Goal: Task Accomplishment & Management: Use online tool/utility

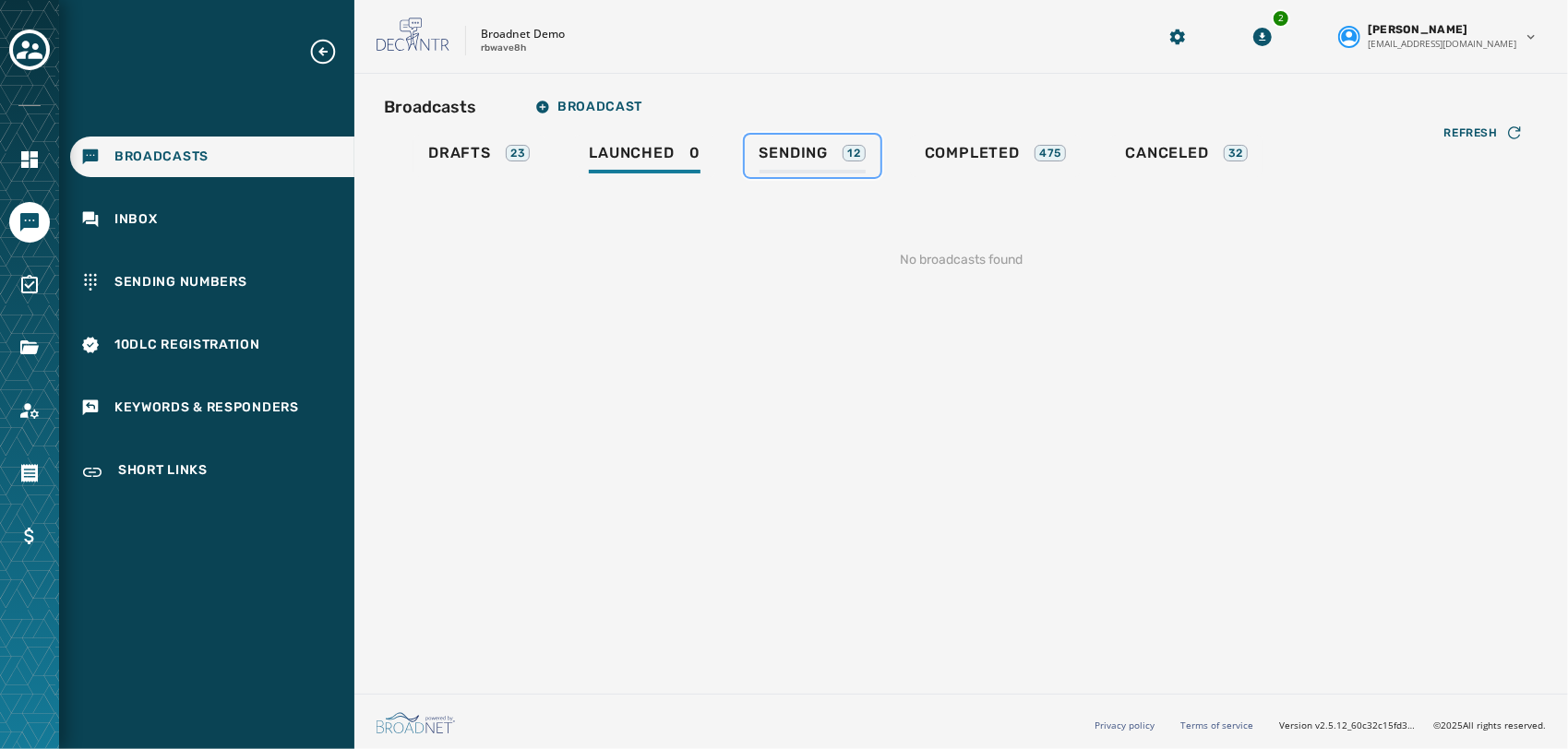
click at [823, 168] on div "Sending 12" at bounding box center [812, 158] width 106 height 30
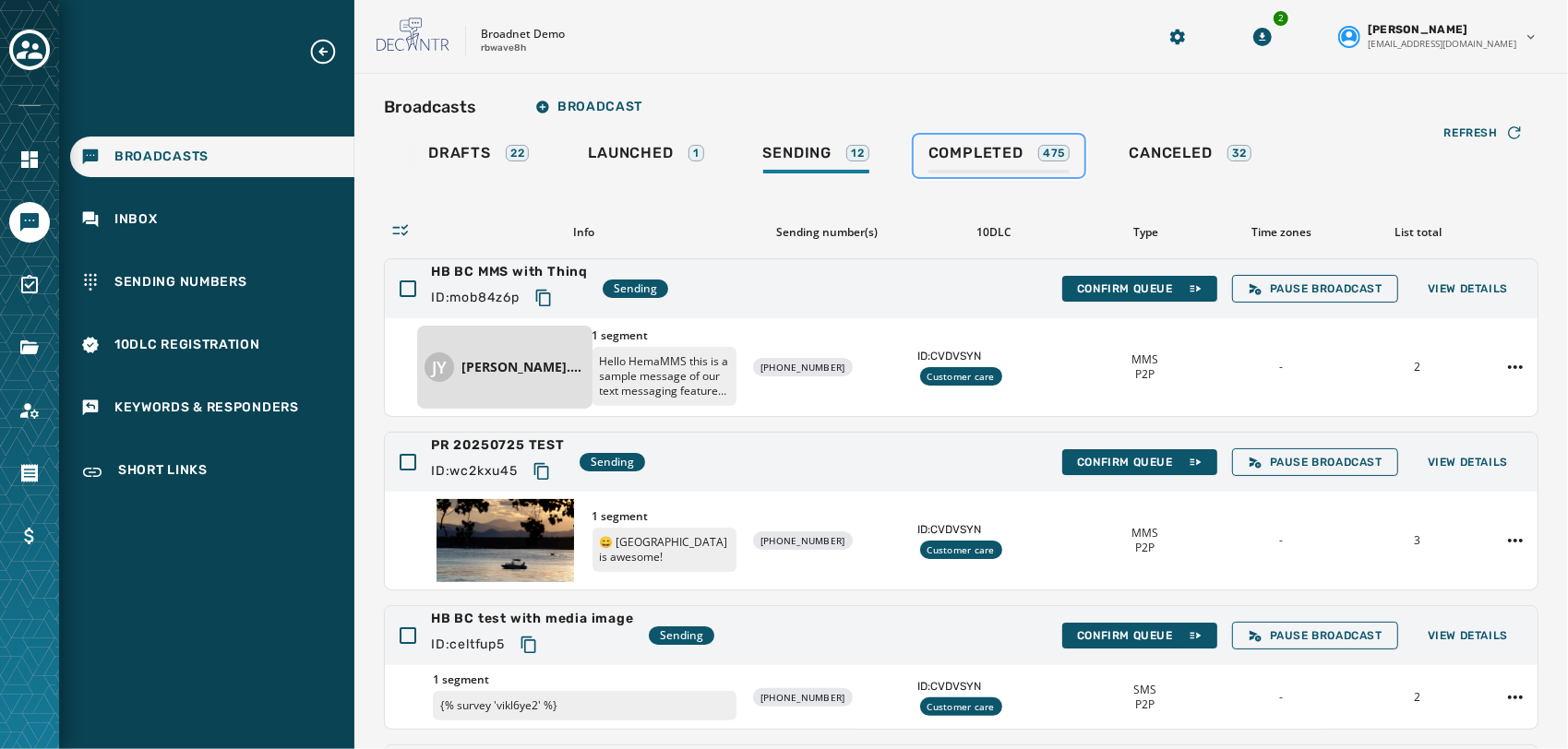
click at [1011, 147] on span "Completed" at bounding box center [976, 152] width 95 height 19
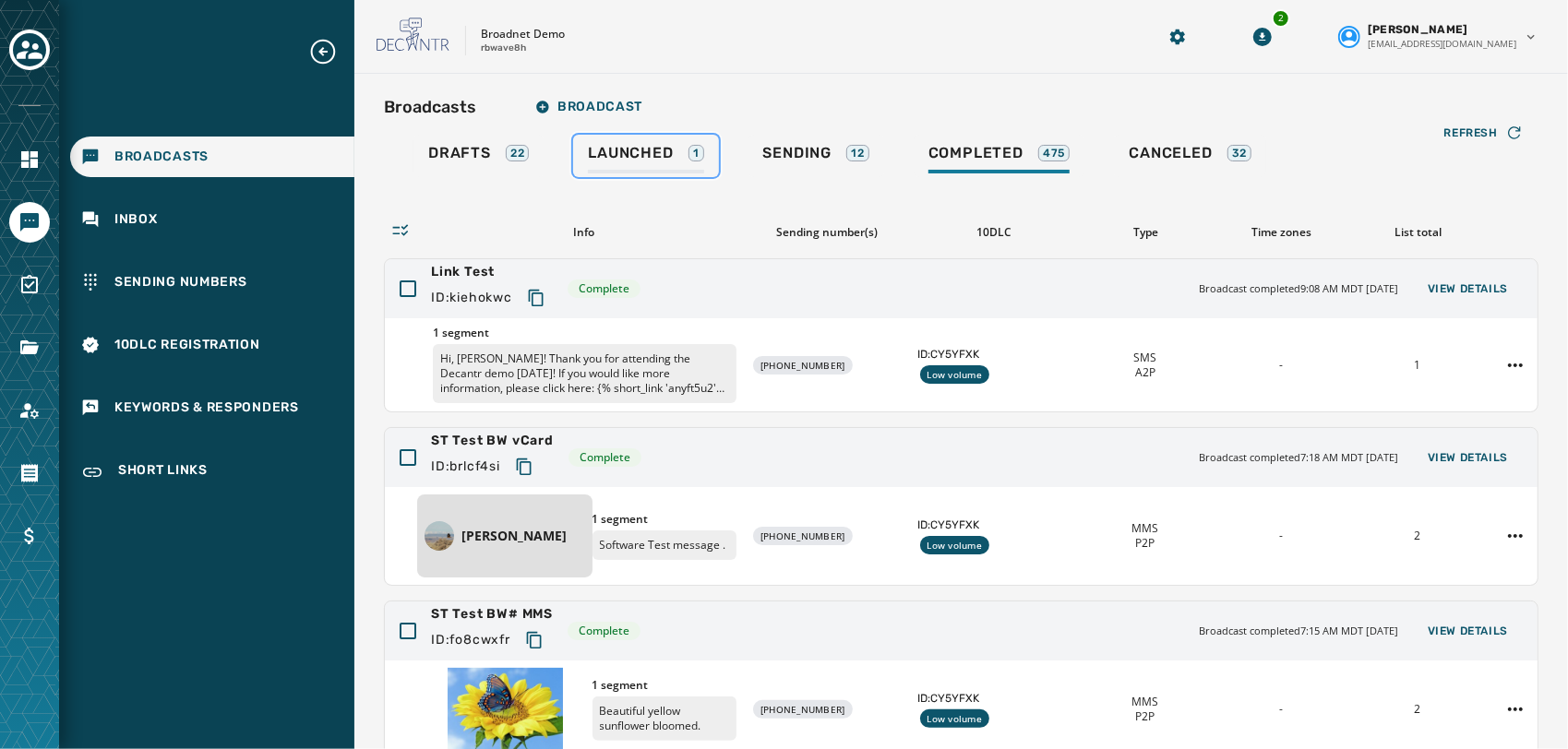
click at [635, 150] on span "Launched" at bounding box center [631, 152] width 85 height 19
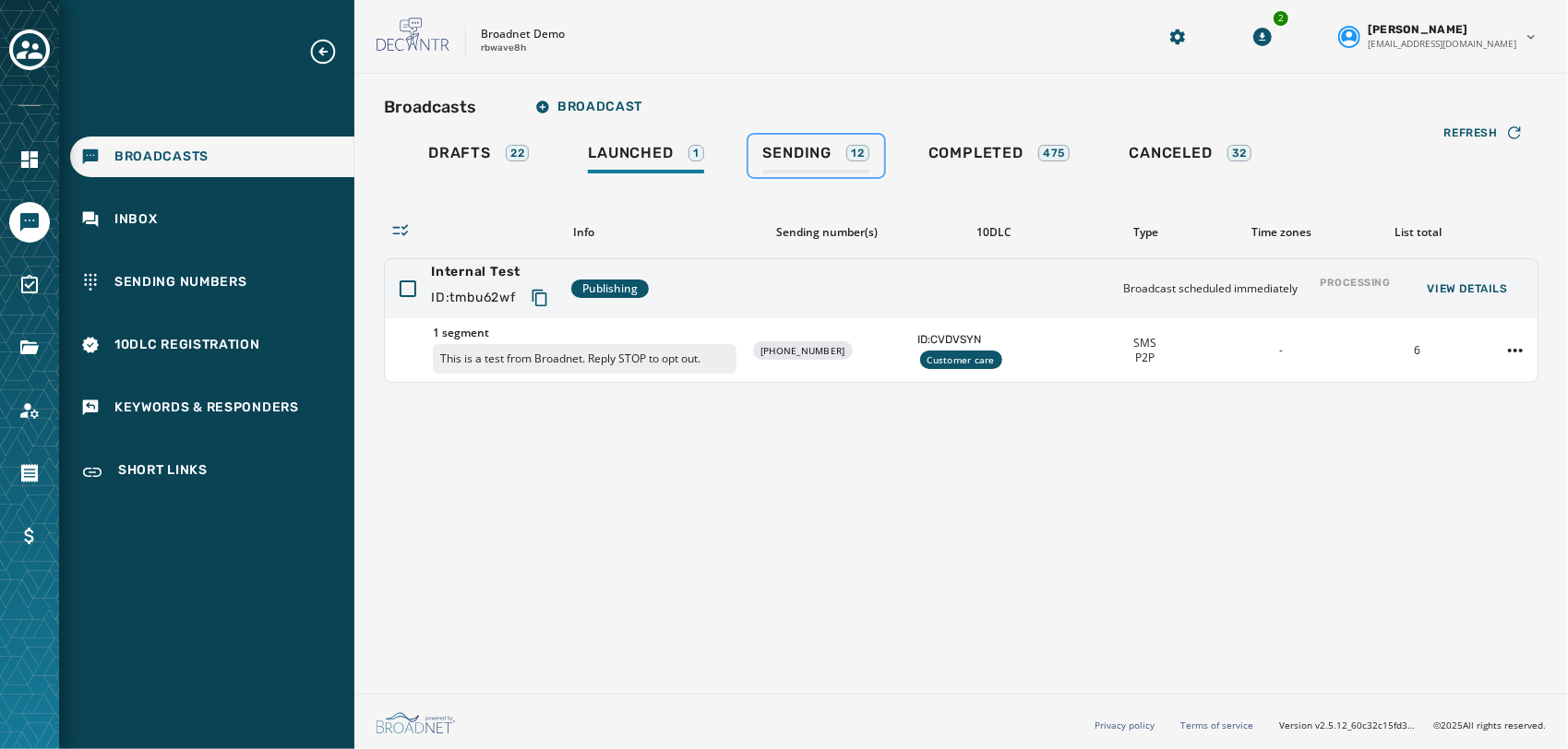
click at [813, 147] on span "Sending" at bounding box center [798, 152] width 69 height 19
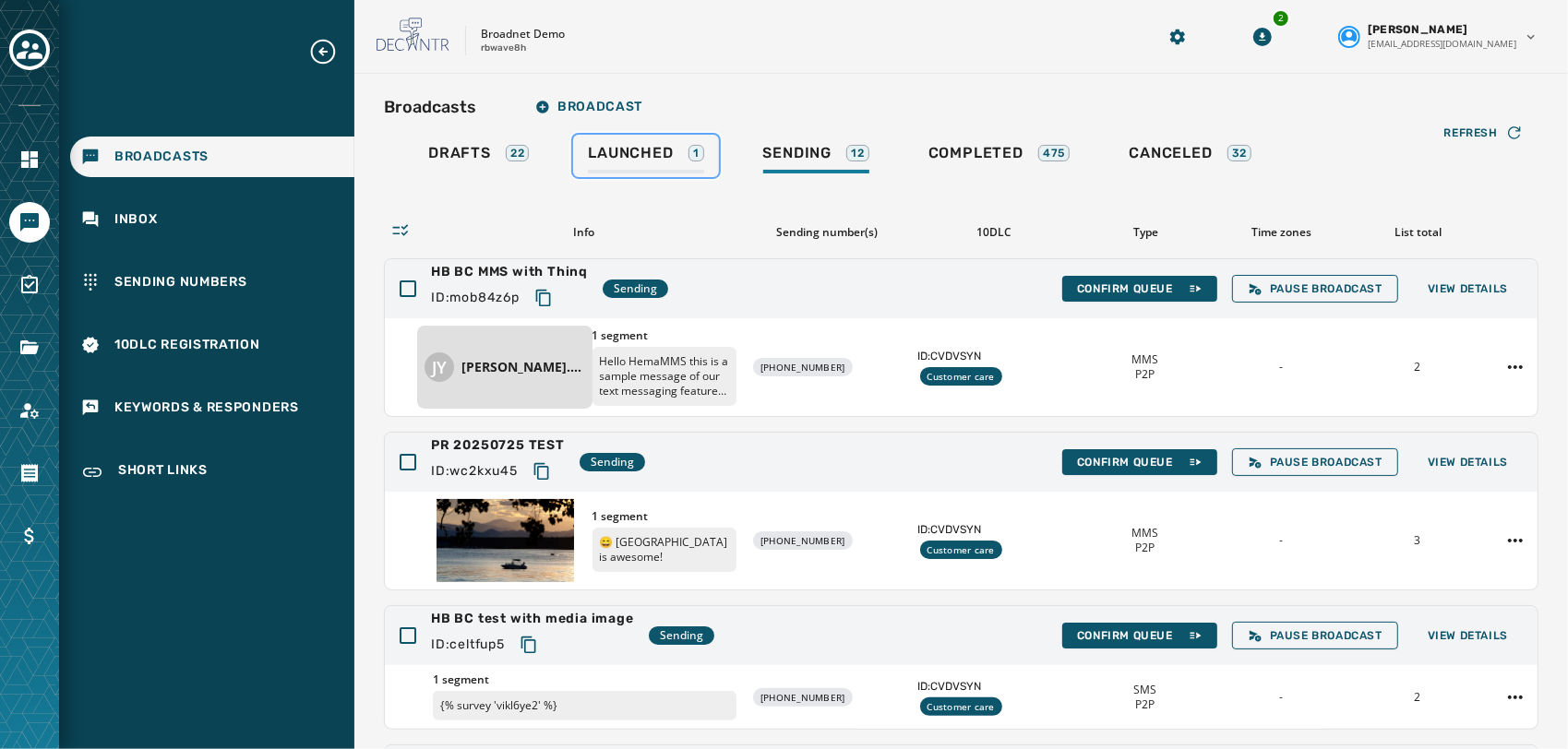
click at [624, 149] on span "Launched" at bounding box center [631, 152] width 85 height 19
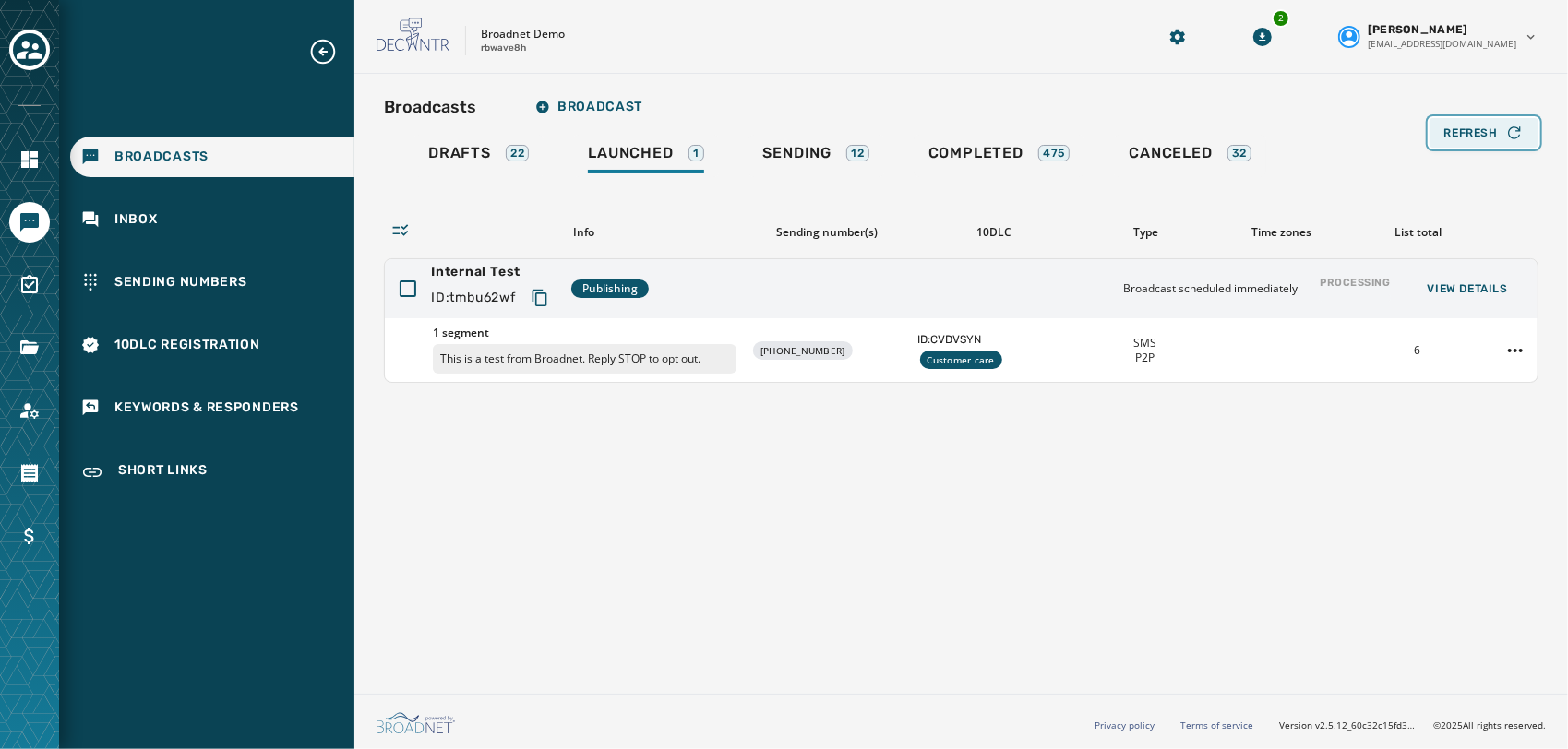
click at [1512, 130] on icon "button" at bounding box center [1515, 133] width 19 height 19
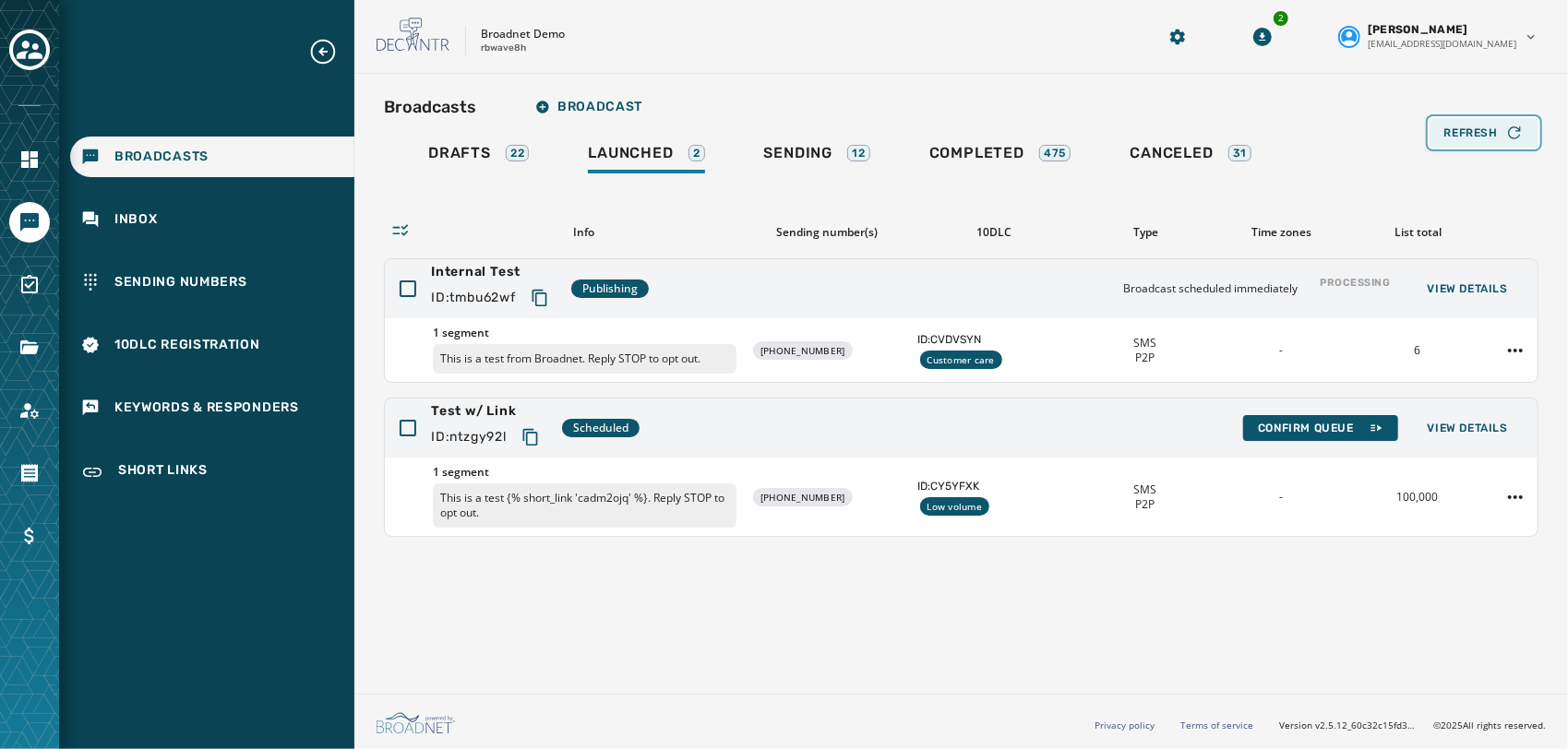
click at [1477, 124] on div "Refresh" at bounding box center [1484, 133] width 79 height 19
click at [43, 52] on div "Toggle account select drawer" at bounding box center [30, 50] width 34 height 34
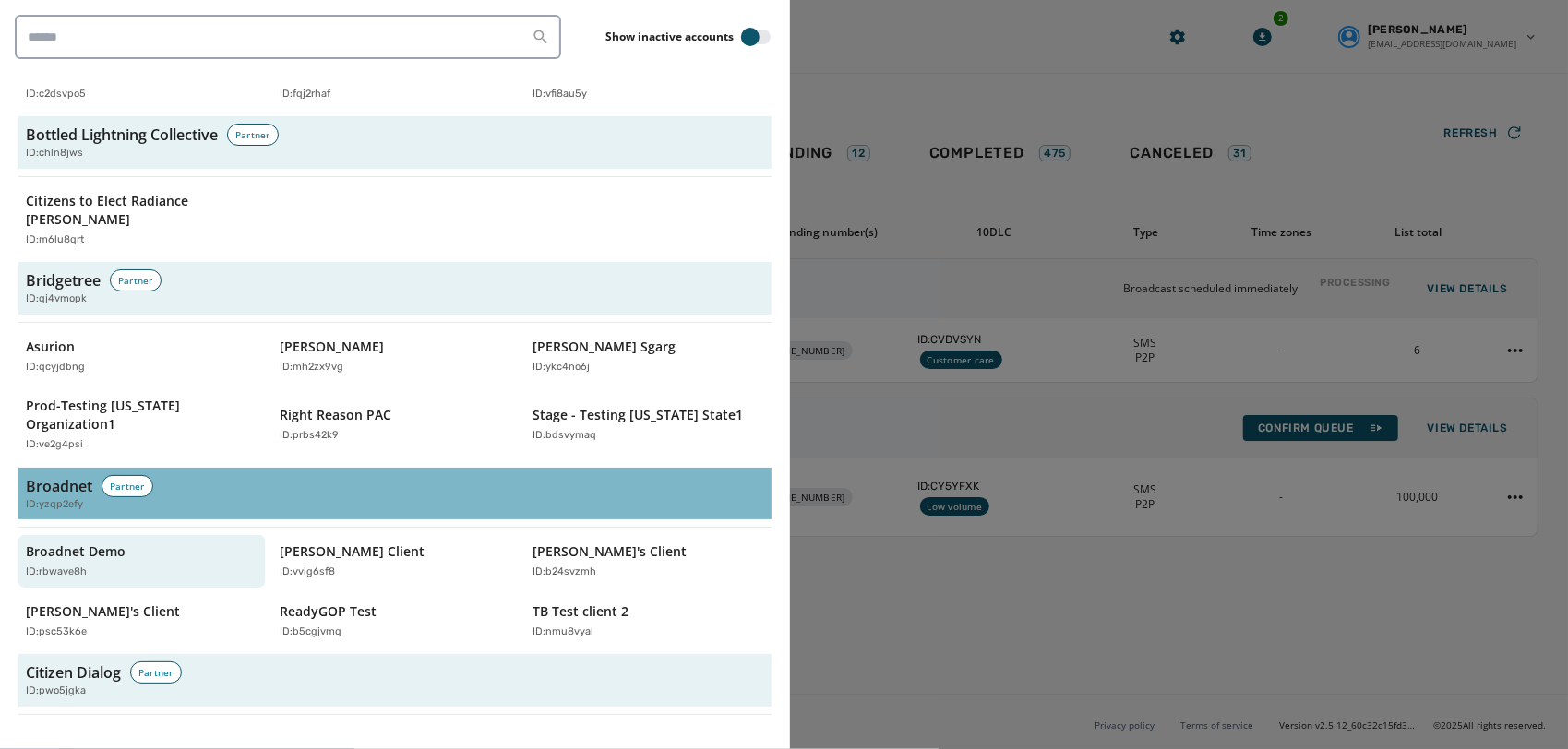
scroll to position [701, 0]
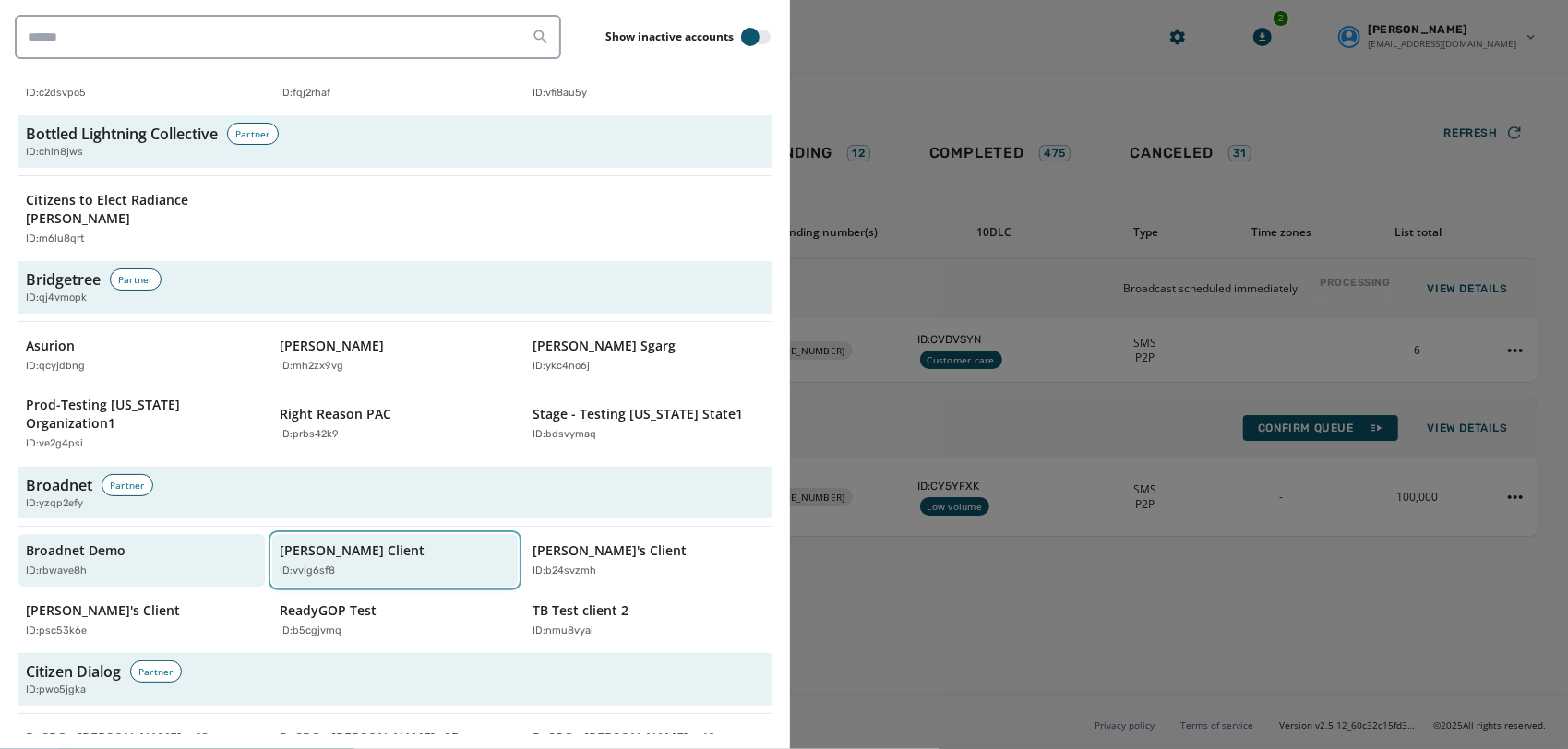
click at [366, 541] on div "Jeffs Client ID: vvig6sf8" at bounding box center [386, 560] width 213 height 38
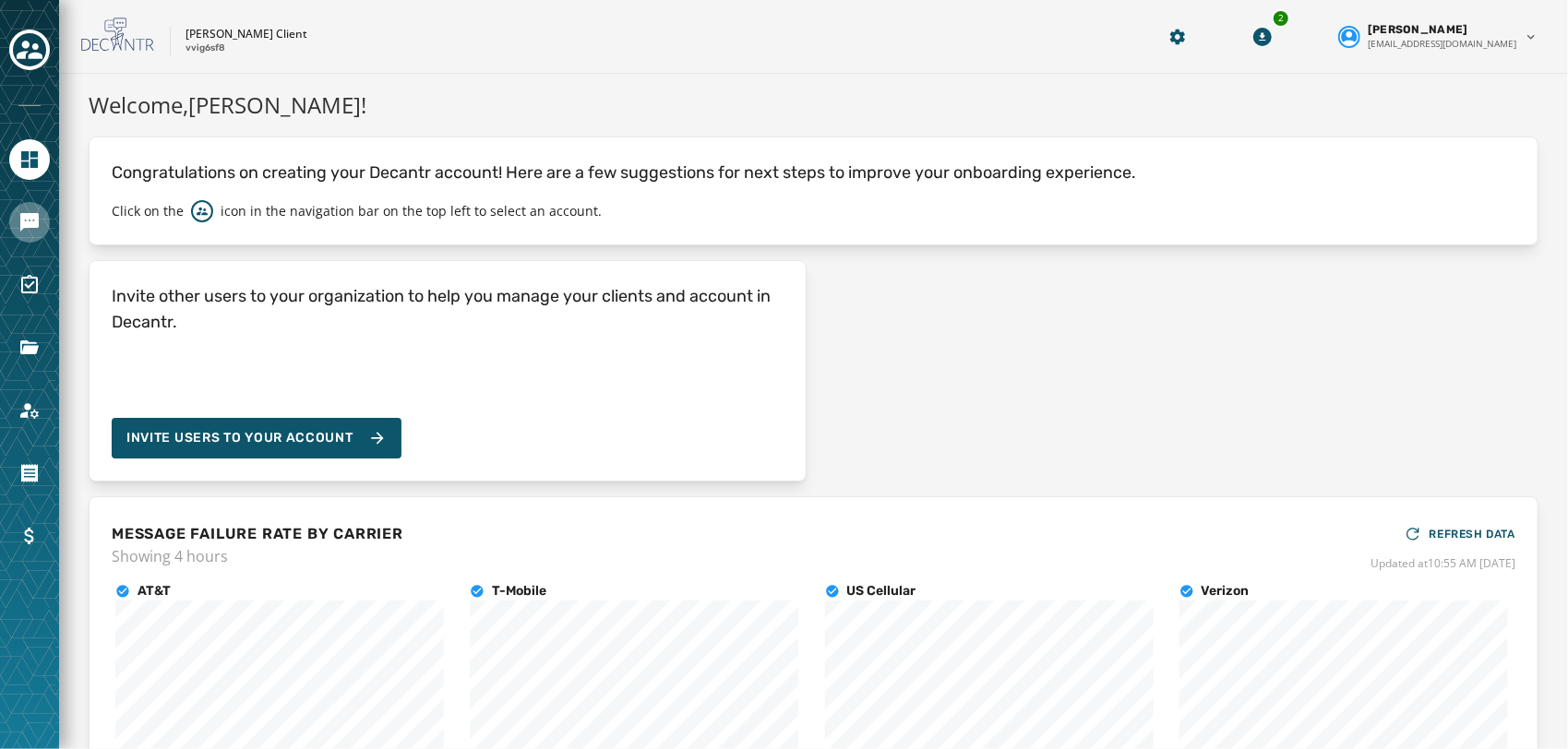
click at [16, 223] on link "Navigate to Messaging" at bounding box center [29, 222] width 41 height 41
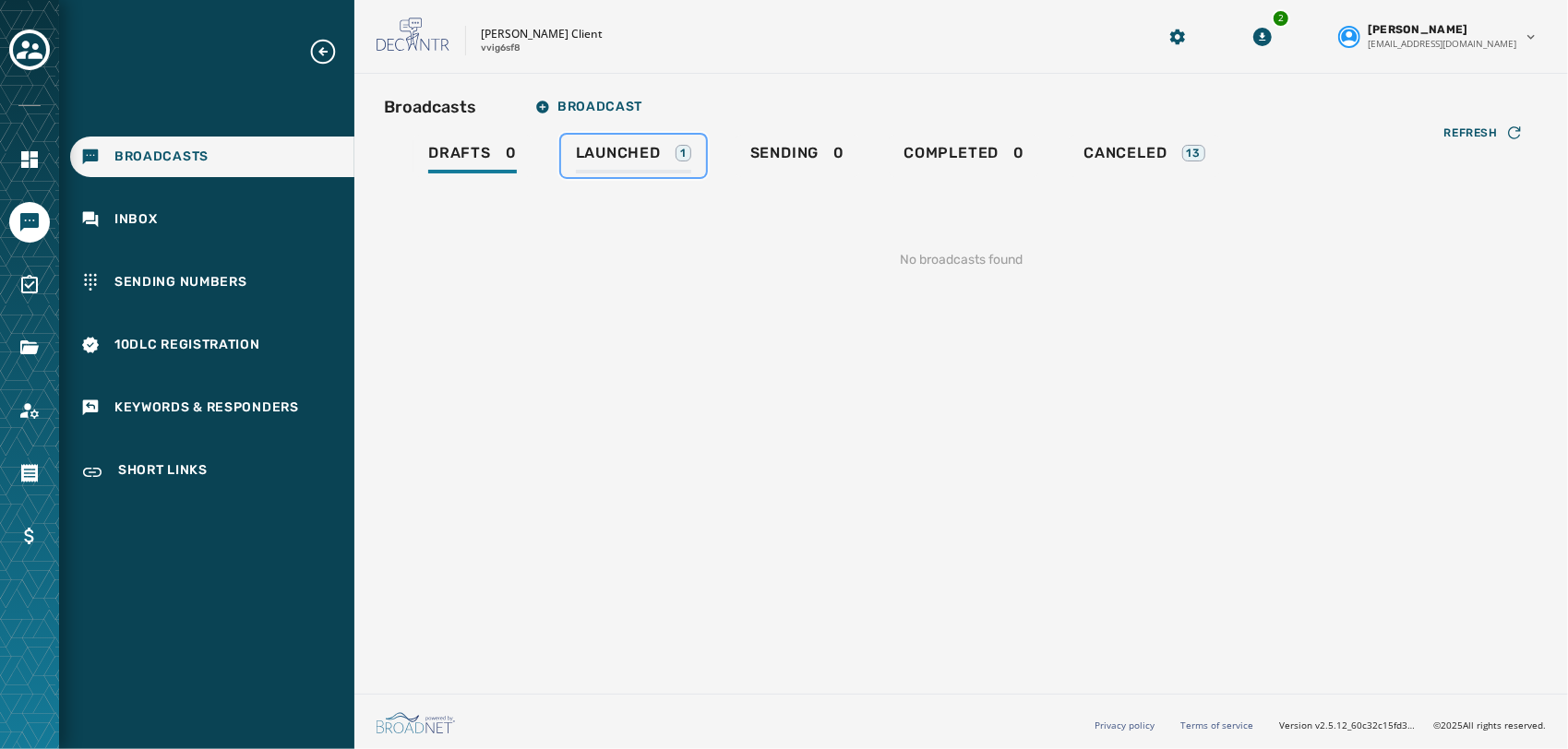
click at [631, 159] on span "Launched" at bounding box center [619, 152] width 85 height 19
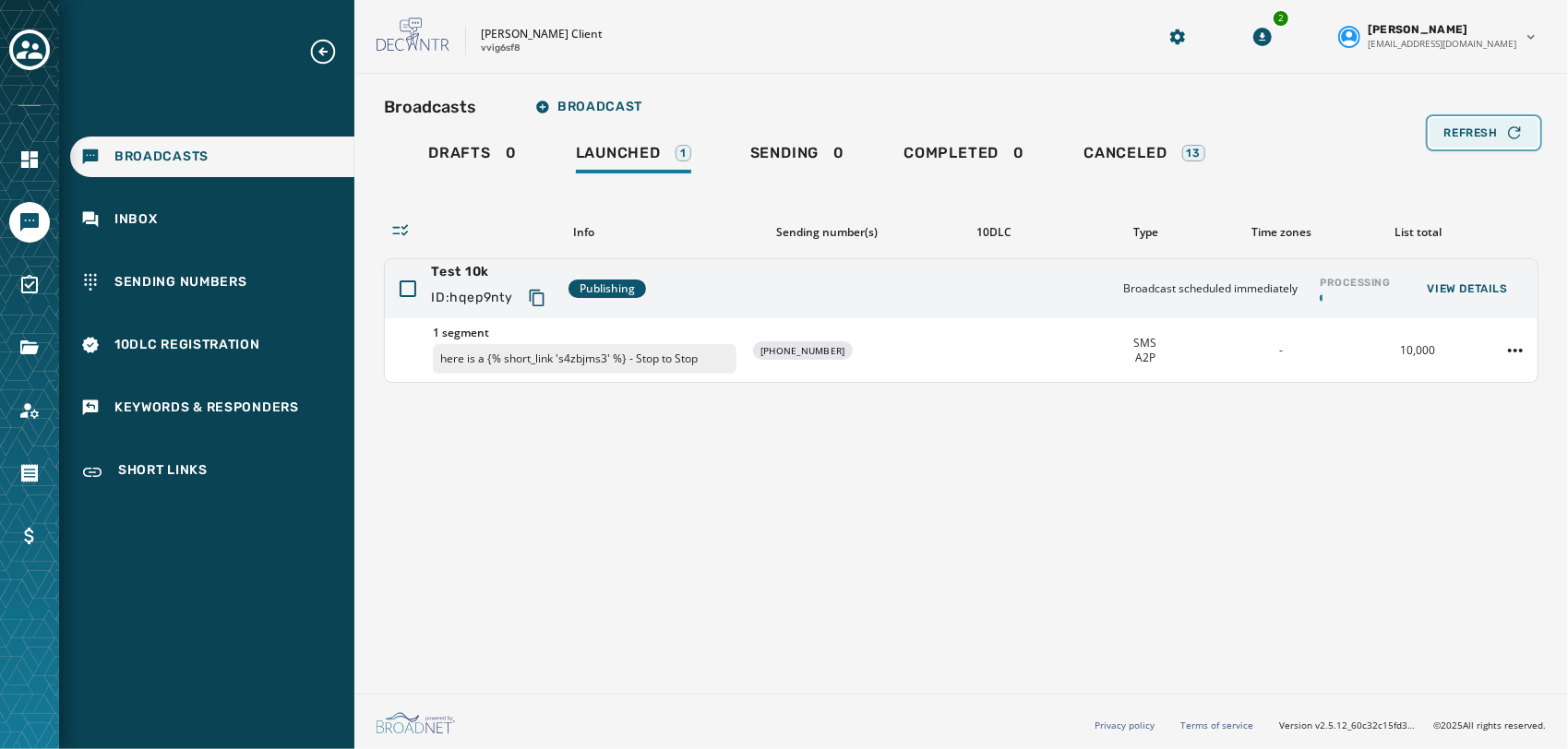
click at [1507, 124] on icon "button" at bounding box center [1515, 133] width 19 height 19
click at [47, 39] on button "Toggle account select drawer" at bounding box center [29, 49] width 41 height 41
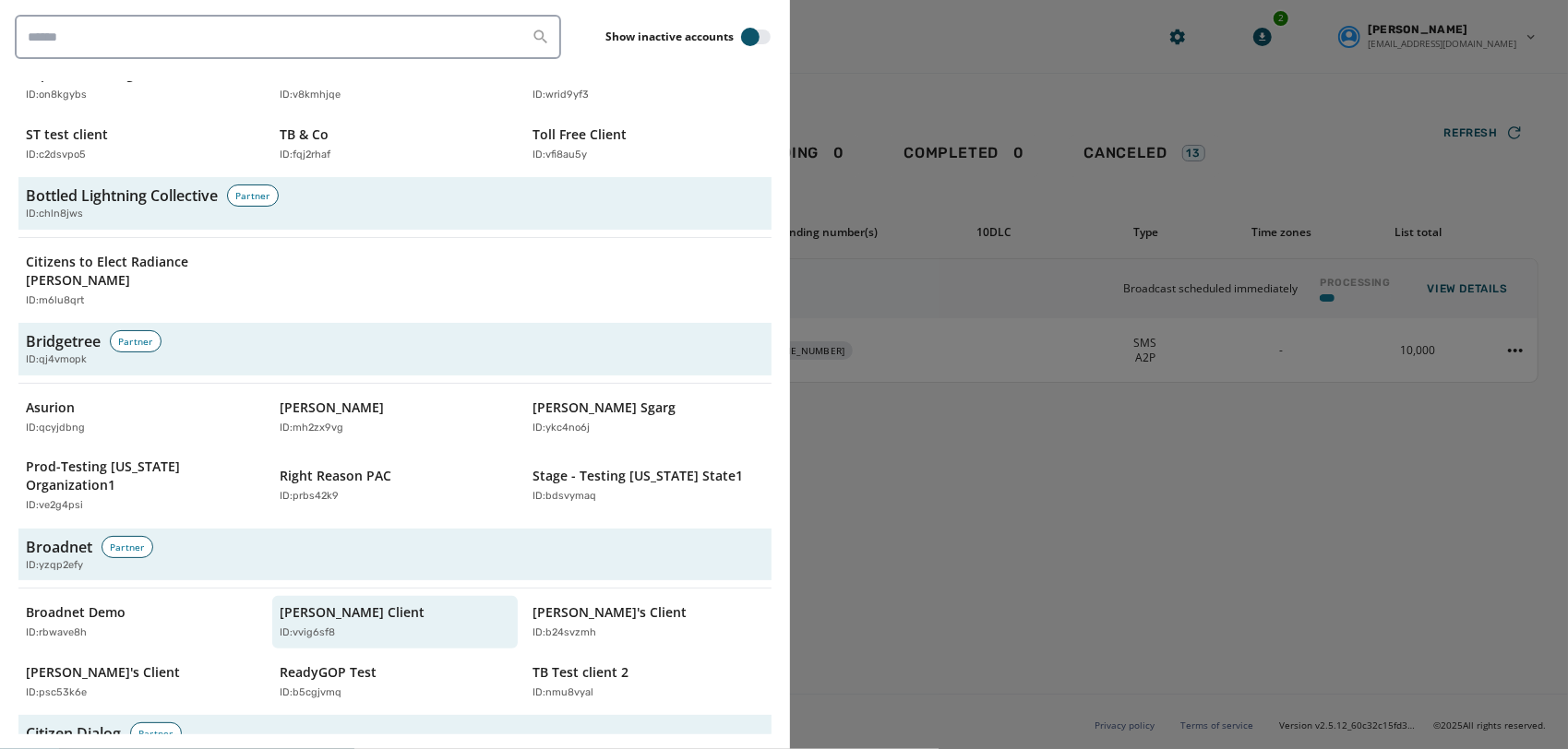
scroll to position [676, 0]
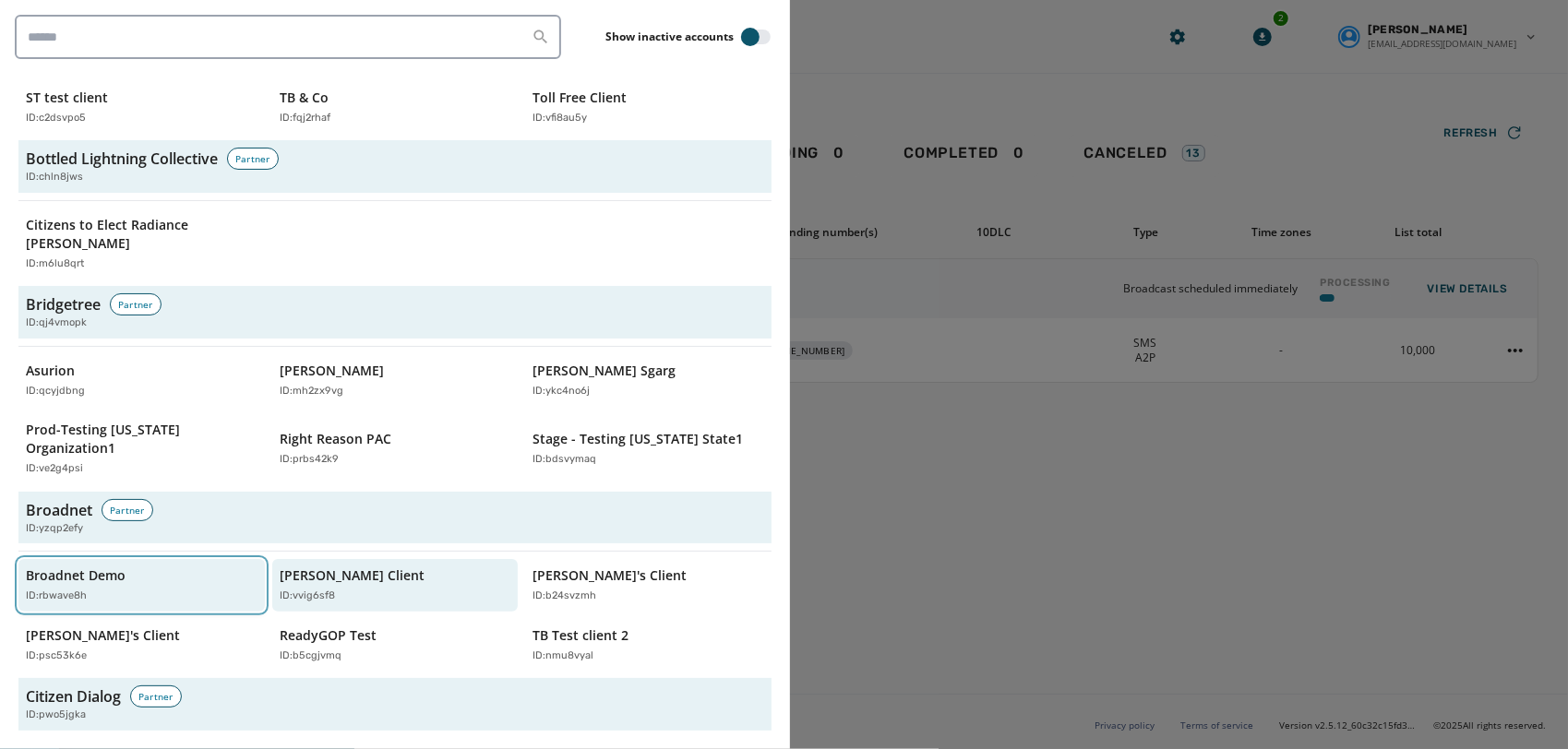
click at [171, 567] on div "Broadnet Demo ID: rbwave8h" at bounding box center [132, 586] width 213 height 38
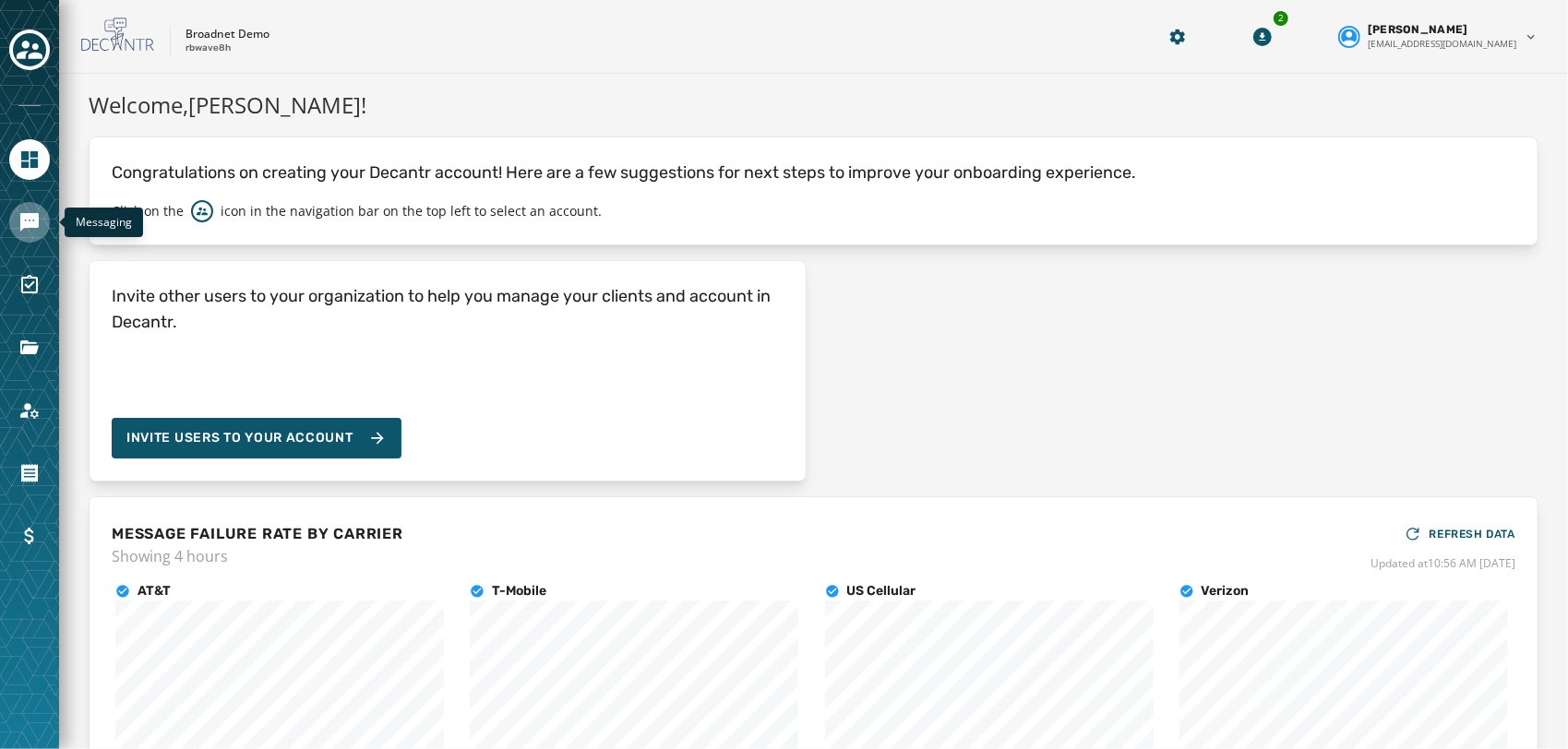
click at [43, 228] on link "Navigate to Messaging" at bounding box center [29, 222] width 41 height 41
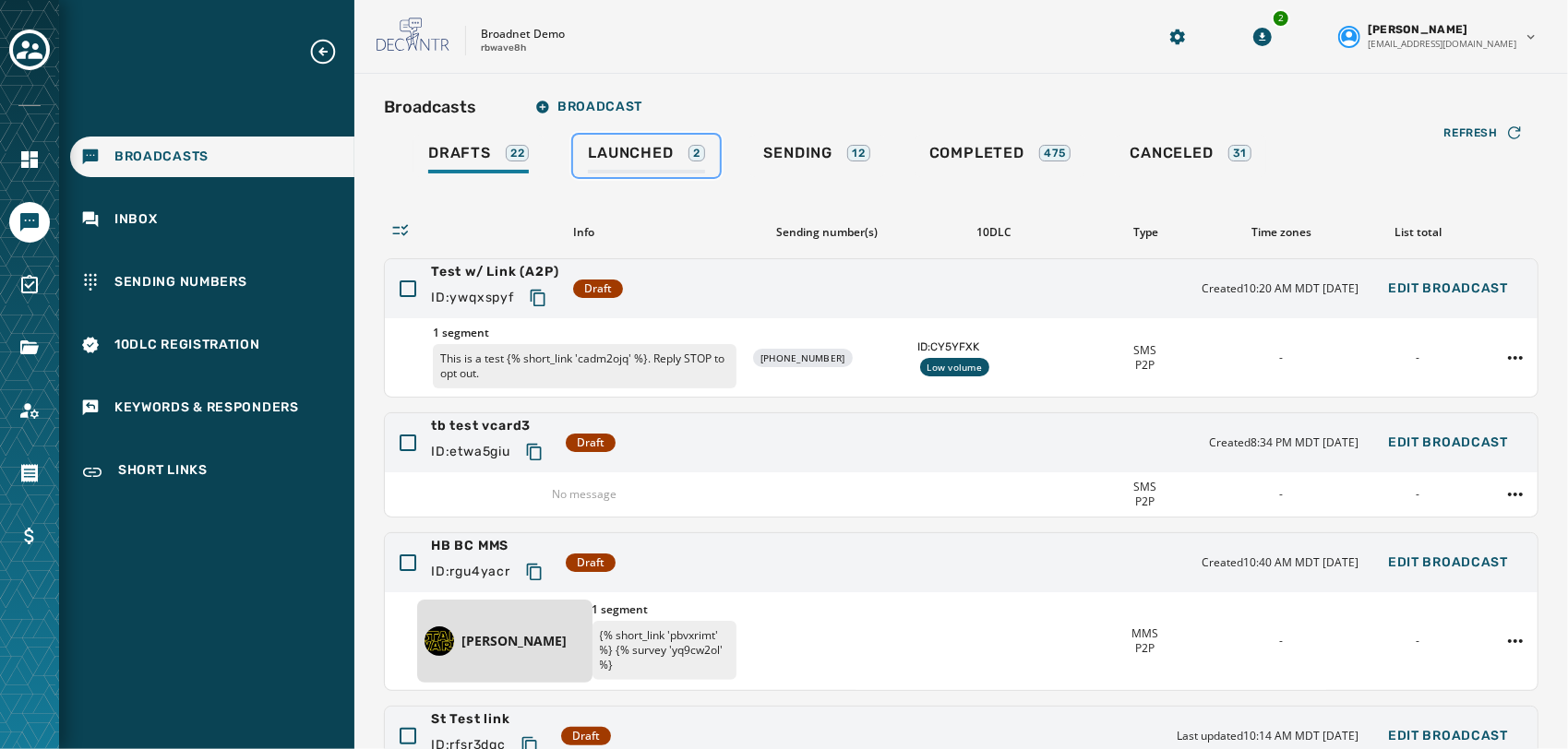
click at [644, 142] on link "Launched 2" at bounding box center [645, 155] width 146 height 43
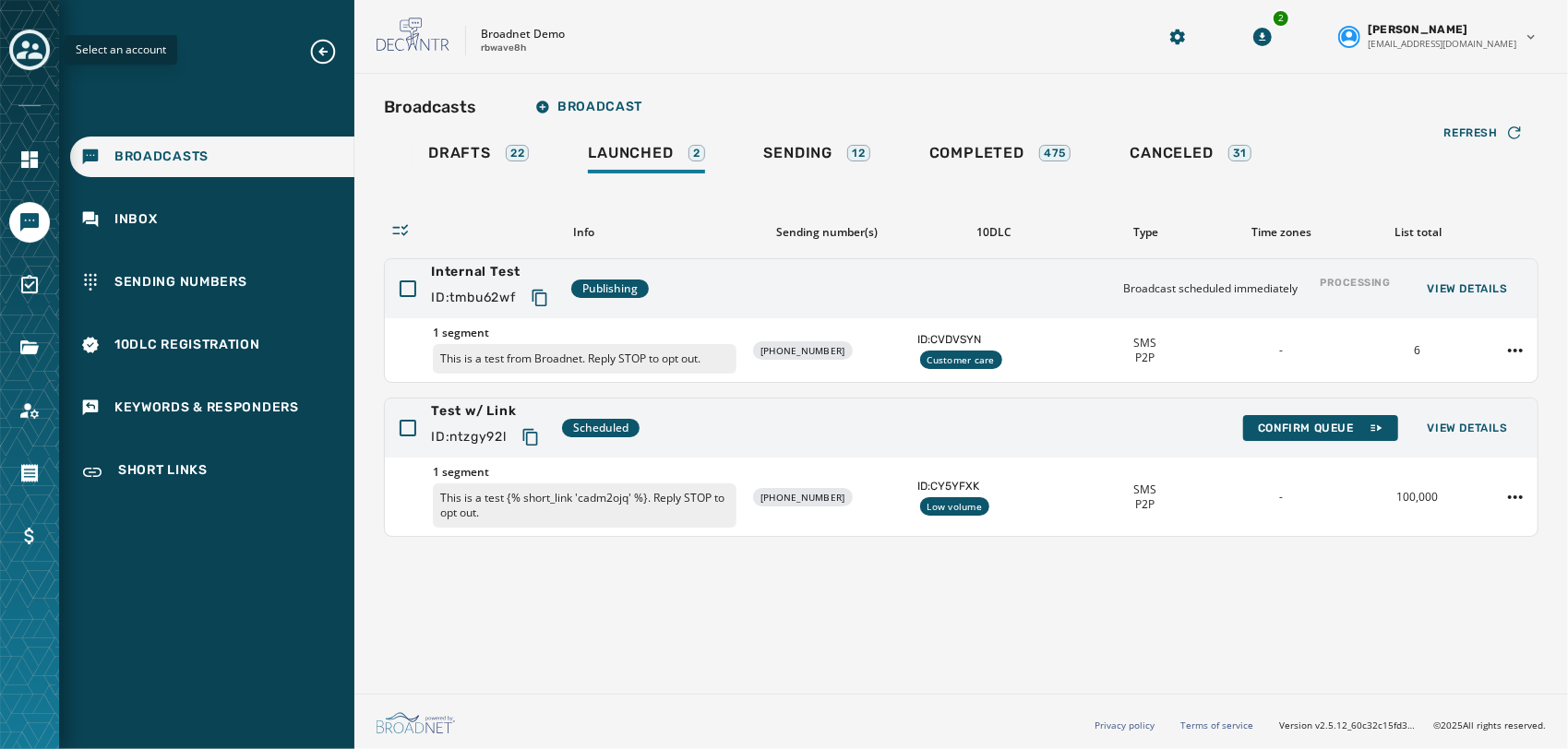
click at [24, 45] on icon "Toggle account select drawer" at bounding box center [30, 49] width 26 height 19
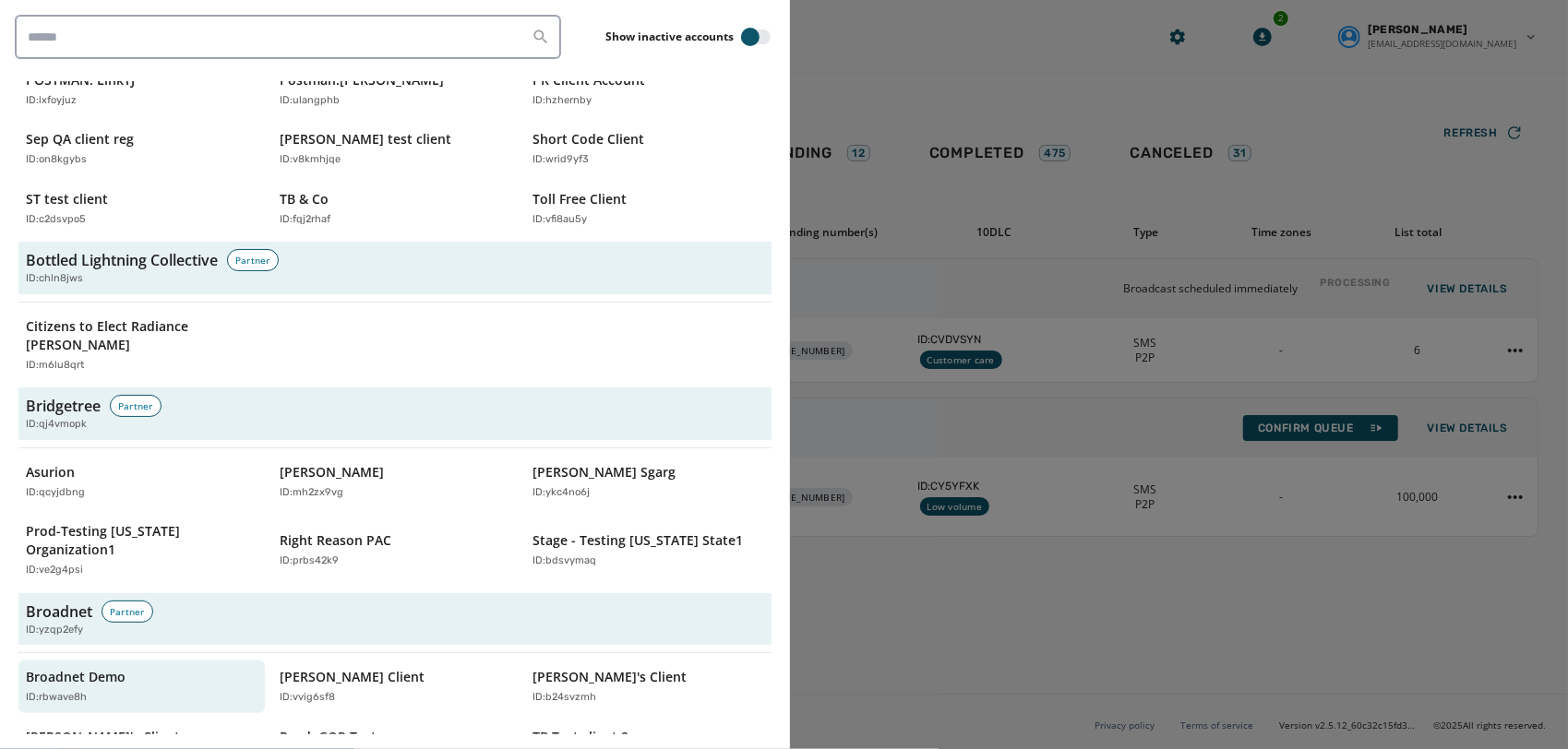
scroll to position [577, 0]
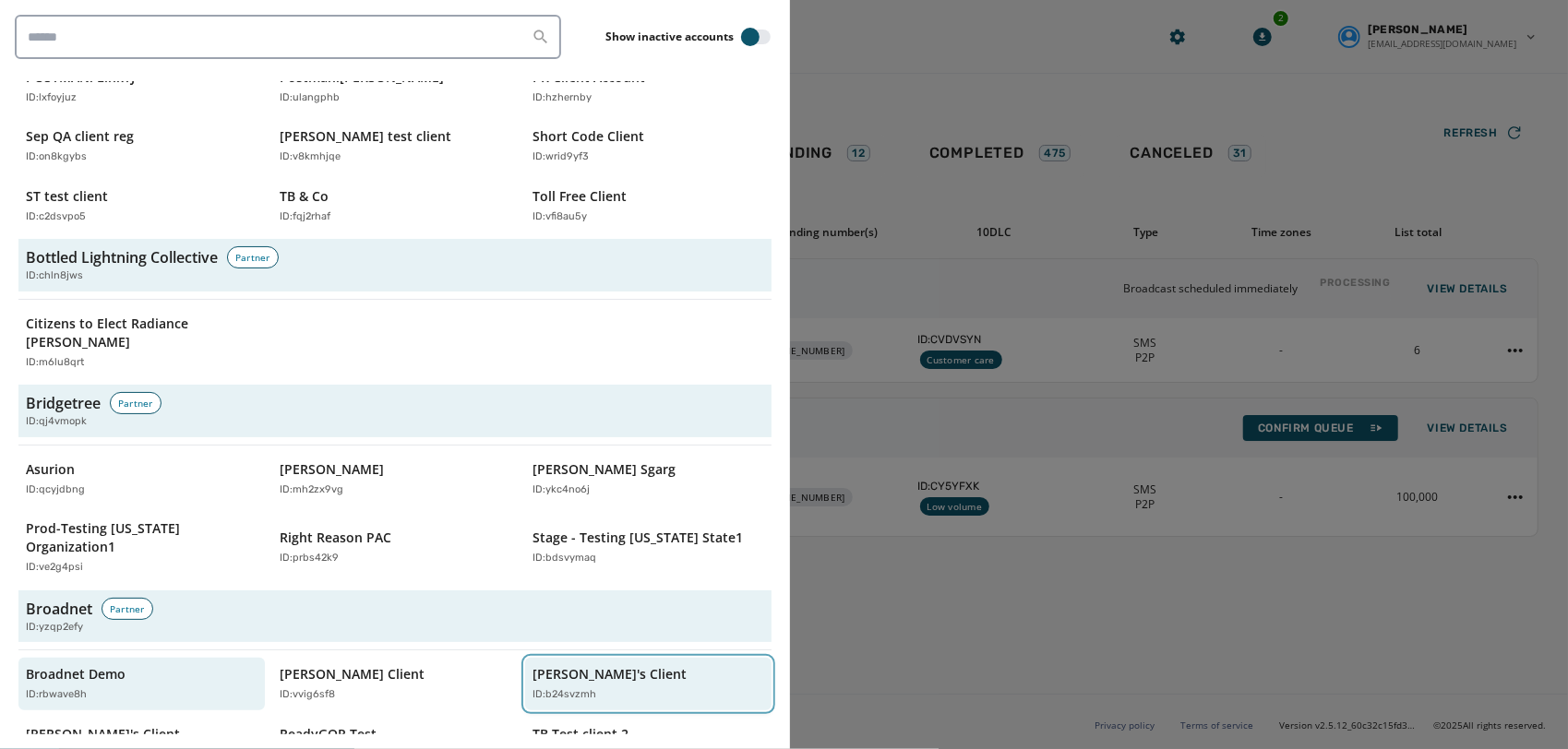
click at [565, 665] on p "[PERSON_NAME]'s Client" at bounding box center [610, 674] width 154 height 19
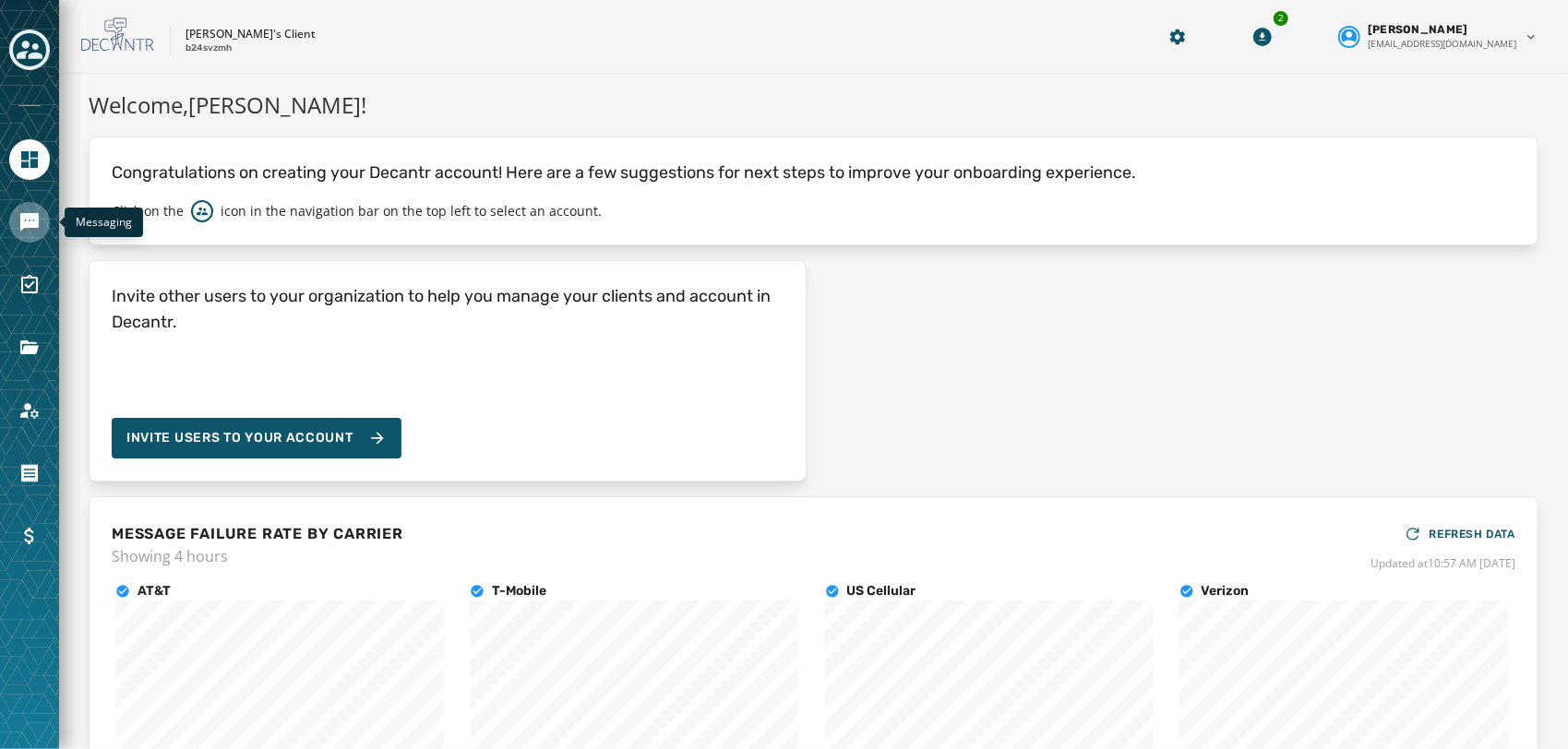
click at [28, 226] on icon "Navigate to Messaging" at bounding box center [30, 222] width 19 height 19
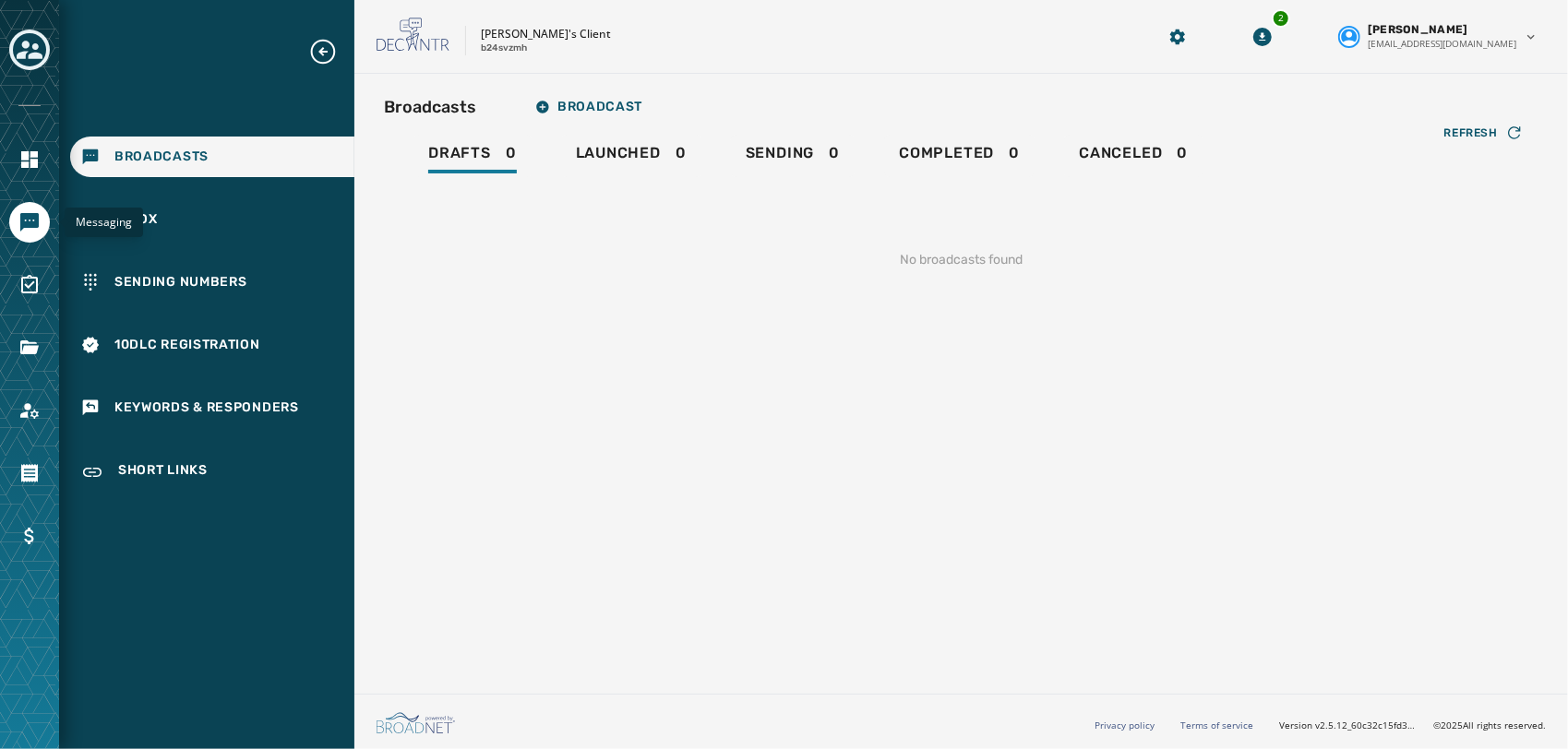
click at [760, 356] on div "Broadcasts Broadcast Drafts 0 Launched 0 Sending 0 Completed 0 Canceled 0 Refre…" at bounding box center [961, 380] width 1214 height 612
click at [587, 105] on span "Broadcast" at bounding box center [589, 107] width 107 height 15
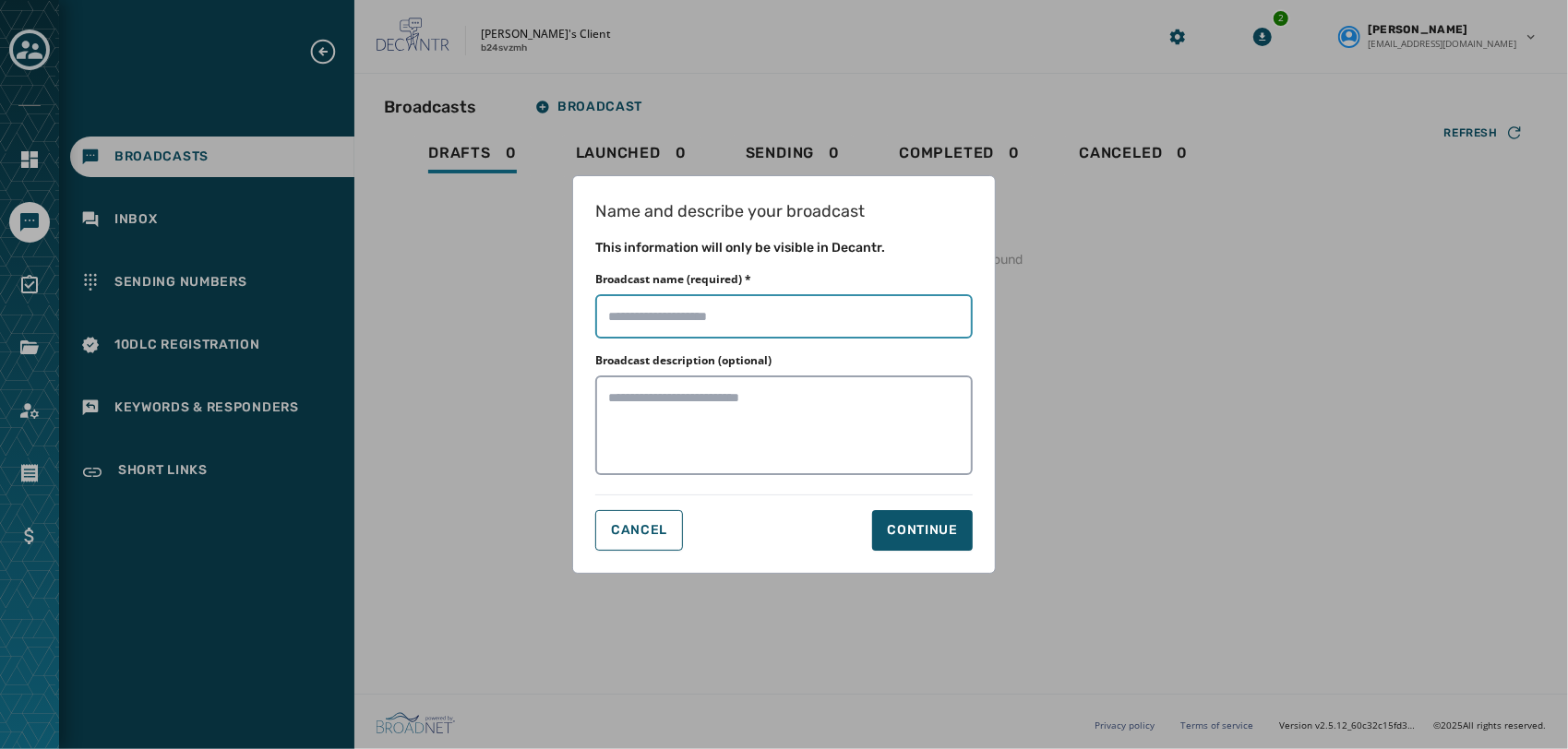
click at [709, 321] on input "Broadcast name (required) *" at bounding box center [783, 316] width 377 height 45
click at [914, 274] on div "Broadcast name (required) *" at bounding box center [783, 305] width 377 height 66
click at [755, 317] on input "Broadcast name (required) *" at bounding box center [783, 316] width 377 height 45
type input "**********"
click at [960, 527] on button "Continue" at bounding box center [923, 530] width 101 height 41
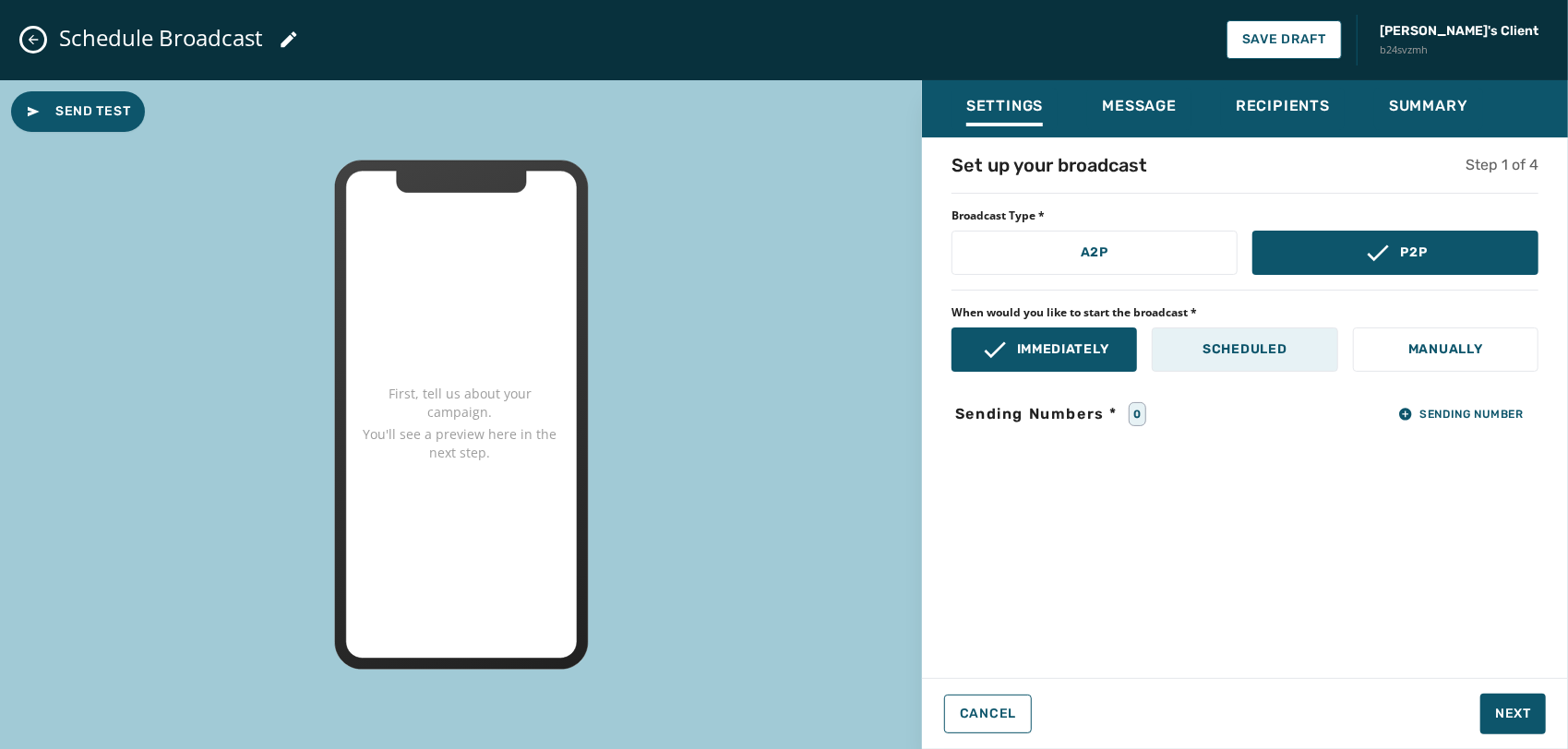
click at [1266, 348] on p "Scheduled" at bounding box center [1244, 349] width 84 height 19
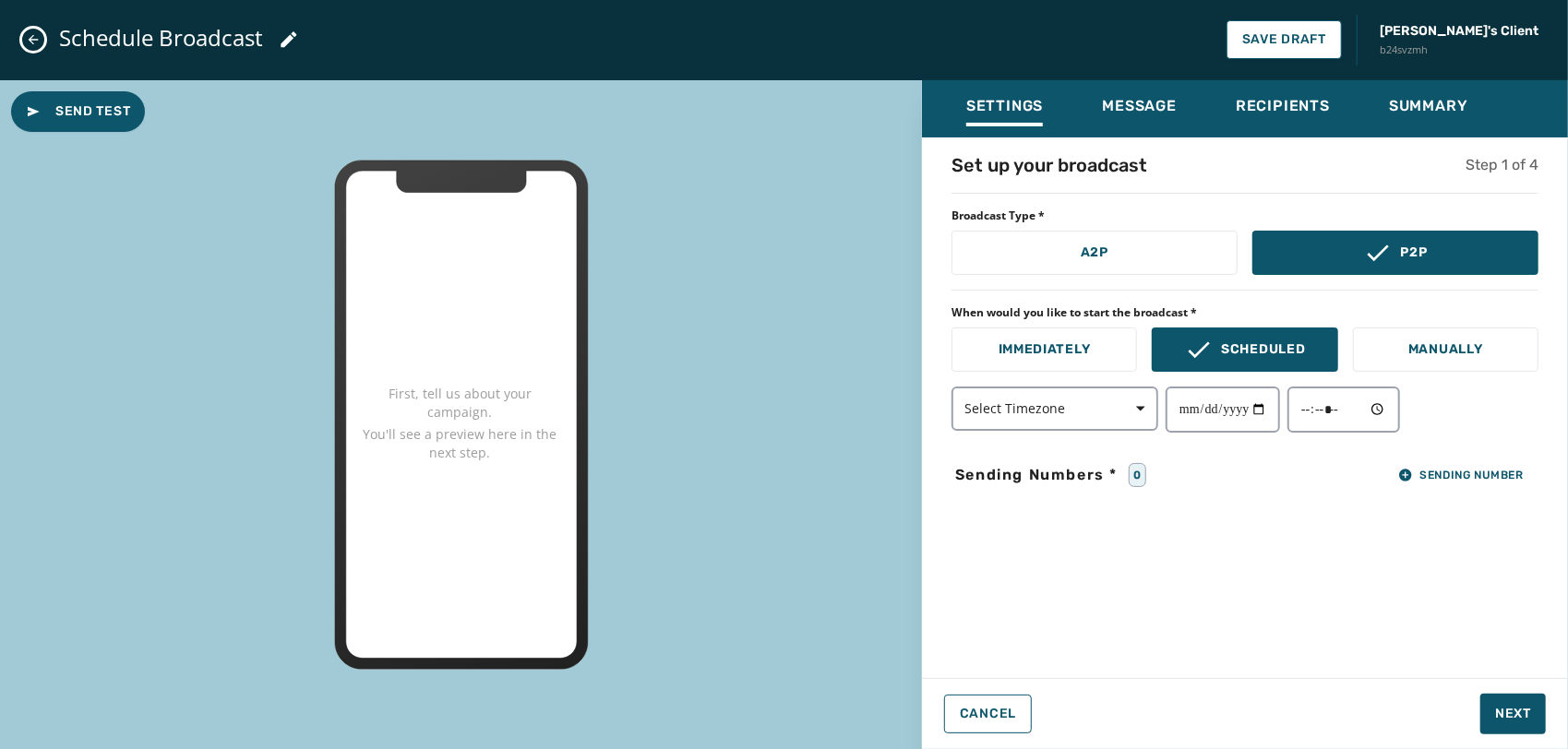
click at [29, 41] on icon "Close admin drawer" at bounding box center [33, 40] width 15 height 15
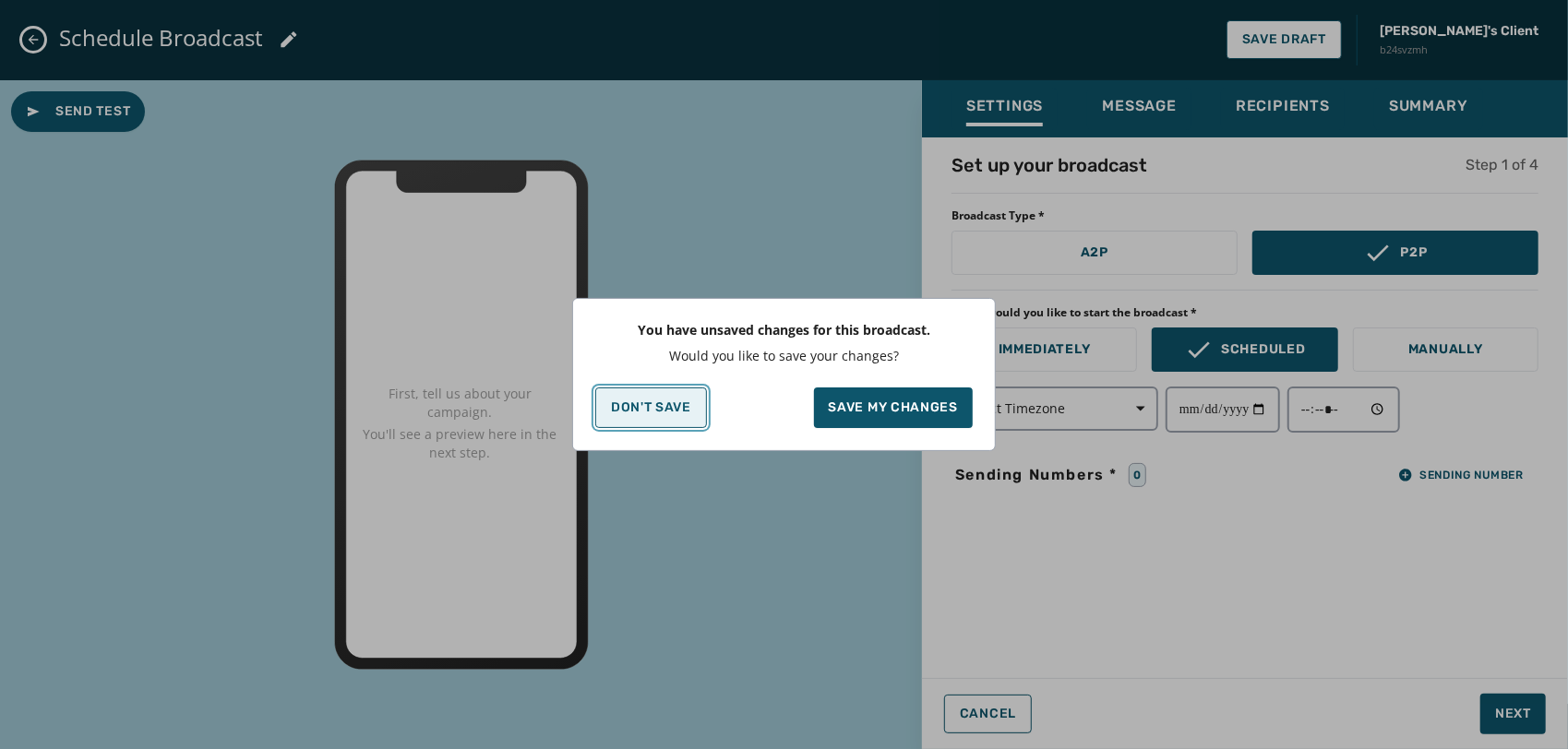
click at [615, 421] on button "Don't Save" at bounding box center [650, 408] width 112 height 41
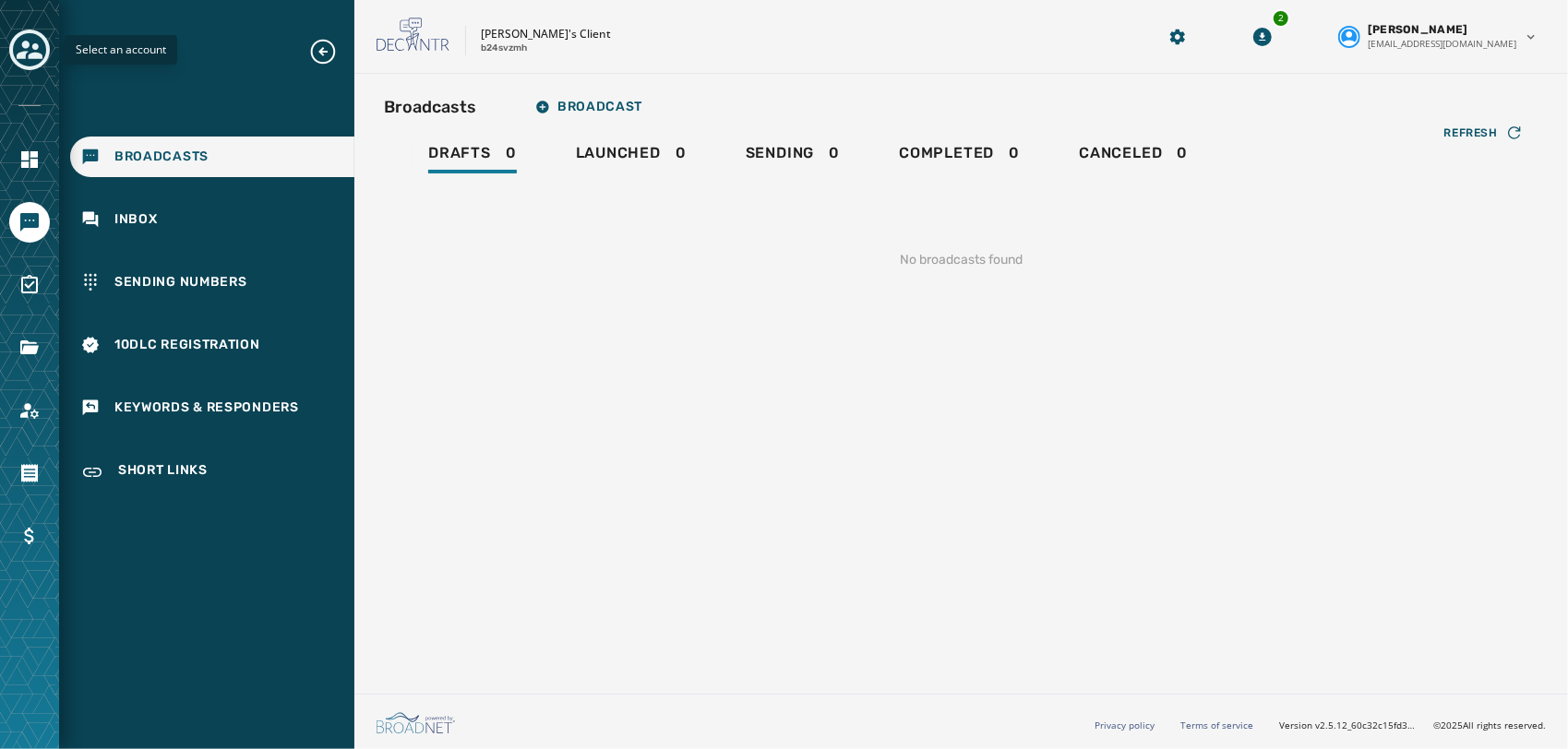
click at [17, 59] on icon "Toggle account select drawer" at bounding box center [30, 49] width 26 height 26
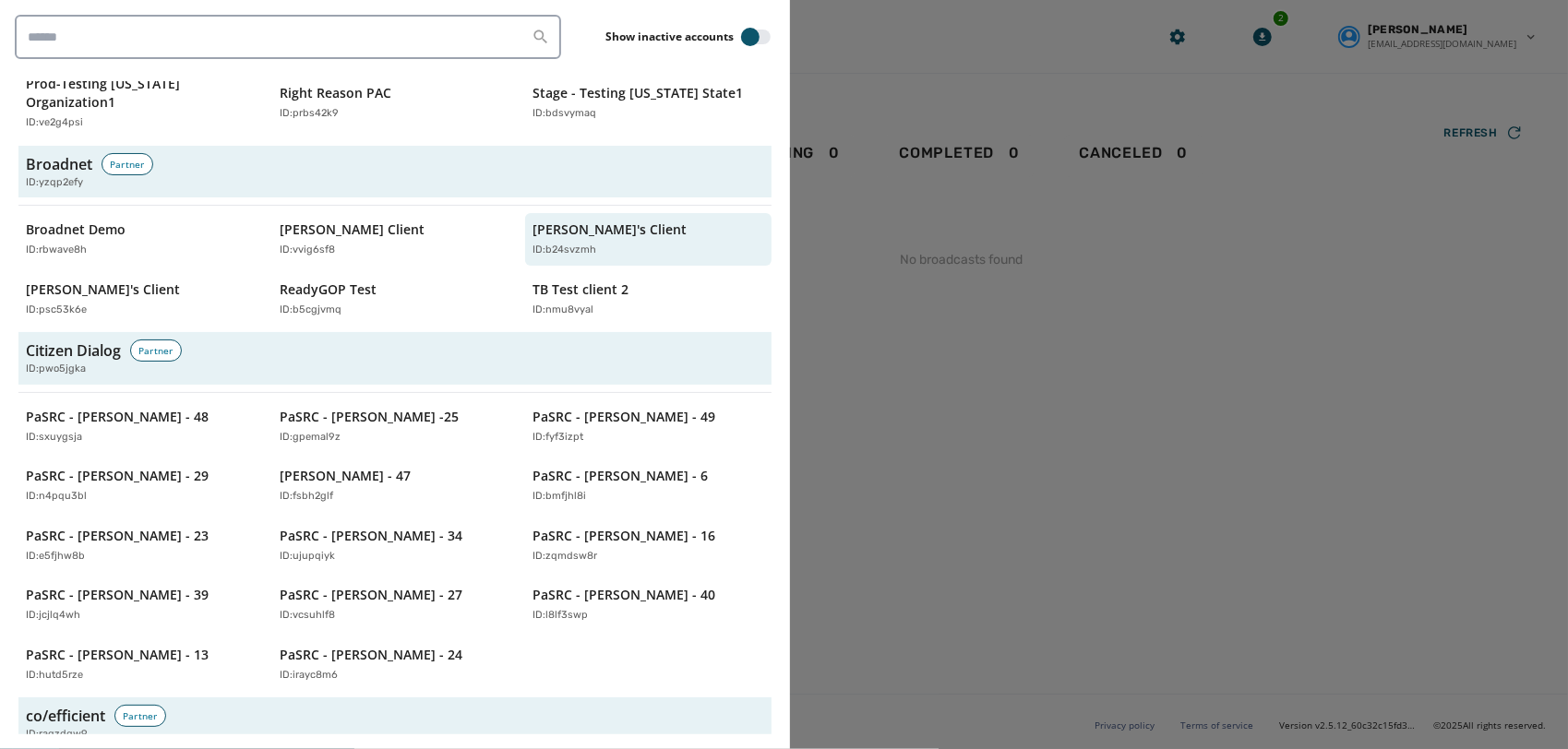
scroll to position [1022, 0]
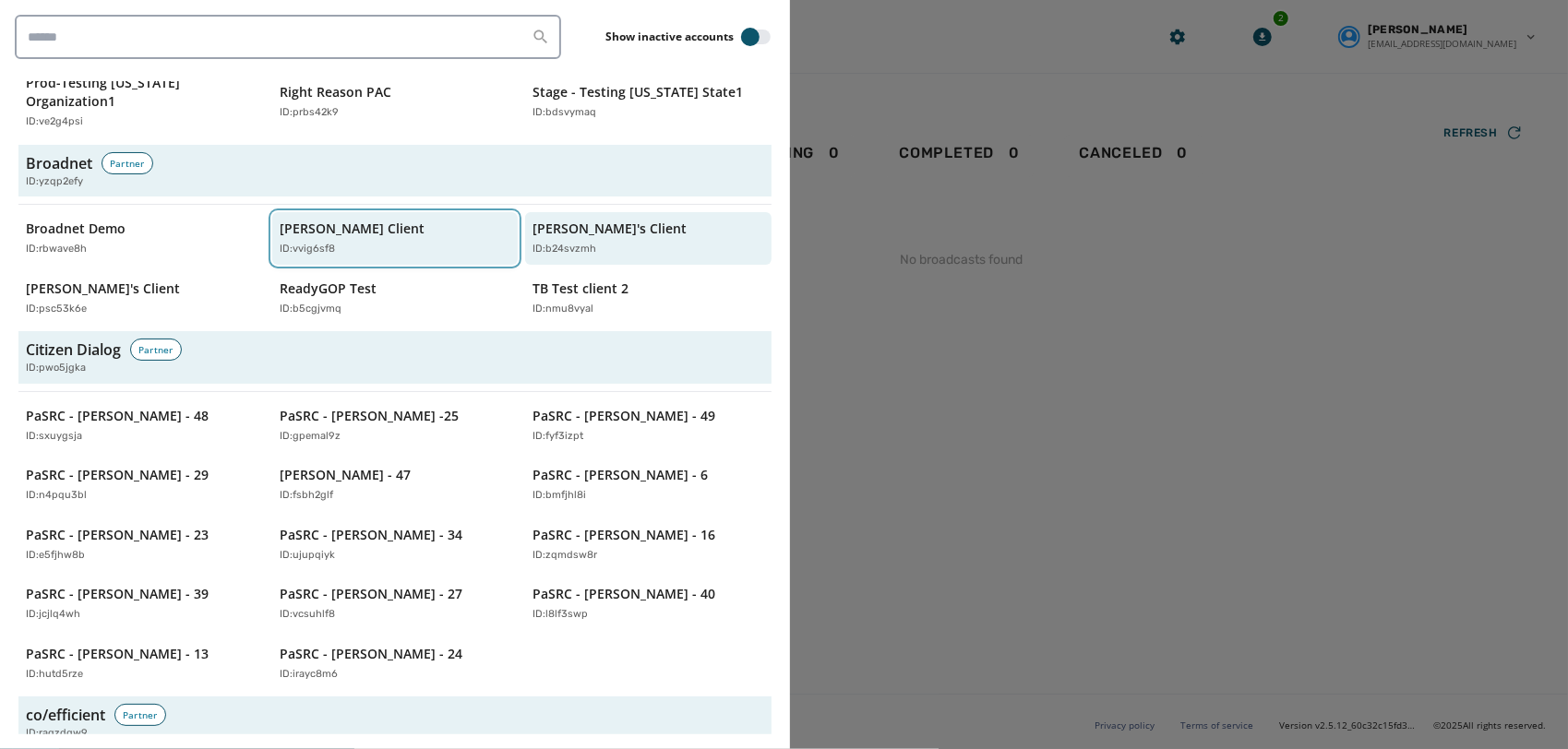
click at [365, 220] on div "Jeffs Client ID: vvig6sf8" at bounding box center [386, 238] width 213 height 38
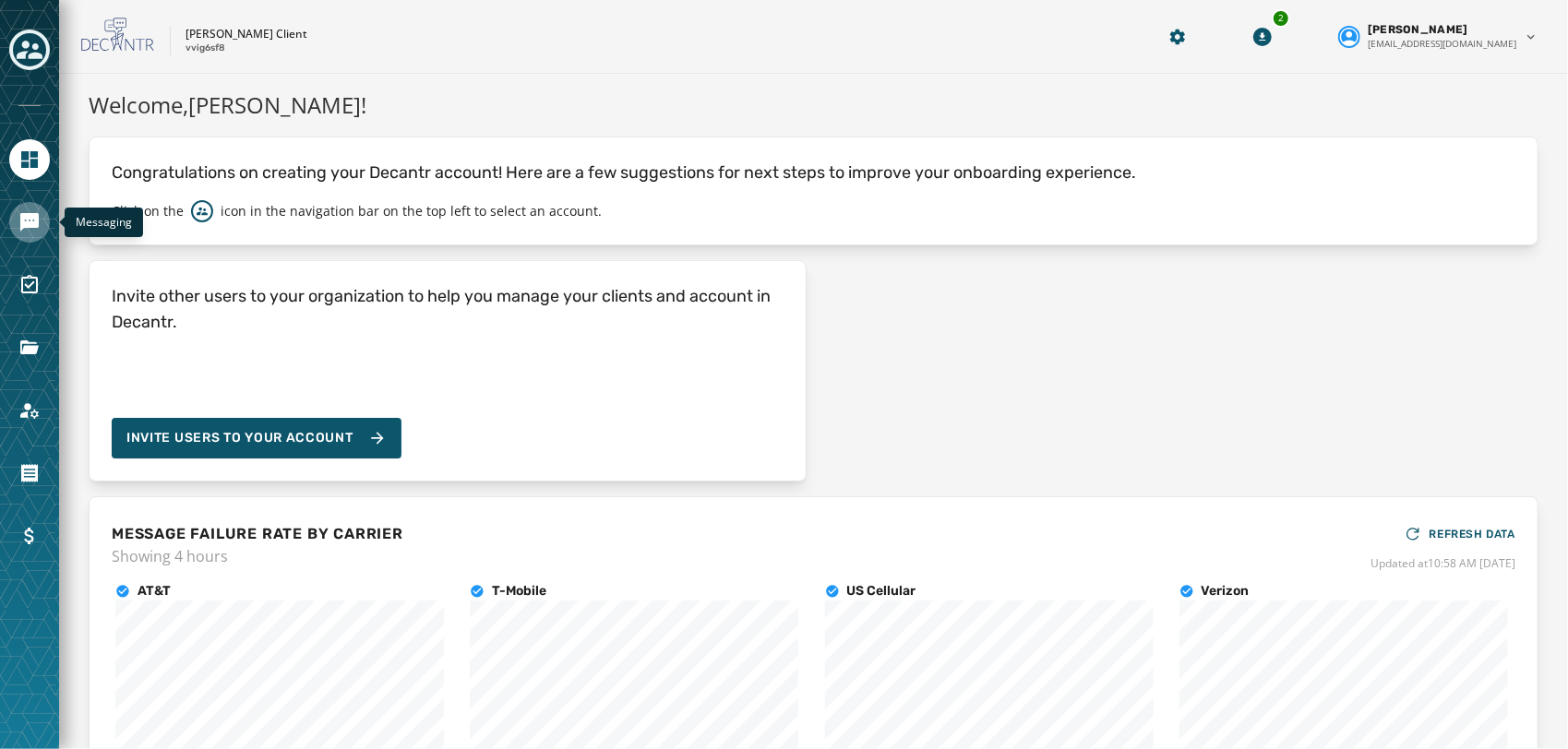
click at [18, 233] on link "Navigate to Messaging" at bounding box center [29, 222] width 41 height 41
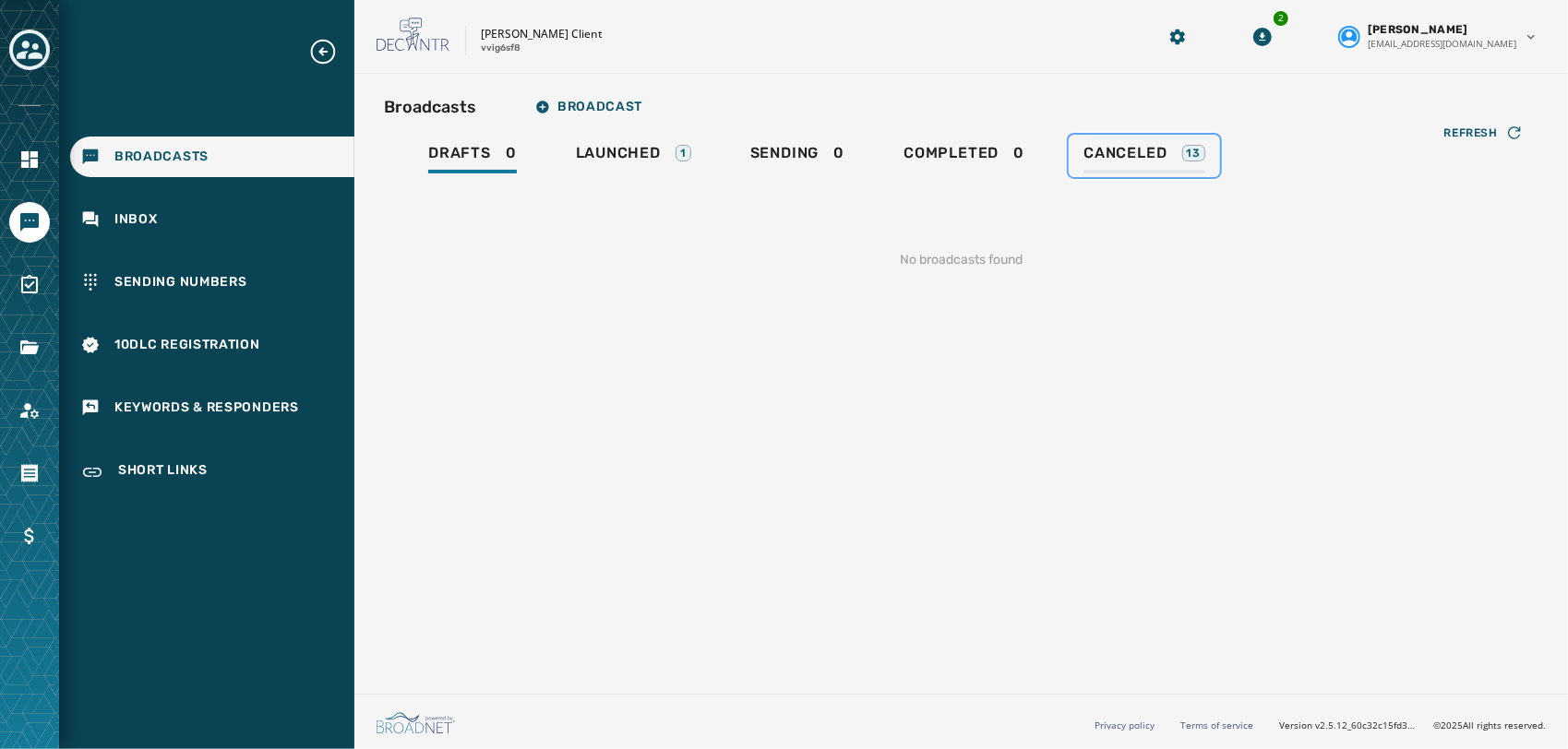
click at [1149, 171] on div "Canceled 13" at bounding box center [1144, 158] width 122 height 30
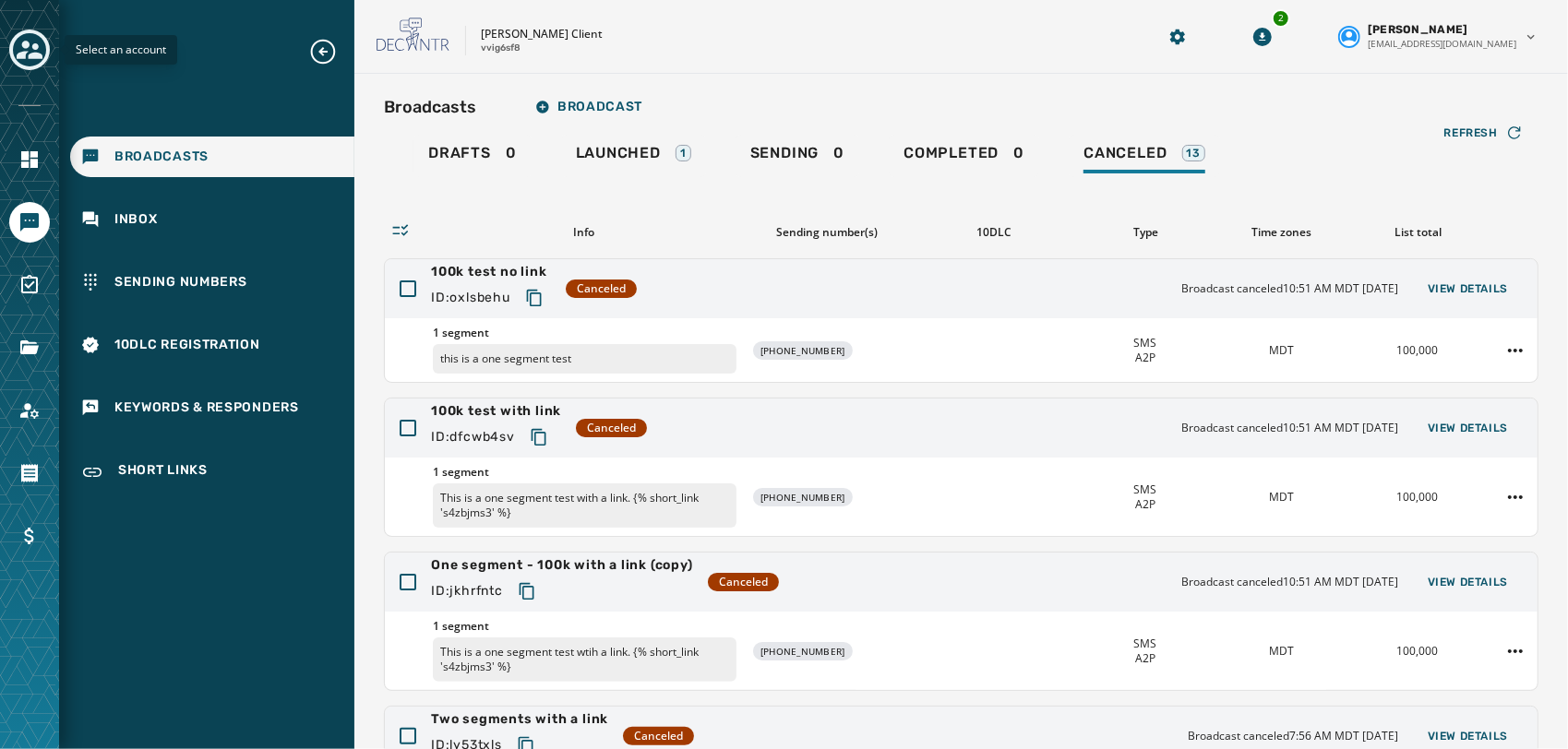
click at [15, 49] on div "Toggle account select drawer" at bounding box center [30, 50] width 34 height 34
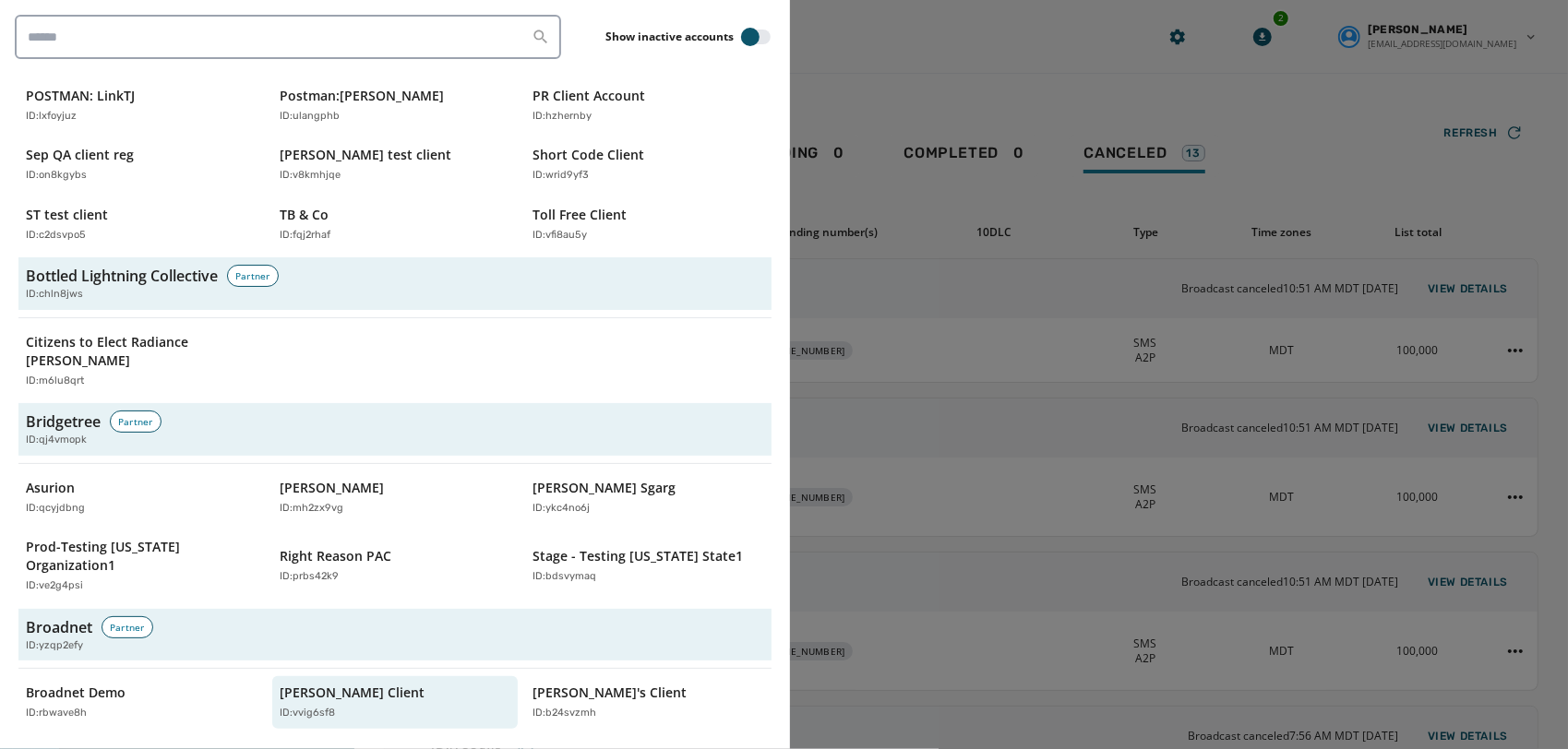
scroll to position [587, 0]
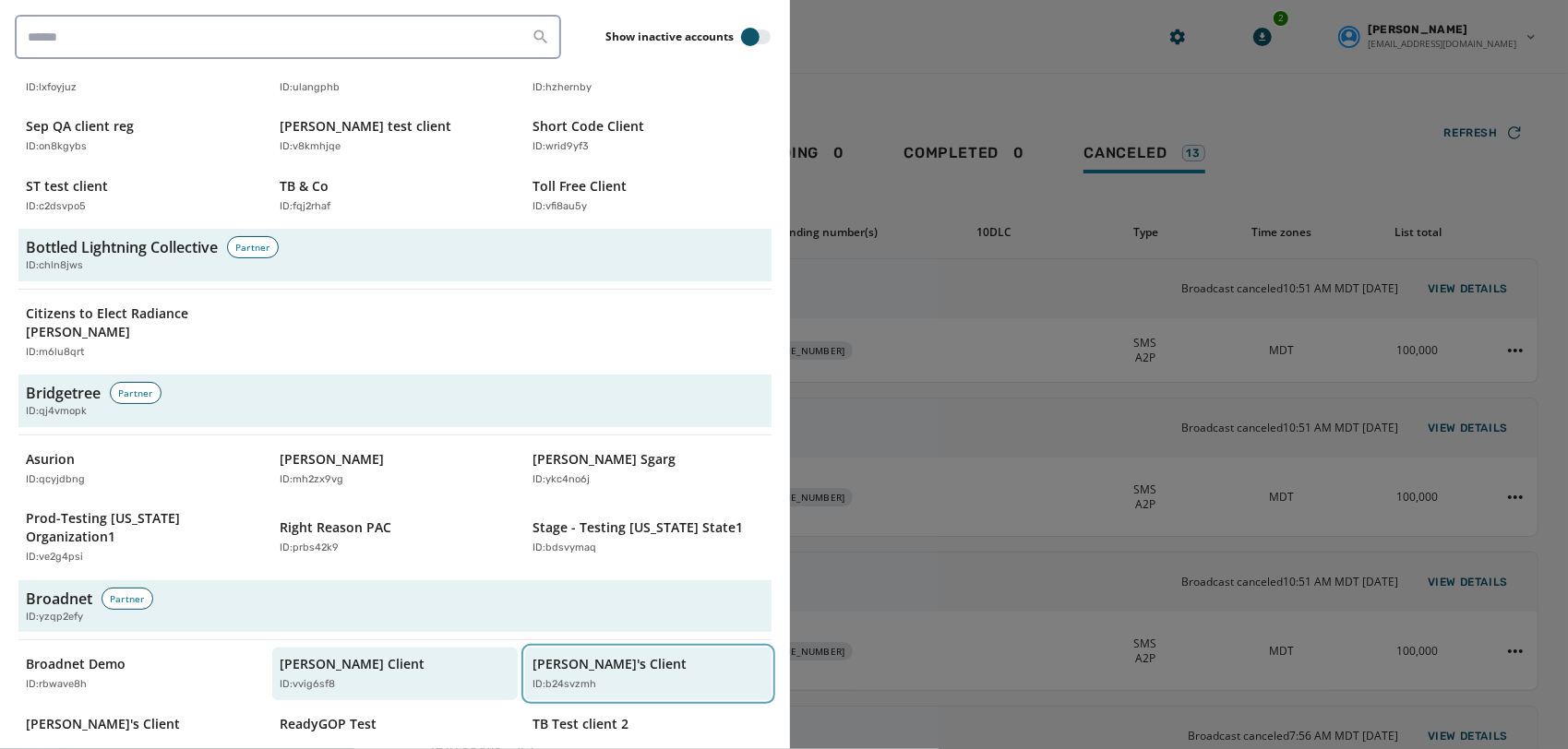
click at [589, 677] on div "ID: b24svzmh" at bounding box center [638, 685] width 213 height 16
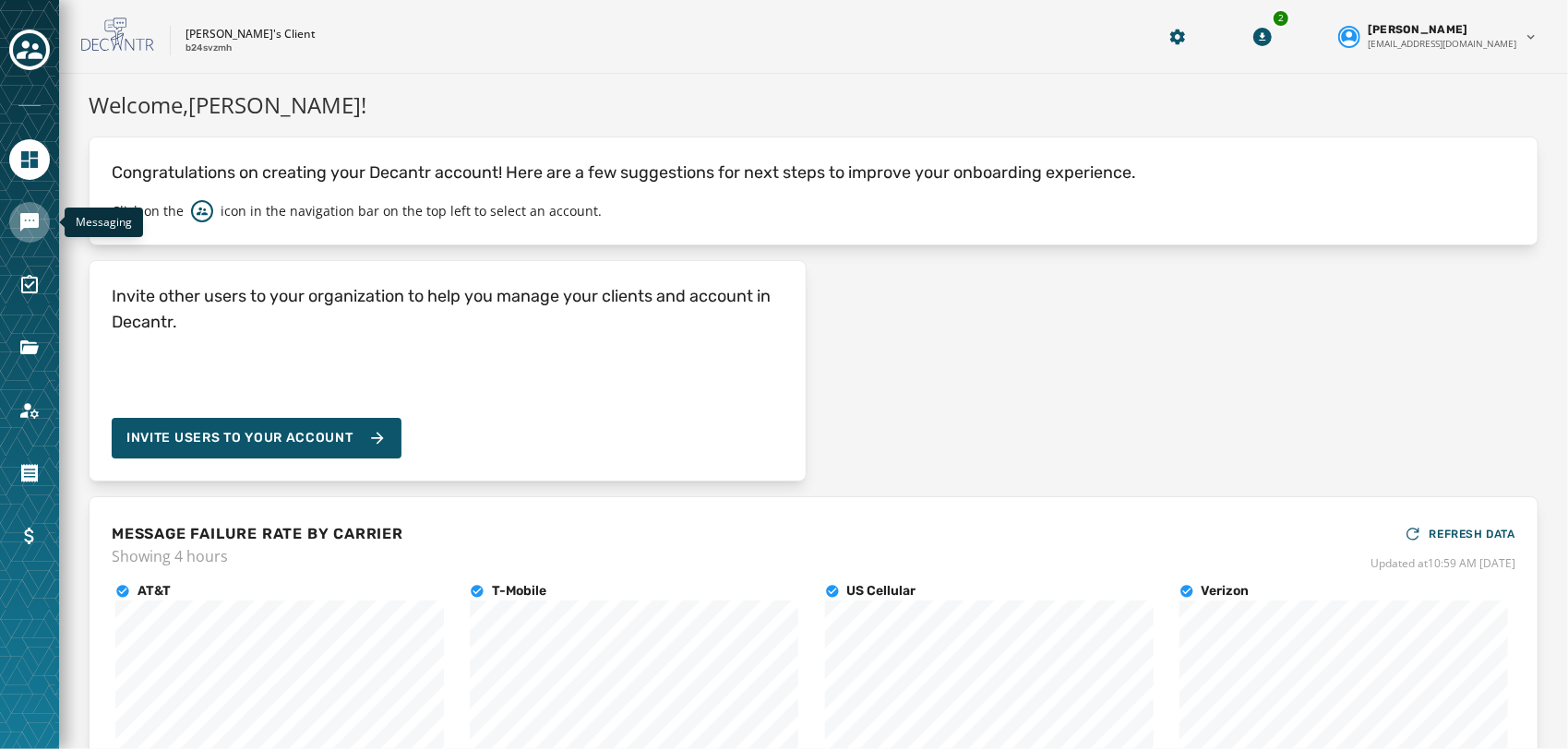
click at [24, 217] on icon "Navigate to Messaging" at bounding box center [30, 222] width 19 height 19
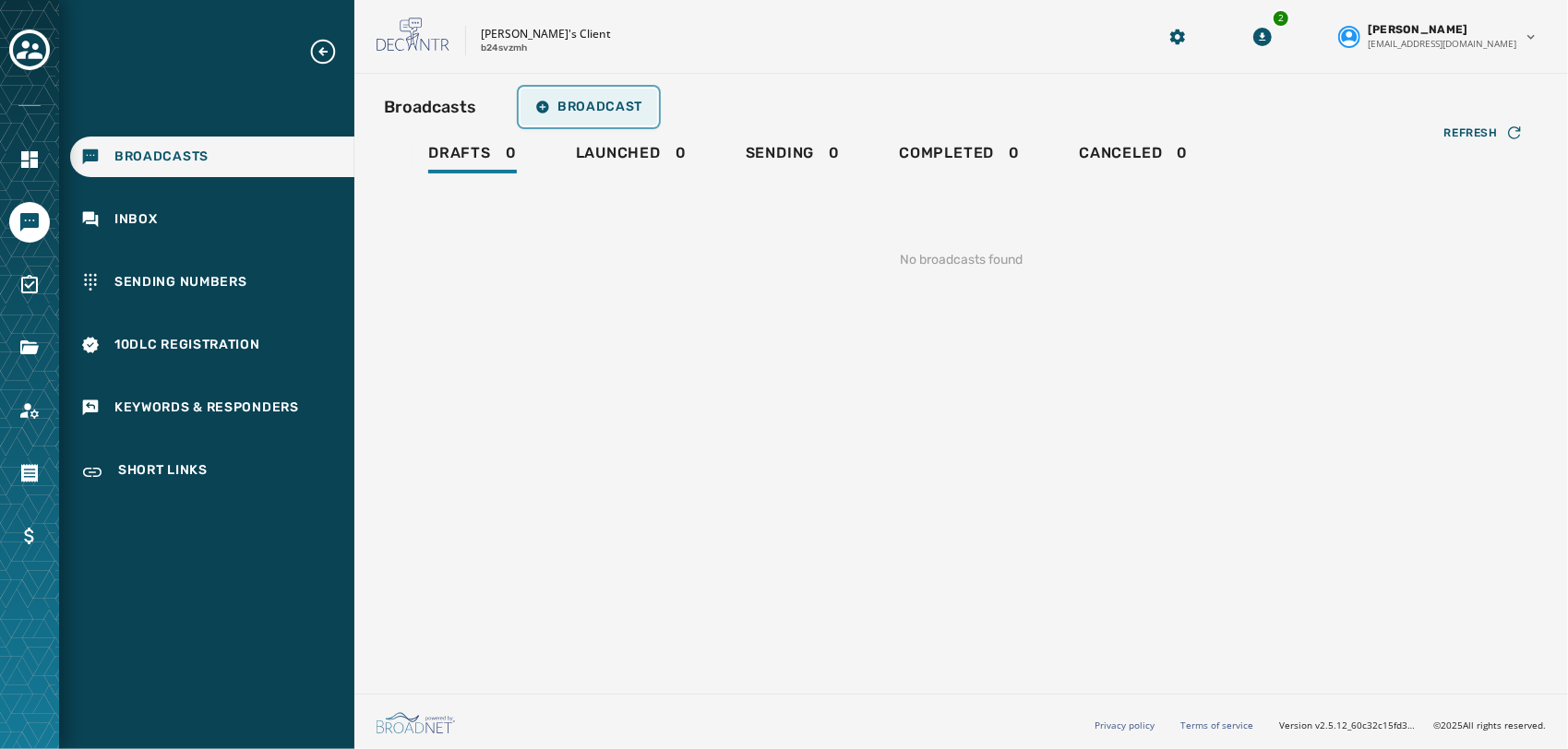
click at [611, 103] on span "Broadcast" at bounding box center [589, 107] width 107 height 15
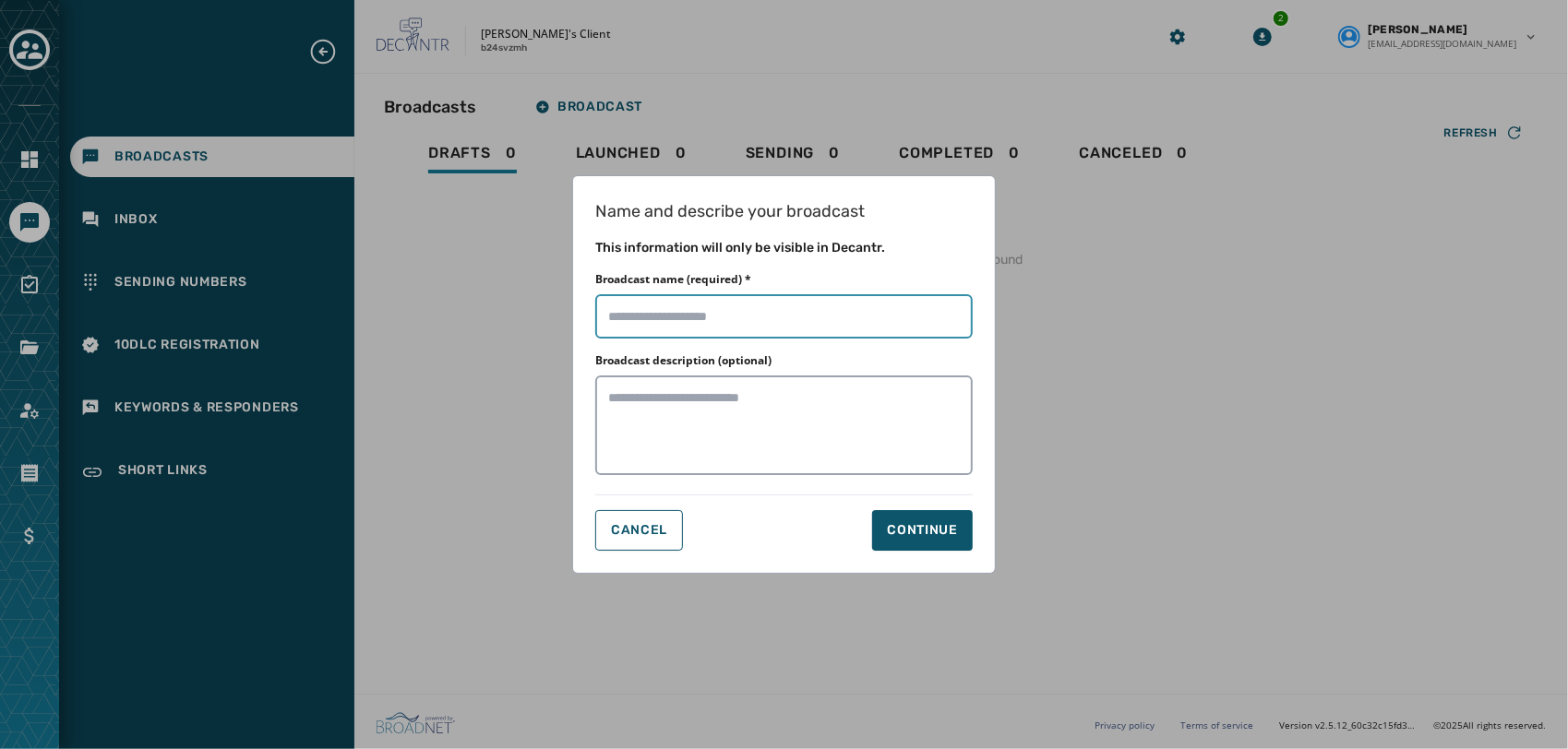
click at [804, 327] on input "Broadcast name (required) *" at bounding box center [783, 316] width 377 height 45
type input "**********"
click at [950, 540] on button "Continue" at bounding box center [923, 530] width 101 height 41
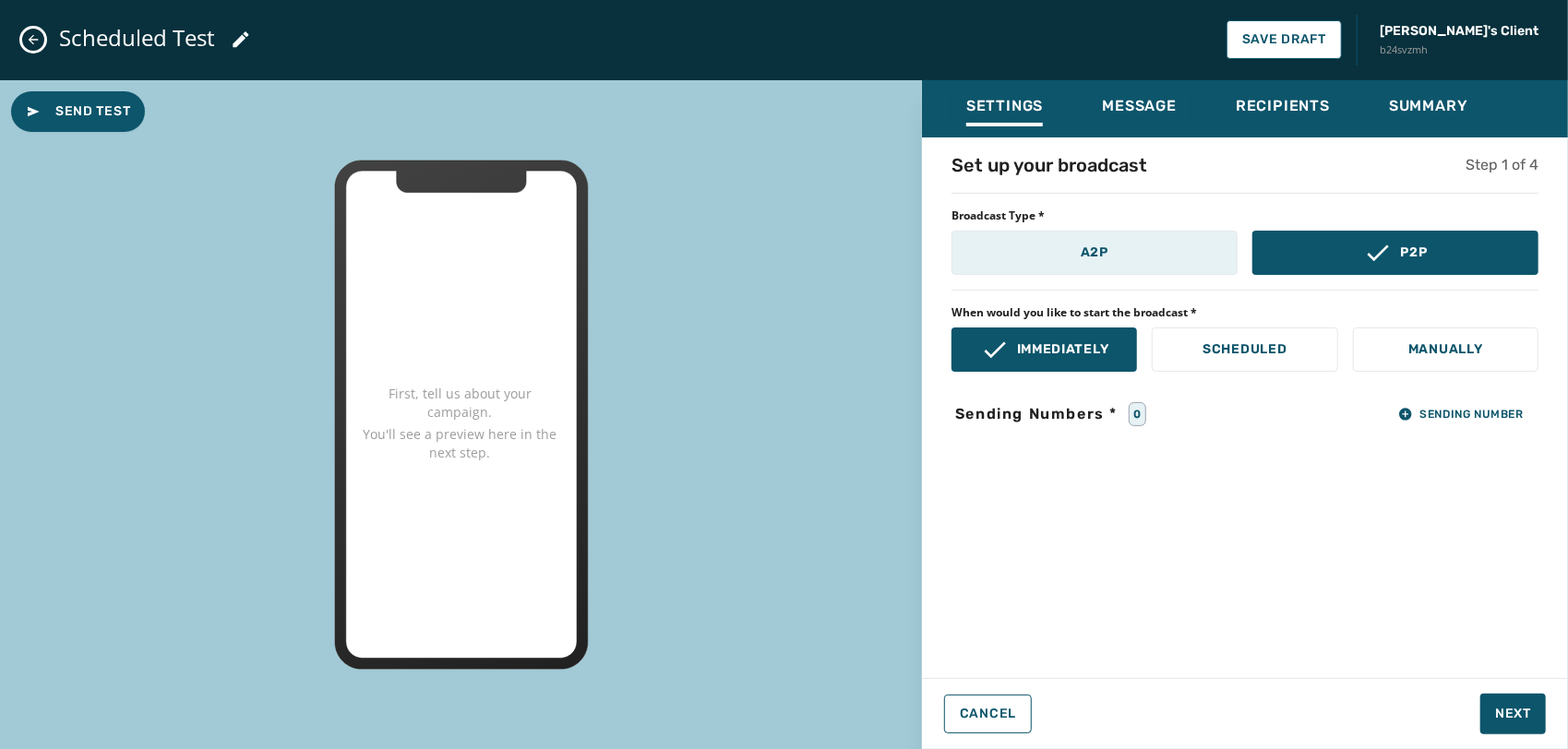
click at [1167, 254] on button "A2P" at bounding box center [1094, 252] width 286 height 45
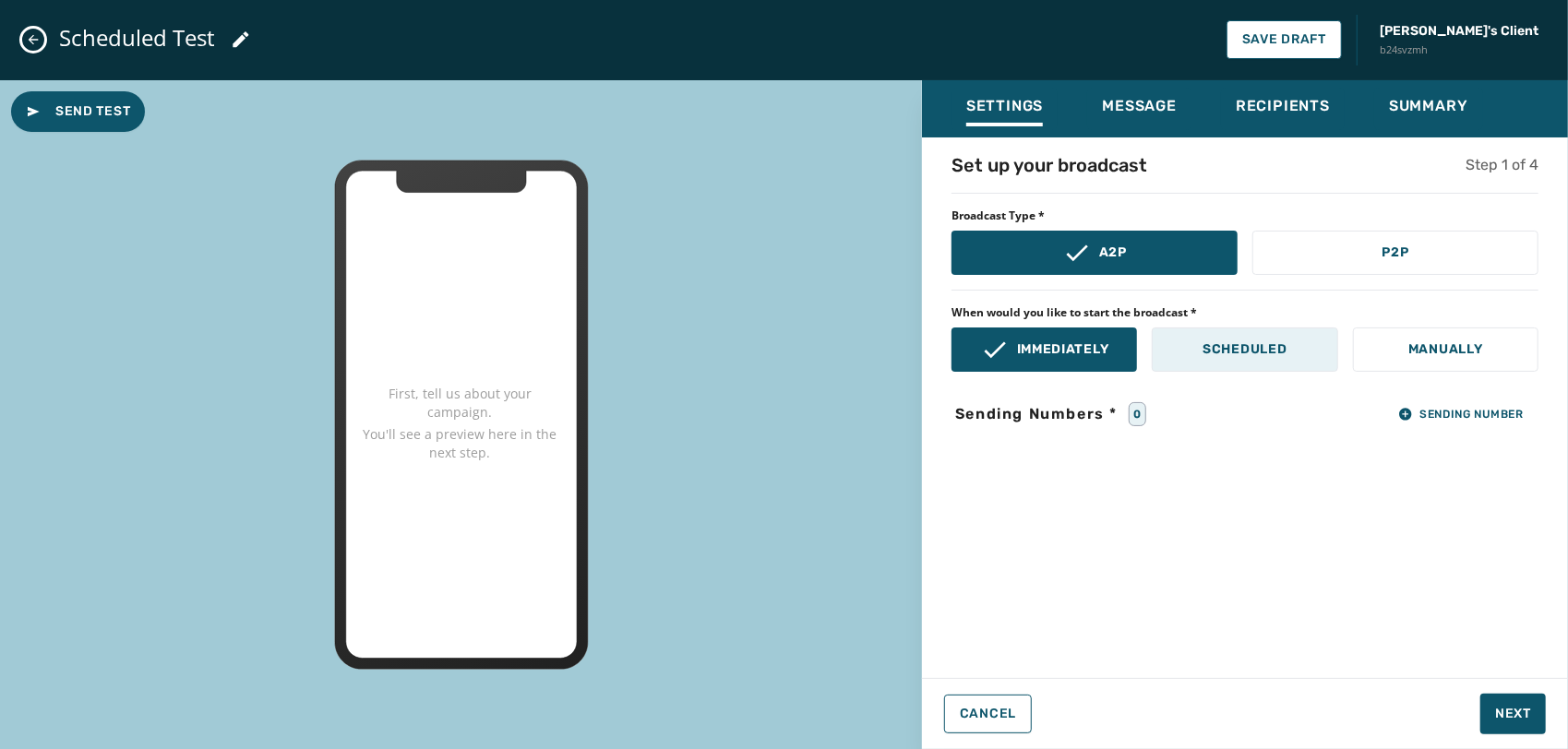
click at [1229, 328] on button "Scheduled" at bounding box center [1244, 349] width 185 height 45
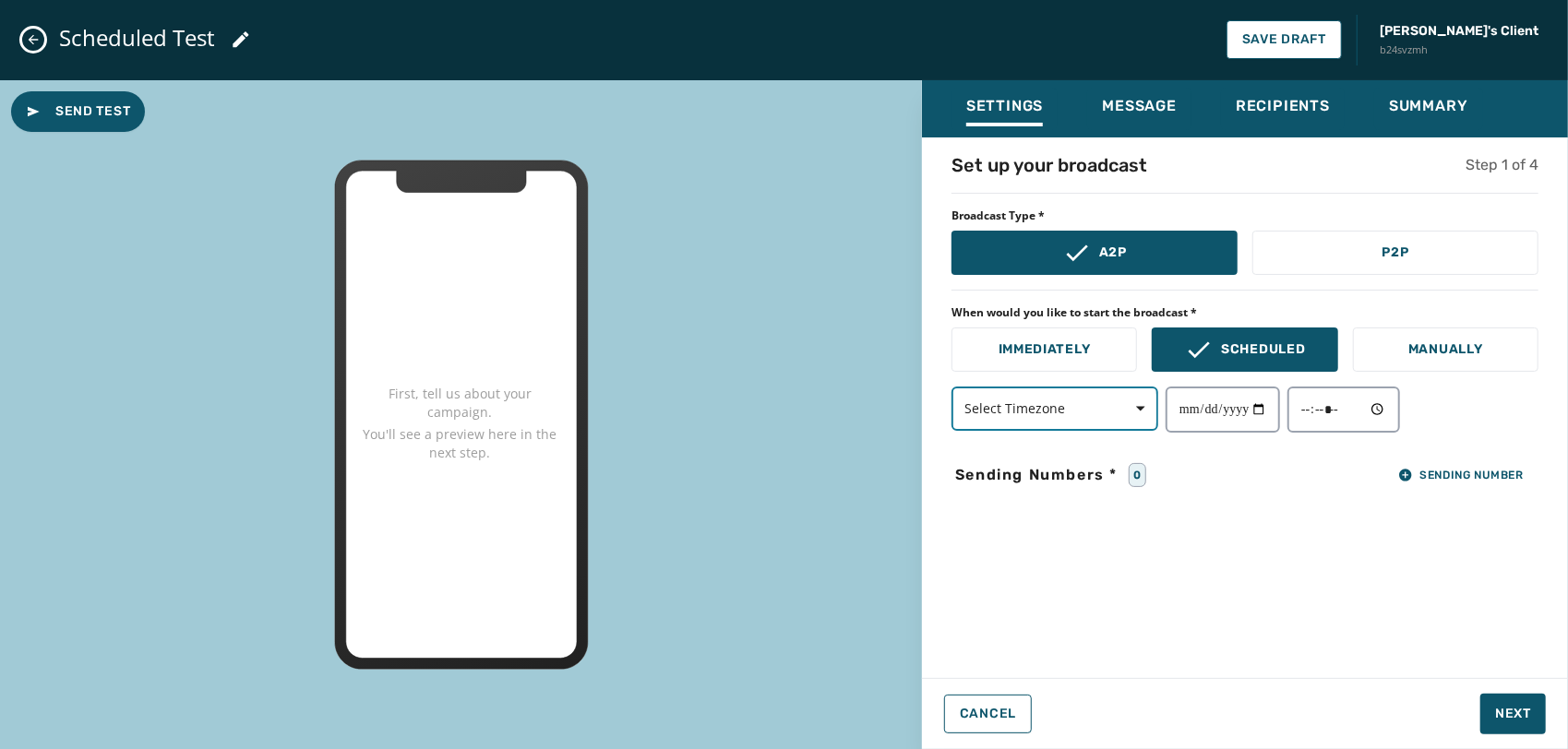
click at [1119, 417] on span "button" at bounding box center [1134, 408] width 45 height 37
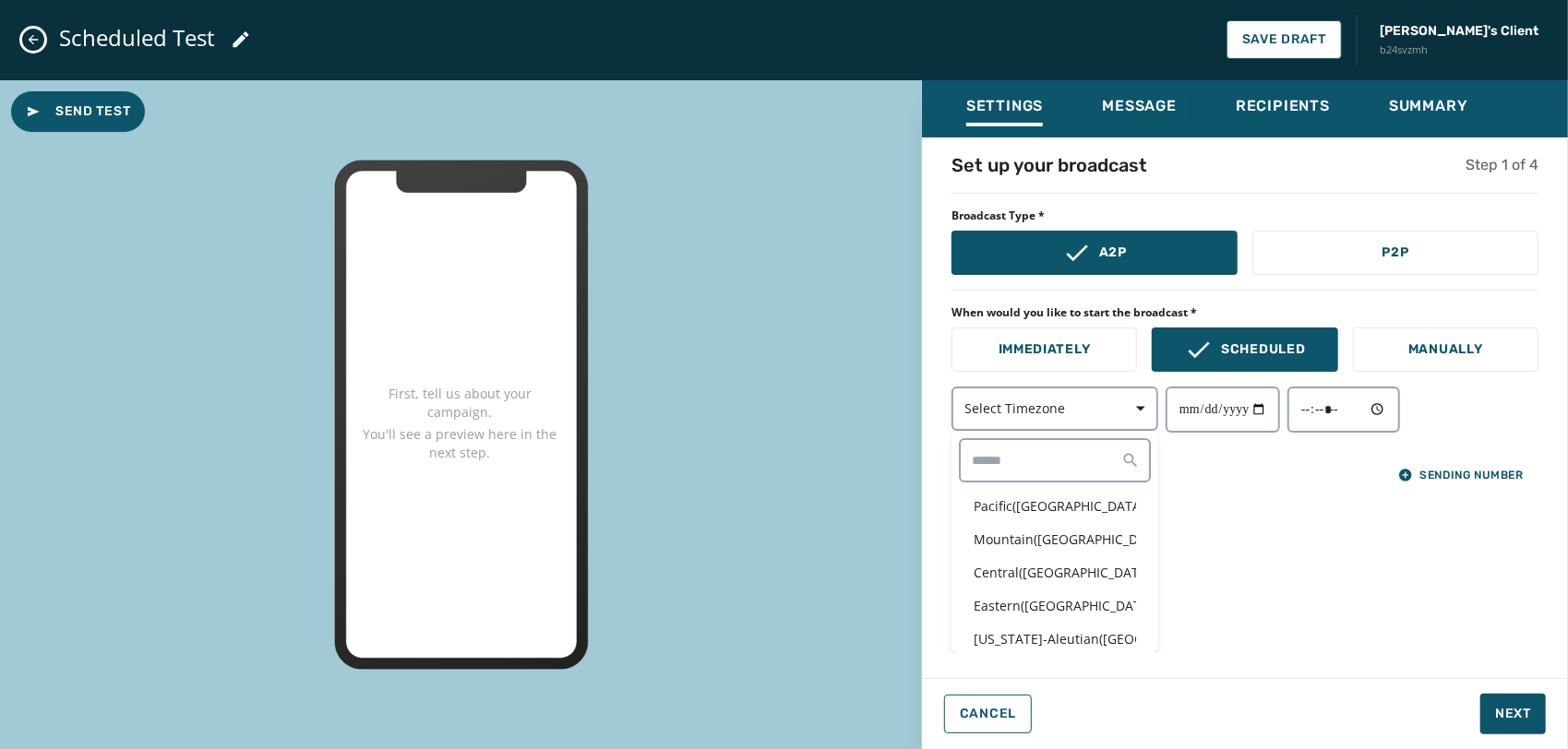
click at [1208, 416] on div "Select Timezone Pacific ( USA / Canada ) Mountain ( USA / Canada ) Central ( US…" at bounding box center [1244, 410] width 587 height 47
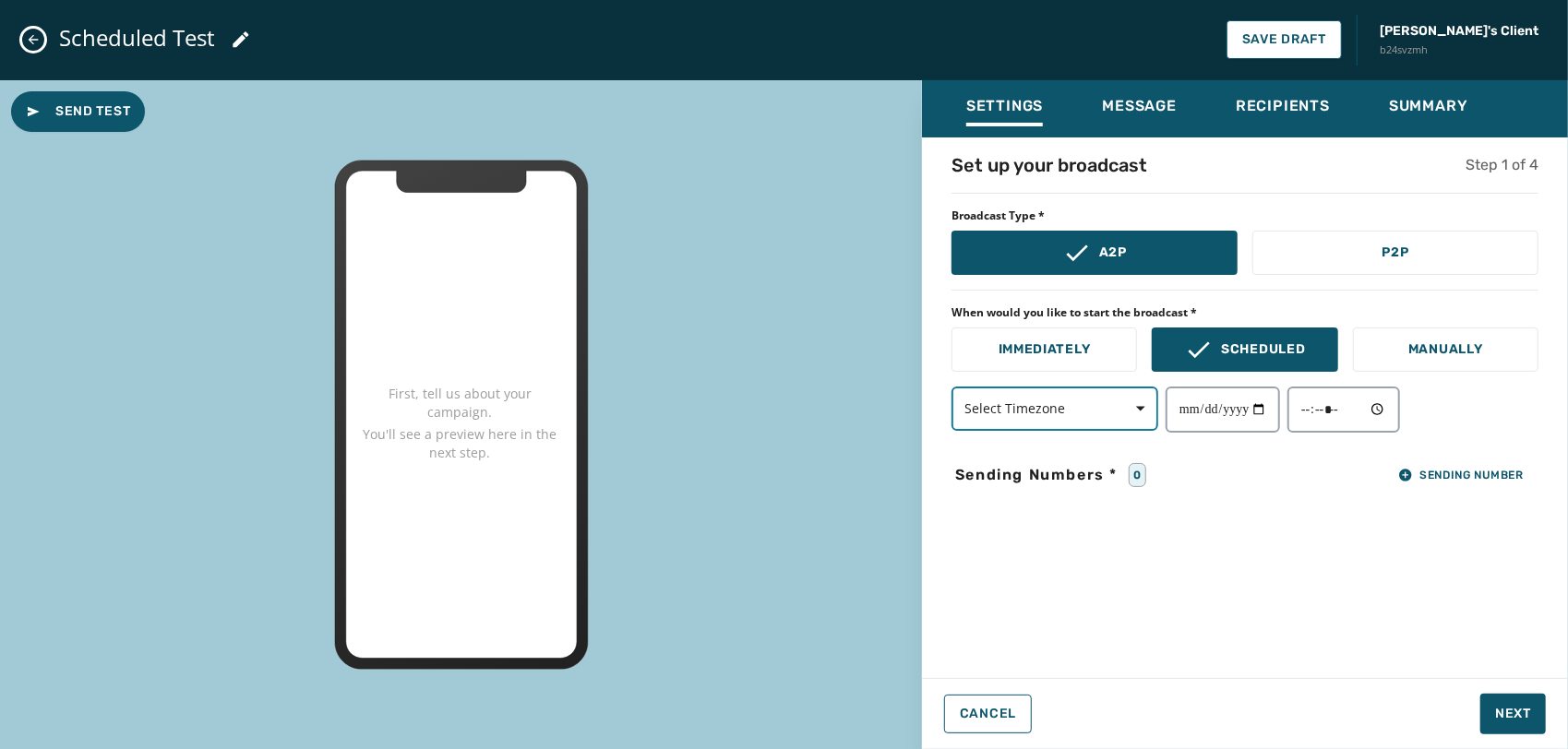
drag, startPoint x: 1199, startPoint y: 411, endPoint x: 1070, endPoint y: 397, distance: 129.8
click at [1070, 397] on button "Select Timezone" at bounding box center [1054, 409] width 207 height 45
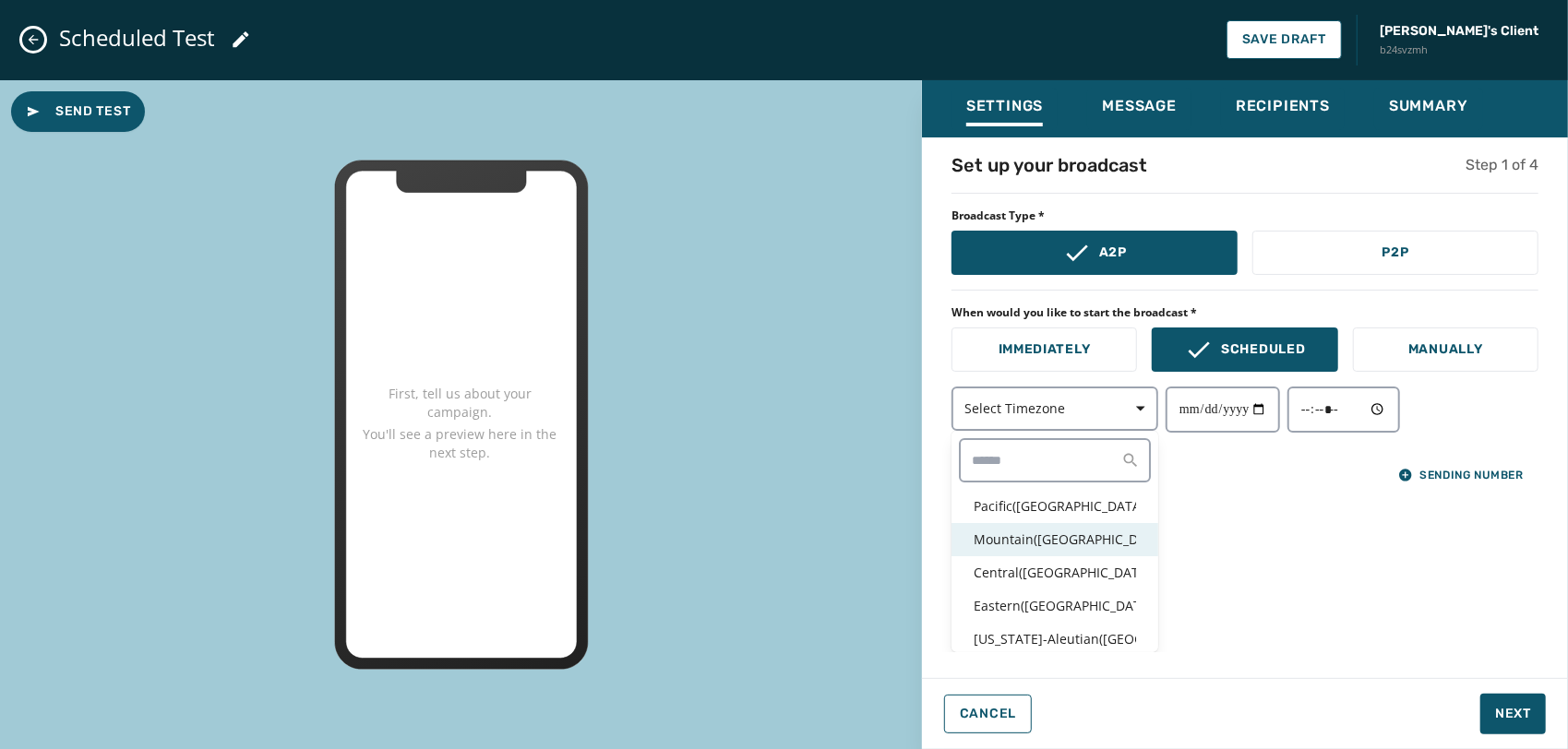
click at [1039, 527] on div "Mountain ( USA / Canada )" at bounding box center [1054, 540] width 207 height 34
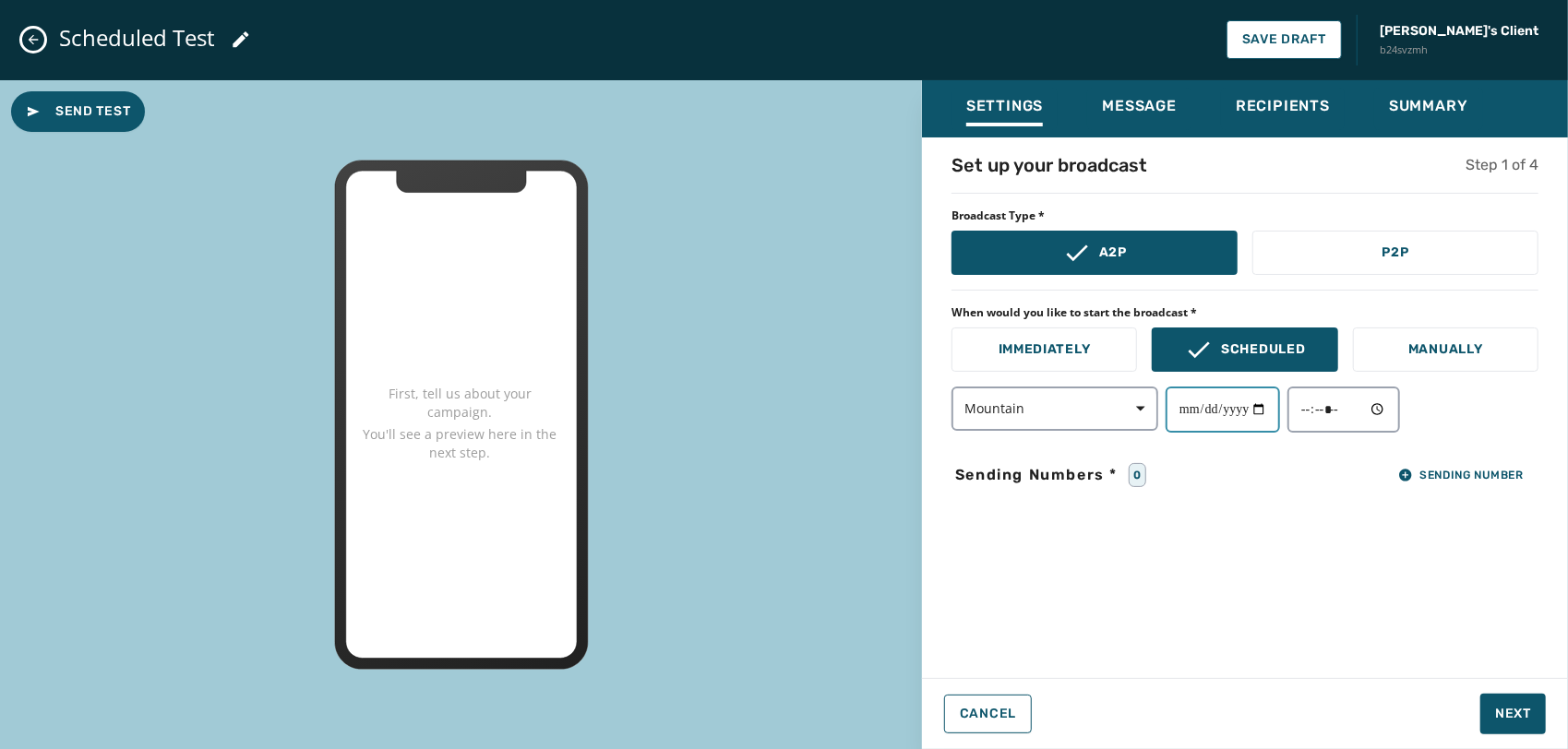
click at [1187, 417] on input "date" at bounding box center [1224, 410] width 115 height 47
click at [1261, 413] on input "date" at bounding box center [1224, 410] width 115 height 47
click at [1269, 406] on input "date" at bounding box center [1224, 410] width 115 height 47
type input "**********"
click at [1398, 406] on input "time" at bounding box center [1344, 410] width 113 height 47
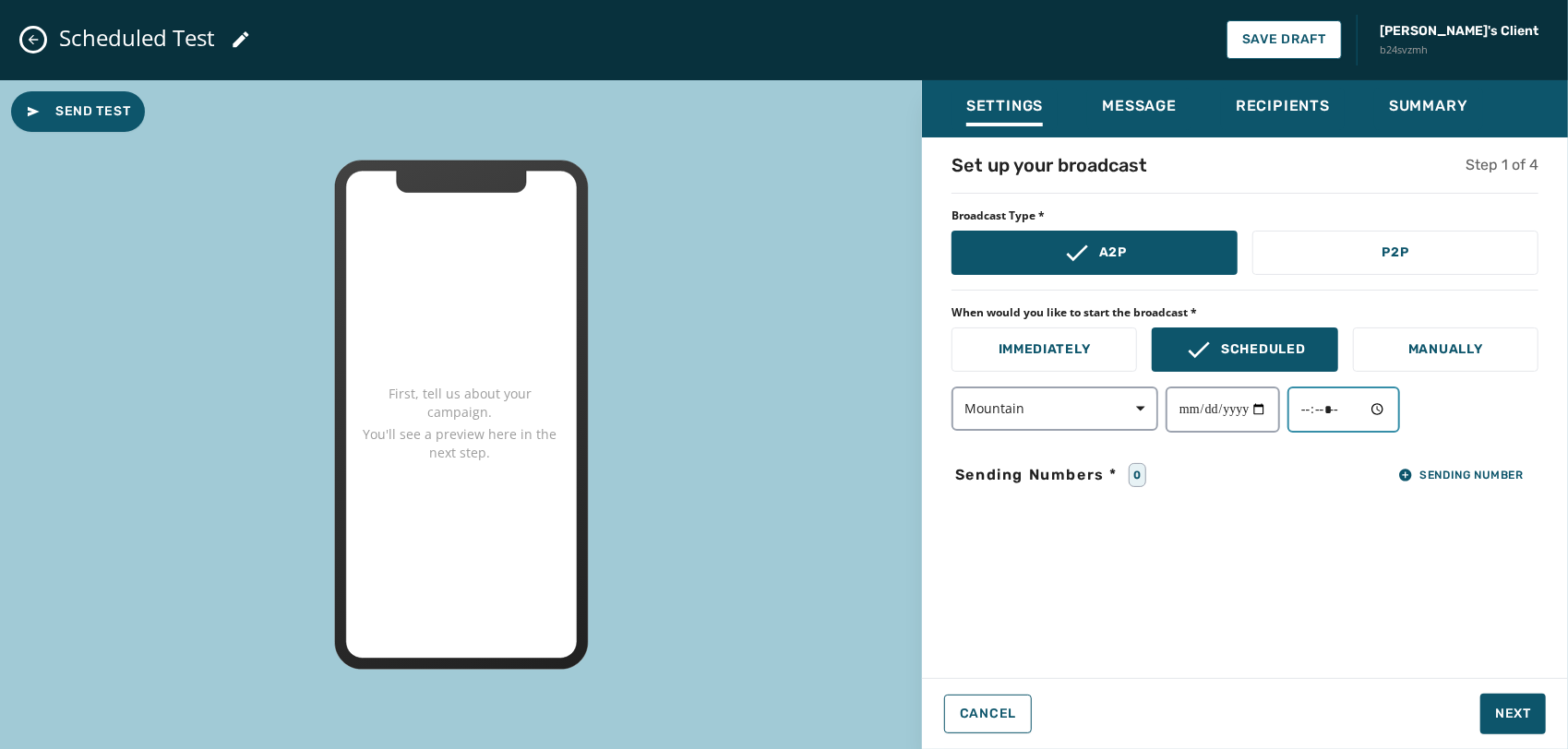
type input "*****"
click at [1218, 572] on div "**********" at bounding box center [1245, 402] width 646 height 500
click at [1431, 484] on button "Sending Number" at bounding box center [1461, 475] width 155 height 26
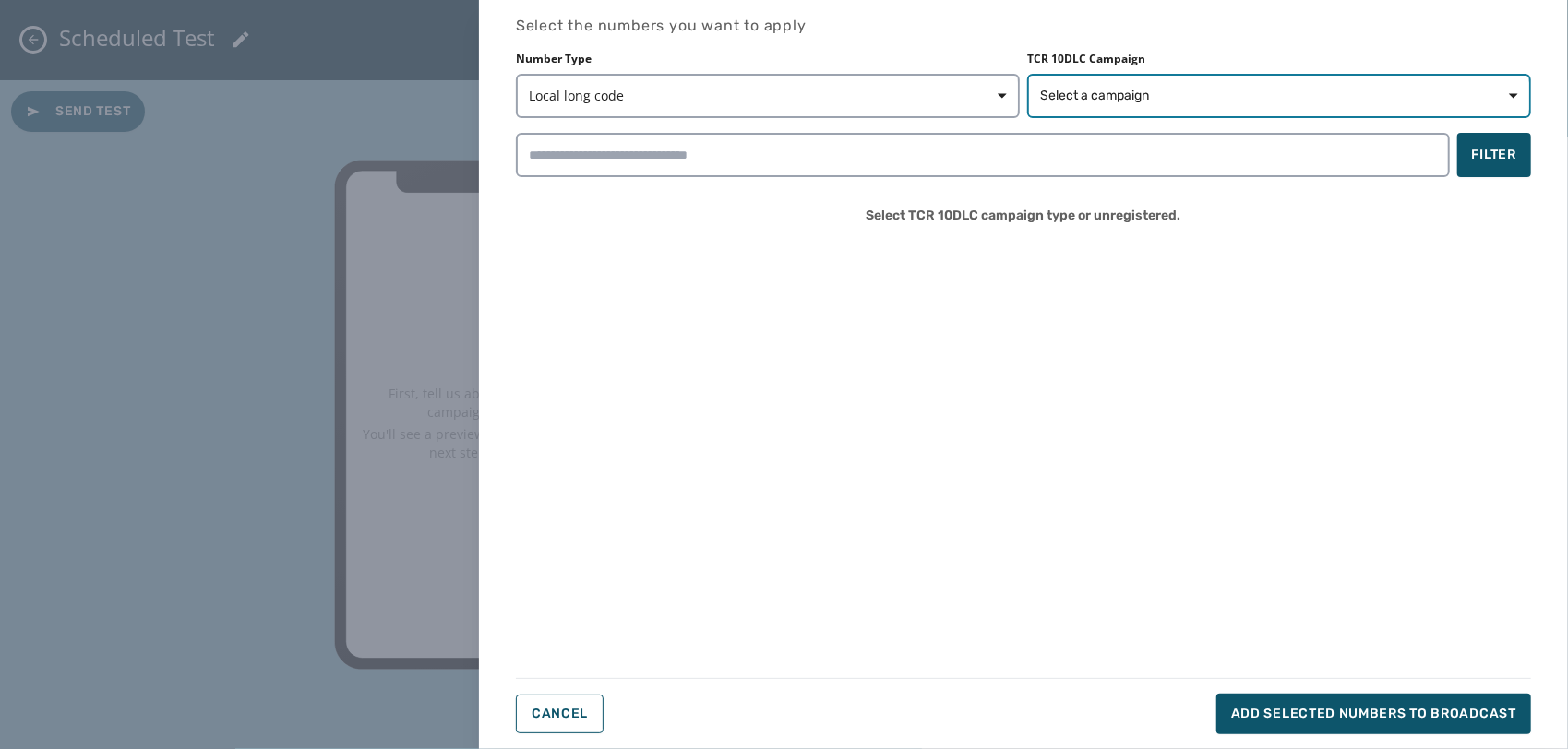
drag, startPoint x: 1113, startPoint y: 96, endPoint x: 1088, endPoint y: 81, distance: 29.2
click at [1088, 81] on button "Select a campaign" at bounding box center [1279, 96] width 504 height 45
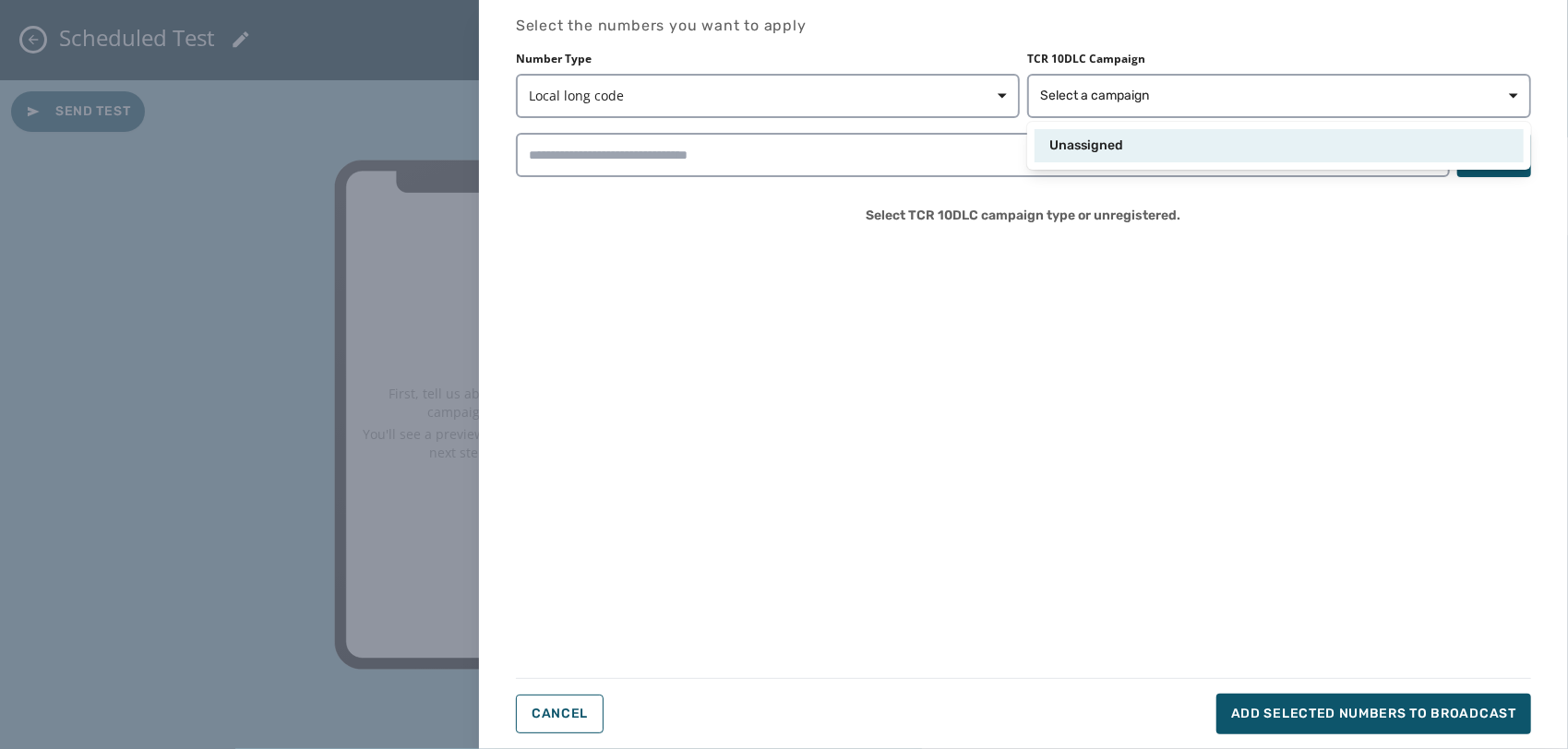
click at [1055, 146] on span "Unassigned" at bounding box center [1086, 145] width 74 height 19
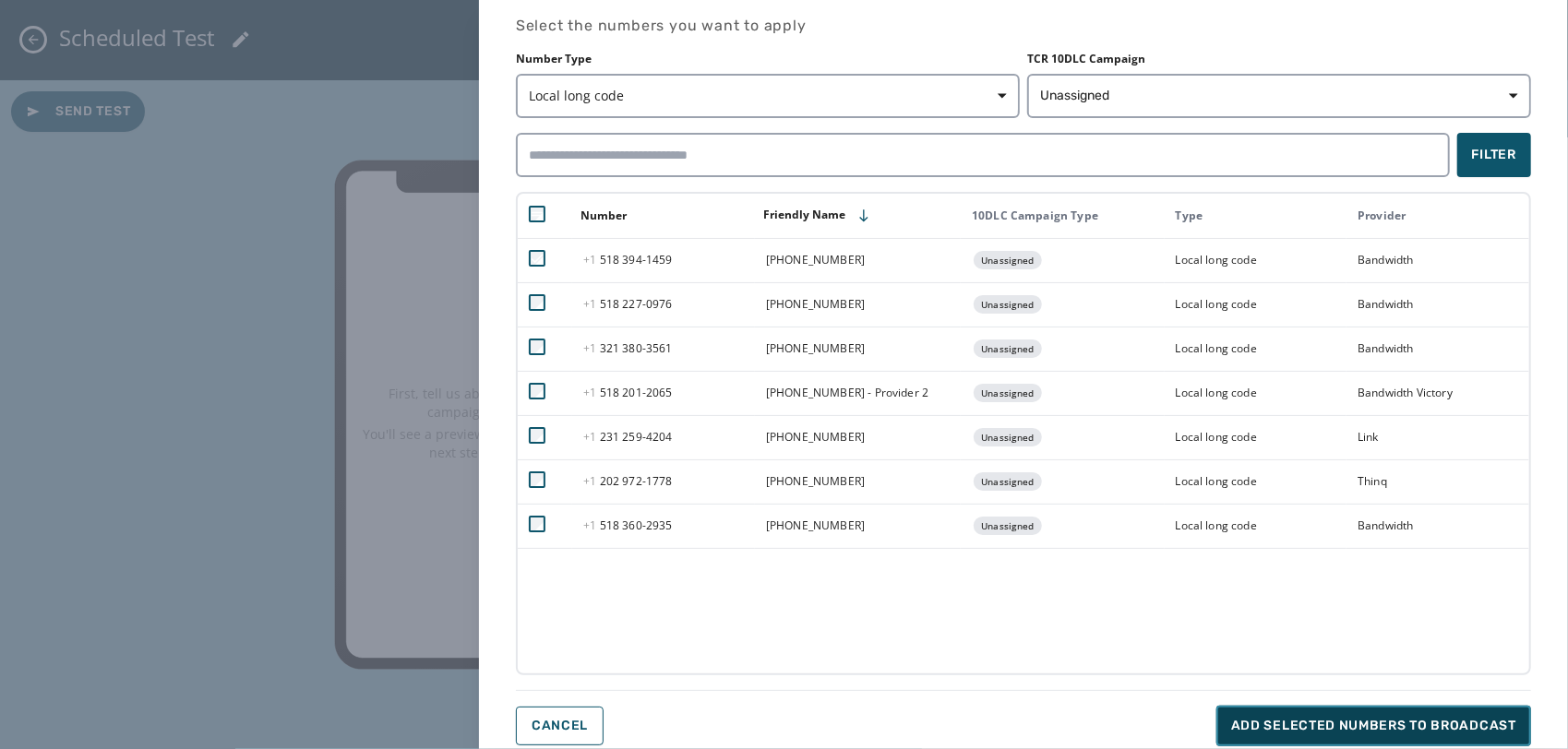
click at [1396, 724] on span "Add selected numbers to broadcast" at bounding box center [1374, 726] width 285 height 19
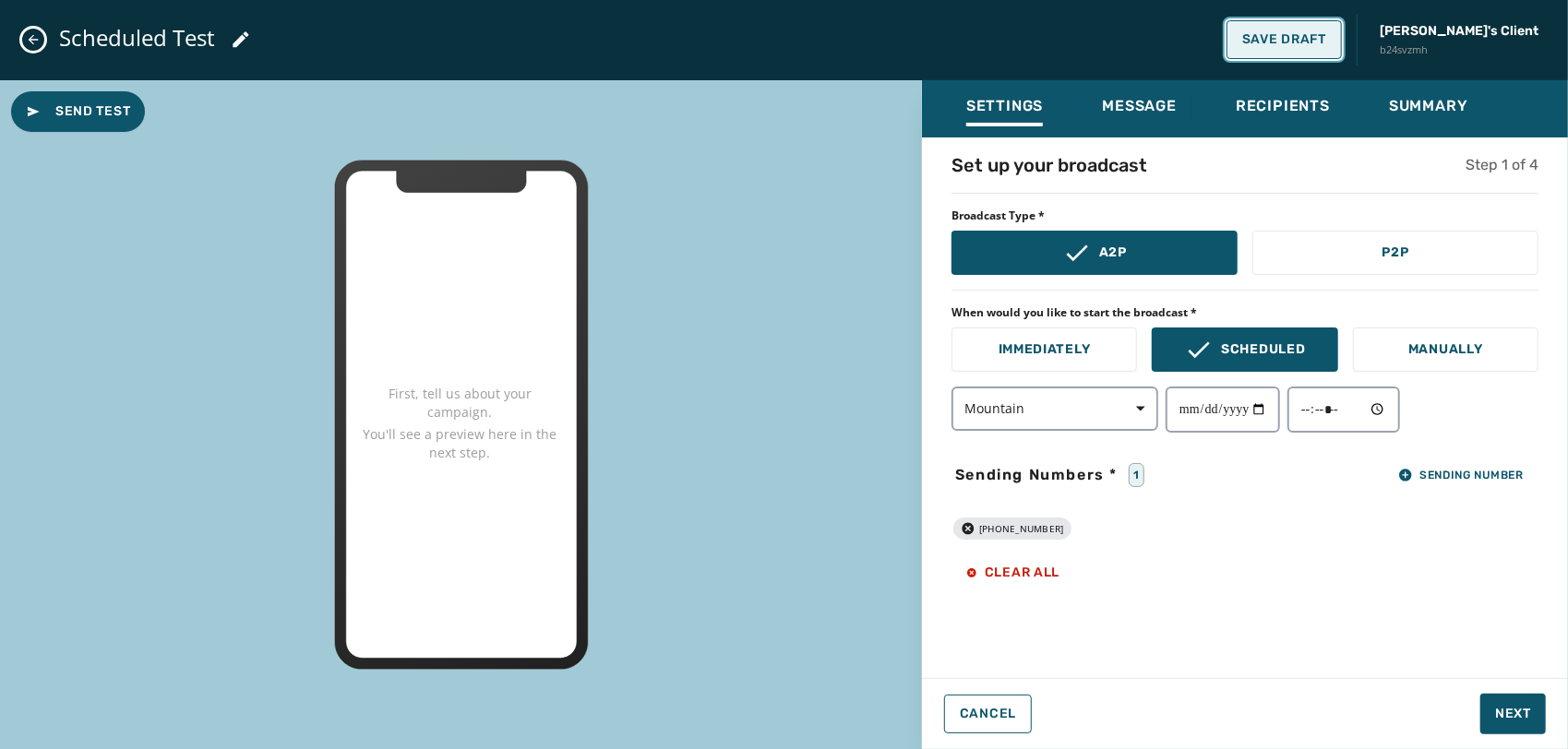
click at [1317, 28] on button "Save Draft" at bounding box center [1284, 40] width 116 height 39
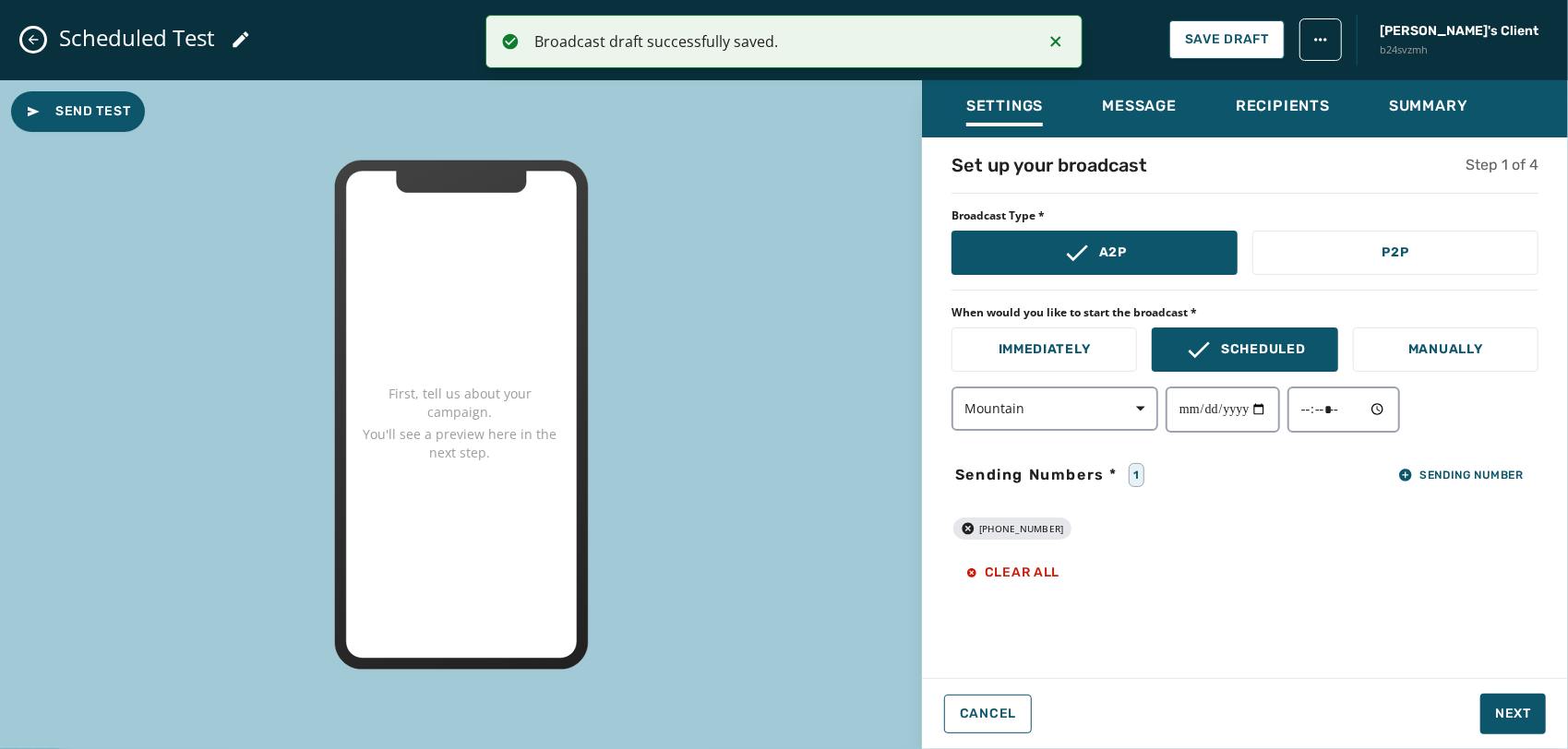
click at [41, 33] on button "Close admin drawer" at bounding box center [33, 40] width 22 height 22
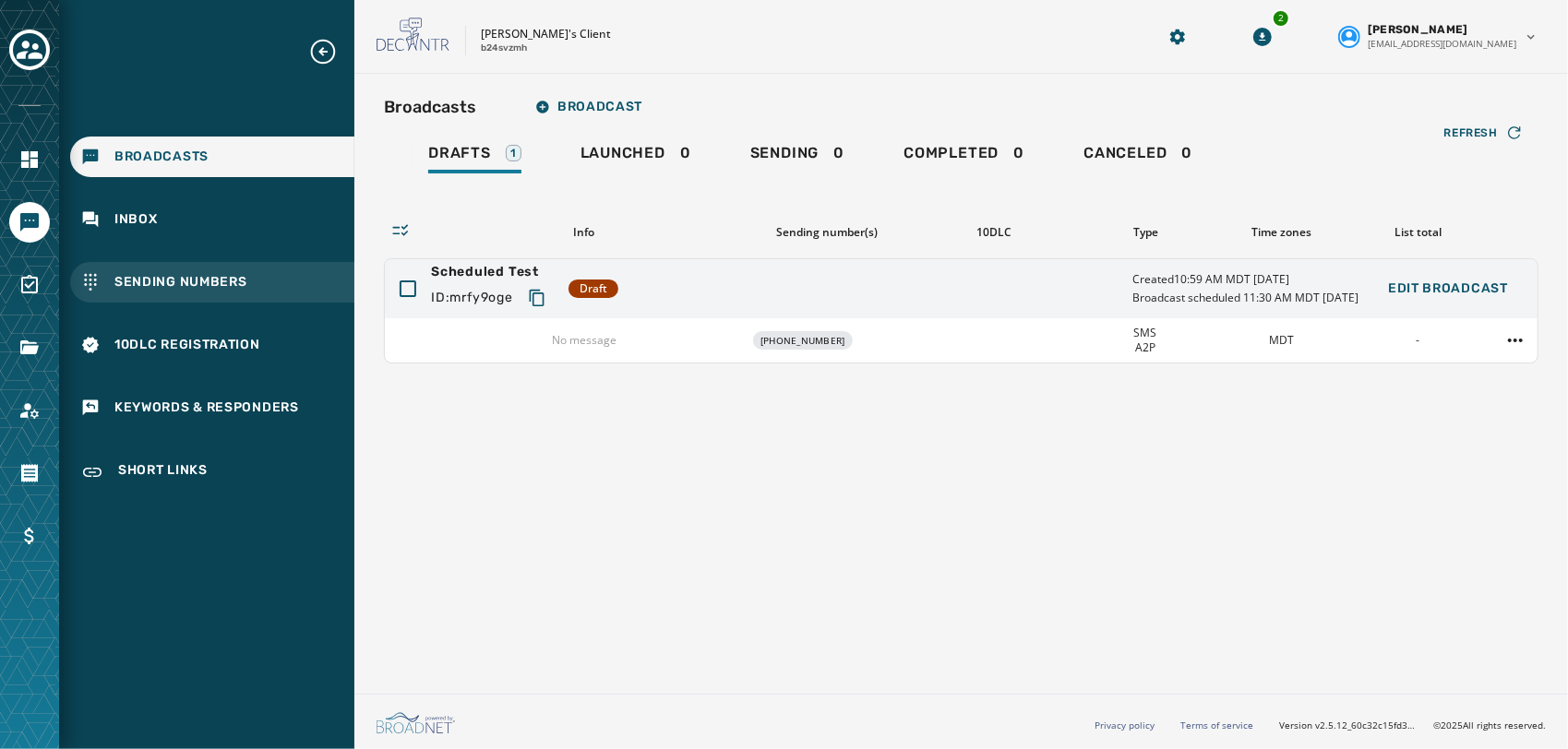
click at [164, 284] on span "Sending Numbers" at bounding box center [181, 282] width 133 height 19
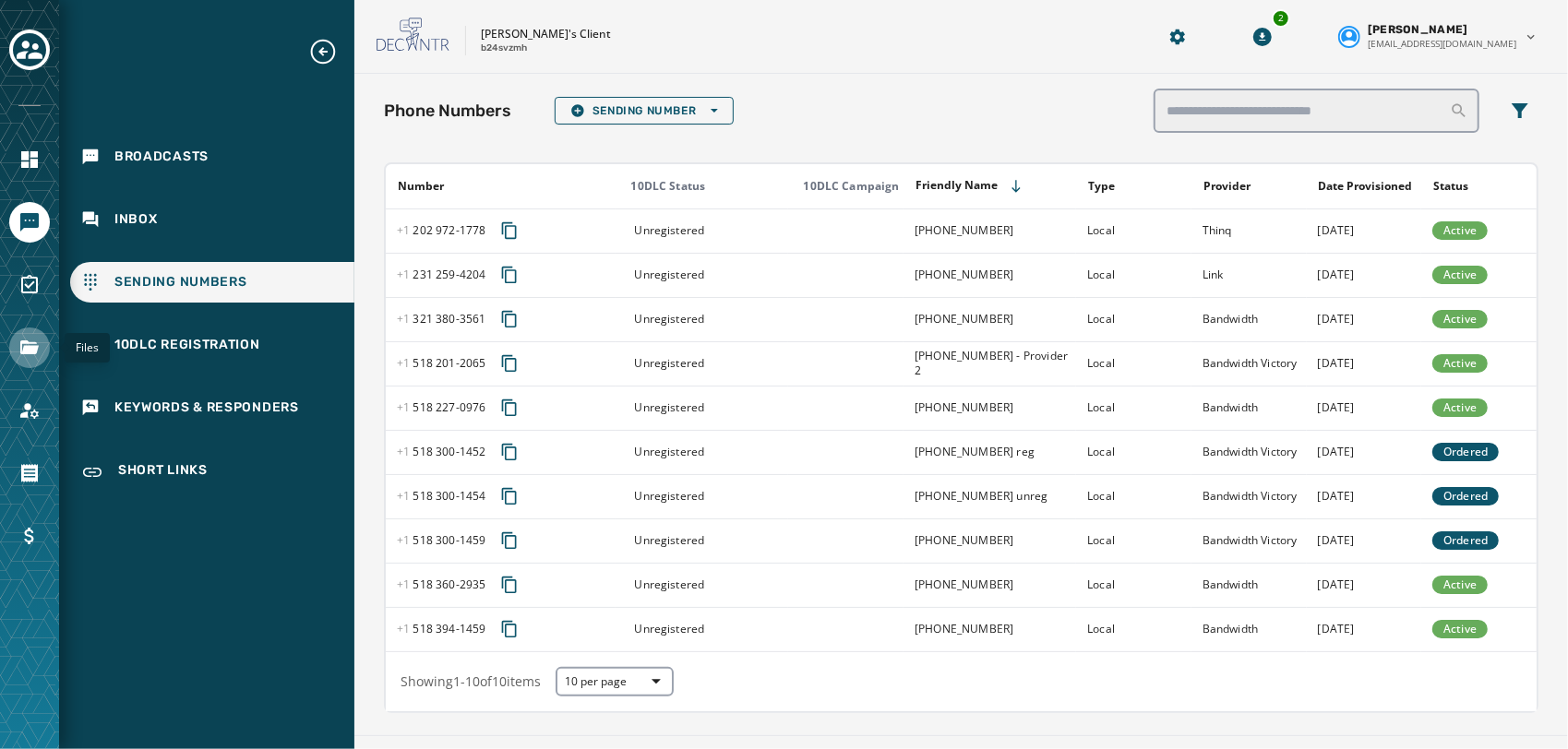
click at [24, 344] on icon "Navigate to Files" at bounding box center [30, 347] width 22 height 22
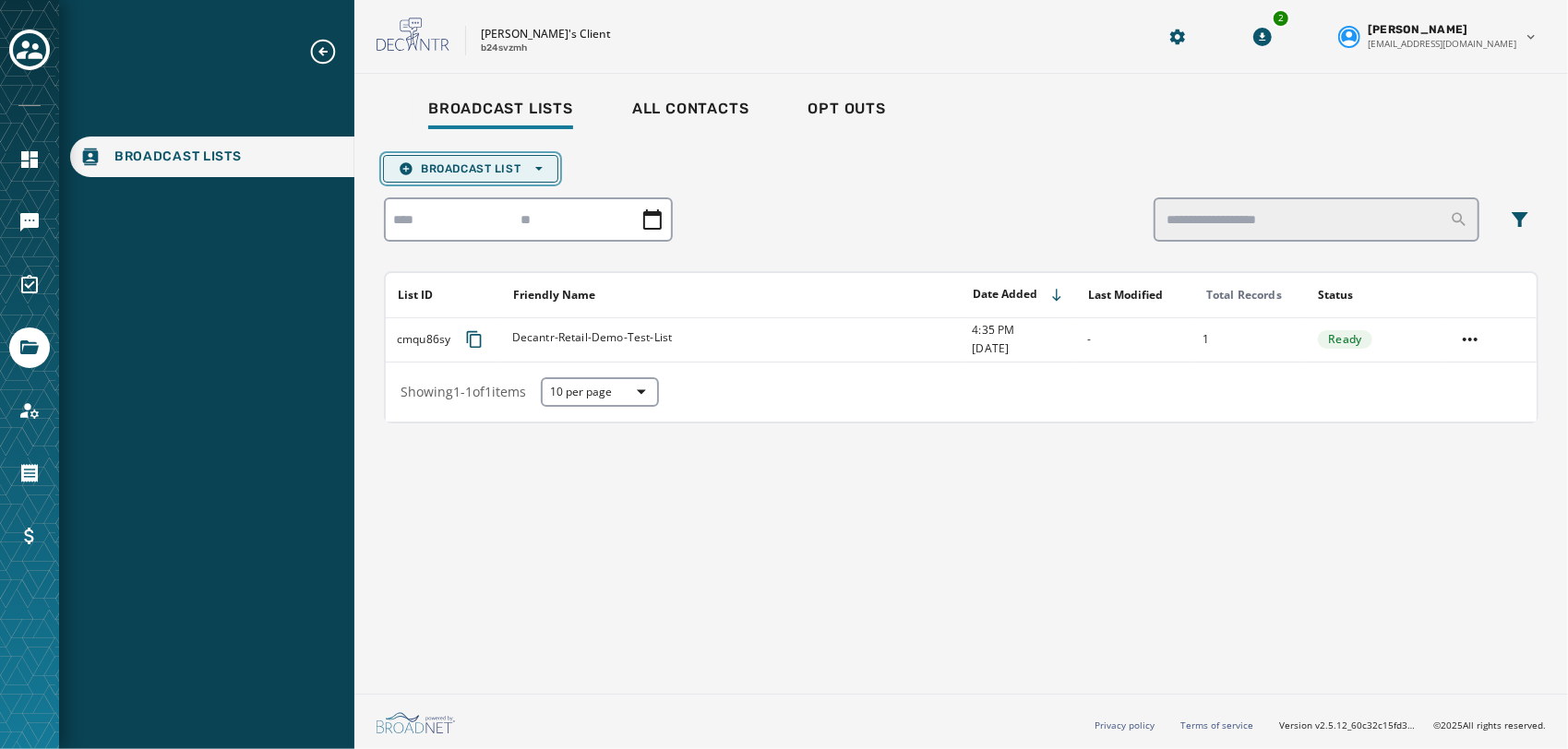
click at [527, 181] on button "Broadcast List Open options" at bounding box center [470, 169] width 175 height 28
click at [478, 201] on span "Upload List" at bounding box center [470, 196] width 144 height 15
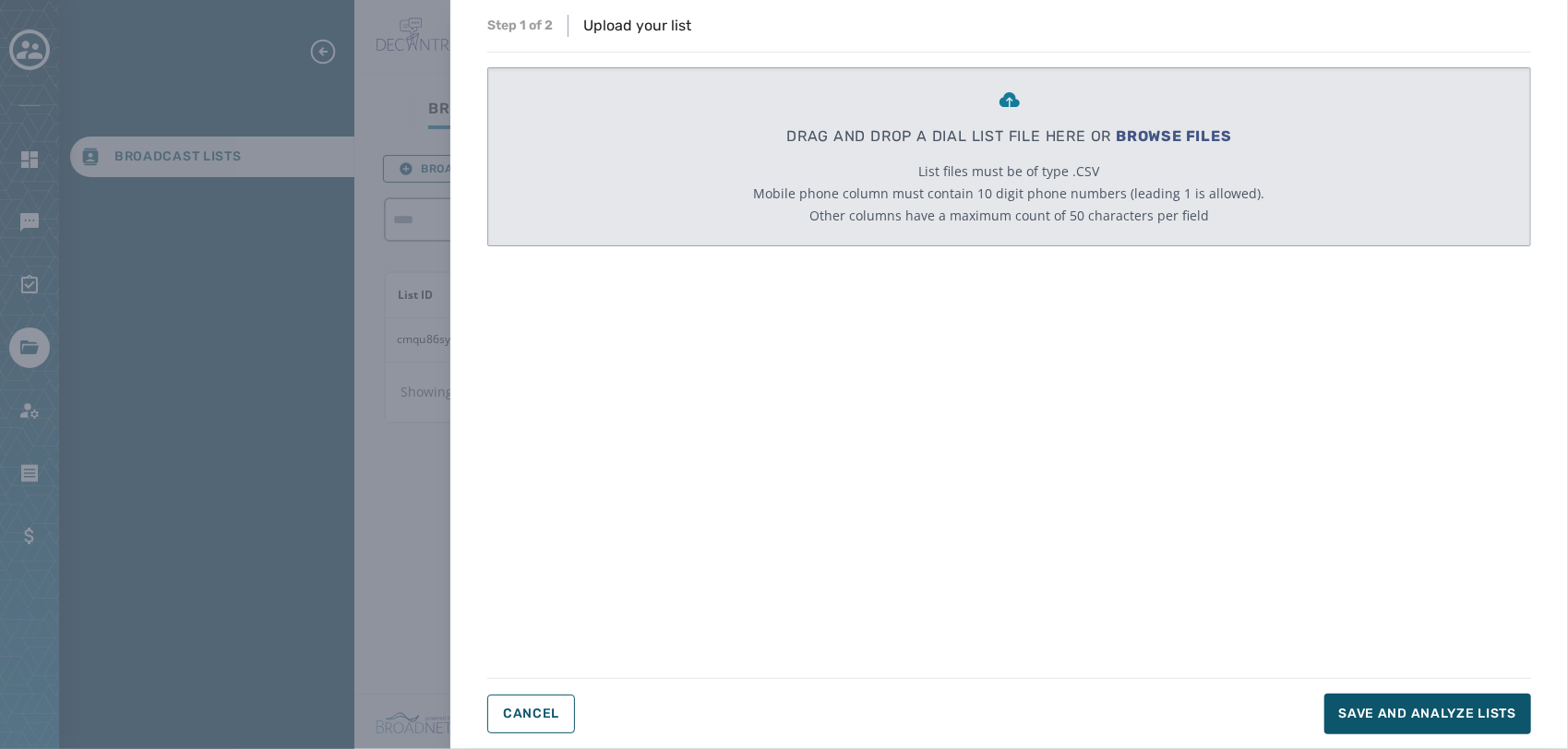
click at [699, 118] on div "DRAG AND DROP A DIAL LIST FILE HERE OR BROWSE FILES List files must be of type …" at bounding box center [1009, 156] width 1044 height 179
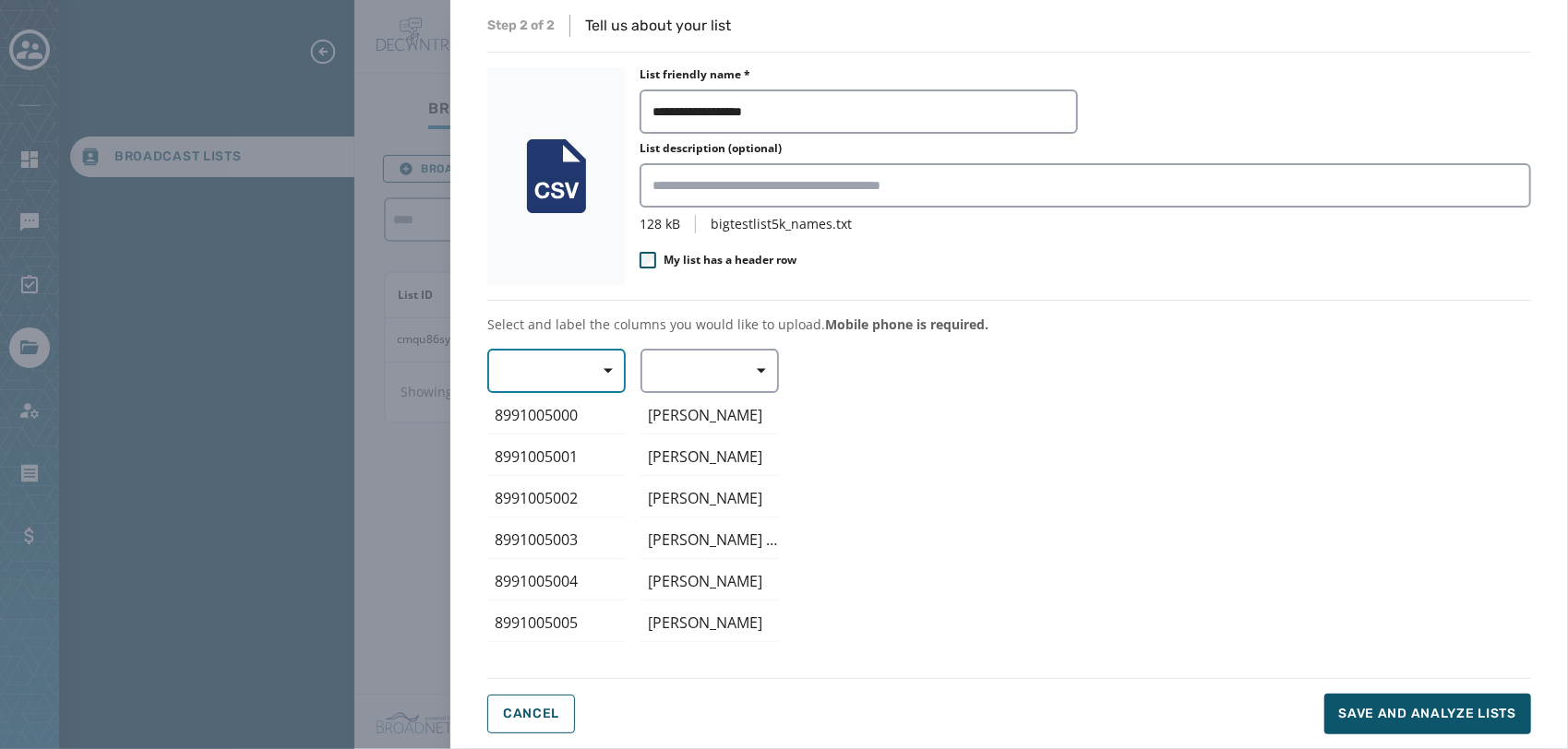
click at [586, 361] on span "button" at bounding box center [602, 370] width 45 height 37
click at [563, 417] on span "Mobile Phone" at bounding box center [552, 413] width 85 height 19
click at [710, 358] on button "button" at bounding box center [710, 370] width 139 height 45
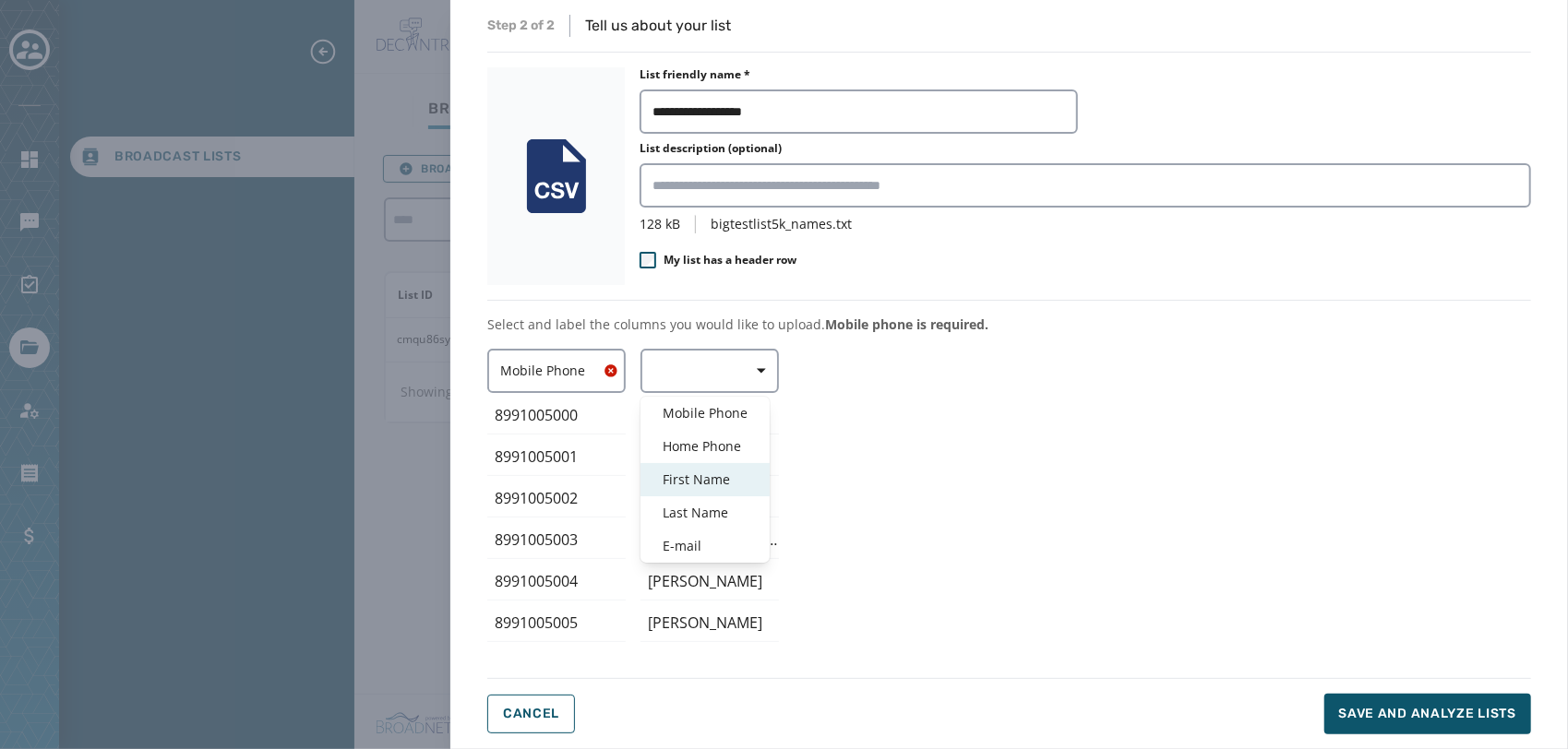
click at [708, 474] on span "First Name" at bounding box center [706, 480] width 85 height 19
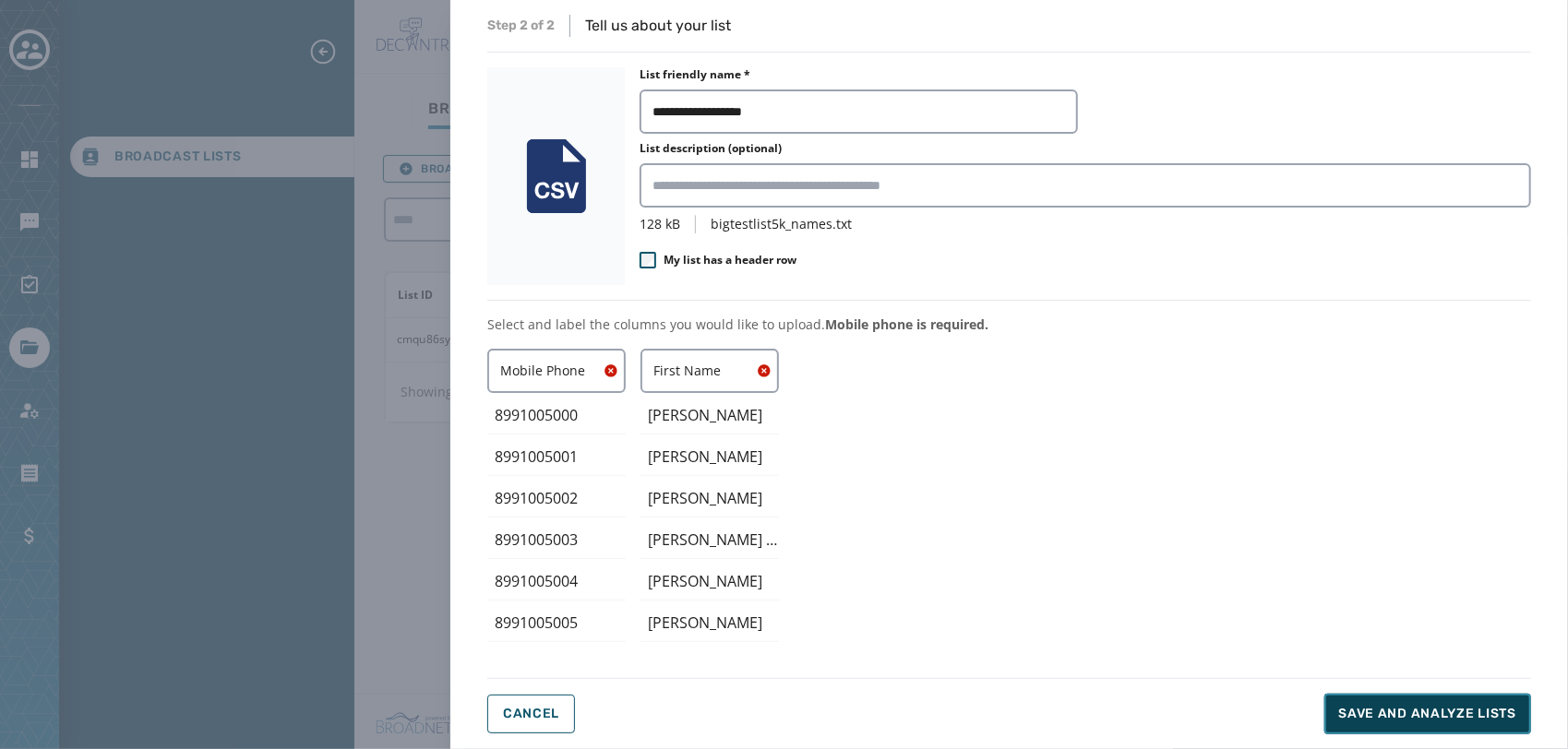
click at [1400, 722] on span "Save and analyze lists" at bounding box center [1427, 713] width 177 height 19
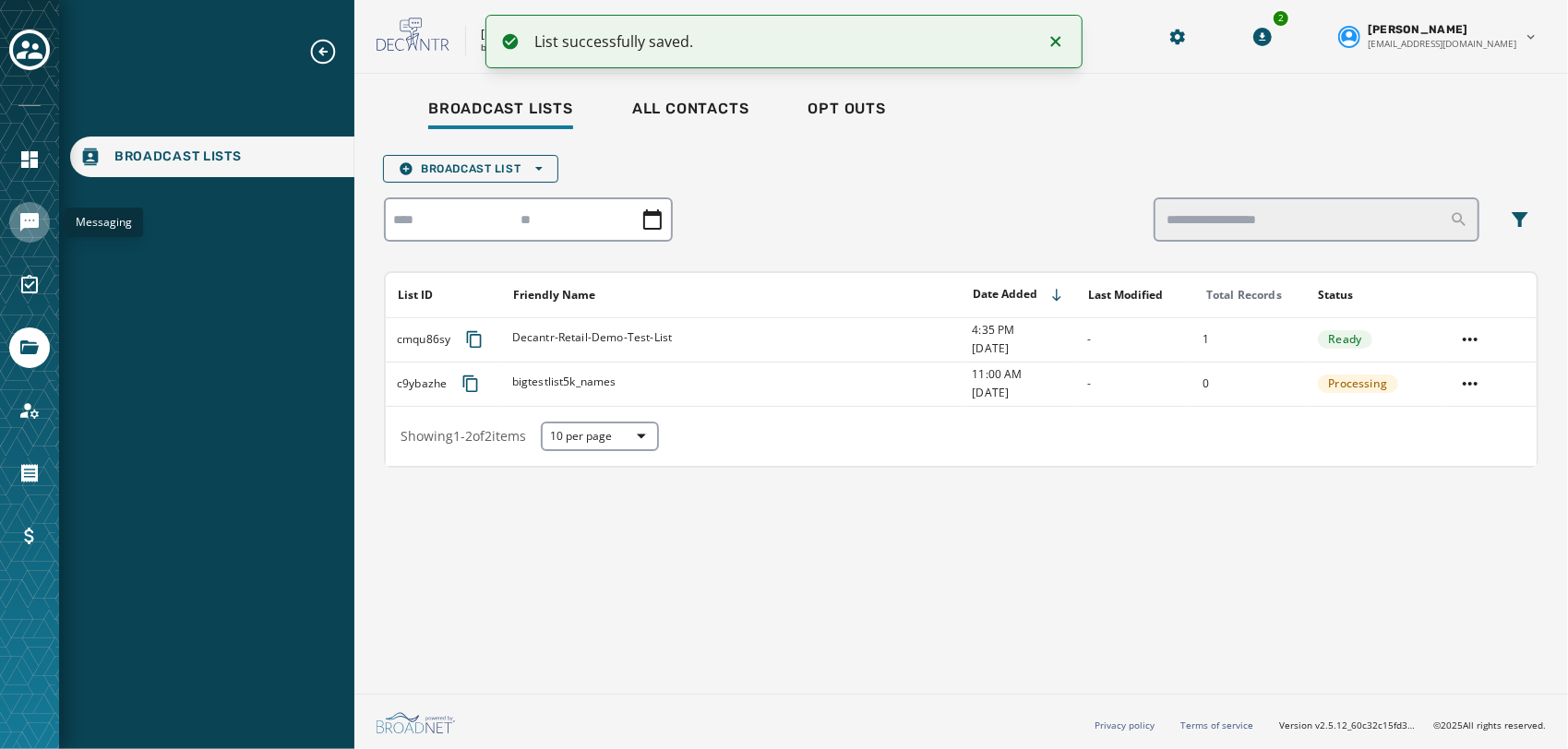
click at [16, 216] on link "Navigate to Messaging" at bounding box center [29, 222] width 41 height 41
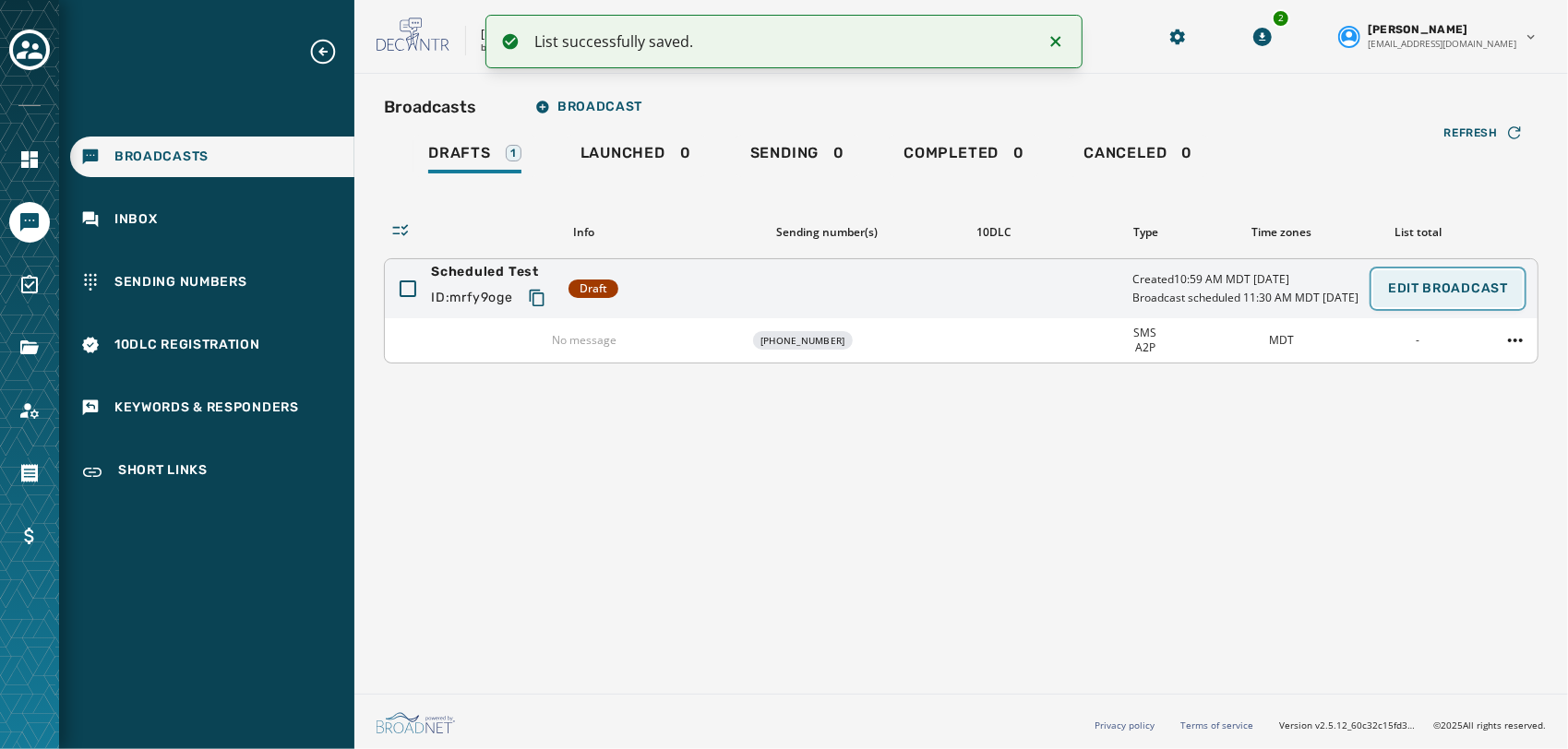
click at [1412, 294] on span "Edit Broadcast" at bounding box center [1448, 288] width 120 height 15
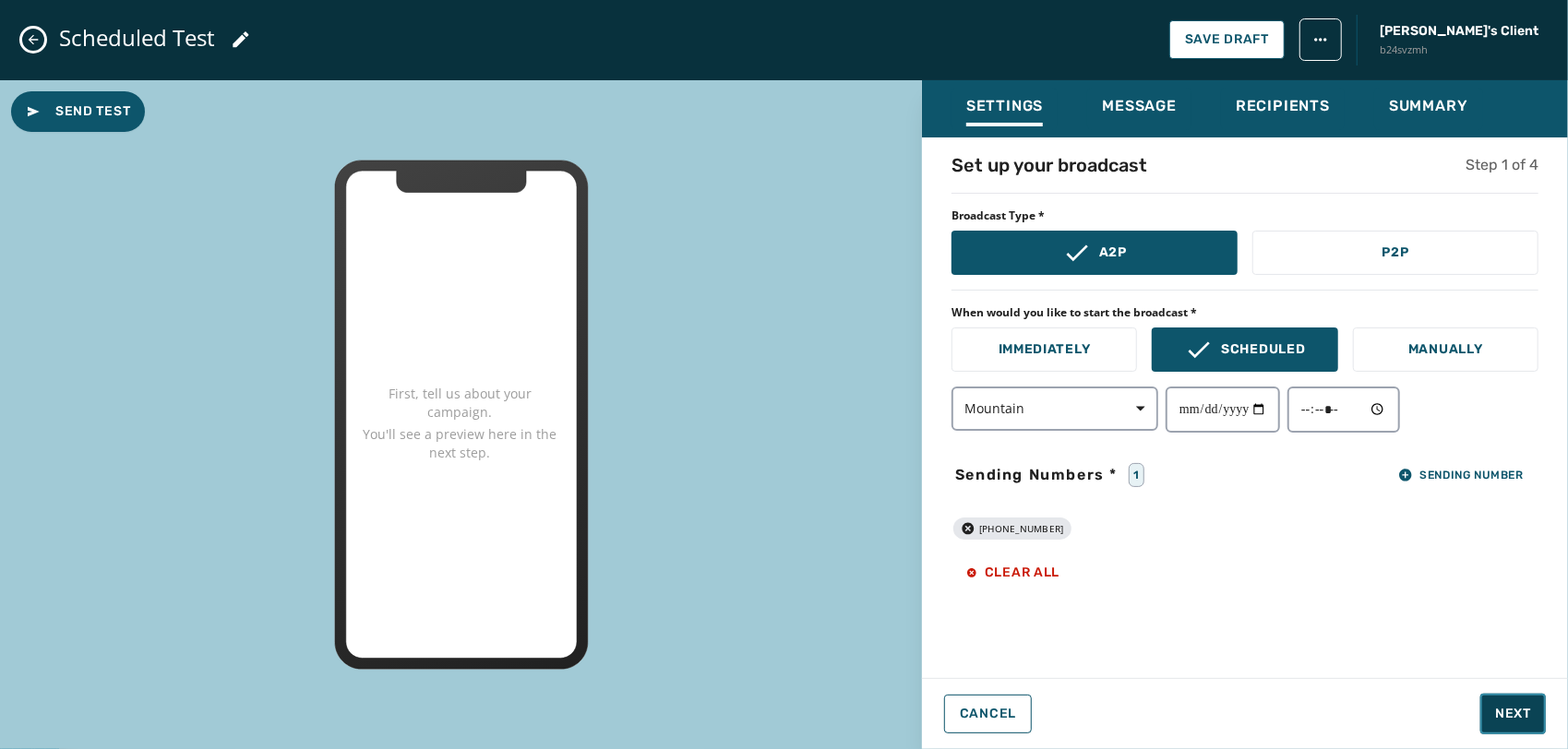
click at [1505, 717] on span "Next" at bounding box center [1514, 713] width 36 height 19
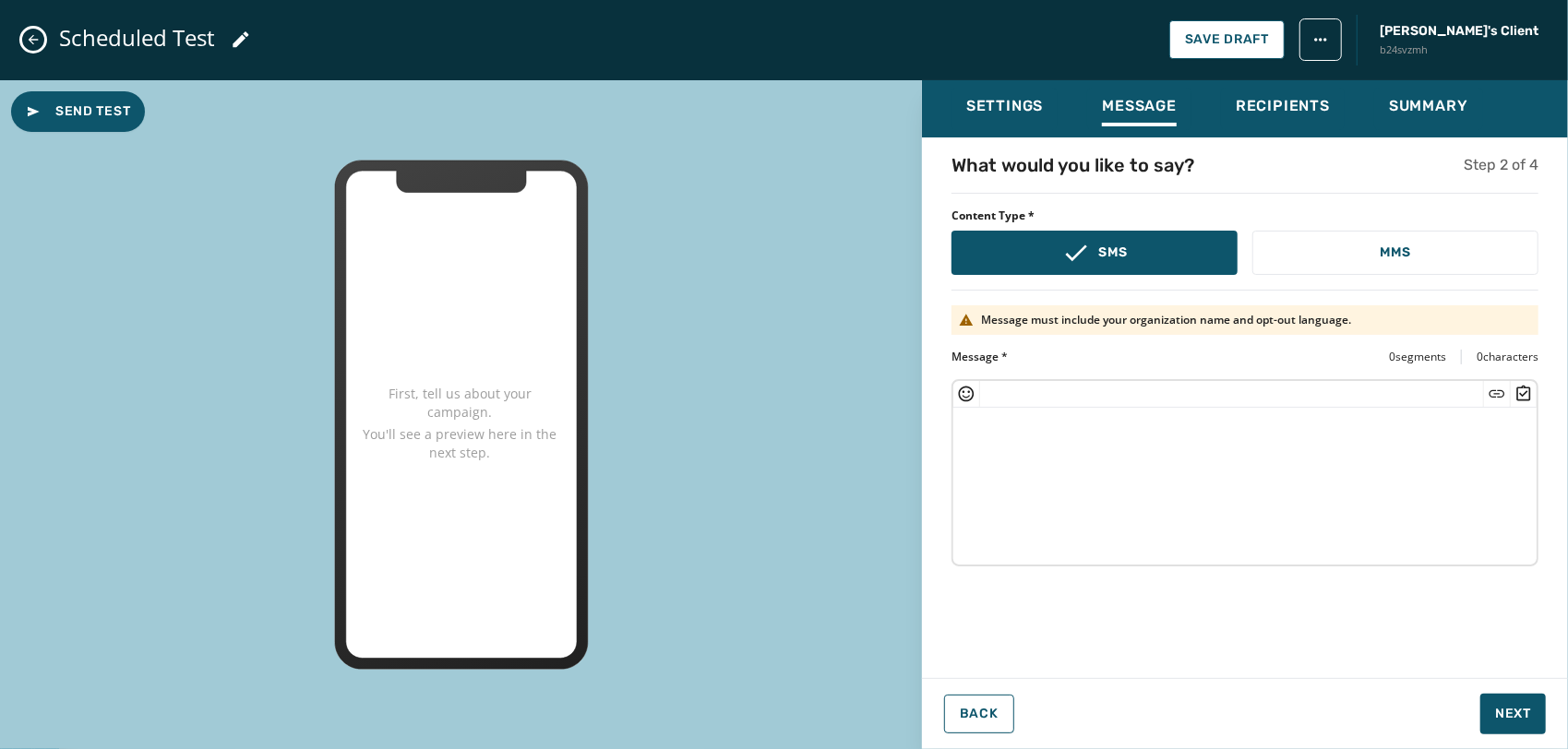
click at [1286, 452] on textarea at bounding box center [1244, 483] width 583 height 151
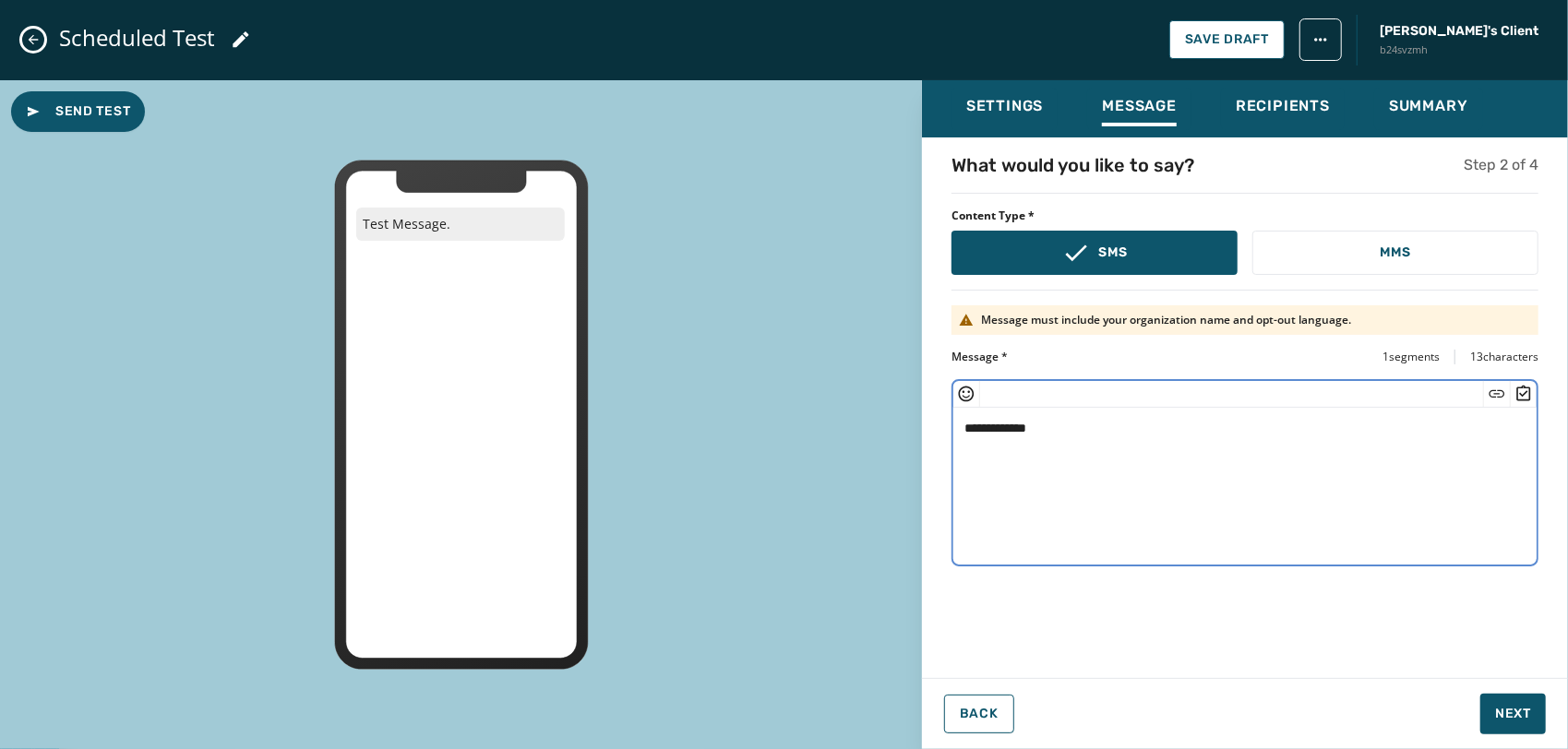
click at [1494, 390] on icon "Insert Short Link" at bounding box center [1498, 393] width 16 height 7
type textarea "**********"
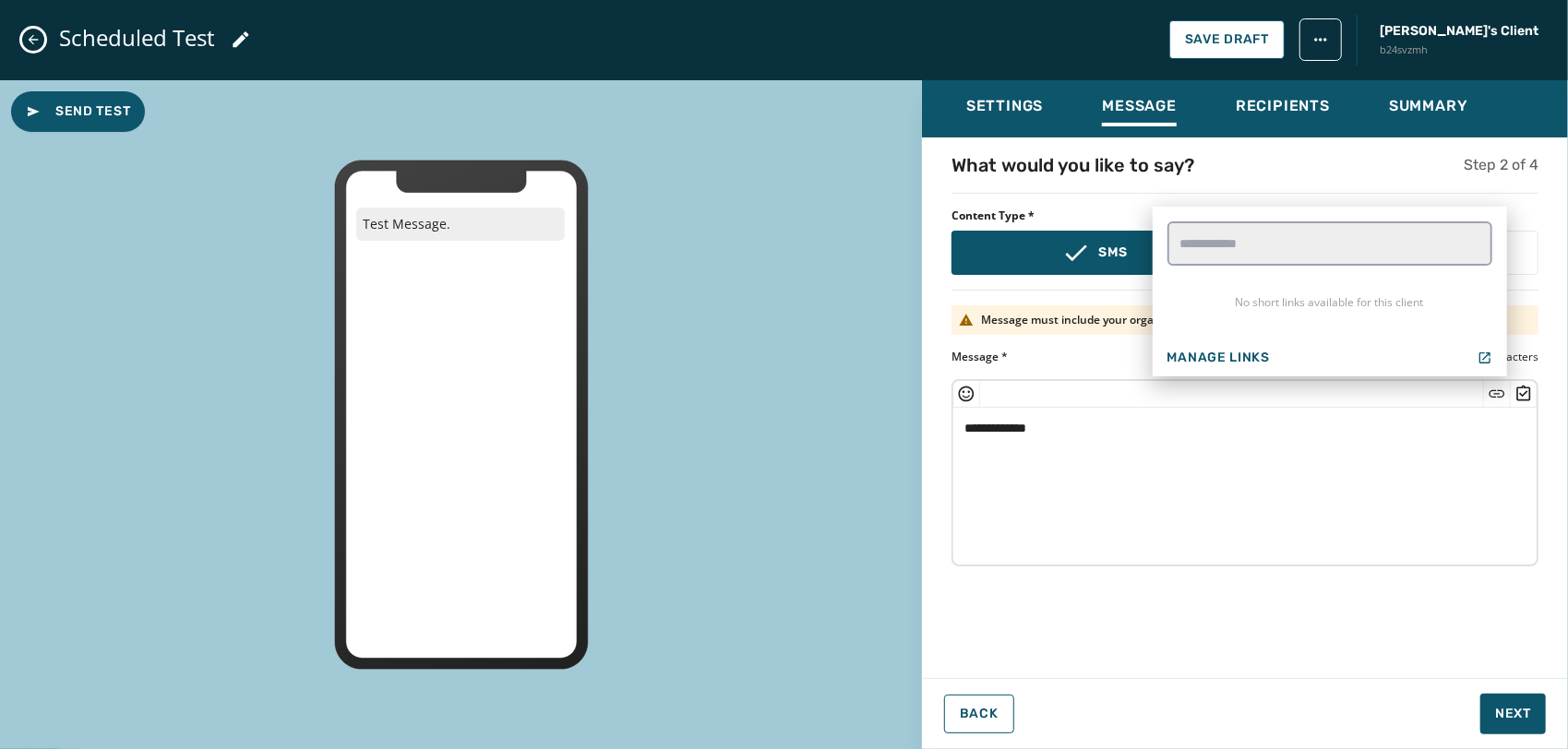
click at [1376, 487] on textarea "**********" at bounding box center [1244, 483] width 583 height 151
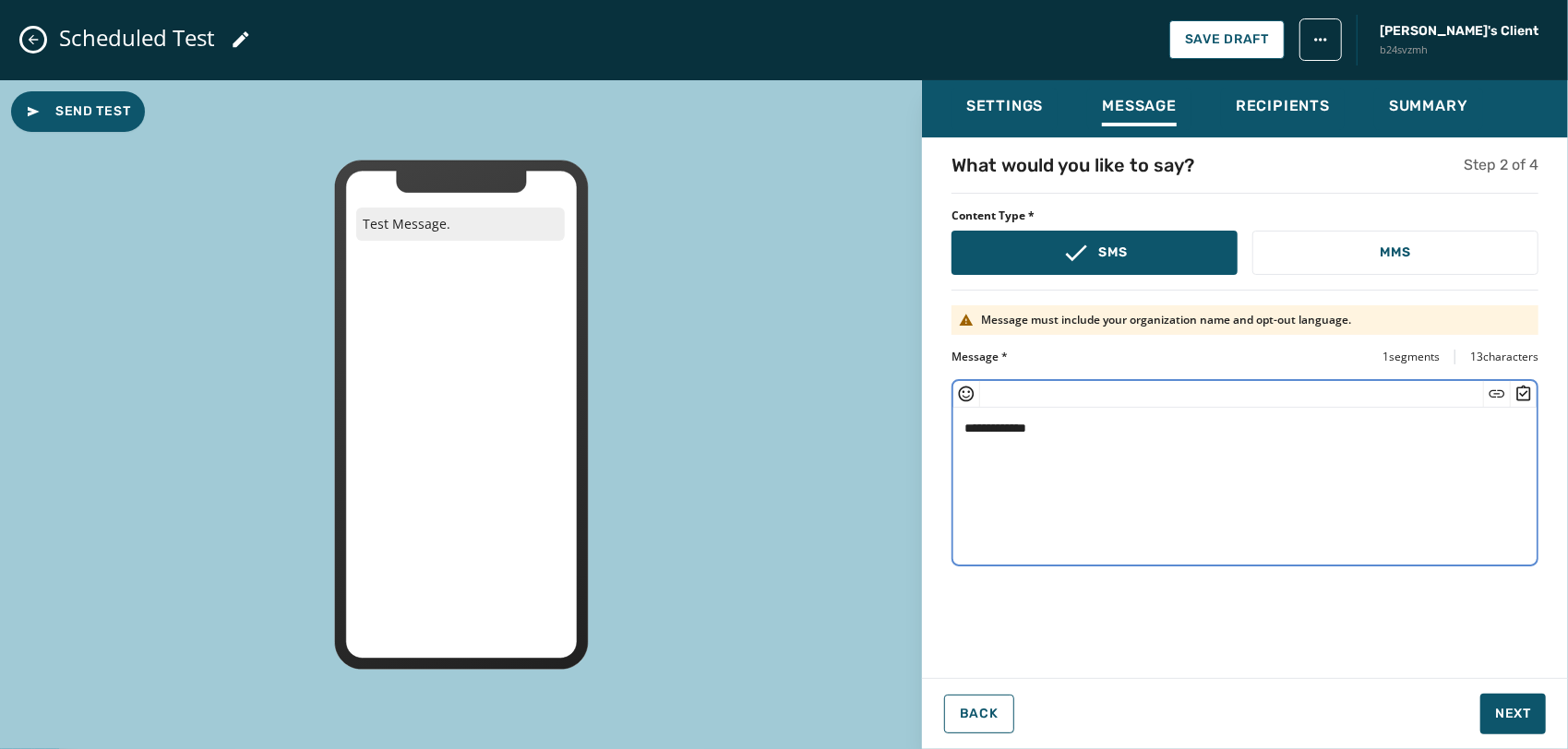
click at [1291, 61] on div "Scheduled Test Save Draft Justin's Client b24svzmh" at bounding box center [784, 40] width 1568 height 80
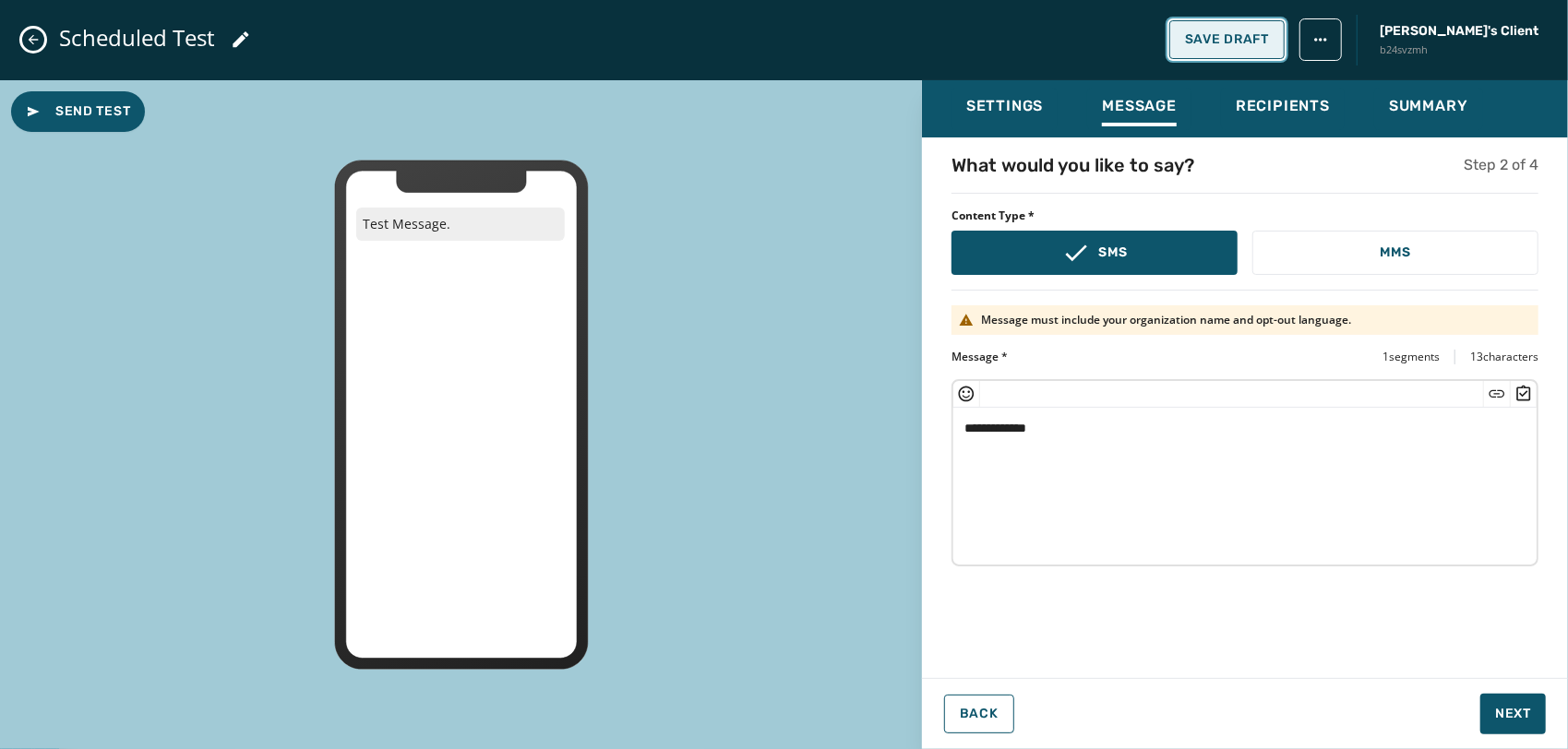
click at [1285, 52] on button "Save Draft" at bounding box center [1227, 40] width 116 height 39
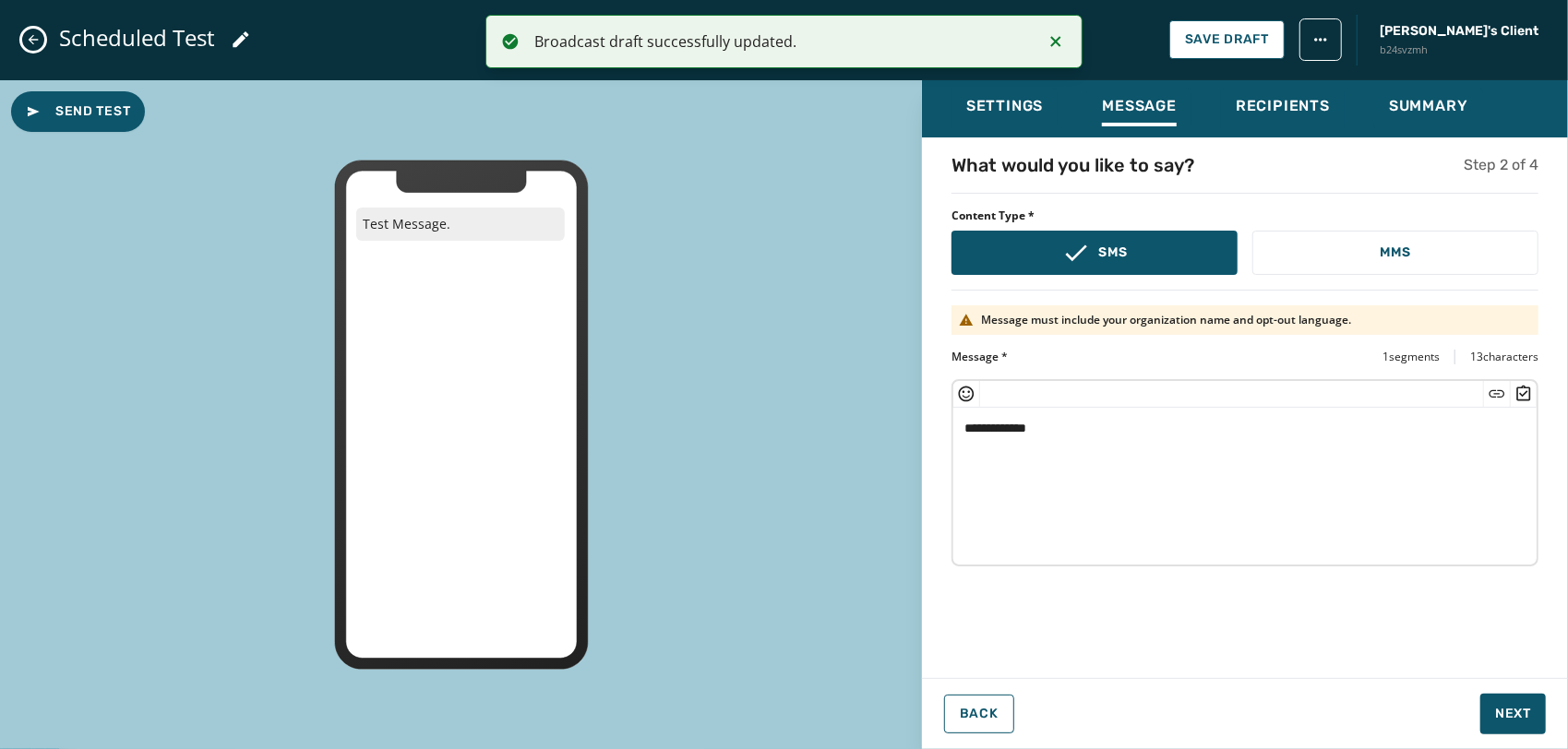
click at [34, 43] on icon "Close admin drawer" at bounding box center [33, 40] width 15 height 15
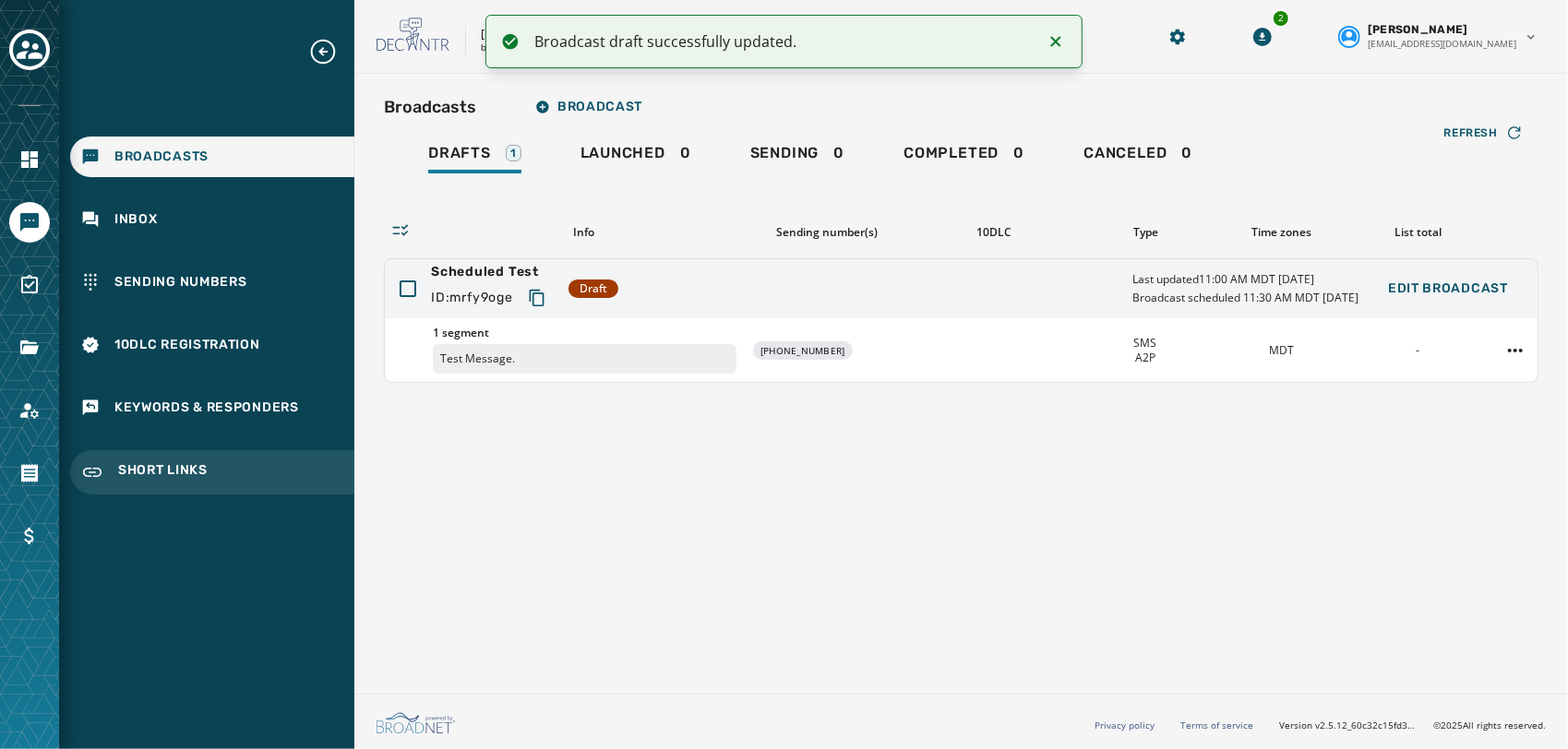
click at [162, 471] on span "Short Links" at bounding box center [162, 472] width 89 height 22
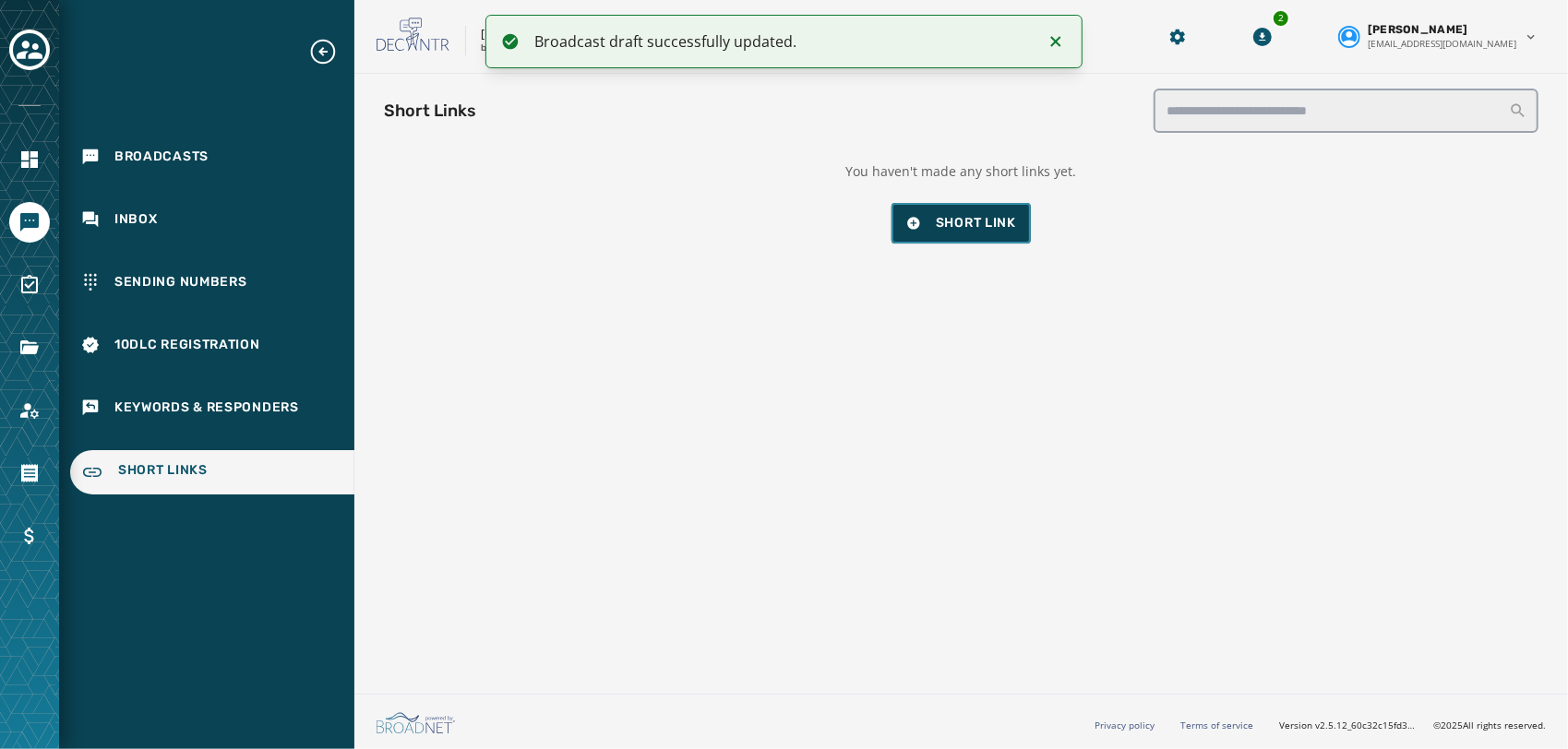
click at [995, 212] on button "Short Link" at bounding box center [961, 223] width 140 height 41
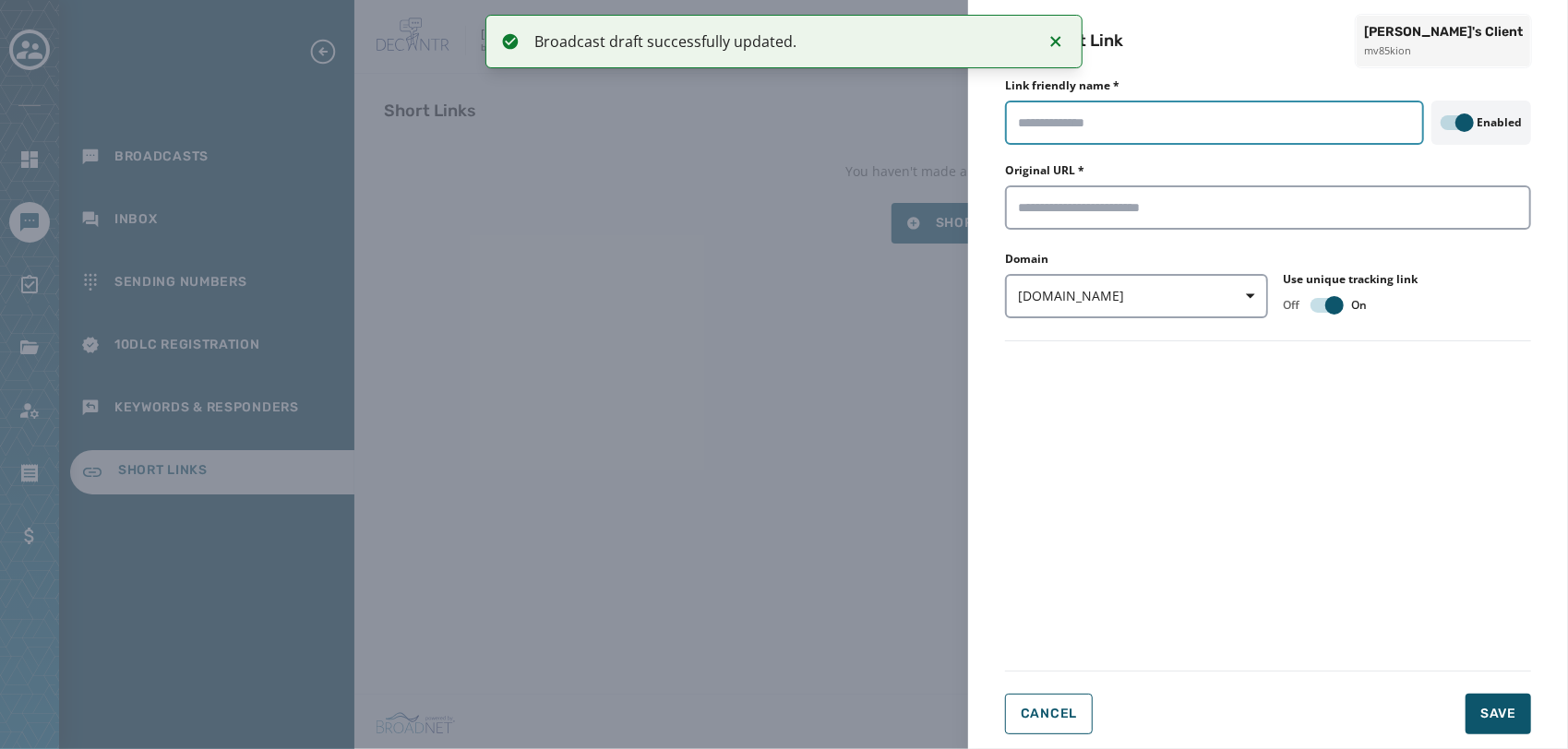
click at [1144, 131] on input "Link friendly name *" at bounding box center [1215, 123] width 419 height 45
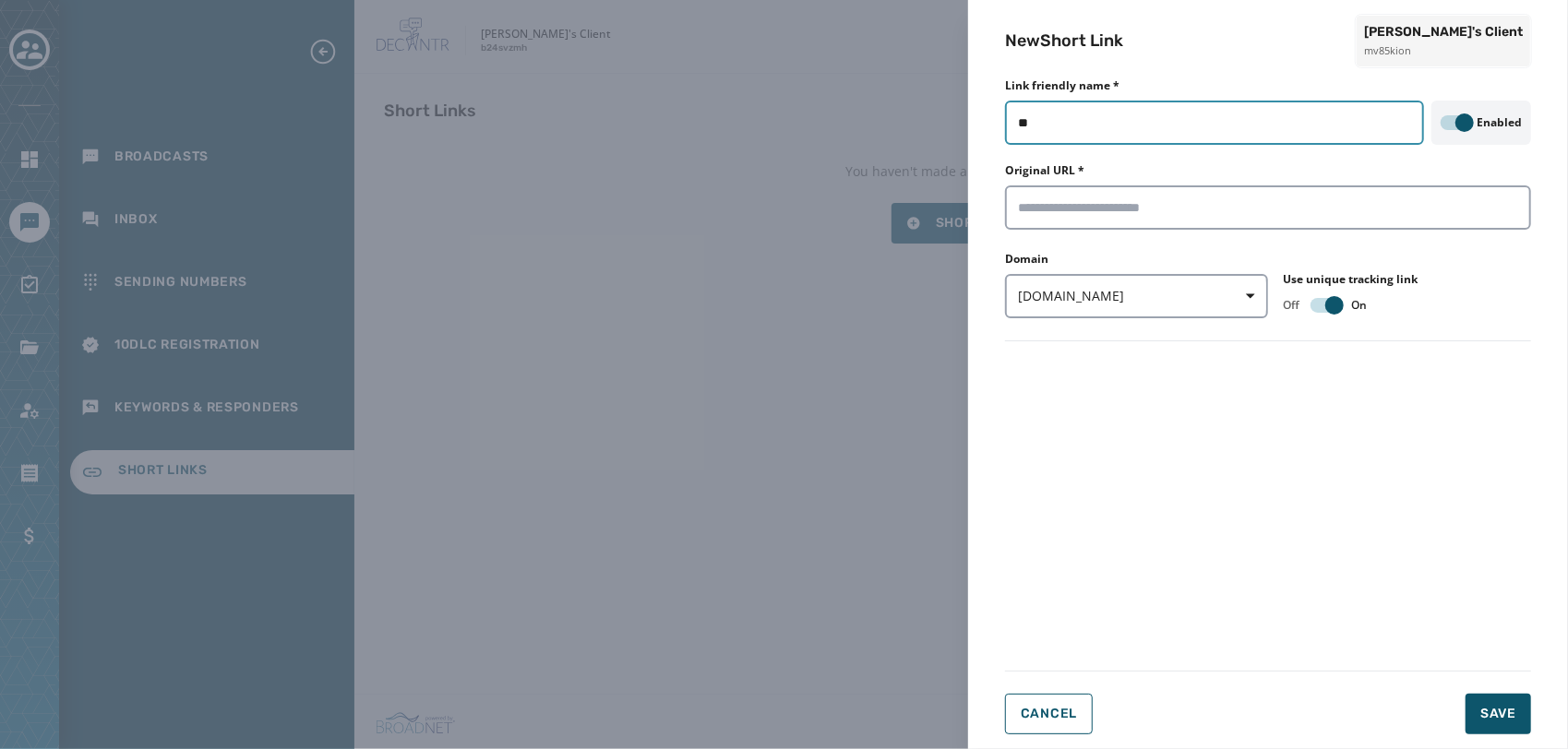
type input "*"
type input "**********"
click at [1154, 223] on input "Original URL *" at bounding box center [1269, 207] width 527 height 45
type input "**********"
click at [1114, 295] on span "txtapp.io" at bounding box center [1137, 296] width 238 height 19
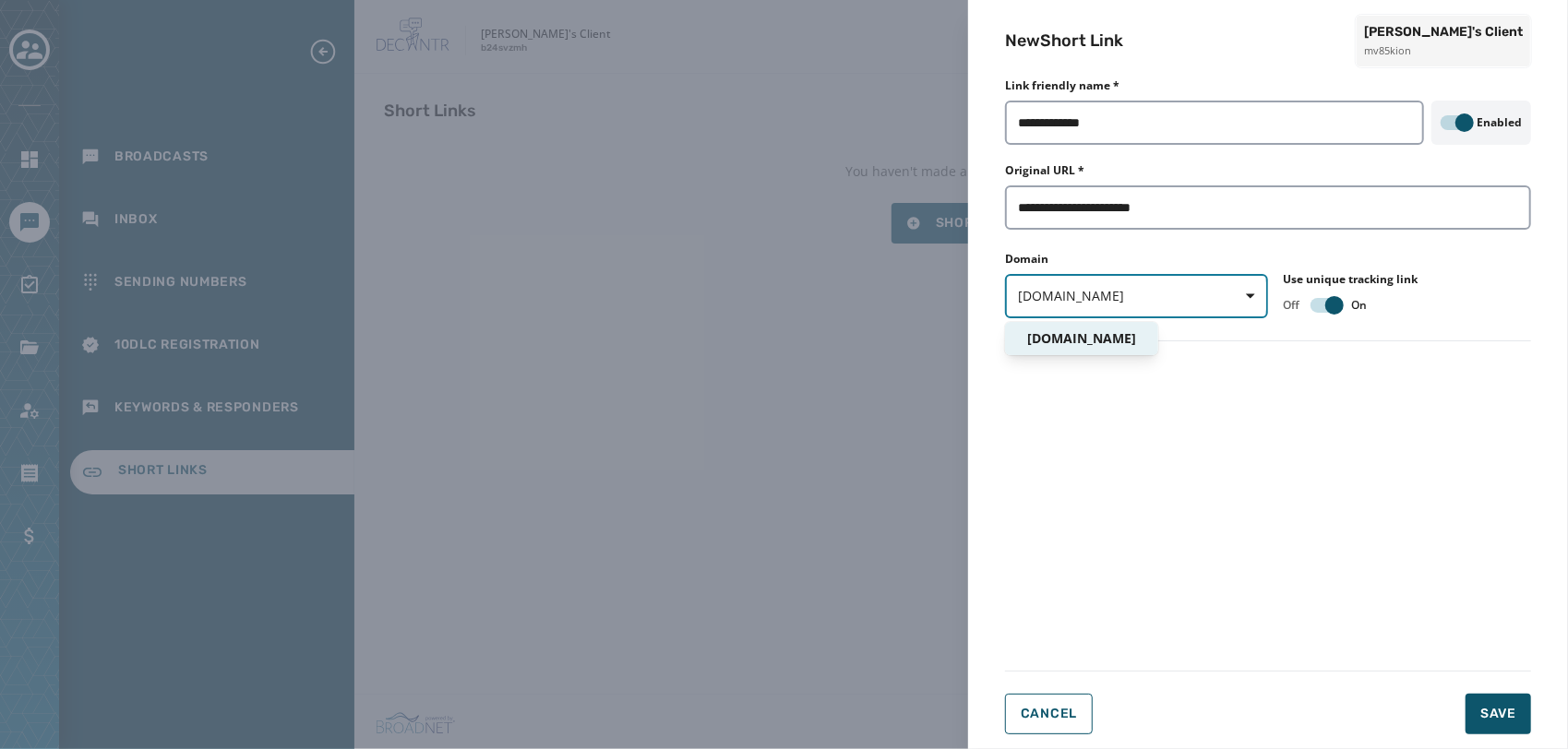
click at [1114, 295] on span "txtapp.io" at bounding box center [1137, 296] width 238 height 19
click at [1487, 702] on button "Save" at bounding box center [1499, 713] width 65 height 41
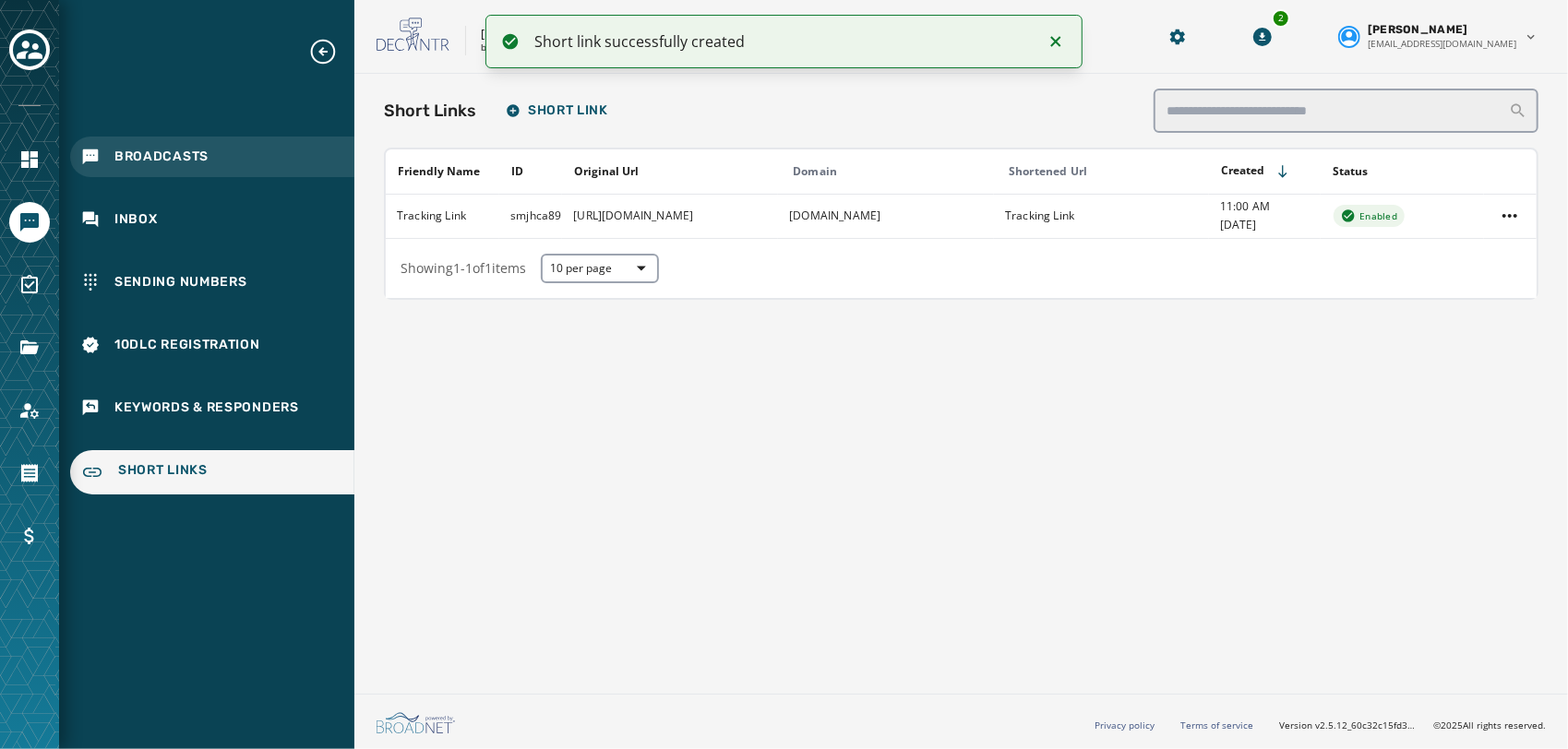
click at [196, 173] on div "Broadcasts" at bounding box center [212, 156] width 284 height 41
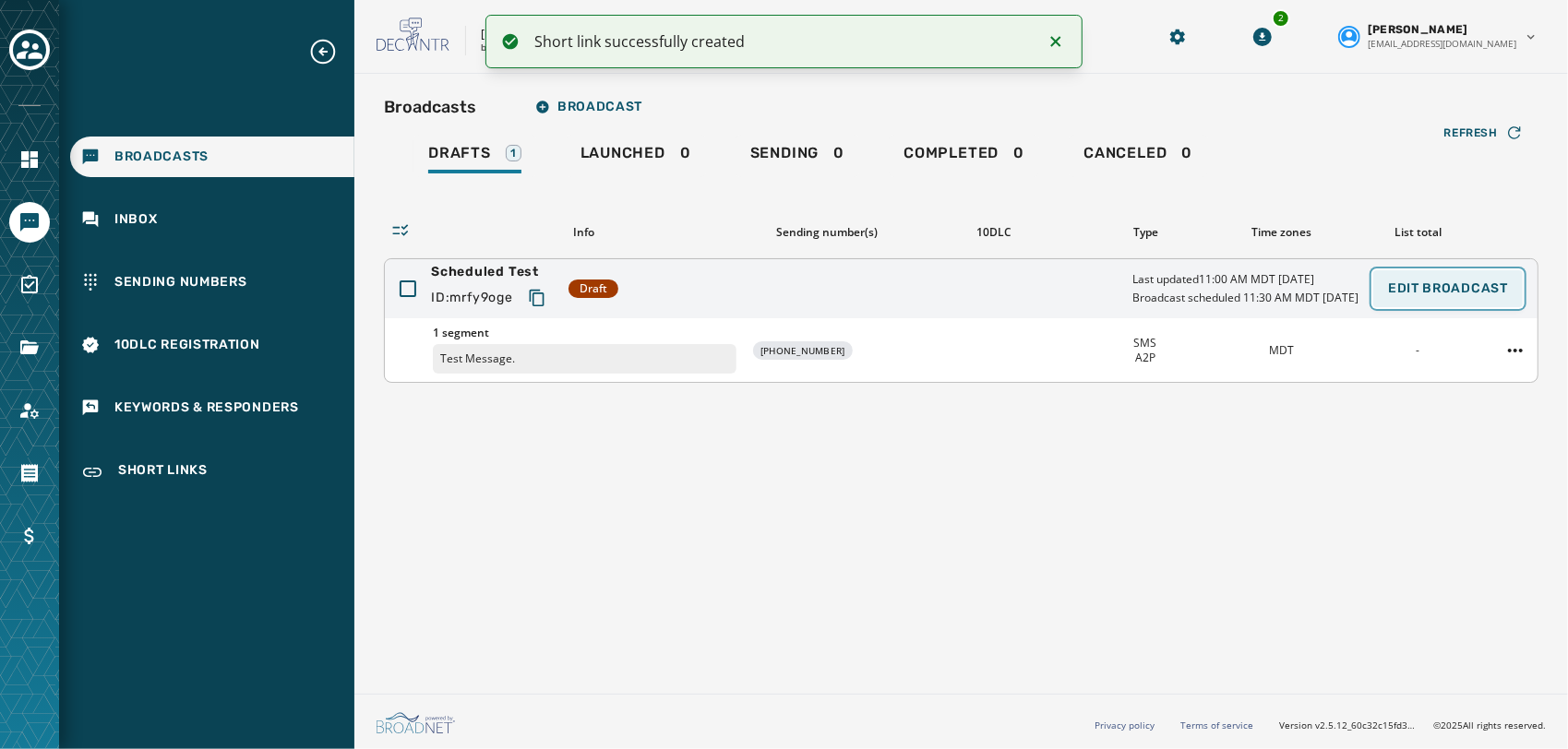
click at [1450, 288] on span "Edit Broadcast" at bounding box center [1448, 288] width 120 height 15
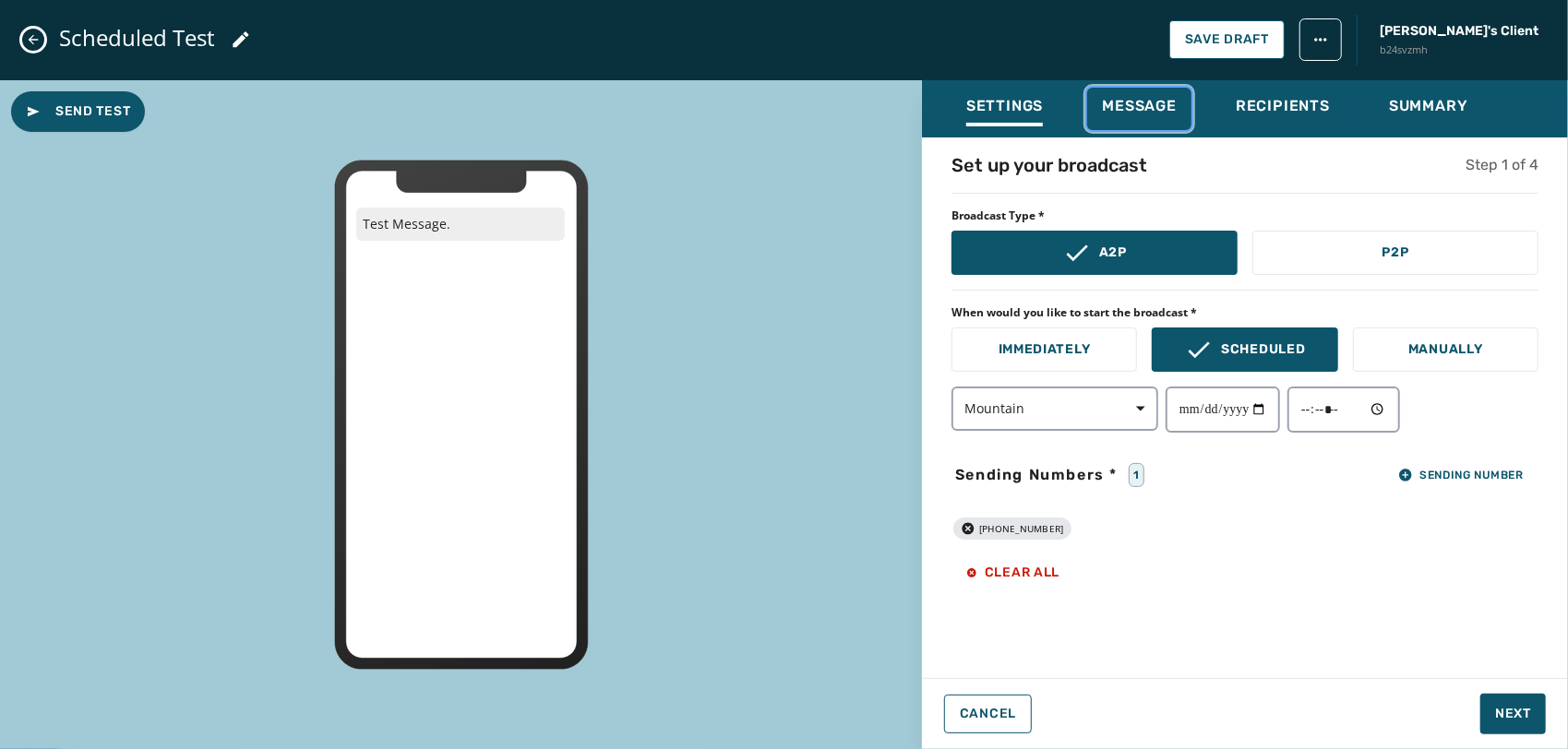
click at [1155, 109] on span "Message" at bounding box center [1139, 106] width 75 height 19
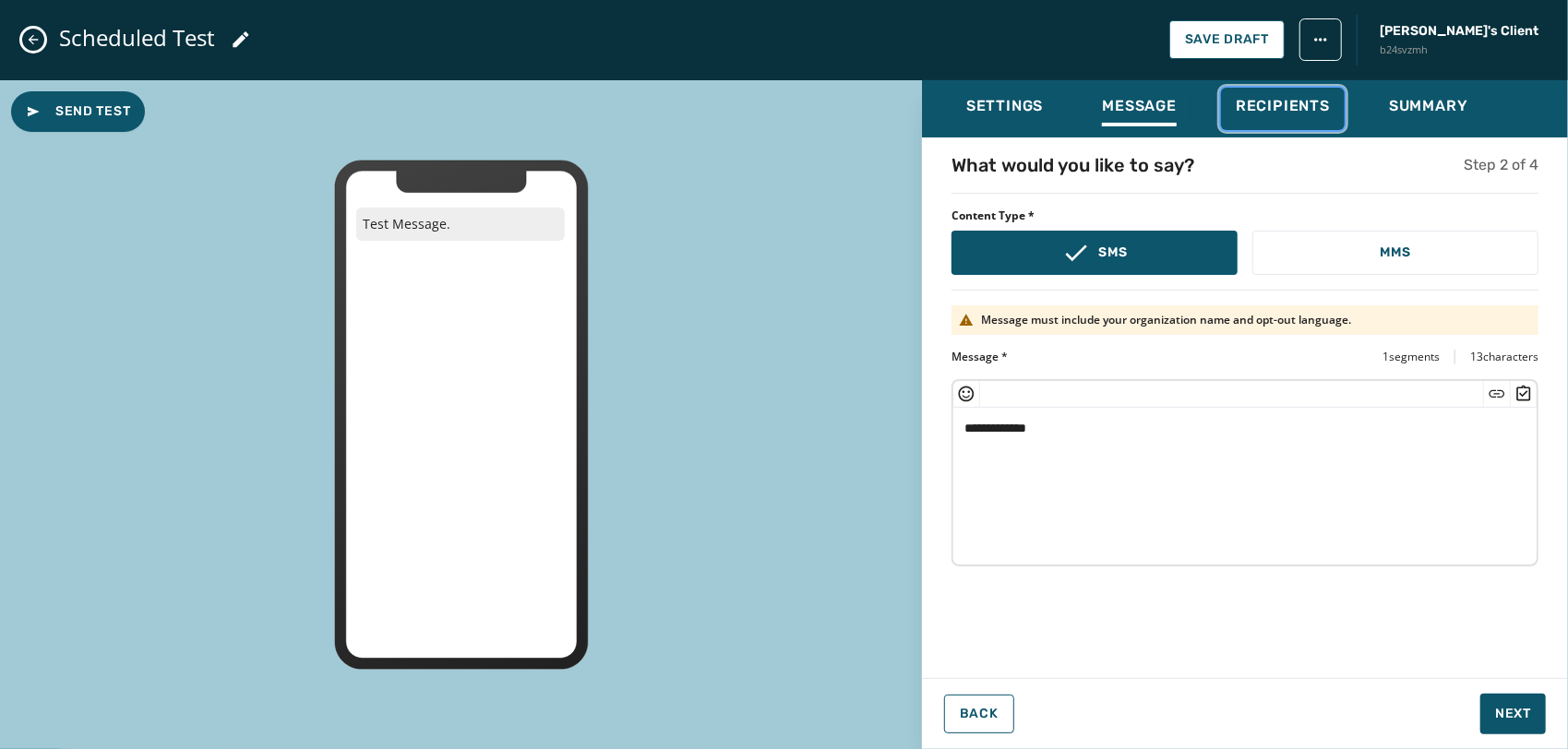
click at [1278, 122] on div "Recipients" at bounding box center [1283, 112] width 94 height 30
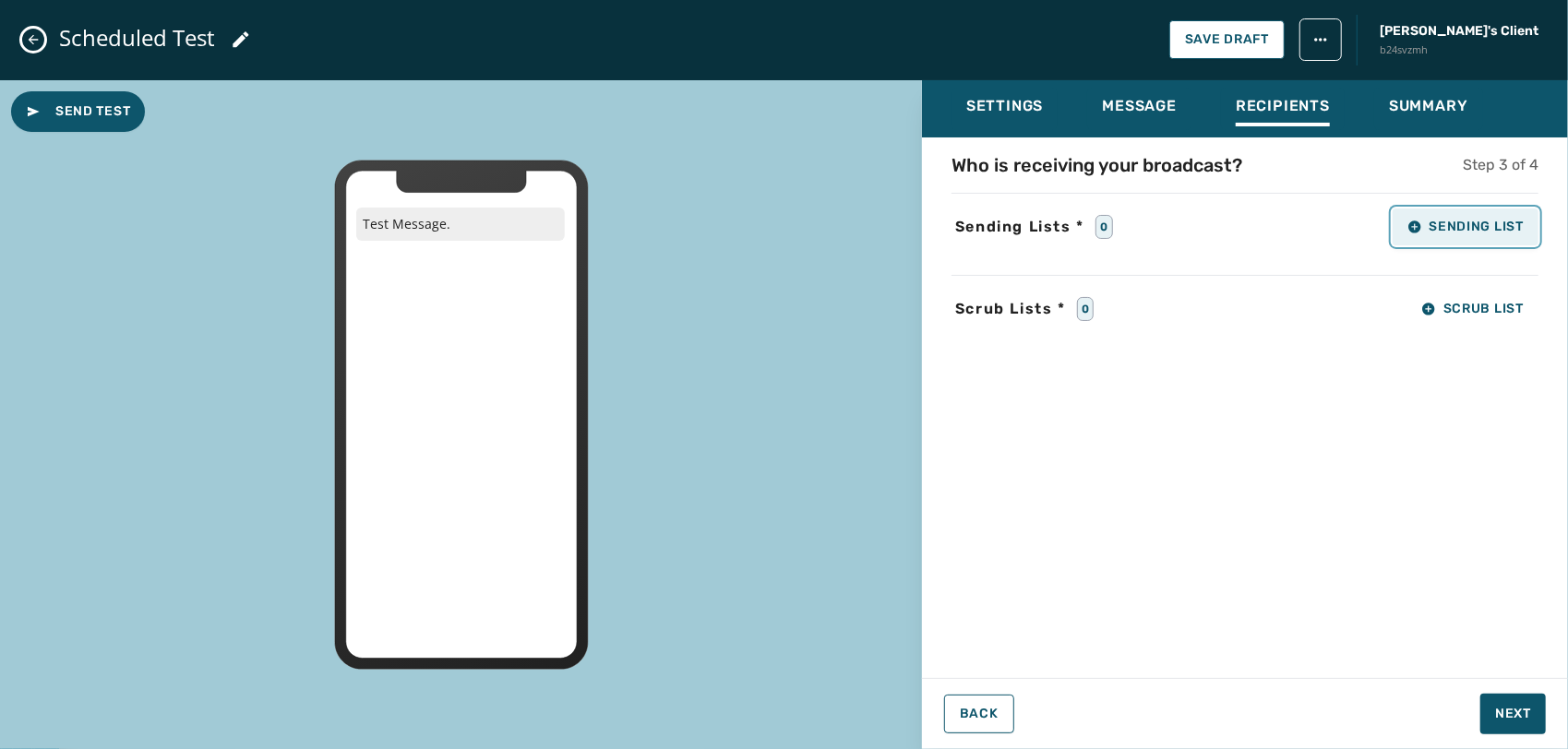
click at [1503, 227] on span "Sending List" at bounding box center [1465, 227] width 116 height 15
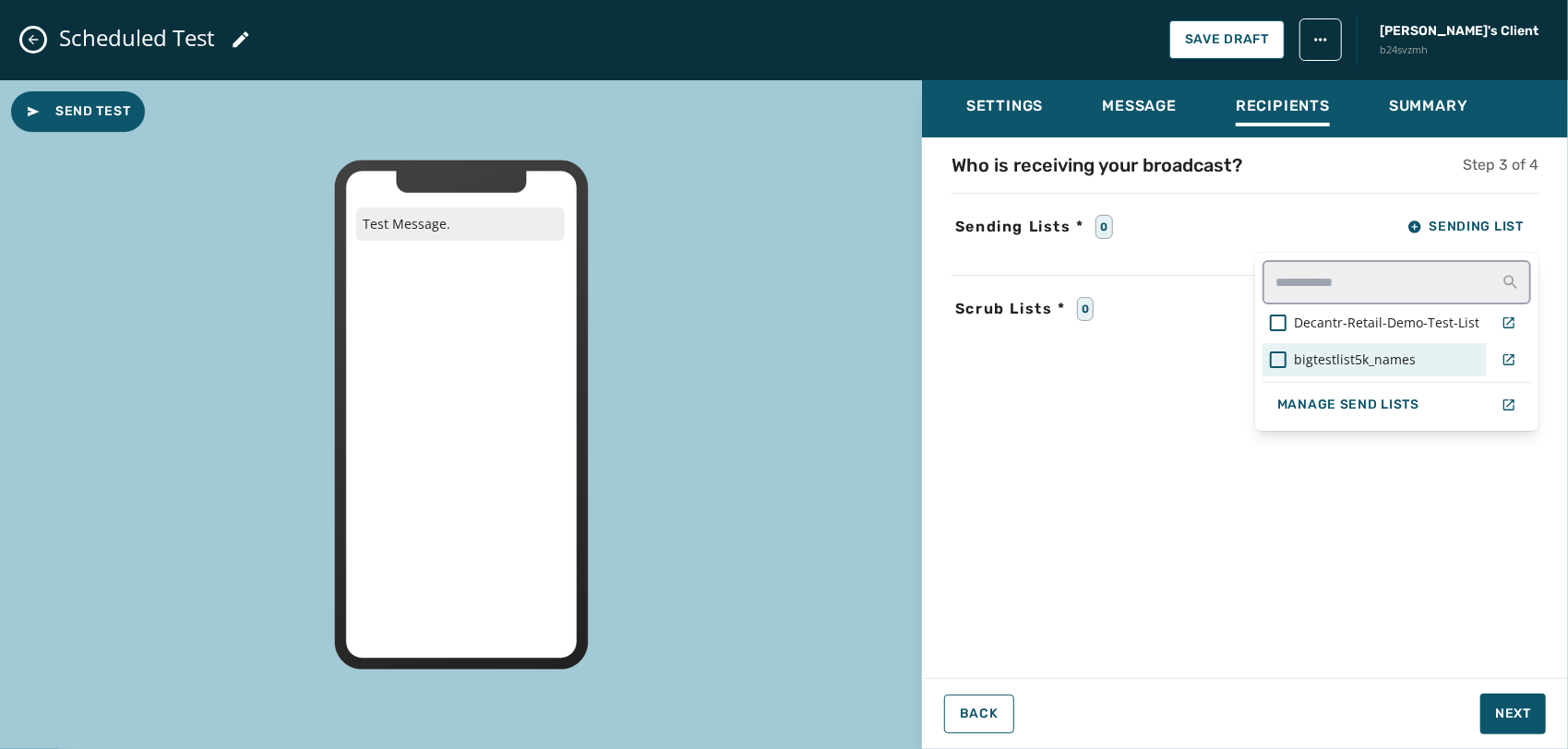
click at [1374, 365] on span "bigtestlist5k_names" at bounding box center [1354, 359] width 122 height 19
click at [1347, 605] on div "Who is receiving your broadcast? Step 3 of 4 Sending Lists * 1 Sending List Dec…" at bounding box center [1245, 402] width 646 height 500
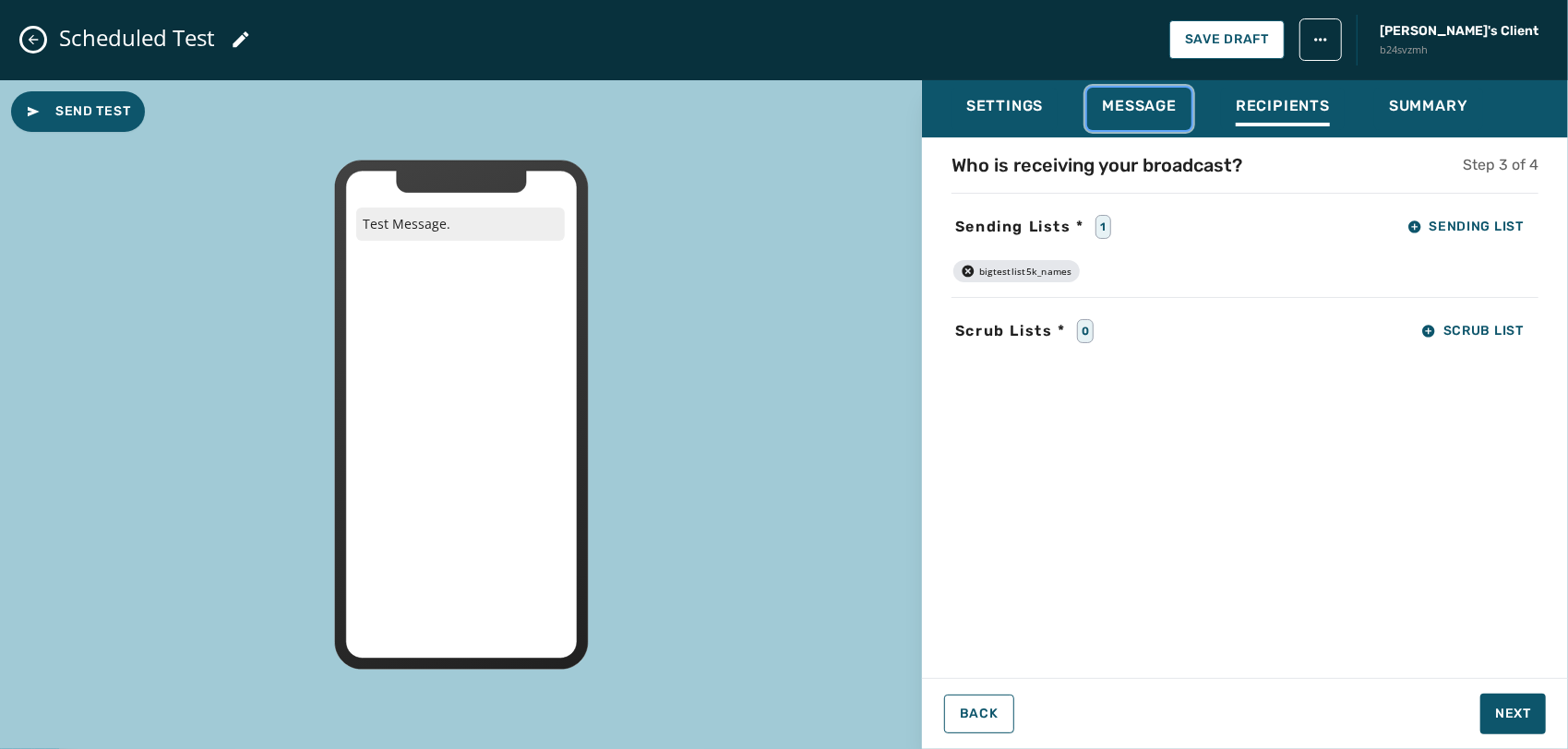
click at [1145, 116] on div "Message" at bounding box center [1139, 112] width 75 height 30
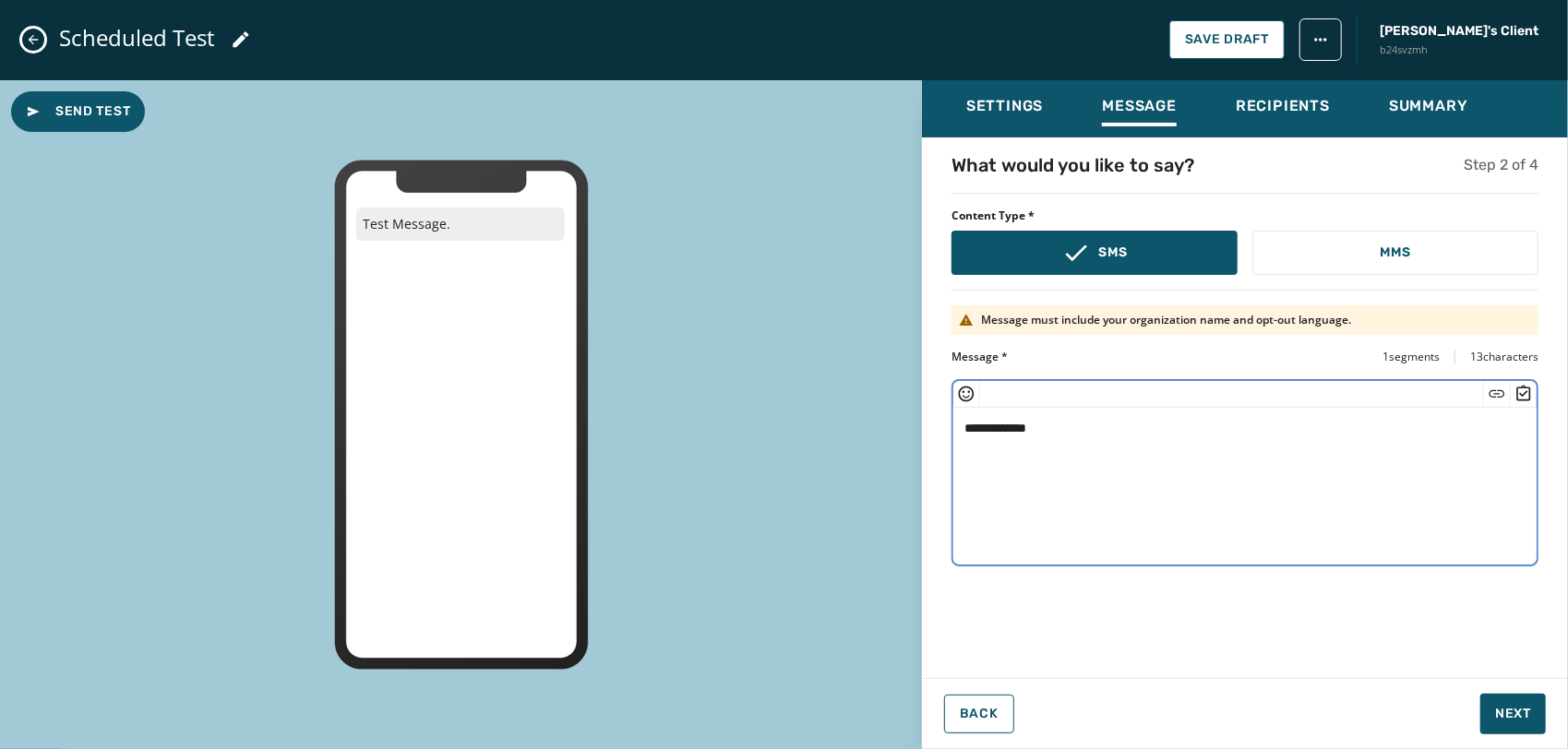
click at [1394, 427] on textarea "**********" at bounding box center [1244, 483] width 583 height 151
click at [1494, 401] on icon "Insert Short Link" at bounding box center [1497, 394] width 19 height 19
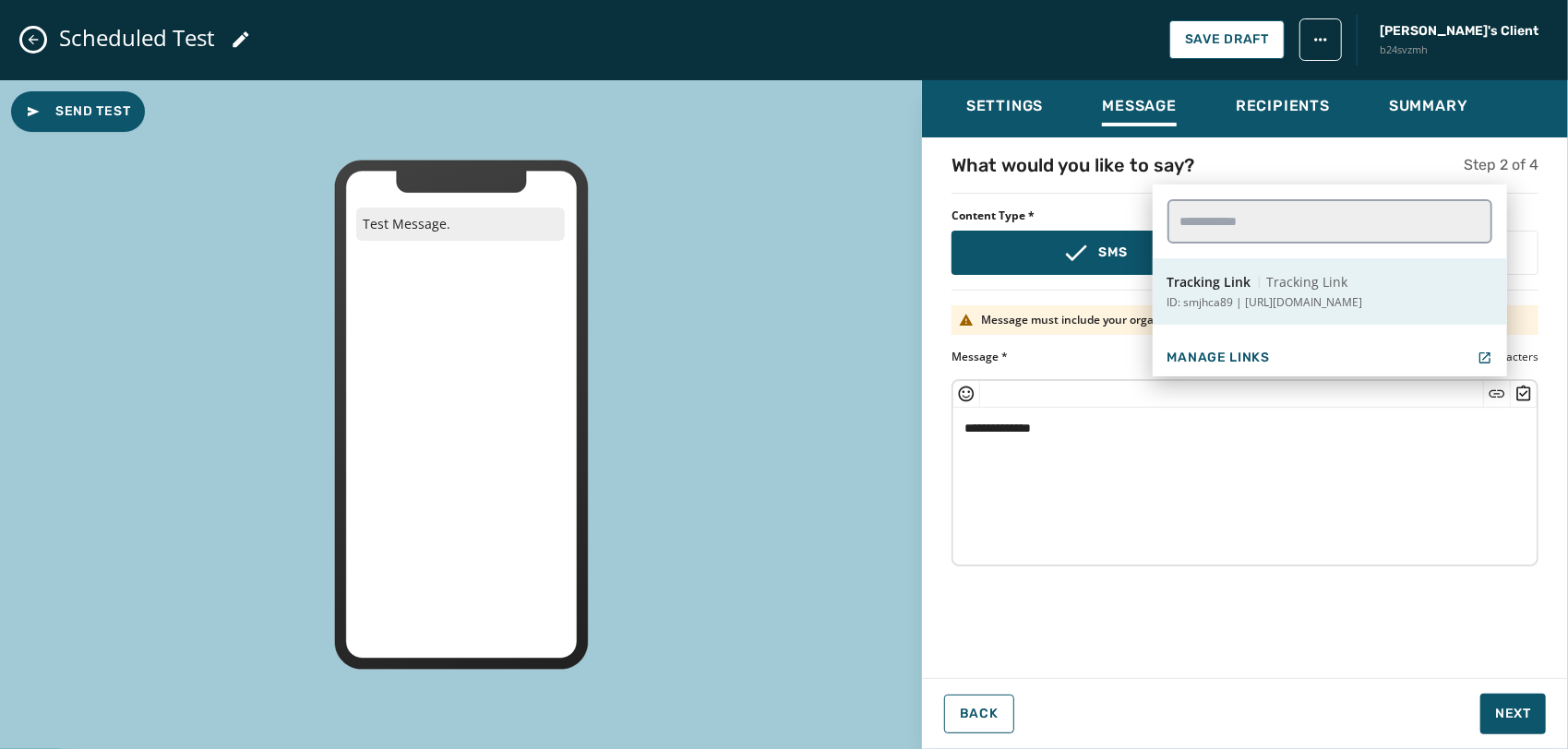
click at [1260, 280] on div "Tracking Link Tracking Link" at bounding box center [1258, 282] width 181 height 19
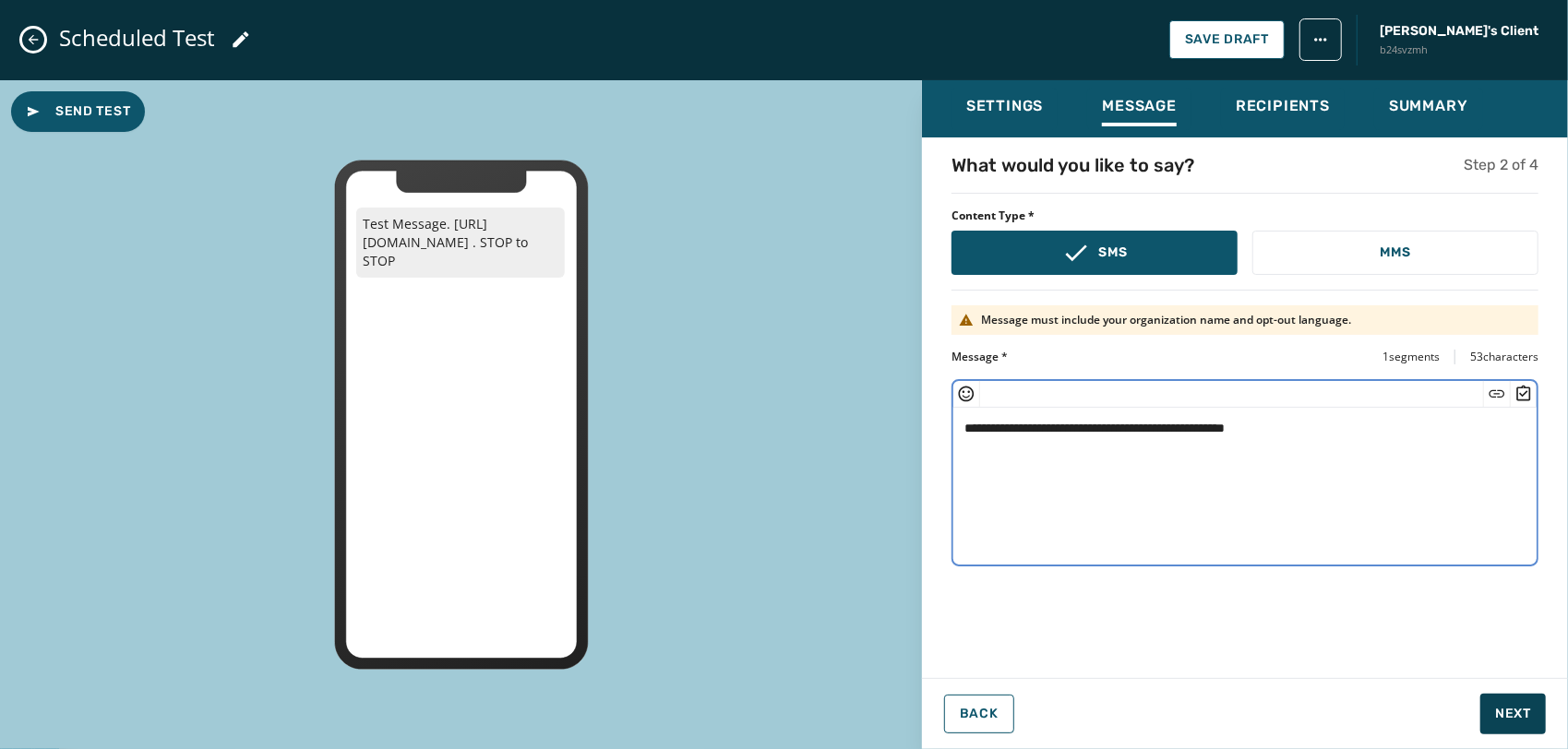
type textarea "**********"
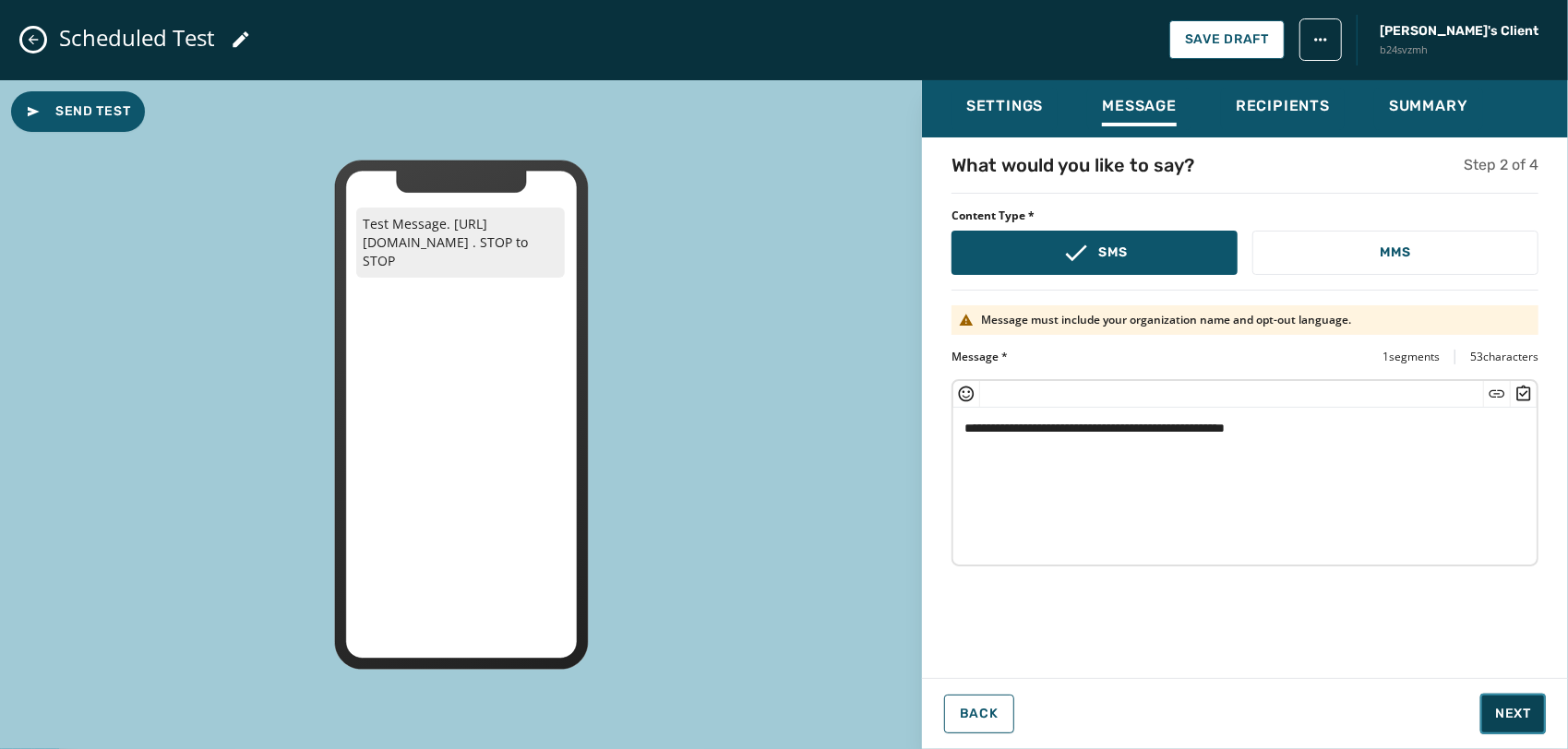
click at [1516, 710] on span "Next" at bounding box center [1514, 713] width 36 height 19
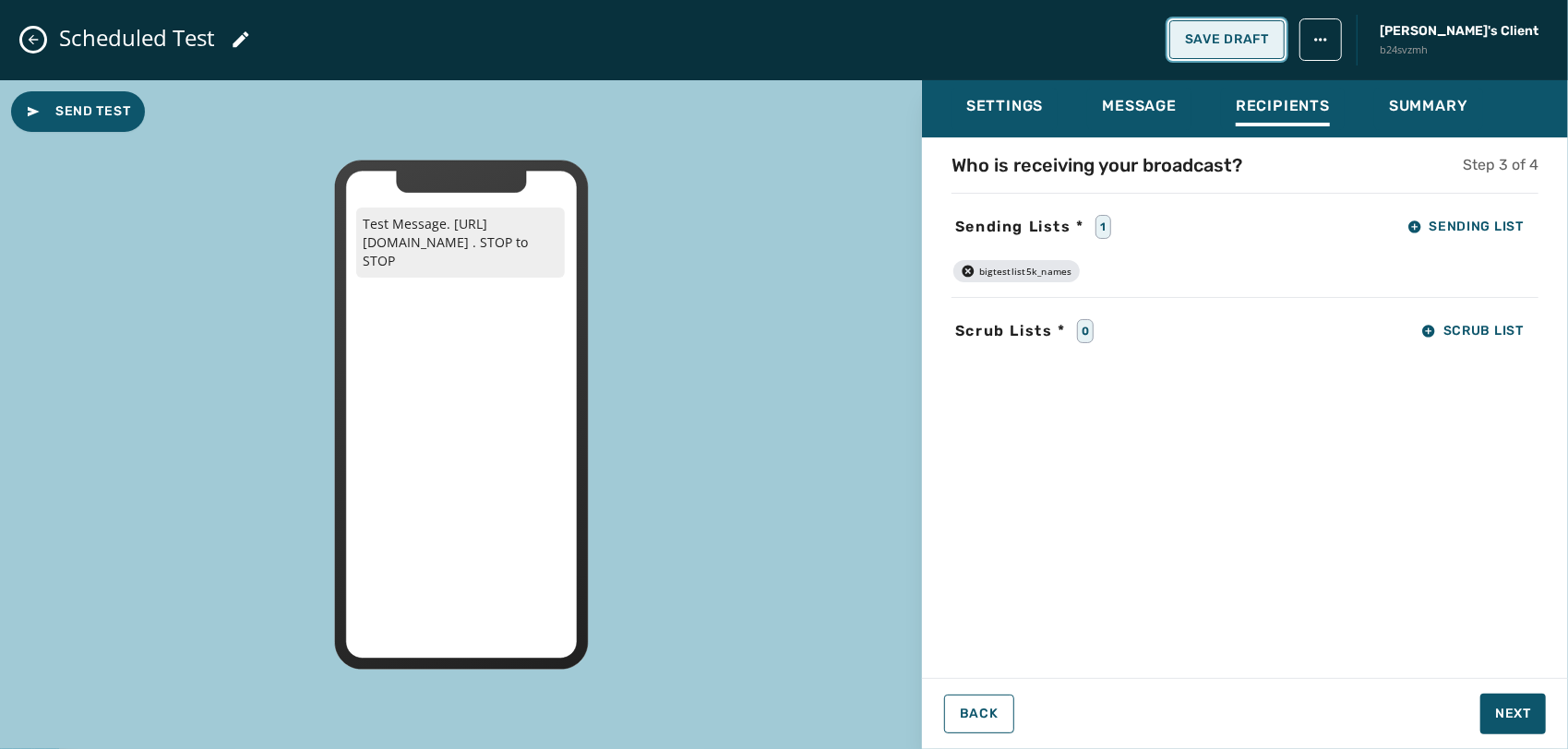
click at [1269, 37] on span "Save Draft" at bounding box center [1226, 40] width 84 height 15
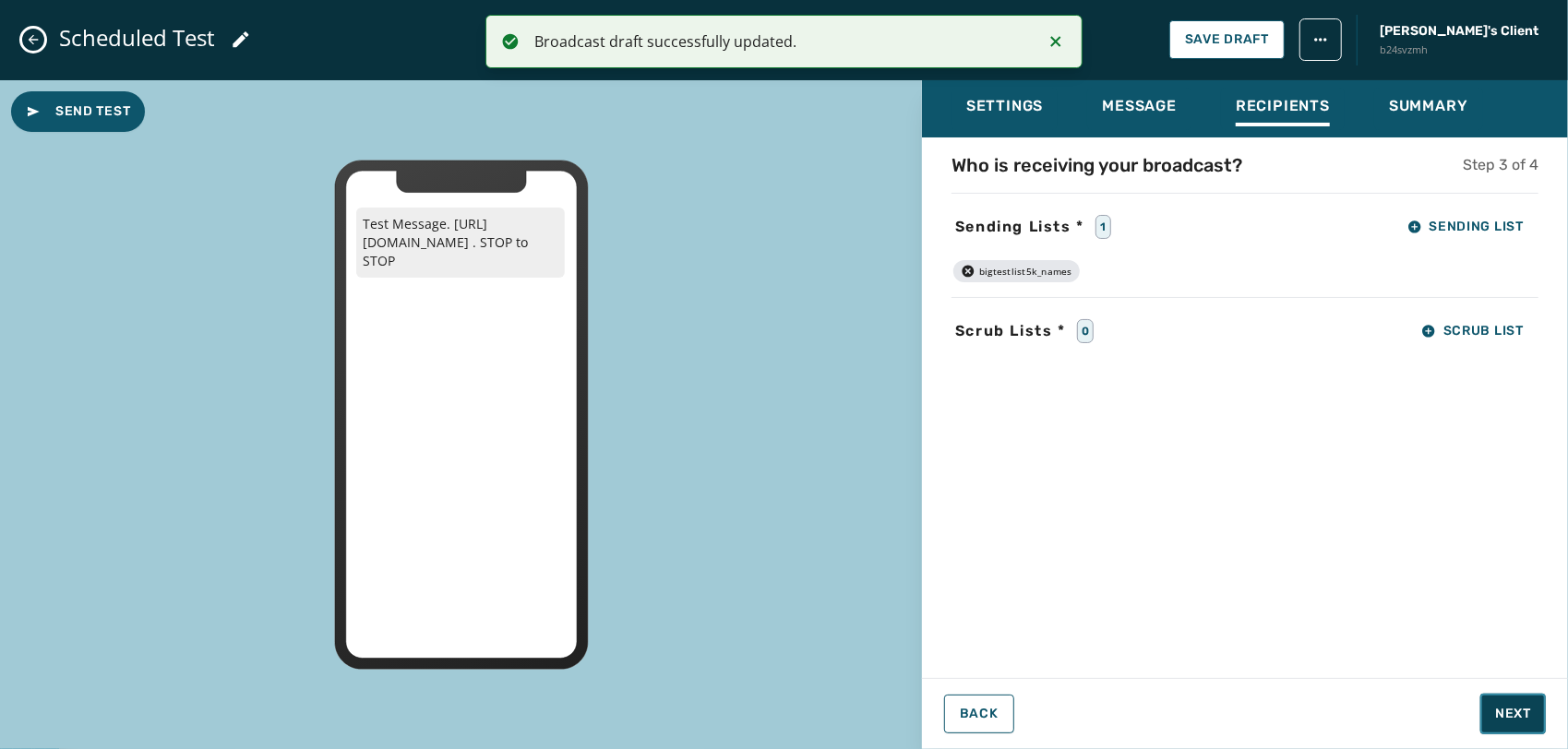
click at [1524, 724] on button "Next" at bounding box center [1514, 713] width 65 height 41
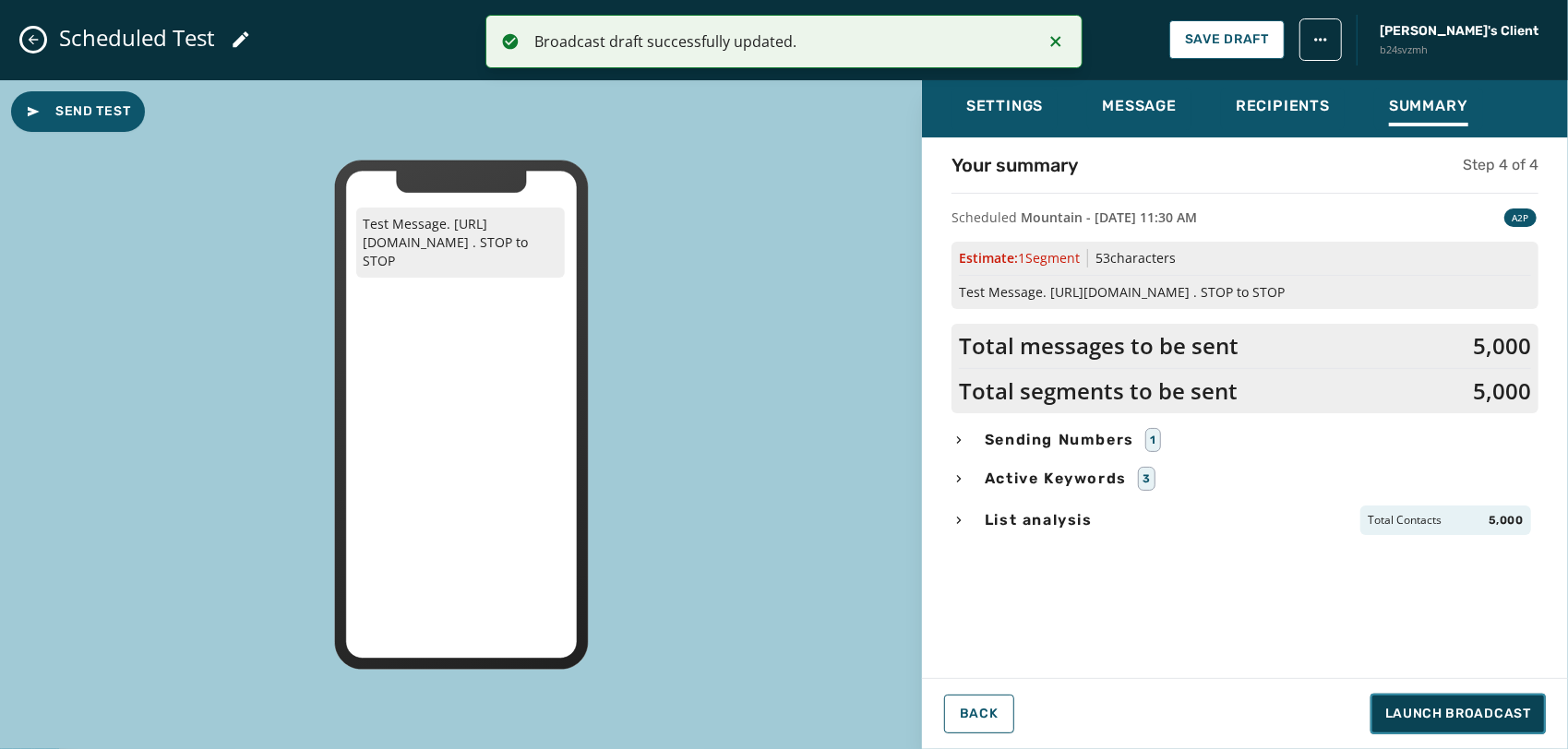
click at [1474, 703] on button "Launch Broadcast" at bounding box center [1458, 713] width 175 height 41
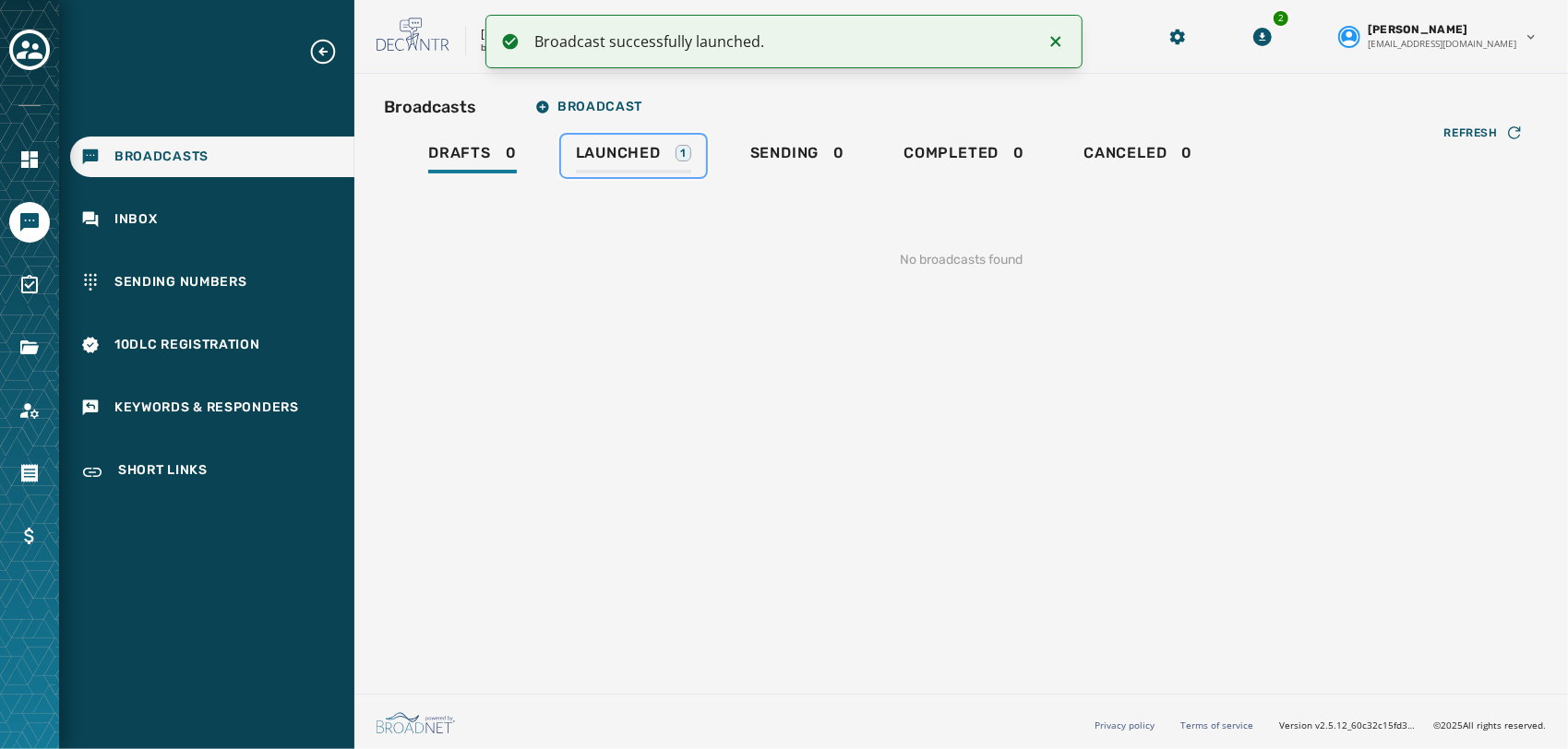
click at [640, 147] on span "Launched" at bounding box center [619, 152] width 85 height 19
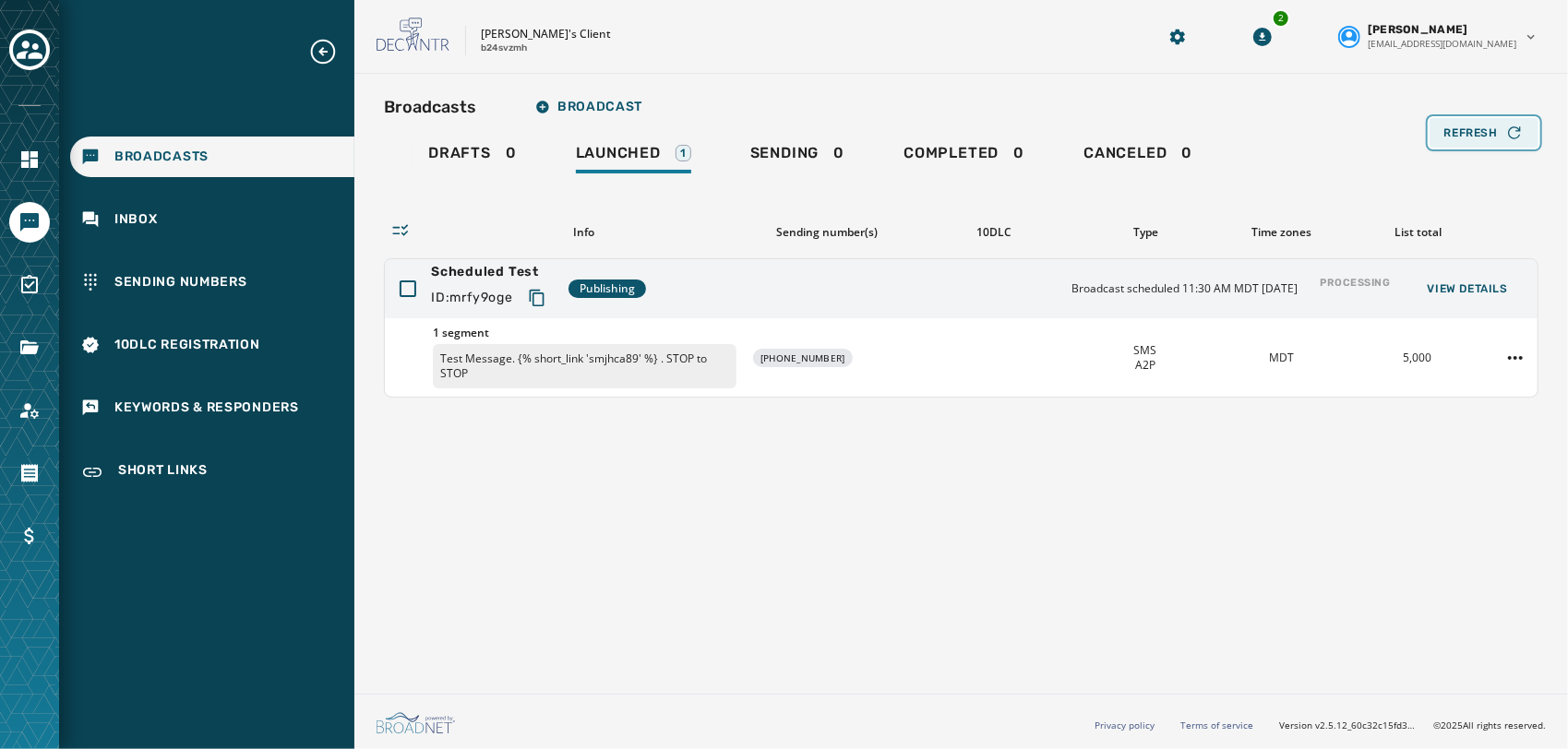
click at [1522, 138] on icon "button" at bounding box center [1515, 133] width 19 height 19
click at [1496, 129] on span "Refresh" at bounding box center [1471, 133] width 53 height 15
click at [12, 417] on link "Navigate to Account" at bounding box center [29, 410] width 41 height 41
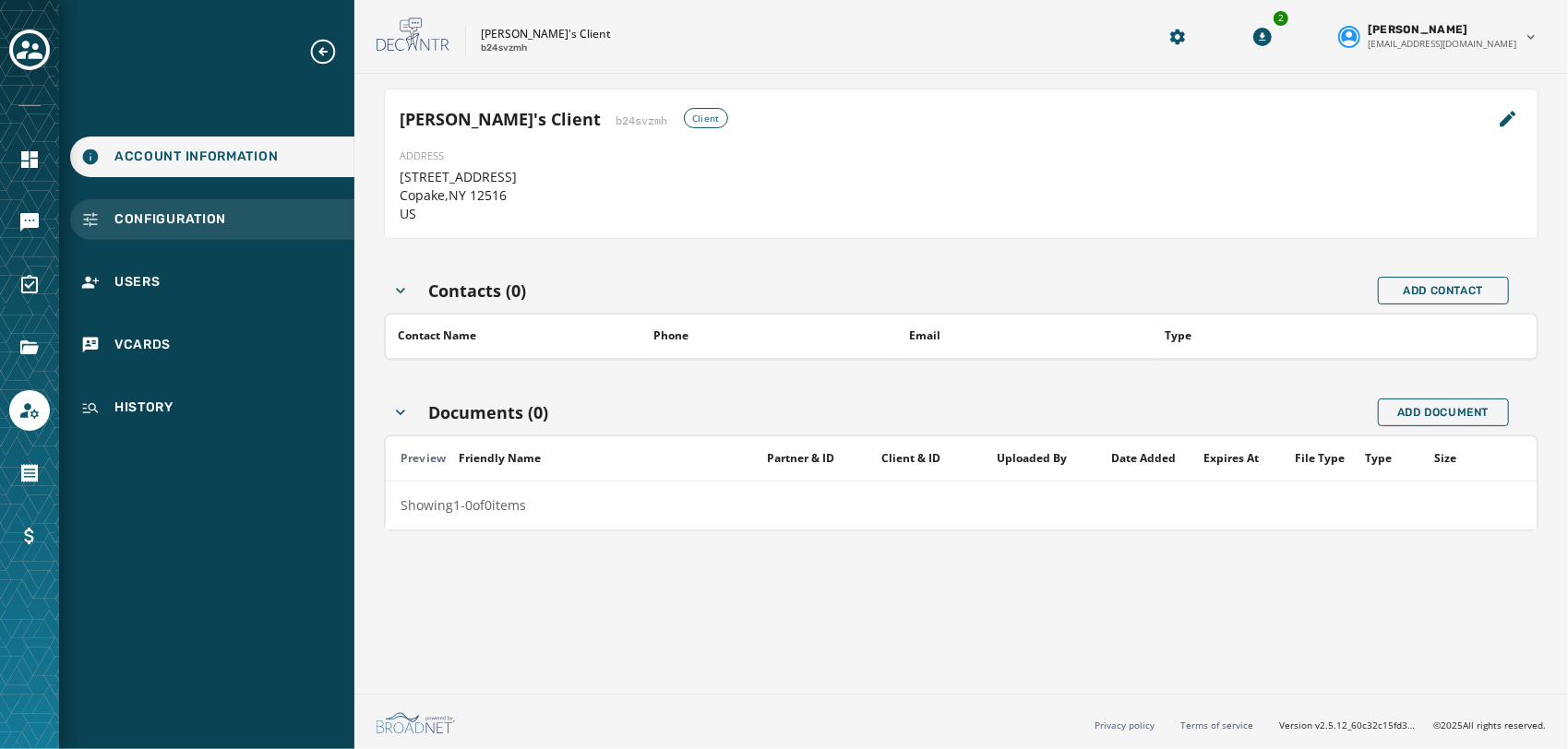
click at [206, 229] on div "Configuration" at bounding box center [212, 219] width 284 height 41
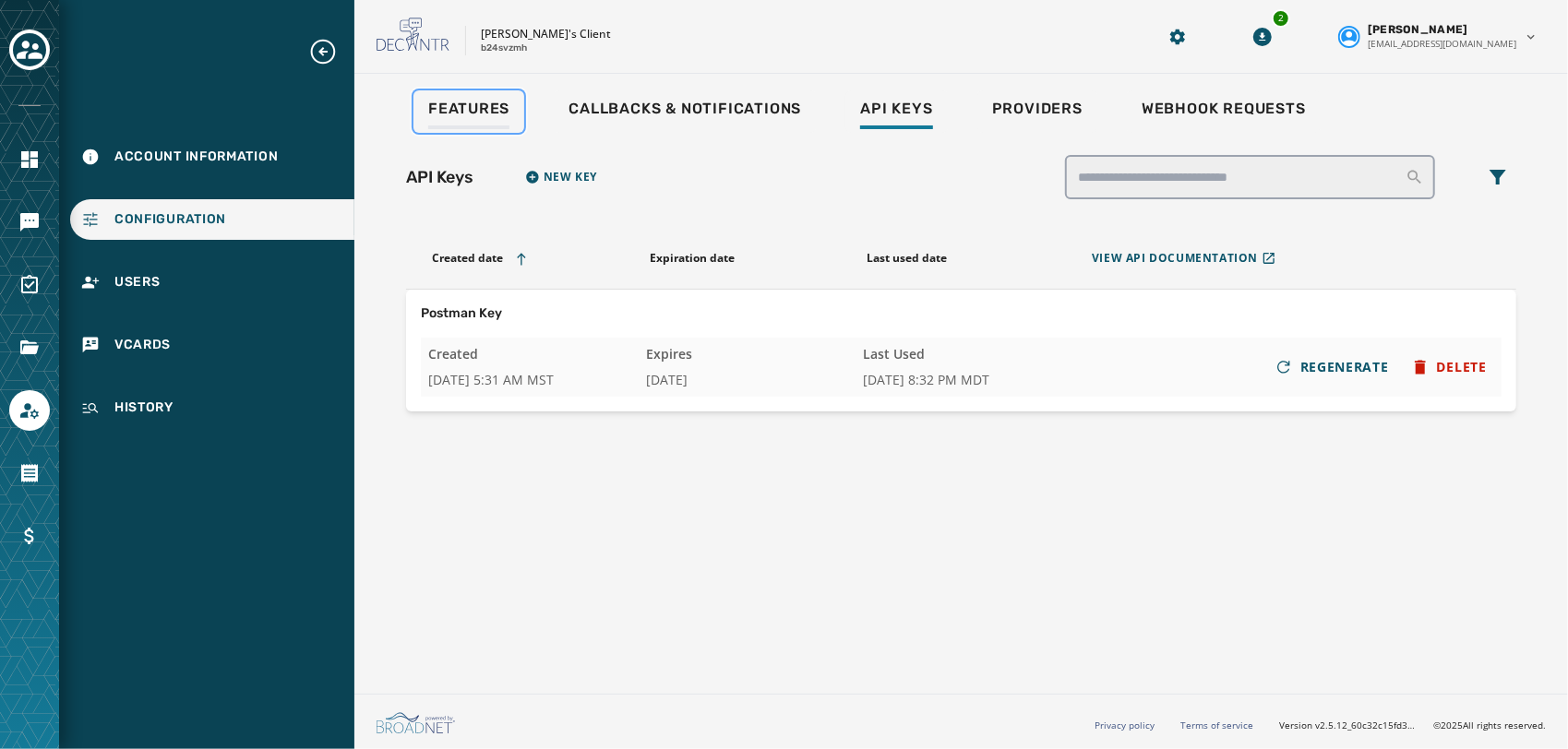
click at [491, 94] on link "Features" at bounding box center [469, 111] width 111 height 43
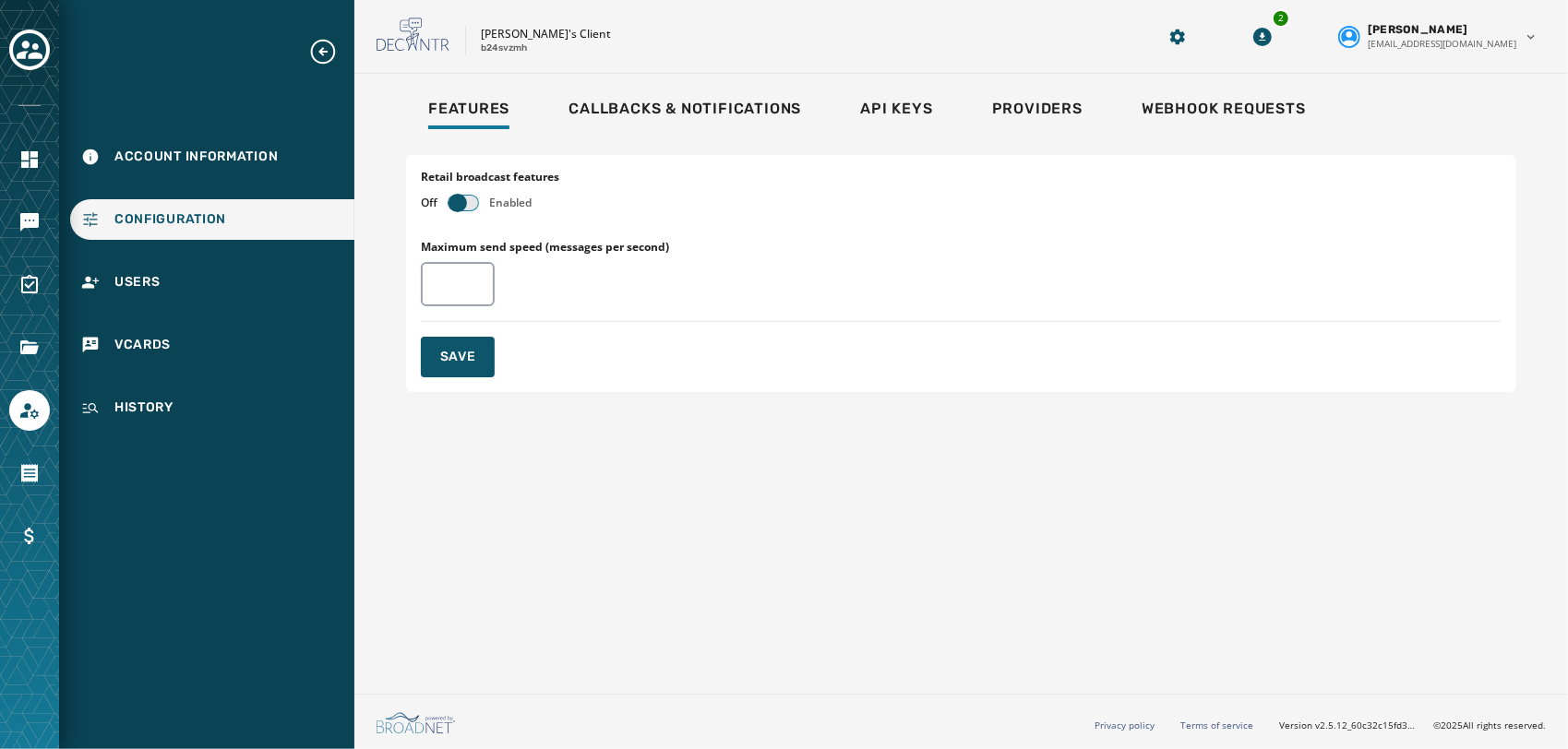
click at [472, 204] on button "button" at bounding box center [463, 203] width 30 height 15
click at [450, 365] on button "Save" at bounding box center [457, 356] width 74 height 41
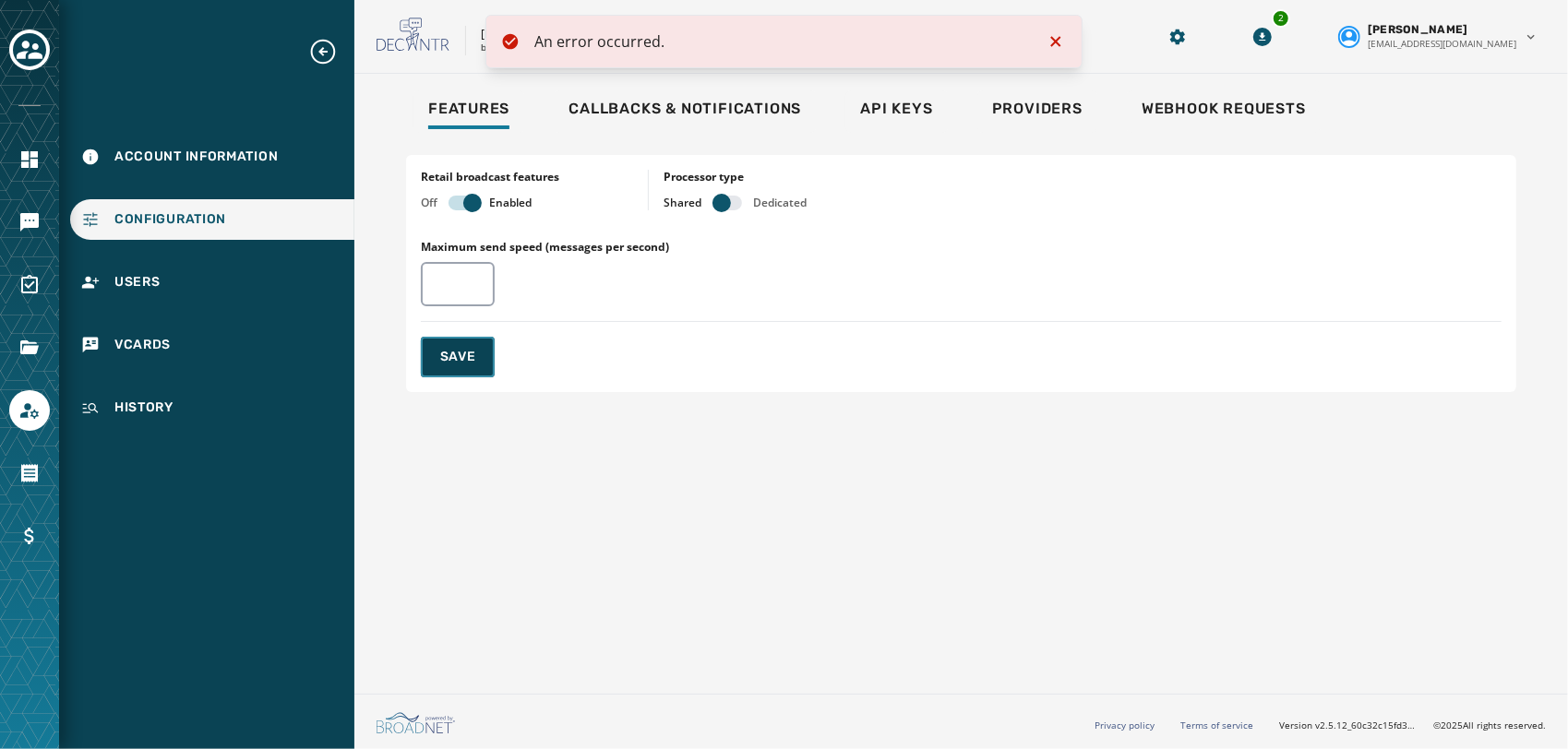
click at [463, 351] on span "Save" at bounding box center [458, 357] width 36 height 19
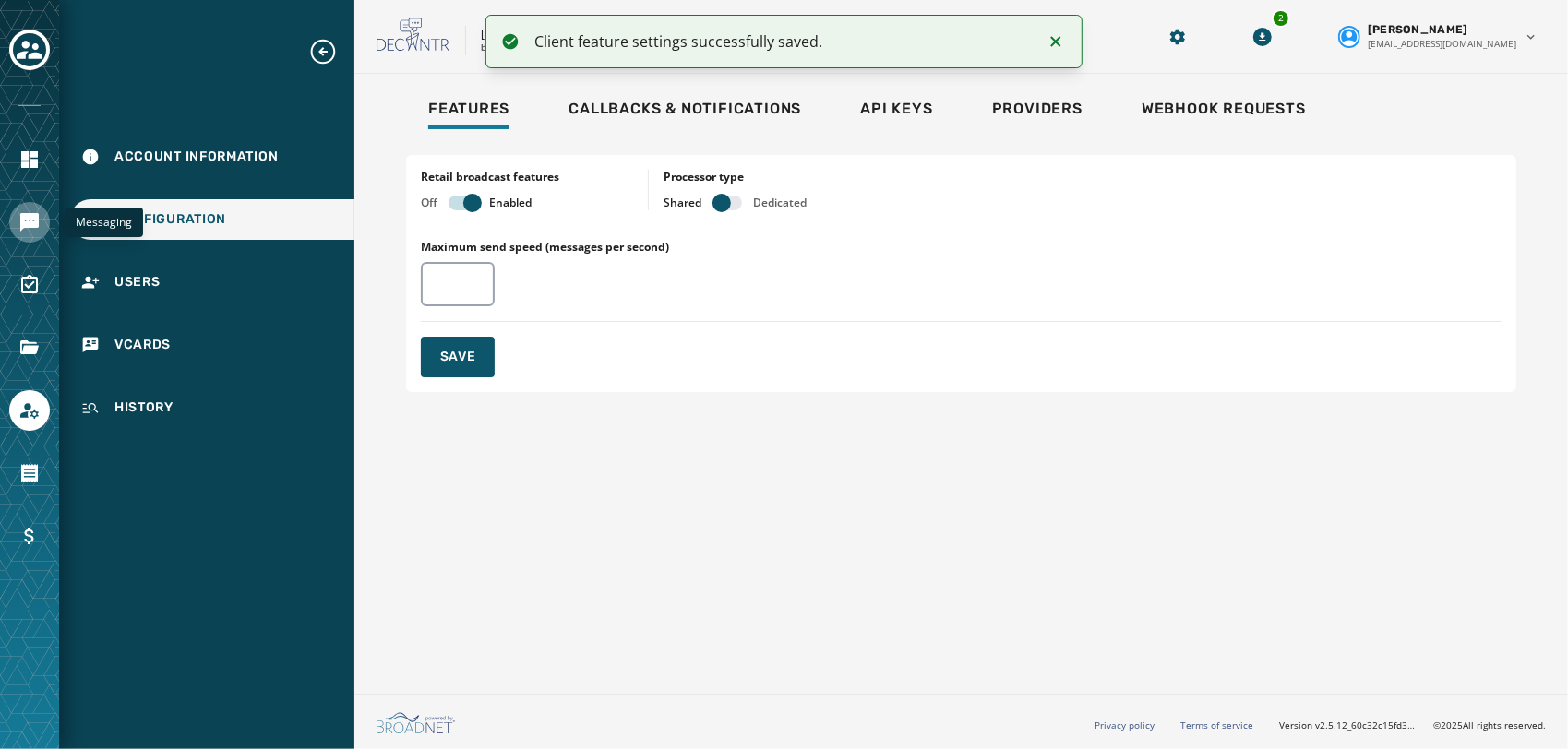
click at [31, 222] on icon "Navigate to Messaging" at bounding box center [30, 222] width 19 height 19
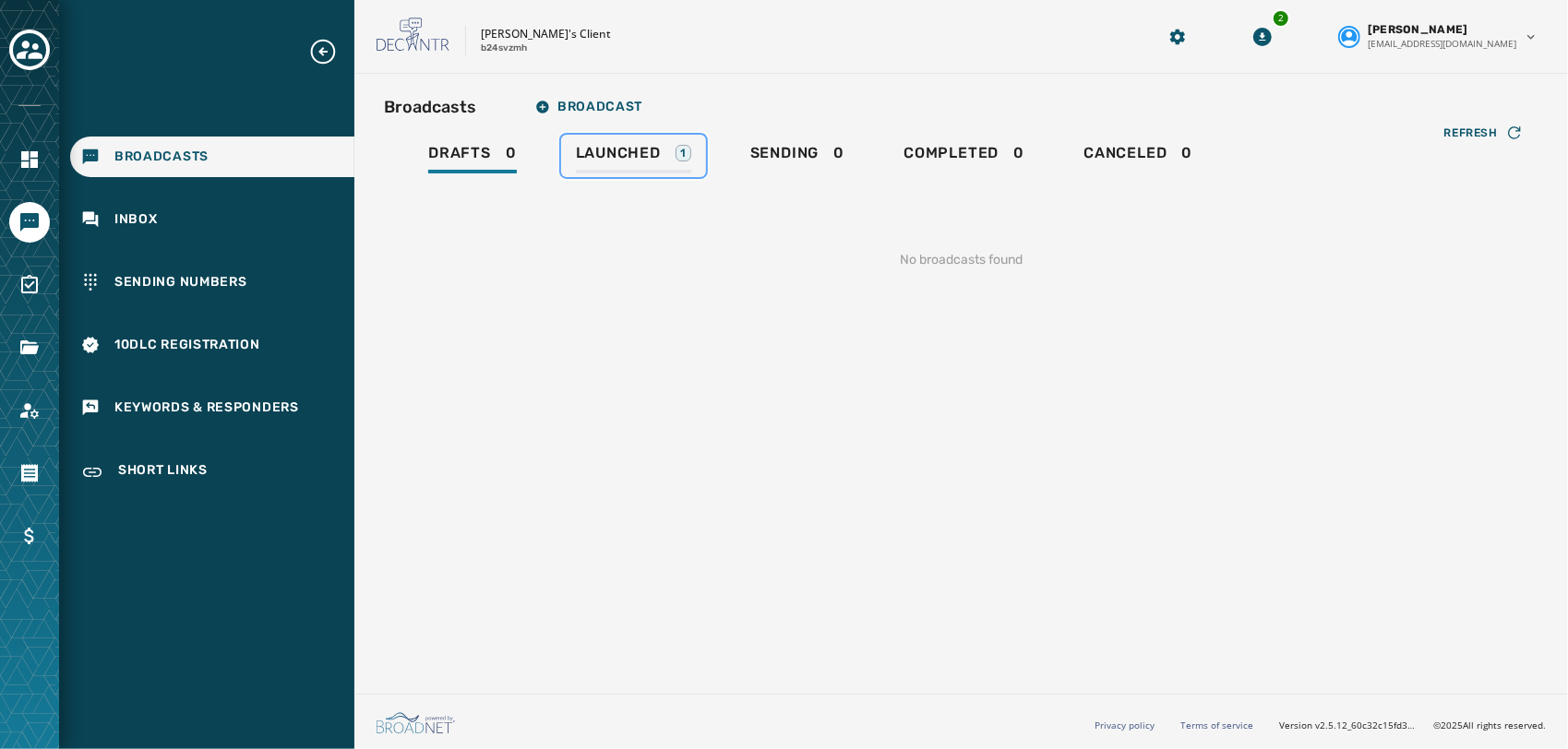
click at [632, 162] on div "Launched 1" at bounding box center [634, 158] width 116 height 30
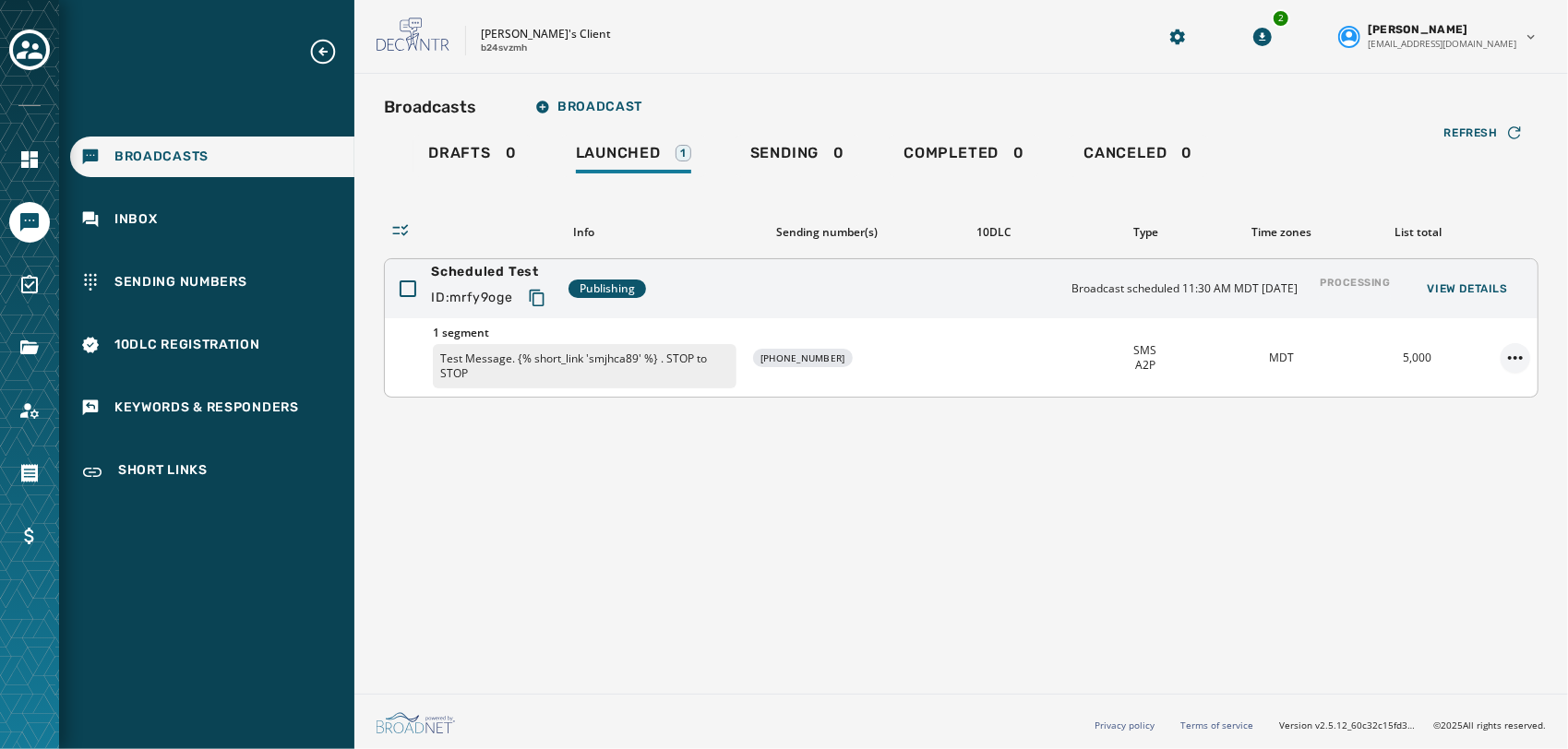
click at [1530, 352] on html "Broadcasts Inbox Sending Numbers 10DLC Registration Keywords & Responders Short…" at bounding box center [784, 374] width 1568 height 749
click at [1165, 414] on html "Broadcasts Inbox Sending Numbers 10DLC Registration Keywords & Responders Short…" at bounding box center [784, 374] width 1568 height 749
click at [1481, 150] on div "Drafts 0 Launched 1 Sending 0 Completed 0 Canceled 0" at bounding box center [961, 155] width 1155 height 43
click at [1499, 130] on div "Refresh" at bounding box center [1484, 133] width 79 height 19
click at [1511, 352] on html "Broadcasts Inbox Sending Numbers 10DLC Registration Keywords & Responders Short…" at bounding box center [784, 374] width 1568 height 749
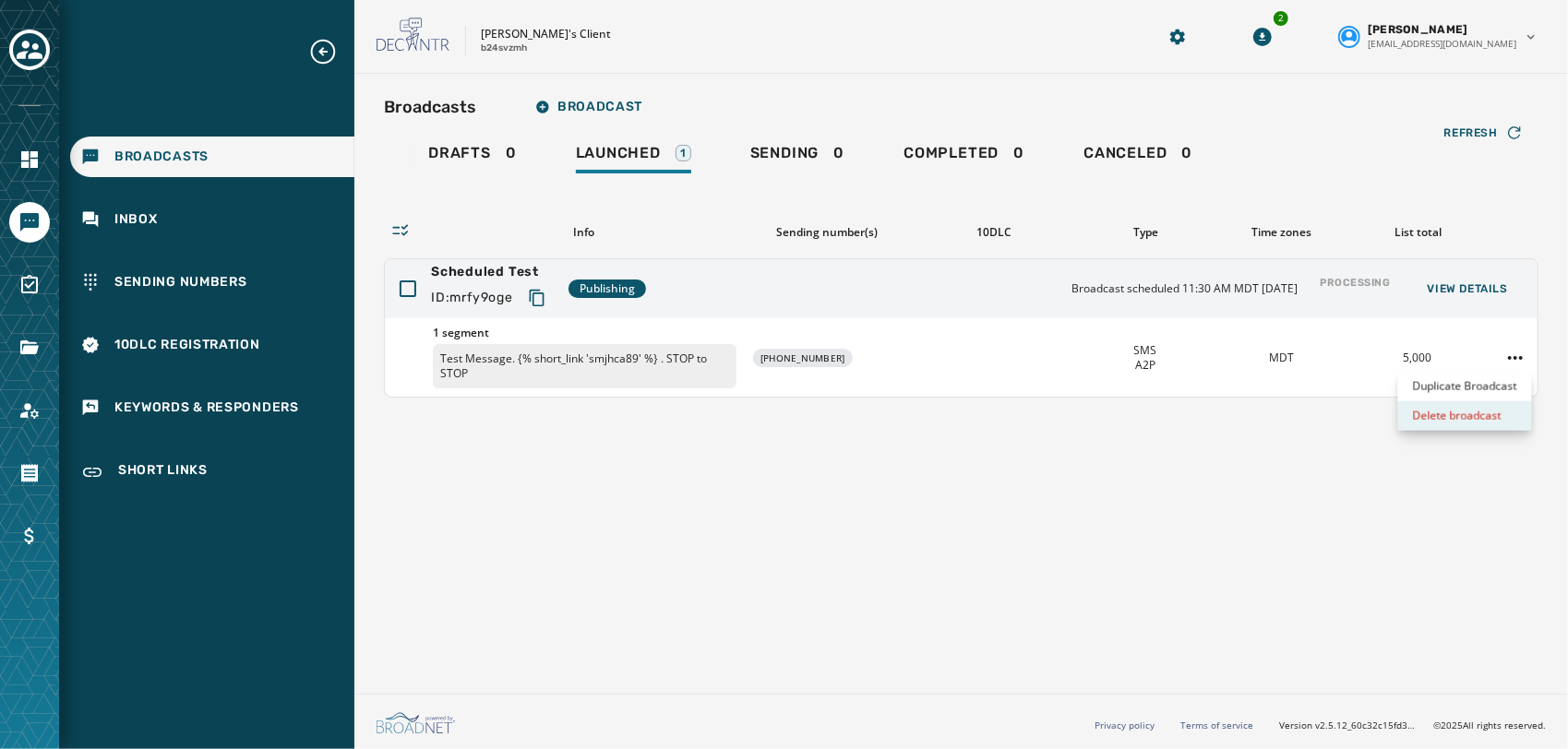
click at [1478, 421] on div "Delete broadcast" at bounding box center [1465, 417] width 134 height 30
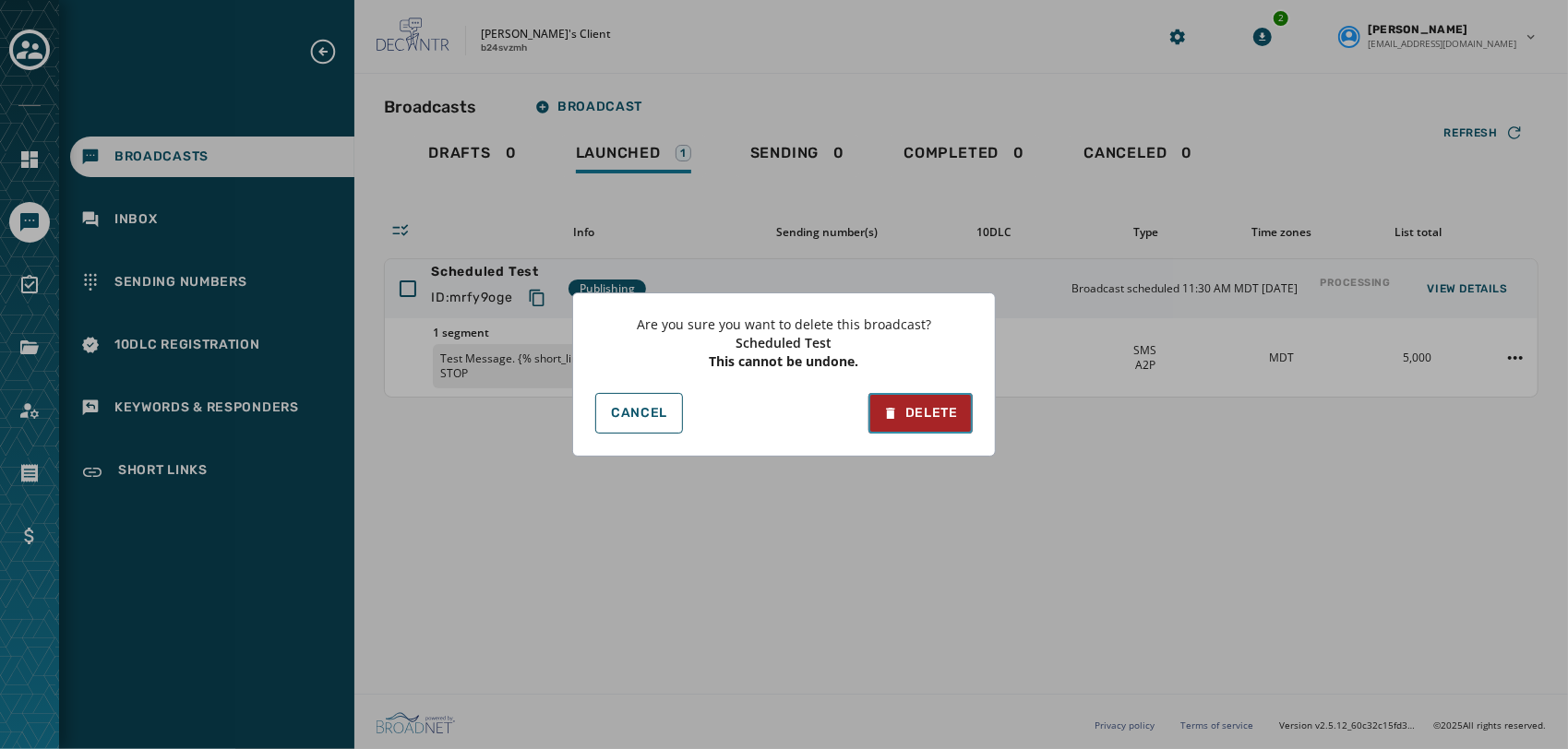
click at [914, 408] on div "Delete" at bounding box center [921, 413] width 75 height 19
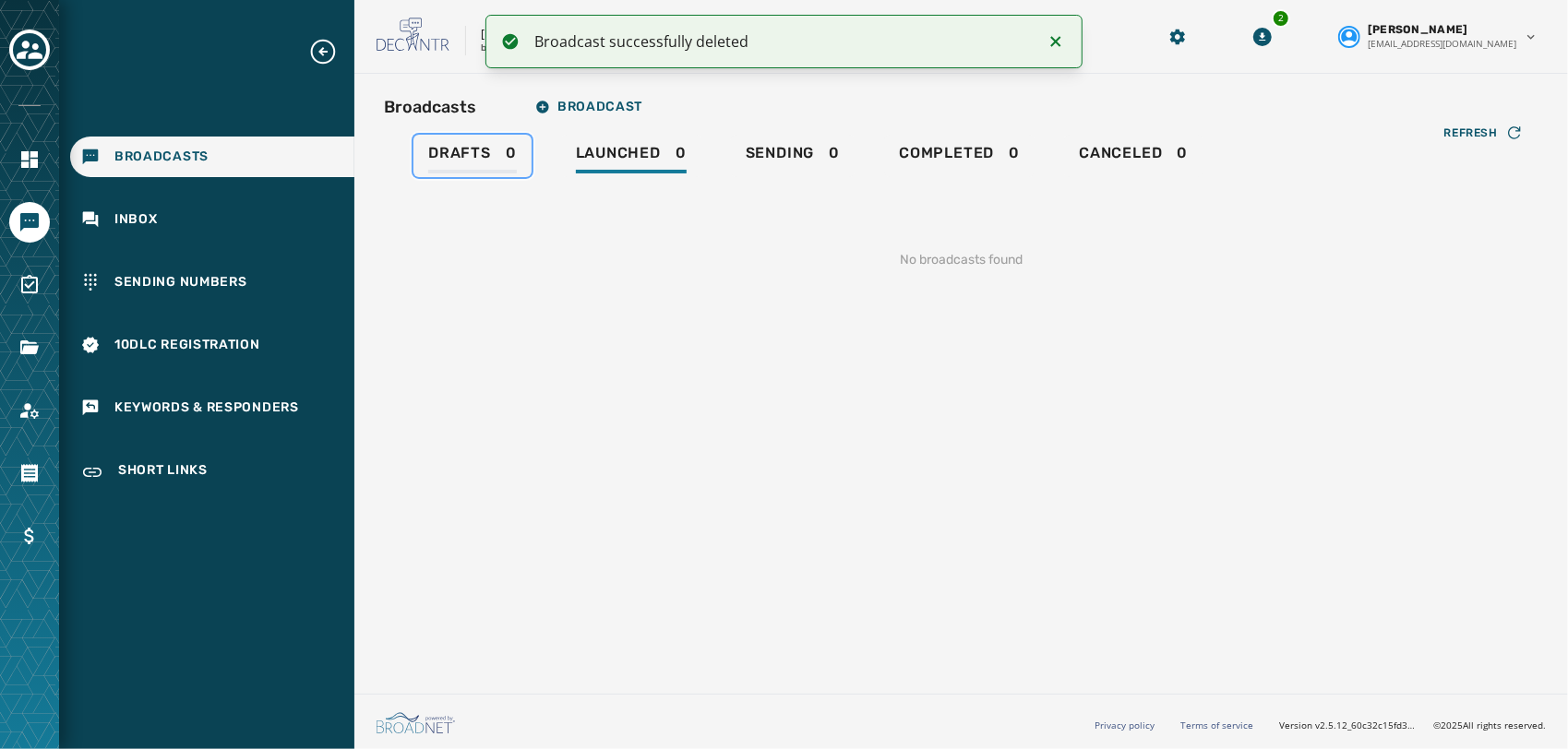
click at [450, 140] on link "Drafts 0" at bounding box center [472, 155] width 118 height 43
click at [591, 118] on button "Broadcast" at bounding box center [589, 107] width 137 height 37
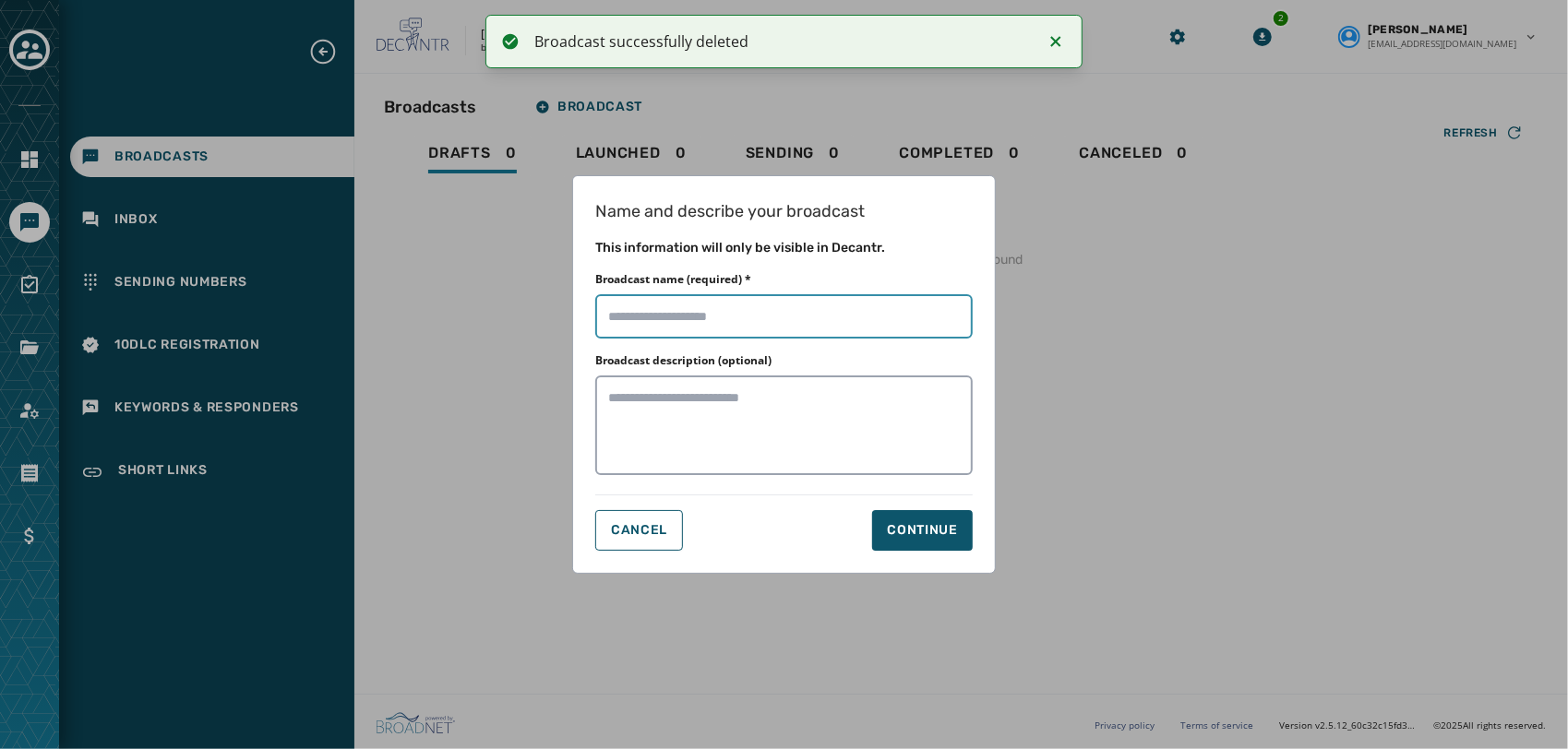
click at [747, 316] on input "Broadcast name (required) *" at bounding box center [783, 316] width 377 height 45
type input "*"
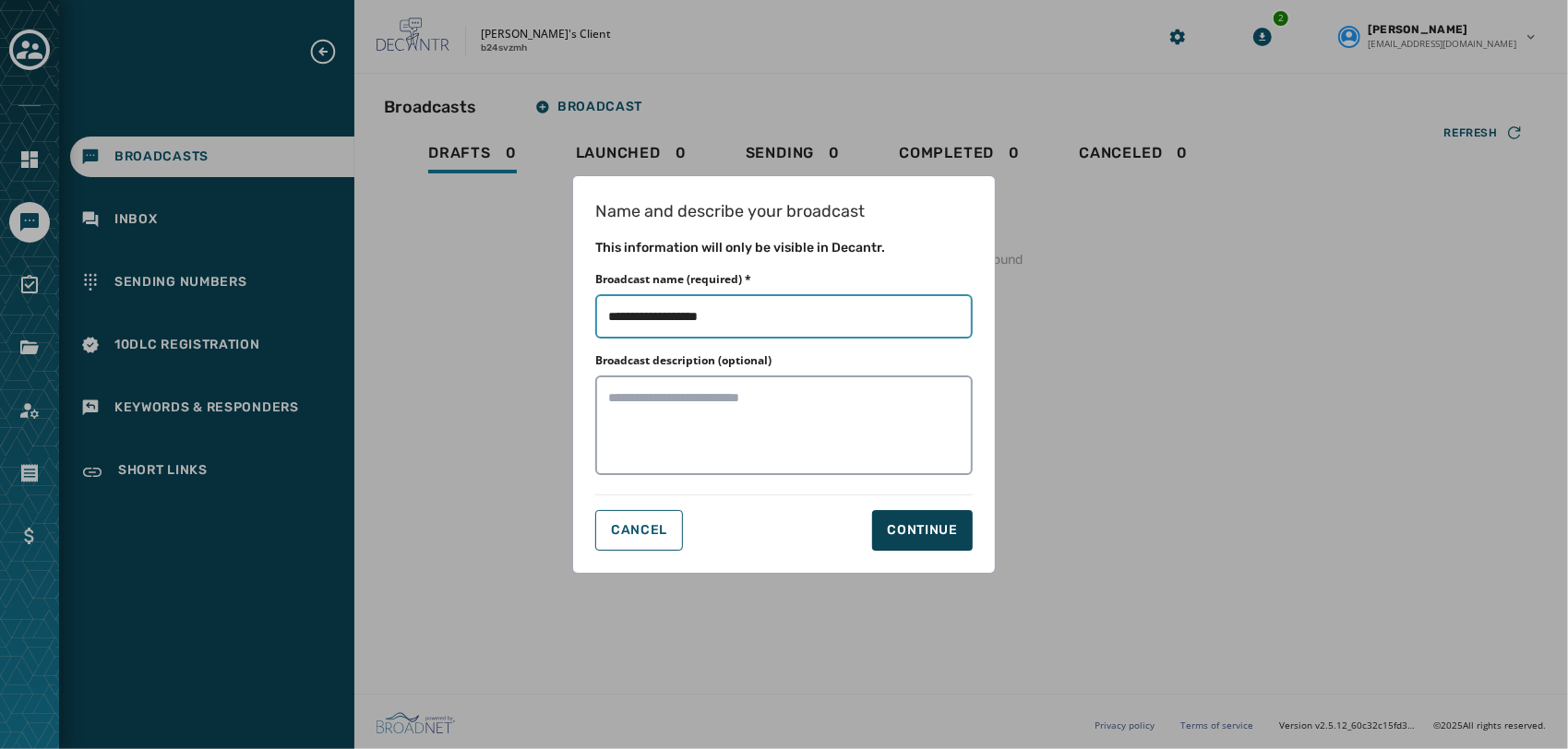
type input "**********"
click at [928, 544] on button "Continue" at bounding box center [923, 530] width 101 height 41
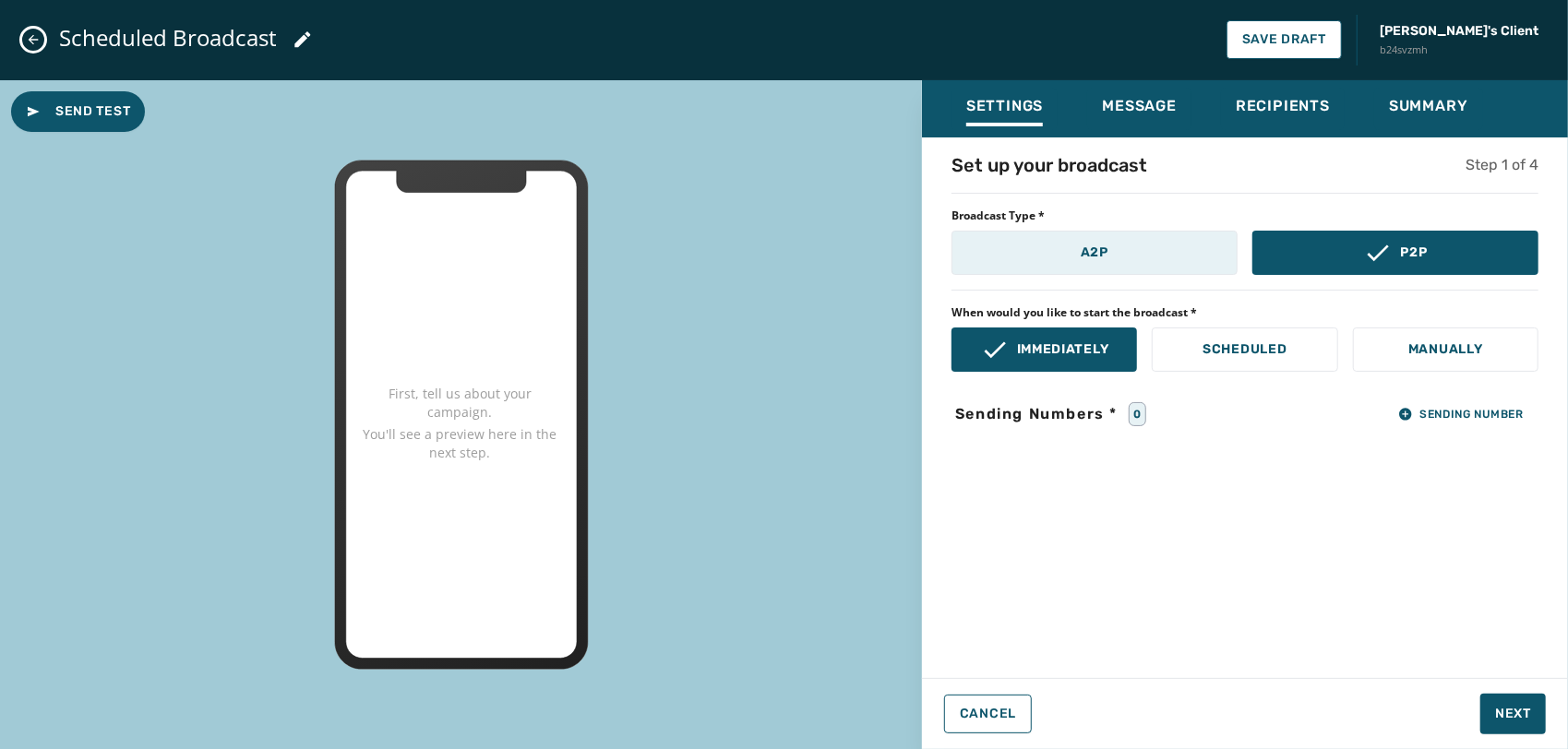
click at [1142, 255] on button "A2P" at bounding box center [1094, 252] width 286 height 45
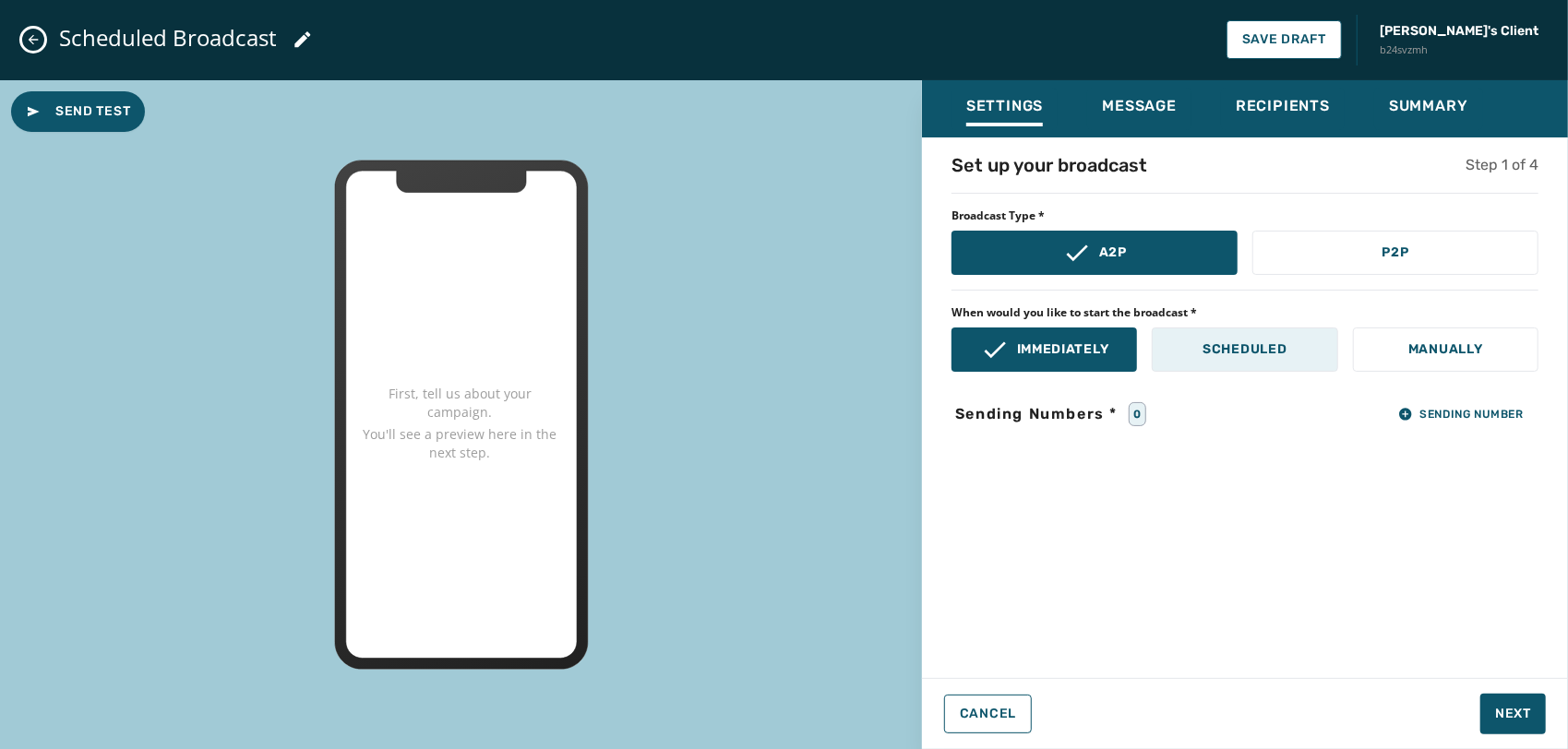
click at [1237, 362] on button "Scheduled" at bounding box center [1244, 349] width 185 height 45
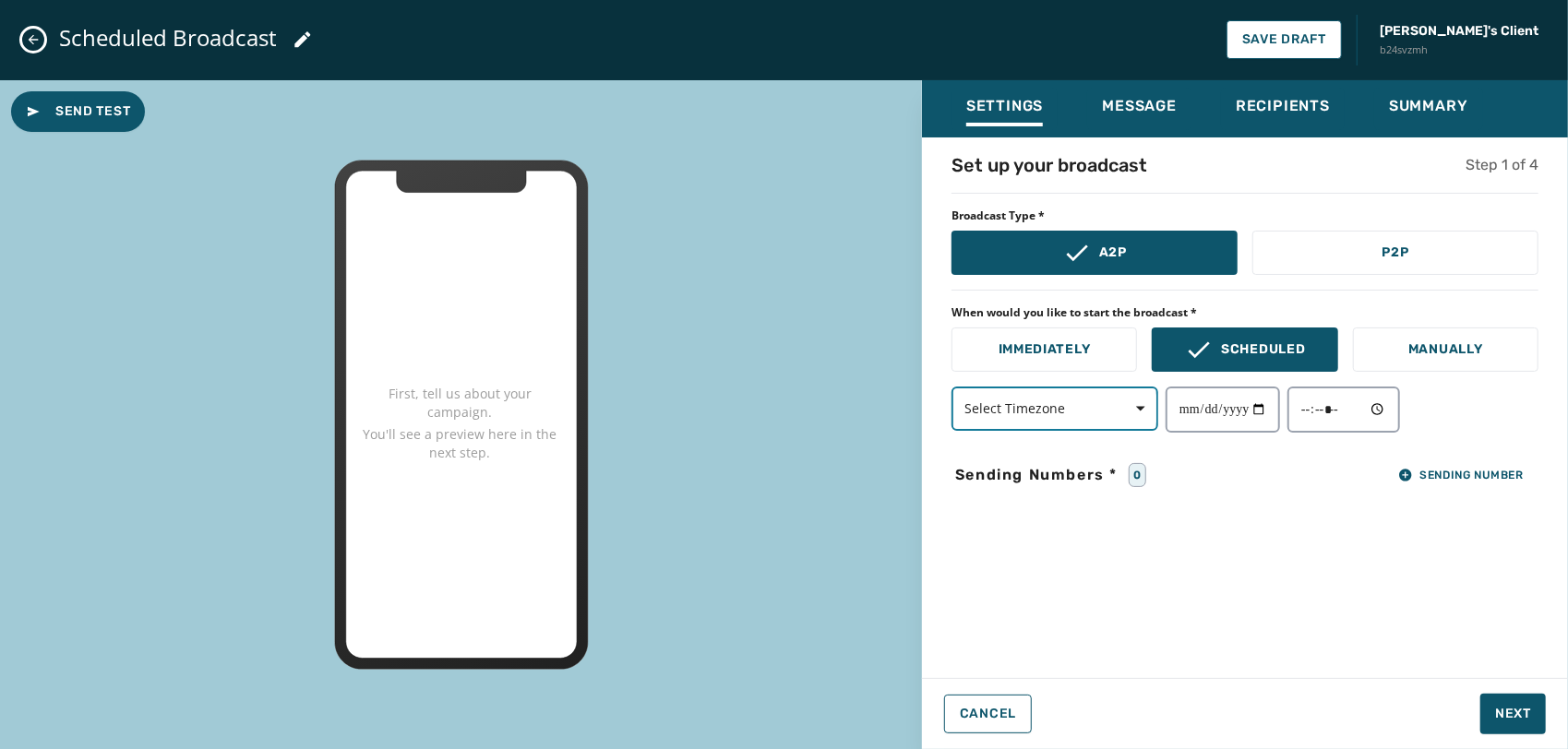
click at [1112, 418] on button "Select Timezone" at bounding box center [1054, 409] width 207 height 45
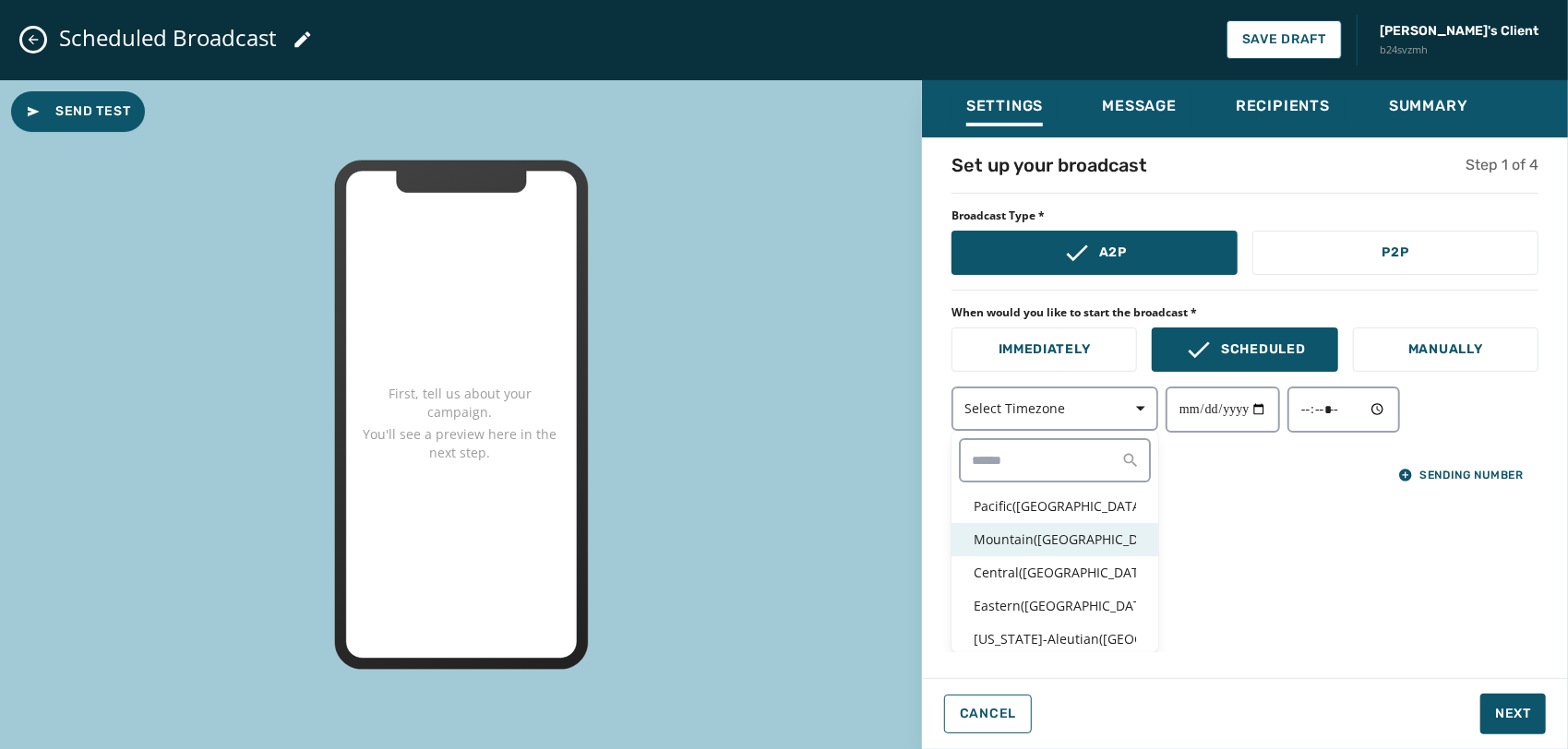
click at [1050, 543] on p "Mountain ( USA / Canada )" at bounding box center [1055, 539] width 162 height 19
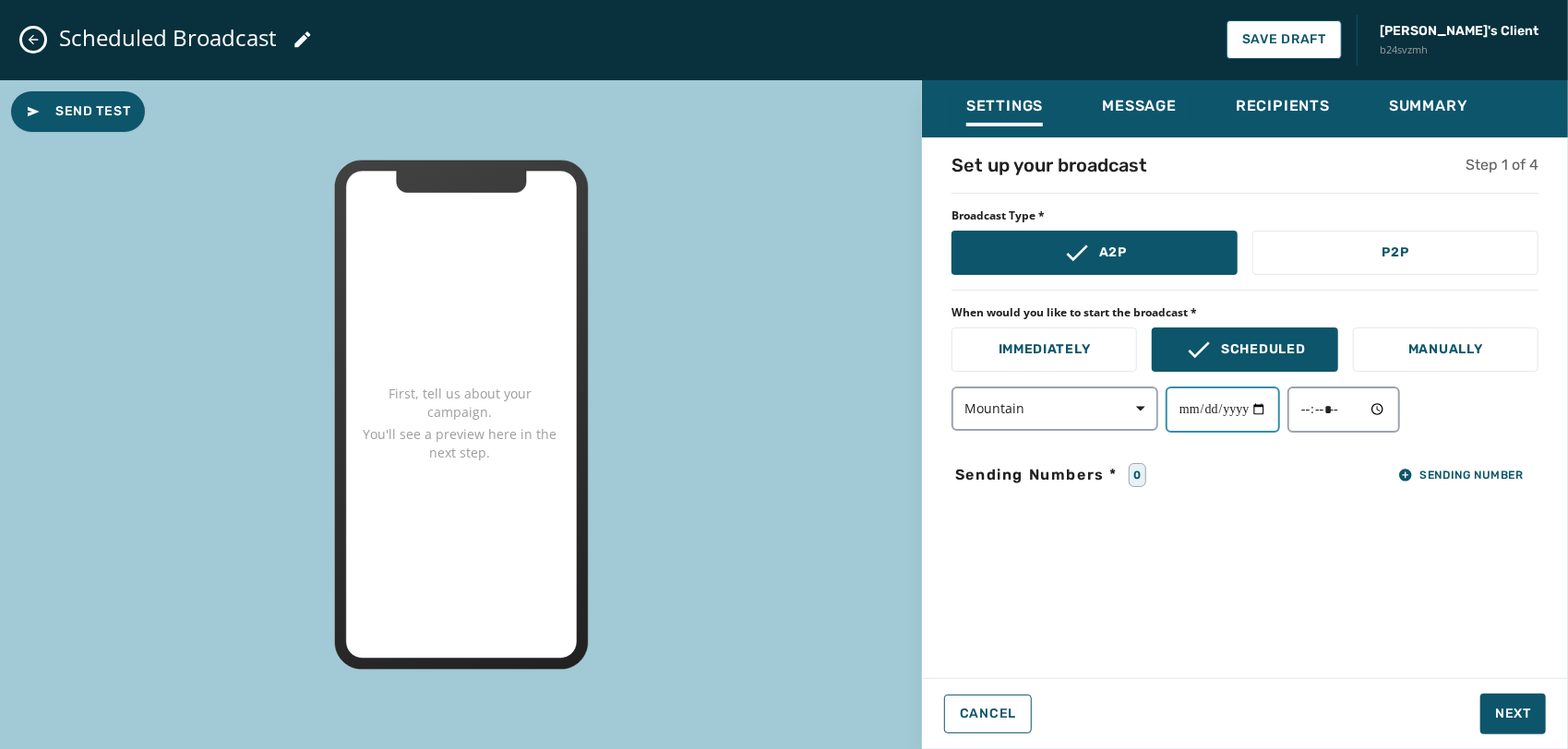
click at [1276, 407] on input "date" at bounding box center [1224, 410] width 115 height 47
type input "**********"
click at [1394, 412] on input "time" at bounding box center [1344, 410] width 113 height 47
type input "*****"
click at [1520, 539] on div "**********" at bounding box center [1245, 402] width 646 height 500
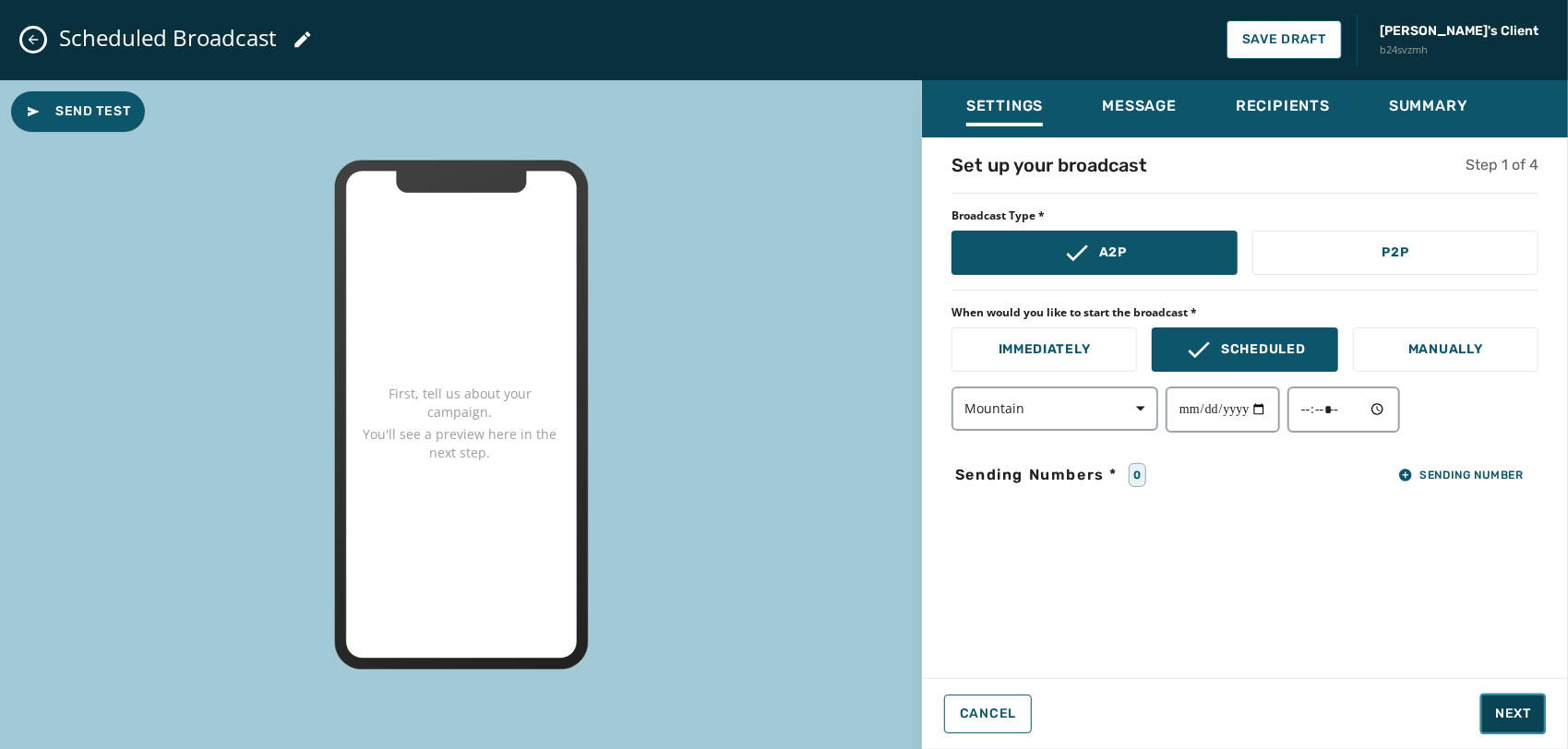
click at [1504, 704] on span "Next" at bounding box center [1514, 713] width 36 height 19
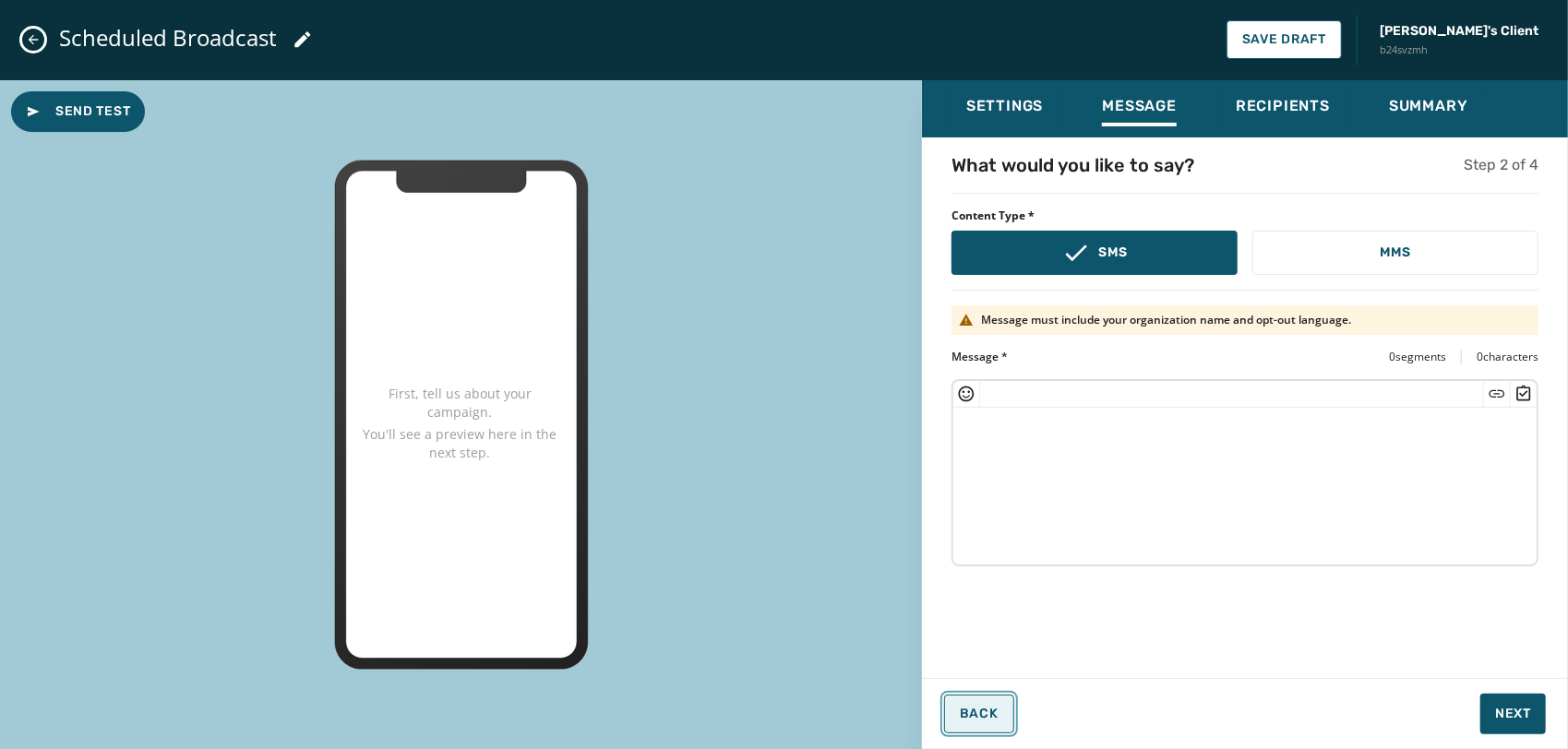
click at [973, 704] on button "Back" at bounding box center [979, 713] width 70 height 39
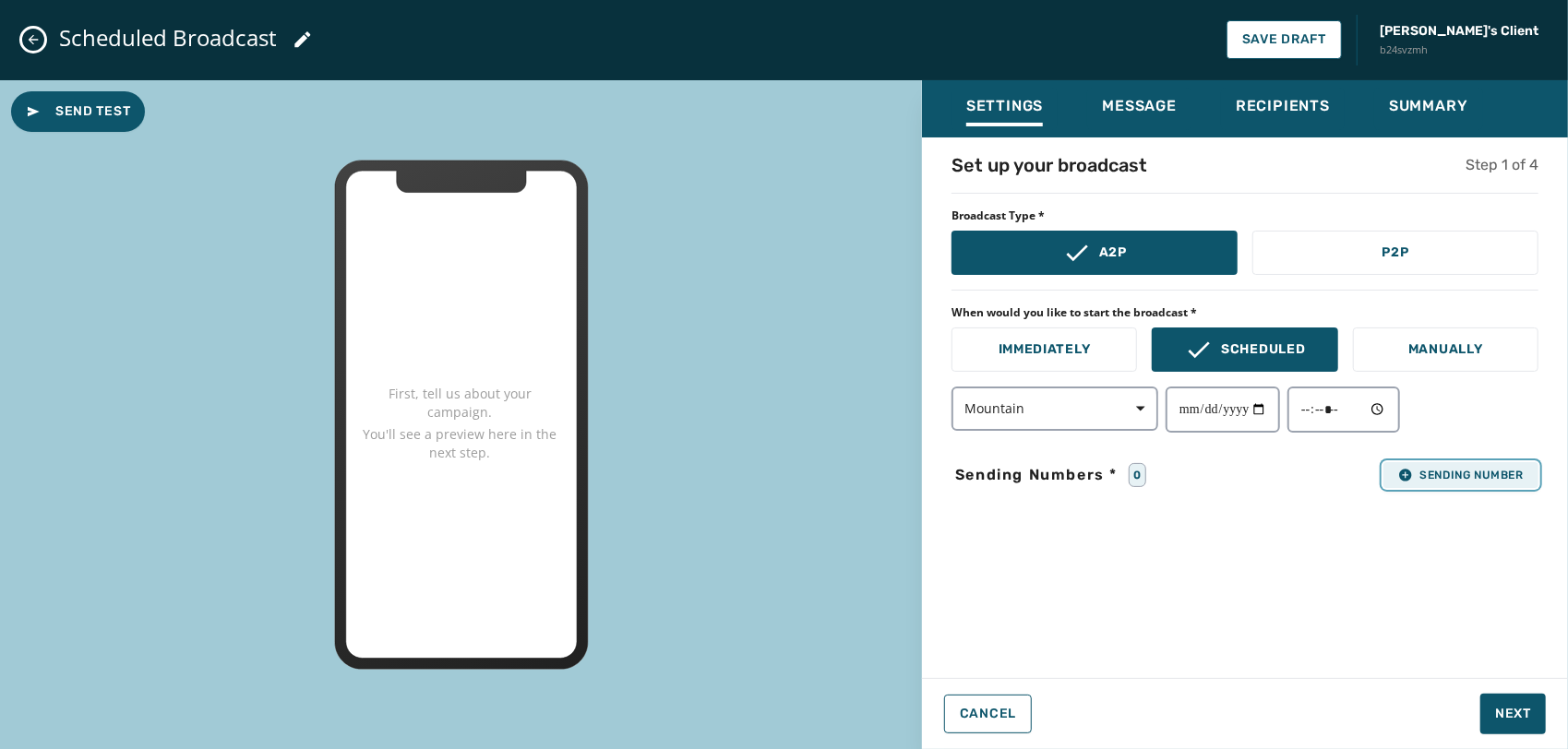
click at [1498, 486] on button "Sending Number" at bounding box center [1461, 475] width 155 height 26
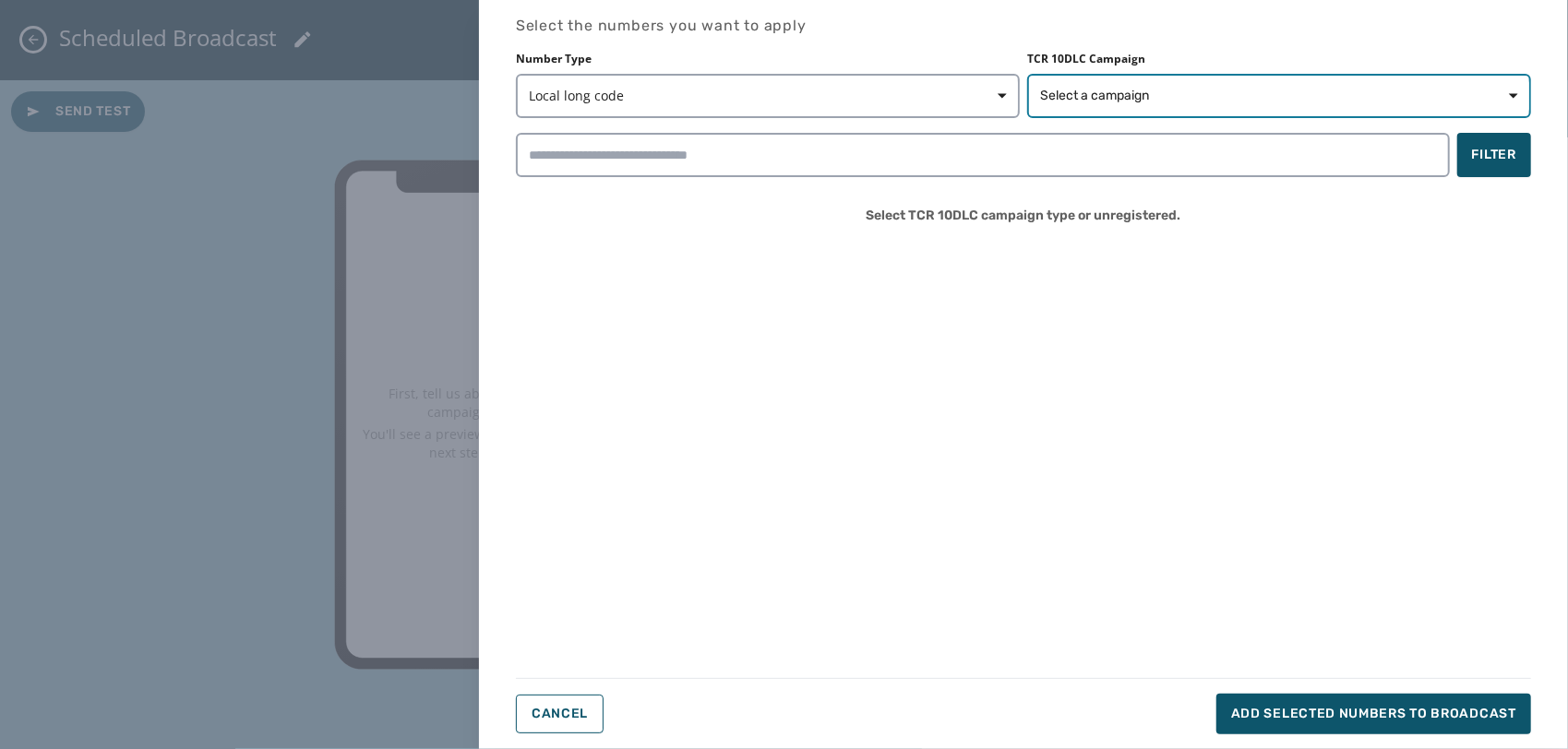
click at [1108, 89] on span "Select a campaign" at bounding box center [1095, 96] width 109 height 19
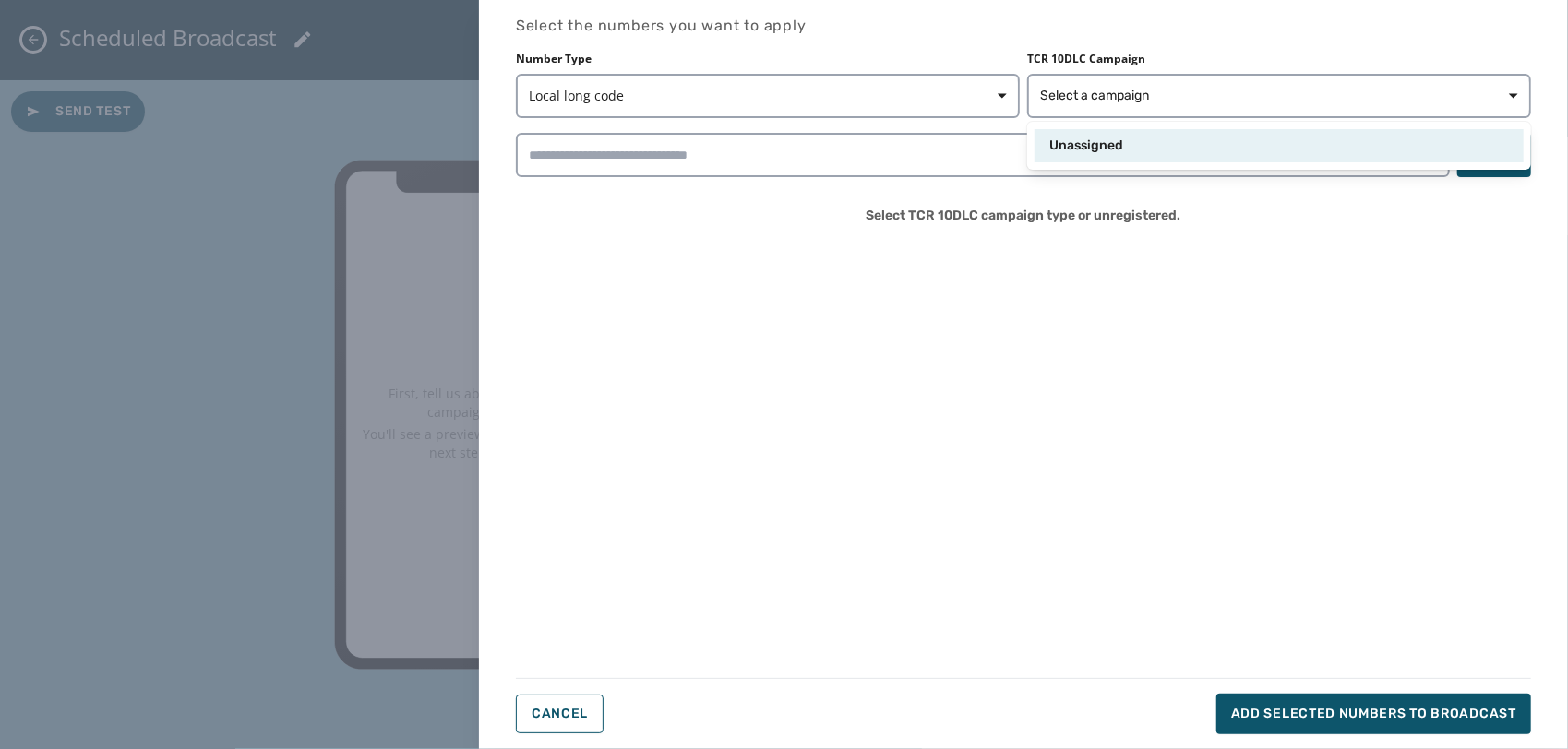
click at [1099, 142] on span "Unassigned" at bounding box center [1086, 145] width 74 height 19
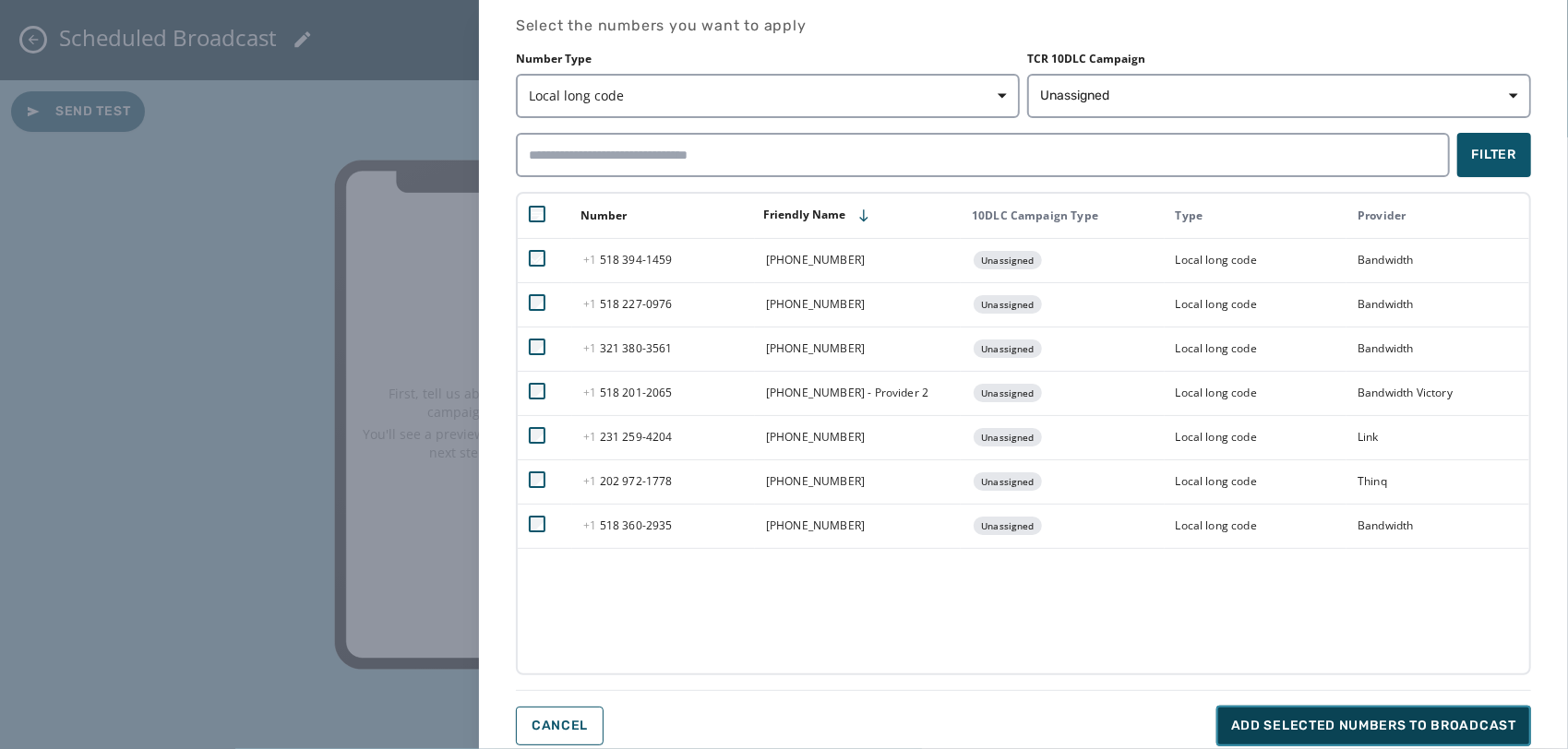
click at [1413, 712] on button "Add selected numbers to broadcast" at bounding box center [1374, 725] width 315 height 41
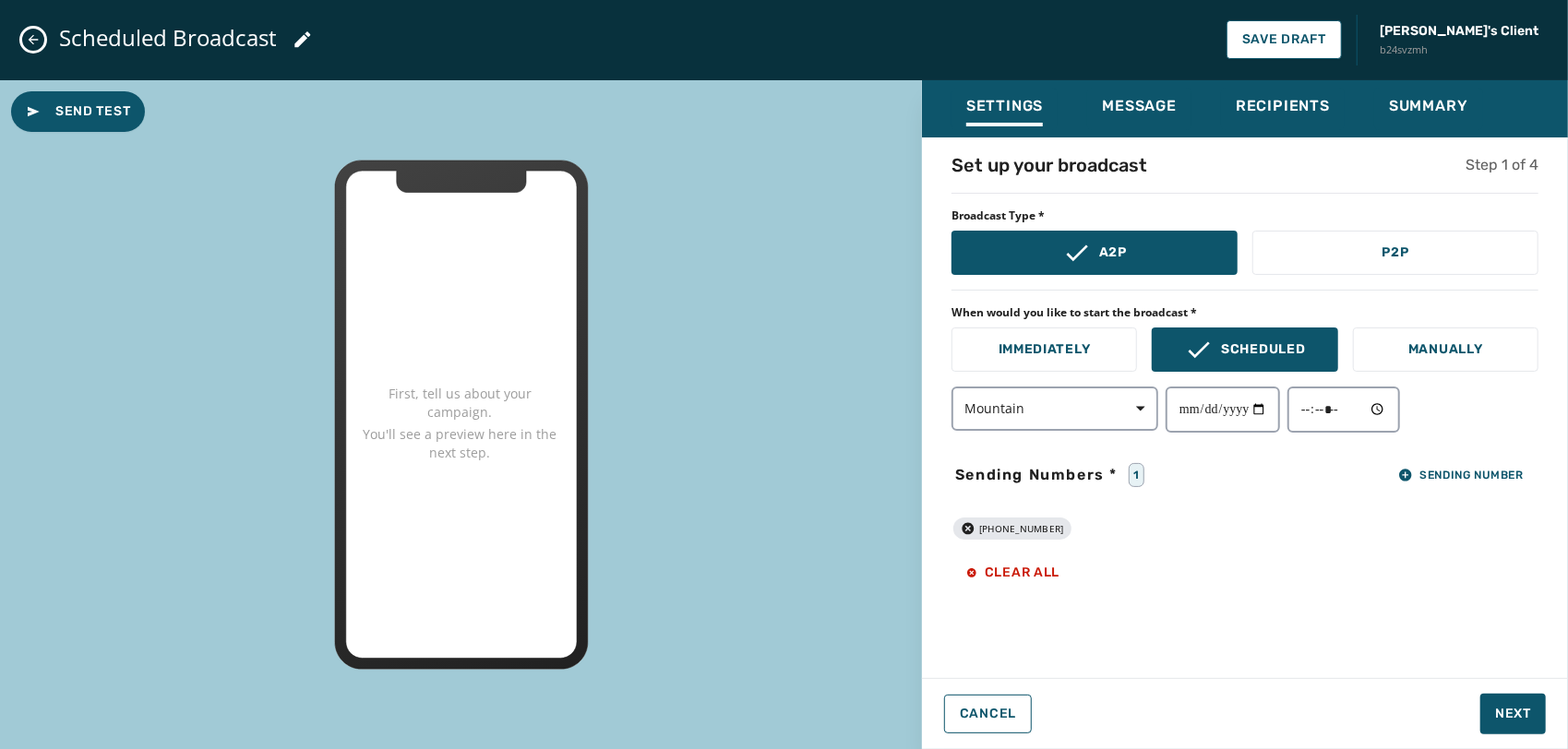
click at [1311, 61] on div "Scheduled Broadcast Save Draft Justin's Client b24svzmh" at bounding box center [784, 40] width 1568 height 80
click at [1326, 42] on span "Save Draft" at bounding box center [1284, 40] width 84 height 15
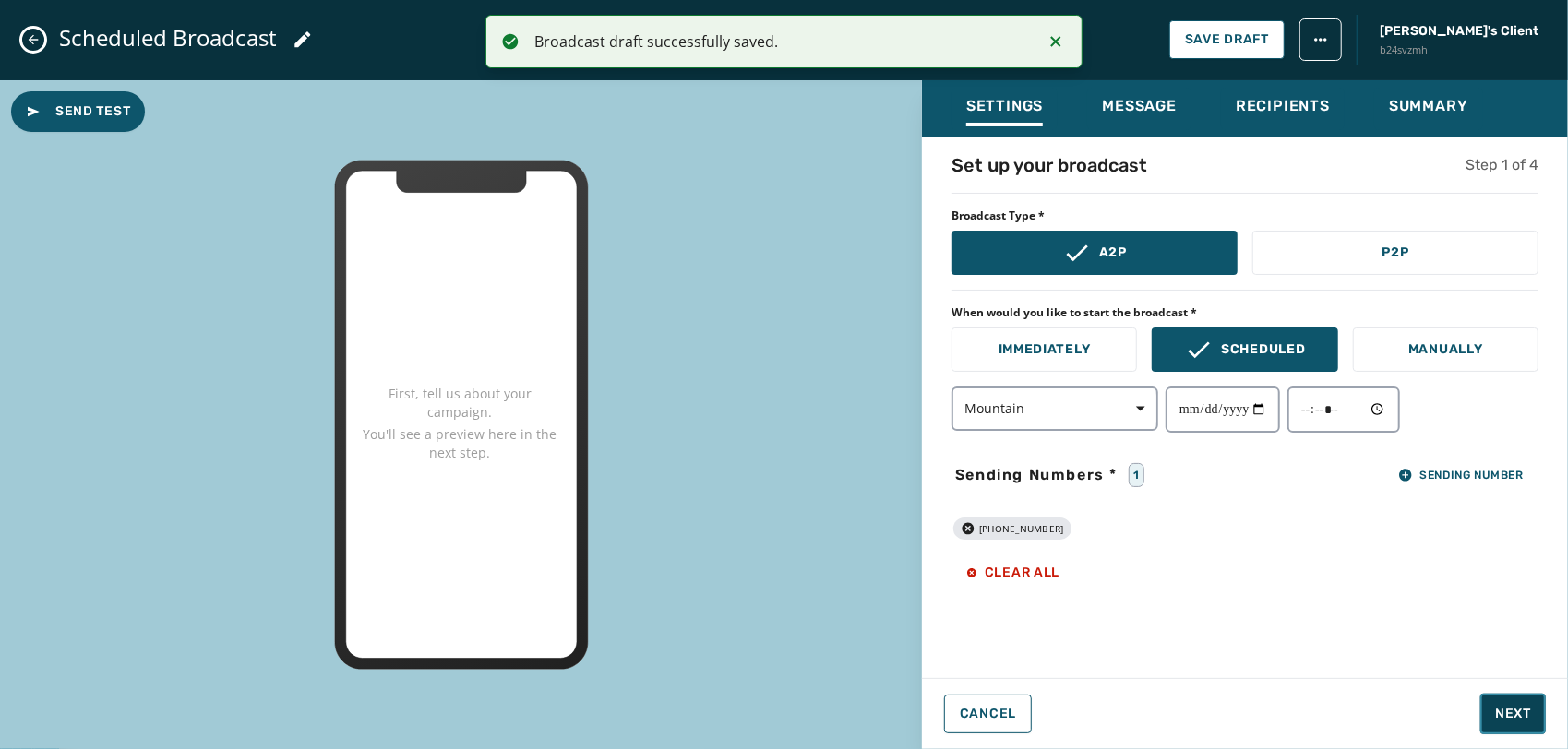
click at [1506, 711] on span "Next" at bounding box center [1514, 713] width 36 height 19
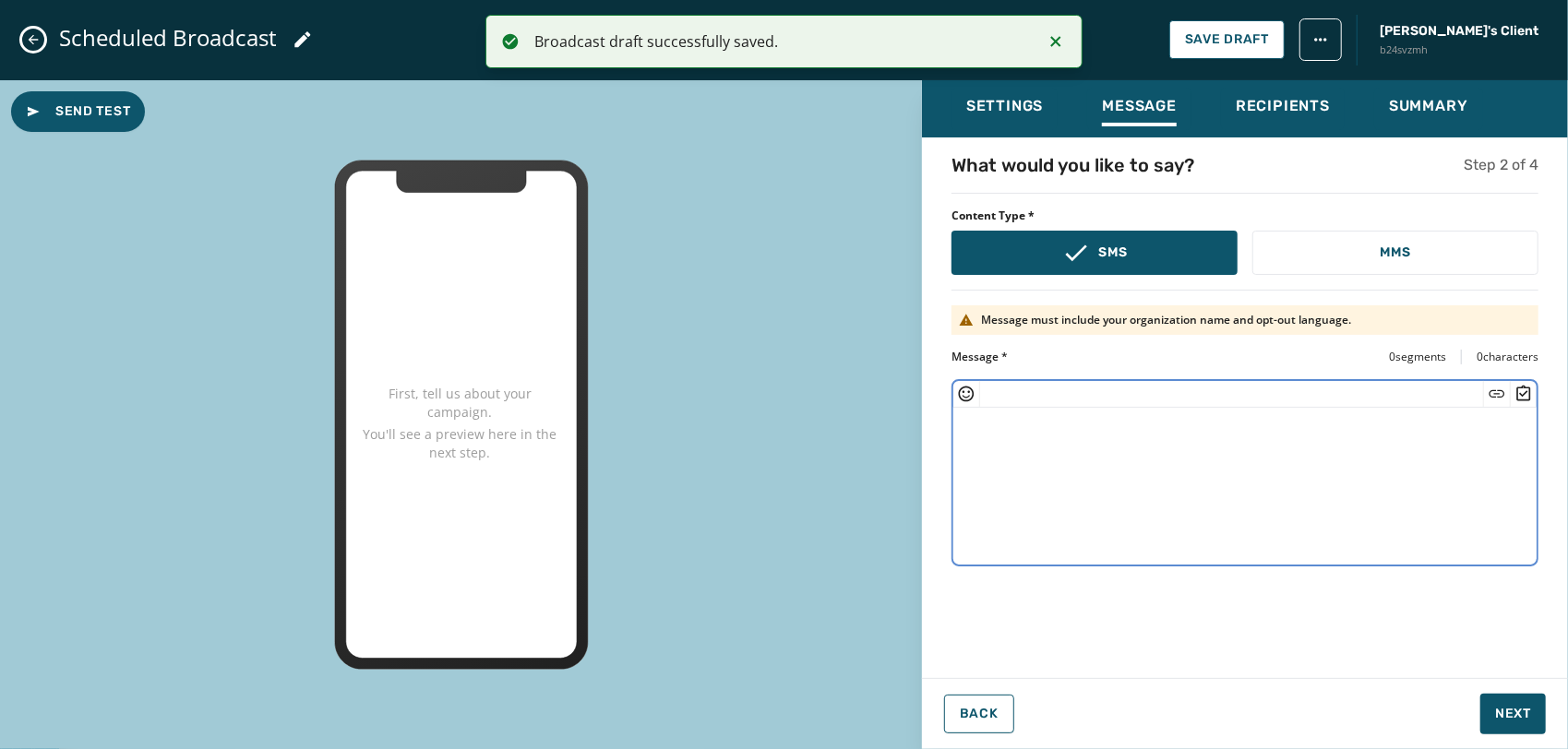
click at [1143, 469] on textarea at bounding box center [1244, 483] width 583 height 151
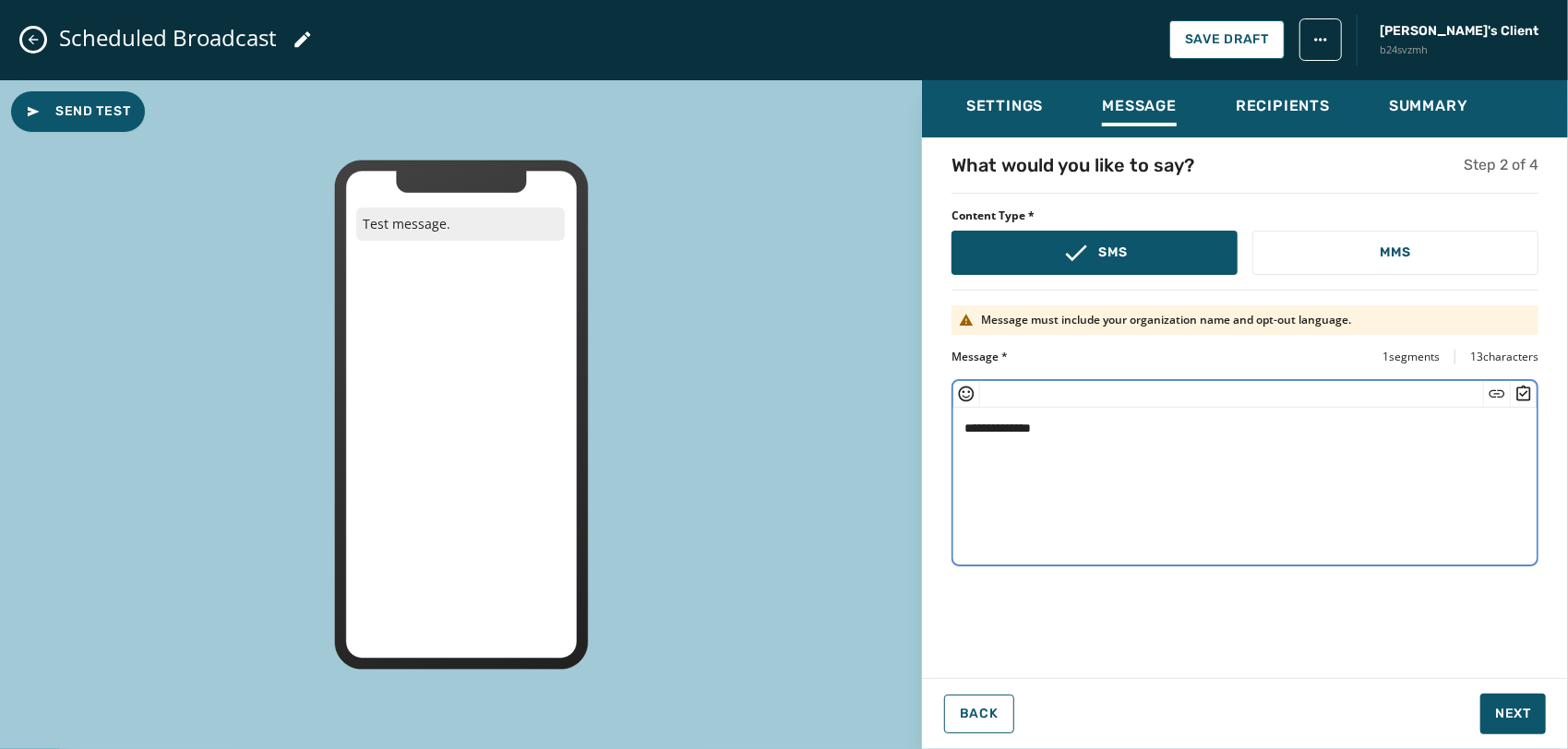
click at [1496, 390] on icon "Insert Short Link" at bounding box center [1498, 393] width 16 height 7
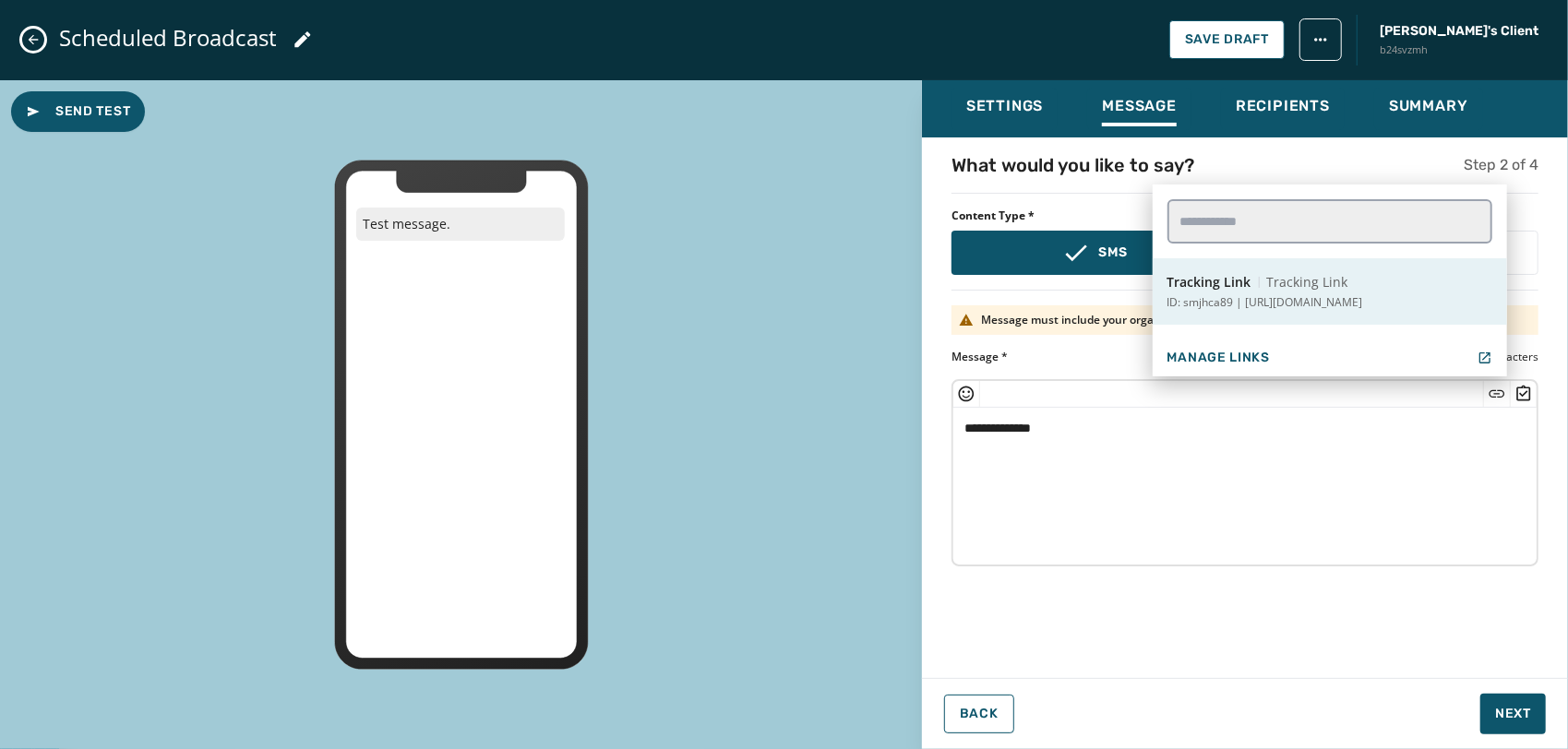
click at [1274, 303] on p "ID: smjhca89 | https://www.broadnet.com" at bounding box center [1266, 302] width 196 height 15
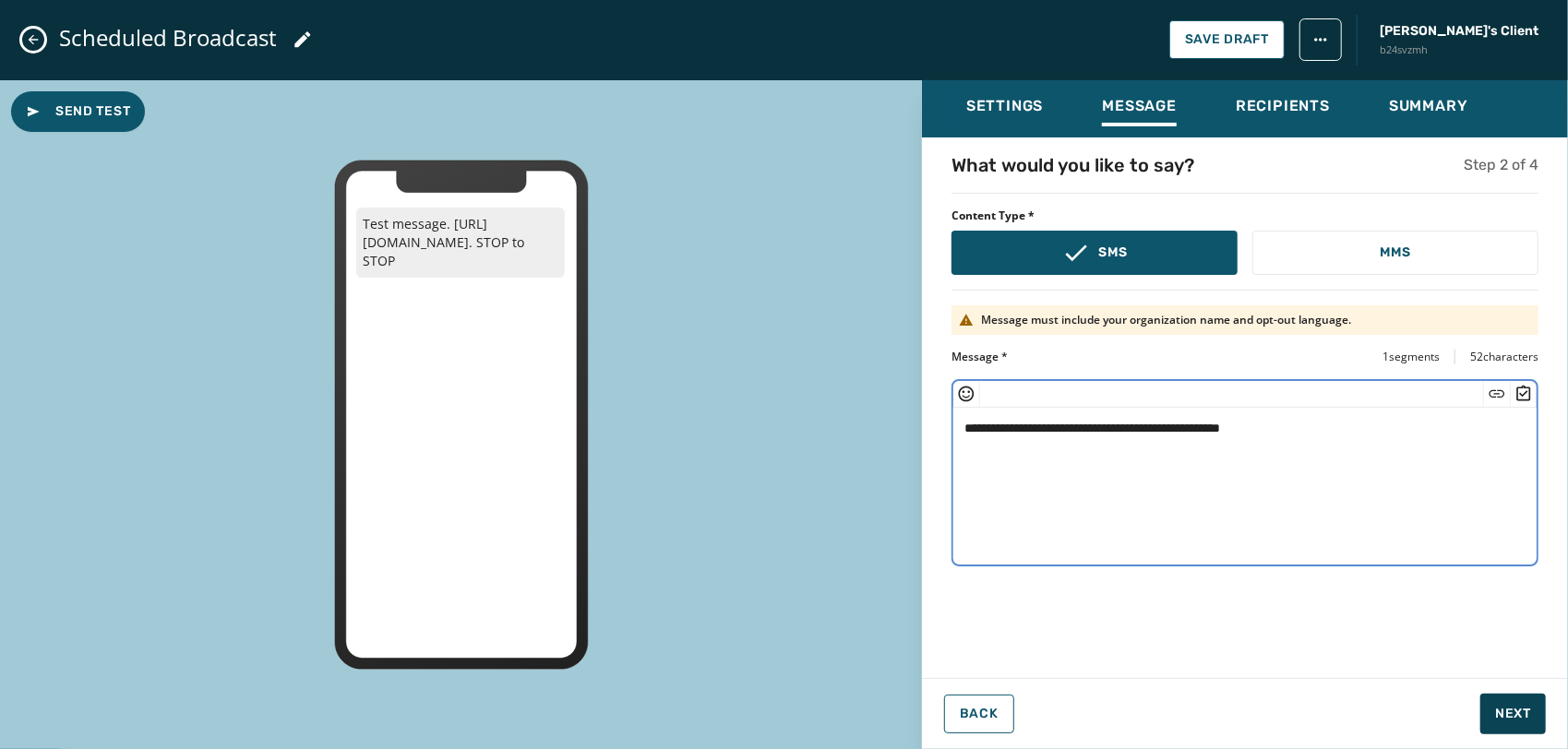
type textarea "**********"
click at [1506, 714] on span "Next" at bounding box center [1514, 713] width 36 height 19
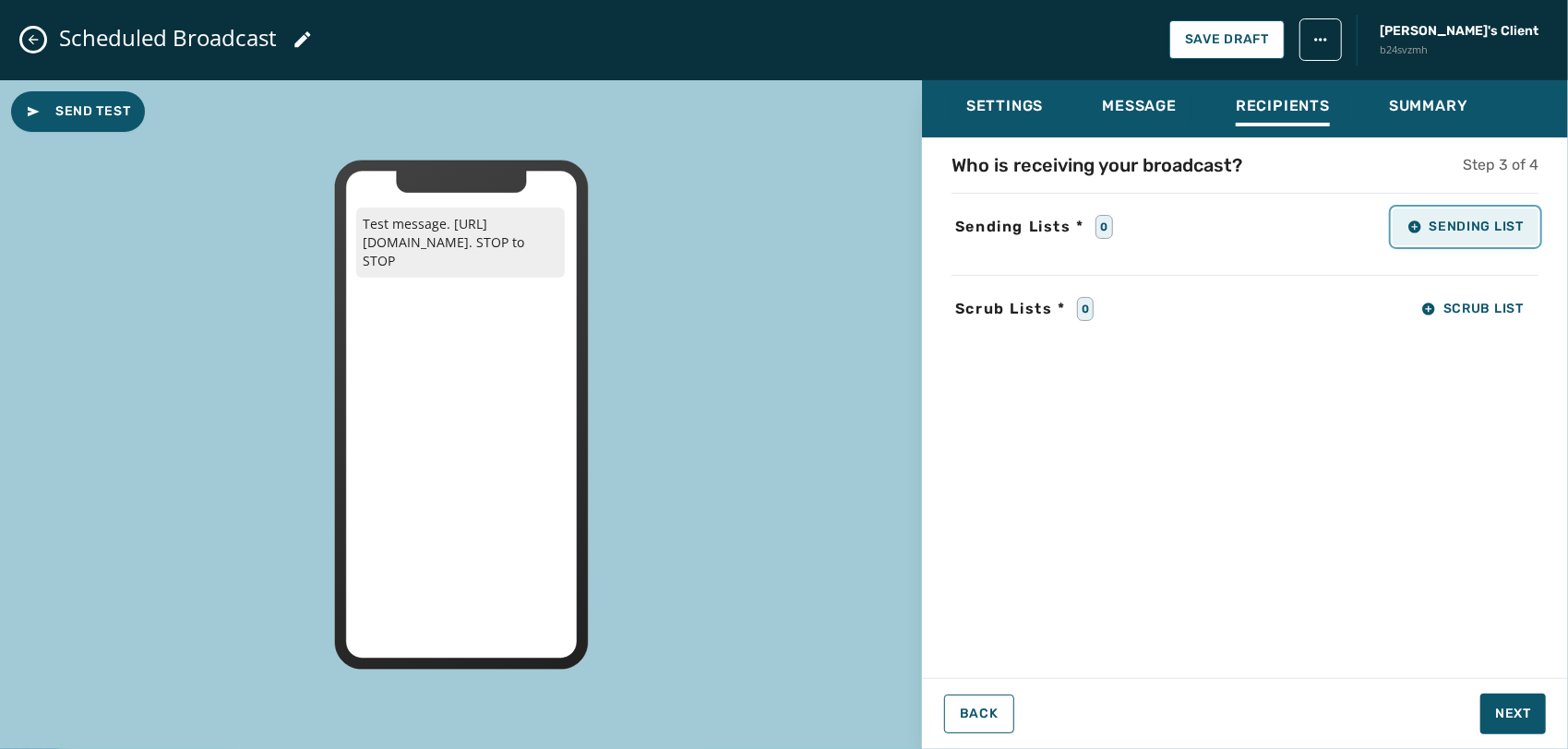
click at [1443, 231] on span "Sending List" at bounding box center [1465, 227] width 116 height 15
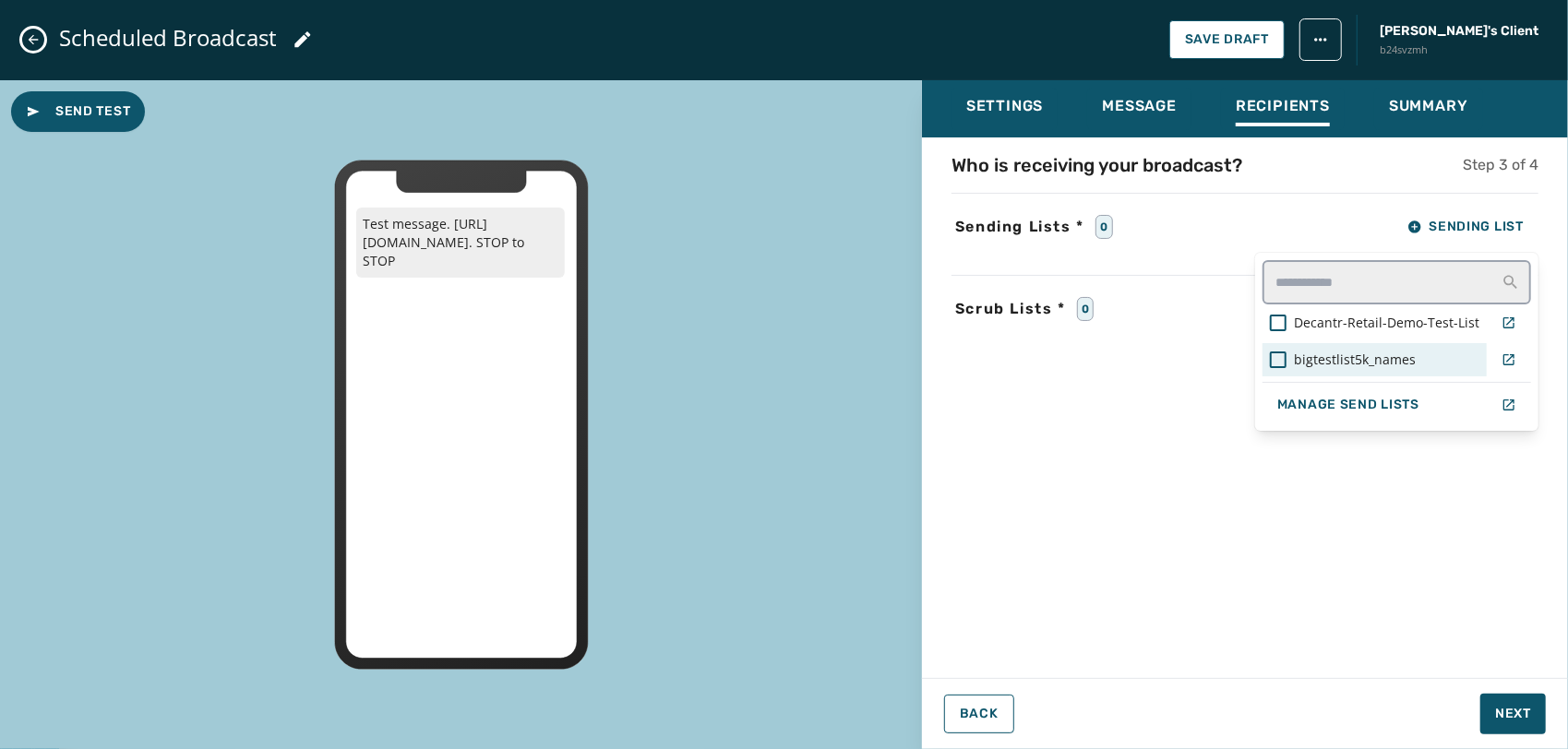
click at [1334, 367] on span "bigtestlist5k_names" at bounding box center [1354, 359] width 122 height 19
click at [1233, 482] on div "Who is receiving your broadcast? Step 3 of 4 Sending Lists * 1 Sending List Dec…" at bounding box center [1245, 402] width 646 height 500
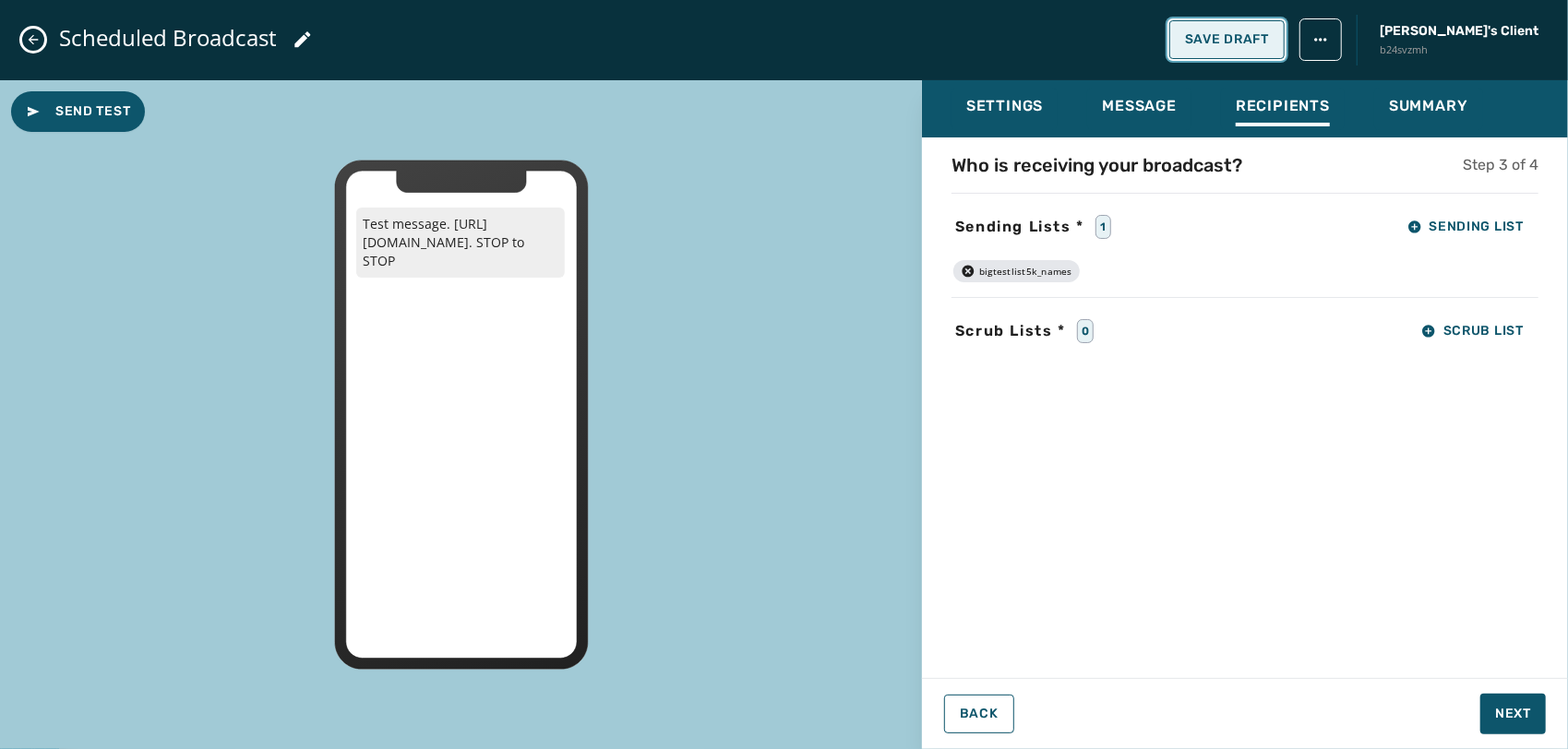
click at [1285, 22] on button "Save Draft" at bounding box center [1227, 40] width 116 height 39
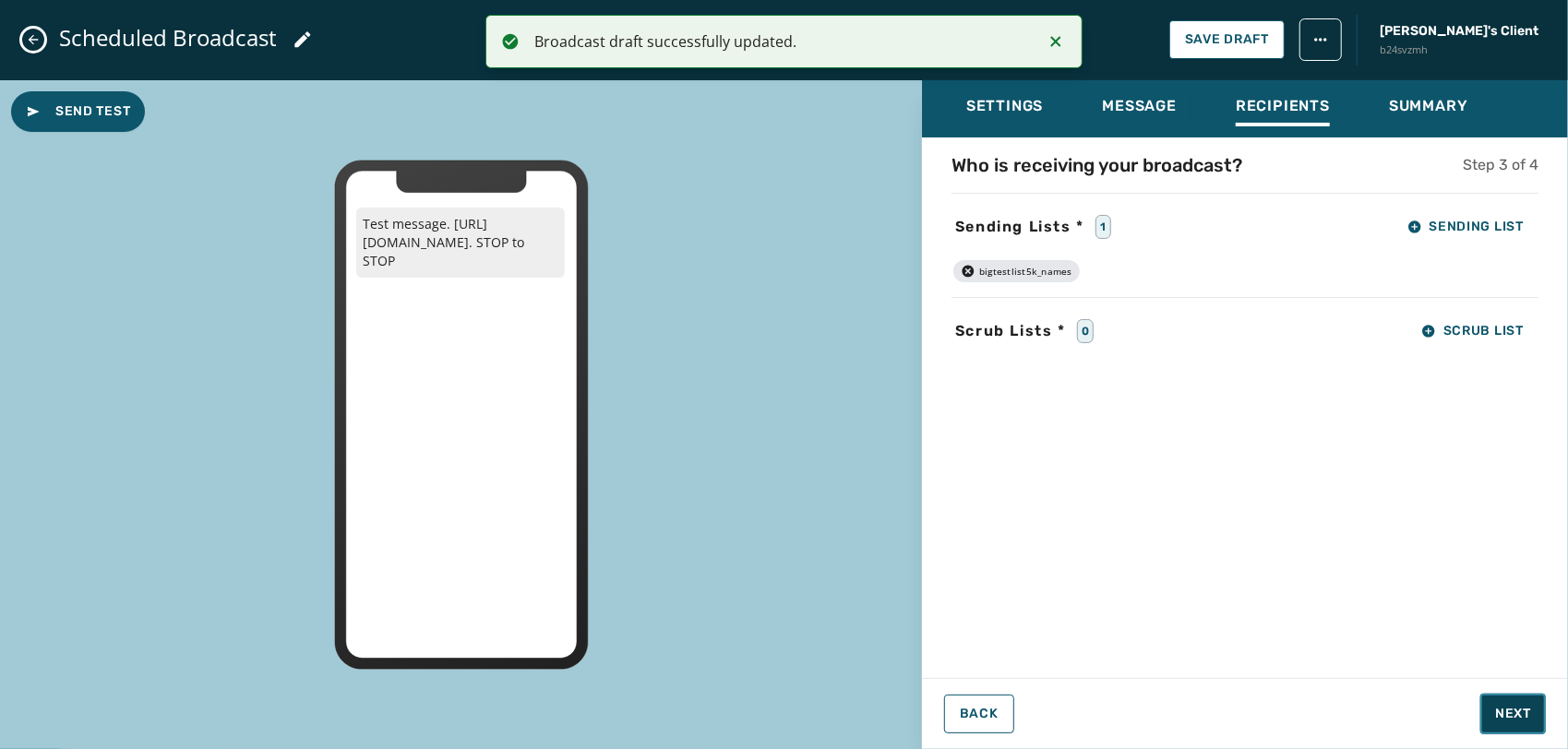
click at [1525, 703] on button "Next" at bounding box center [1514, 713] width 65 height 41
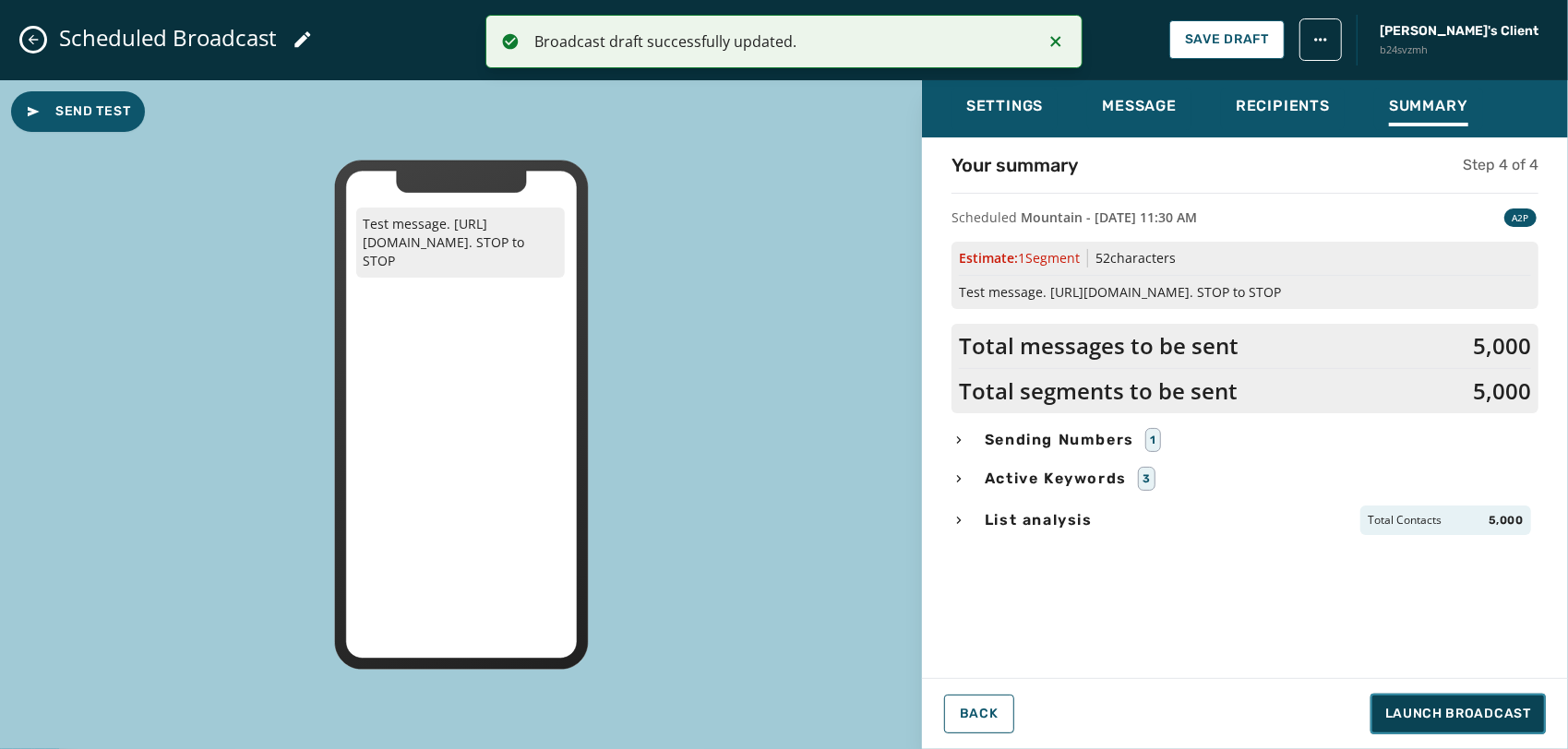
click at [1461, 708] on span "Launch Broadcast" at bounding box center [1458, 713] width 146 height 19
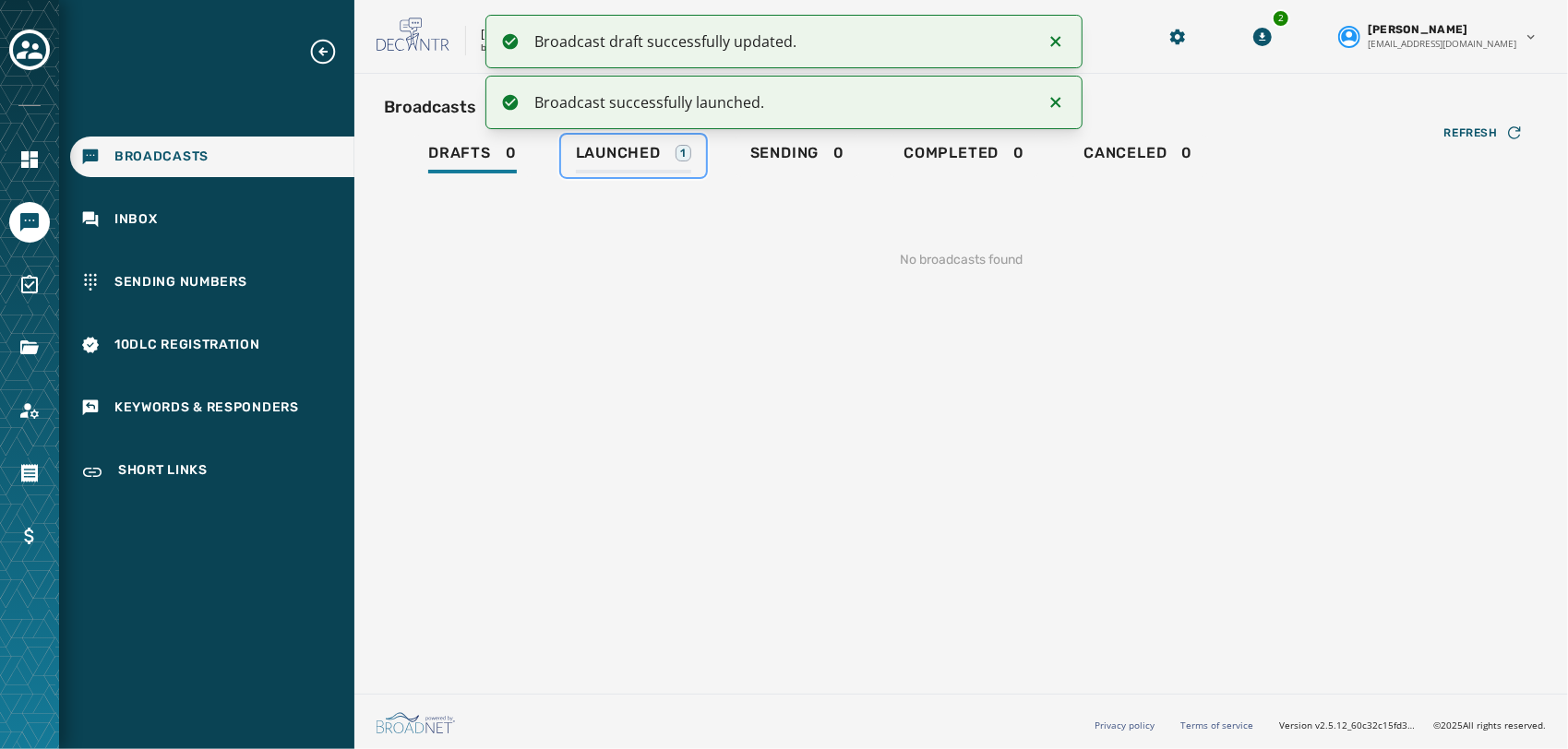
click at [611, 144] on span "Launched" at bounding box center [619, 152] width 85 height 19
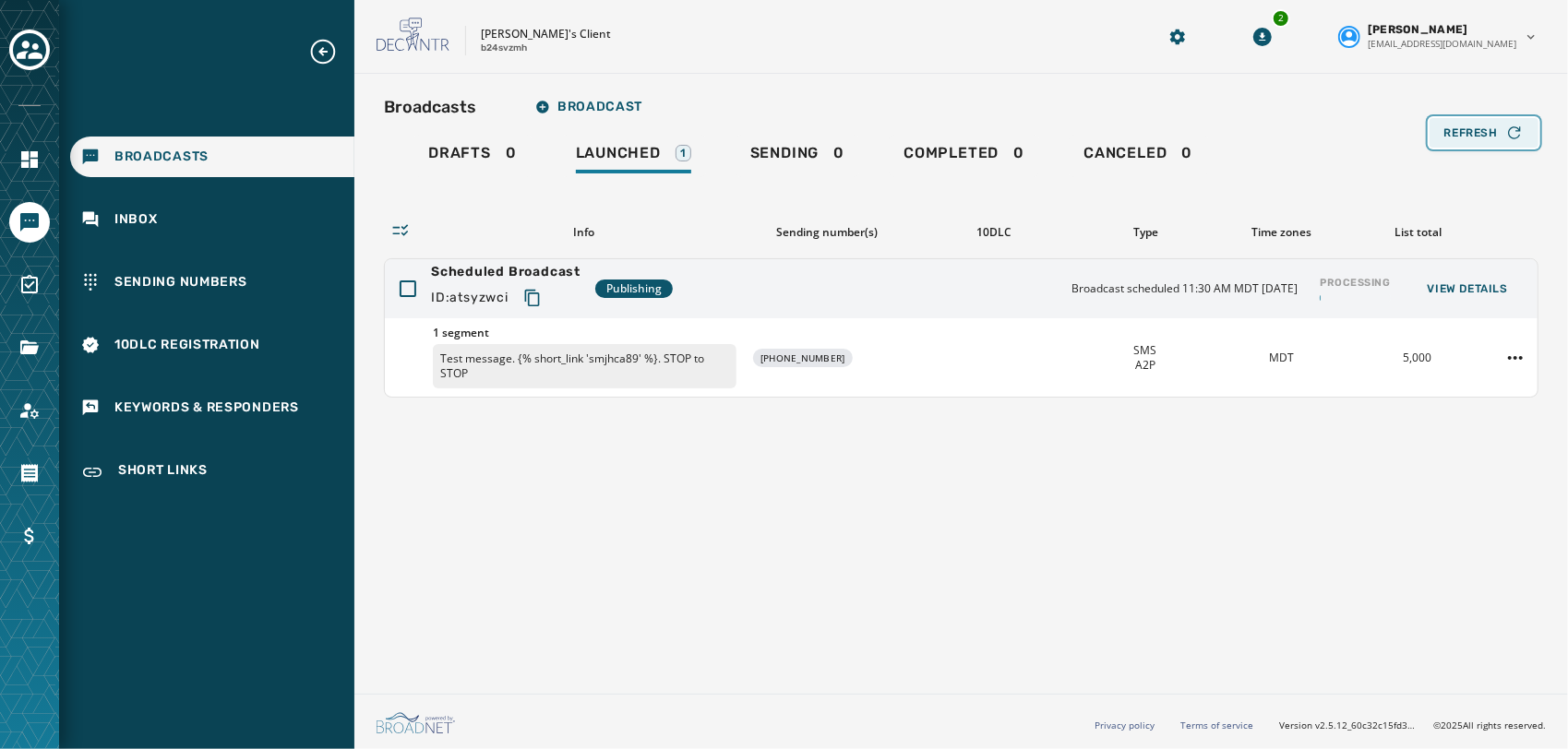
click at [1472, 133] on span "Refresh" at bounding box center [1471, 133] width 53 height 15
click at [1464, 130] on span "Refresh" at bounding box center [1471, 133] width 53 height 15
click at [1509, 358] on html "Broadcasts Inbox Sending Numbers 10DLC Registration Keywords & Responders Short…" at bounding box center [784, 374] width 1568 height 749
click at [1457, 417] on div "Delete broadcast" at bounding box center [1465, 417] width 134 height 30
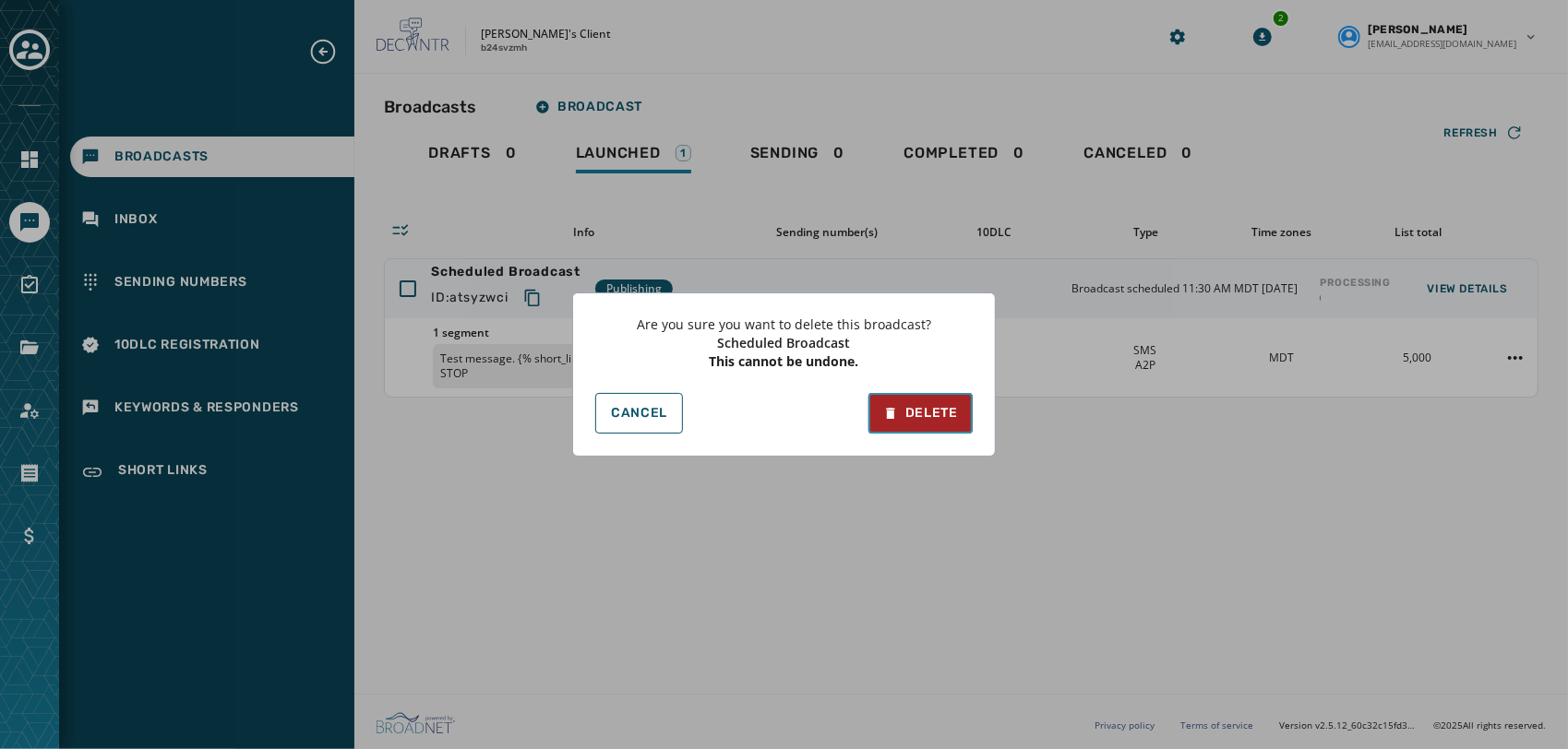
click at [896, 426] on button "Delete" at bounding box center [921, 413] width 104 height 41
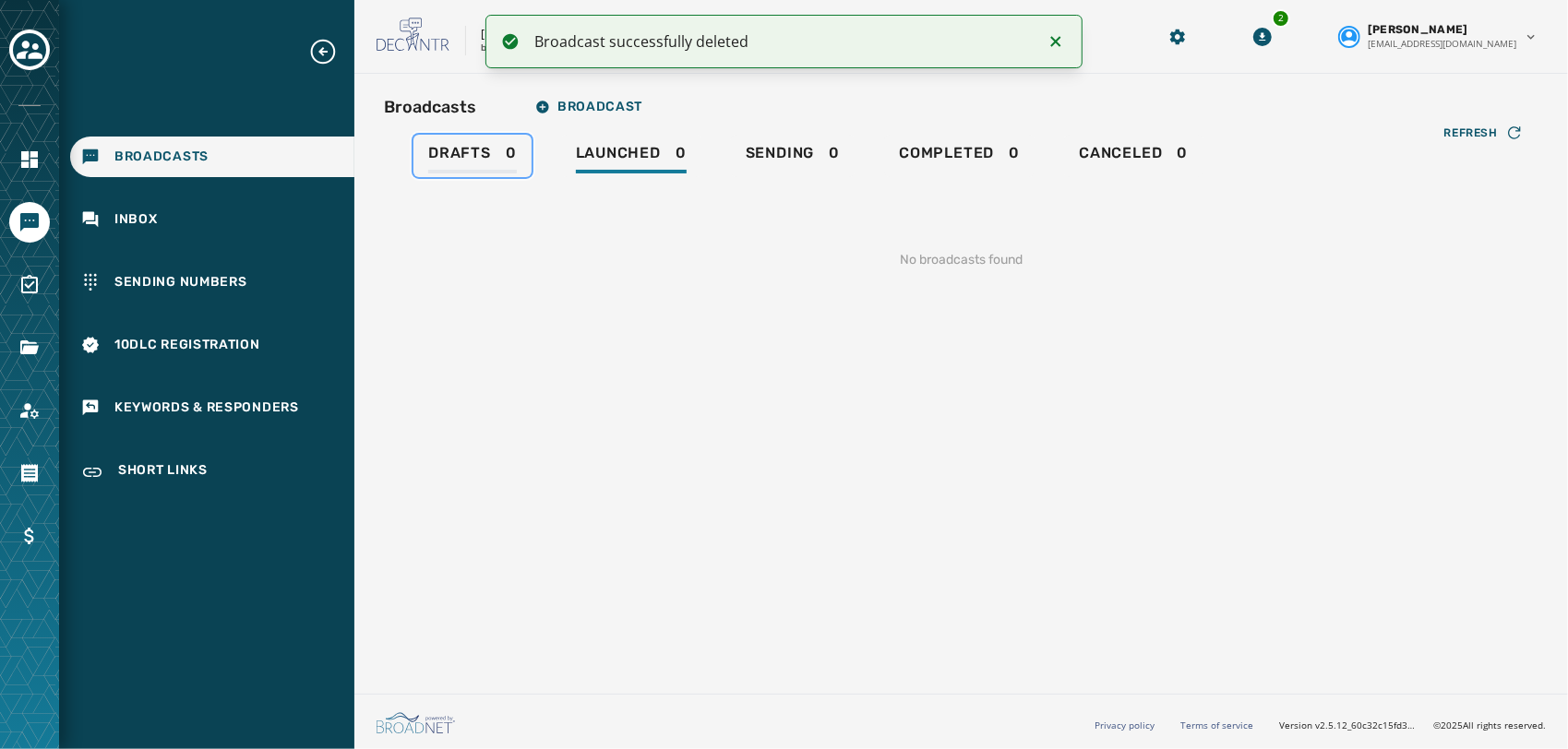
click at [461, 149] on span "Drafts" at bounding box center [459, 152] width 62 height 19
click at [593, 100] on span "Broadcast" at bounding box center [589, 107] width 107 height 15
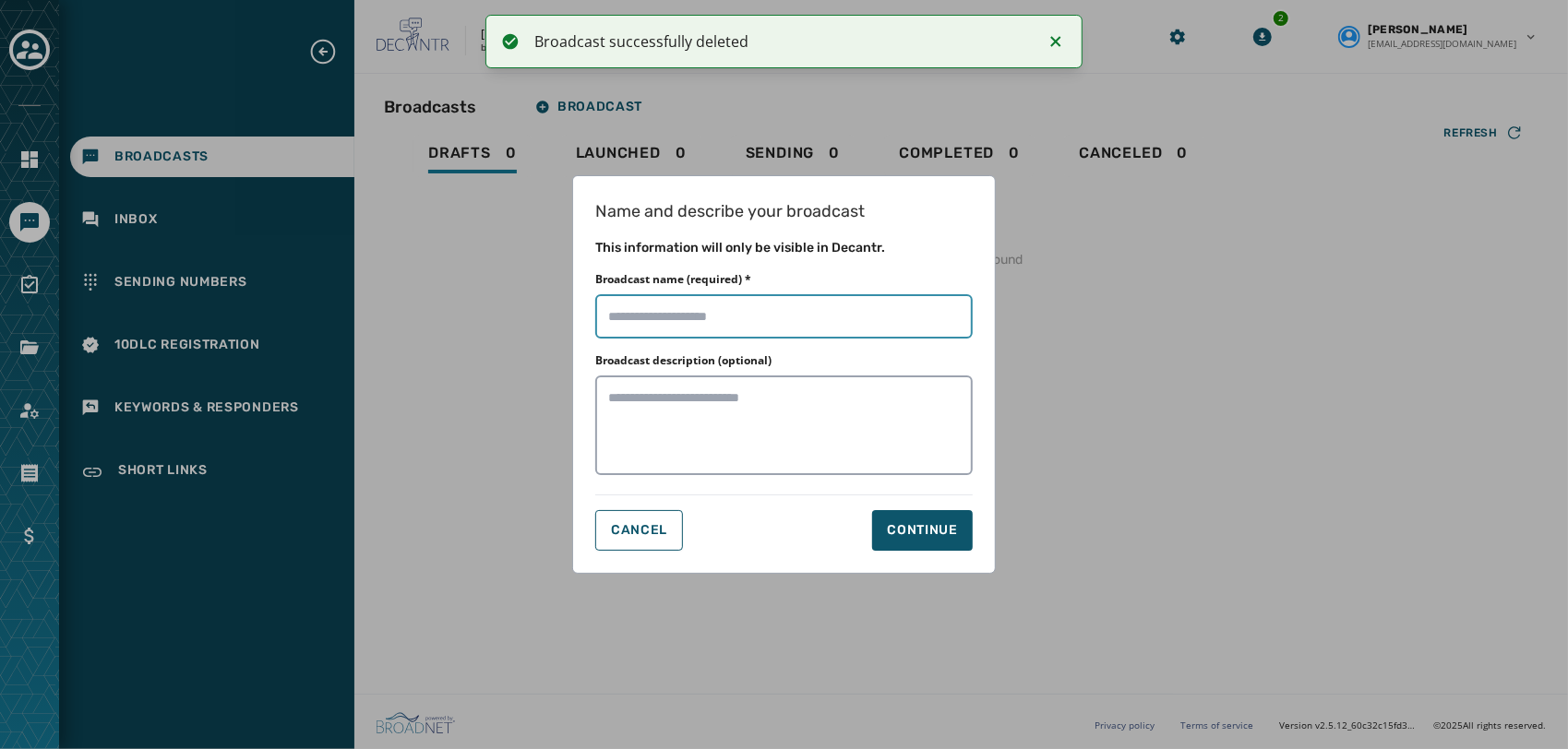
click at [851, 325] on input "Broadcast name (required) *" at bounding box center [783, 316] width 377 height 45
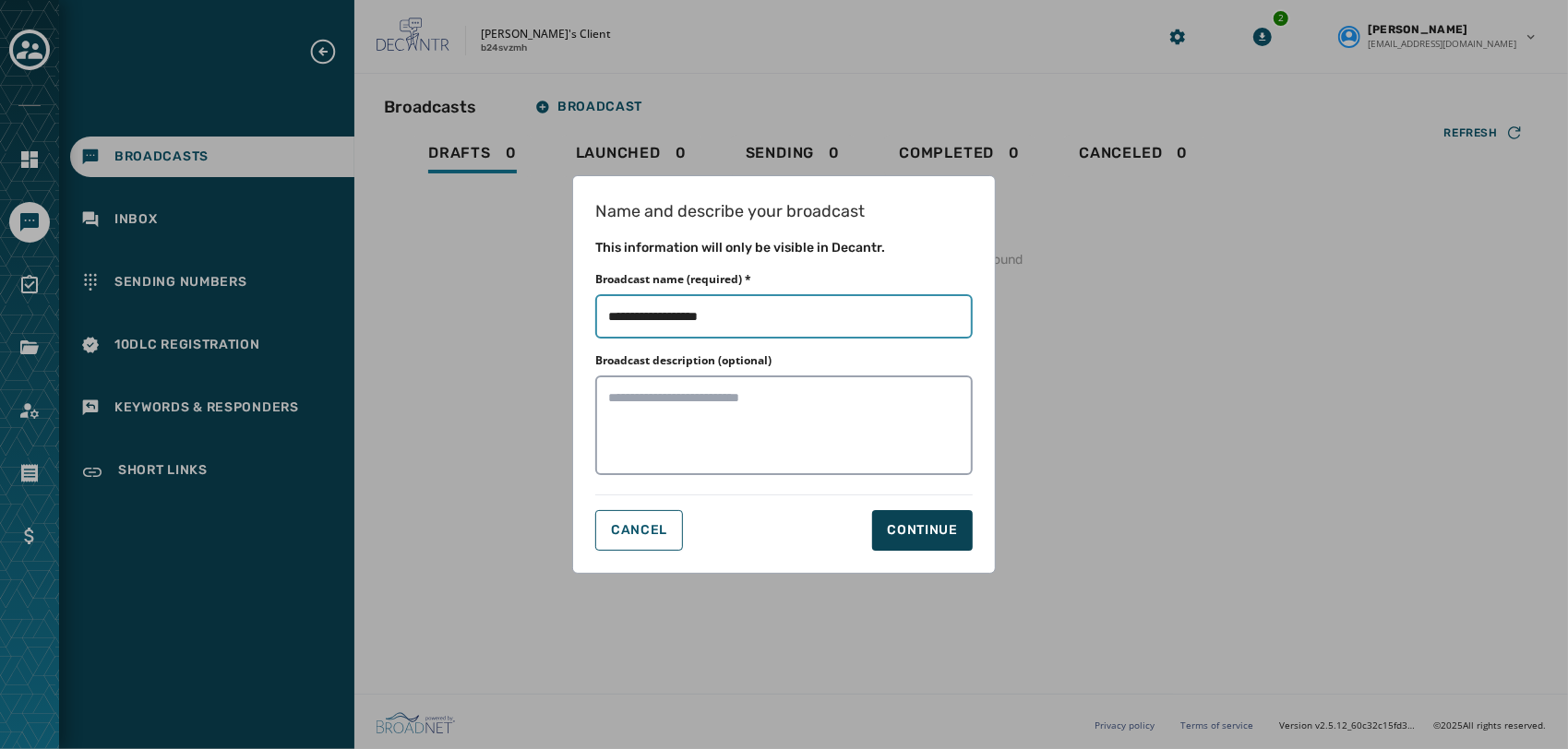
type input "**********"
click at [909, 516] on button "Continue" at bounding box center [923, 530] width 101 height 41
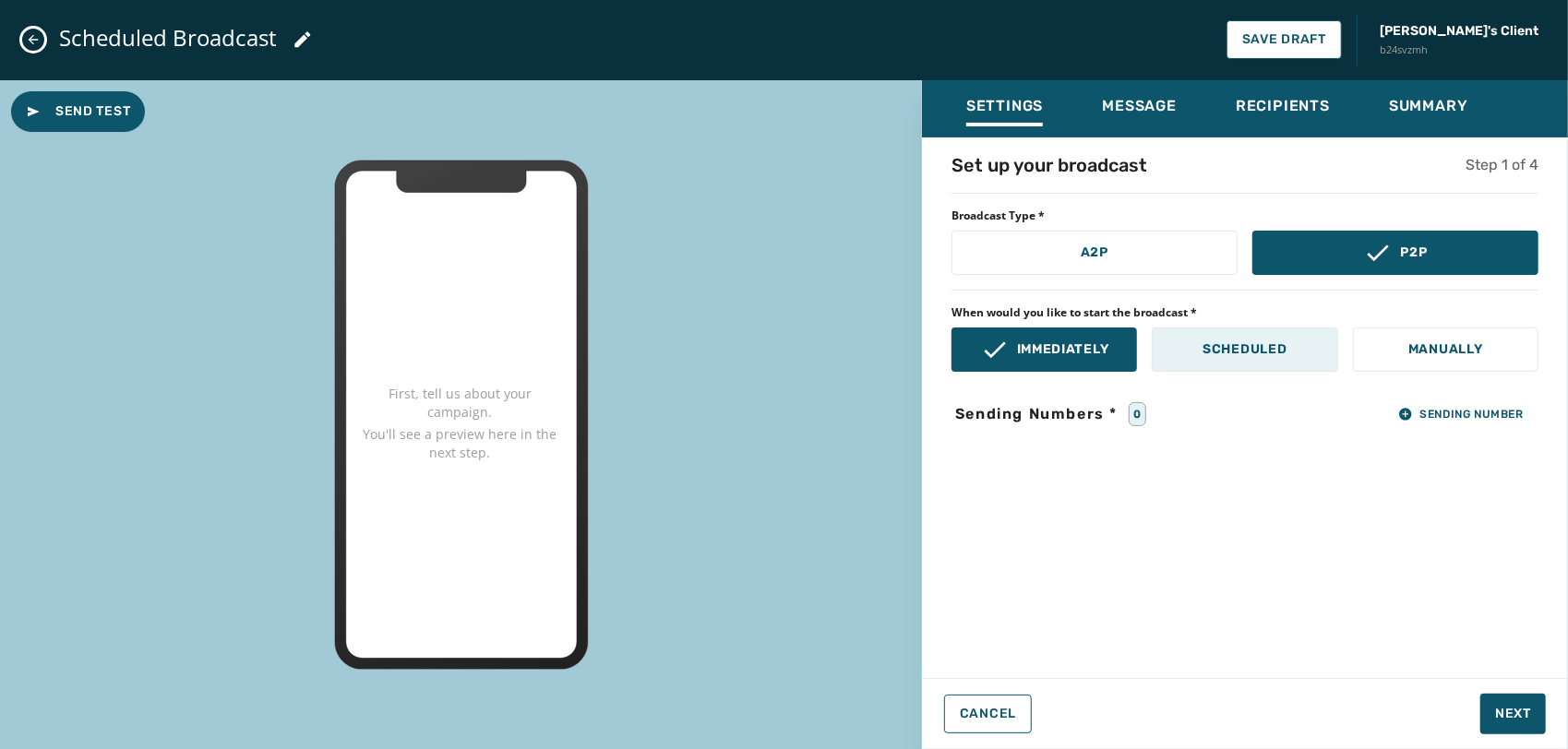
click at [1236, 348] on p "Scheduled" at bounding box center [1244, 349] width 84 height 19
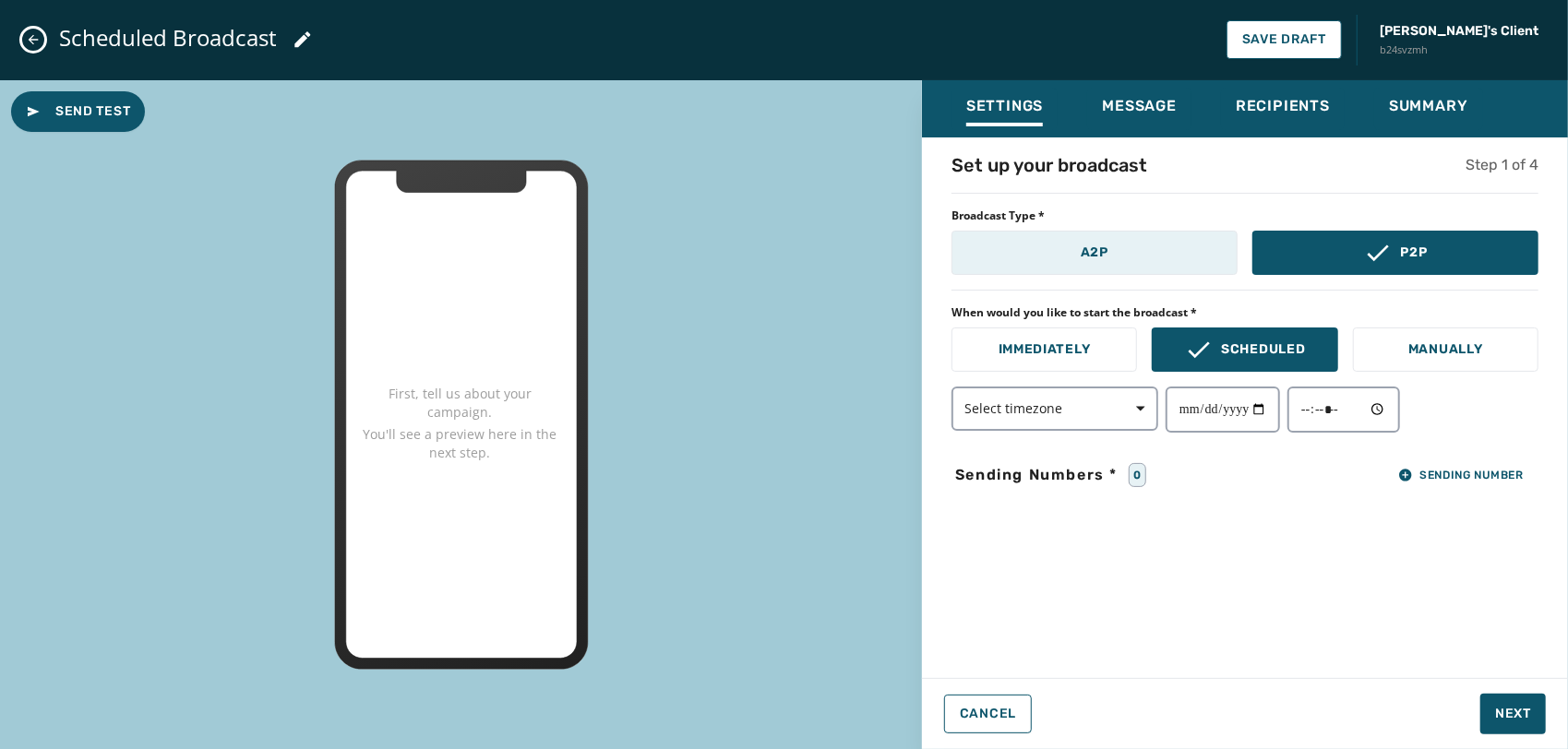
click at [1148, 241] on button "A2P" at bounding box center [1094, 252] width 286 height 45
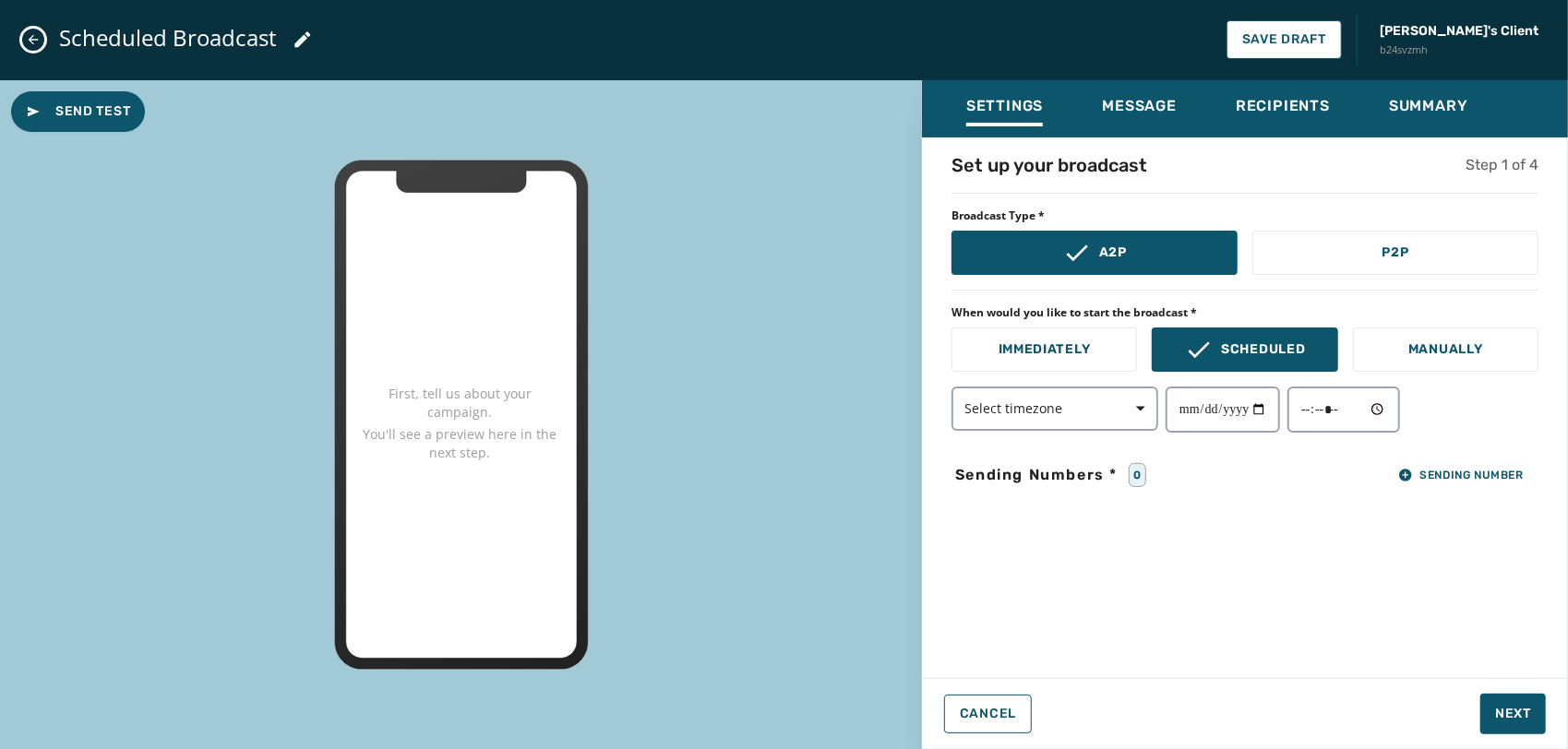
click at [1075, 438] on div "Set up your broadcast Step 1 of 4 Broadcast Type * A2P P2P When would you like …" at bounding box center [1245, 402] width 646 height 500
click at [1073, 424] on button "Select timezone" at bounding box center [1054, 409] width 207 height 45
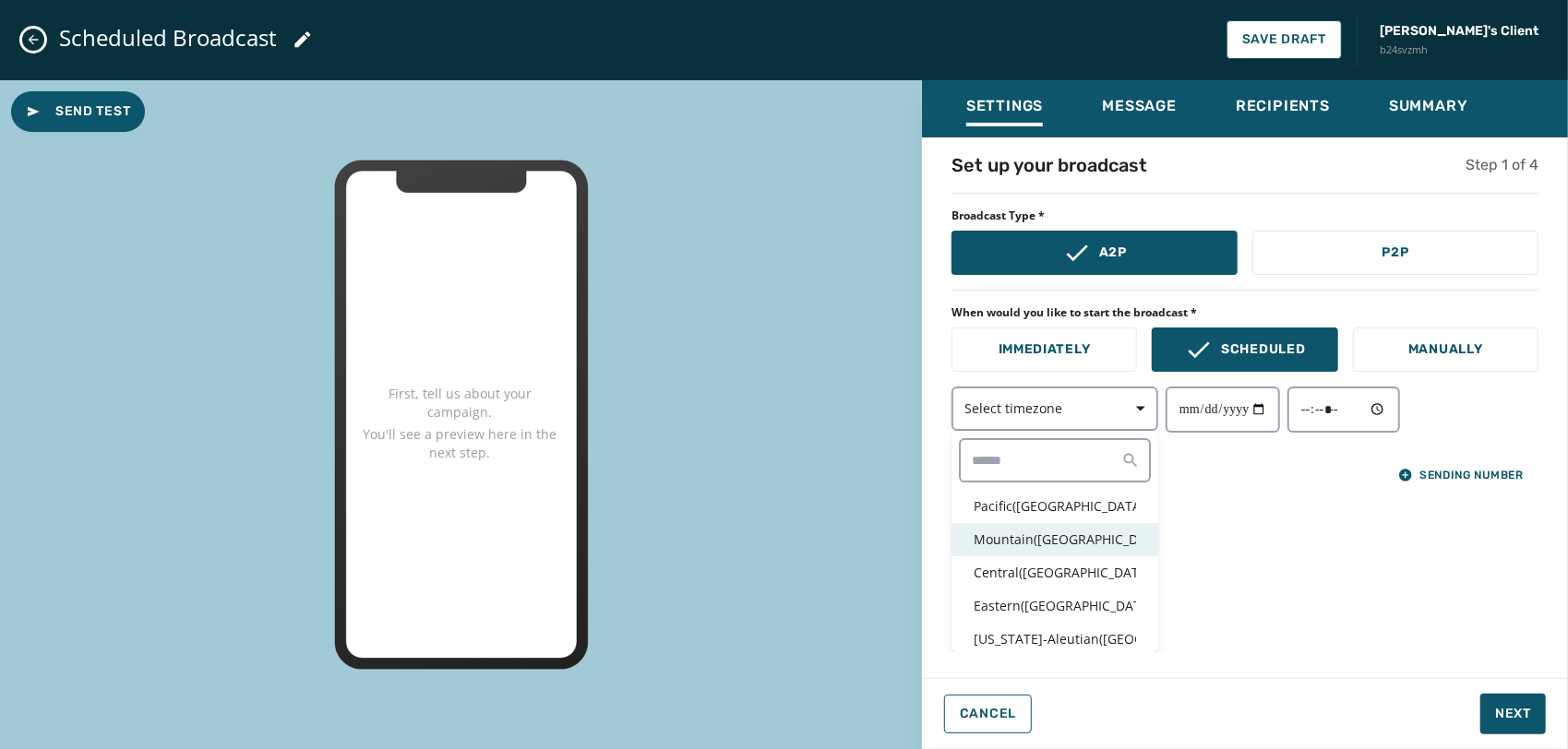
click at [1039, 546] on p "Mountain ( USA / Canada )" at bounding box center [1055, 539] width 162 height 19
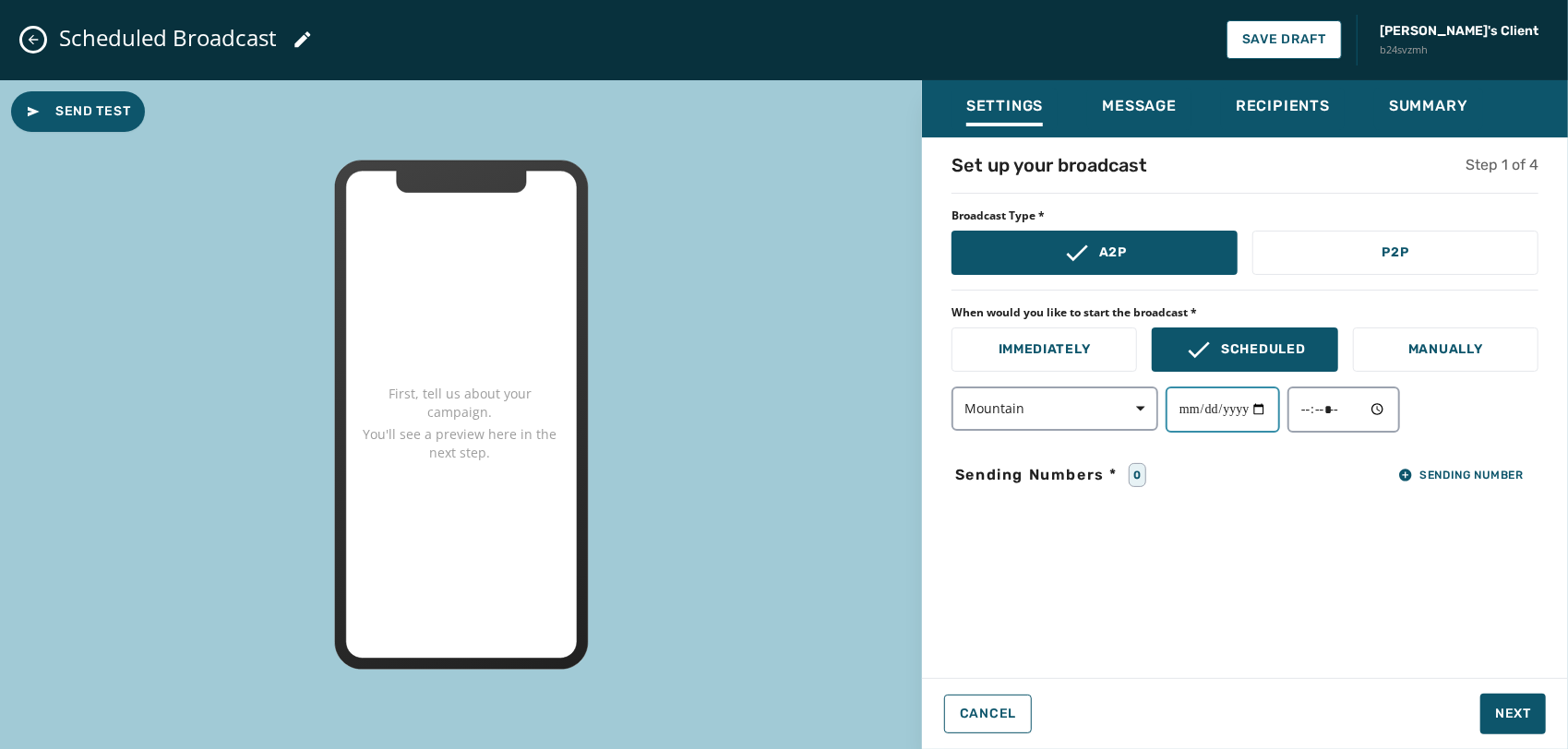
click at [1274, 408] on input "date" at bounding box center [1224, 410] width 115 height 47
type input "**********"
click at [1398, 404] on input "time" at bounding box center [1344, 410] width 113 height 47
type input "*****"
click at [1204, 540] on div "**********" at bounding box center [1245, 402] width 646 height 500
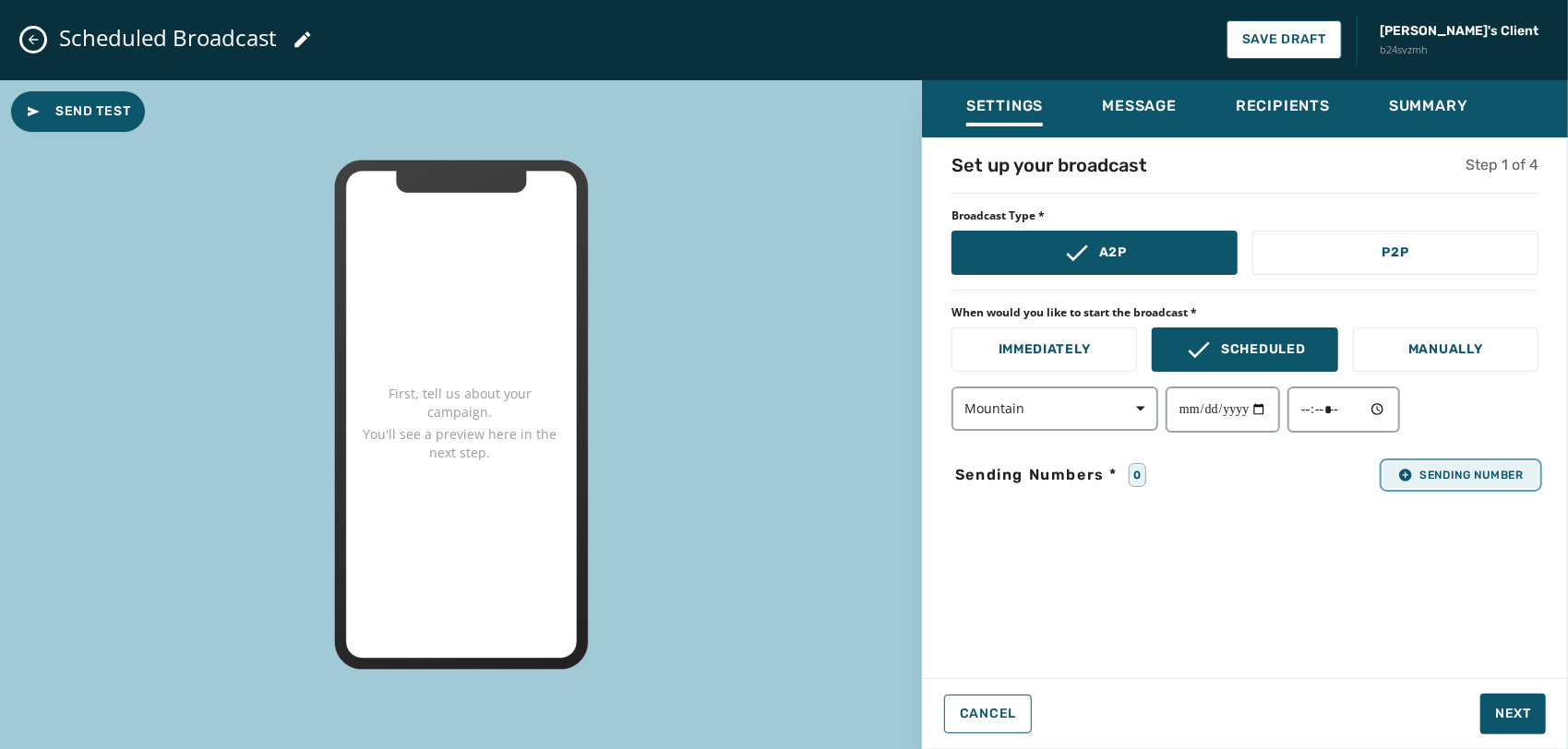
click at [1479, 479] on span "Sending Number" at bounding box center [1461, 475] width 126 height 15
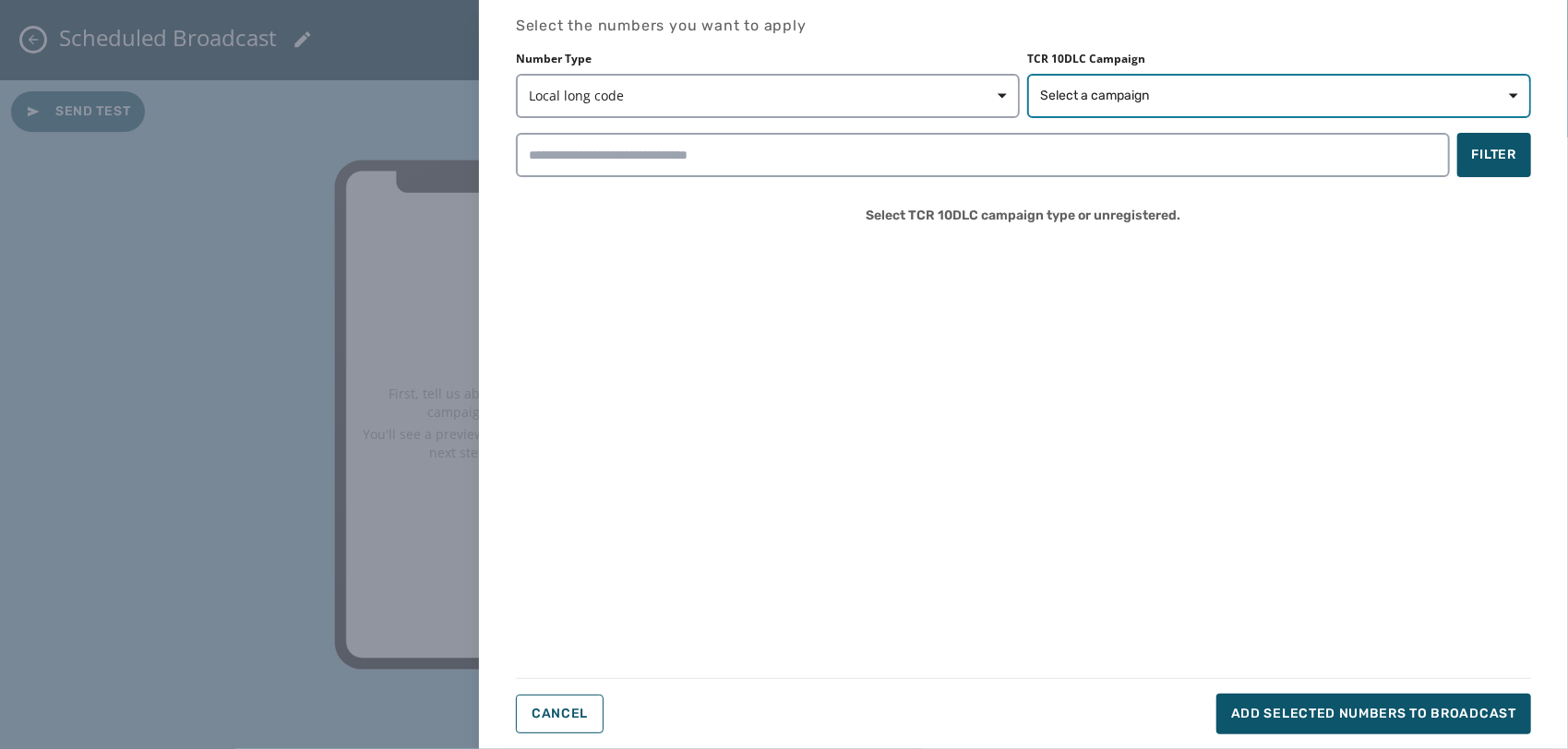
click at [1206, 88] on span "Select a campaign" at bounding box center [1279, 96] width 478 height 19
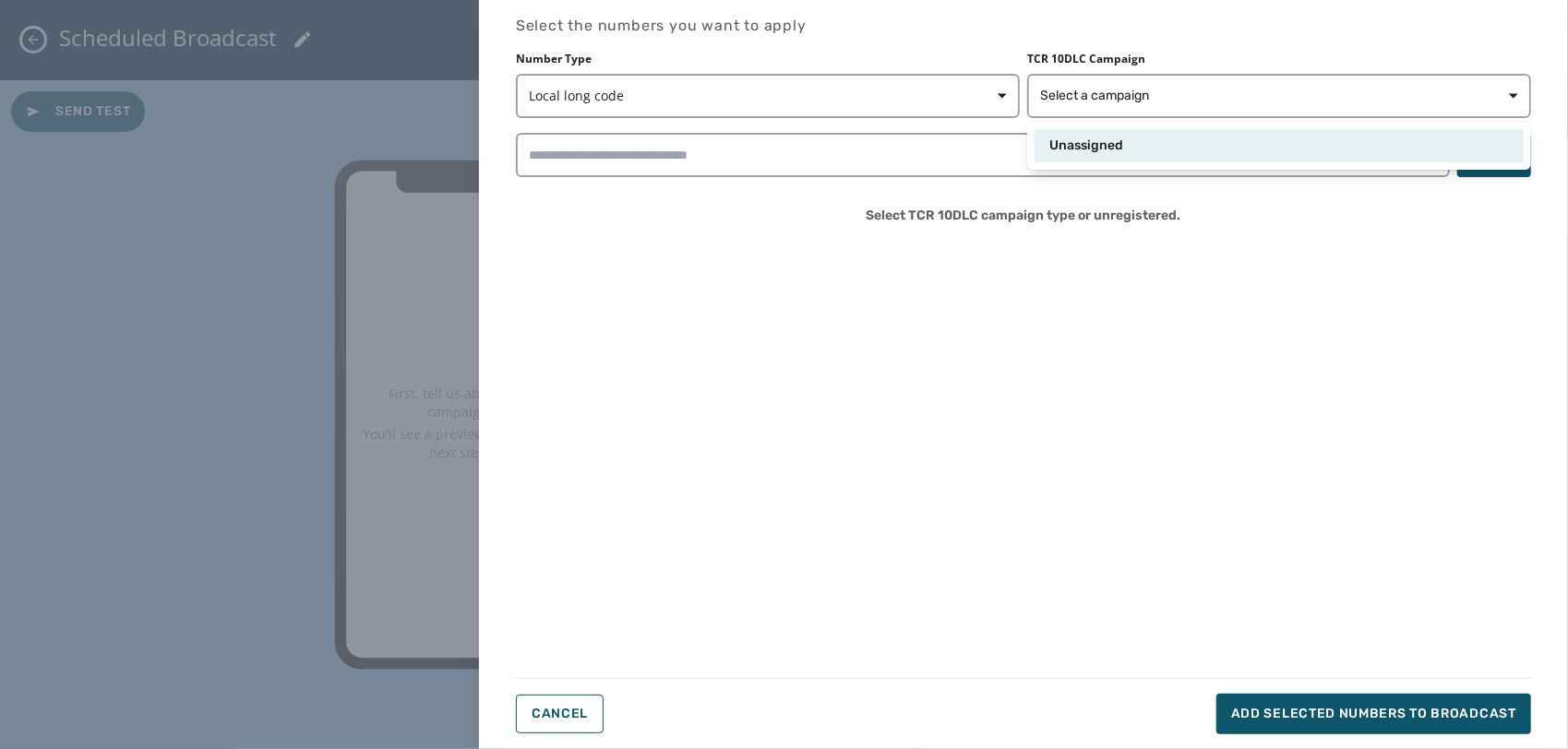
click at [1125, 150] on div "Unassigned" at bounding box center [1279, 145] width 459 height 19
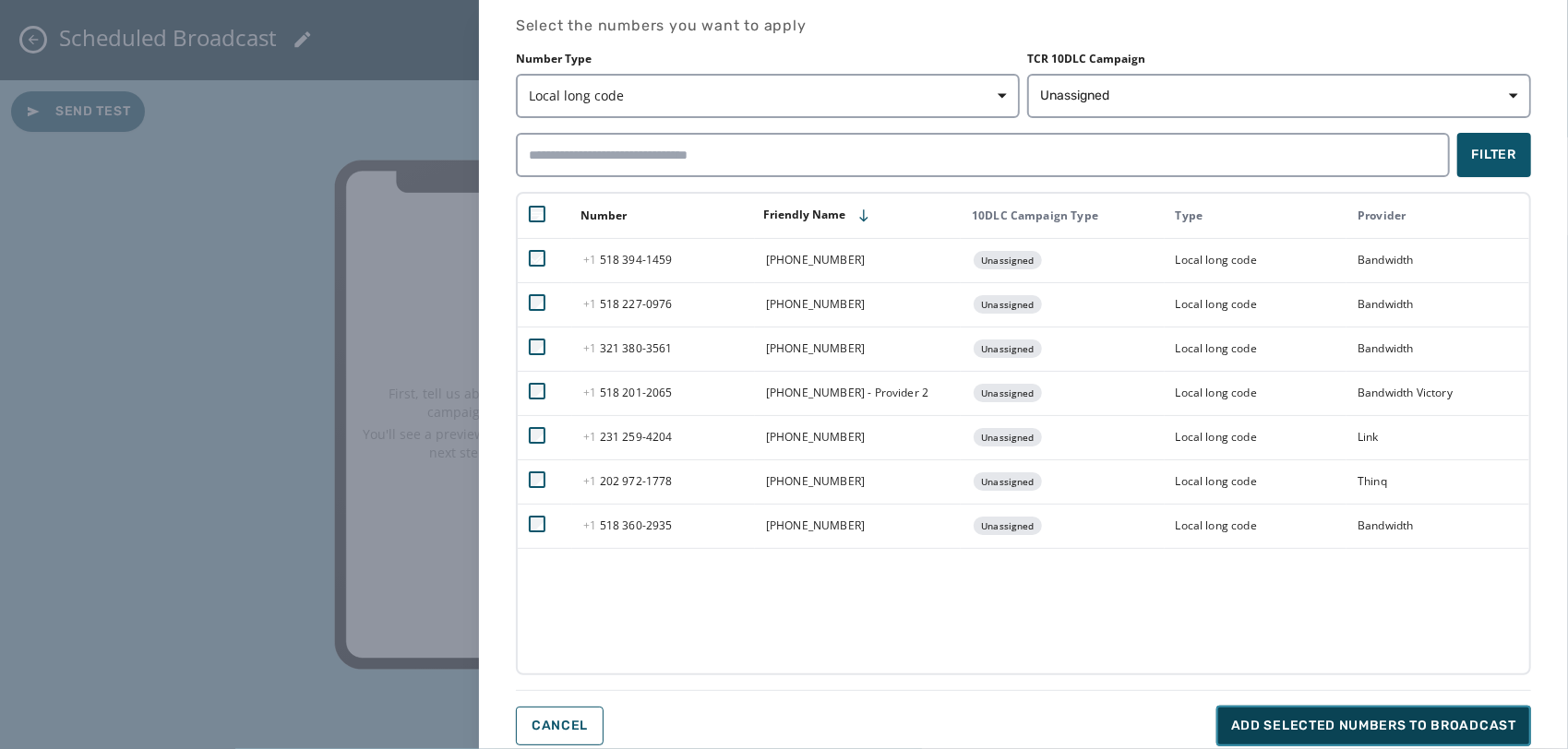
click at [1334, 710] on button "Add selected numbers to broadcast" at bounding box center [1374, 725] width 315 height 41
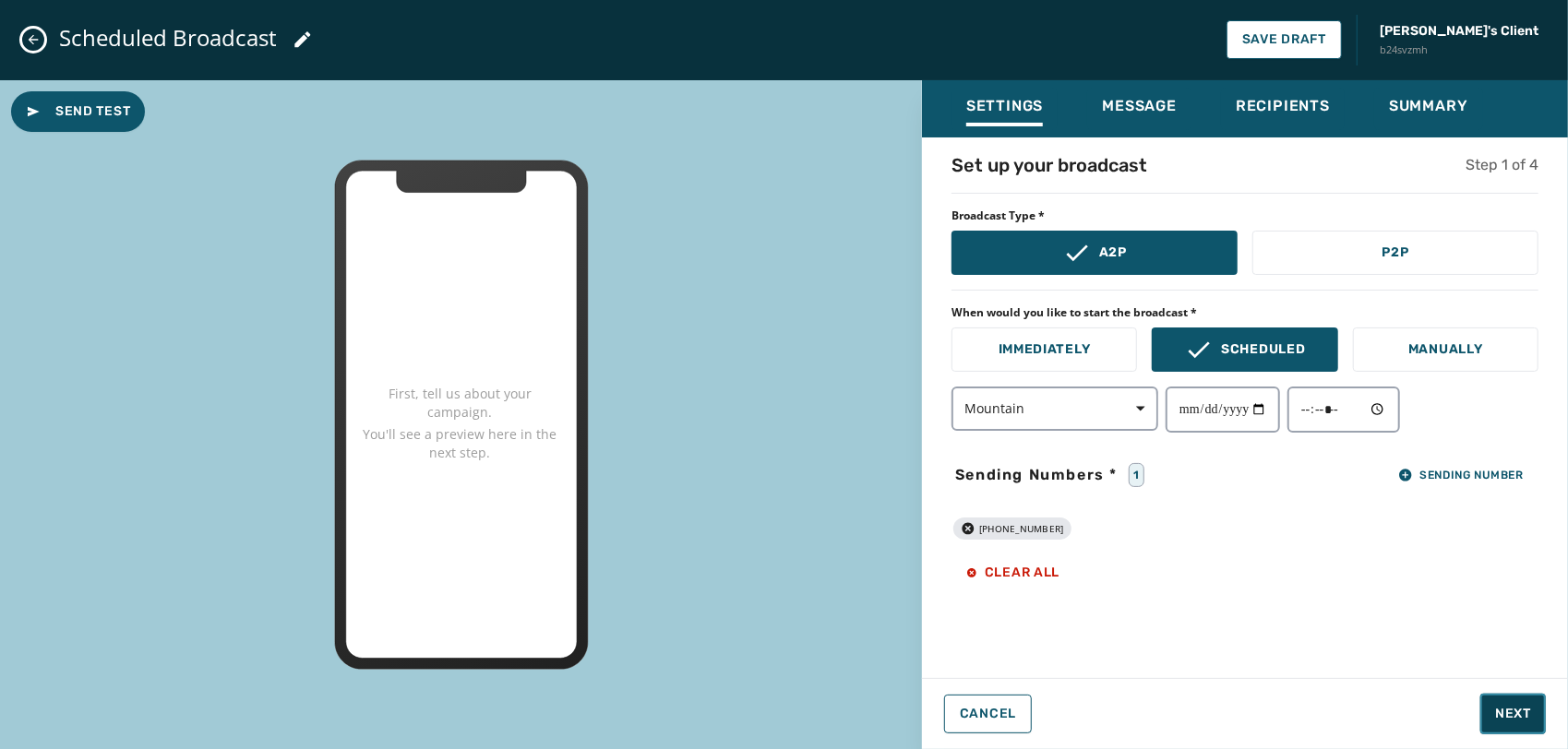
click at [1516, 723] on button "Next" at bounding box center [1514, 713] width 65 height 41
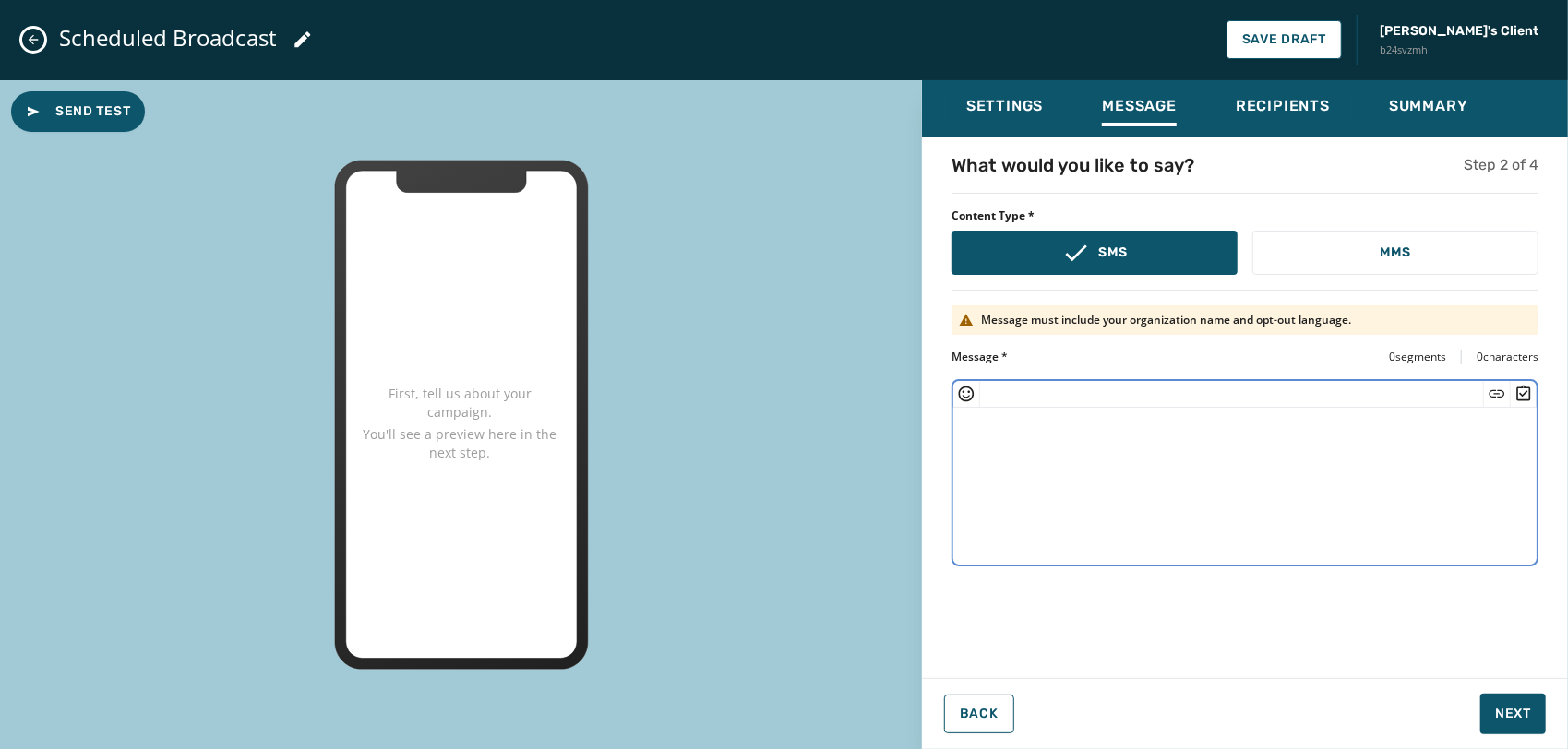
click at [1169, 471] on textarea at bounding box center [1244, 483] width 583 height 151
click at [1501, 392] on icon "Insert Short Link" at bounding box center [1497, 394] width 19 height 19
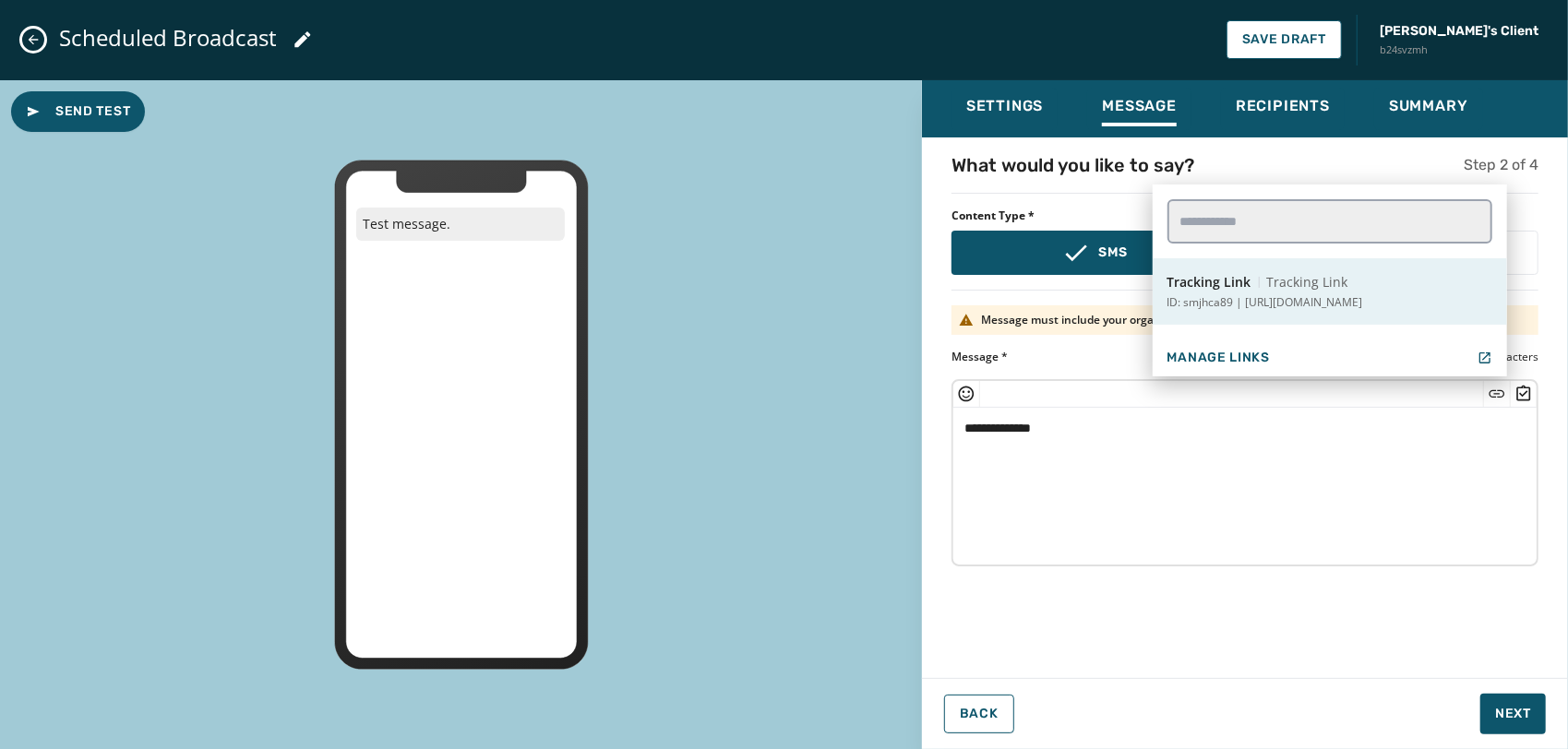
click at [1310, 274] on span "Tracking Link" at bounding box center [1308, 282] width 81 height 19
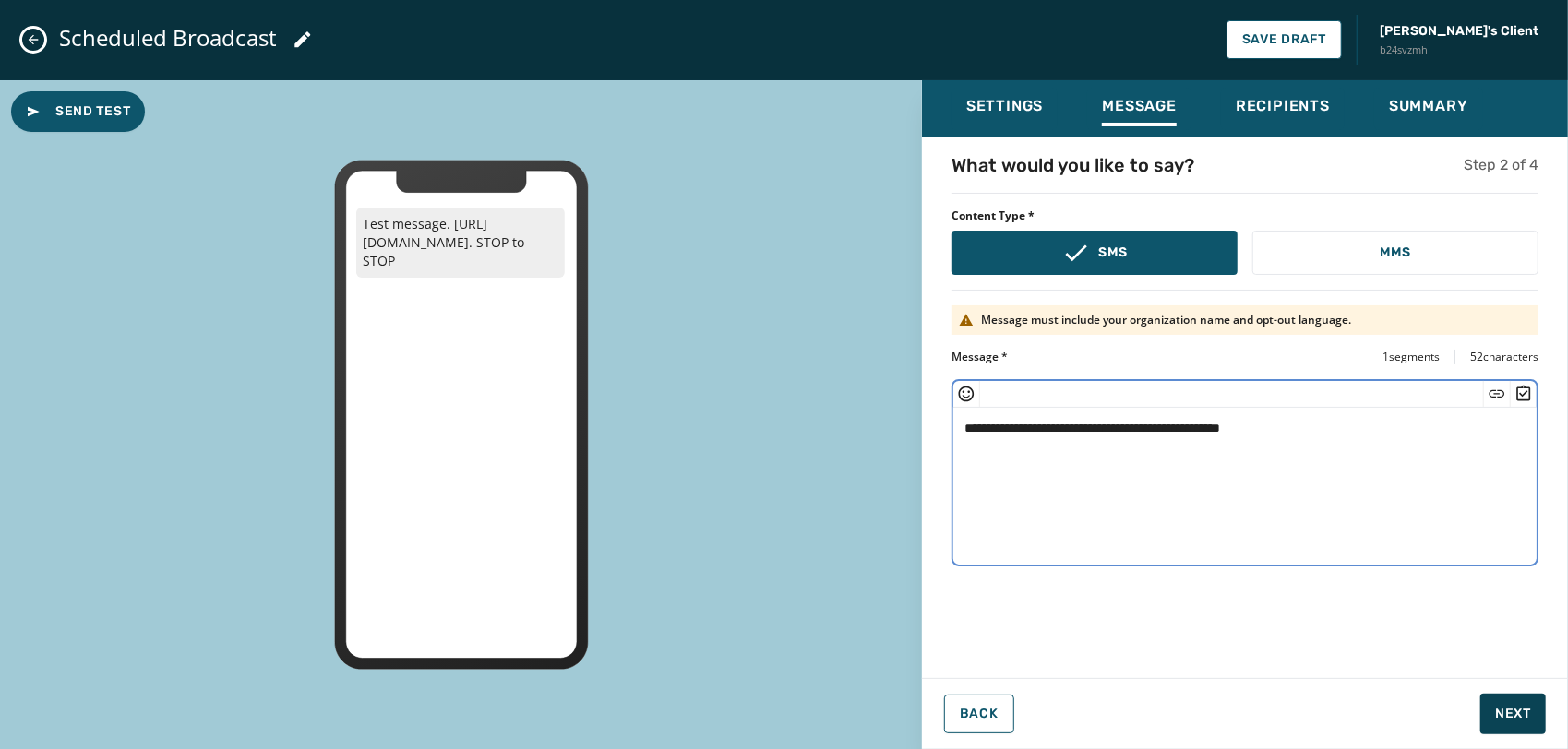
type textarea "**********"
click at [1509, 714] on span "Next" at bounding box center [1514, 713] width 36 height 19
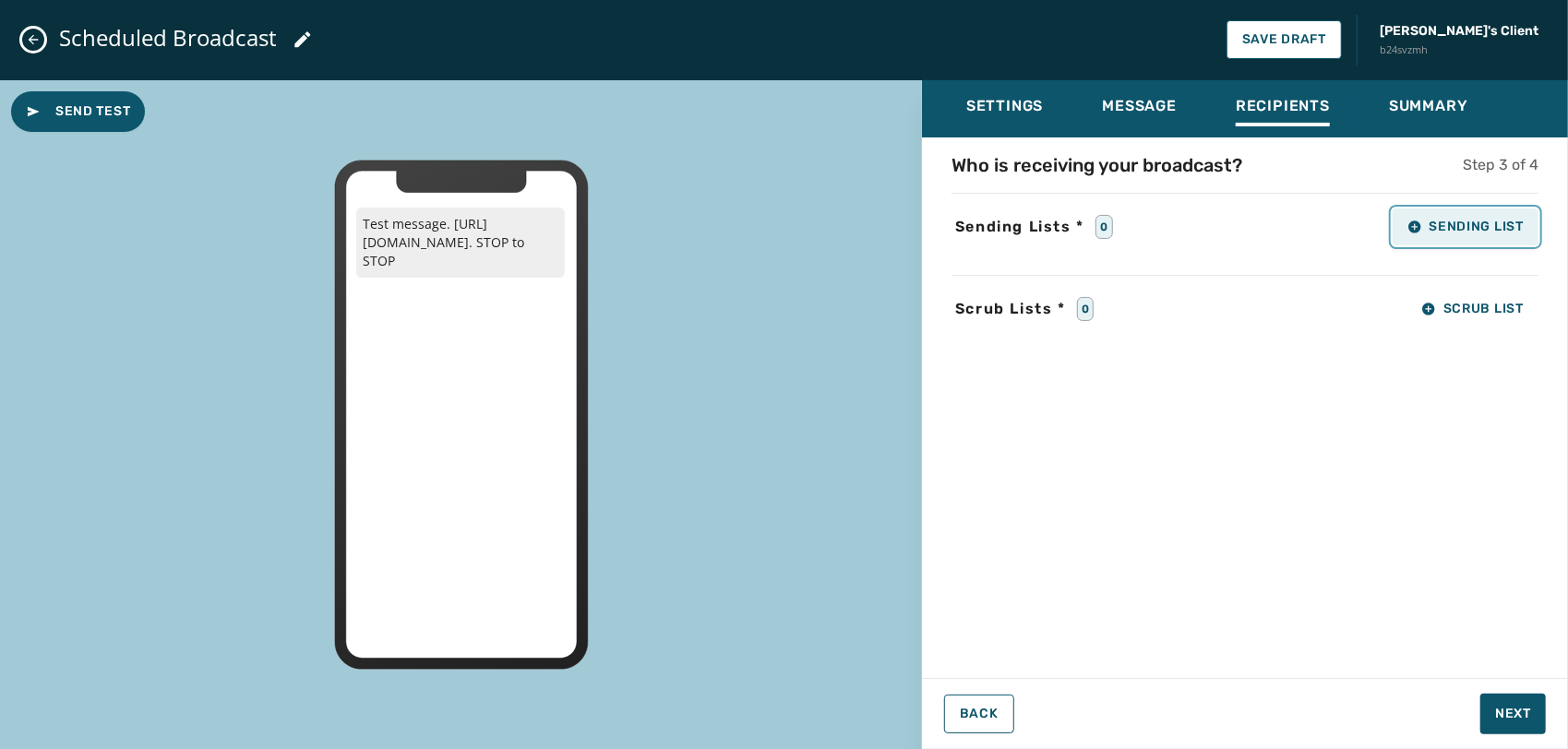
click at [1432, 213] on button "Sending List" at bounding box center [1465, 227] width 146 height 37
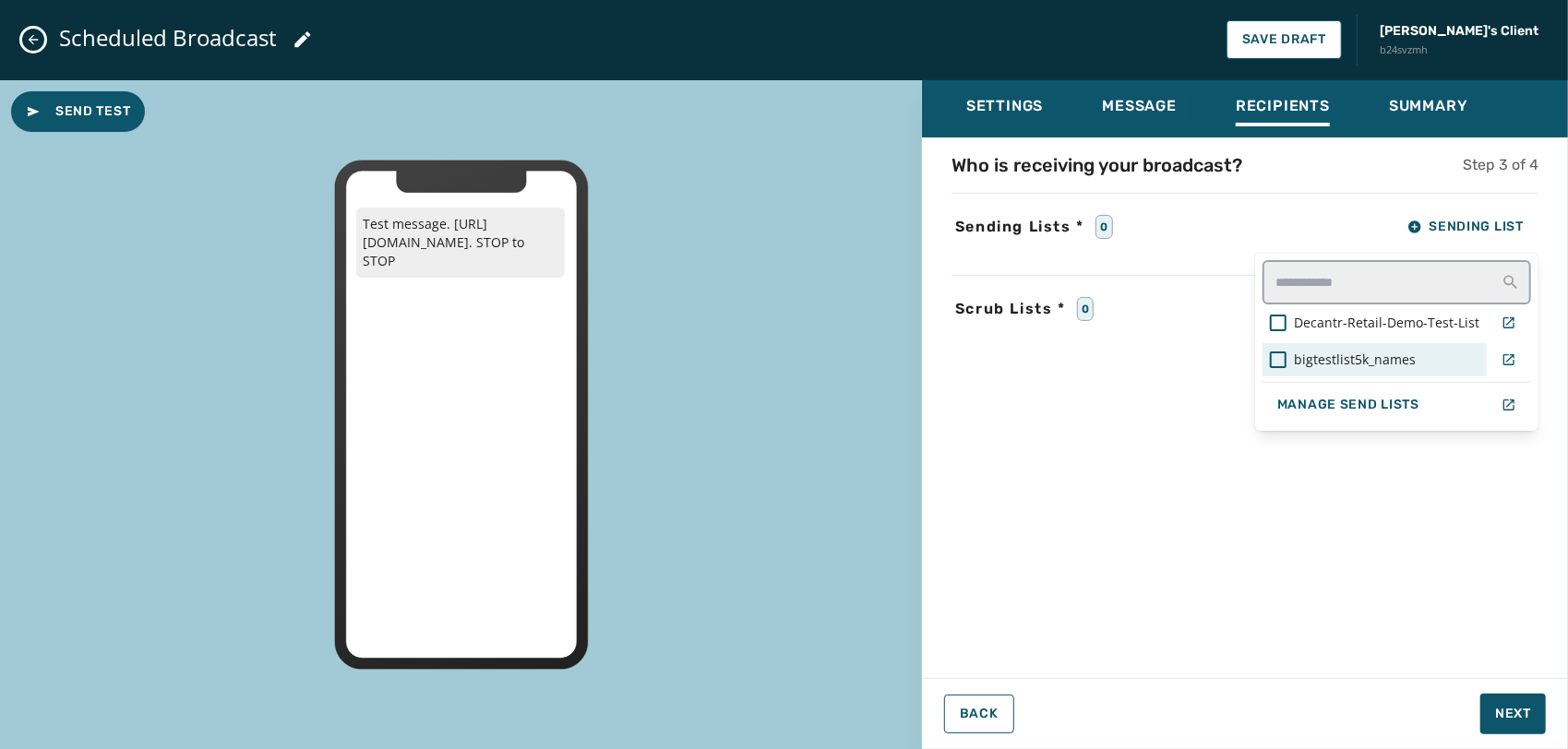
click at [1318, 362] on span "bigtestlist5k_names" at bounding box center [1354, 359] width 122 height 19
click at [1214, 546] on div "Who is receiving your broadcast? Step 3 of 4 Sending Lists * 1 Sending List Dec…" at bounding box center [1245, 402] width 646 height 500
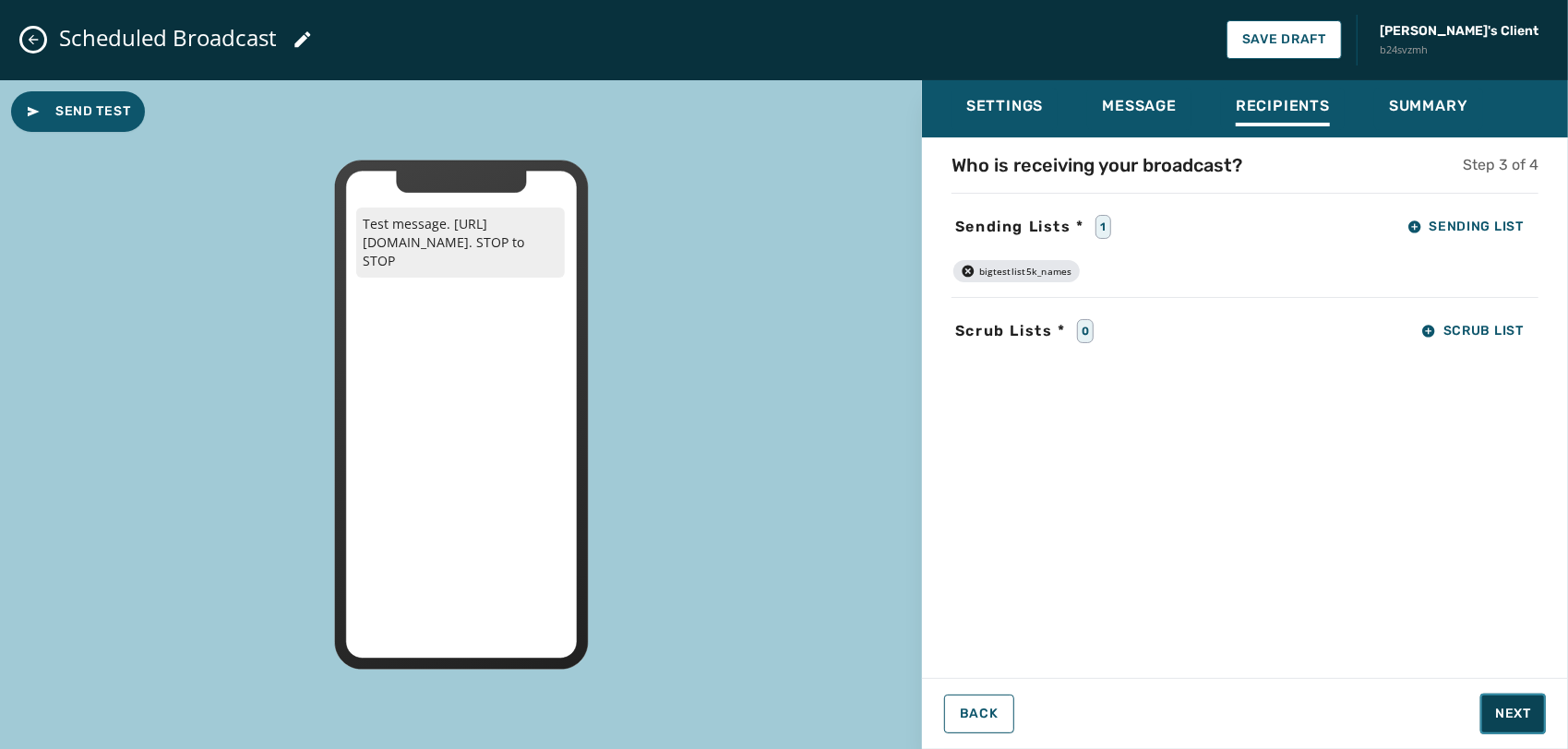
click at [1526, 707] on span "Next" at bounding box center [1514, 713] width 36 height 19
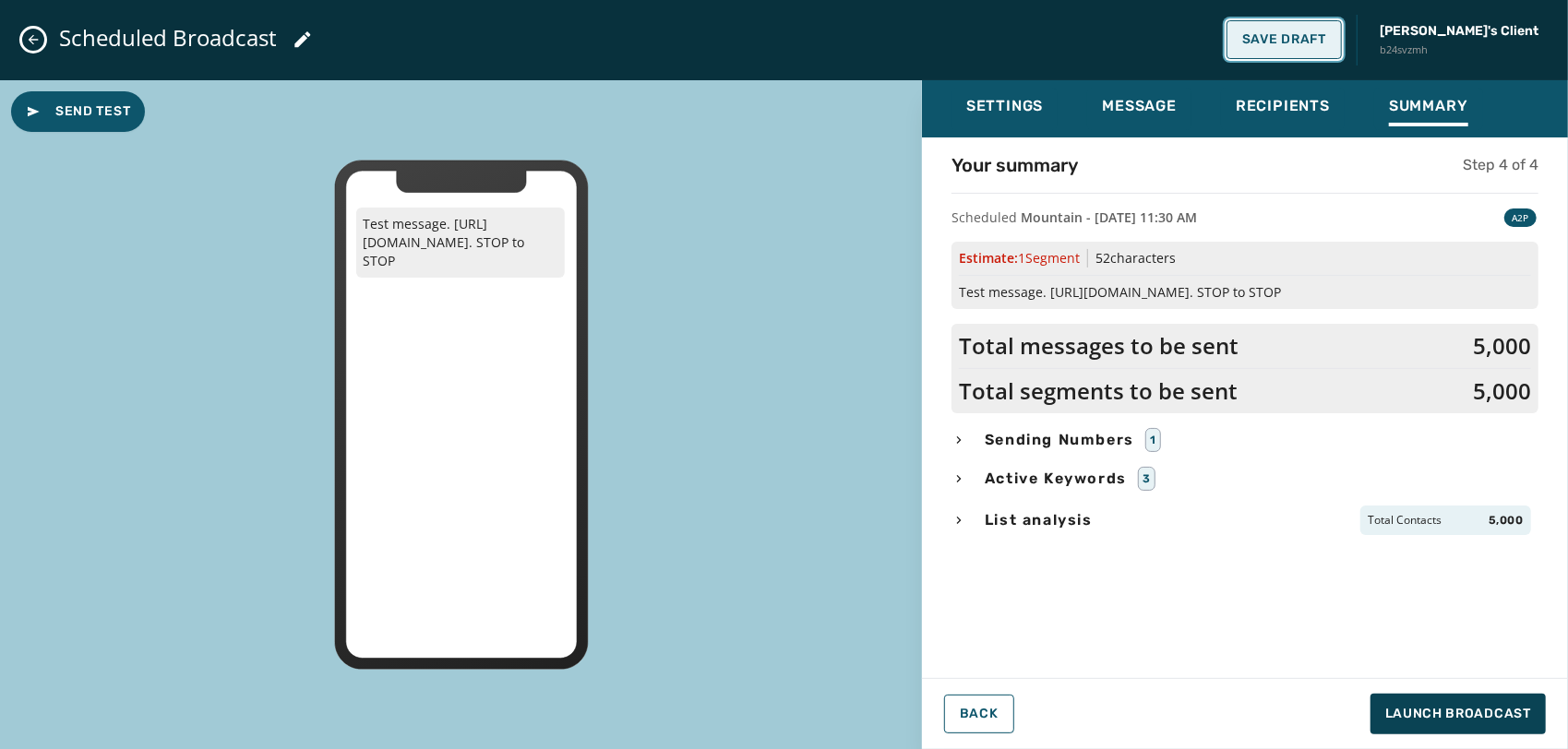
click at [1323, 37] on span "Save Draft" at bounding box center [1284, 40] width 84 height 15
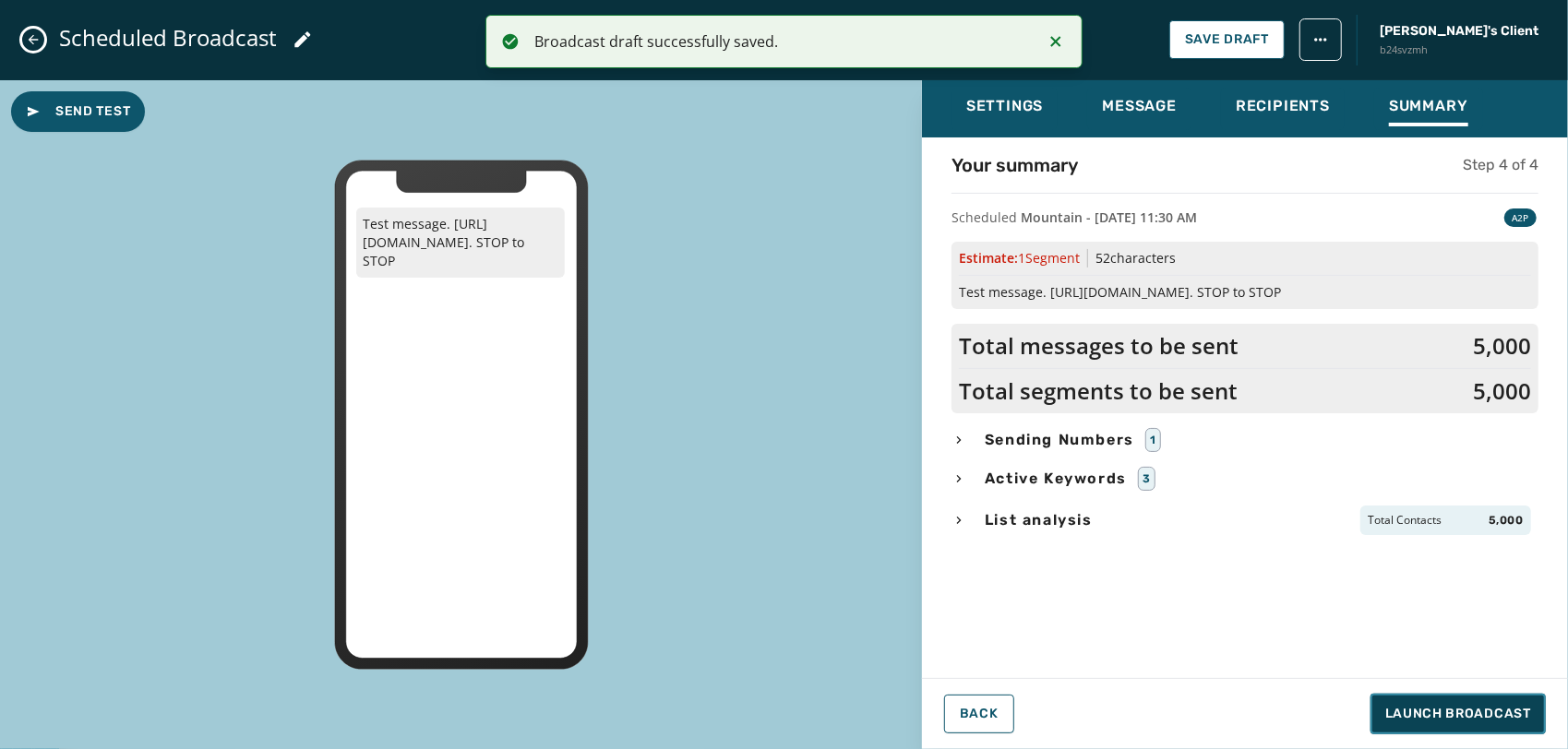
click at [1486, 717] on span "Launch Broadcast" at bounding box center [1458, 713] width 146 height 19
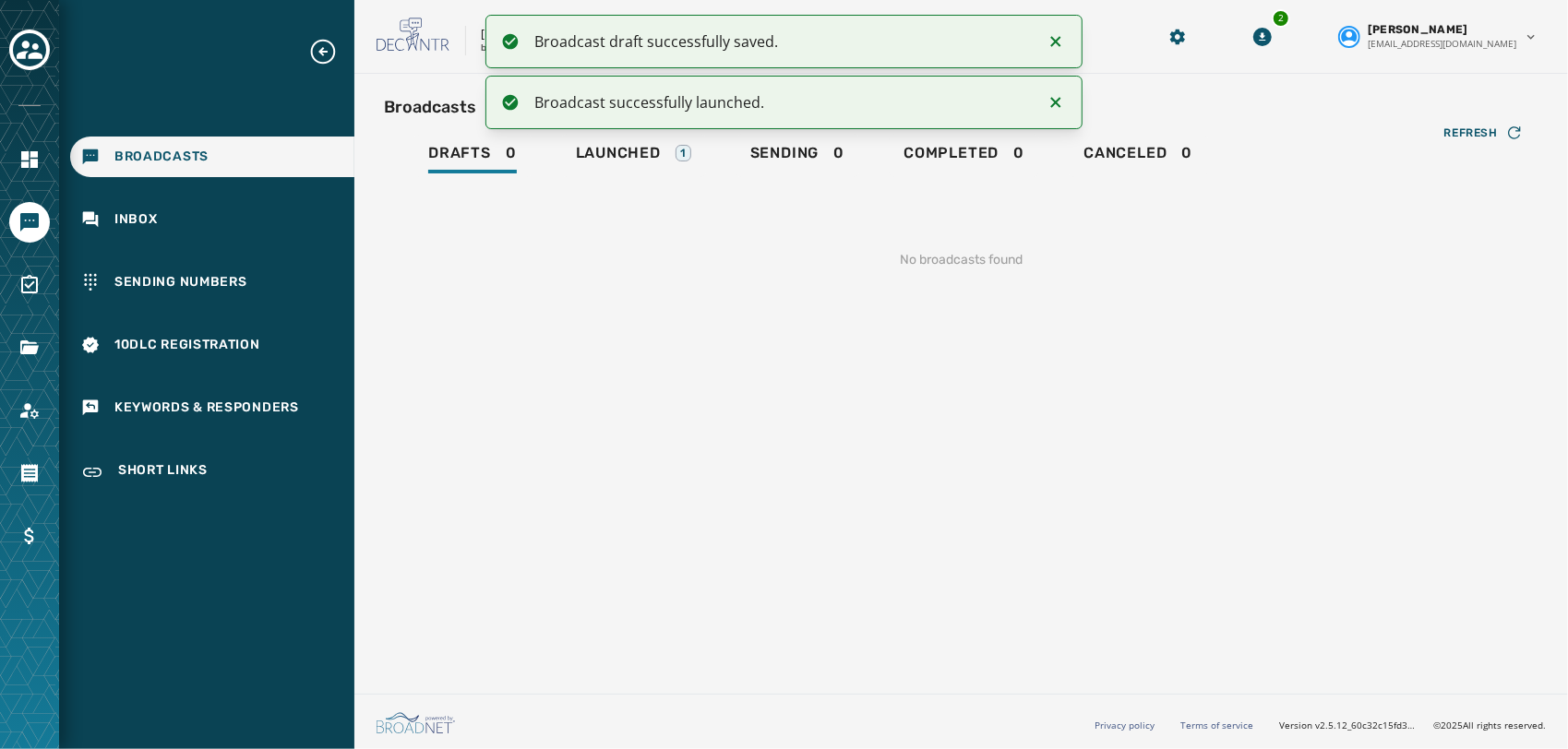
click at [1061, 47] on icon "Notifications (F8)" at bounding box center [1056, 42] width 22 height 22
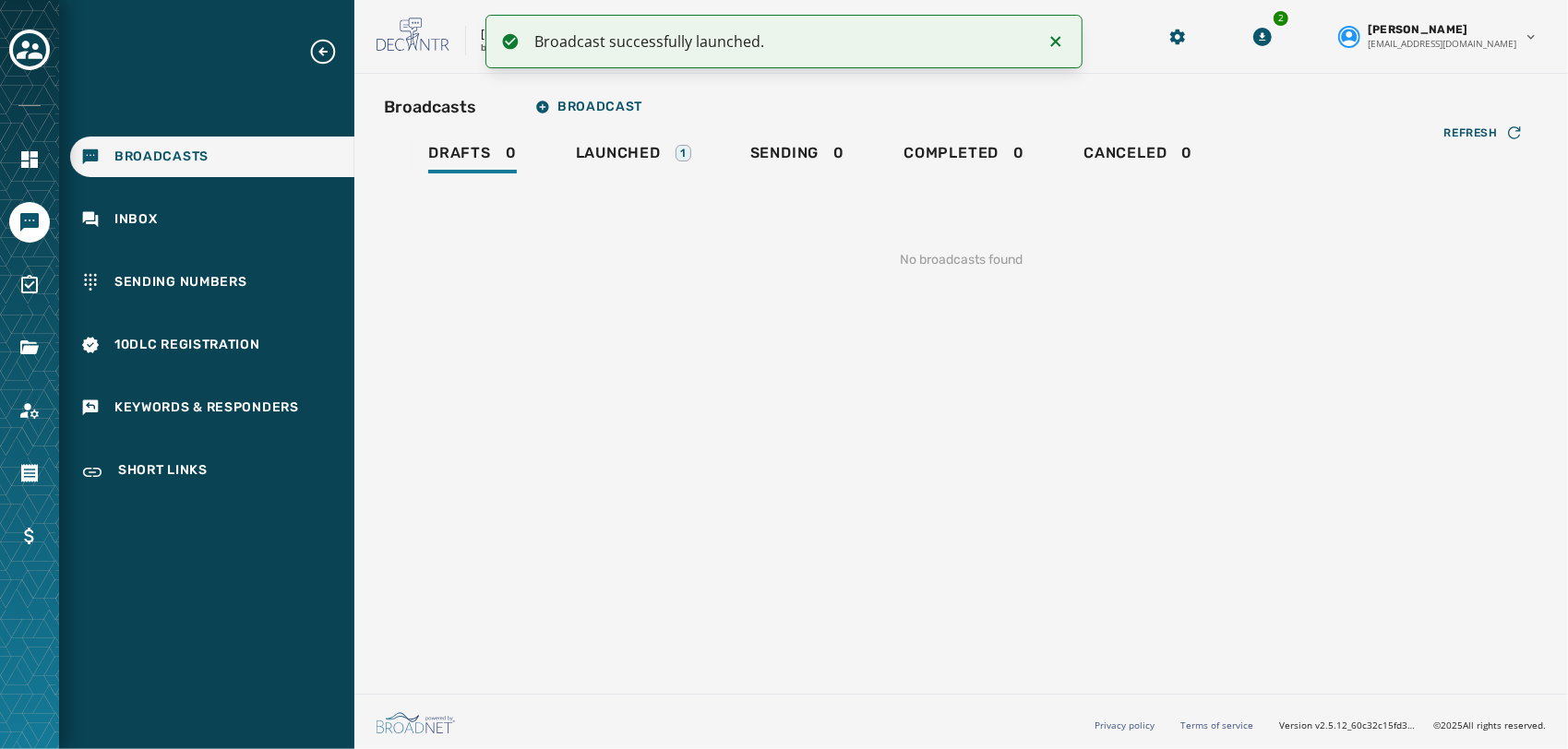
click at [1061, 47] on icon "Notifications (F8)" at bounding box center [1056, 42] width 22 height 22
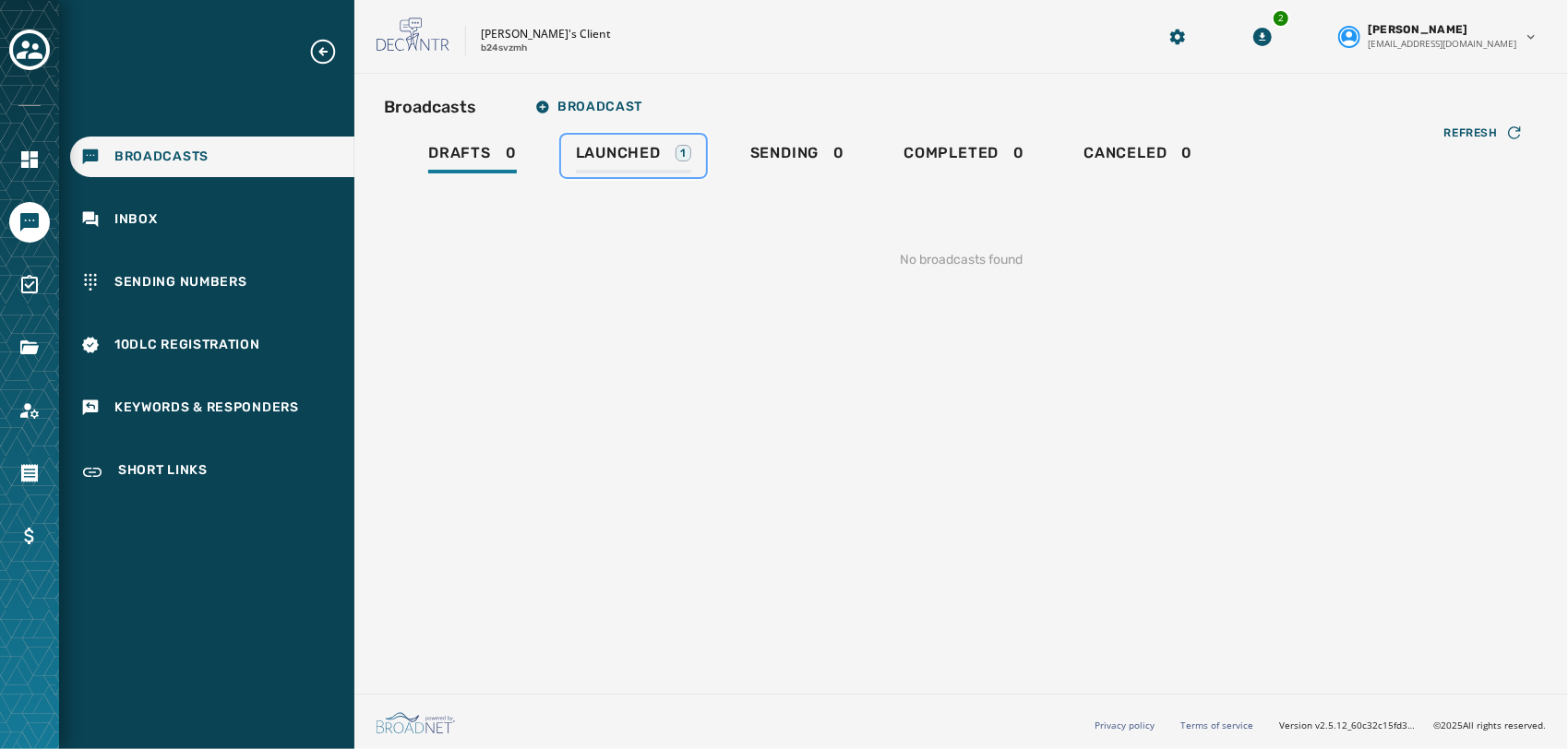
click at [637, 158] on span "Launched" at bounding box center [619, 152] width 85 height 19
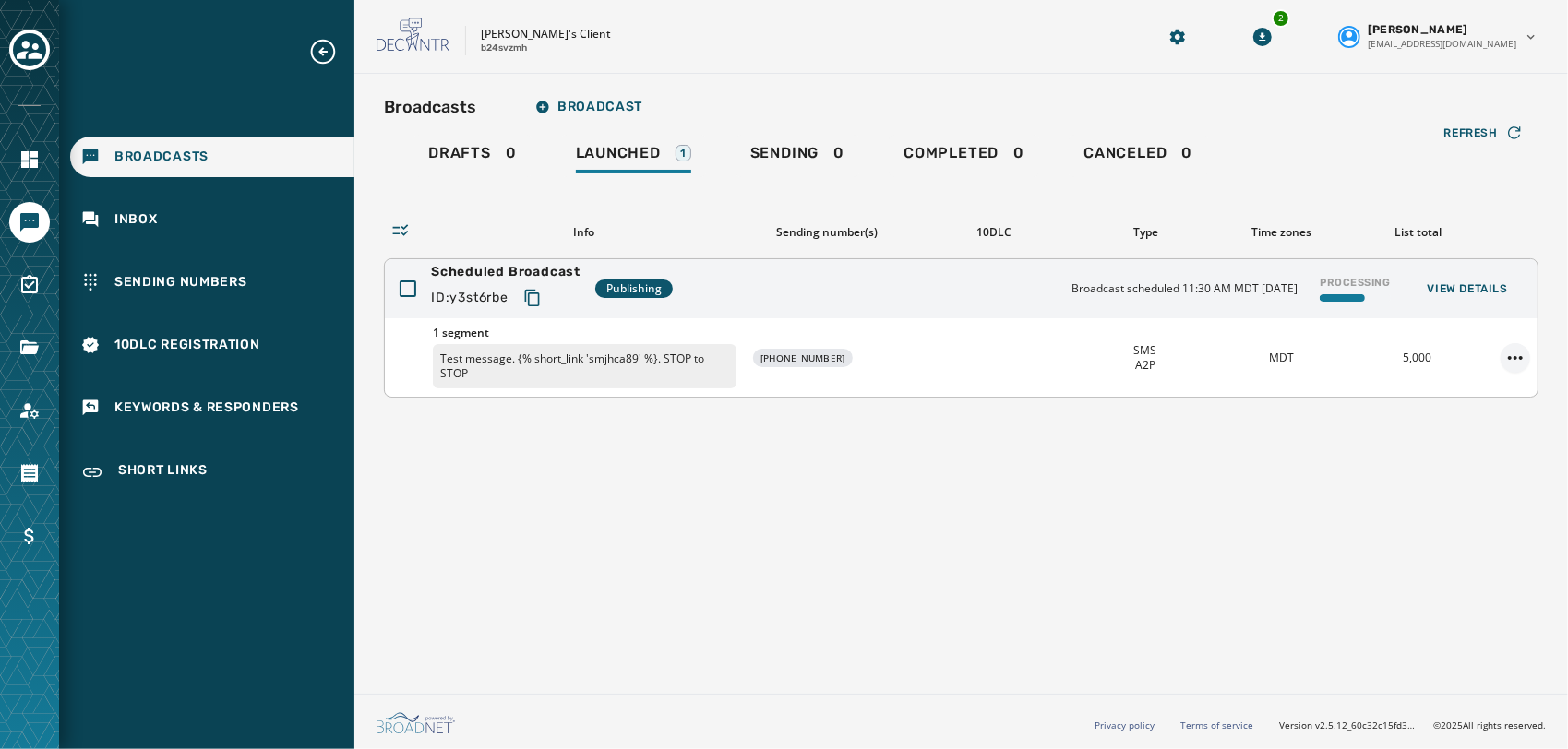
click at [1525, 348] on html "Broadcasts Inbox Sending Numbers 10DLC Registration Keywords & Responders Short…" at bounding box center [784, 374] width 1568 height 749
click at [1154, 438] on html "Broadcasts Inbox Sending Numbers 10DLC Registration Keywords & Responders Short…" at bounding box center [784, 374] width 1568 height 749
click at [454, 142] on link "Drafts 0" at bounding box center [472, 155] width 118 height 43
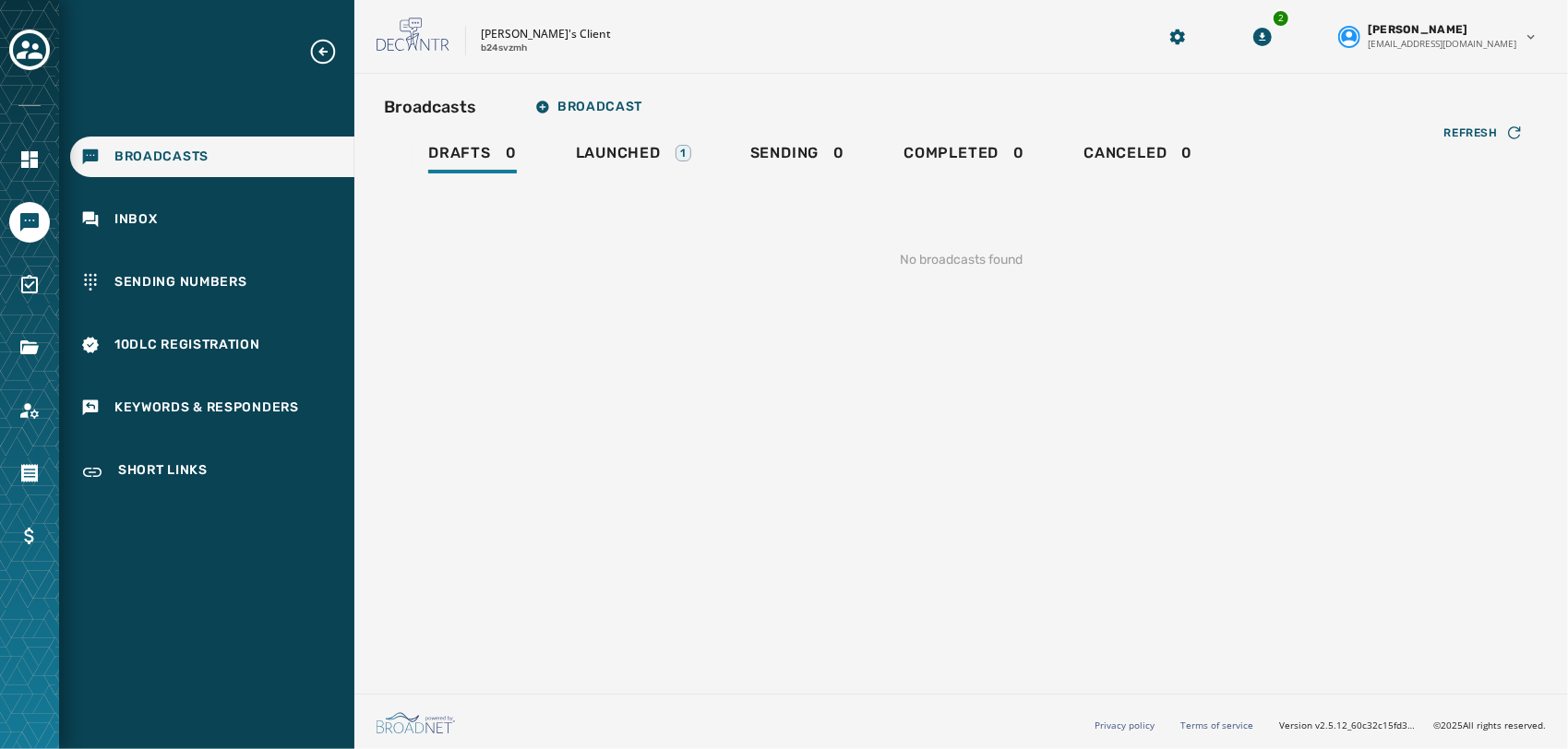
click at [637, 363] on div "Broadcasts Broadcast Drafts 0 Launched 1 Sending 0 Completed 0 Canceled 0 Refre…" at bounding box center [961, 380] width 1214 height 612
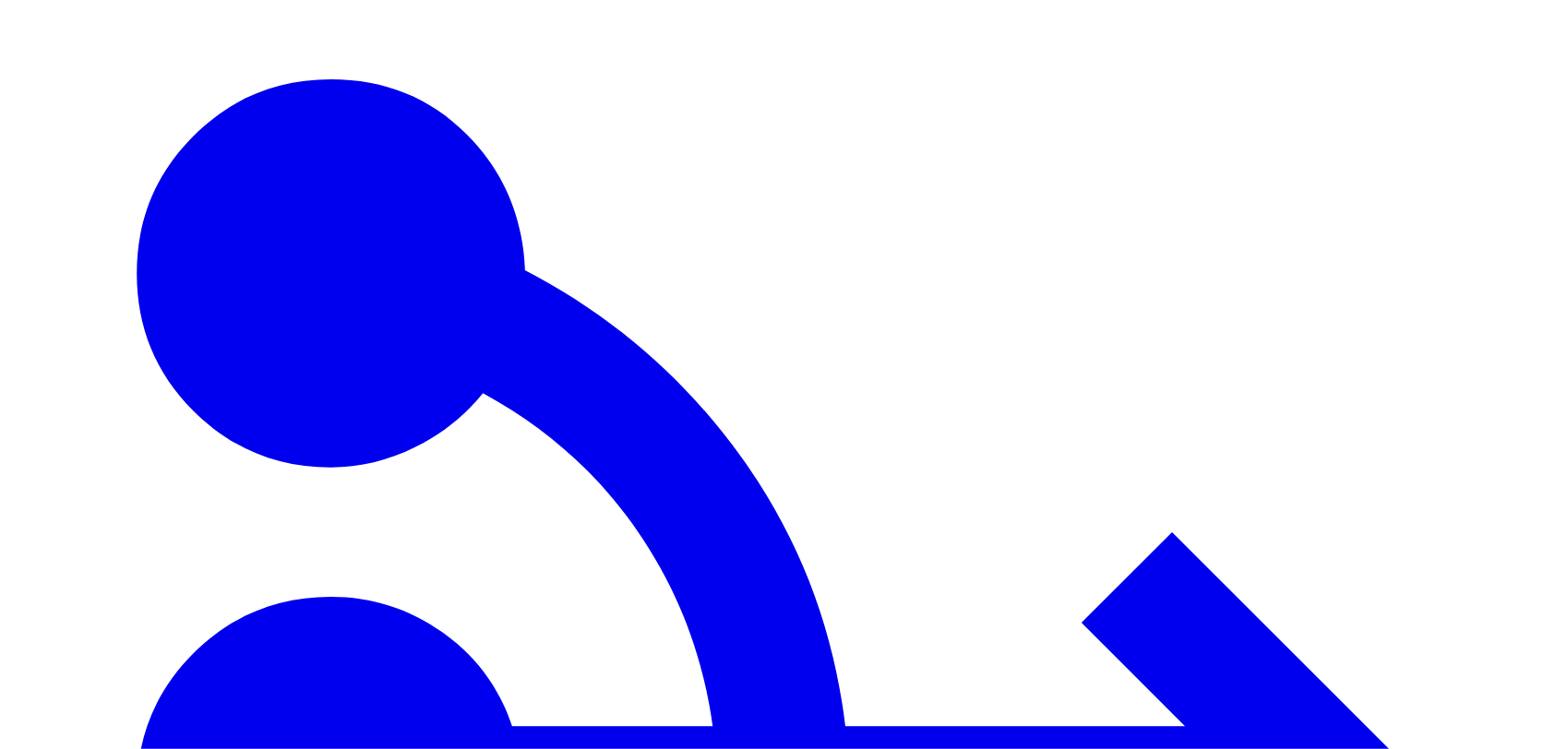
type input "********"
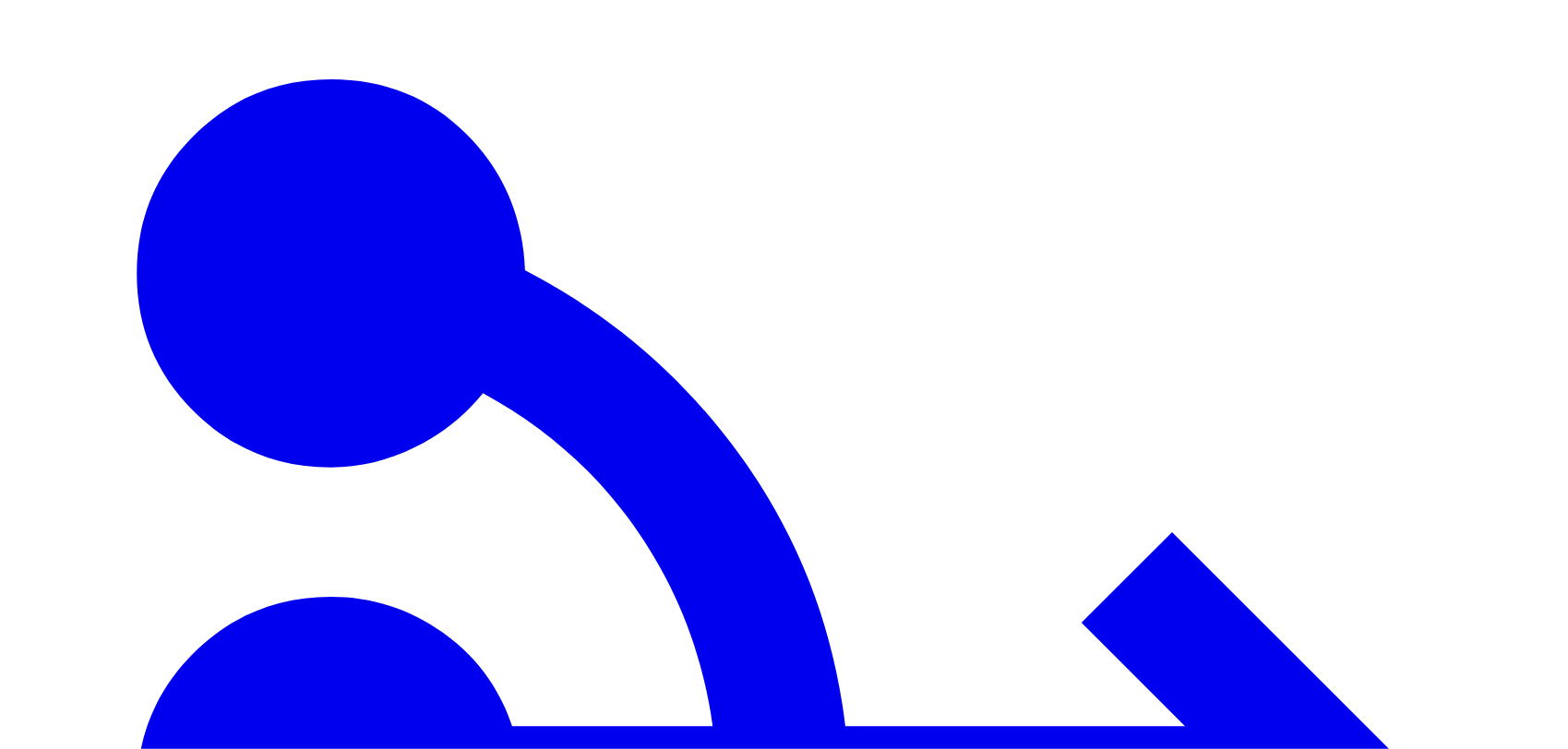
type input "**********"
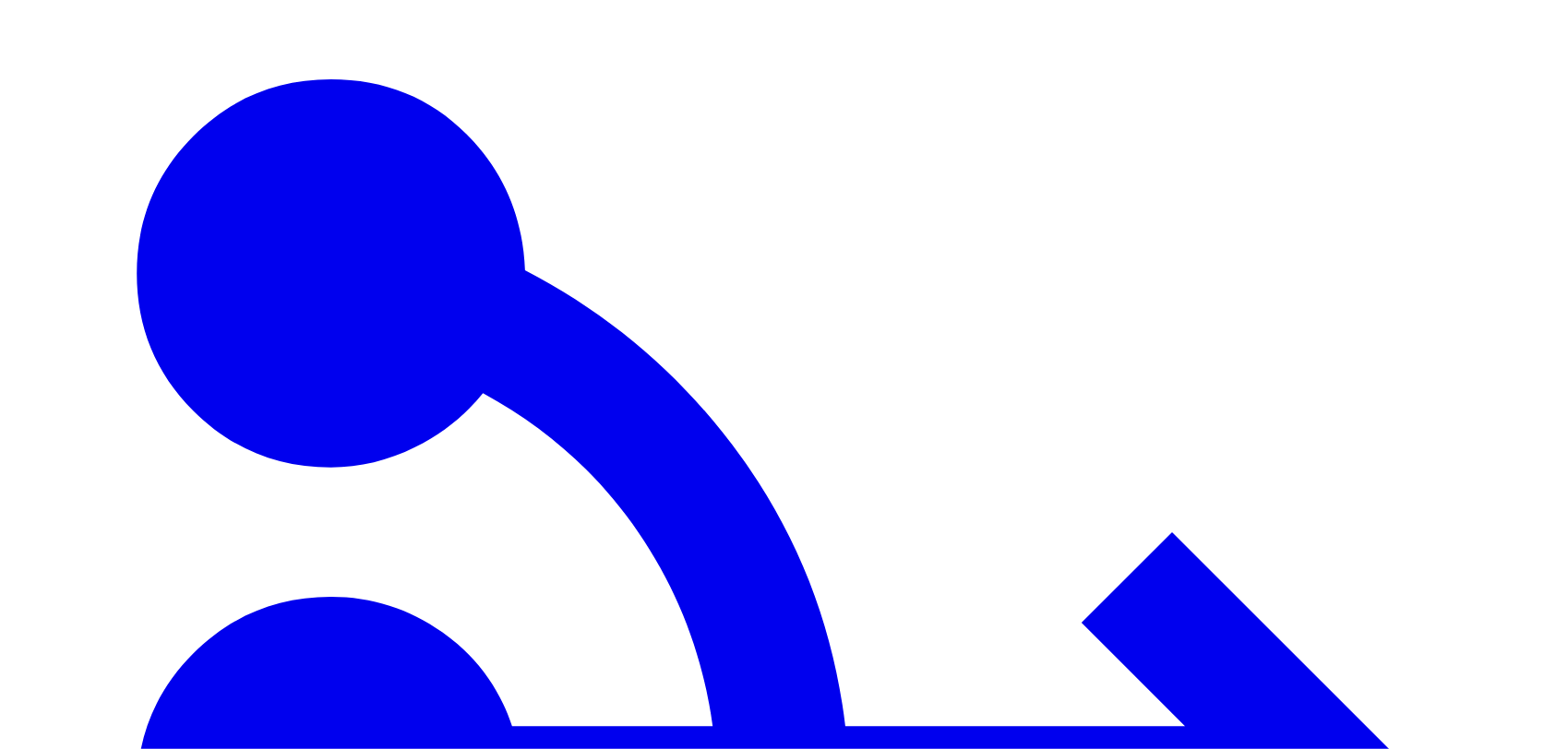
scroll to position [531, 0]
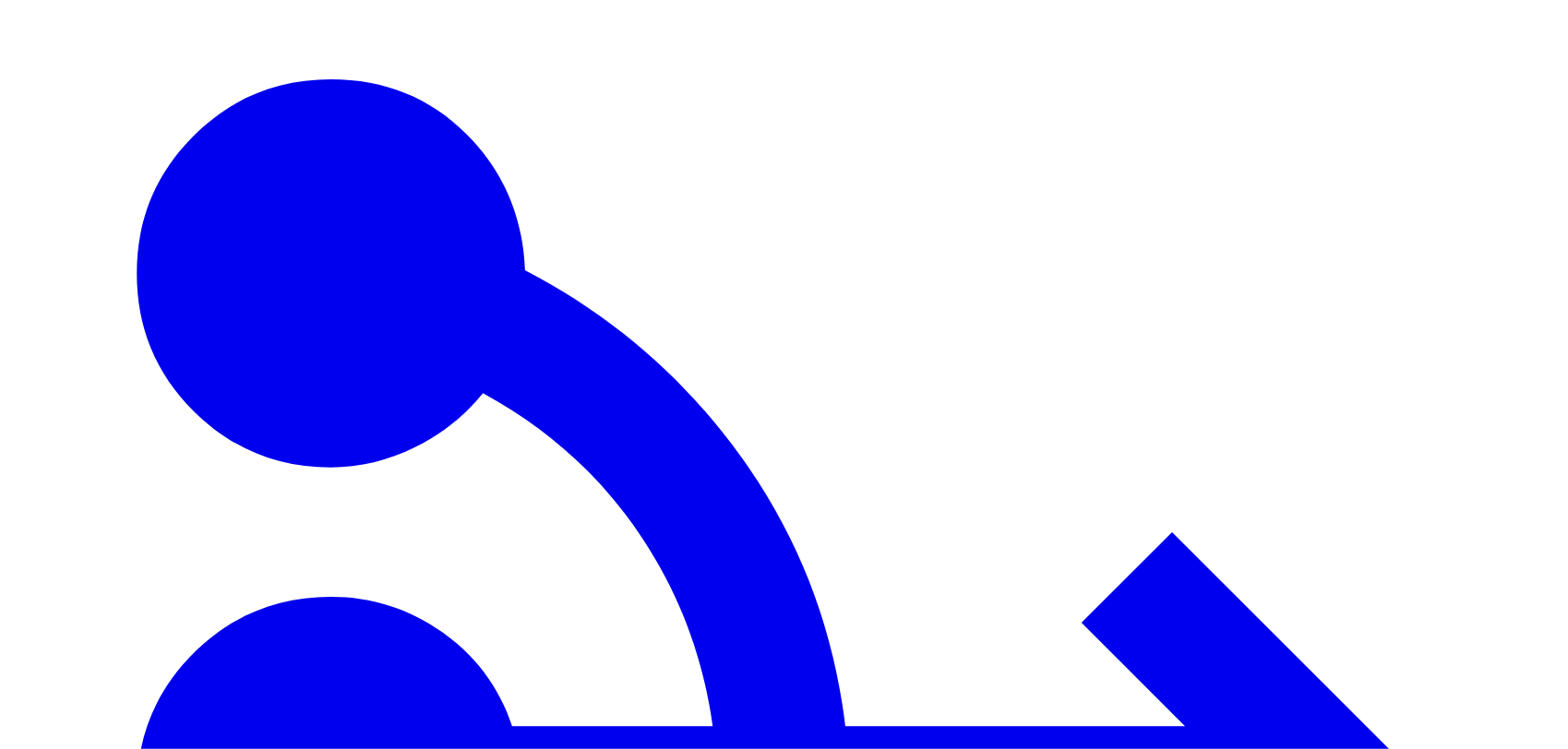
drag, startPoint x: 1287, startPoint y: 160, endPoint x: 954, endPoint y: 115, distance: 336.0
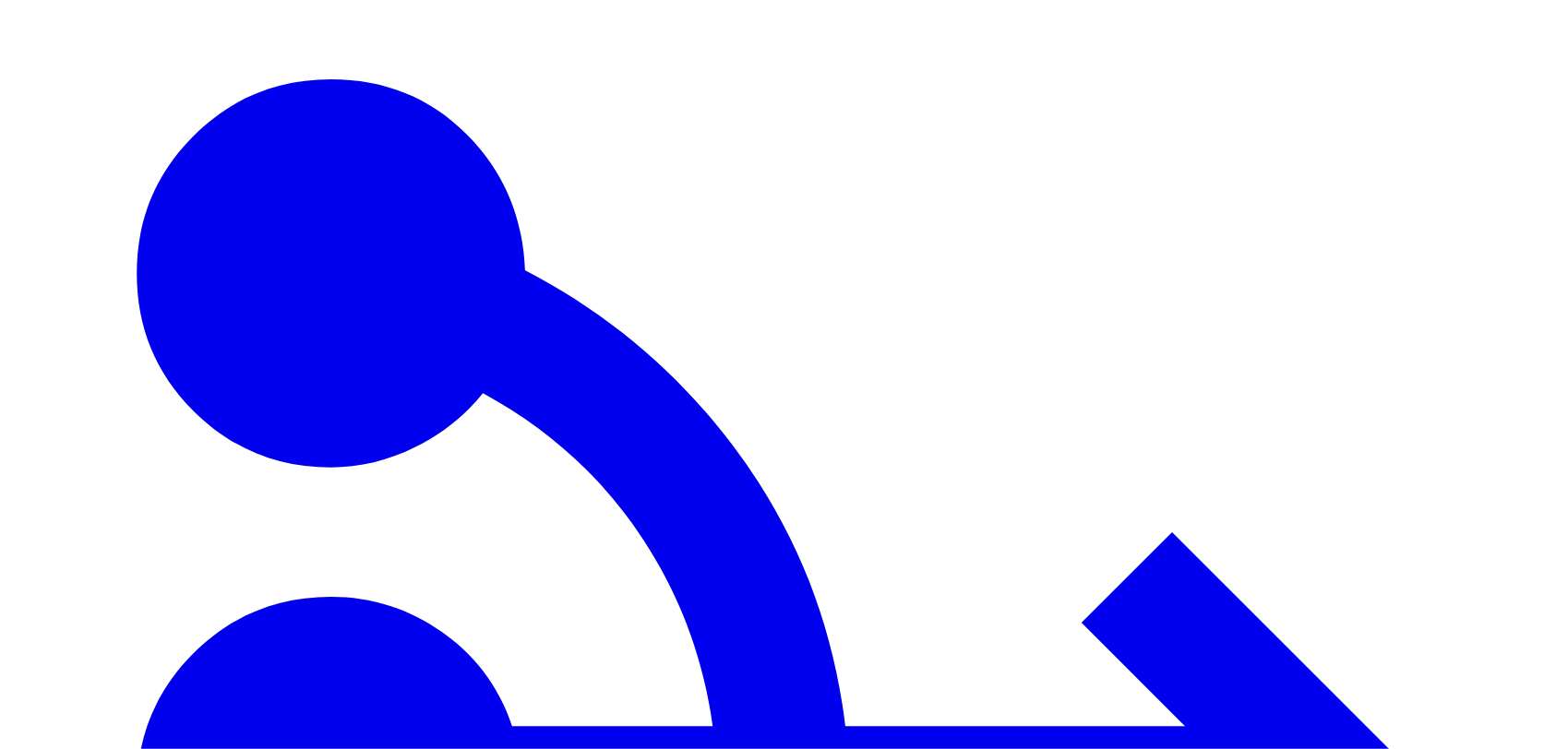
drag, startPoint x: 542, startPoint y: 230, endPoint x: 352, endPoint y: 200, distance: 192.4
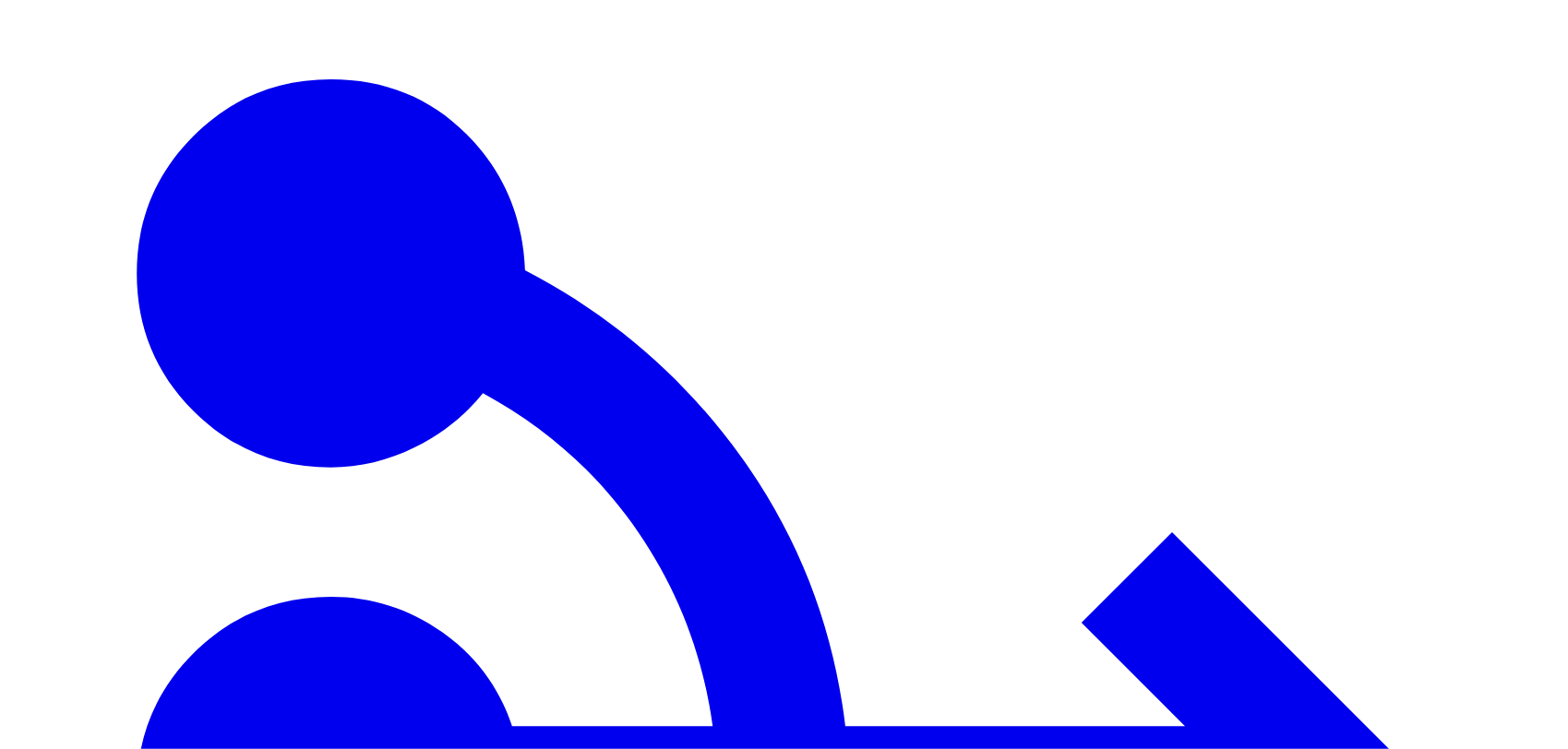
type input "*****"
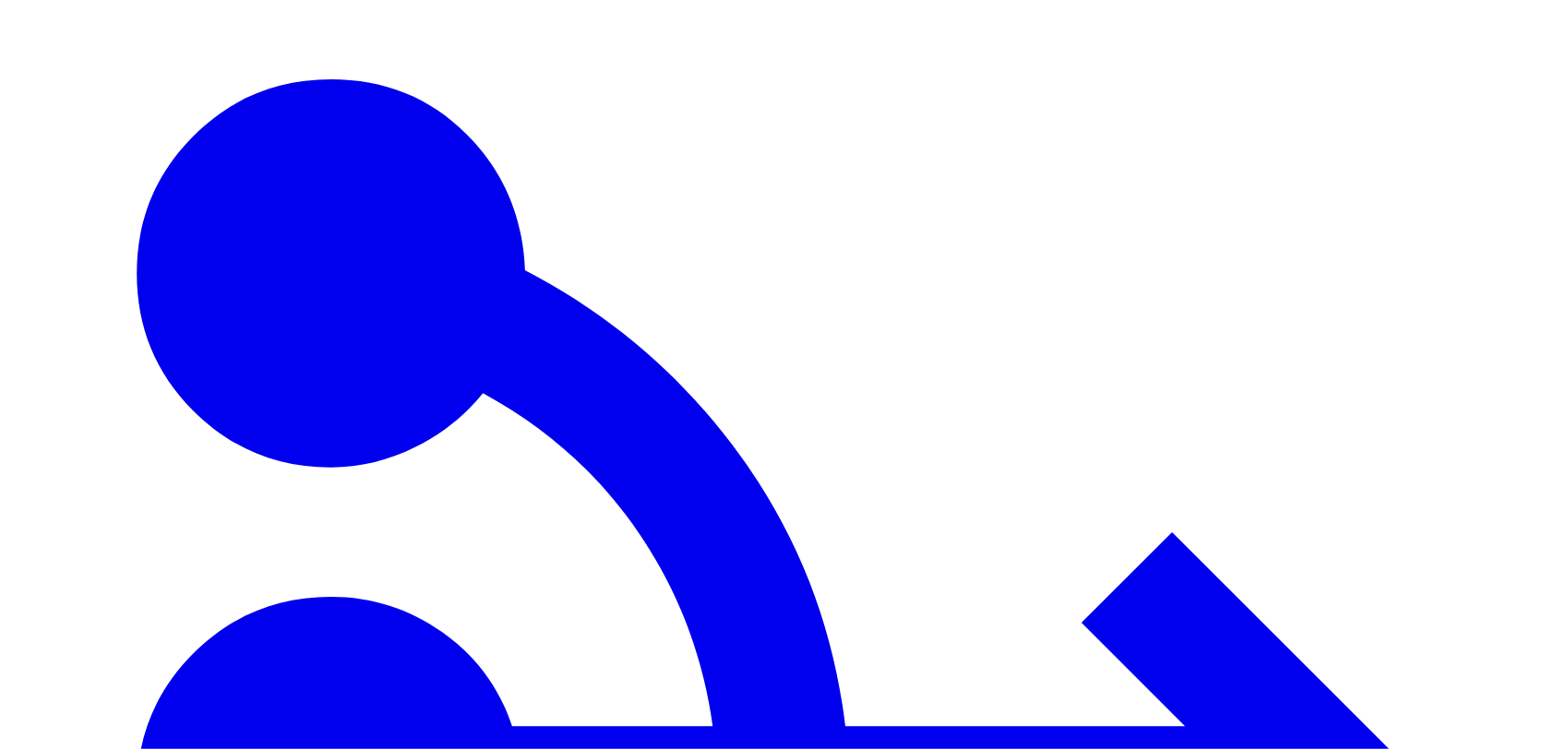
drag, startPoint x: 476, startPoint y: 211, endPoint x: 340, endPoint y: 209, distance: 136.0
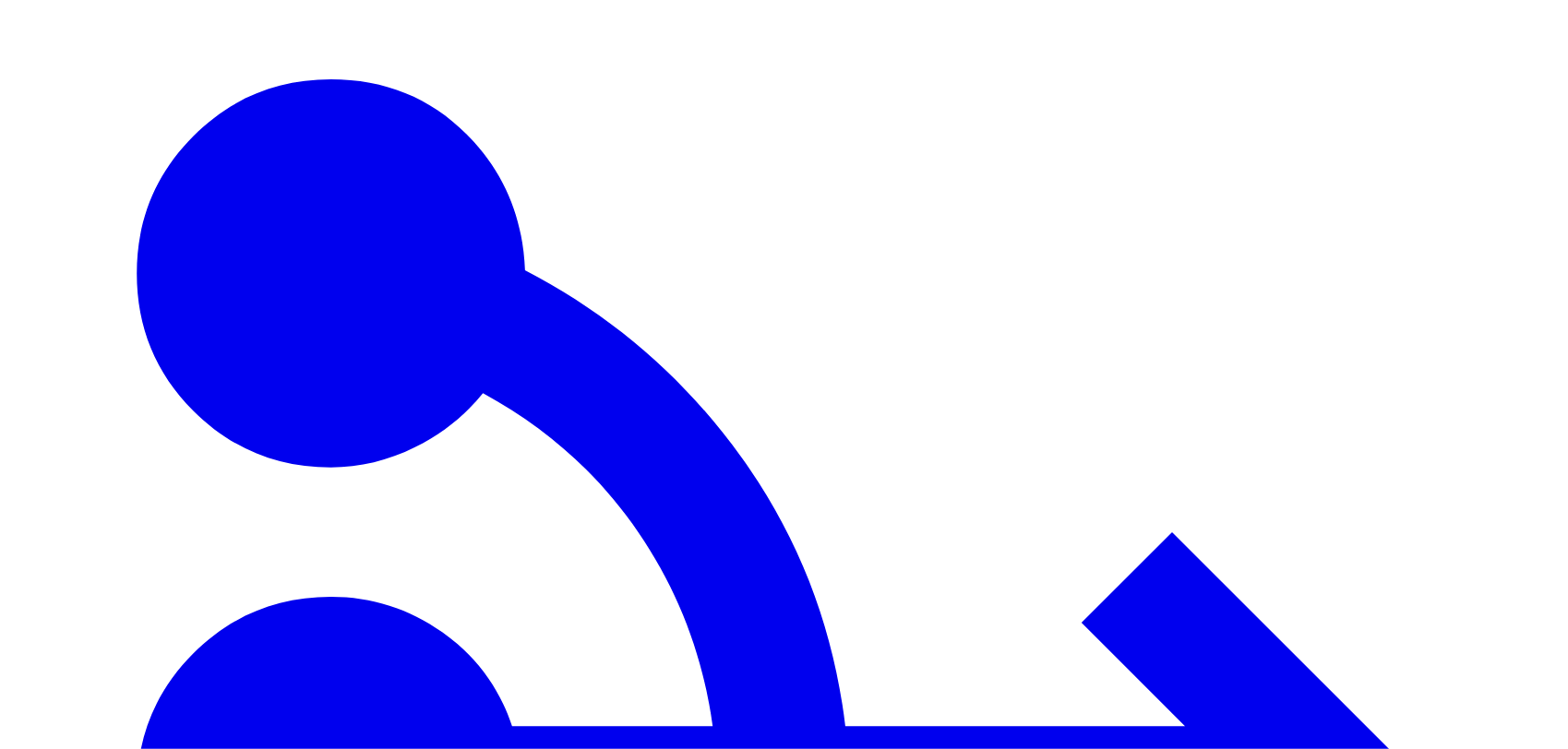
type input "*"
type input "****"
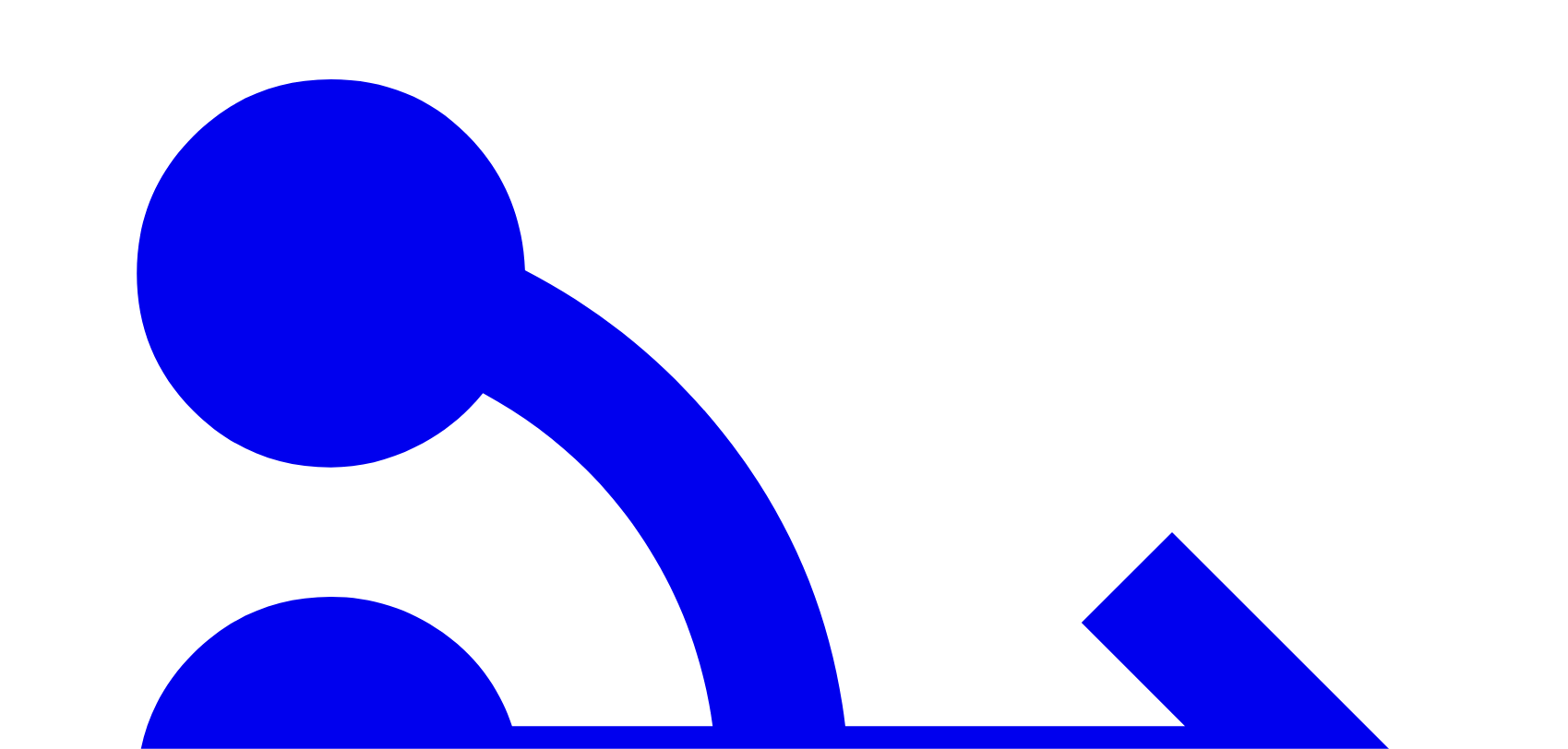
type input "********"
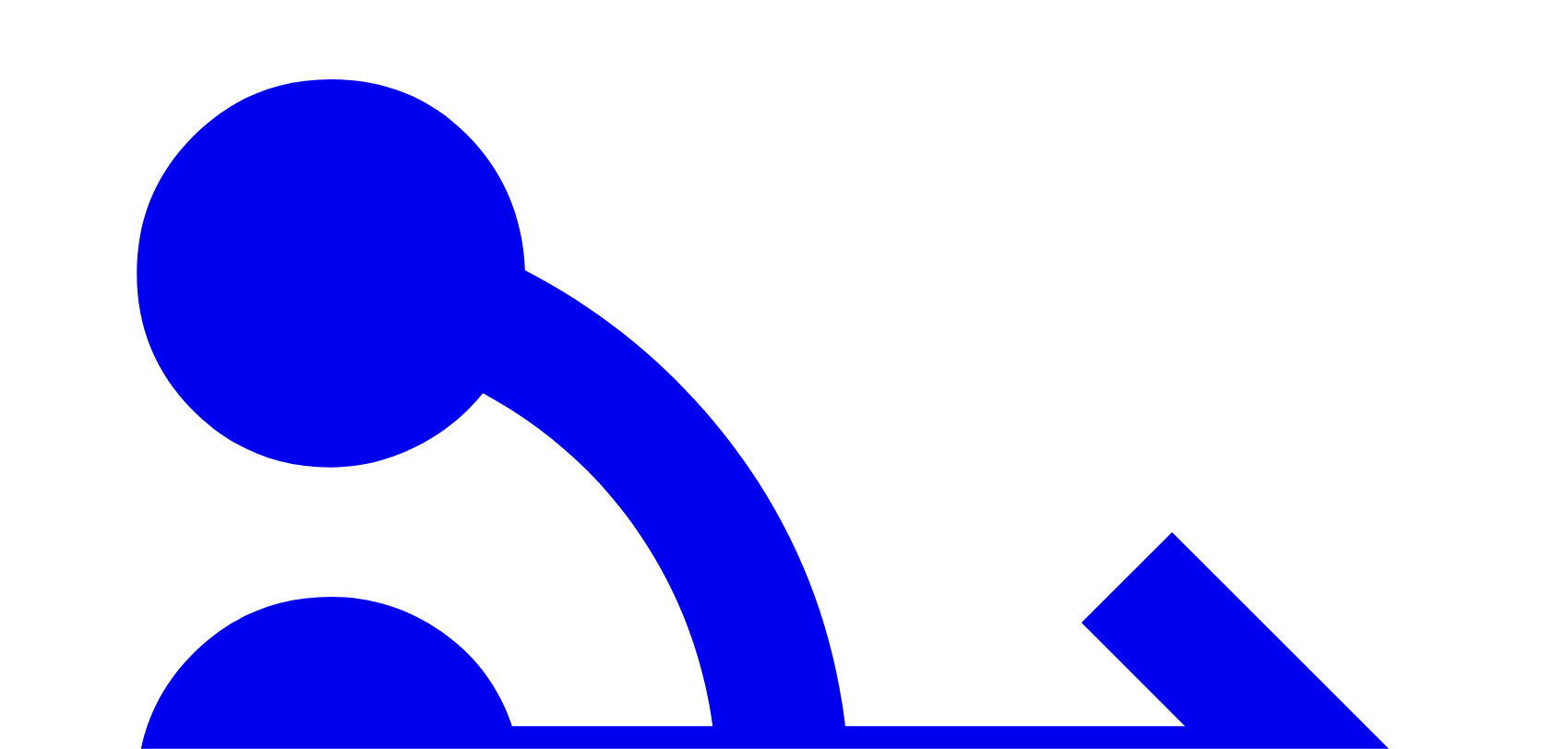
type input "****"
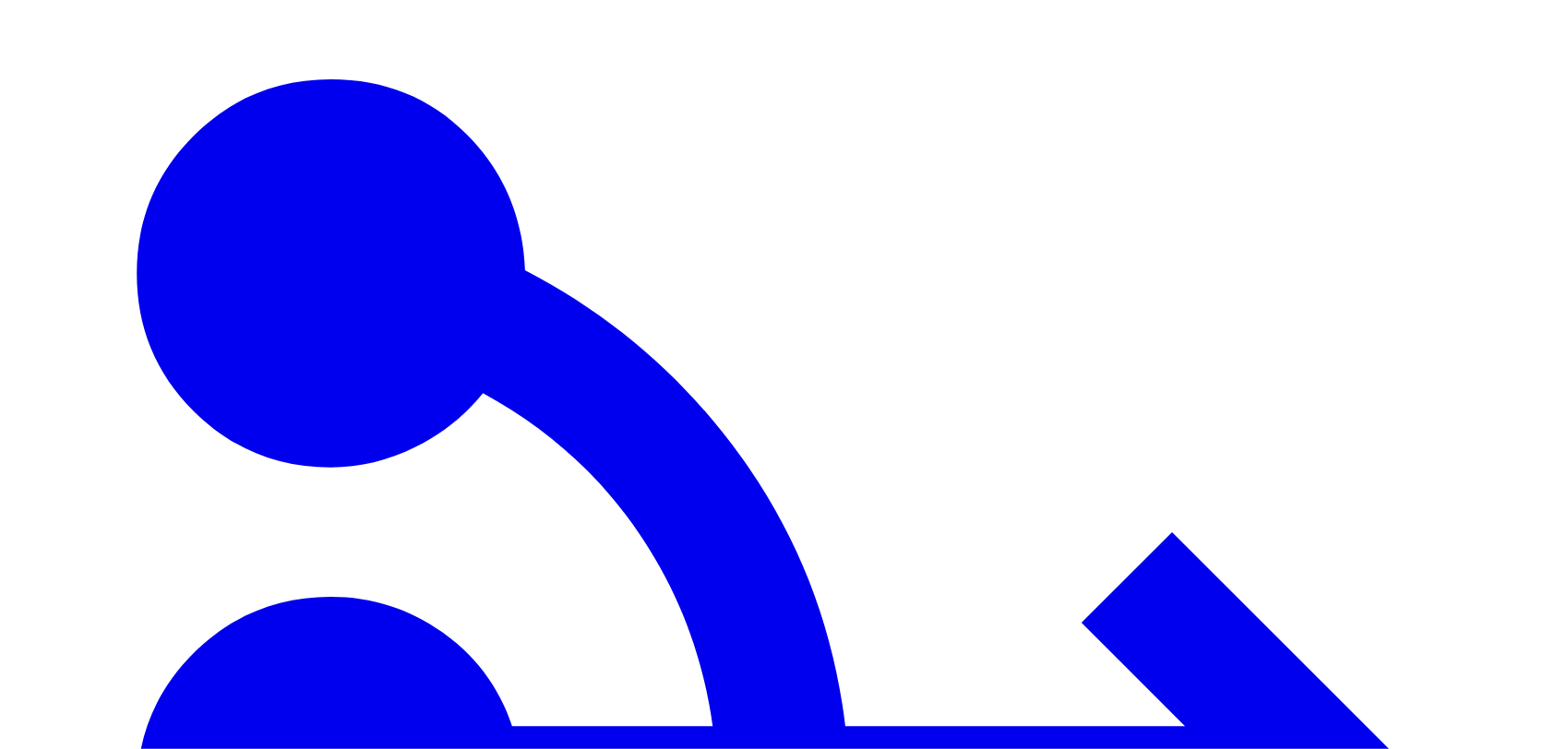
drag, startPoint x: 454, startPoint y: 226, endPoint x: 329, endPoint y: 201, distance: 127.5
type input "****"
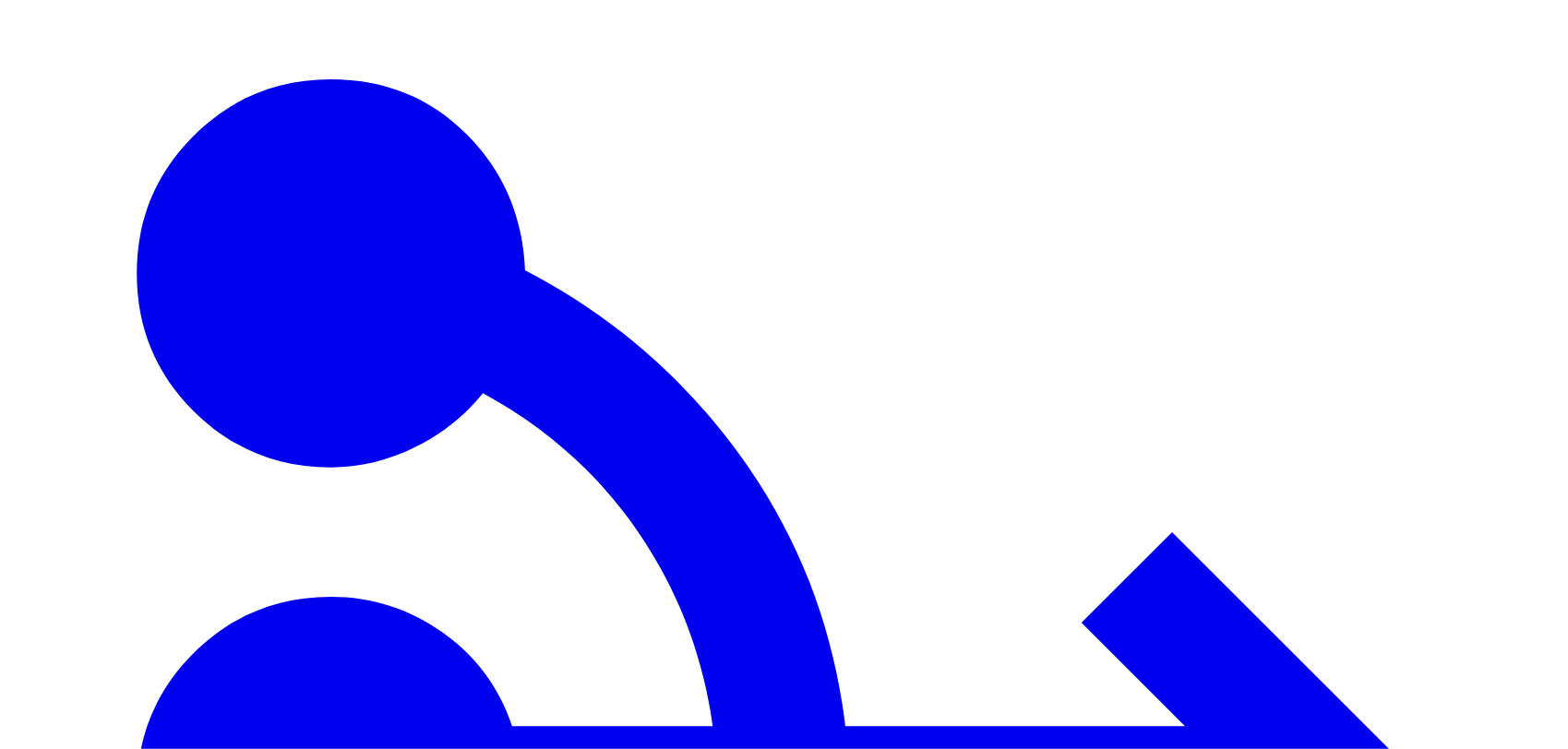
type input "********"
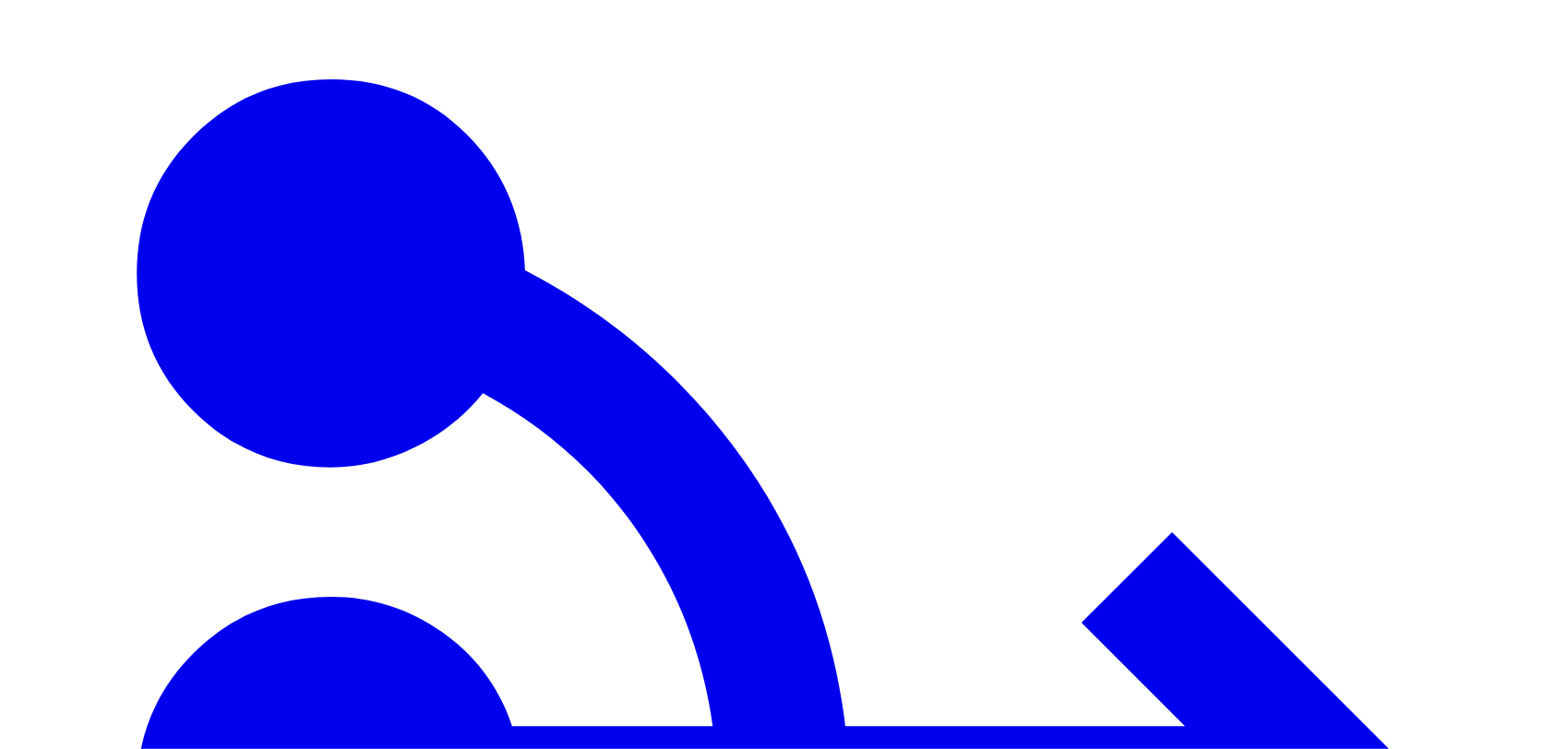
type input "****"
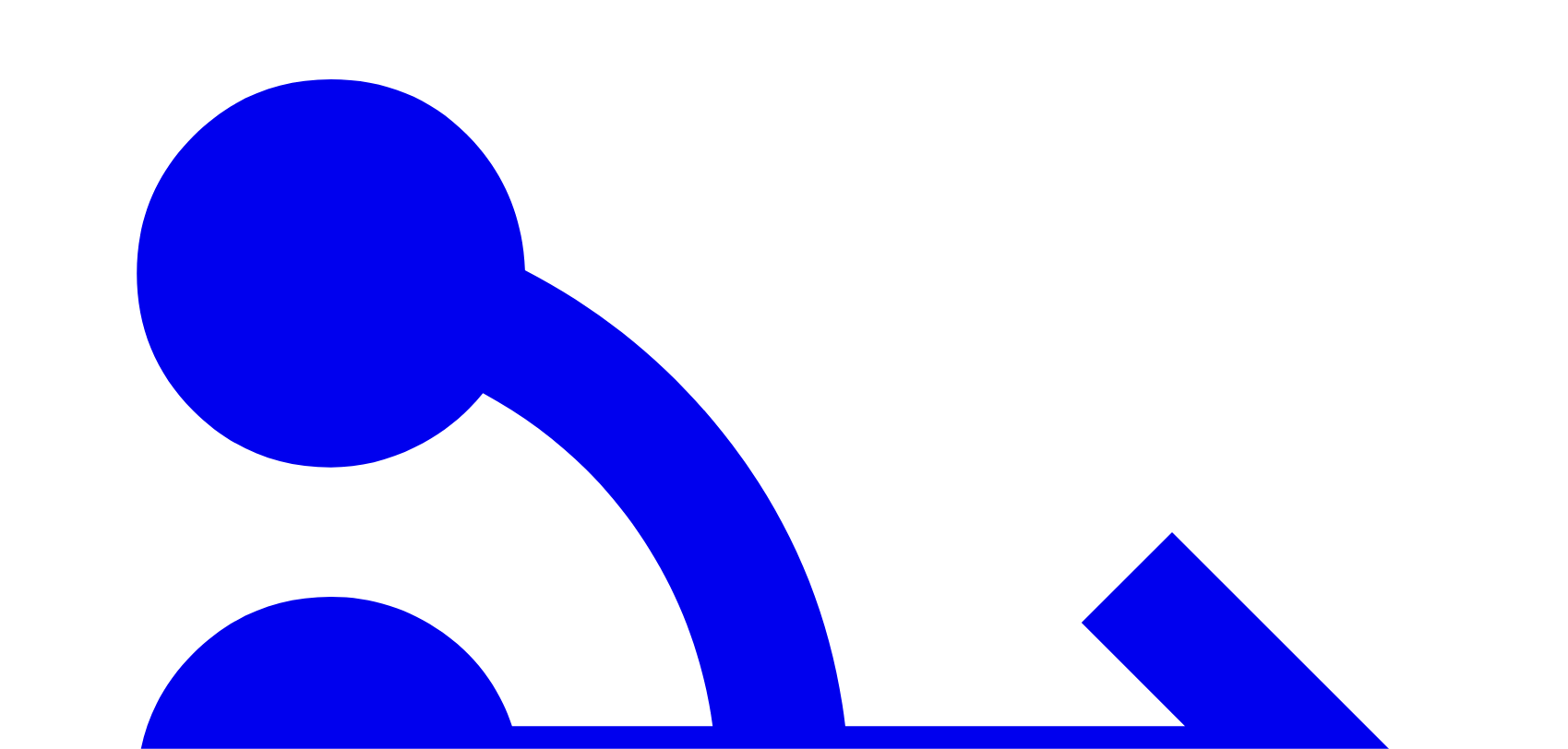
type input "****"
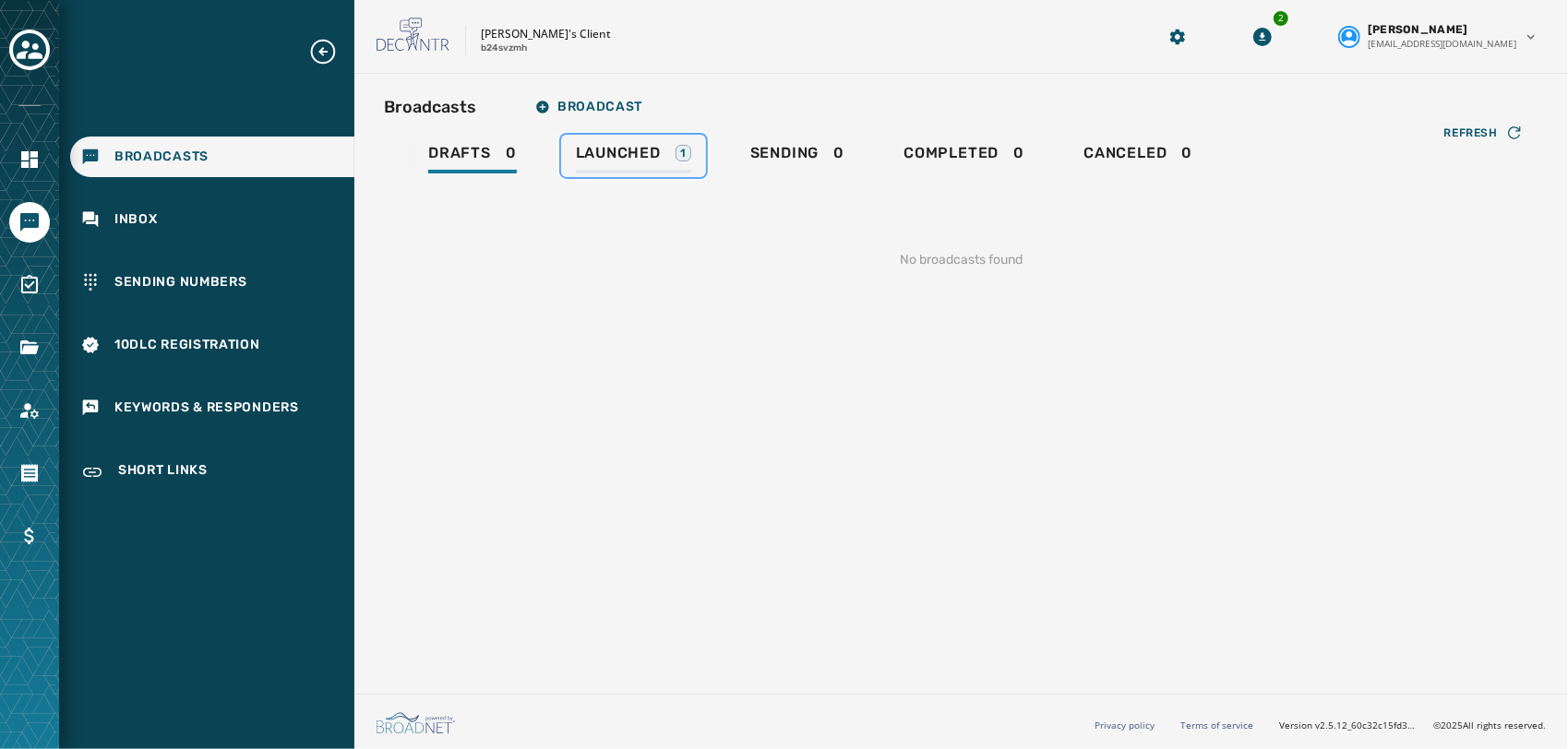
click at [642, 163] on div "Launched 1" at bounding box center [634, 158] width 116 height 30
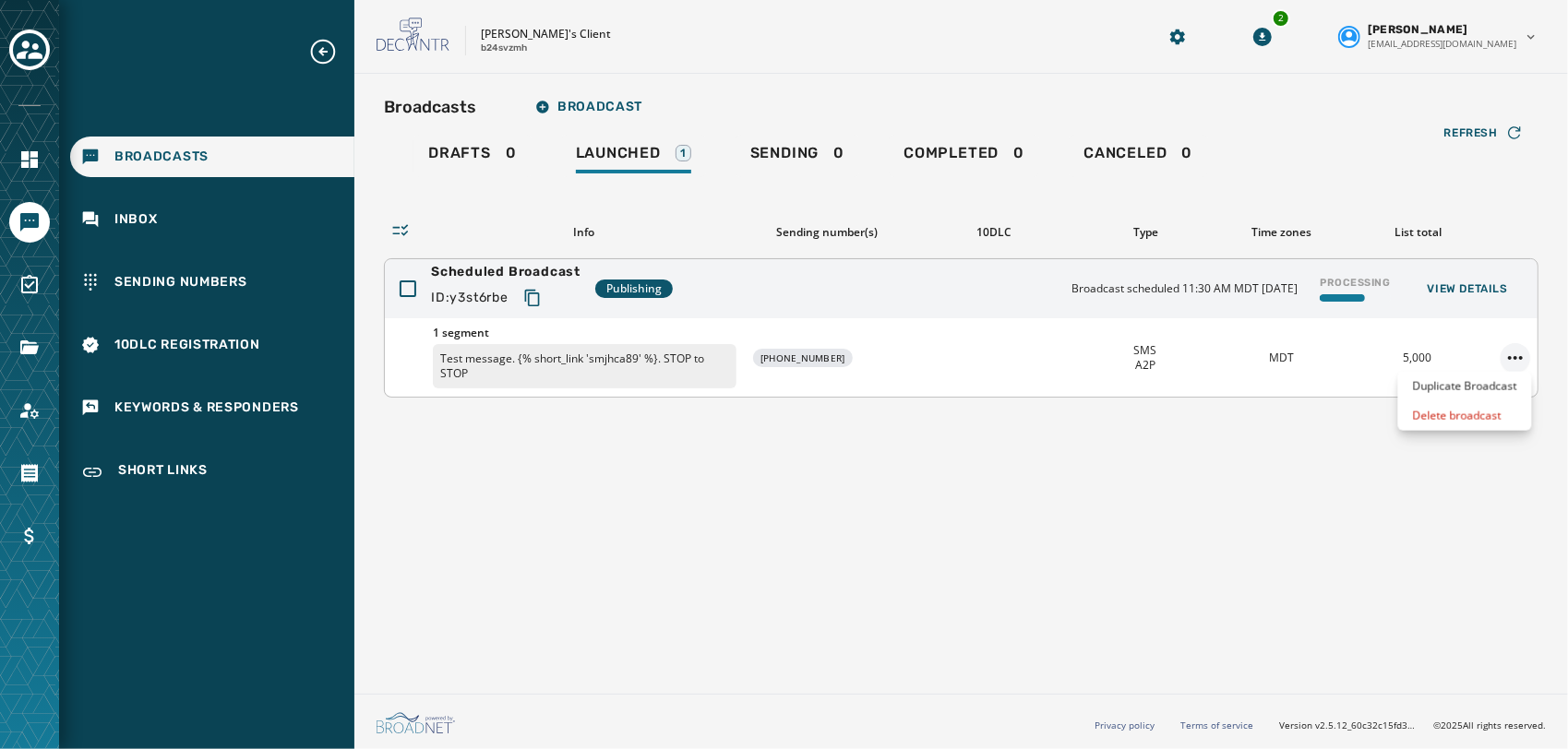
click at [1516, 354] on html "Broadcasts Inbox Sending Numbers 10DLC Registration Keywords & Responders Short…" at bounding box center [784, 374] width 1568 height 749
click at [1199, 432] on html "Broadcasts Inbox Sending Numbers 10DLC Registration Keywords & Responders Short…" at bounding box center [784, 374] width 1568 height 749
click at [1504, 286] on span "View Details" at bounding box center [1468, 288] width 80 height 15
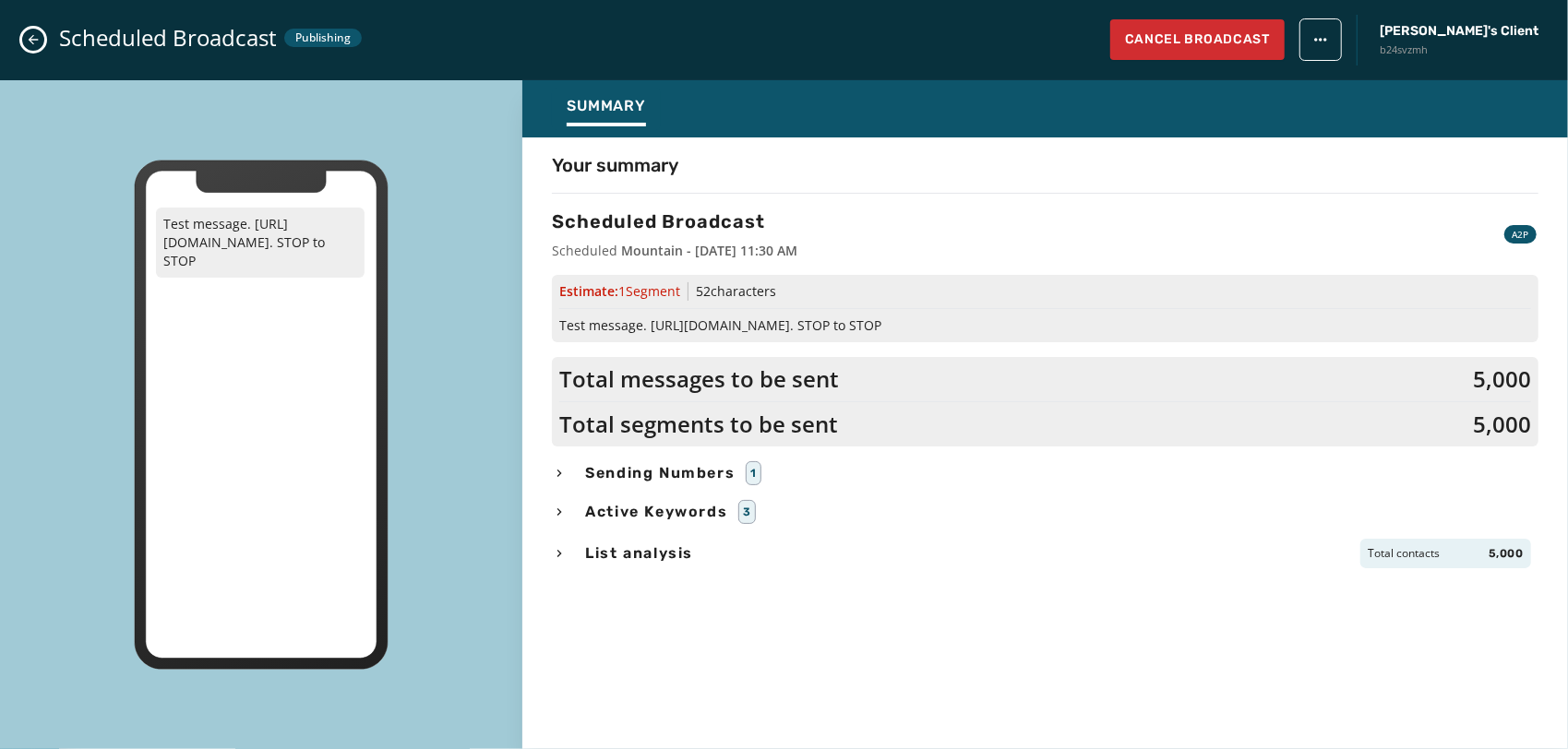
click at [41, 34] on button "Close admin drawer" at bounding box center [33, 40] width 22 height 22
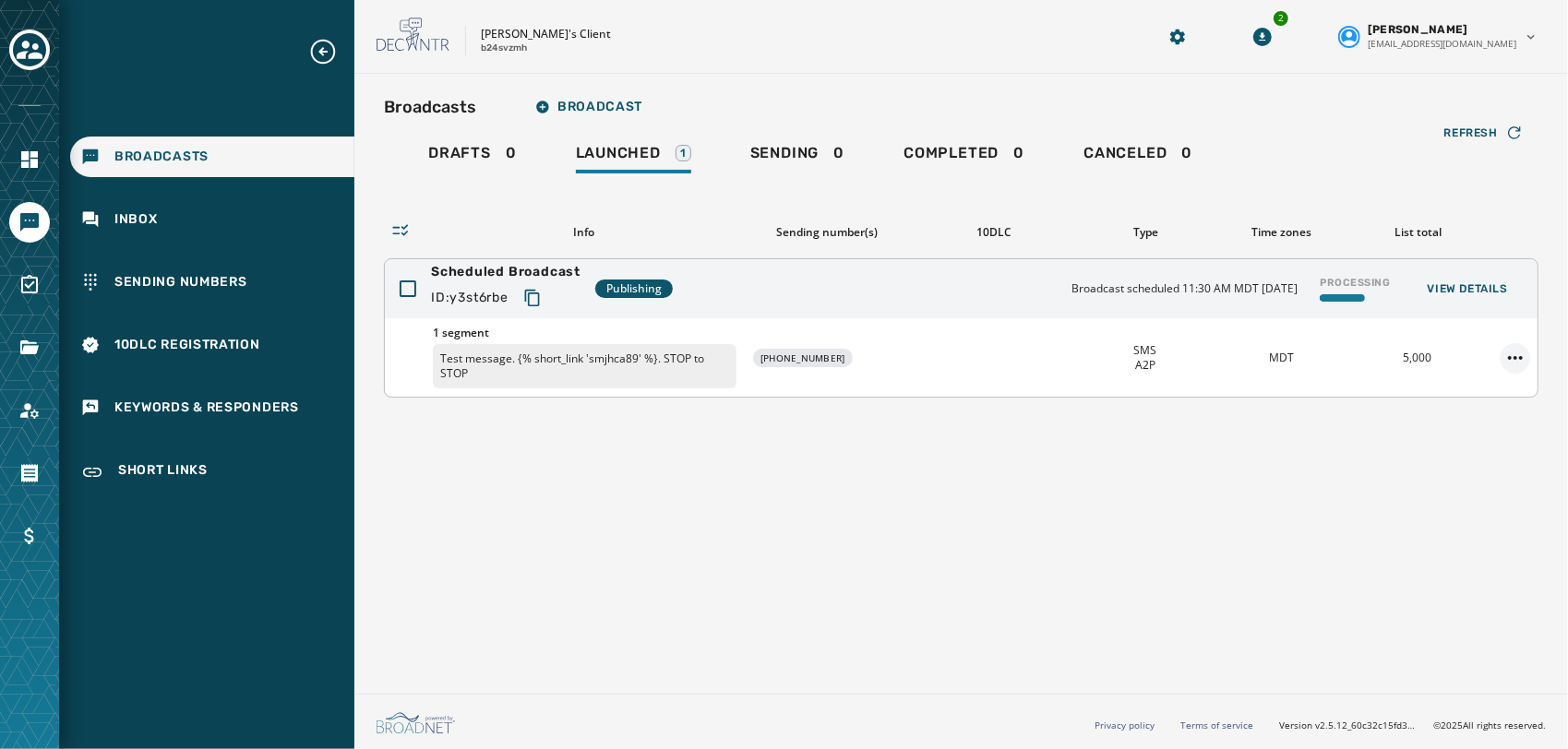
click at [1519, 352] on html "Broadcasts Inbox Sending Numbers 10DLC Registration Keywords & Responders Short…" at bounding box center [784, 374] width 1568 height 749
click at [1484, 379] on div "Duplicate Broadcast" at bounding box center [1465, 387] width 134 height 30
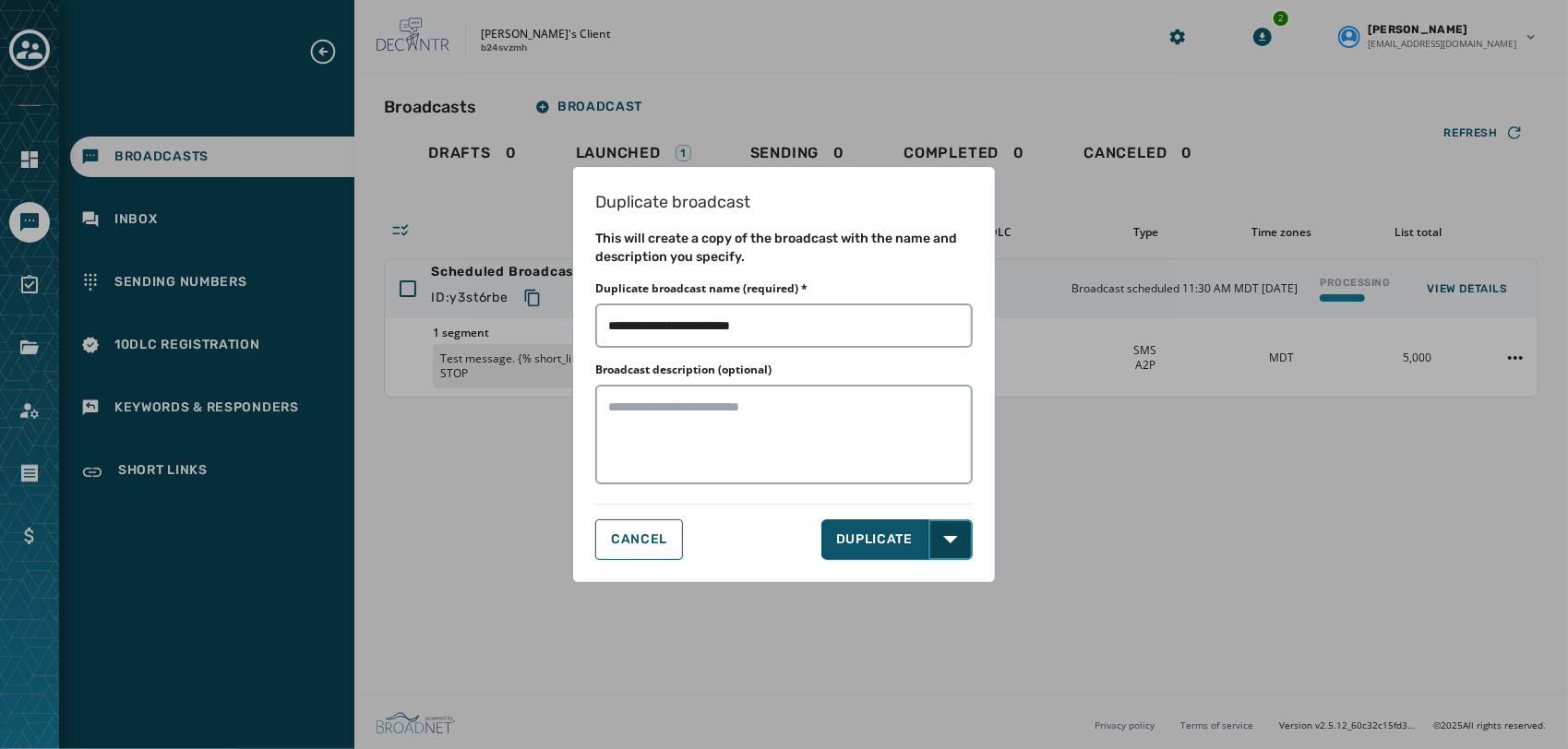
click at [958, 533] on button "Open options" at bounding box center [950, 539] width 45 height 41
click at [637, 538] on div "CANCEL DUPLICATE Open options DUPLICATE & EDIT" at bounding box center [783, 539] width 377 height 41
click at [637, 538] on span "CANCEL" at bounding box center [638, 539] width 56 height 15
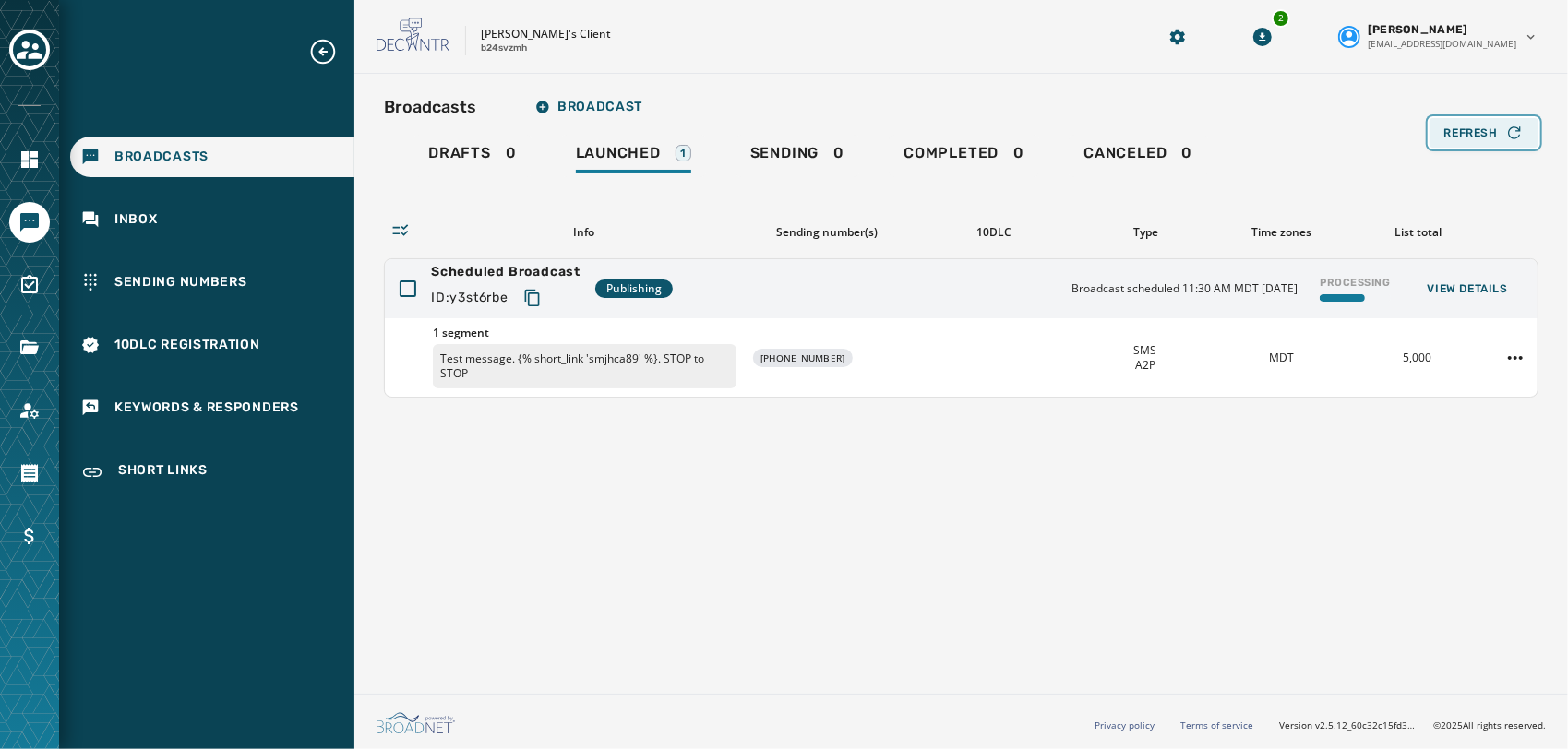
click at [1513, 141] on icon "button" at bounding box center [1515, 133] width 19 height 19
click at [1519, 350] on html "Broadcasts Inbox Sending Numbers 10DLC Registration Keywords & Responders Short…" at bounding box center [784, 374] width 1568 height 749
click at [1475, 413] on div "Delete broadcast" at bounding box center [1465, 417] width 134 height 30
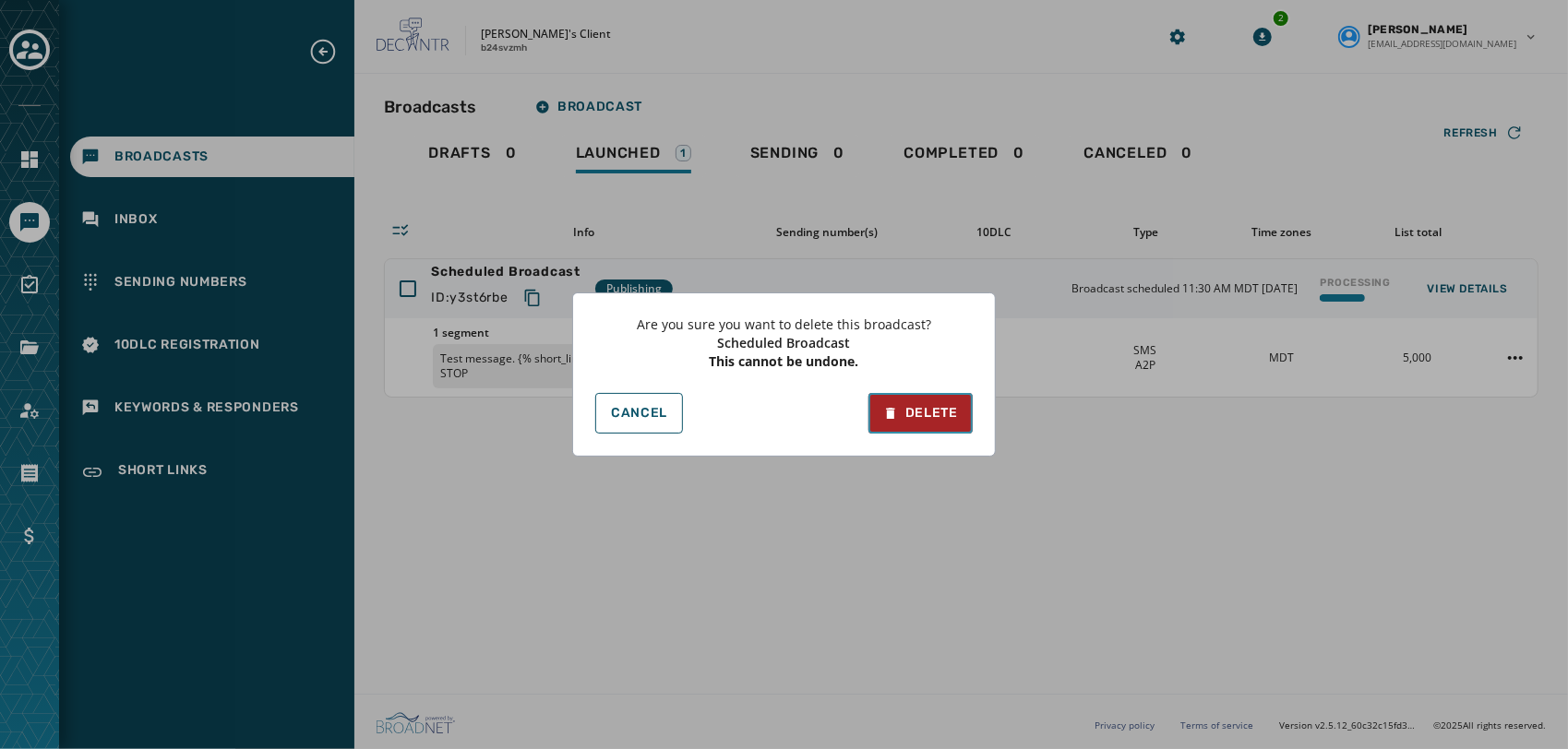
click at [917, 407] on div "Delete" at bounding box center [921, 413] width 75 height 19
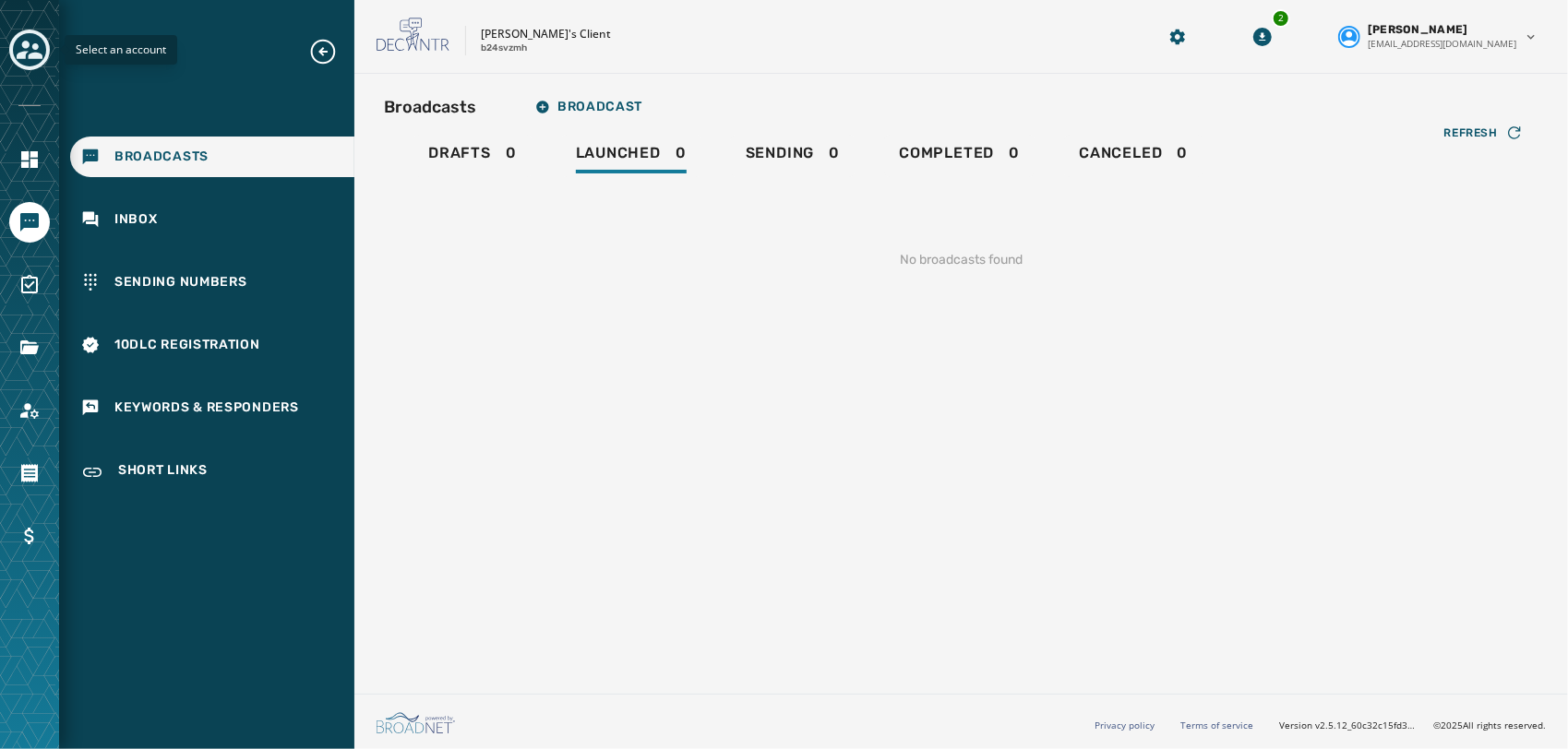
click at [41, 47] on icon "Toggle account select drawer" at bounding box center [30, 49] width 26 height 26
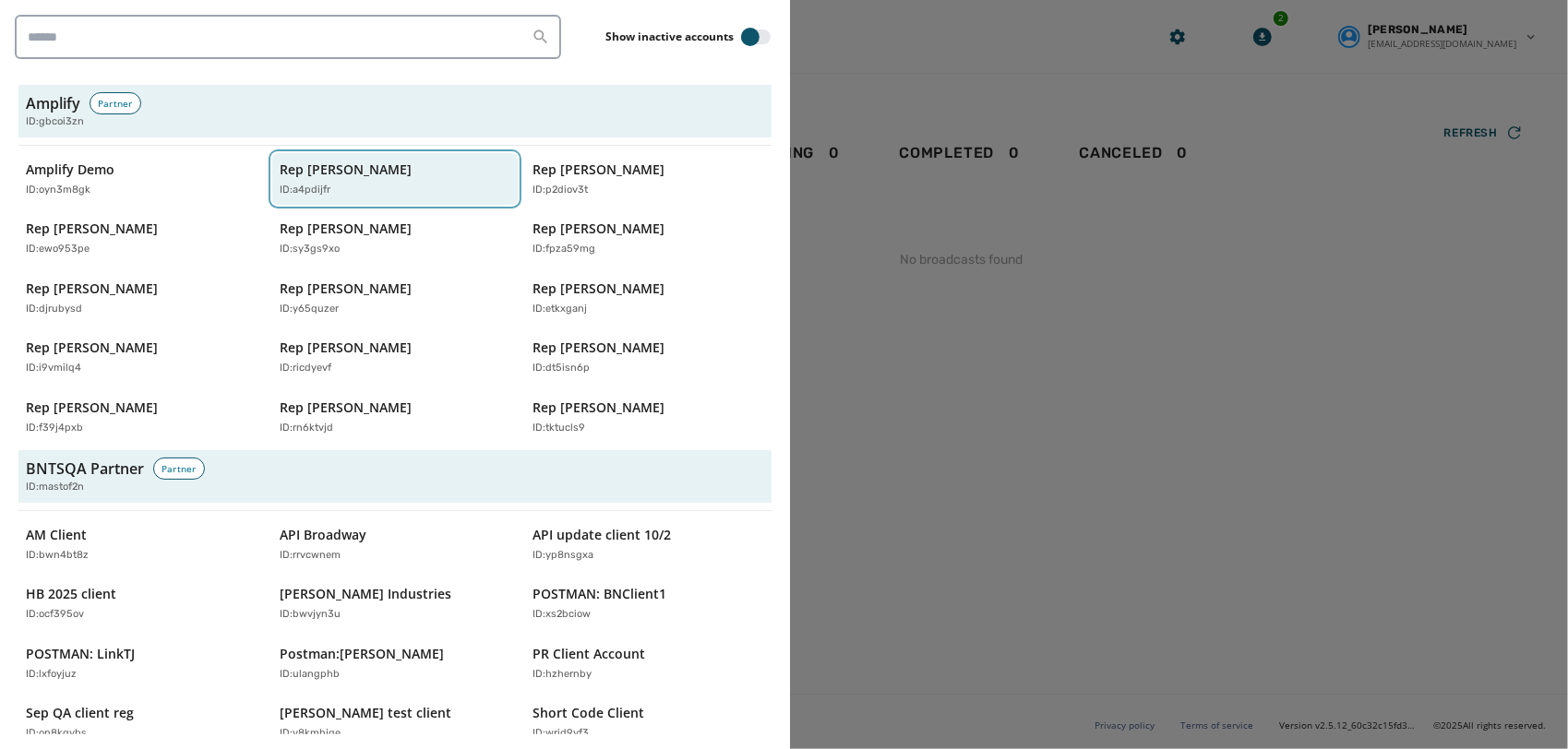
click at [443, 178] on div "Rep Abraham Hamadeh ID: a4pdijfr" at bounding box center [386, 179] width 213 height 38
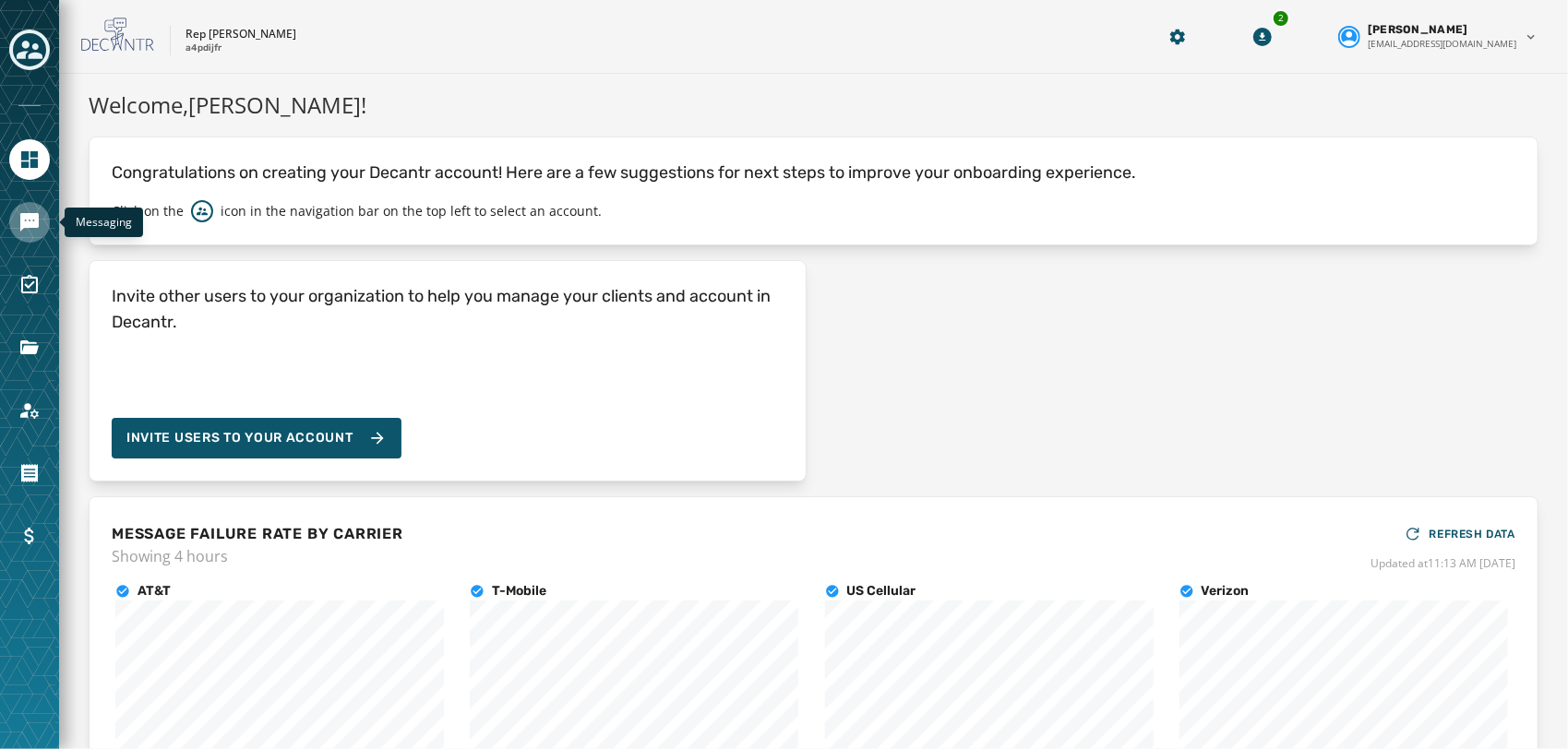
click at [29, 208] on link "Navigate to Messaging" at bounding box center [29, 222] width 41 height 41
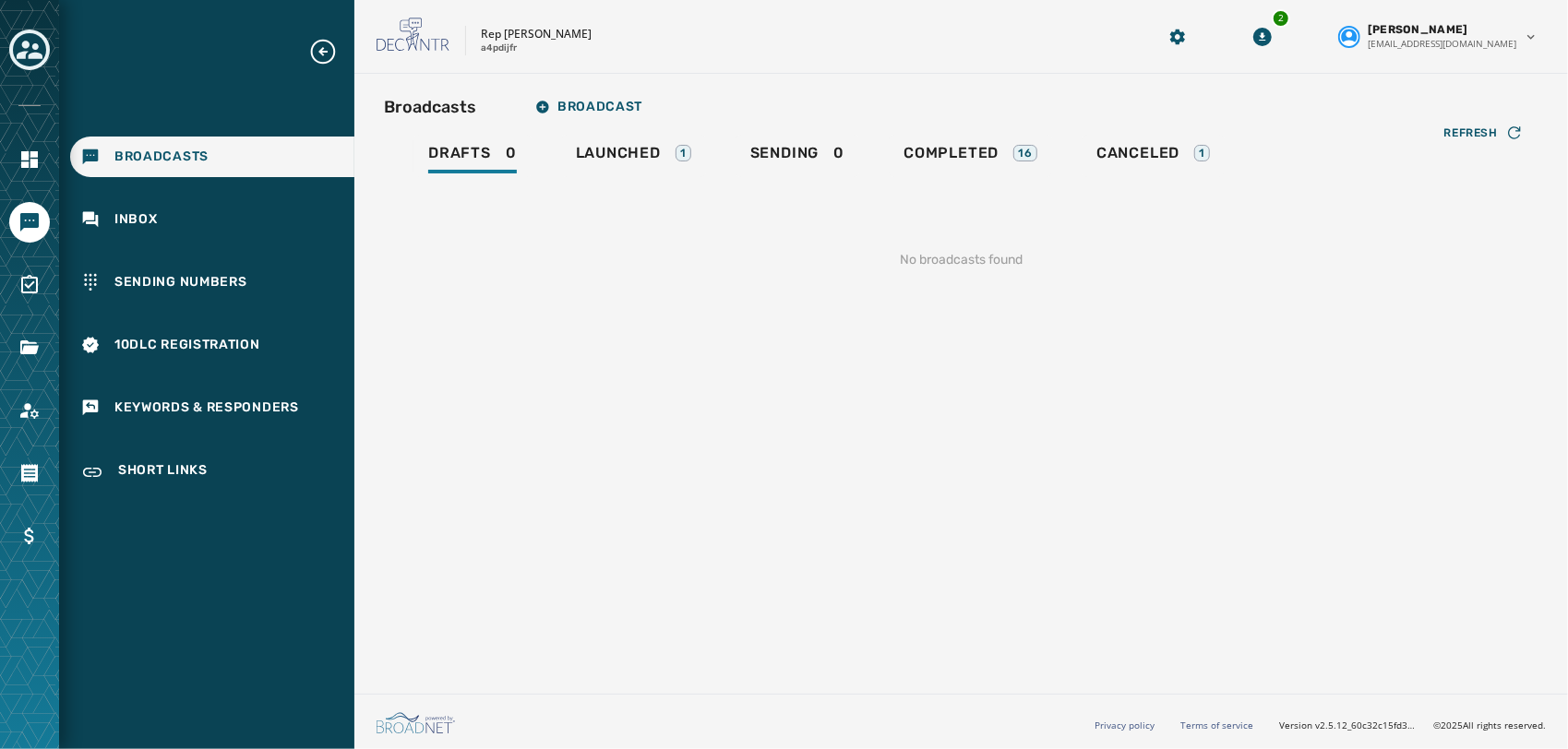
click at [638, 134] on div "Broadcasts Broadcast Drafts 0 Launched 1 Sending 0 Completed 16 Canceled 1 Refr…" at bounding box center [961, 194] width 1155 height 211
click at [632, 154] on span "Launched" at bounding box center [619, 152] width 85 height 19
click at [504, 47] on p "a4pdijfr" at bounding box center [499, 48] width 36 height 14
copy p "a4pdijfr"
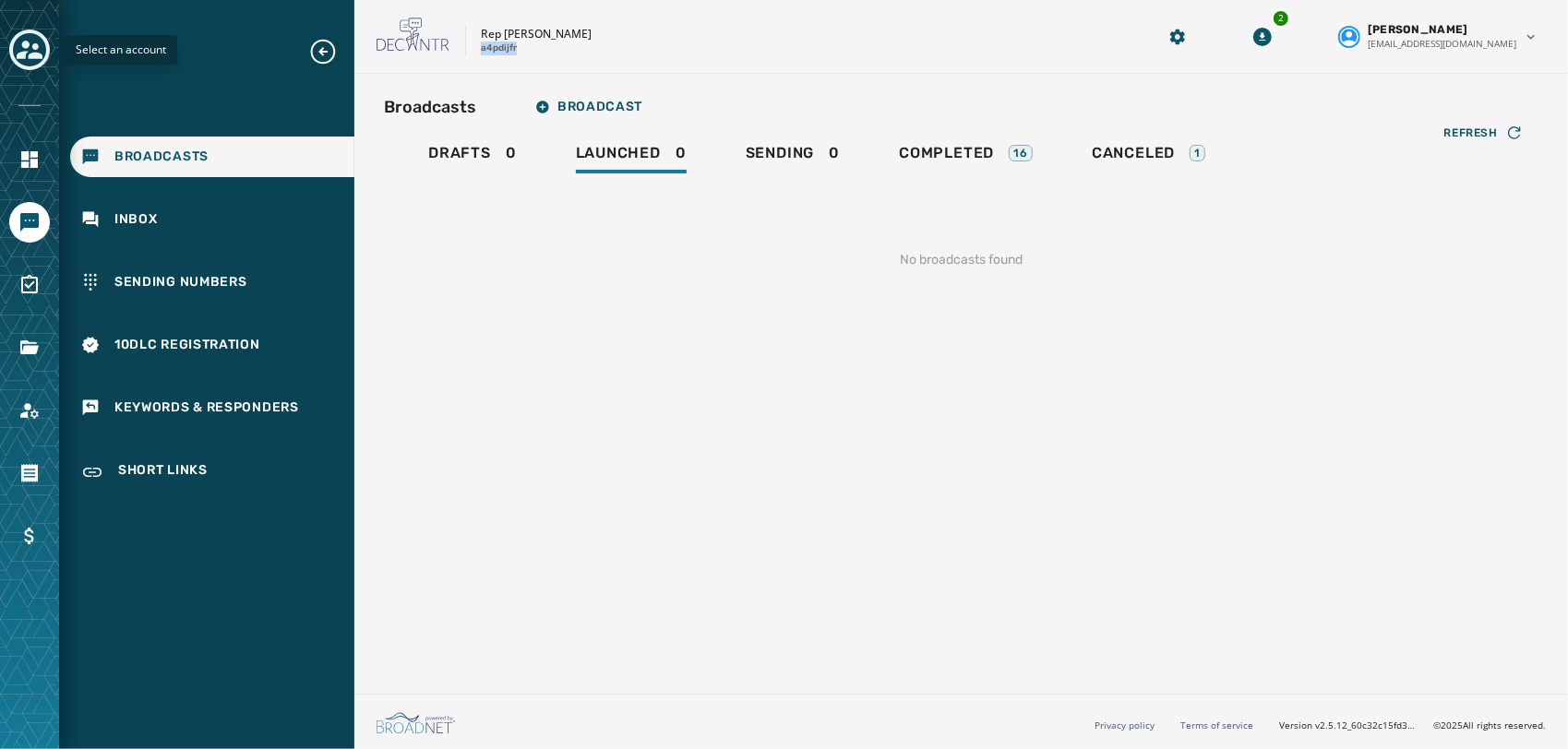
click at [11, 49] on button "Toggle account select drawer" at bounding box center [29, 49] width 41 height 41
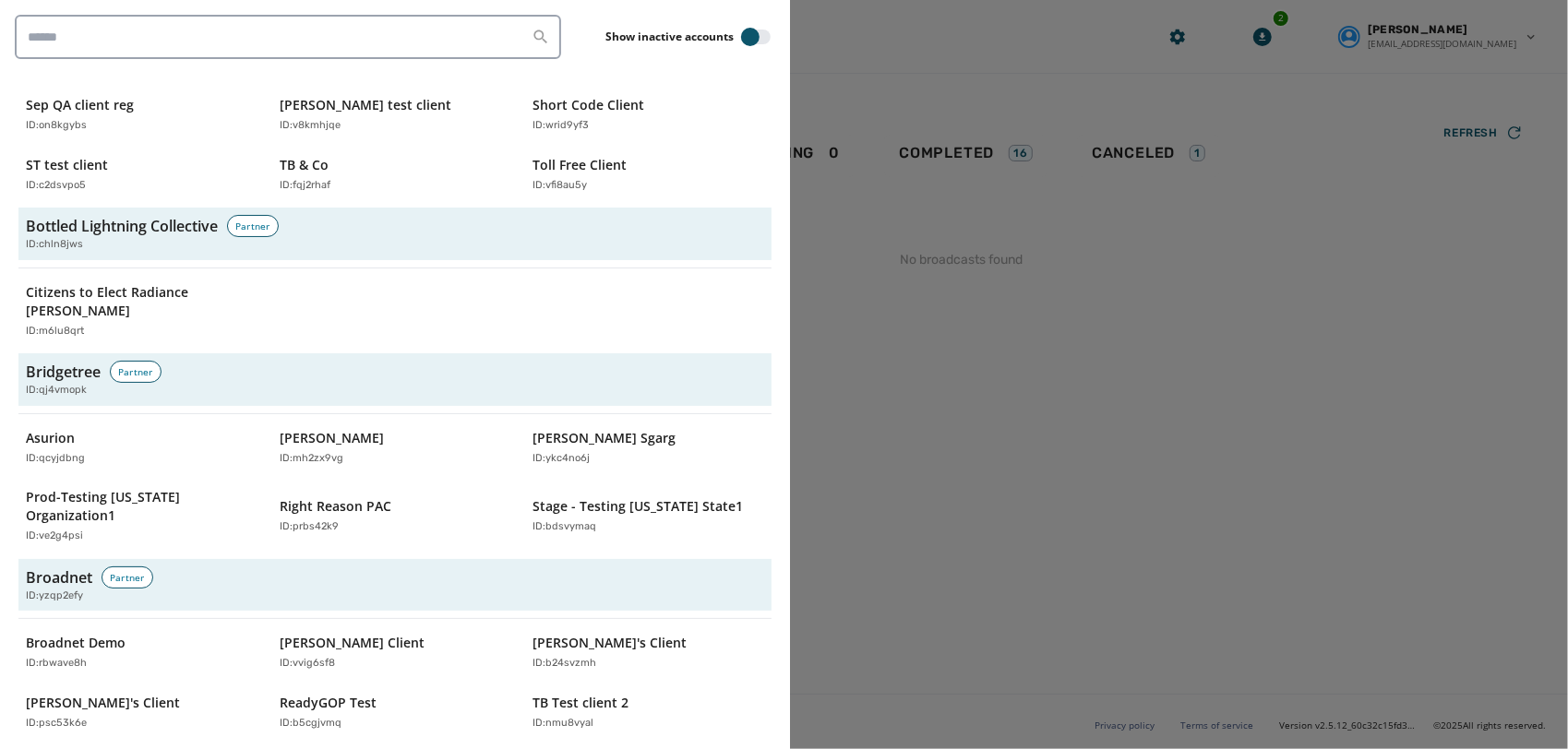
scroll to position [608, 0]
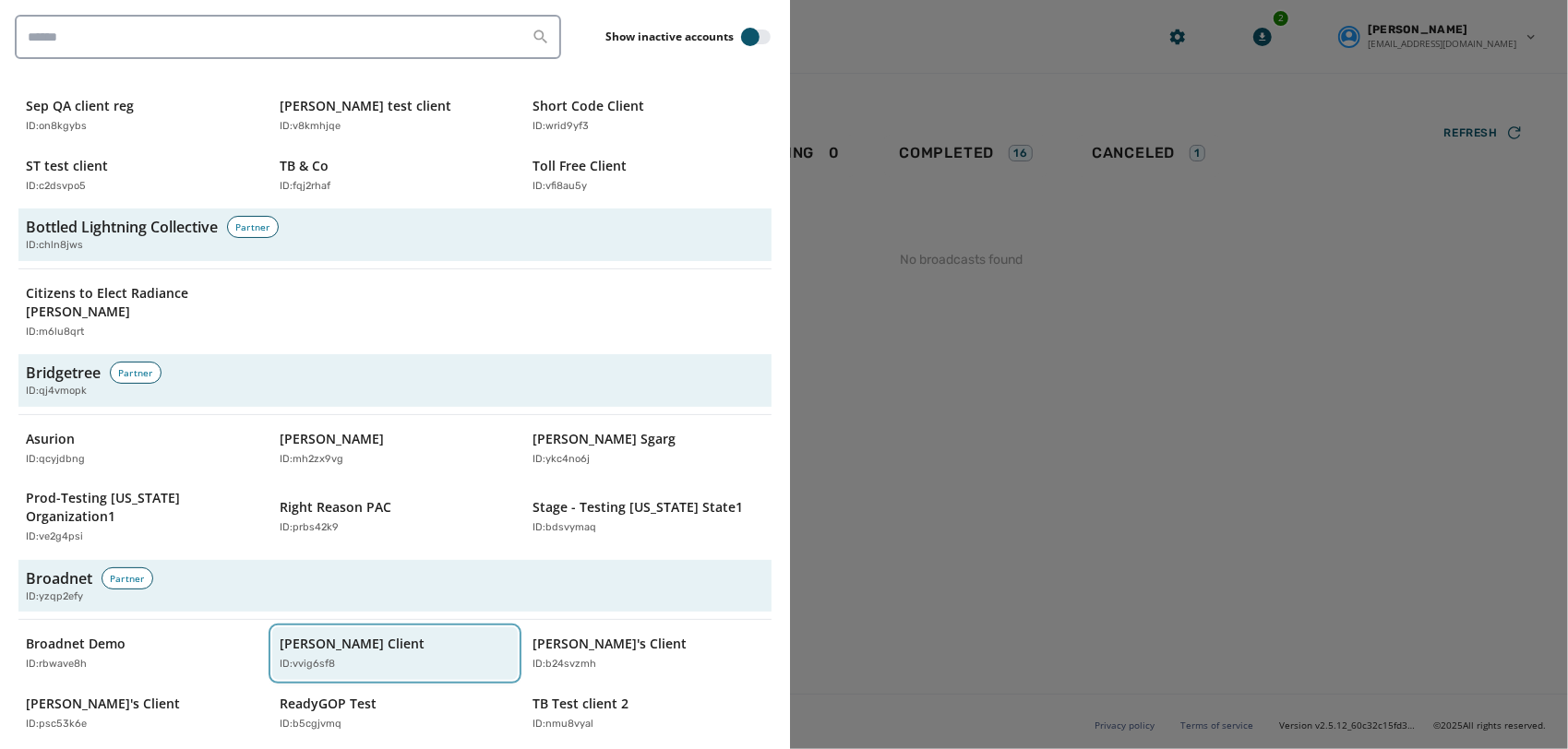
click at [331, 635] on p "[PERSON_NAME] Client" at bounding box center [352, 644] width 145 height 19
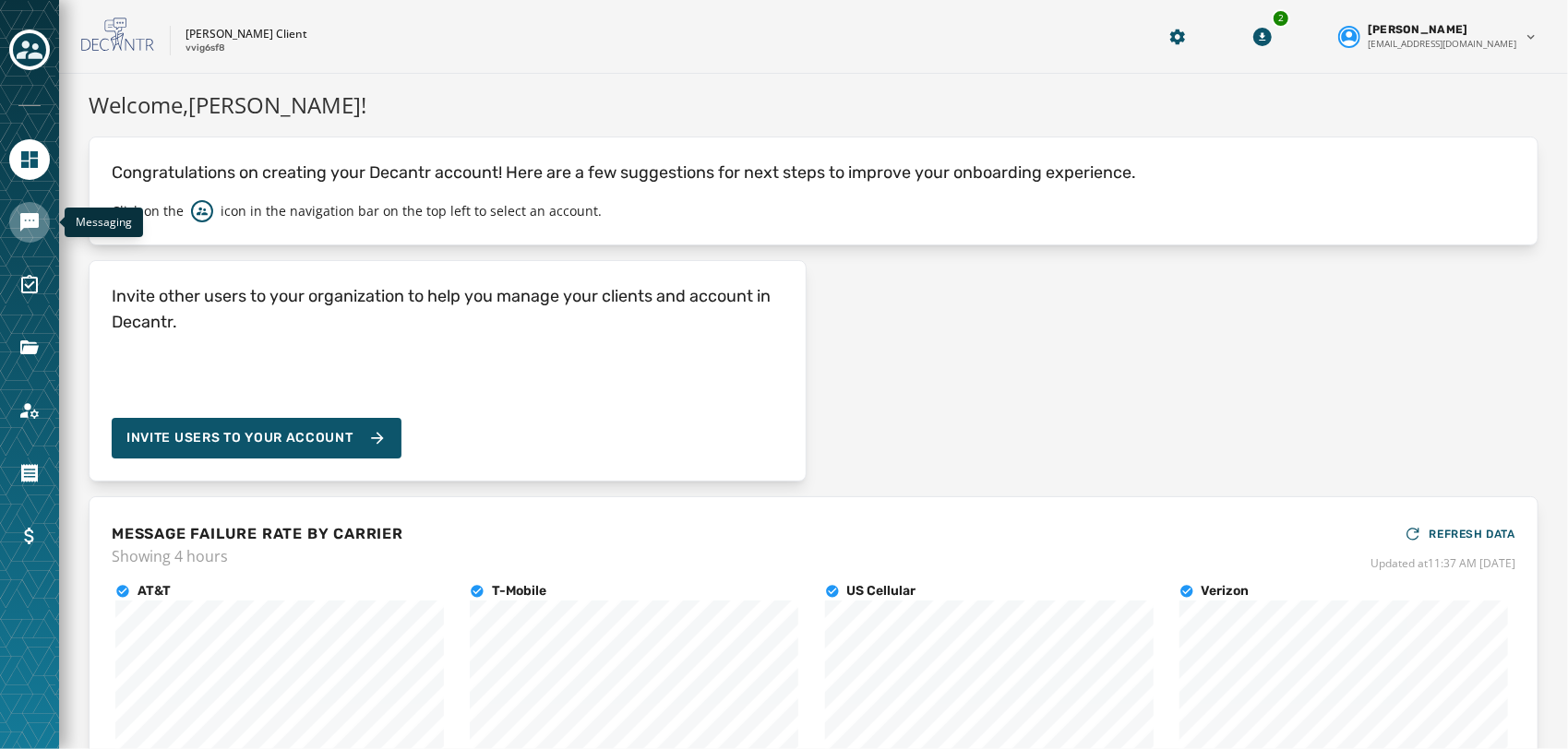
click at [10, 229] on link "Navigate to Messaging" at bounding box center [29, 222] width 41 height 41
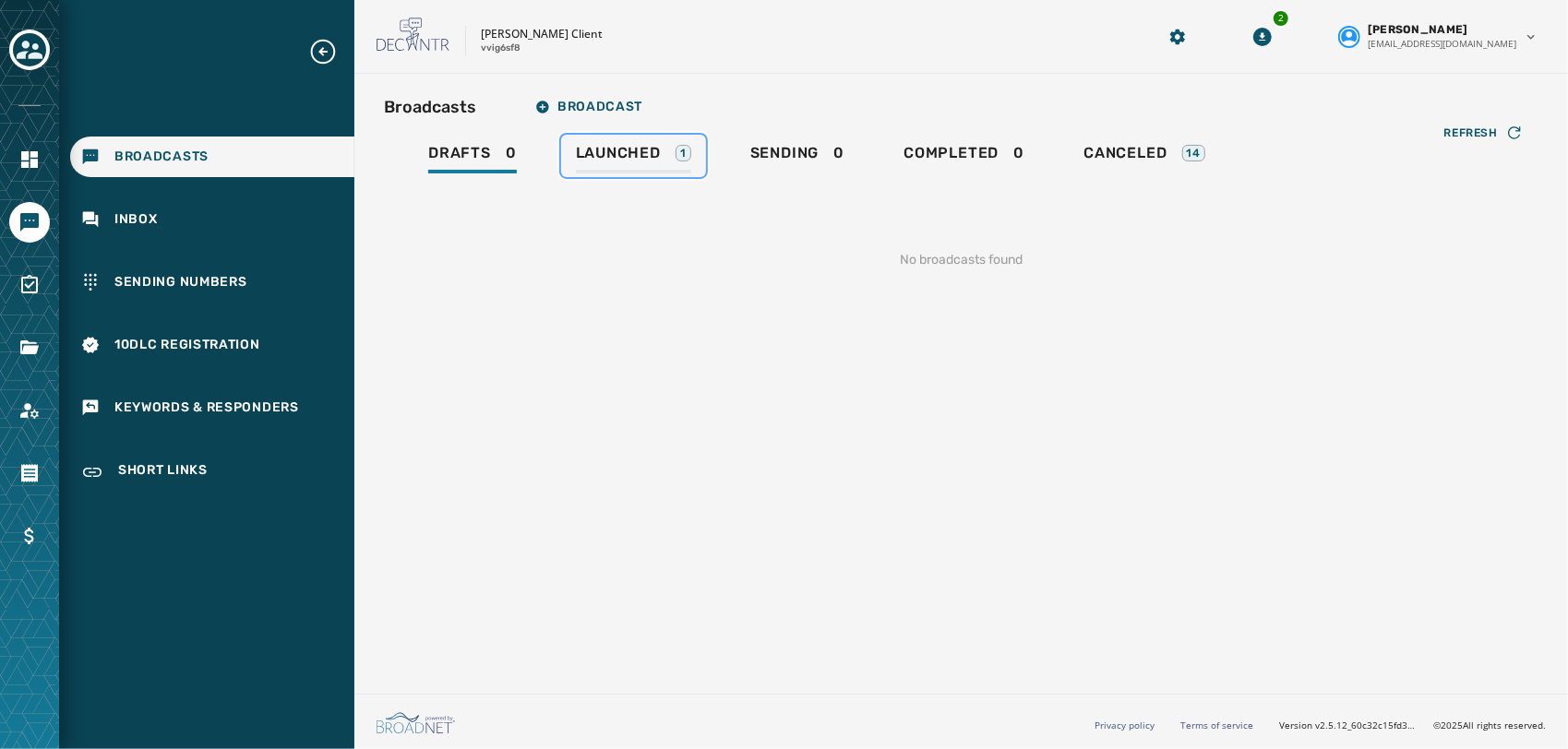
click at [632, 147] on span "Launched" at bounding box center [619, 152] width 85 height 19
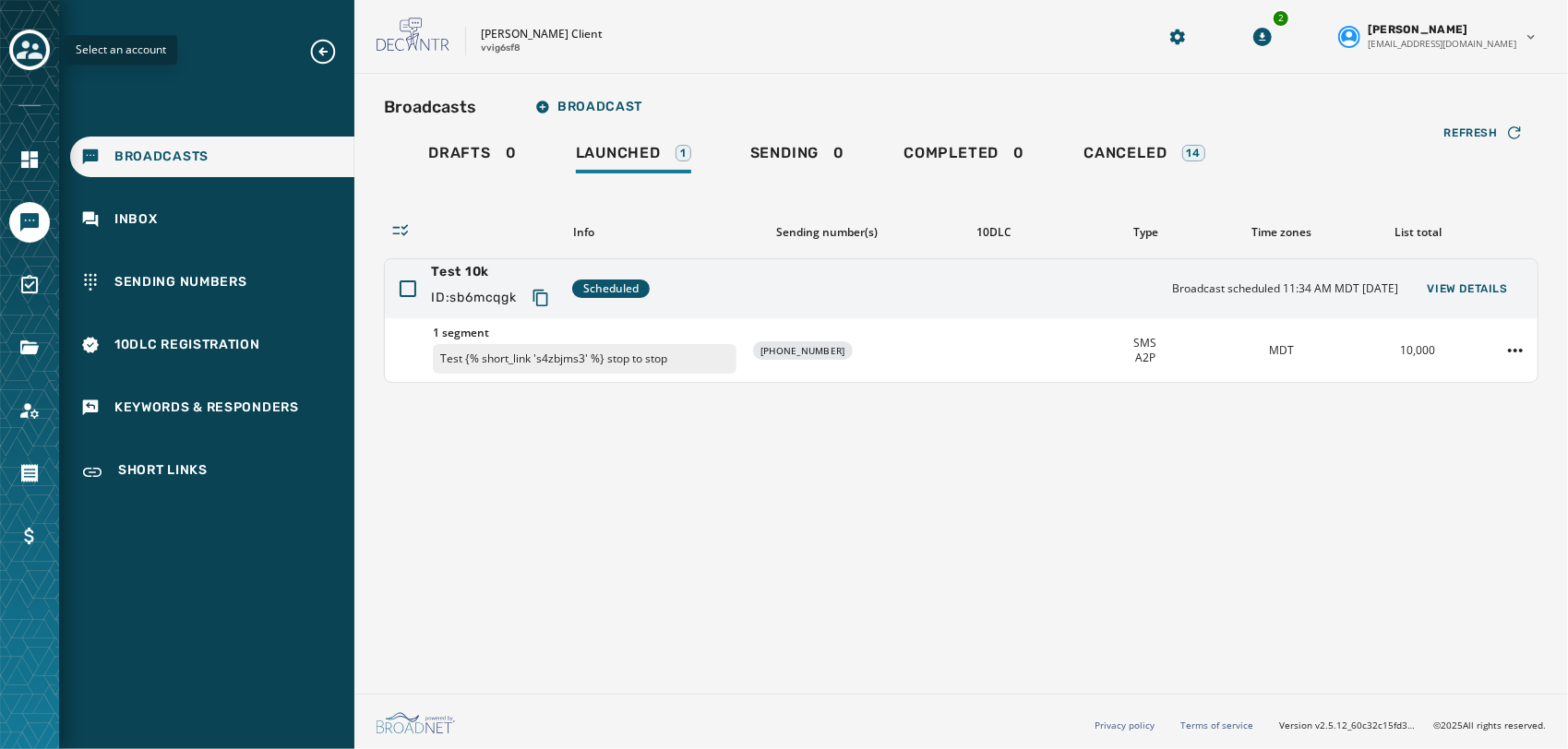
click at [34, 50] on icon "Toggle account select drawer" at bounding box center [30, 49] width 26 height 26
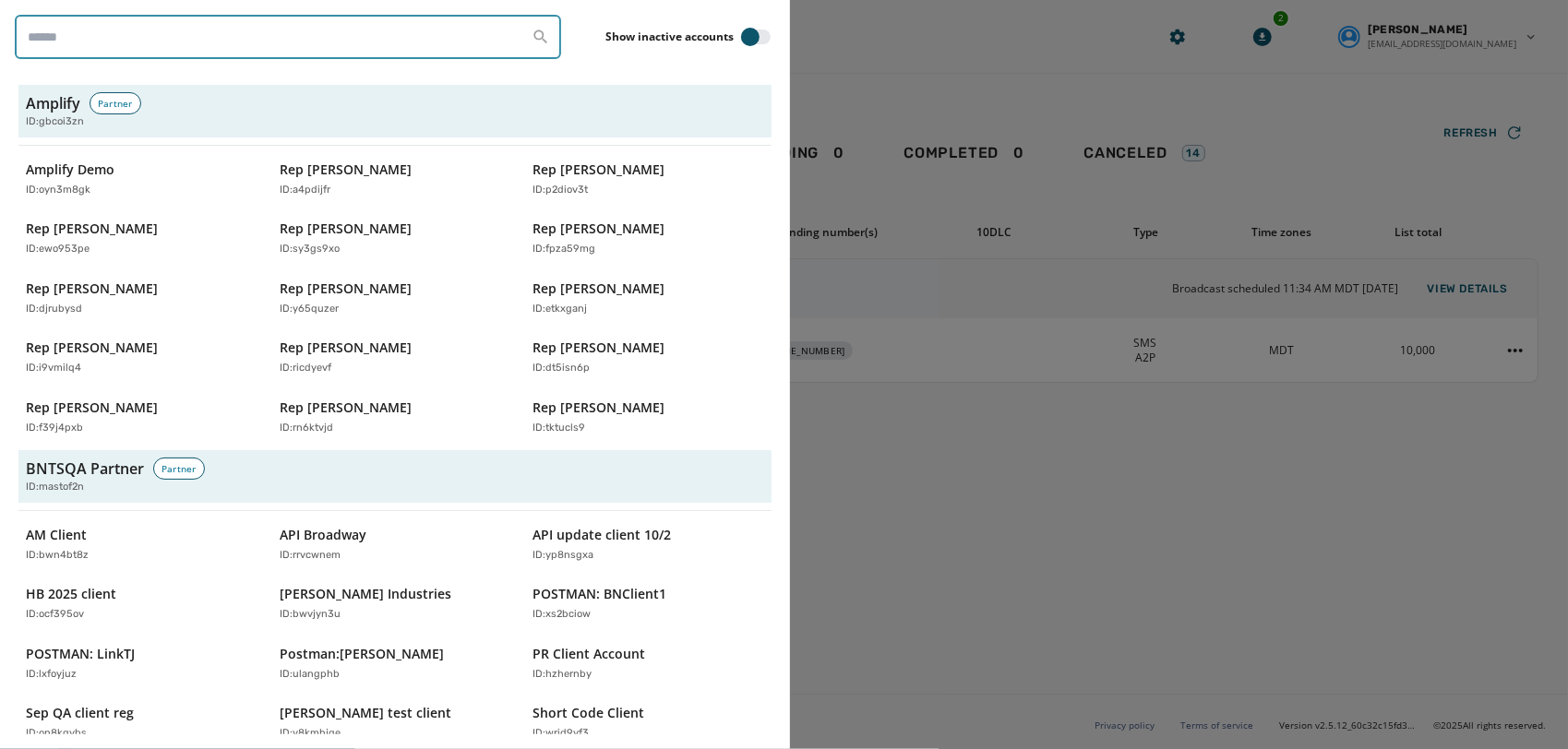
click at [276, 35] on input "search" at bounding box center [288, 37] width 546 height 45
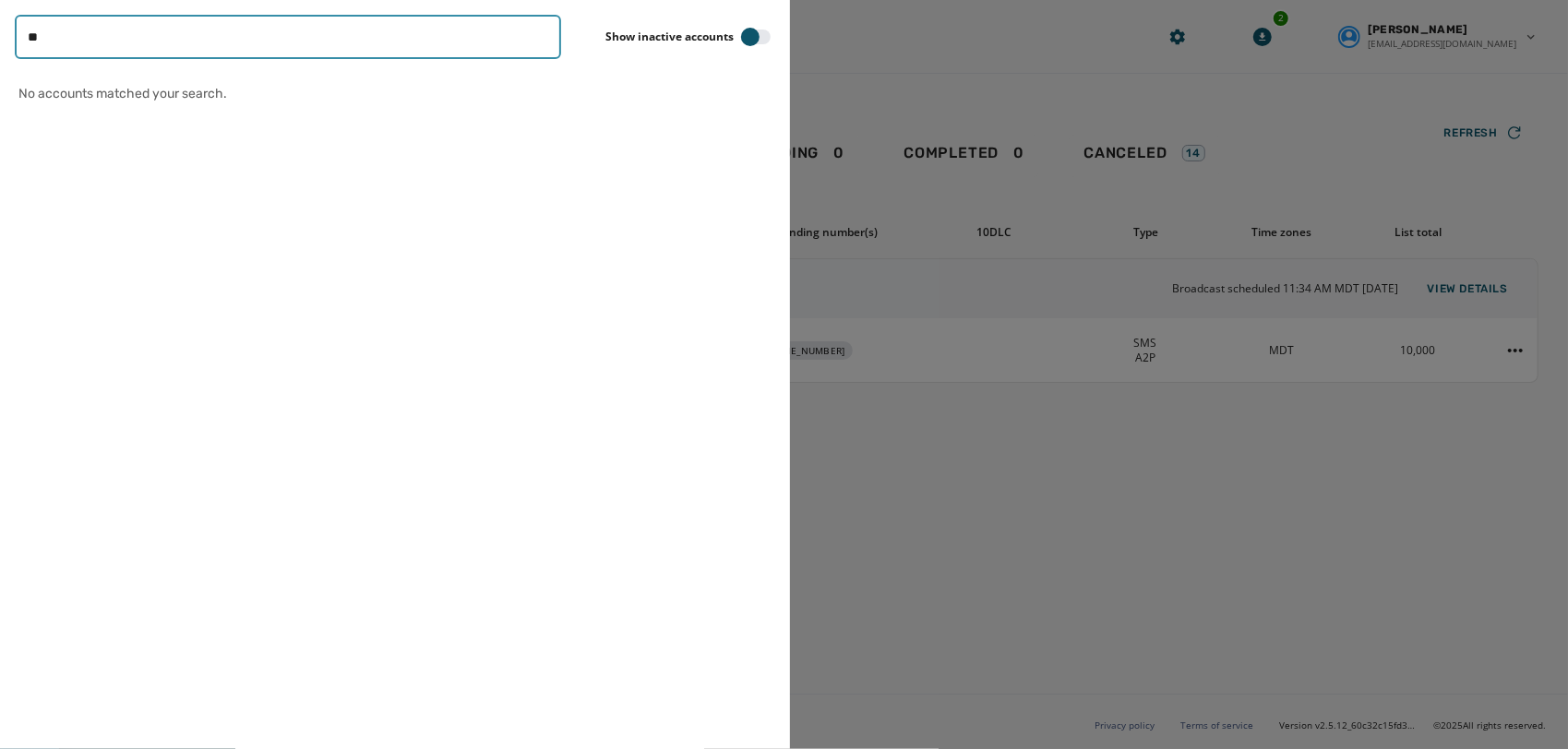
type input "*"
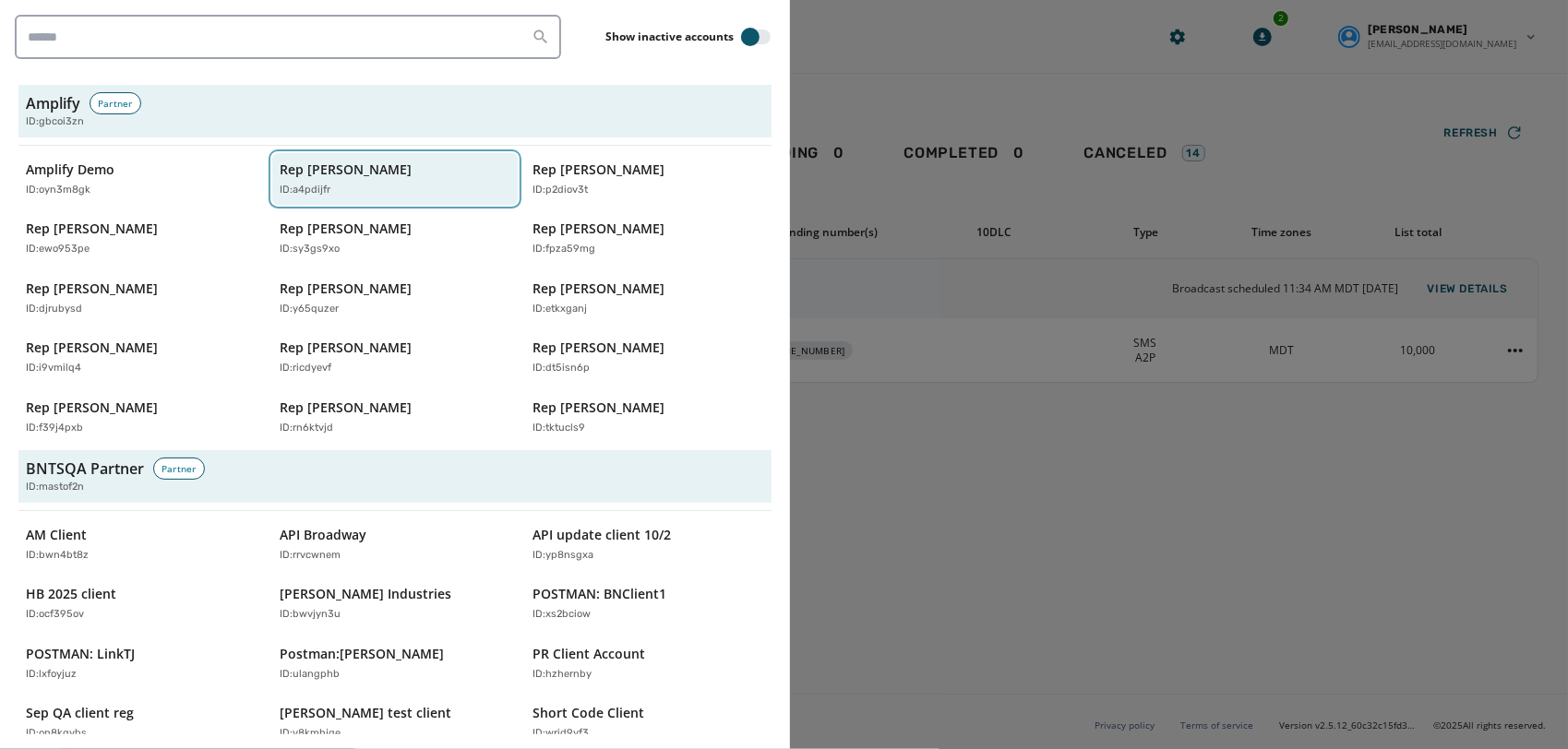
click at [348, 179] on div "Rep Abraham Hamadeh ID: a4pdijfr" at bounding box center [386, 179] width 213 height 38
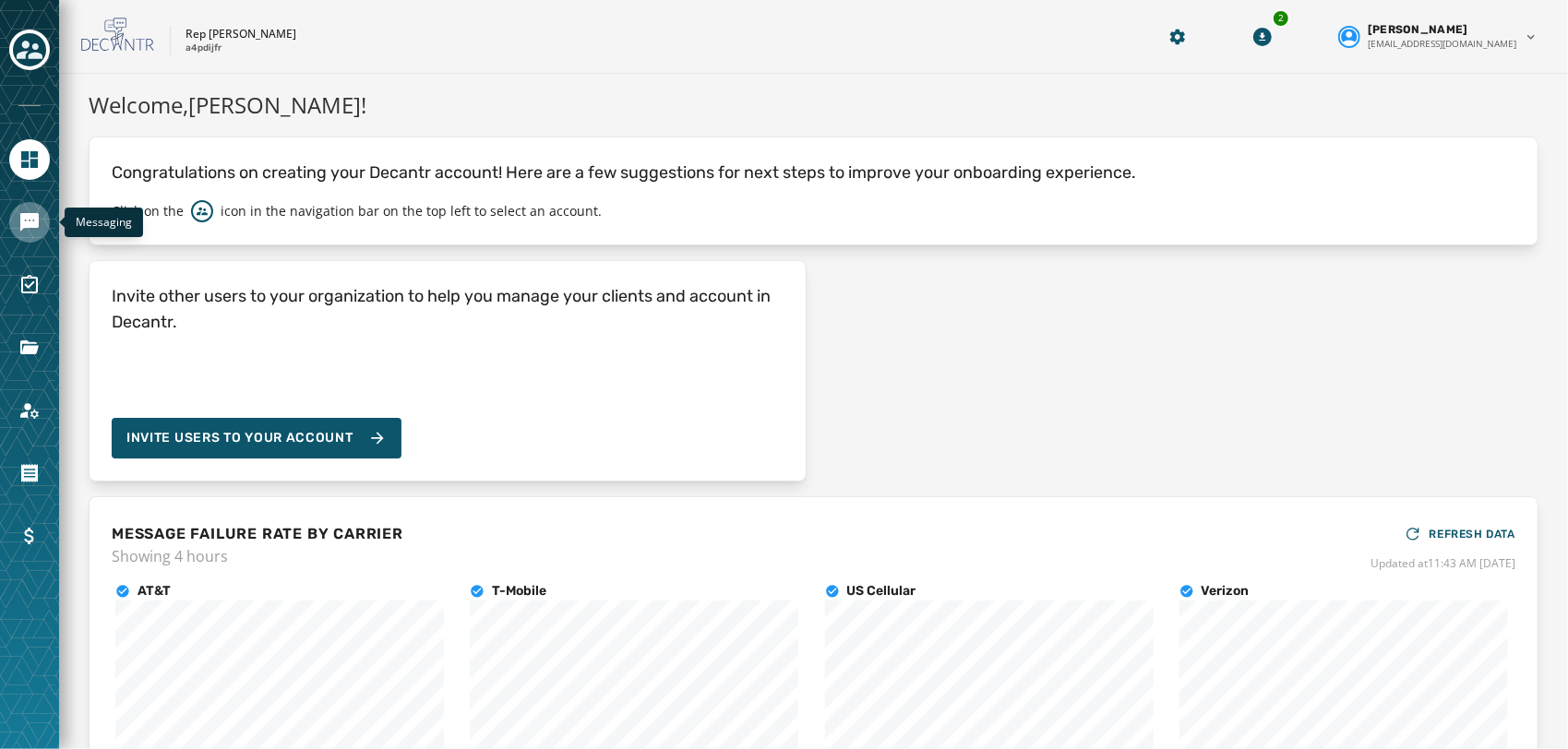
click at [25, 227] on icon "Navigate to Messaging" at bounding box center [30, 222] width 19 height 19
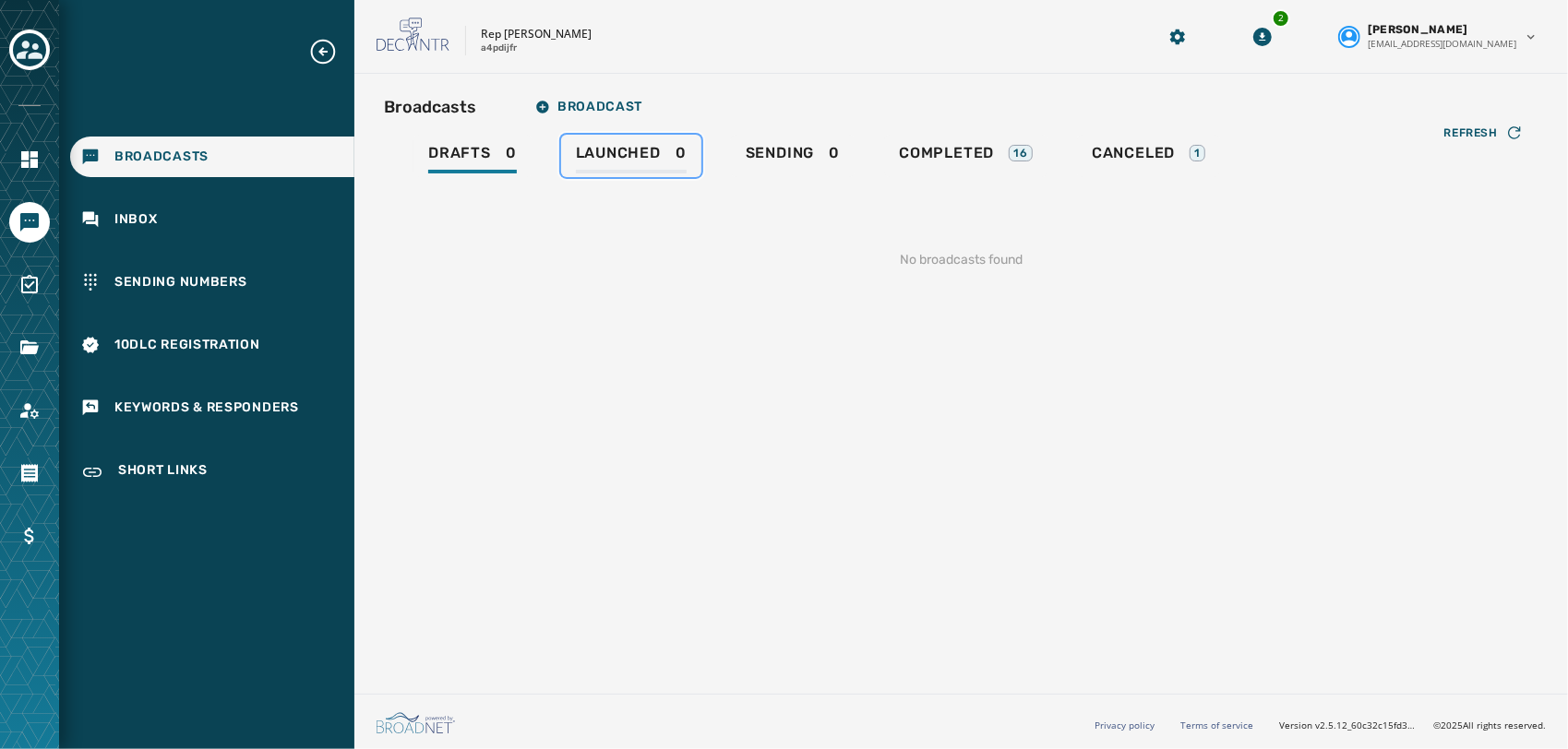
click at [625, 153] on span "Launched" at bounding box center [619, 152] width 85 height 19
click at [1468, 140] on span "Refresh" at bounding box center [1471, 133] width 53 height 15
click at [1447, 123] on button "Refresh" at bounding box center [1484, 133] width 109 height 30
click at [677, 596] on div "Broadcasts Broadcast Drafts 0 Launched 0 Sending 0 Completed 16 Canceled 1 Refr…" at bounding box center [961, 380] width 1214 height 612
click at [1471, 118] on button "Refresh" at bounding box center [1484, 133] width 109 height 30
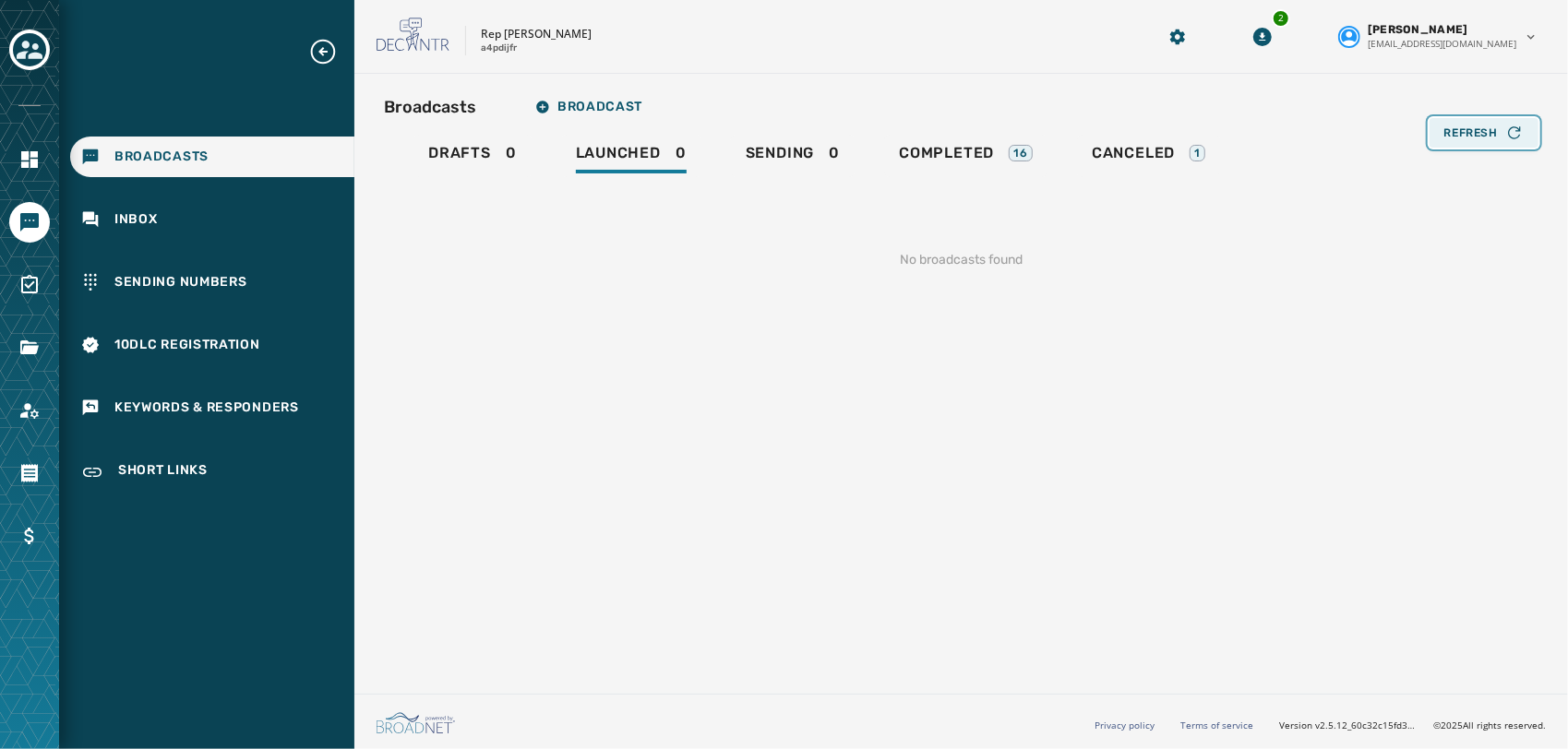
click at [1470, 119] on button "Refresh" at bounding box center [1484, 133] width 109 height 30
click at [1458, 137] on span "Refresh" at bounding box center [1471, 133] width 53 height 15
click at [1474, 130] on span "Refresh" at bounding box center [1471, 133] width 53 height 15
click at [827, 435] on div "Broadcasts Broadcast Drafts 0 Launched 0 Sending 0 Completed 16 Canceled 1 Refr…" at bounding box center [961, 380] width 1214 height 612
click at [481, 160] on span "Drafts" at bounding box center [459, 152] width 62 height 19
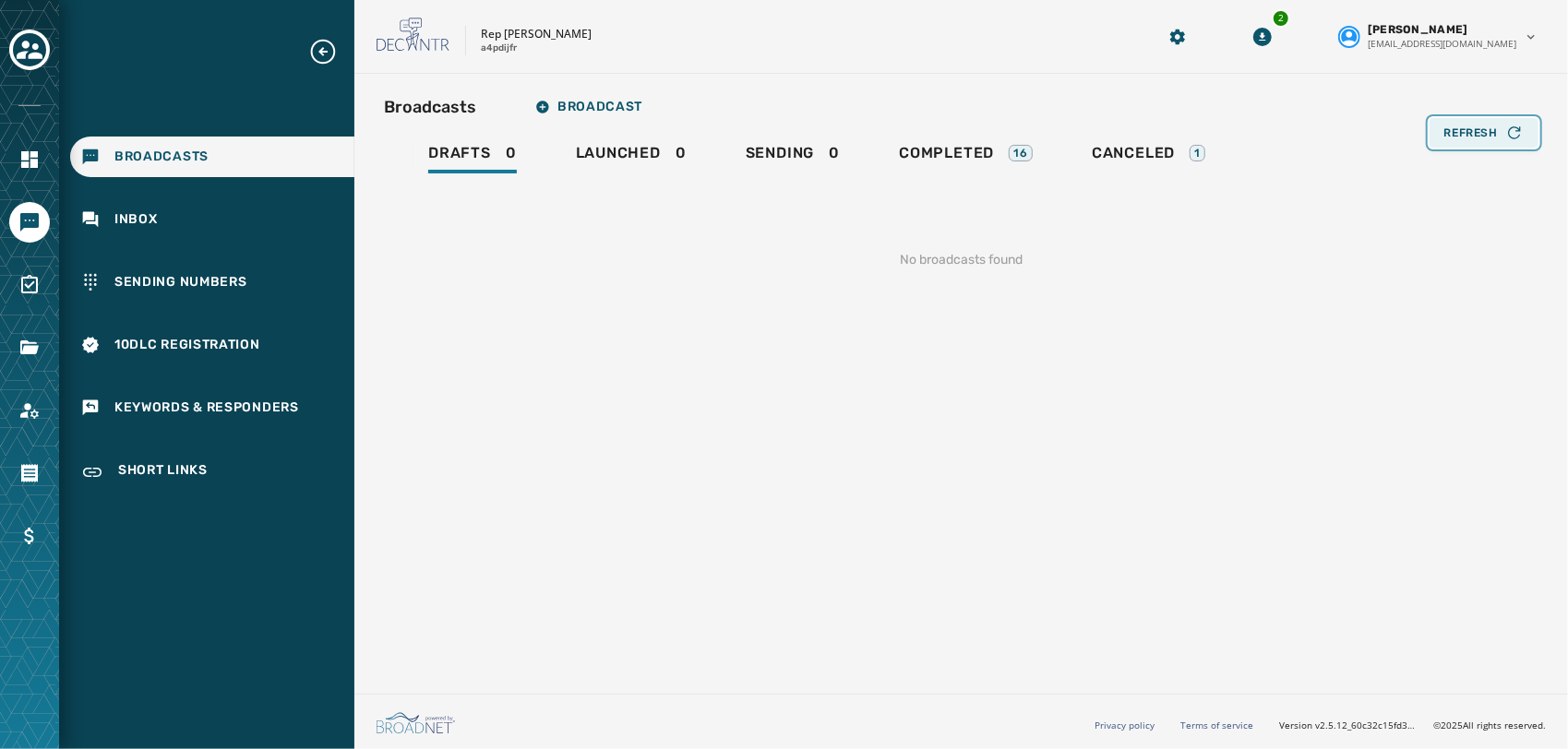
click at [1489, 126] on span "Refresh" at bounding box center [1471, 133] width 53 height 15
click at [1490, 132] on span "Refresh" at bounding box center [1471, 133] width 53 height 15
click at [961, 142] on link "Completed 16" at bounding box center [965, 155] width 163 height 43
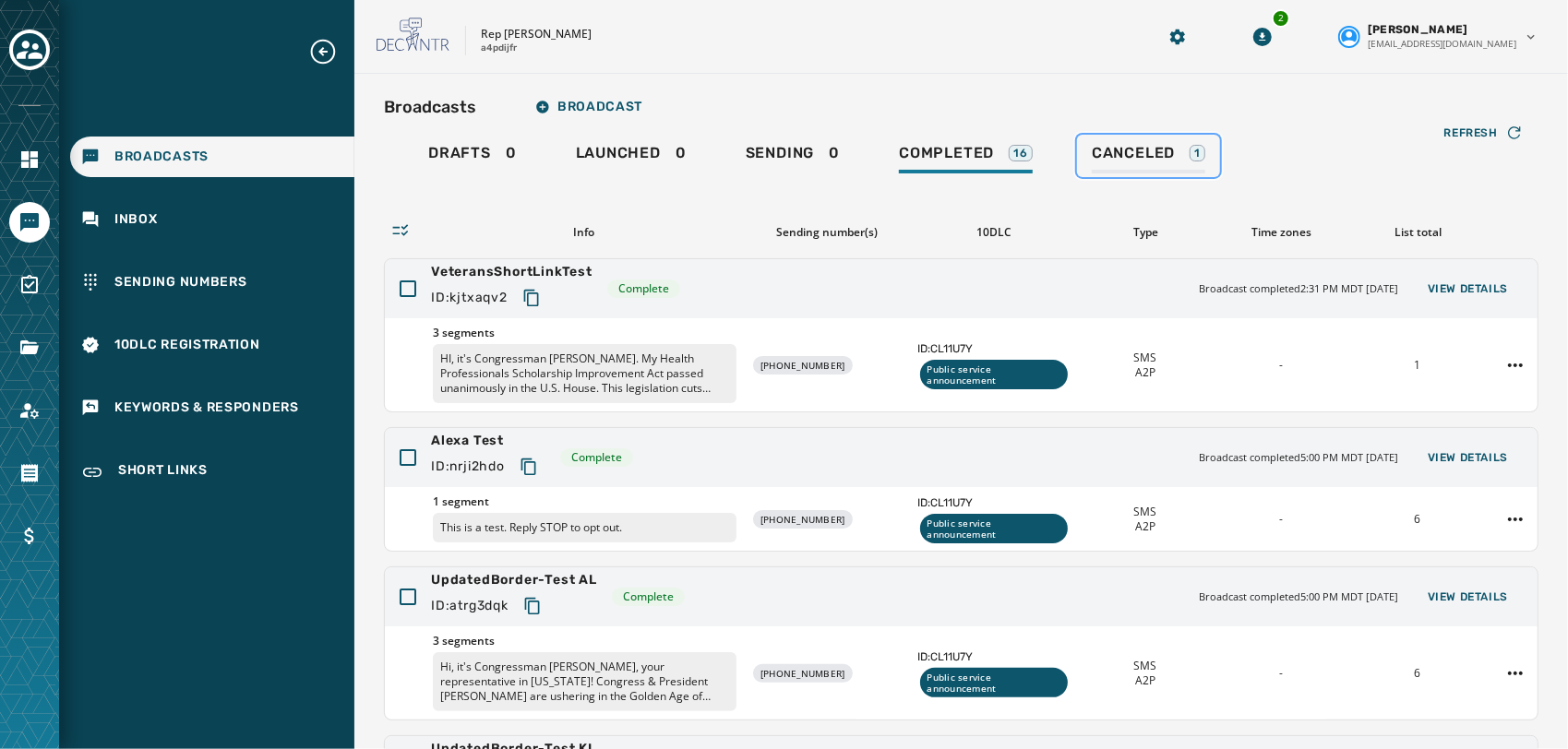
click at [1127, 155] on span "Canceled" at bounding box center [1133, 152] width 83 height 19
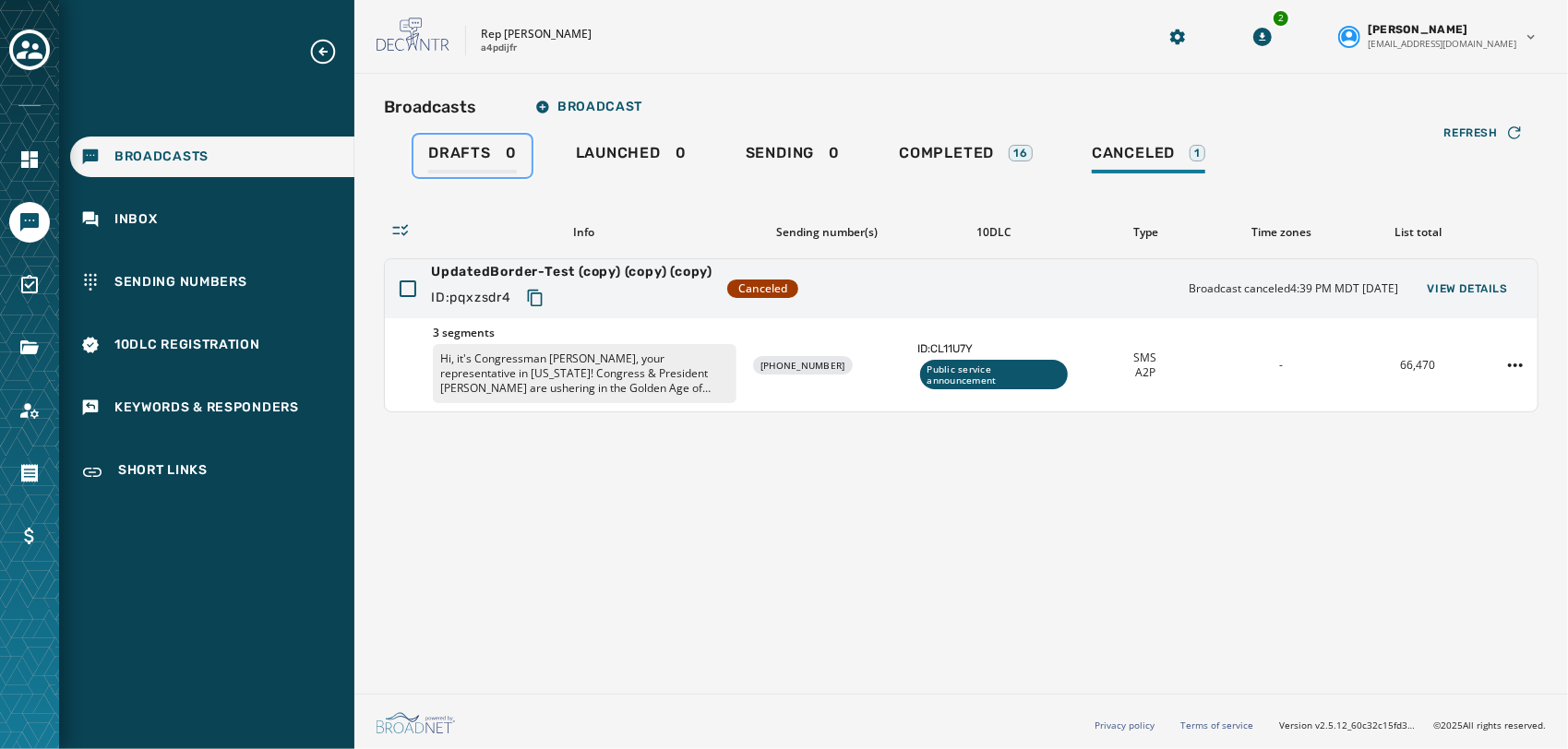
click at [464, 151] on span "Drafts" at bounding box center [459, 152] width 62 height 19
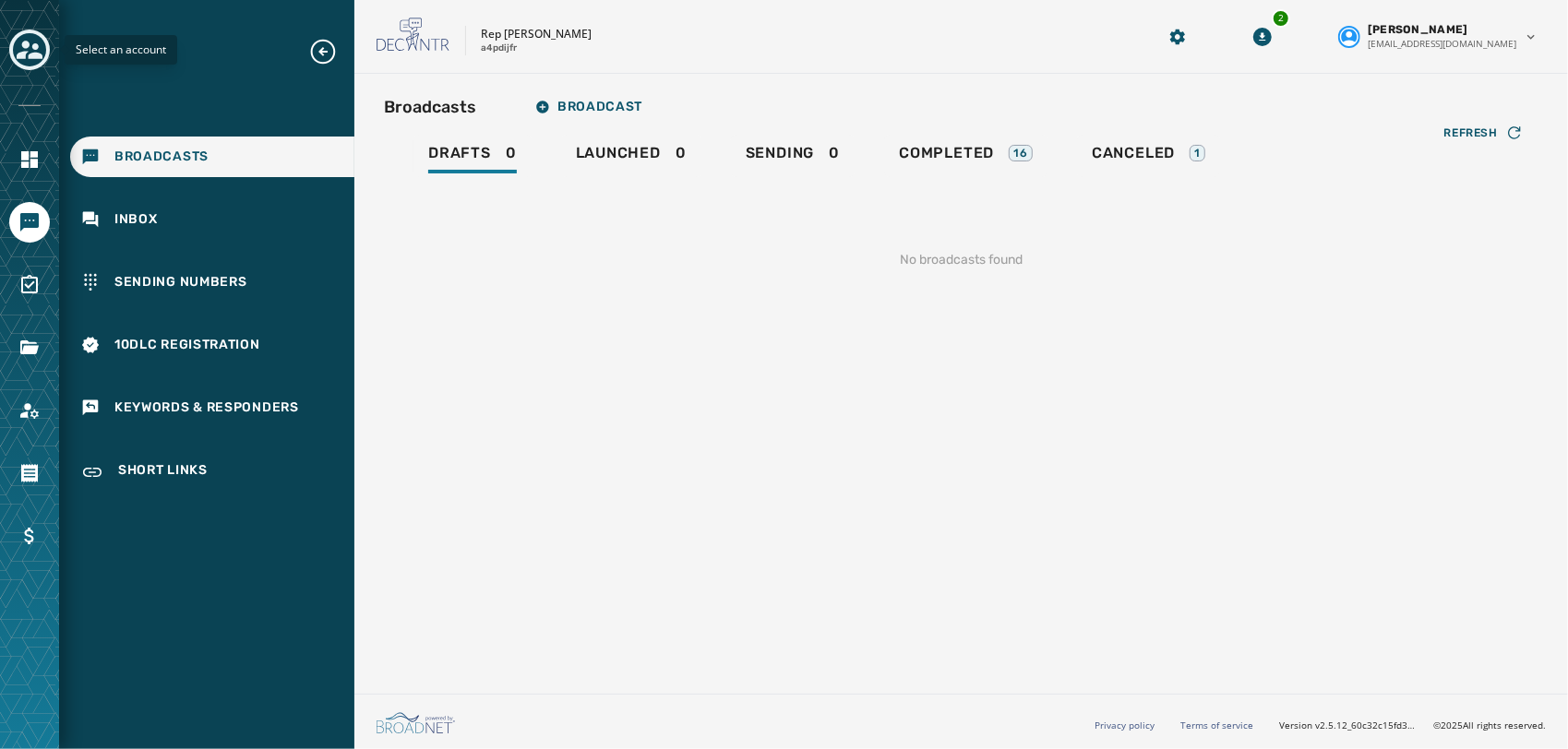
click at [36, 61] on icon "Toggle account select drawer" at bounding box center [30, 49] width 26 height 26
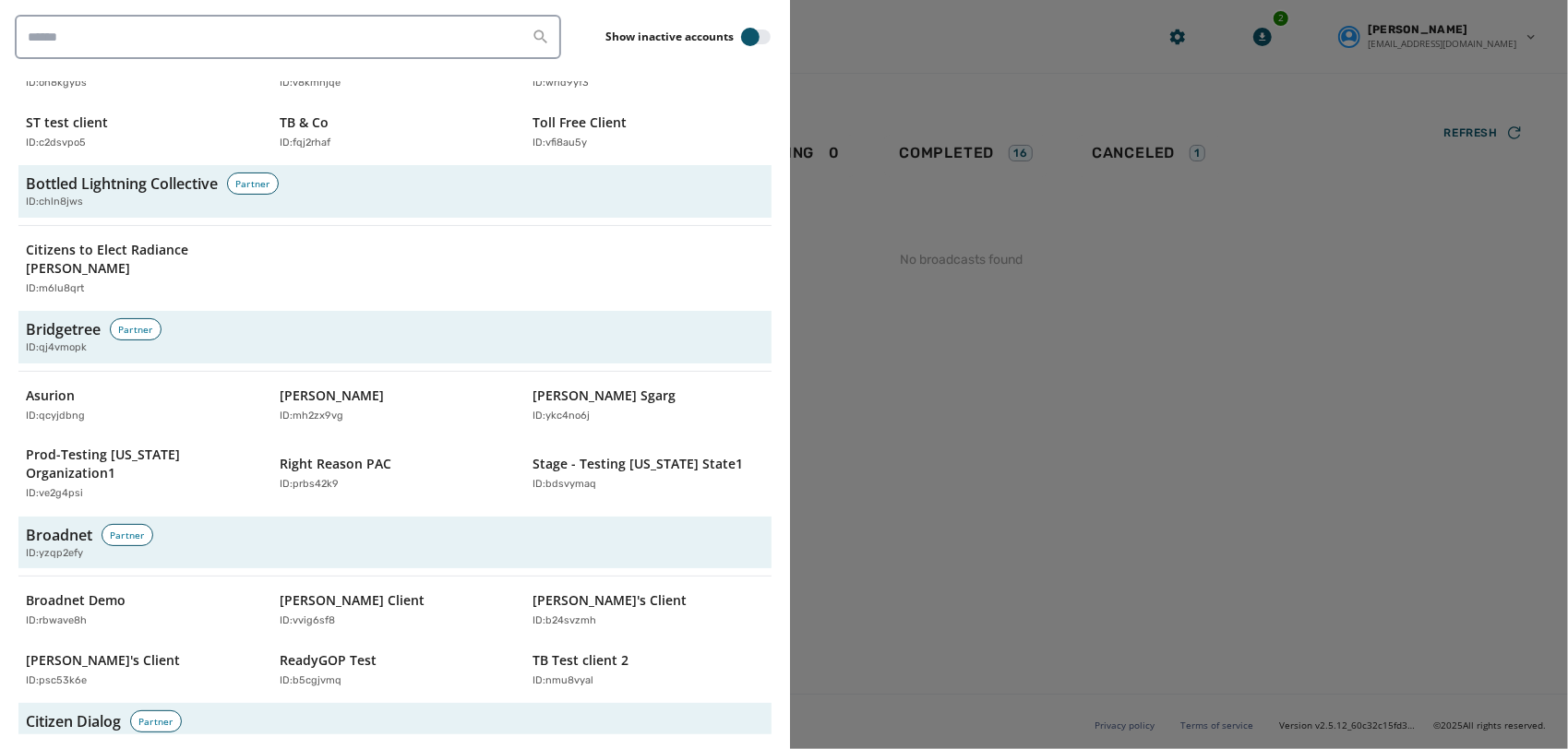
scroll to position [651, 0]
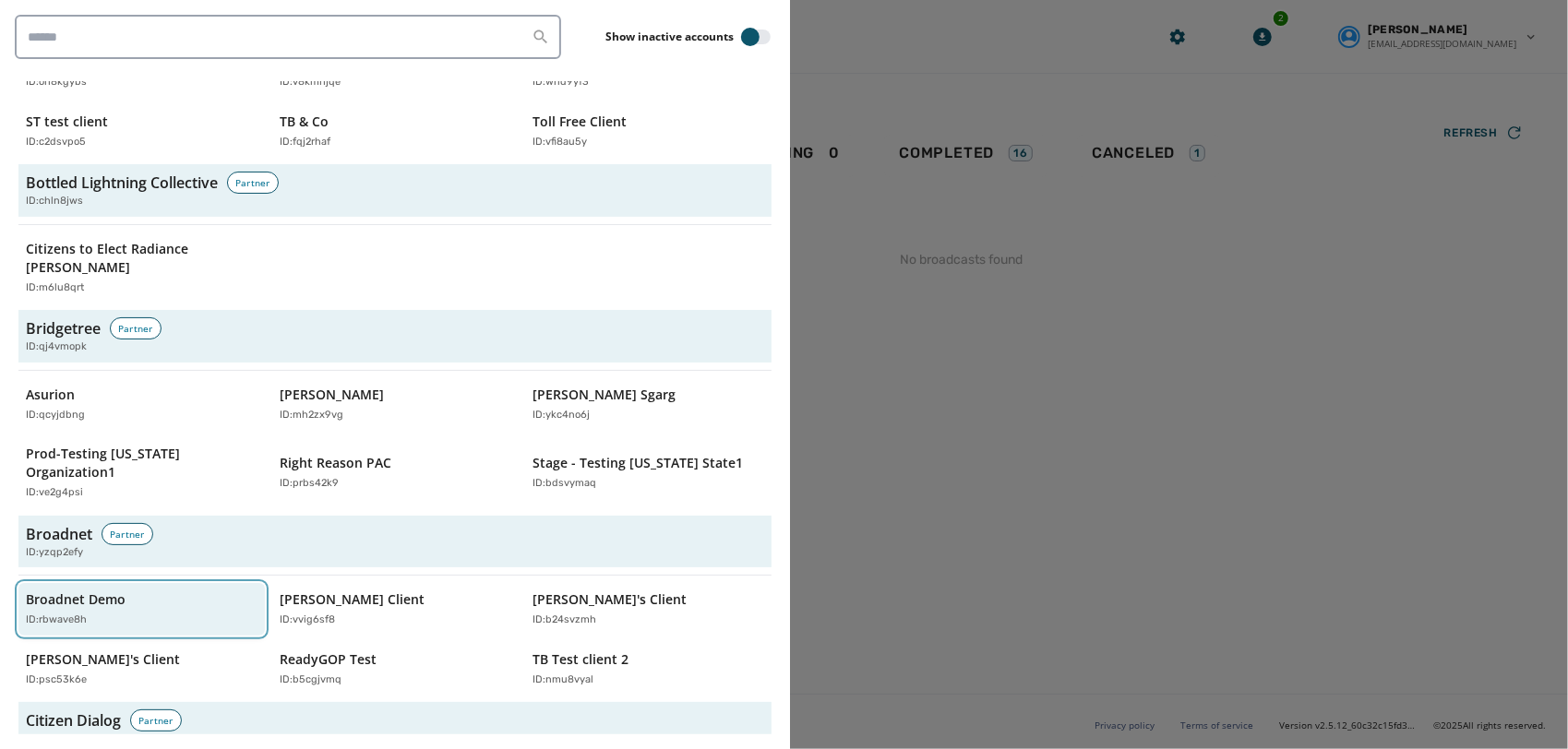
click at [128, 612] on div "ID: rbwave8h" at bounding box center [132, 620] width 213 height 16
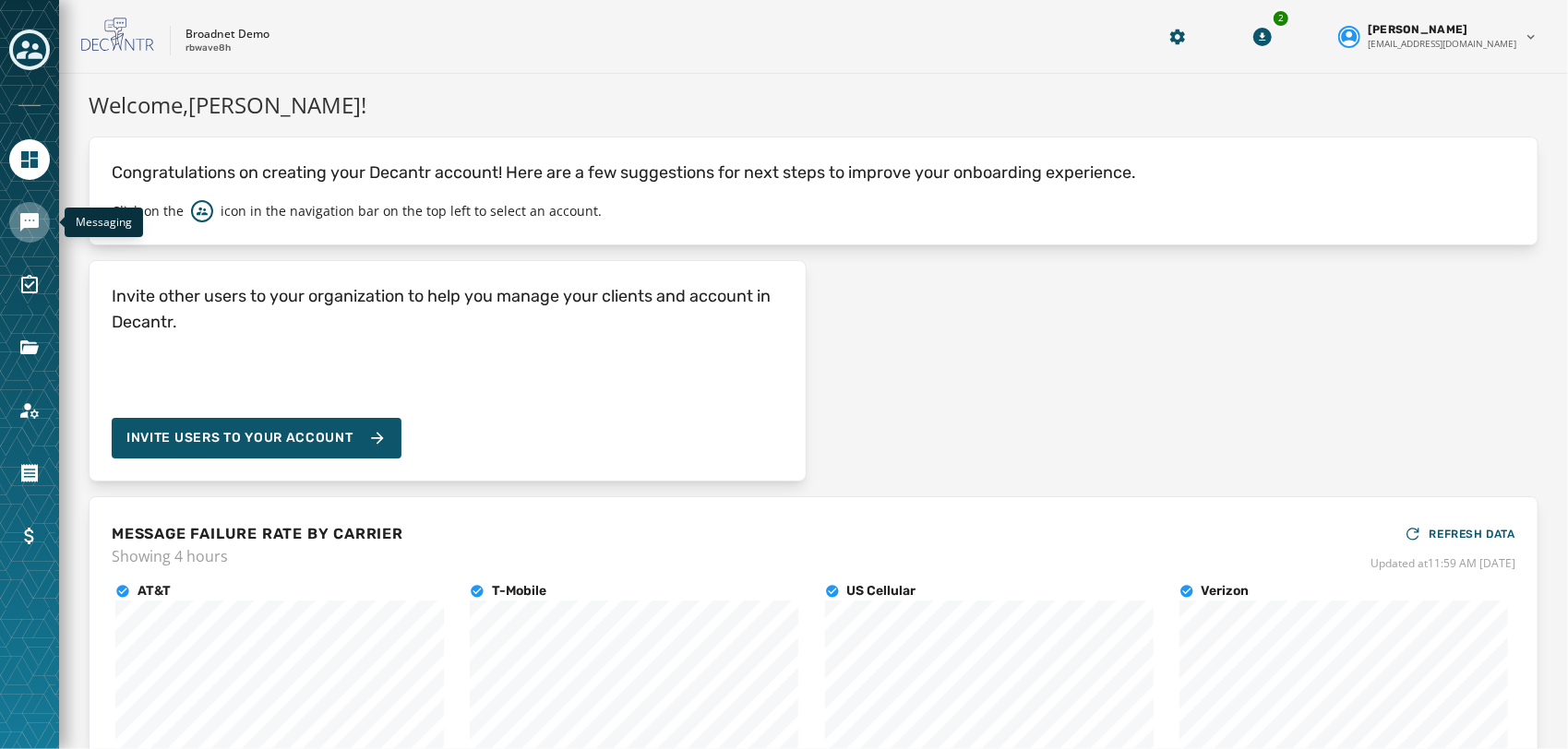
click at [33, 215] on icon "Navigate to Messaging" at bounding box center [30, 222] width 19 height 19
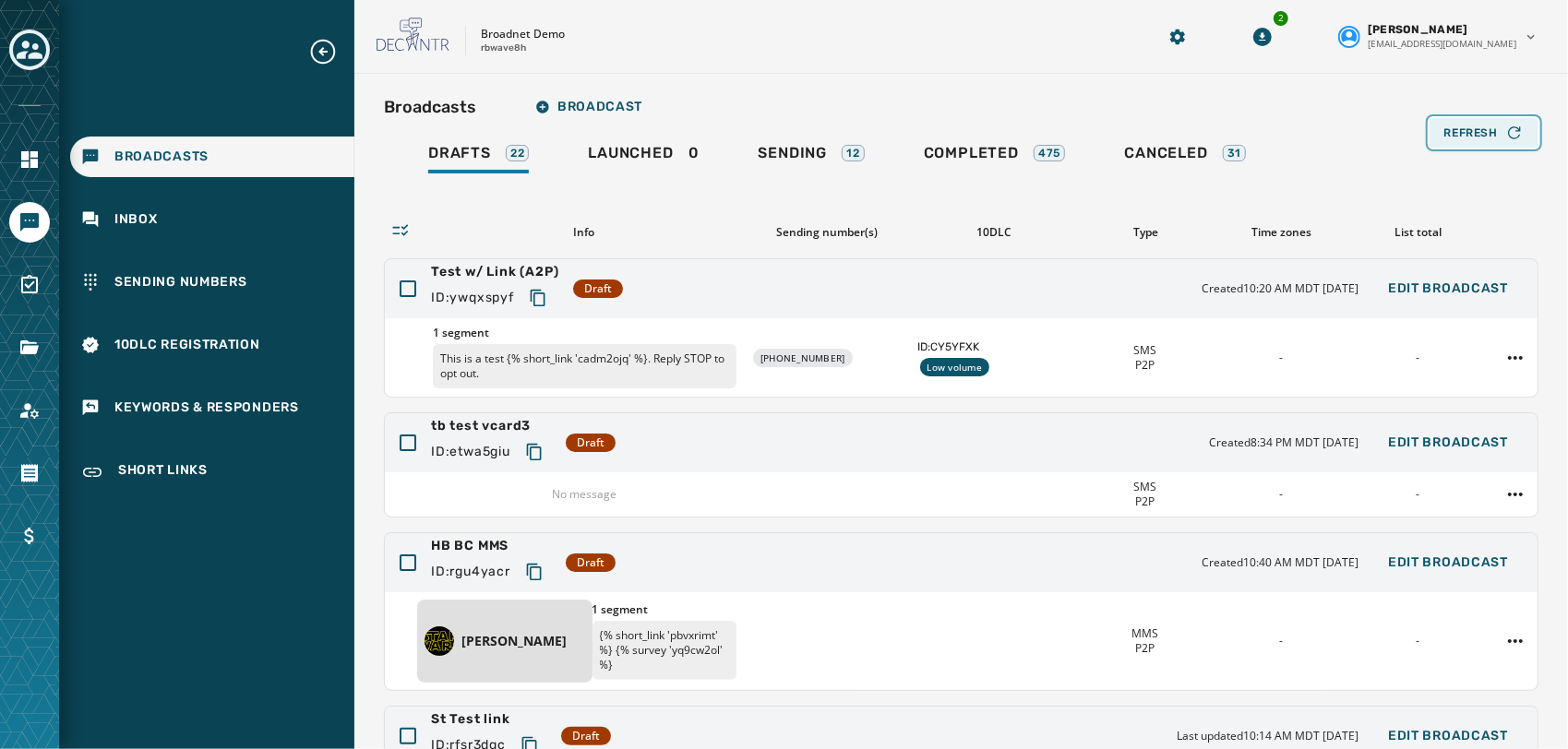
click at [1465, 126] on span "Refresh" at bounding box center [1471, 133] width 53 height 15
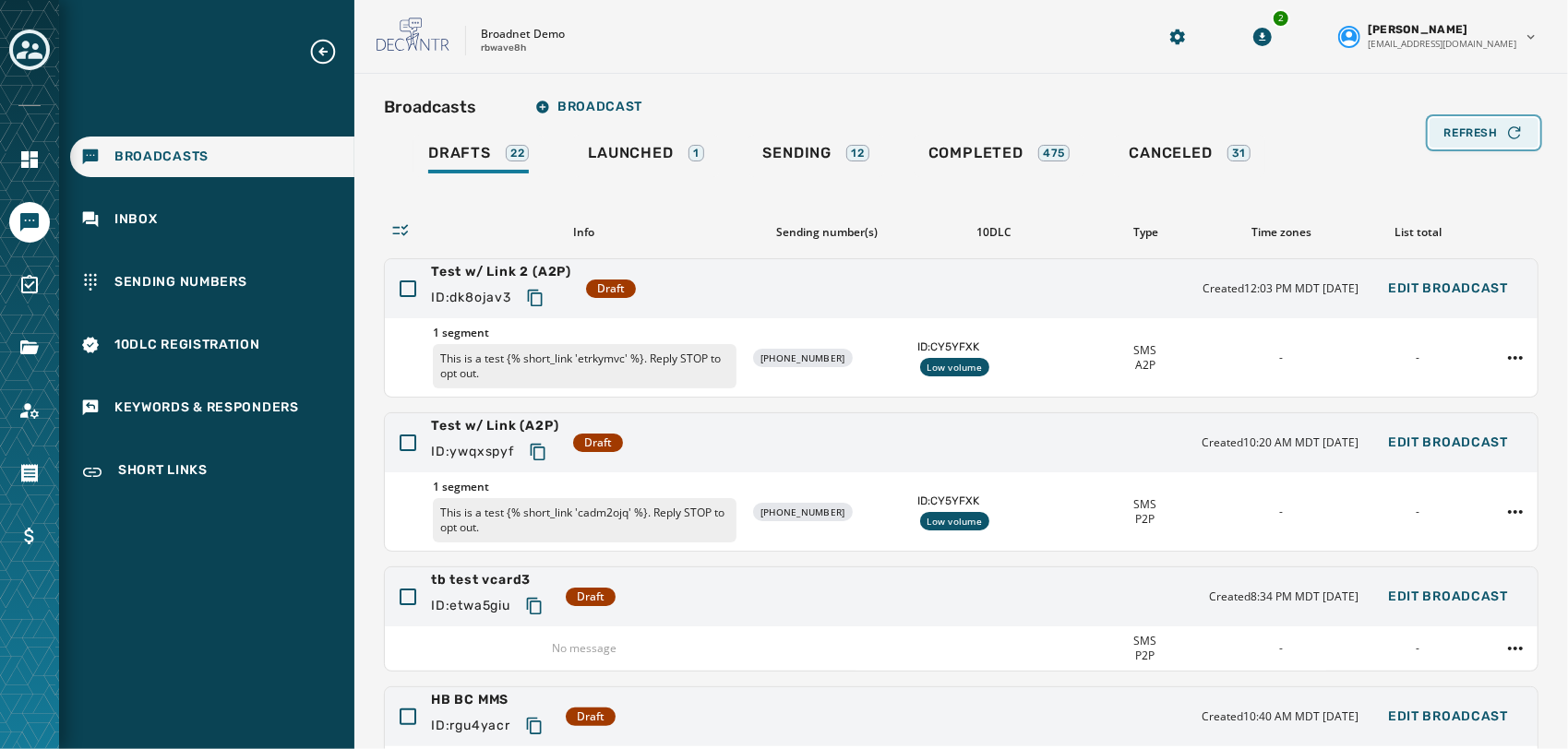
click at [1485, 137] on div "Refresh" at bounding box center [1484, 133] width 79 height 19
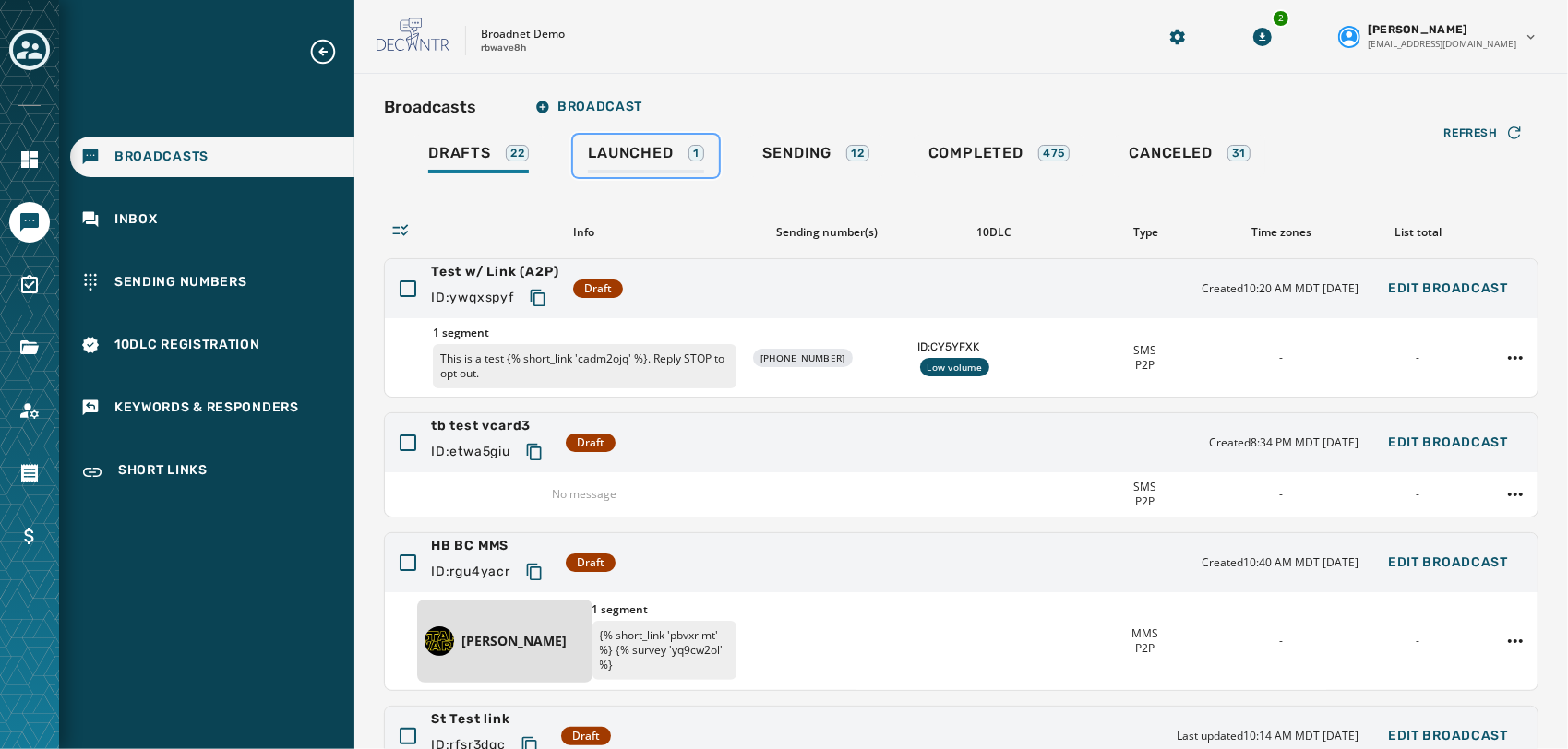
click at [627, 157] on span "Launched" at bounding box center [631, 152] width 85 height 19
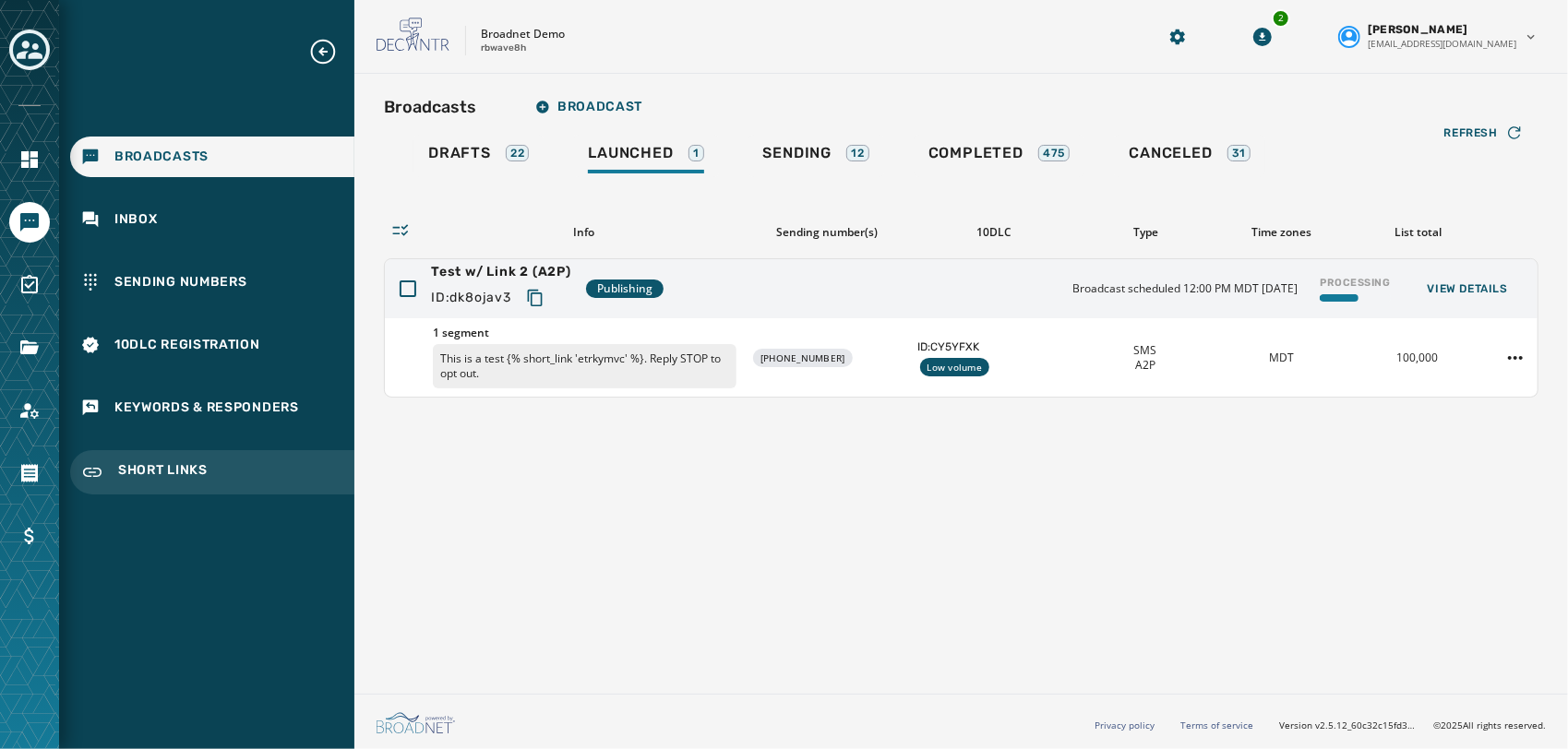
click at [181, 485] on div "Short Links" at bounding box center [212, 472] width 284 height 45
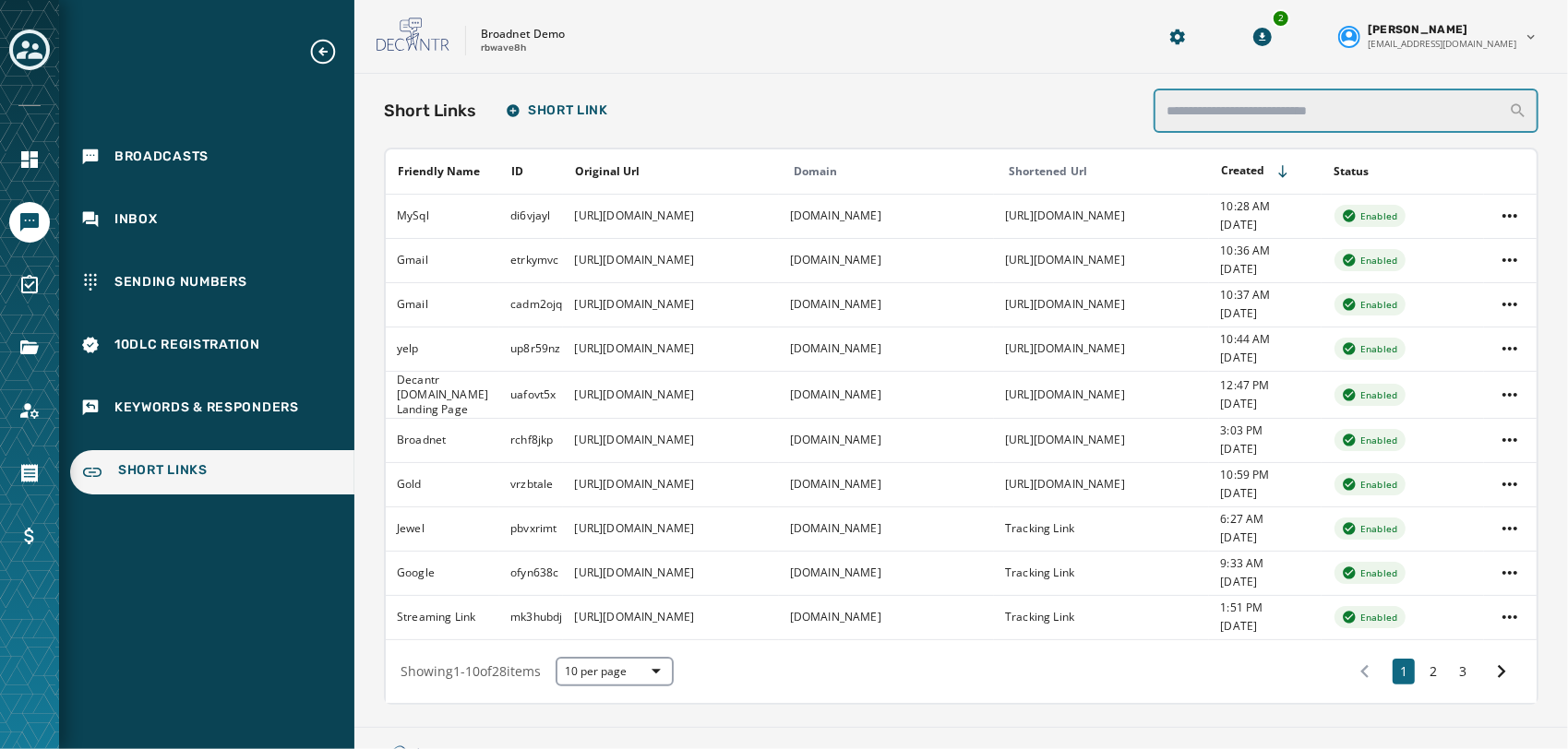
click at [1238, 126] on input "text" at bounding box center [1346, 111] width 385 height 45
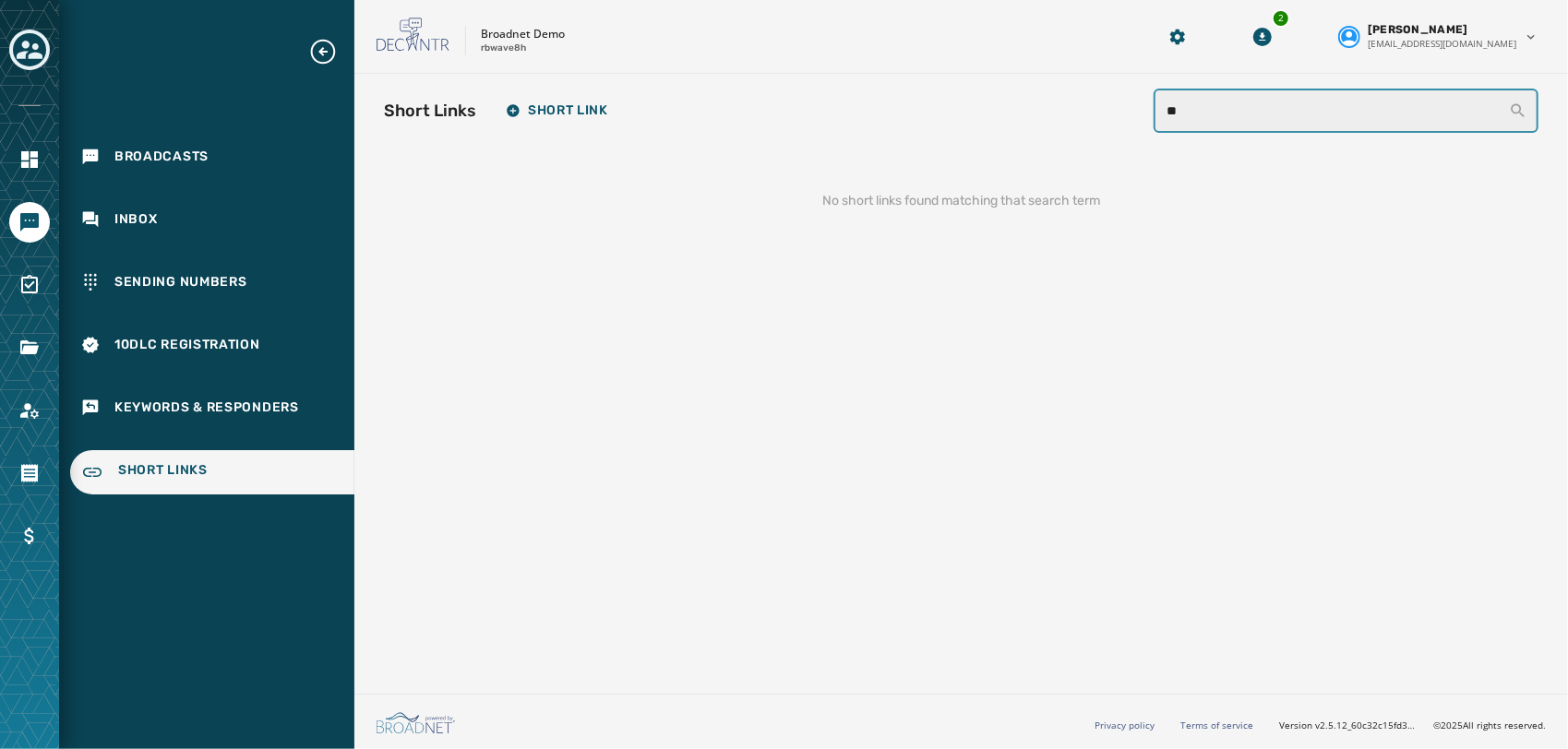
type input "*"
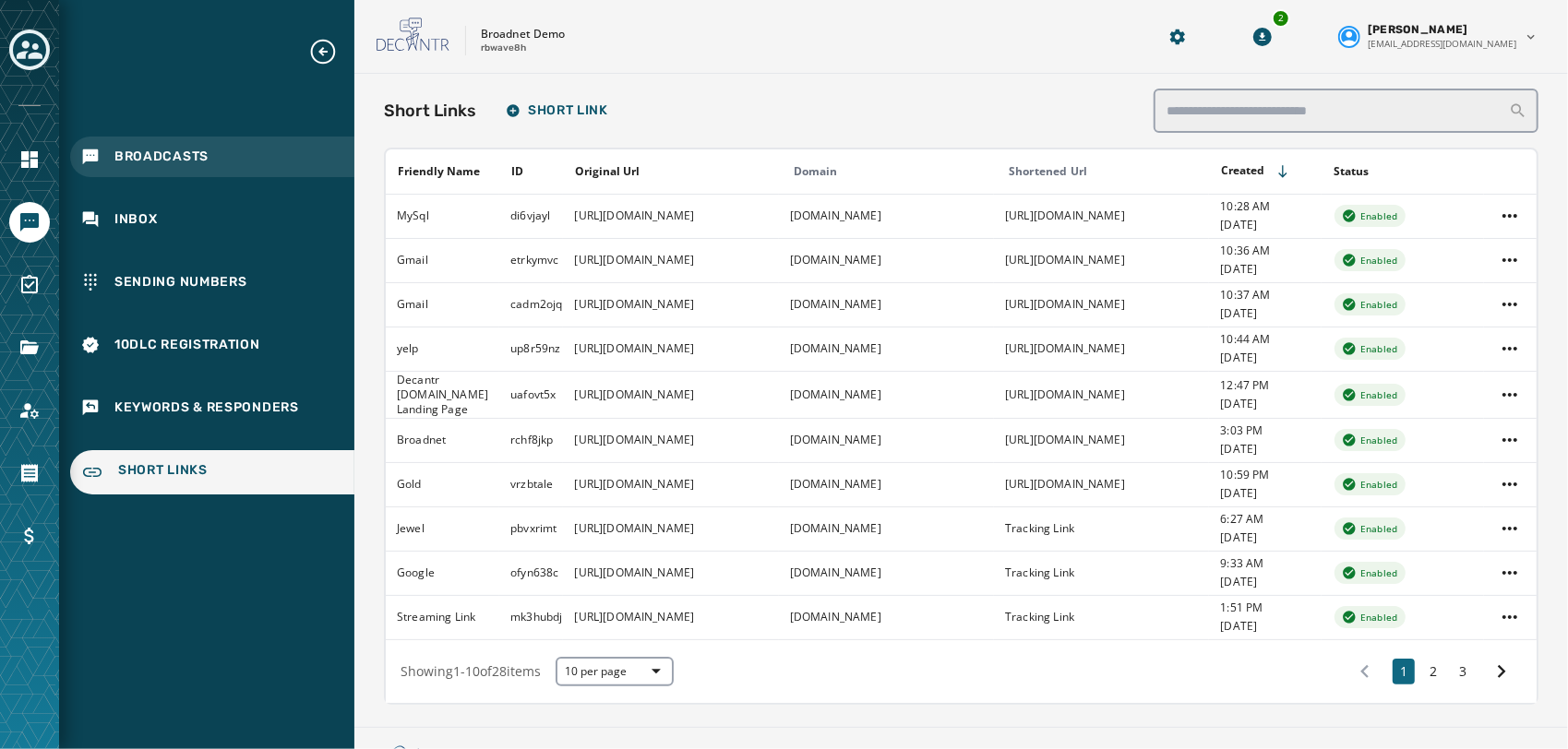
click at [147, 153] on span "Broadcasts" at bounding box center [161, 156] width 94 height 19
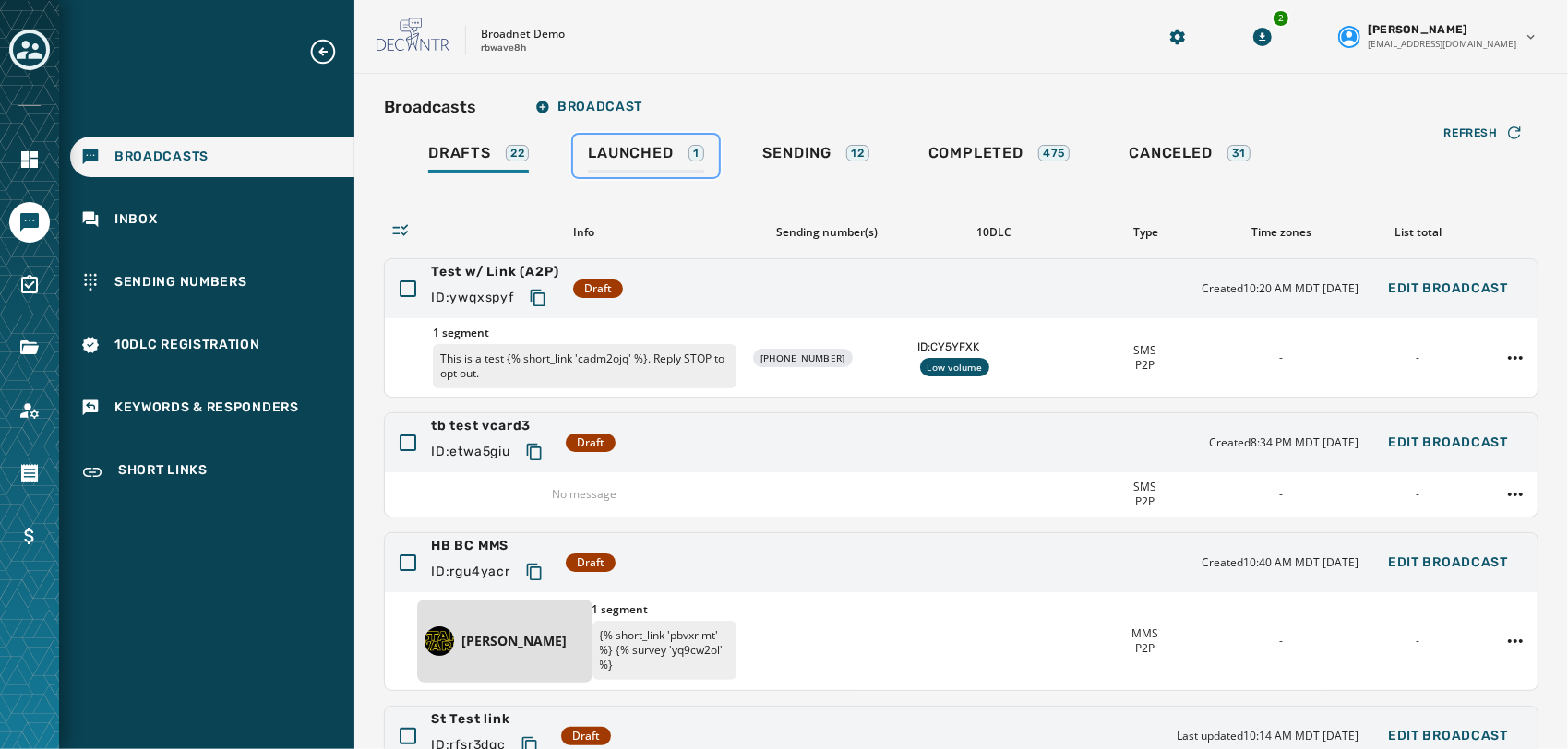
click at [623, 151] on span "Launched" at bounding box center [631, 152] width 85 height 19
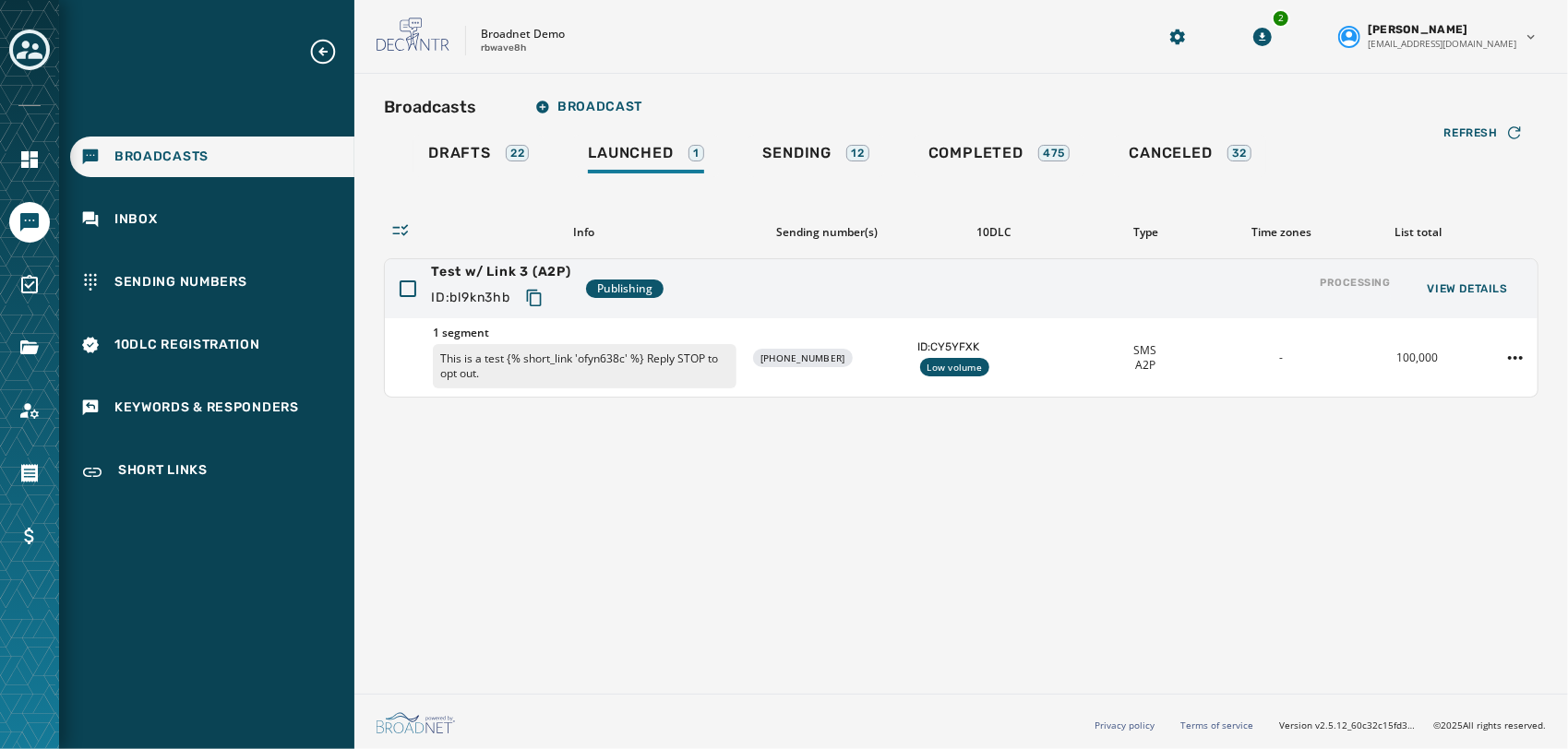
drag, startPoint x: 1377, startPoint y: 297, endPoint x: 508, endPoint y: 759, distance: 984.2
click at [508, 748] on html "Broadcasts Inbox Sending Numbers 10DLC Registration Keywords & Responders Short…" at bounding box center [784, 374] width 1568 height 749
click at [1497, 125] on div "Refresh" at bounding box center [1484, 133] width 79 height 19
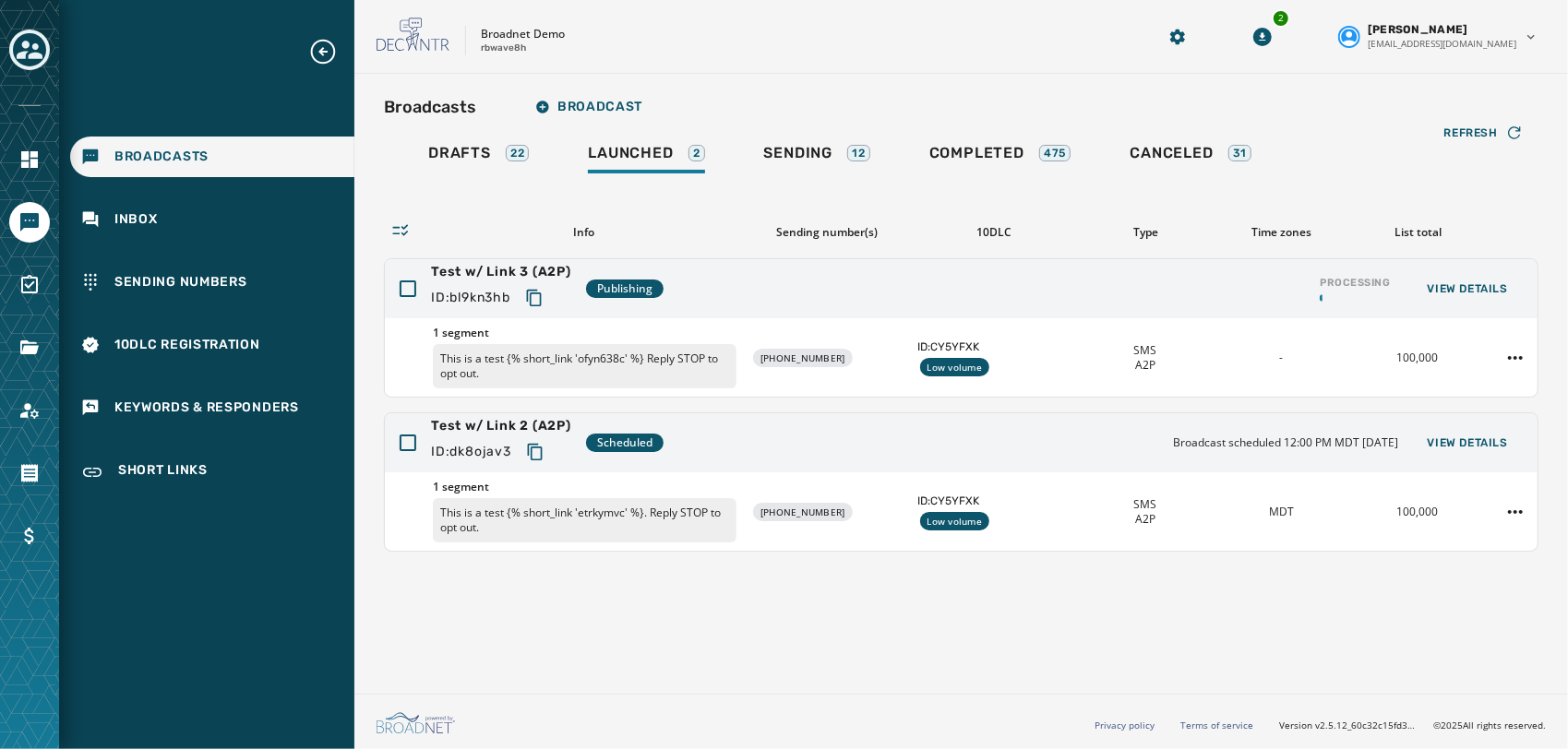
click at [1464, 155] on div "Drafts 22 Launched 2 Sending 12 Completed 475 Canceled 31" at bounding box center [961, 155] width 1155 height 43
click at [1475, 130] on span "Refresh" at bounding box center [1471, 133] width 53 height 15
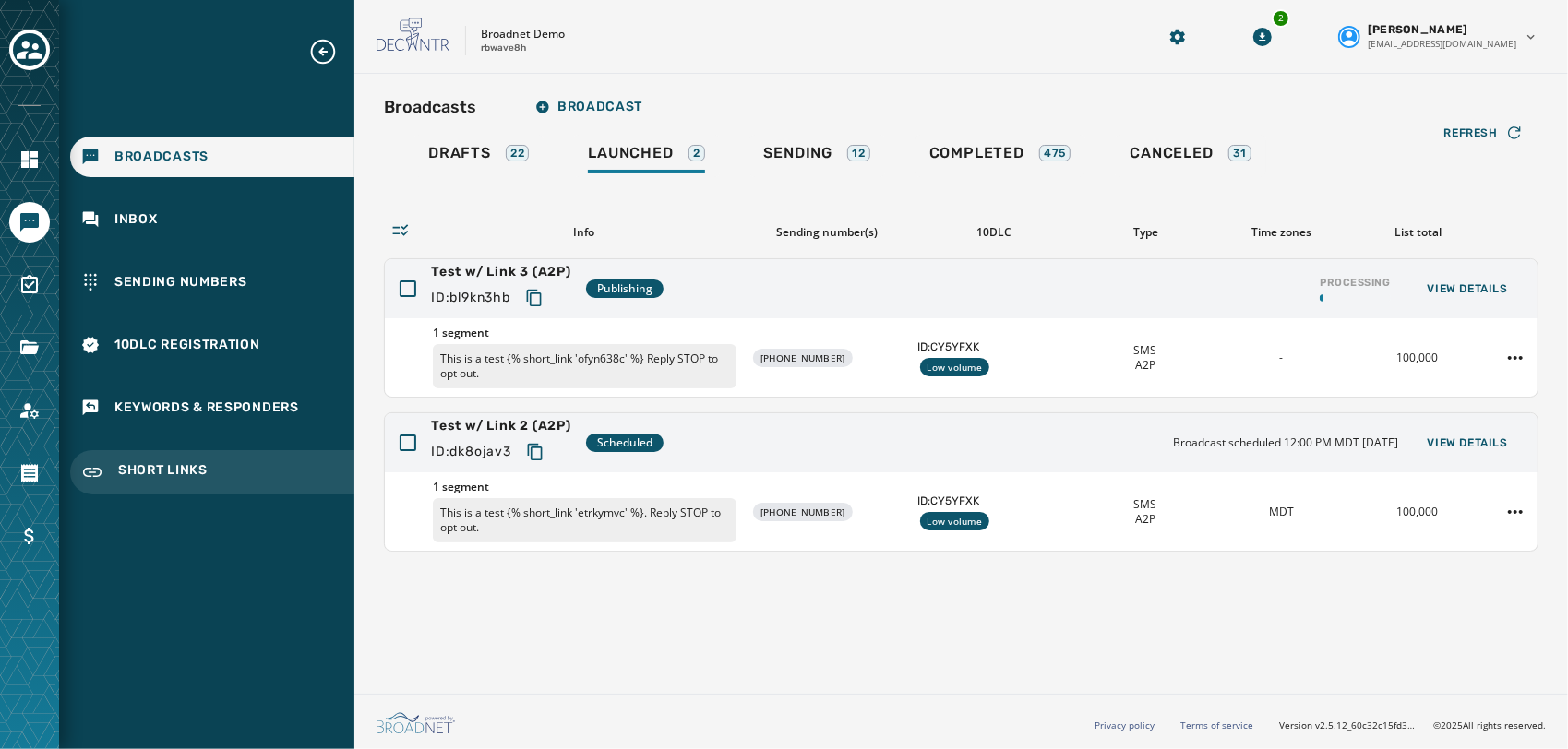
click at [181, 464] on span "Short Links" at bounding box center [162, 472] width 89 height 22
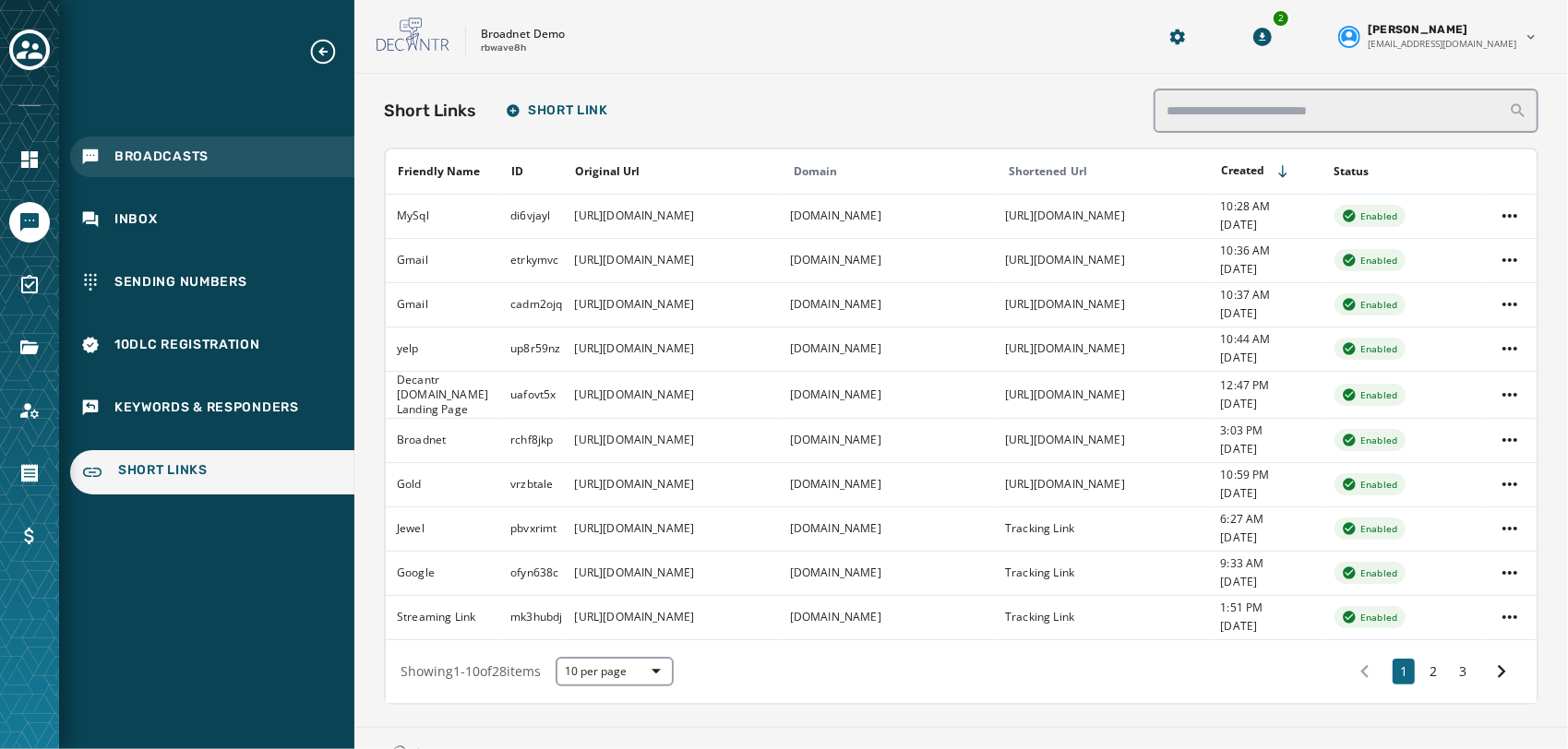
click at [215, 170] on div "Broadcasts" at bounding box center [212, 156] width 284 height 41
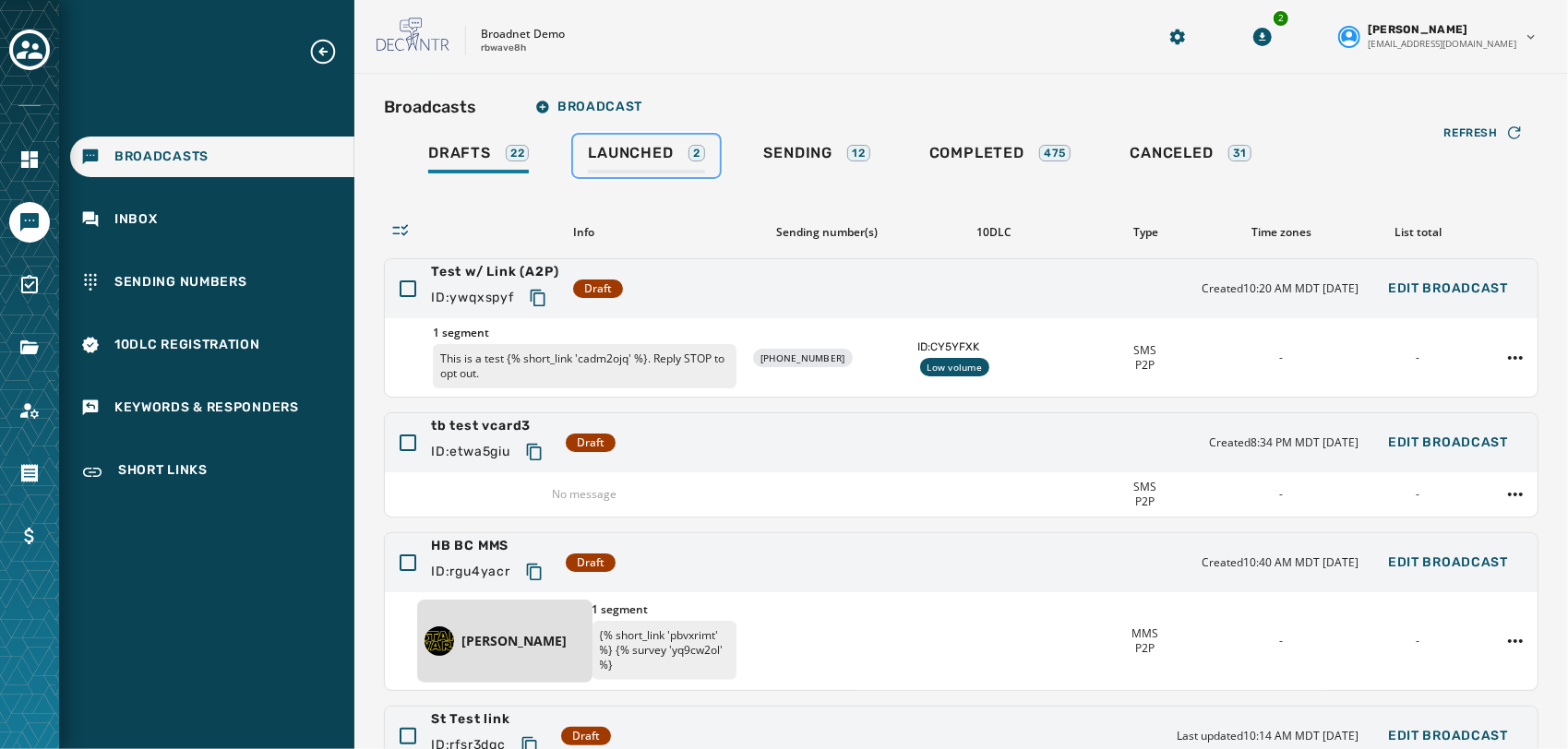
click at [658, 151] on span "Launched" at bounding box center [631, 152] width 85 height 19
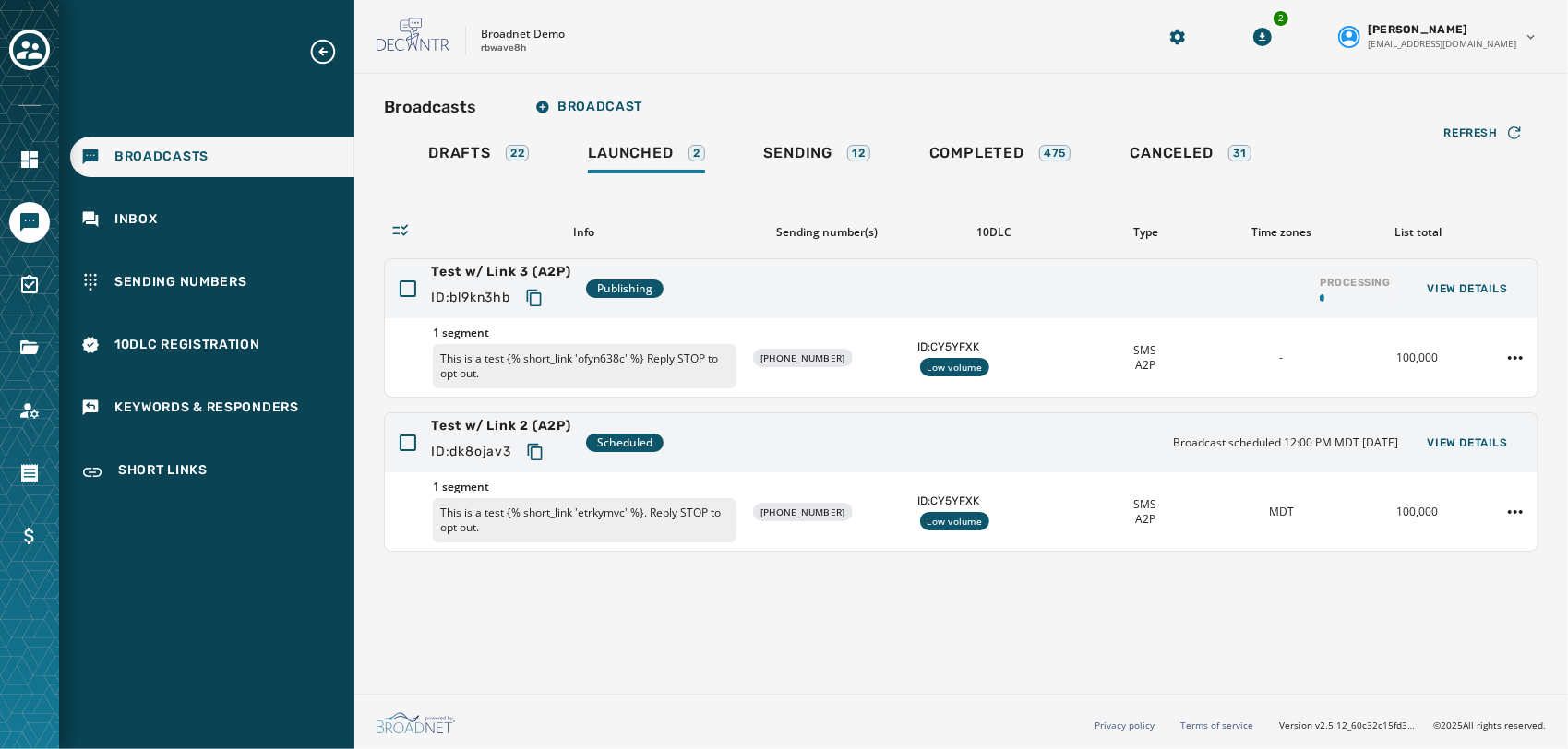
click at [691, 587] on div "Broadcasts Broadcast Drafts 22 Launched 2 Sending 12 Completed 475 Canceled 31 …" at bounding box center [961, 380] width 1214 height 612
click at [1519, 139] on icon "button" at bounding box center [1515, 133] width 19 height 19
click at [1445, 119] on button "Refresh" at bounding box center [1484, 133] width 109 height 30
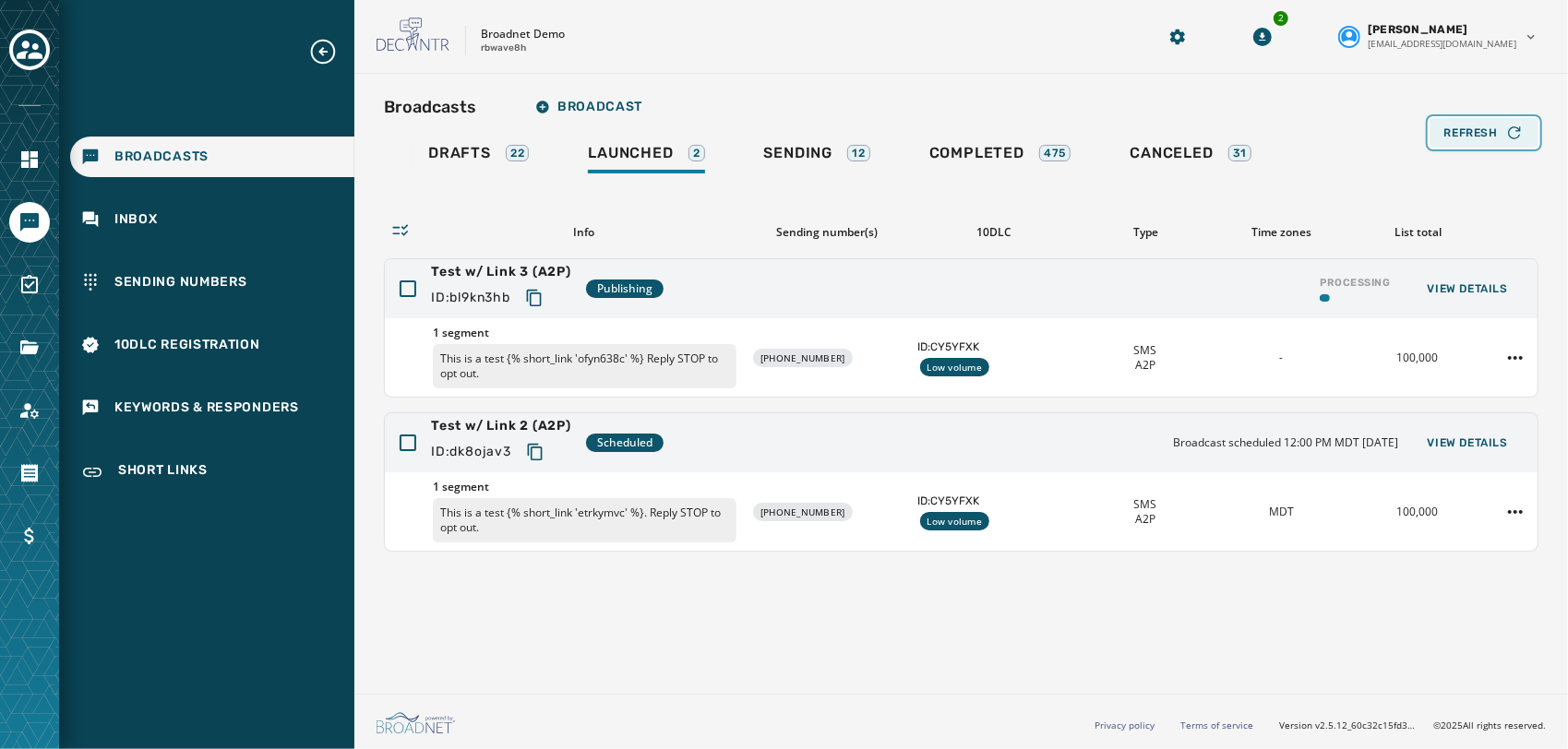
click at [1445, 119] on button "Refresh" at bounding box center [1484, 133] width 109 height 30
click at [1460, 130] on span "Refresh" at bounding box center [1471, 133] width 53 height 15
click at [1505, 131] on div "Refresh" at bounding box center [1484, 133] width 79 height 19
click at [1505, 125] on div "Refresh" at bounding box center [1484, 133] width 79 height 19
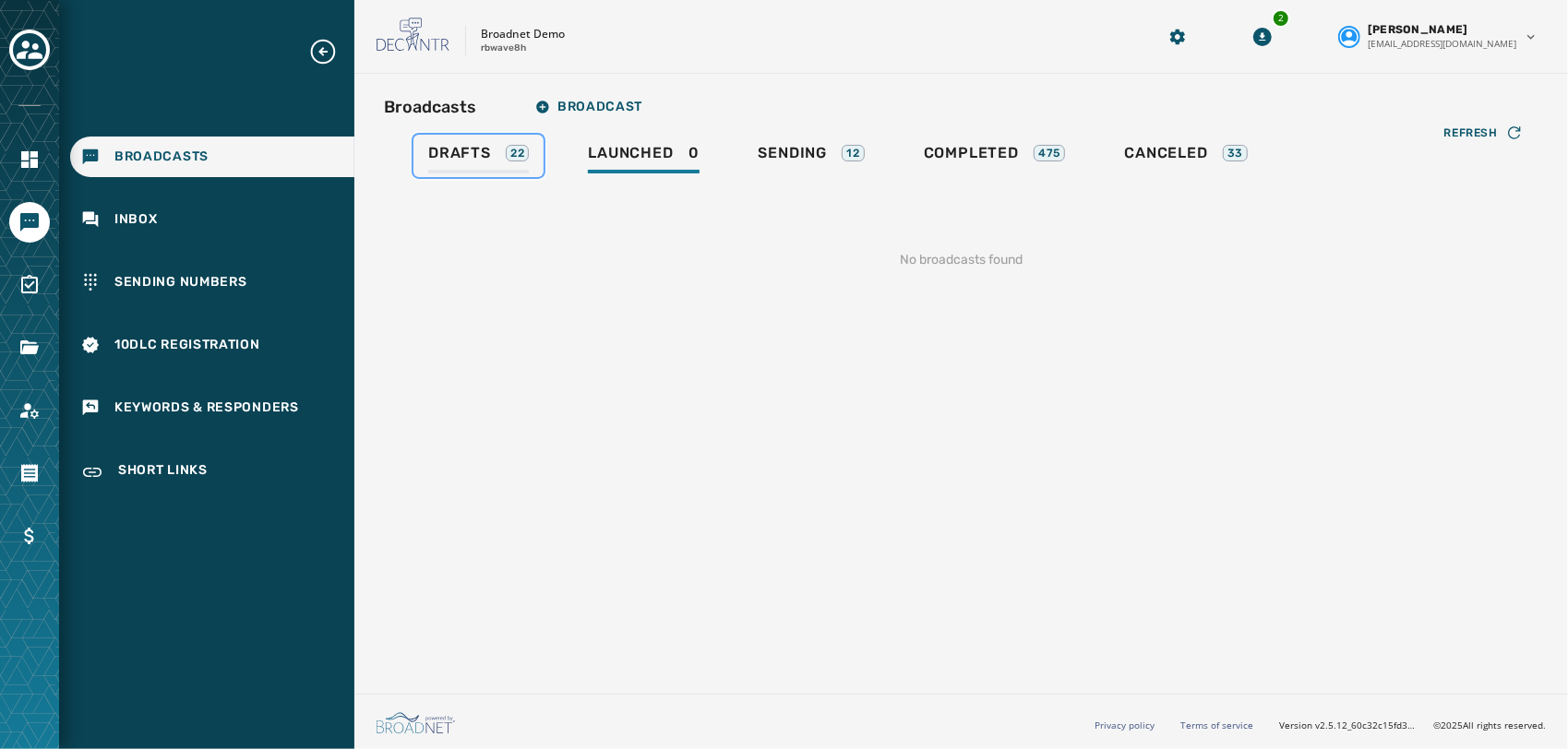
click at [476, 162] on div "Drafts 22" at bounding box center [479, 158] width 101 height 30
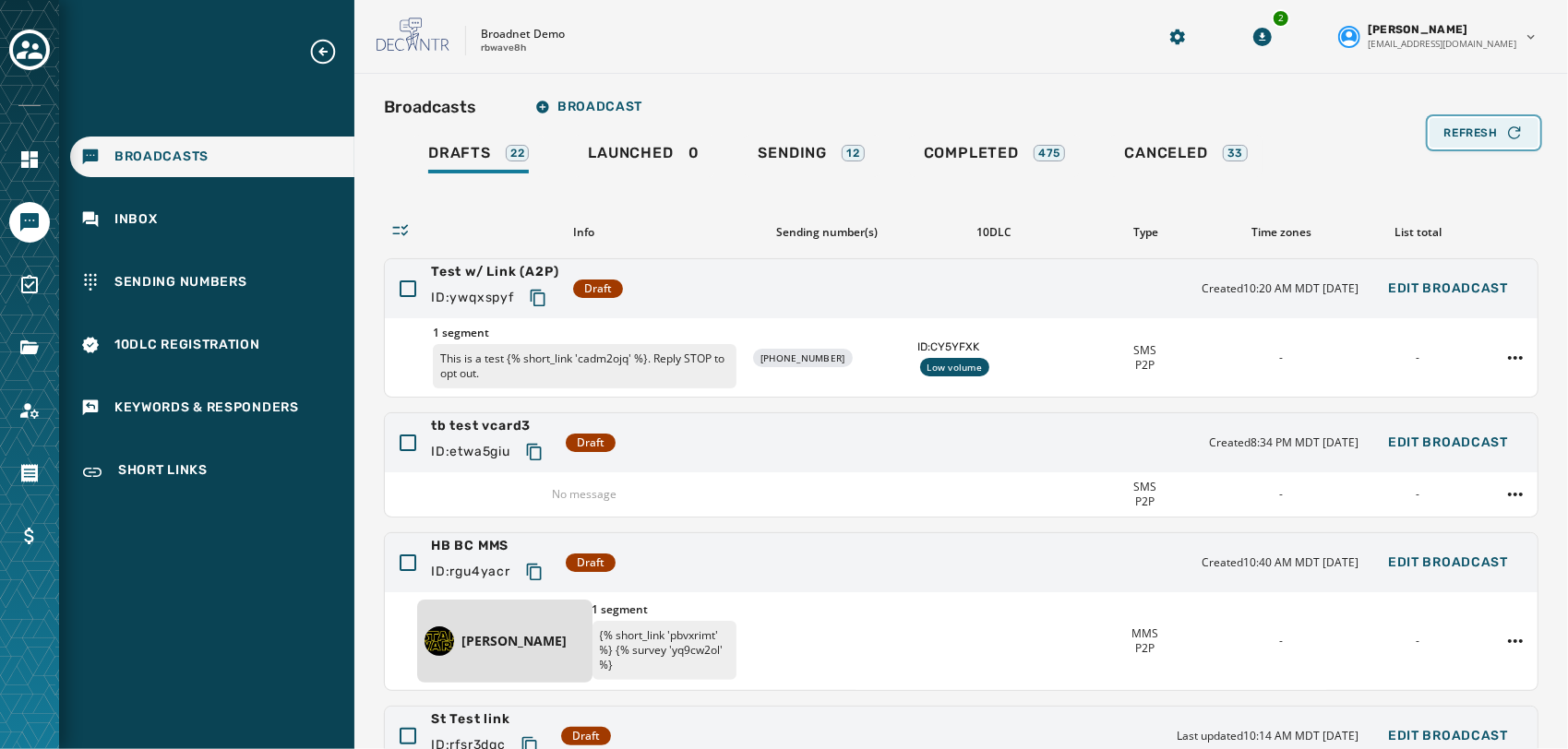
click at [1448, 120] on button "Refresh" at bounding box center [1484, 133] width 109 height 30
click at [1479, 130] on span "Refresh" at bounding box center [1471, 133] width 53 height 15
click at [1445, 130] on span "Refresh" at bounding box center [1471, 133] width 53 height 15
click at [650, 143] on span "Launched" at bounding box center [631, 152] width 85 height 19
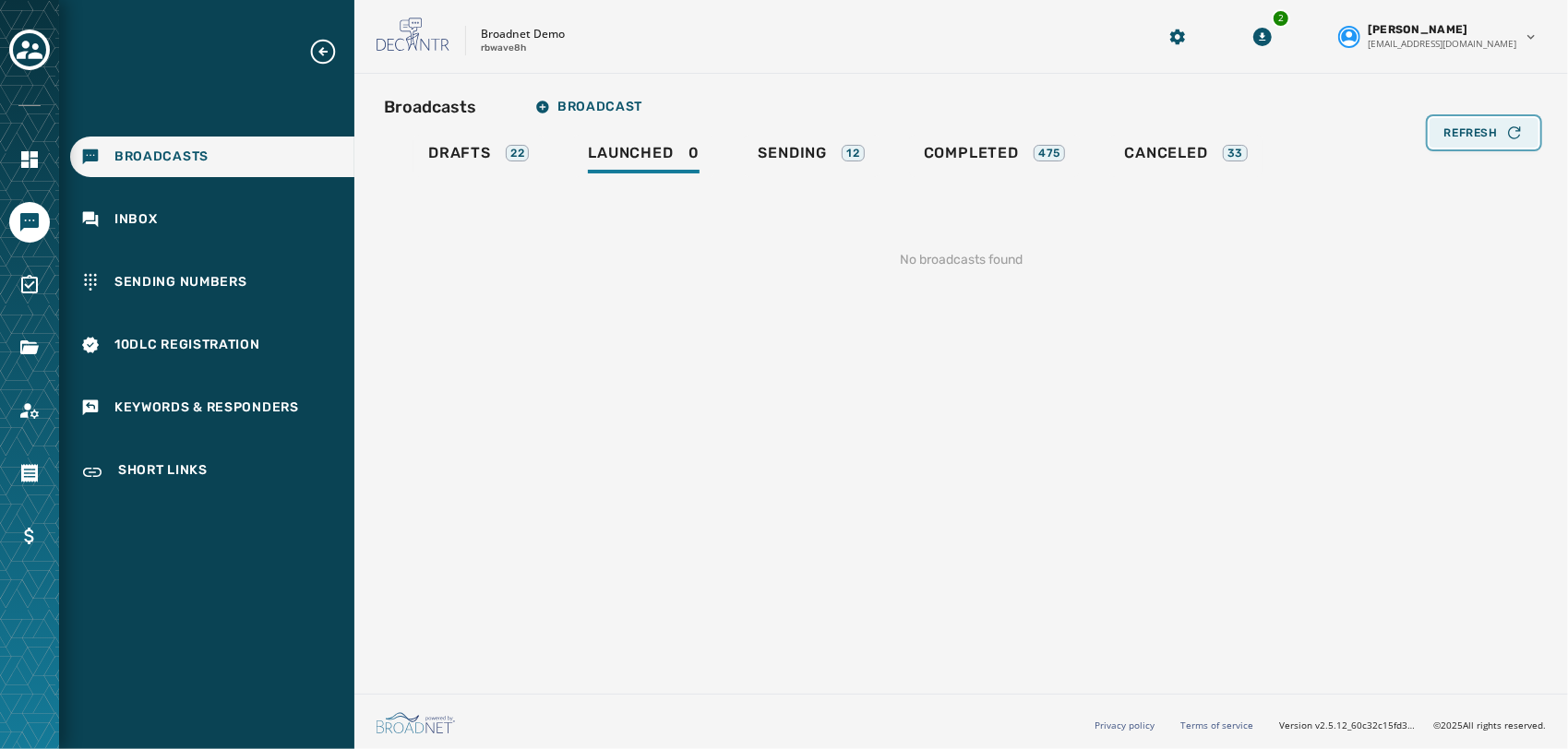
click at [1496, 136] on span "Refresh" at bounding box center [1471, 133] width 53 height 15
click at [1509, 133] on icon "button" at bounding box center [1515, 133] width 19 height 19
click at [19, 47] on icon "Toggle account select drawer" at bounding box center [30, 49] width 26 height 26
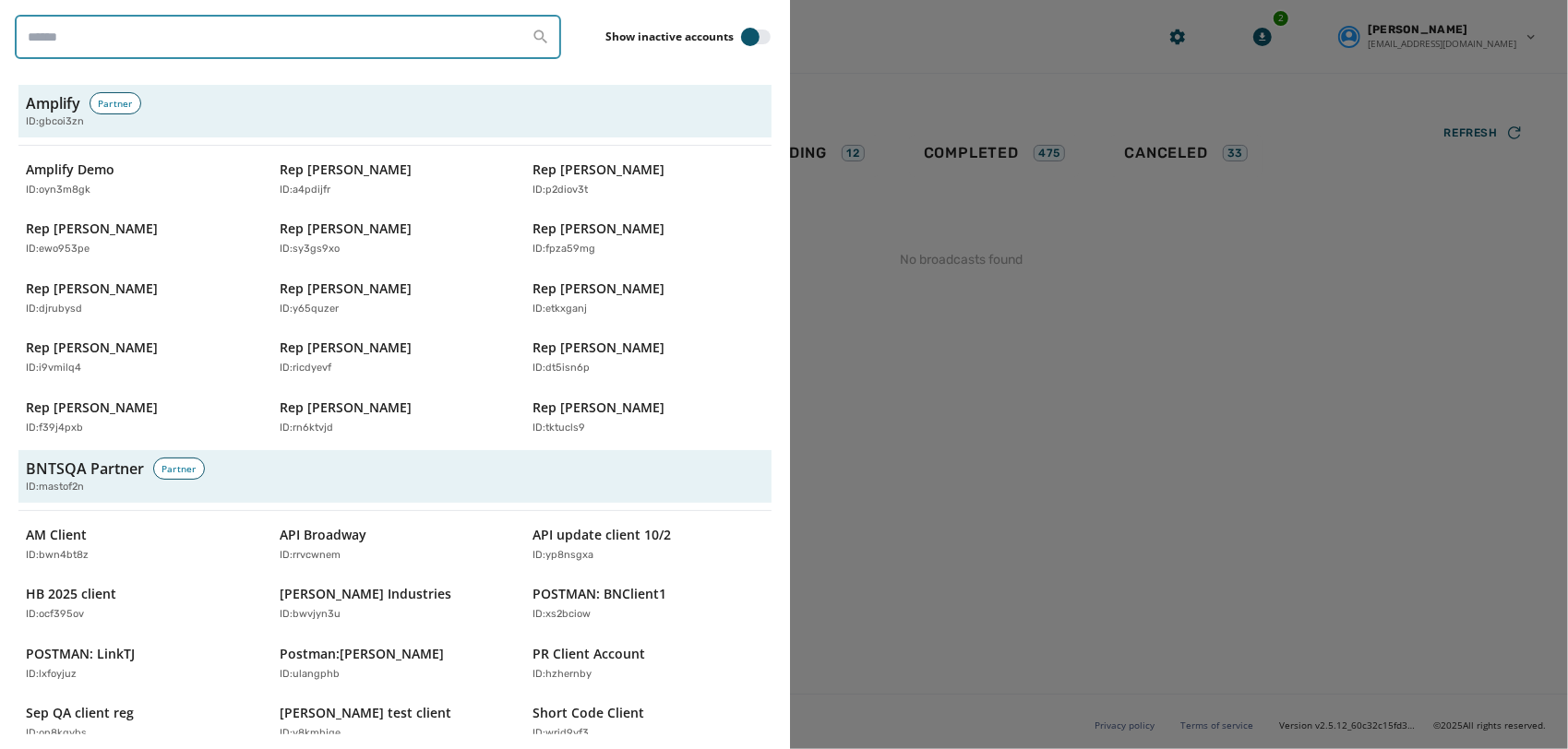
click at [246, 22] on input "search" at bounding box center [288, 37] width 546 height 45
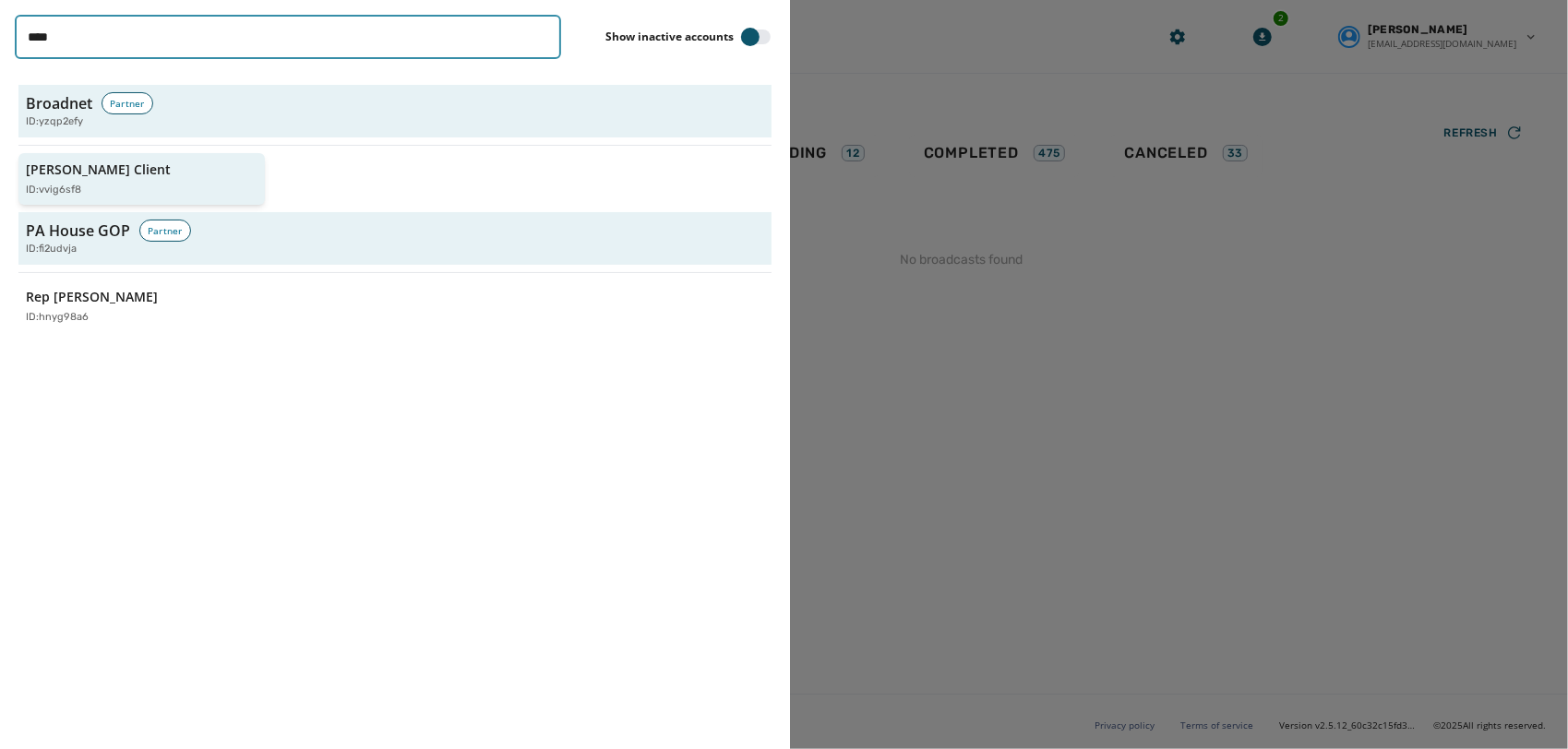
type input "****"
click at [122, 171] on div "Jeffs Client ID: vvig6sf8" at bounding box center [132, 179] width 213 height 38
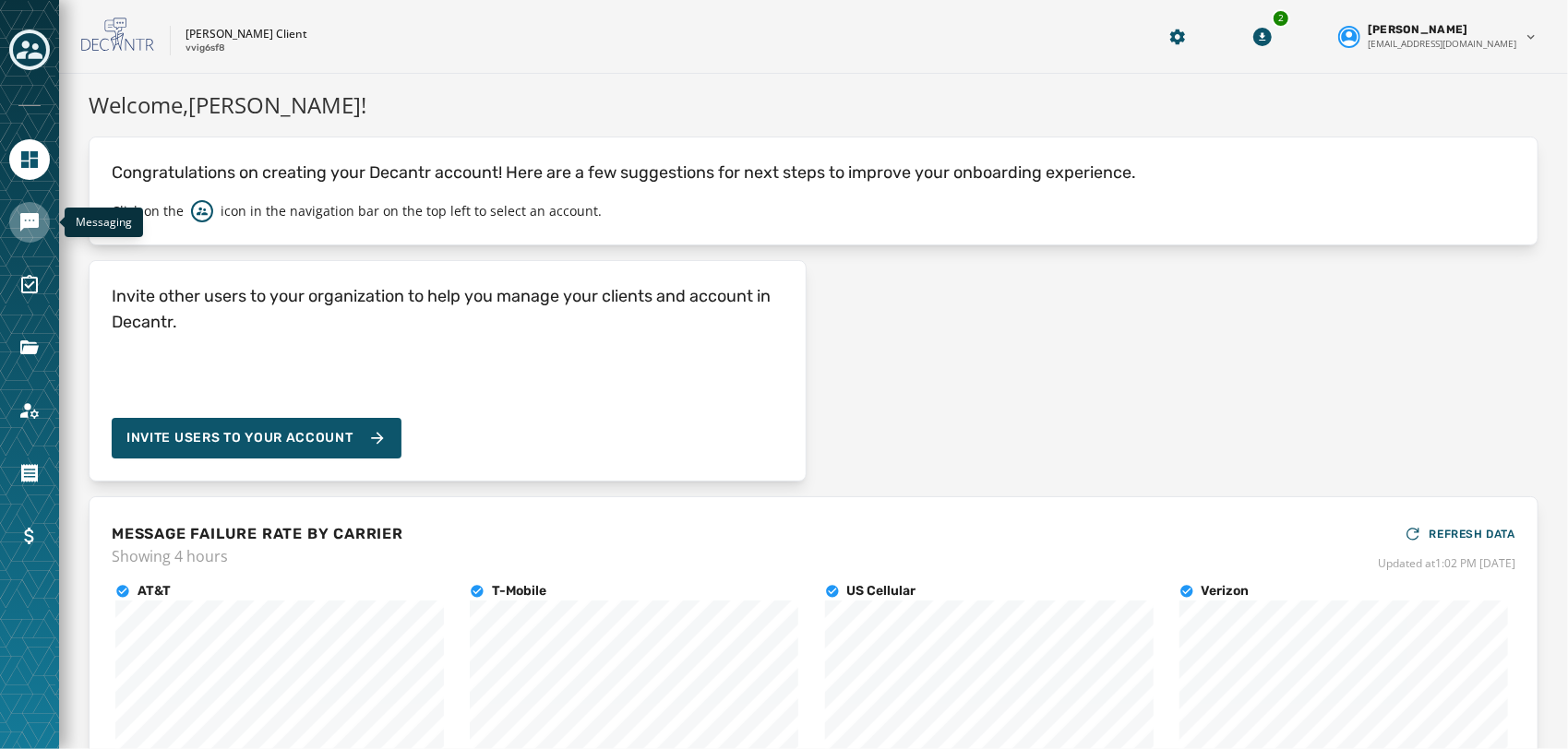
click at [37, 212] on icon "Navigate to Messaging" at bounding box center [30, 223] width 22 height 22
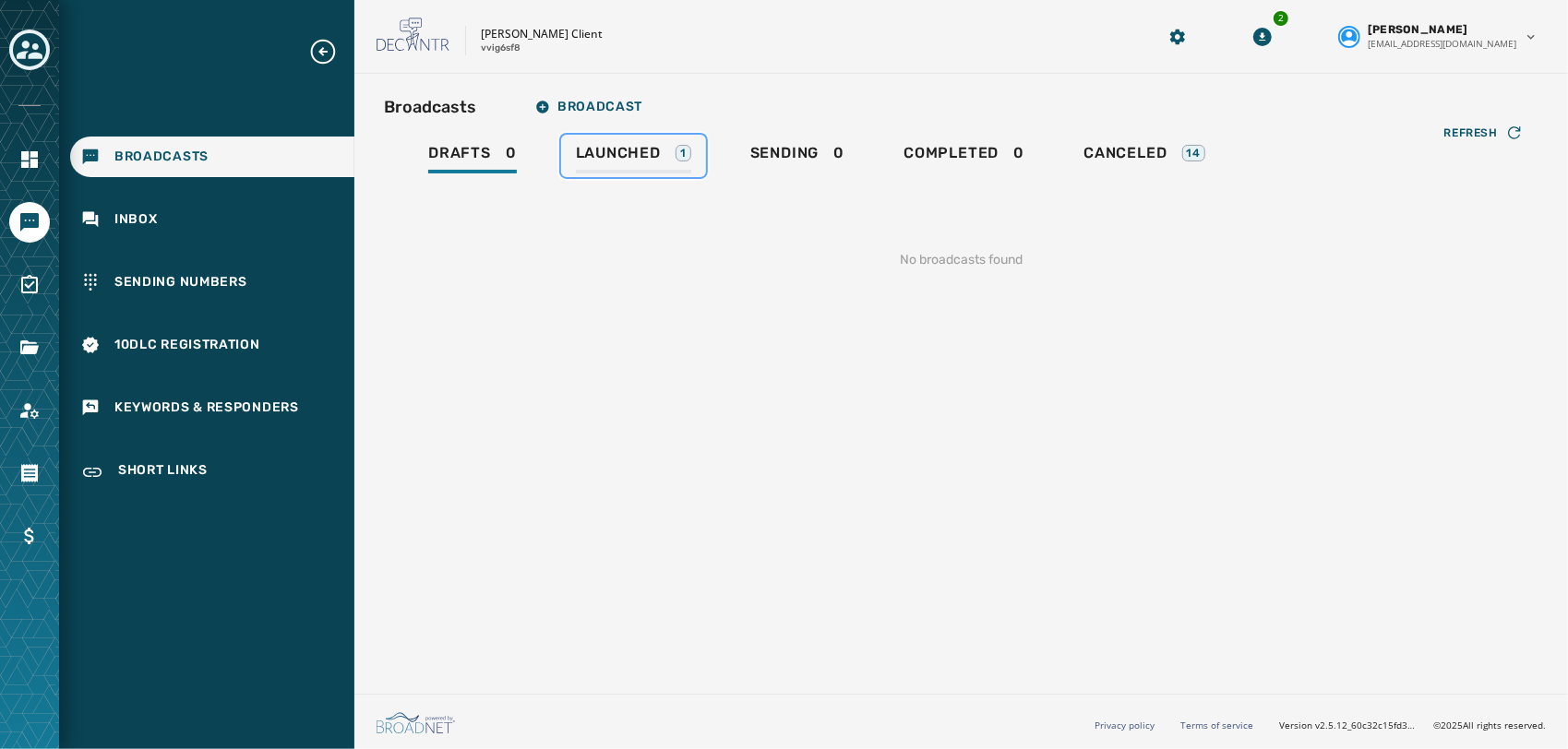
click at [646, 157] on span "Launched" at bounding box center [619, 152] width 85 height 19
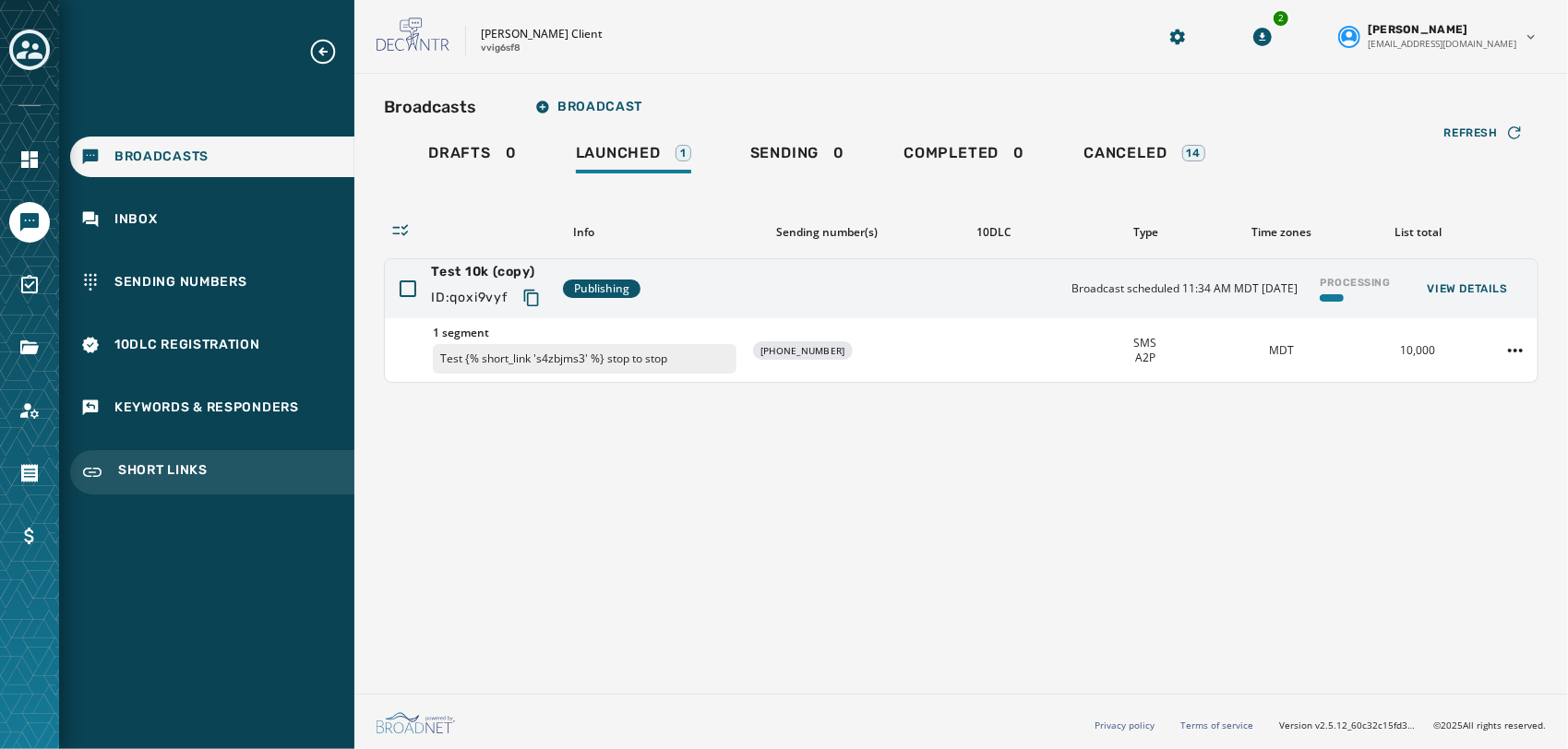
click at [161, 474] on span "Short Links" at bounding box center [162, 472] width 89 height 22
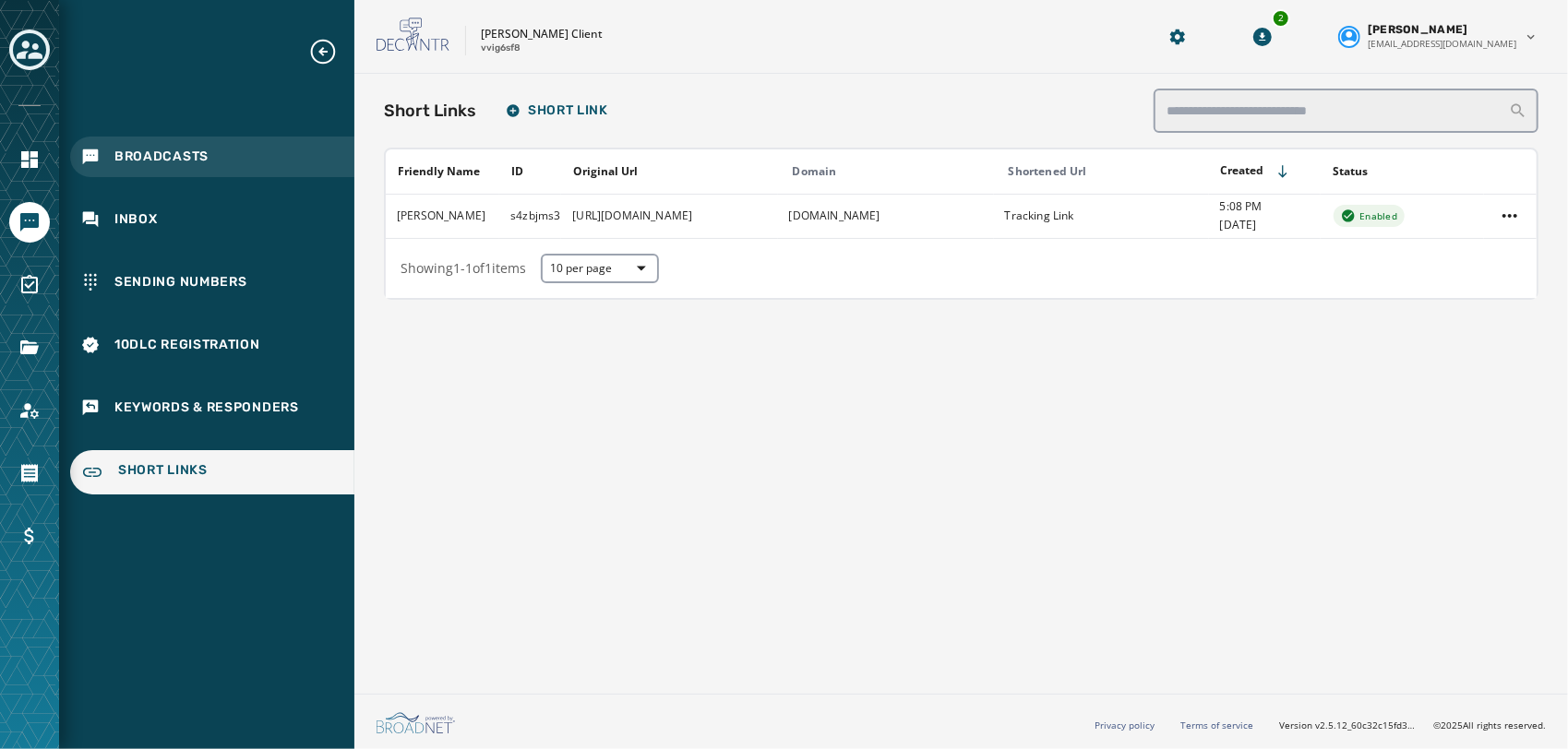
click at [200, 143] on div "Broadcasts" at bounding box center [212, 156] width 284 height 41
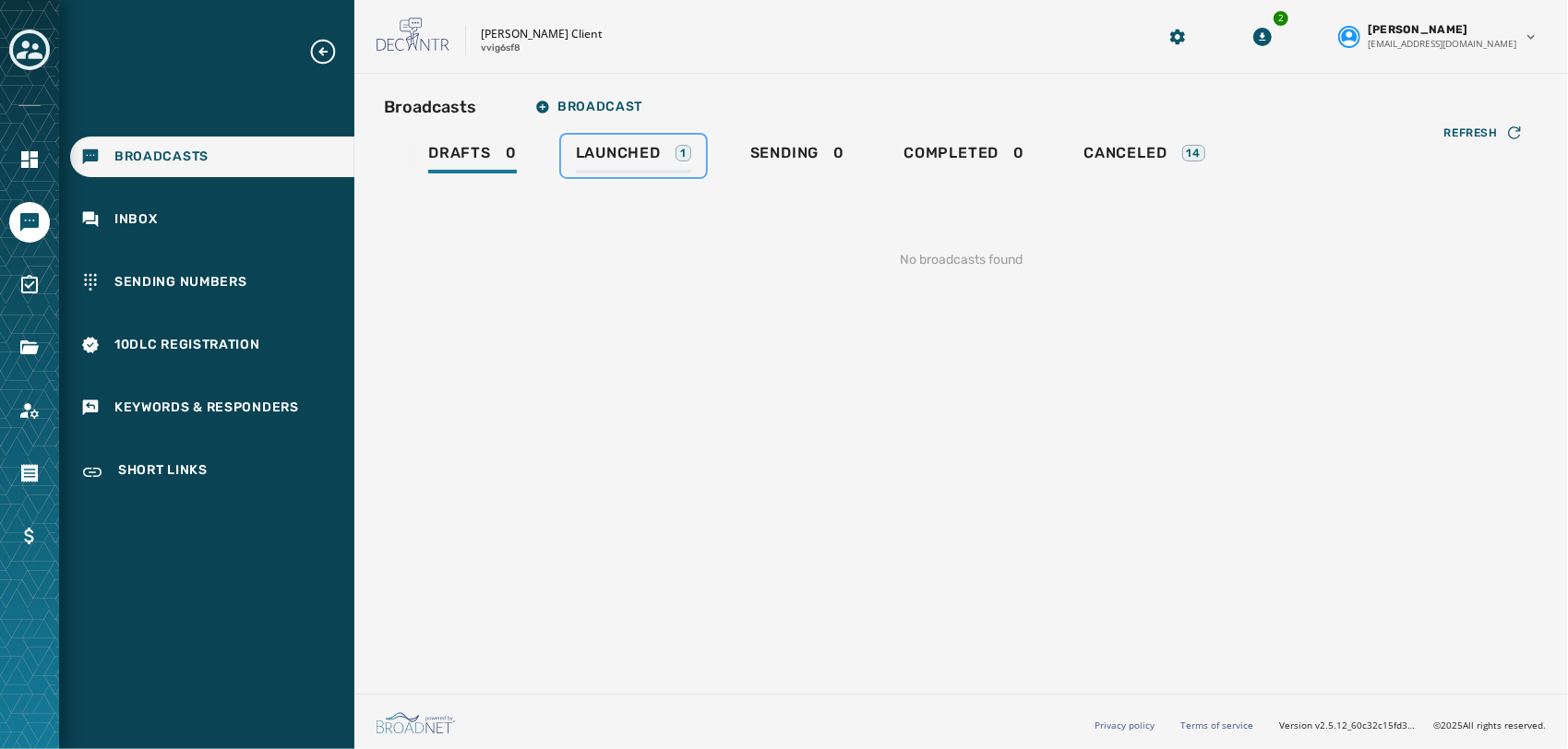
click at [612, 153] on span "Launched" at bounding box center [619, 152] width 85 height 19
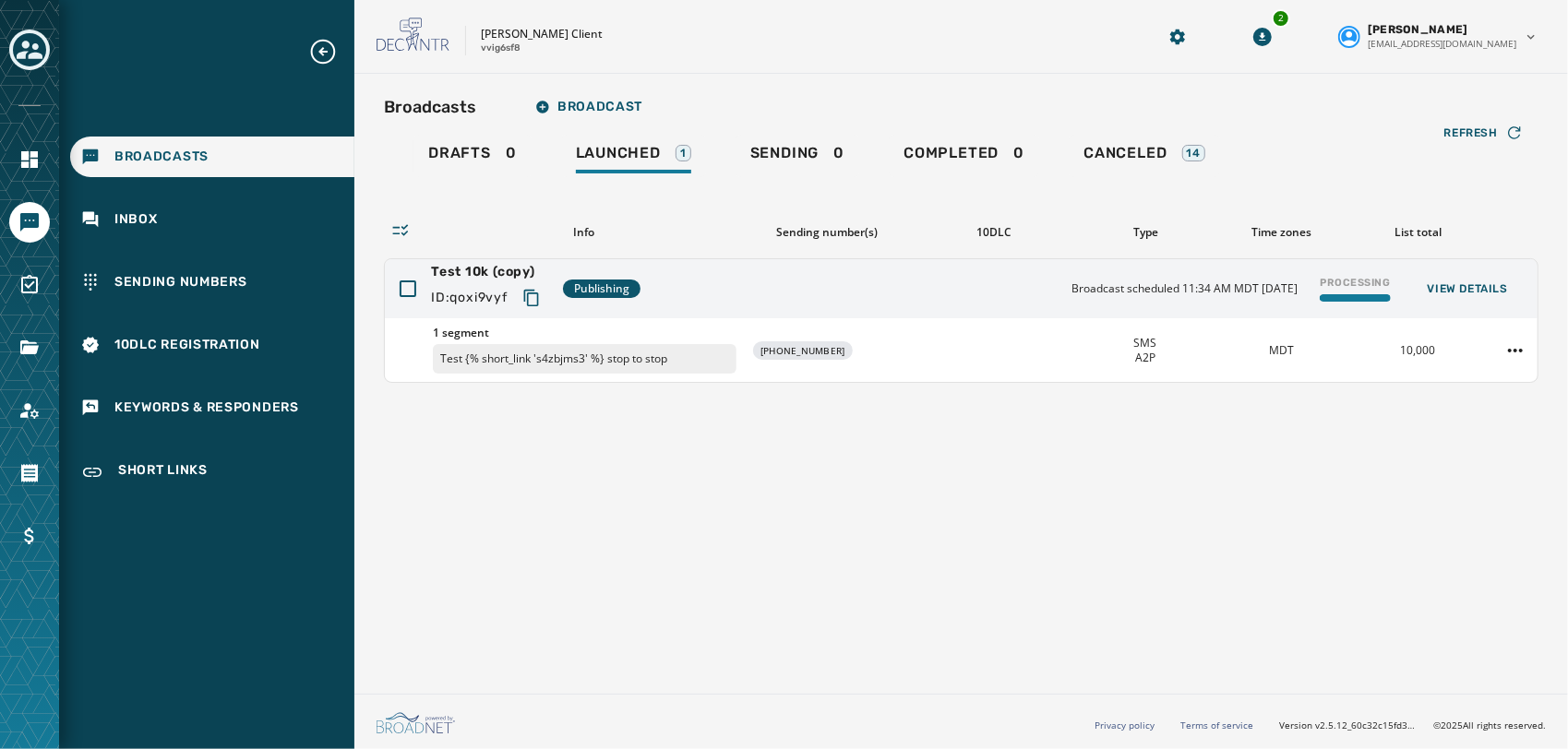
drag, startPoint x: 1525, startPoint y: 343, endPoint x: 1128, endPoint y: 491, distance: 423.7
click at [1128, 491] on div "Broadcasts Broadcast Drafts 0 Launched 1 Sending 0 Completed 0 Canceled 14 Refr…" at bounding box center [961, 380] width 1214 height 612
click at [1525, 358] on html "Broadcasts Inbox Sending Numbers 10DLC Registration Keywords & Responders Short…" at bounding box center [784, 374] width 1568 height 749
click at [1289, 482] on html "Broadcasts Inbox Sending Numbers 10DLC Registration Keywords & Responders Short…" at bounding box center [784, 374] width 1568 height 749
click at [1519, 350] on html "Broadcasts Inbox Sending Numbers 10DLC Registration Keywords & Responders Short…" at bounding box center [784, 374] width 1568 height 749
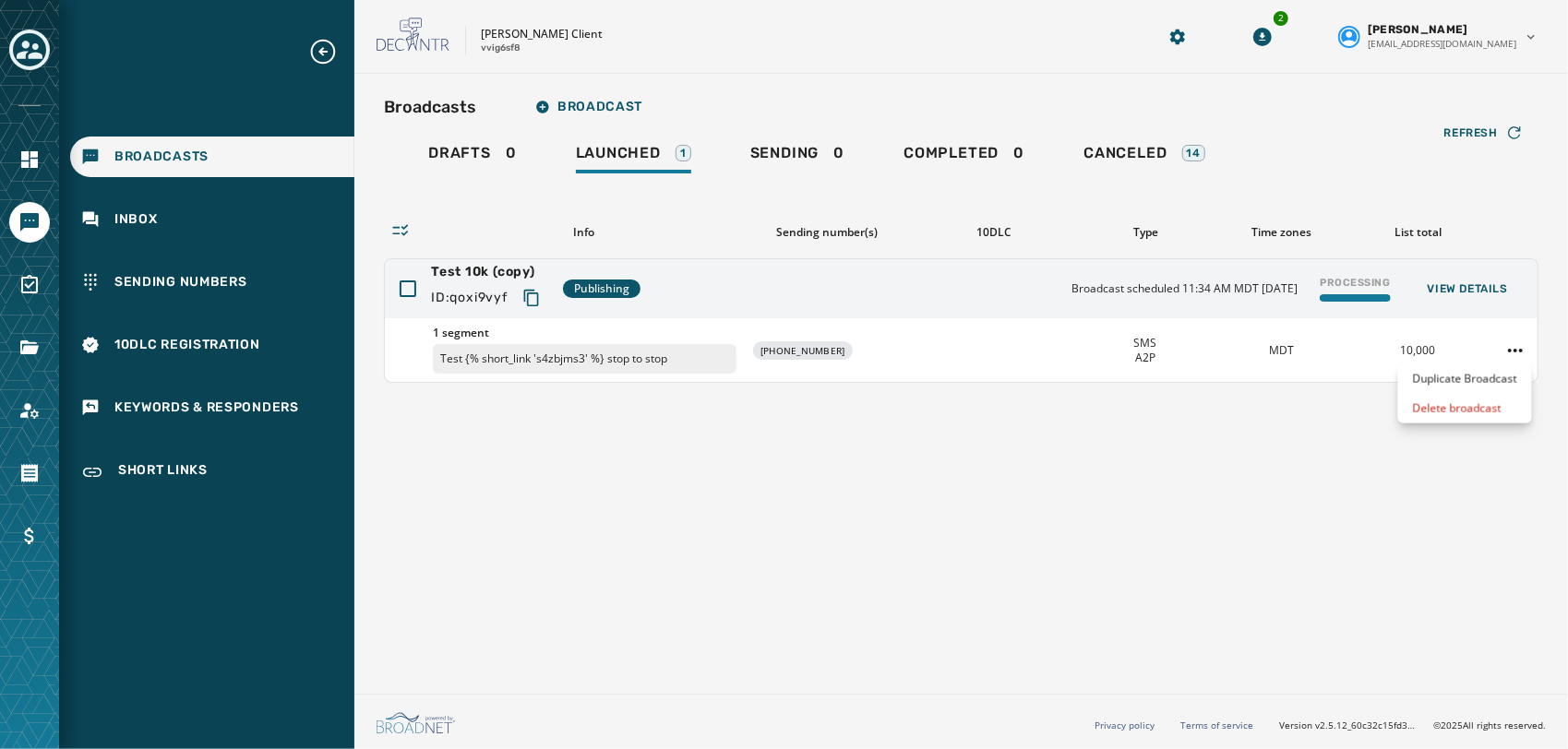
click at [1323, 406] on html "Broadcasts Inbox Sending Numbers 10DLC Registration Keywords & Responders Short…" at bounding box center [784, 374] width 1568 height 749
click at [1511, 348] on html "Broadcasts Inbox Sending Numbers 10DLC Registration Keywords & Responders Short…" at bounding box center [784, 374] width 1568 height 749
click at [1460, 410] on div "Delete broadcast" at bounding box center [1465, 409] width 134 height 30
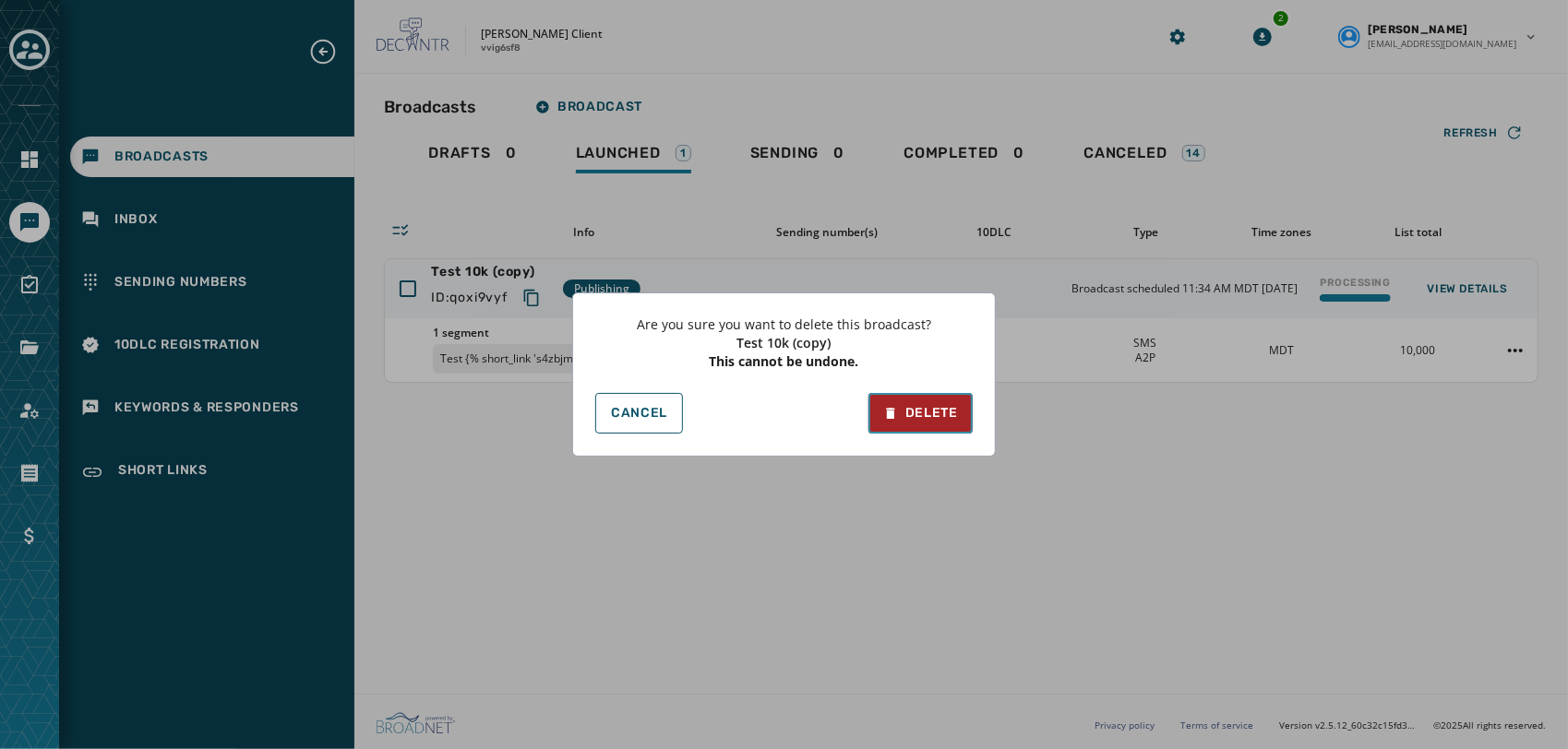
click at [929, 412] on div "Delete" at bounding box center [921, 413] width 75 height 19
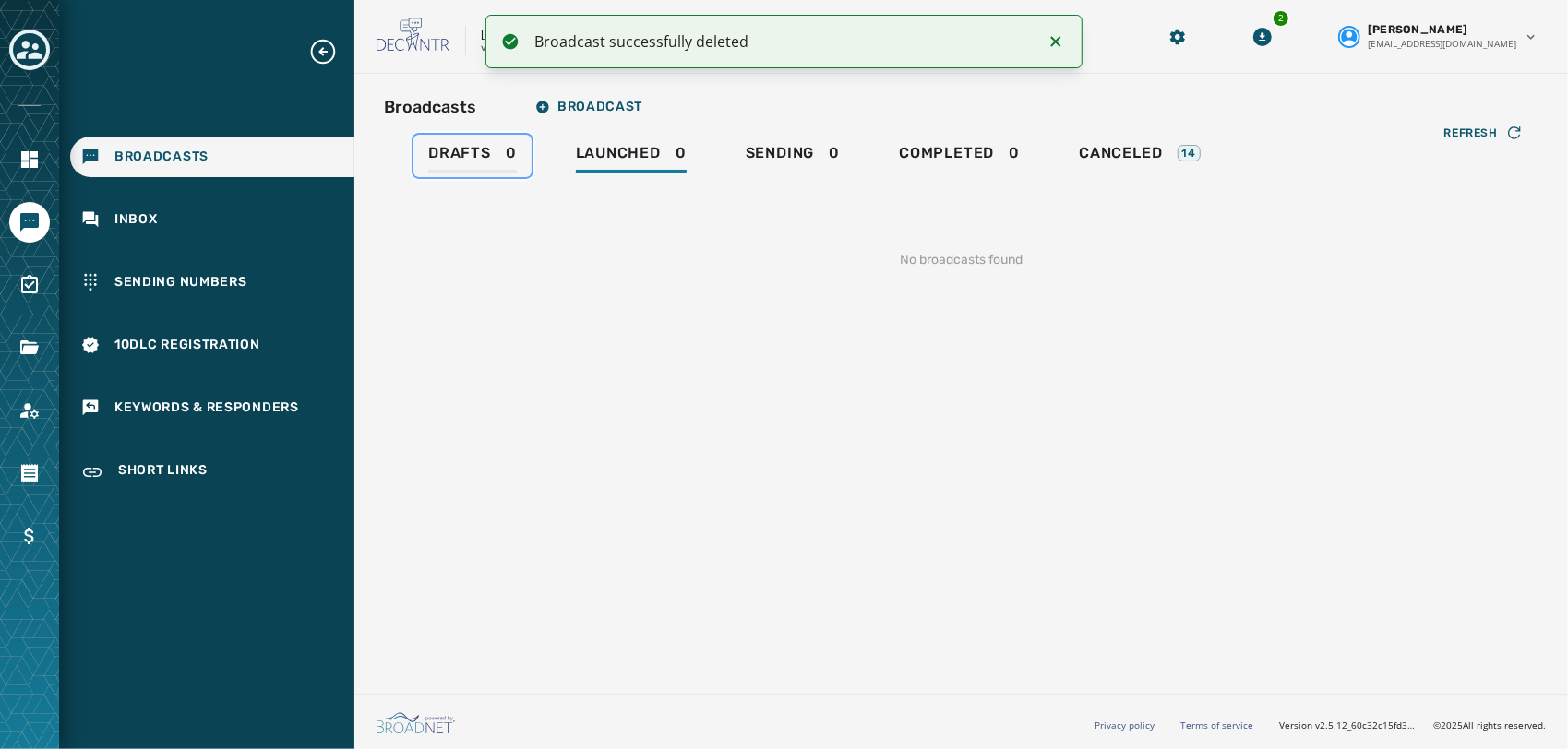
click at [448, 175] on link "Drafts 0" at bounding box center [472, 155] width 118 height 43
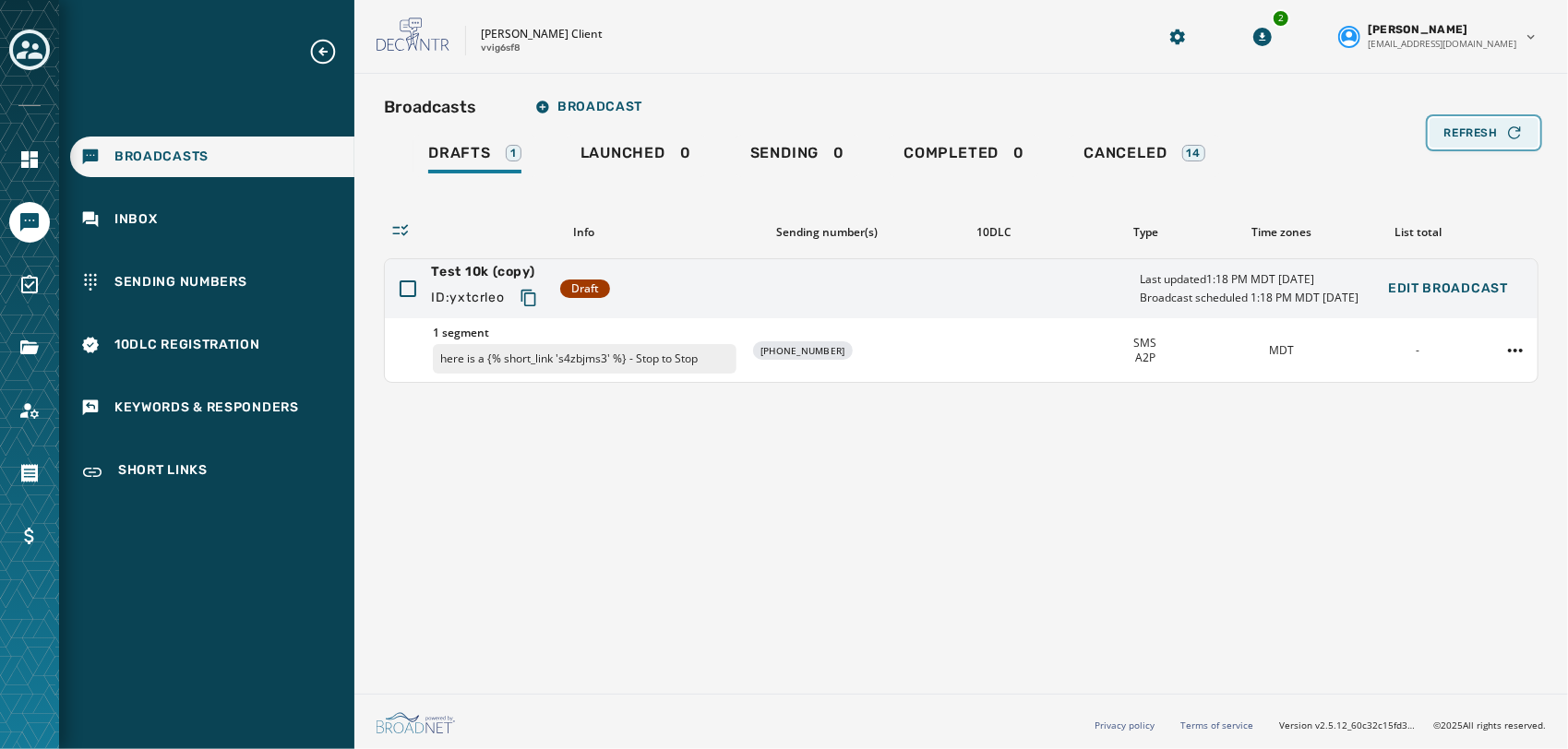
click at [1458, 132] on span "Refresh" at bounding box center [1471, 133] width 53 height 15
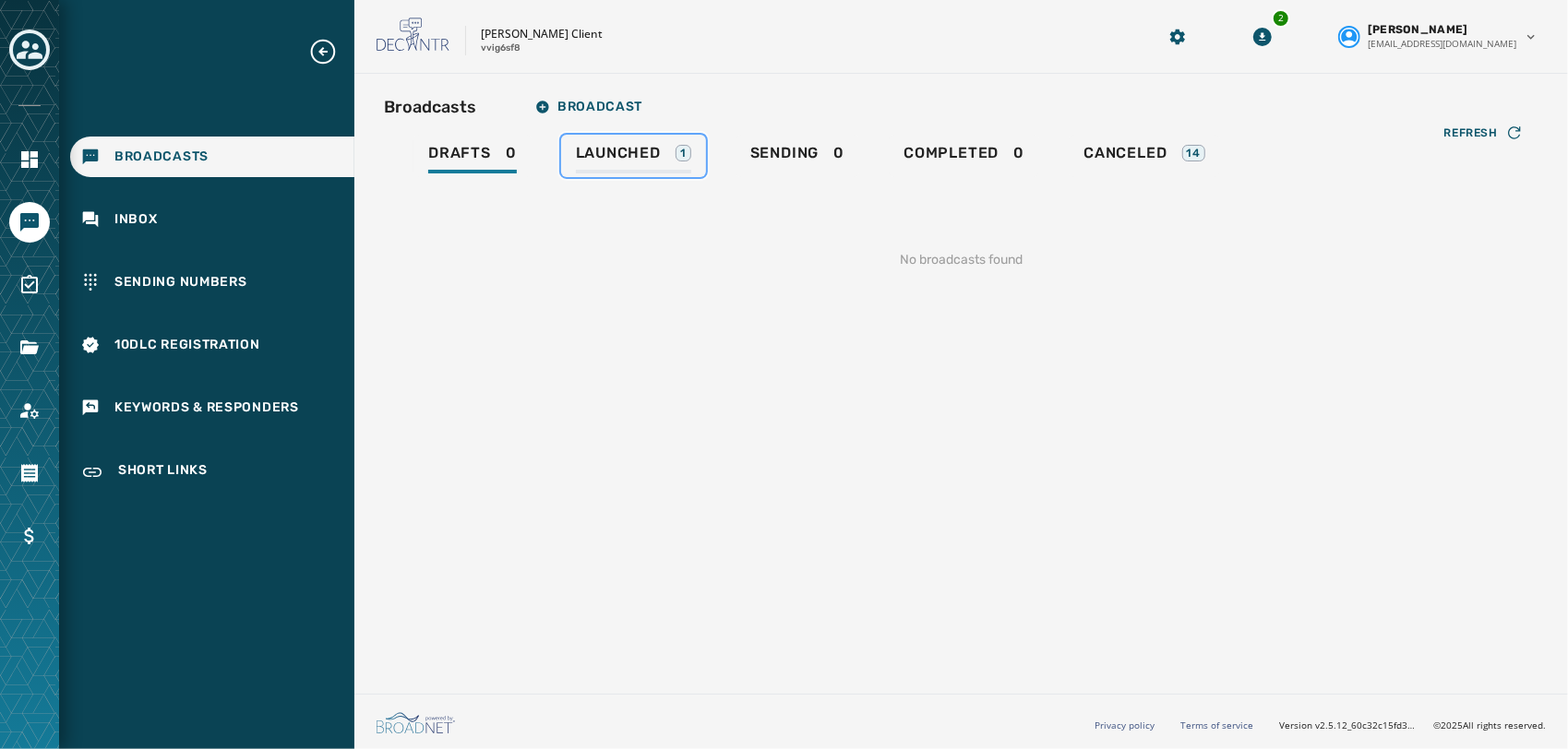
click at [632, 159] on span "Launched" at bounding box center [619, 152] width 85 height 19
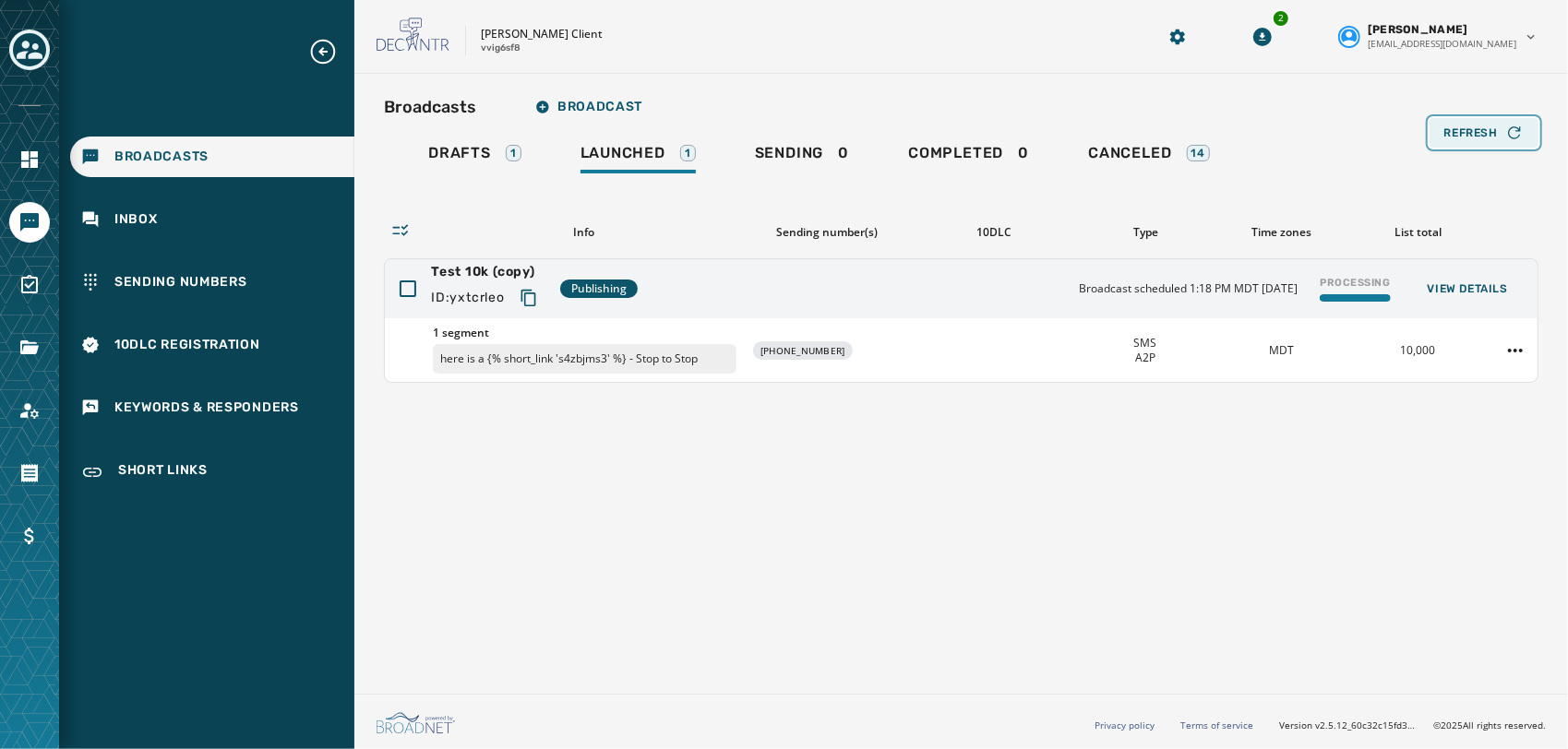
click at [1491, 123] on button "Refresh" at bounding box center [1484, 133] width 109 height 30
click at [1519, 358] on html "Broadcasts Inbox Sending Numbers 10DLC Registration Keywords & Responders Short…" at bounding box center [784, 374] width 1568 height 749
click at [1463, 414] on div "Delete broadcast" at bounding box center [1465, 409] width 134 height 30
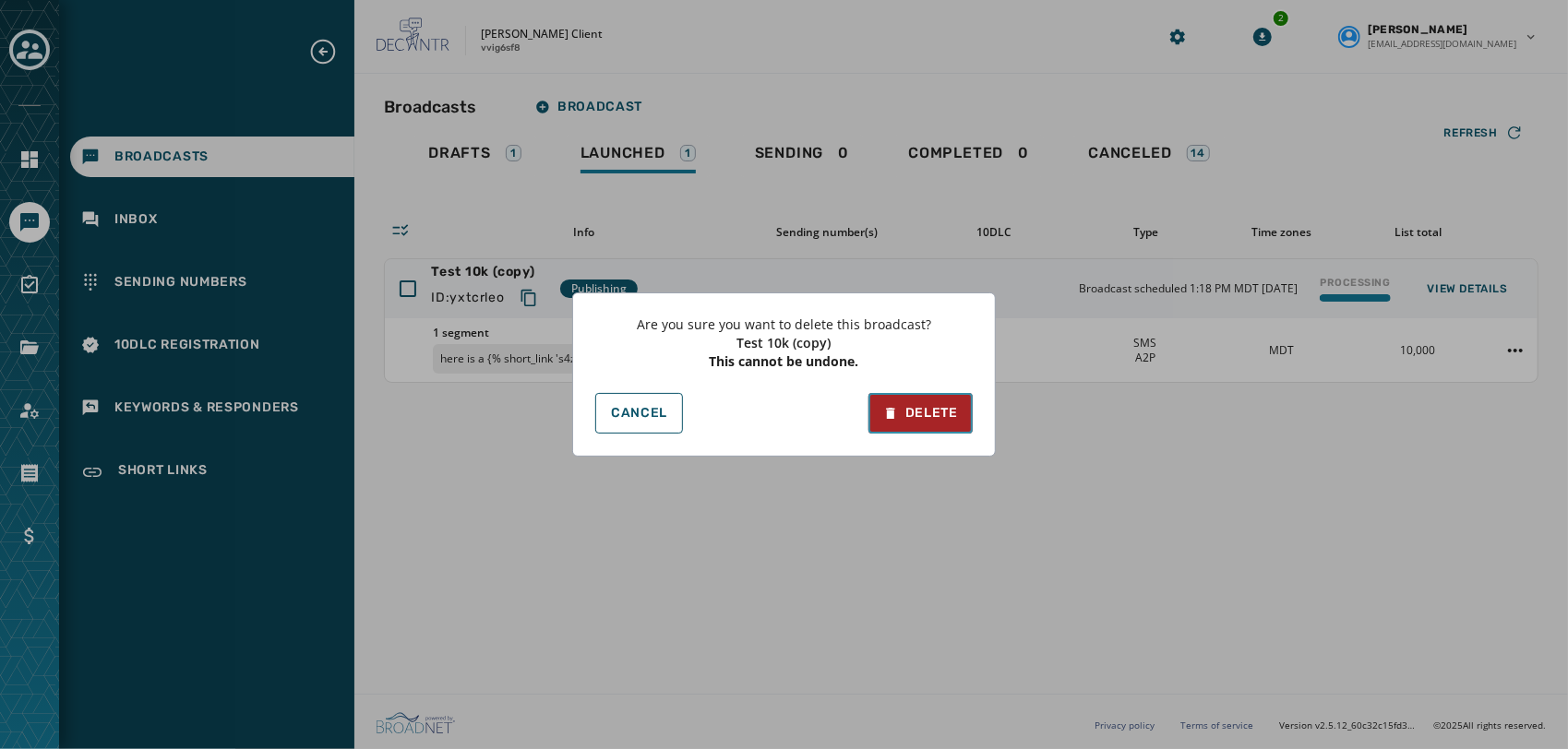
click at [915, 404] on div "Delete" at bounding box center [921, 413] width 75 height 19
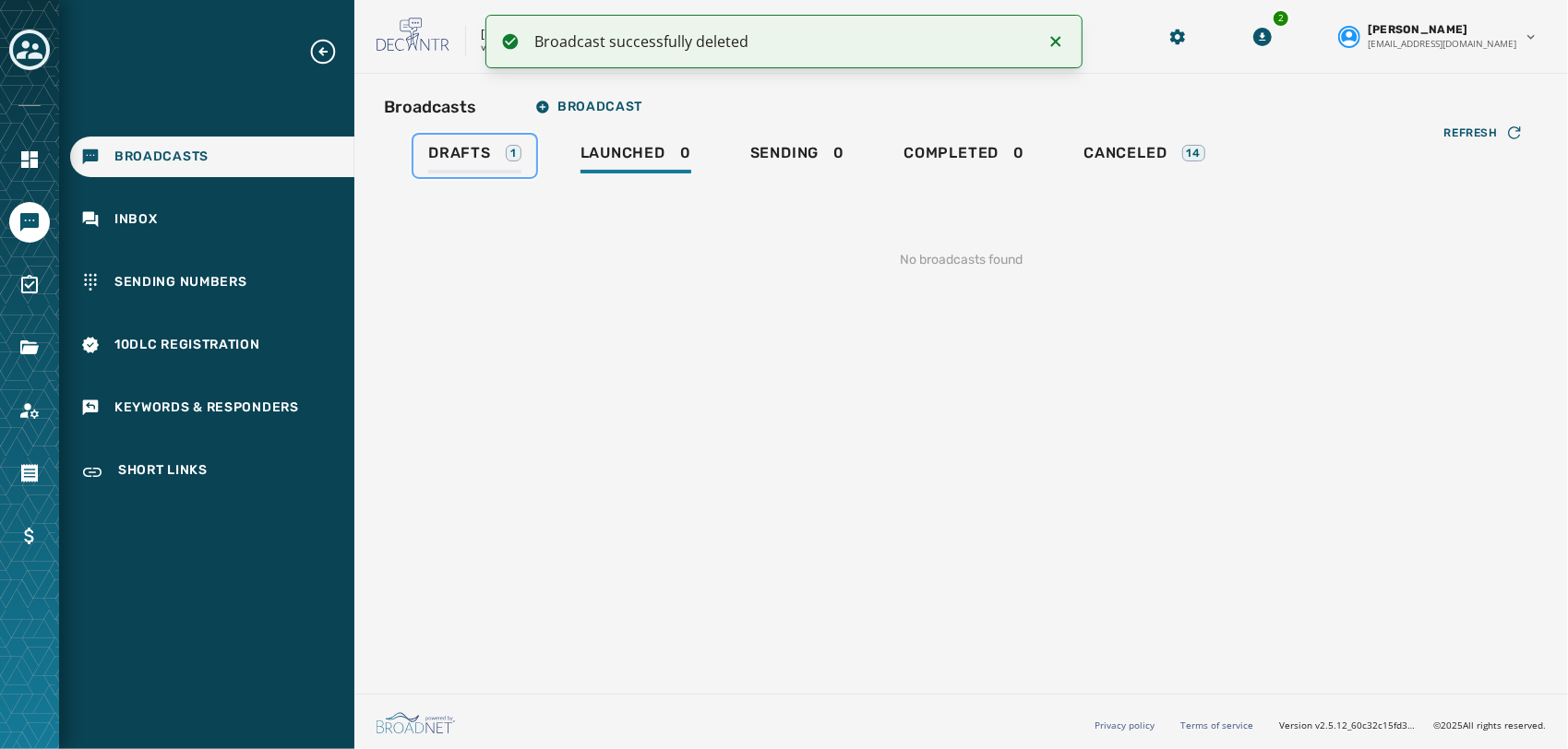
click at [481, 157] on span "Drafts" at bounding box center [459, 152] width 62 height 19
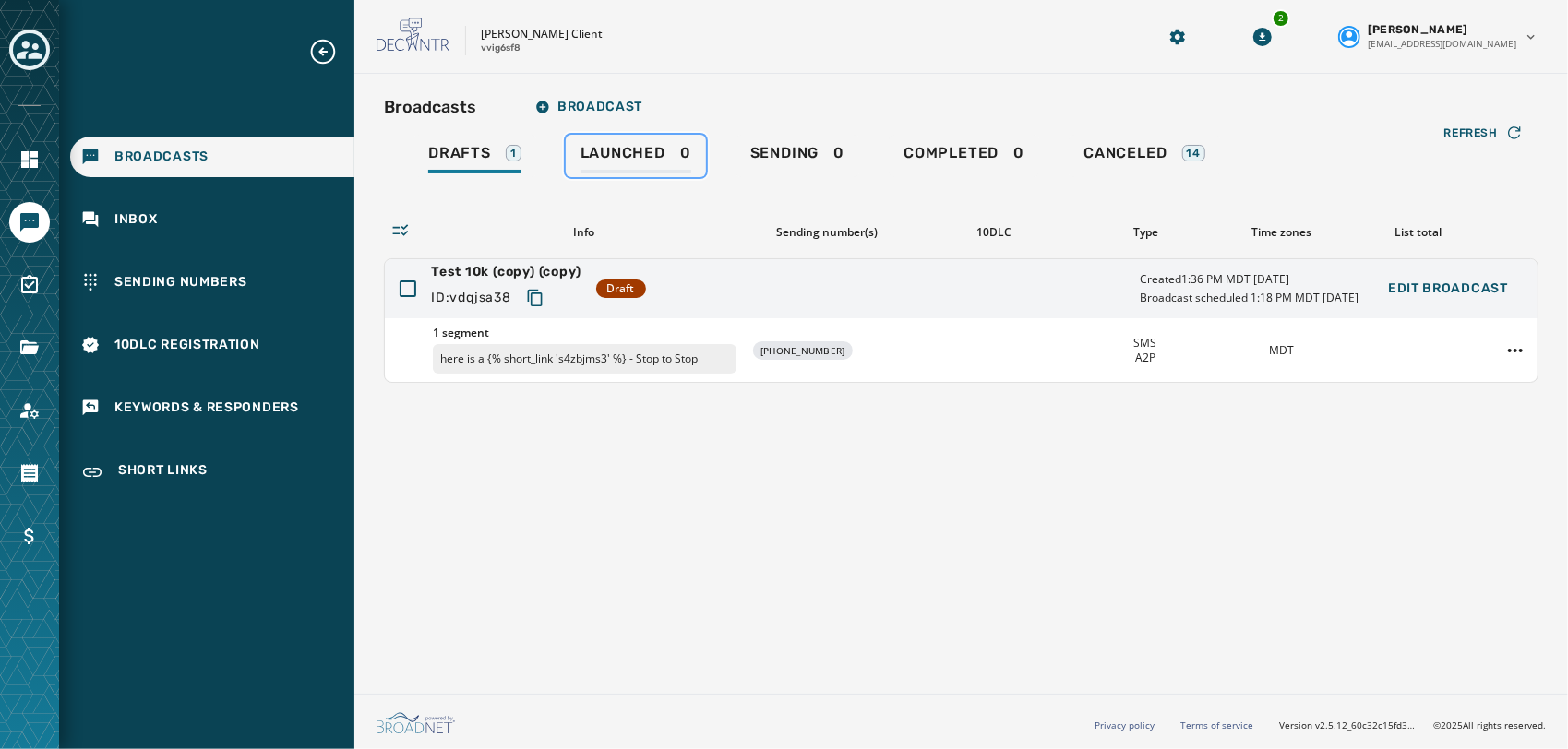
click at [651, 147] on span "Launched" at bounding box center [624, 152] width 85 height 19
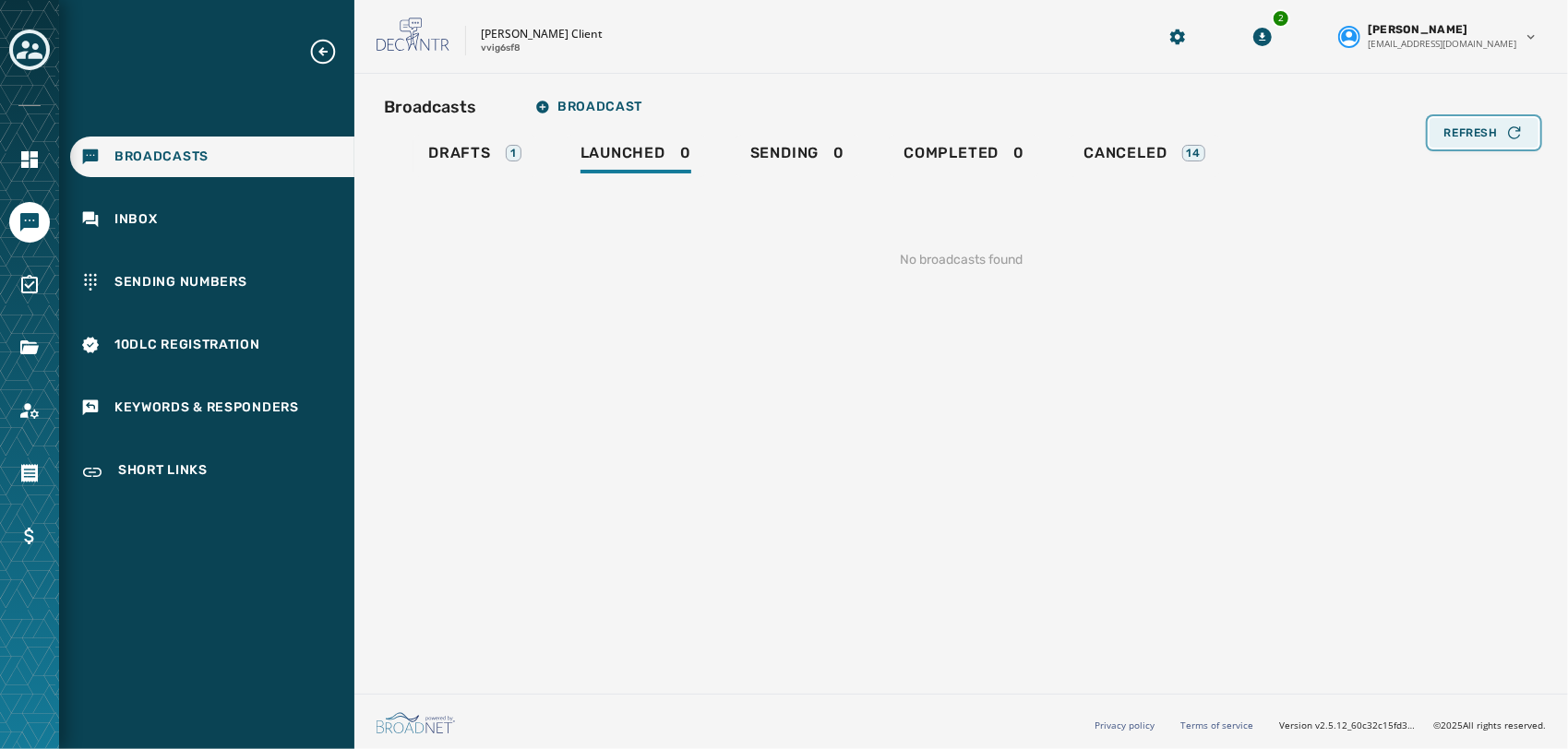
click at [1471, 133] on span "Refresh" at bounding box center [1471, 133] width 53 height 15
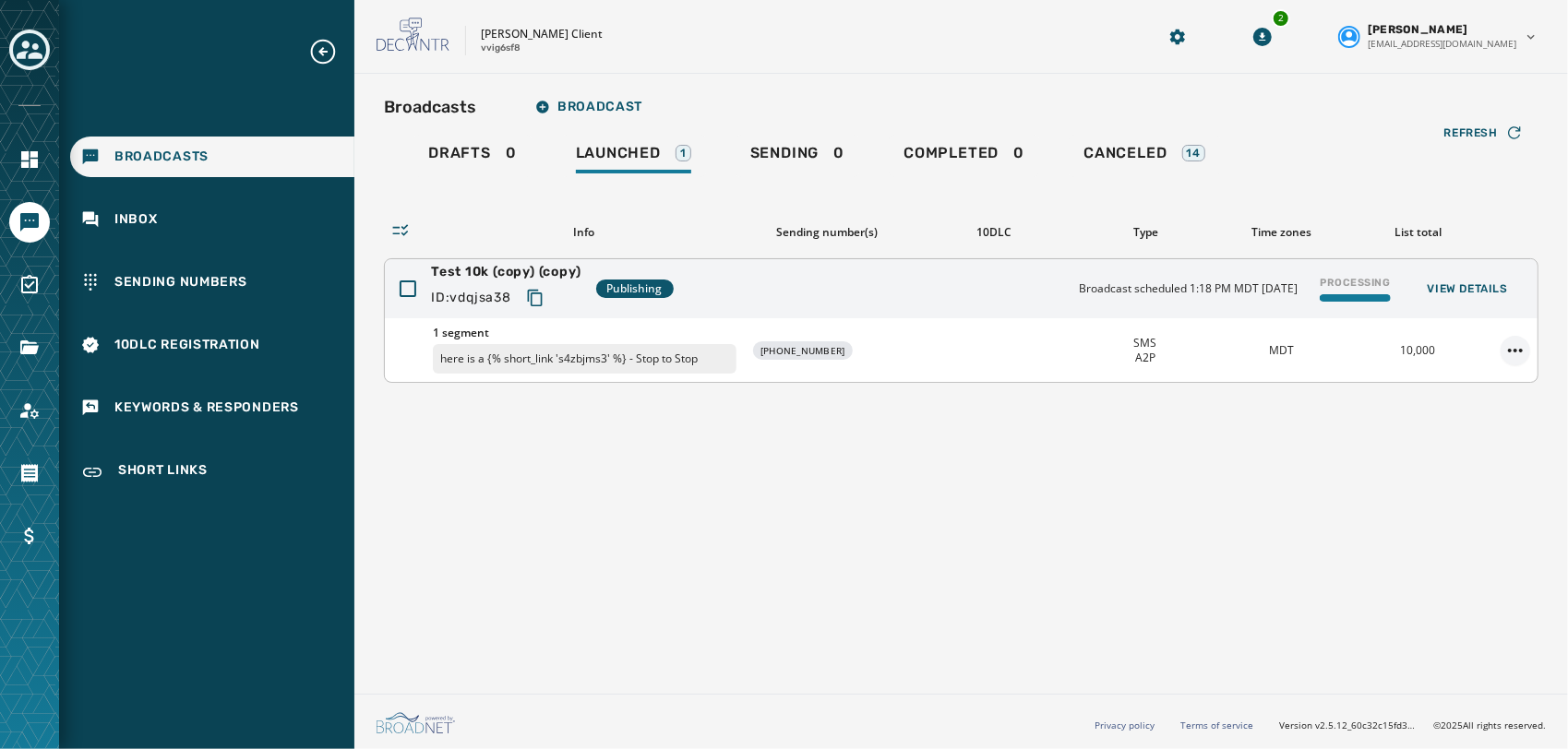
click at [1519, 348] on html "Broadcasts Inbox Sending Numbers 10DLC Registration Keywords & Responders Short…" at bounding box center [784, 374] width 1568 height 749
click at [1469, 412] on div "Delete broadcast" at bounding box center [1465, 409] width 134 height 30
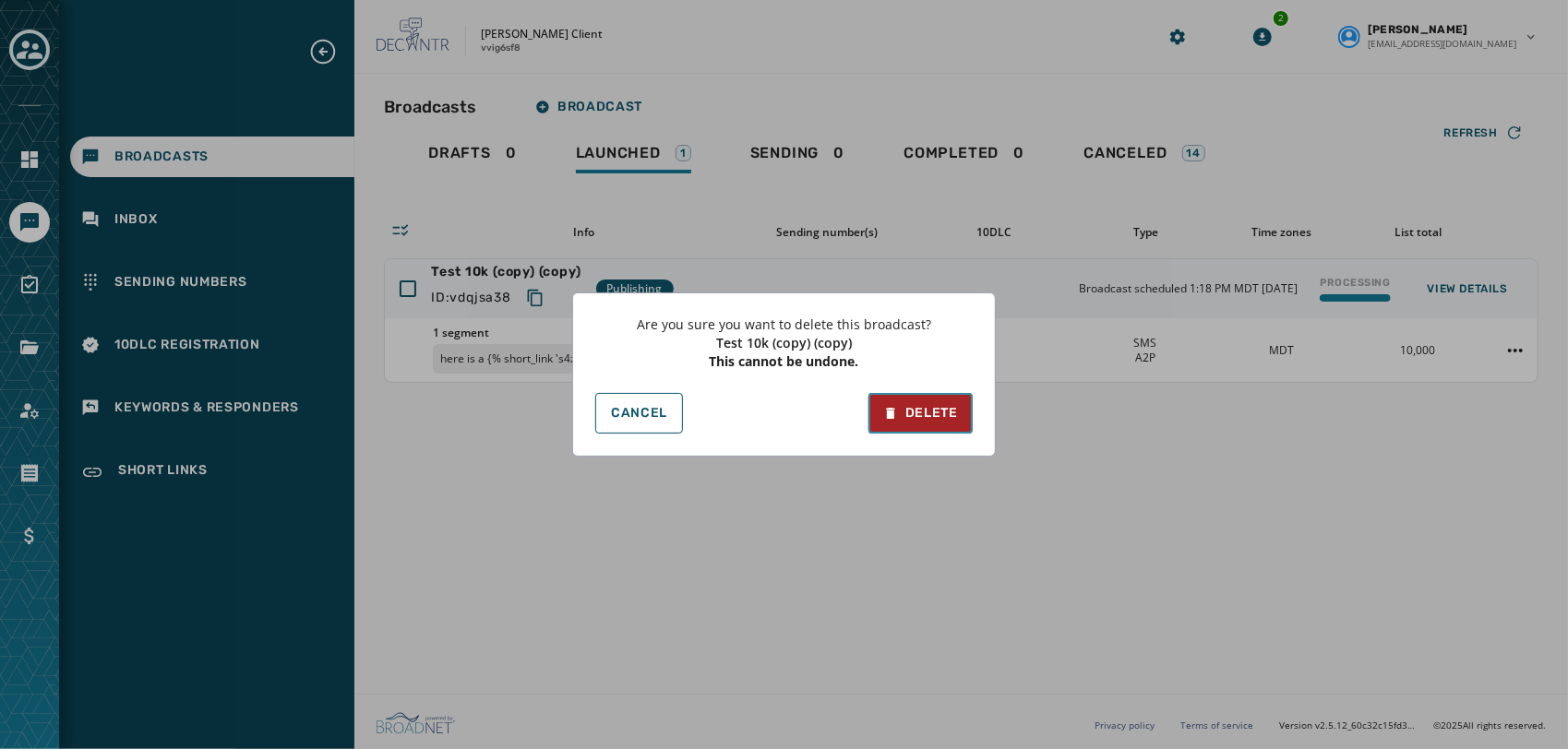
click at [927, 410] on div "Delete" at bounding box center [921, 413] width 75 height 19
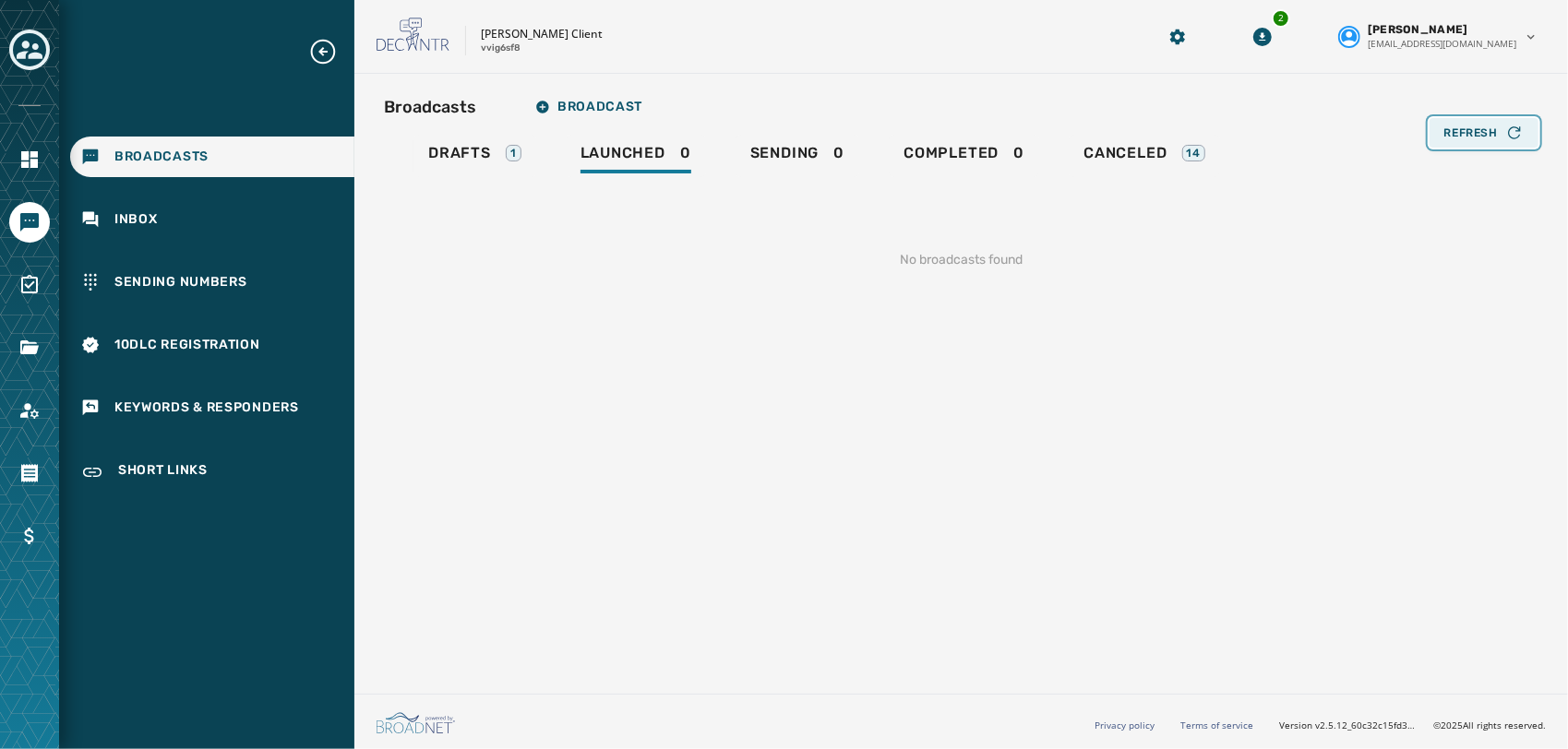
click at [1503, 128] on div "Refresh" at bounding box center [1484, 133] width 79 height 19
click at [1503, 128] on div "Broadcasts Broadcast Drafts 1 Launched 0 Sending 0 Completed 0 Canceled 14 Load…" at bounding box center [961, 194] width 1155 height 211
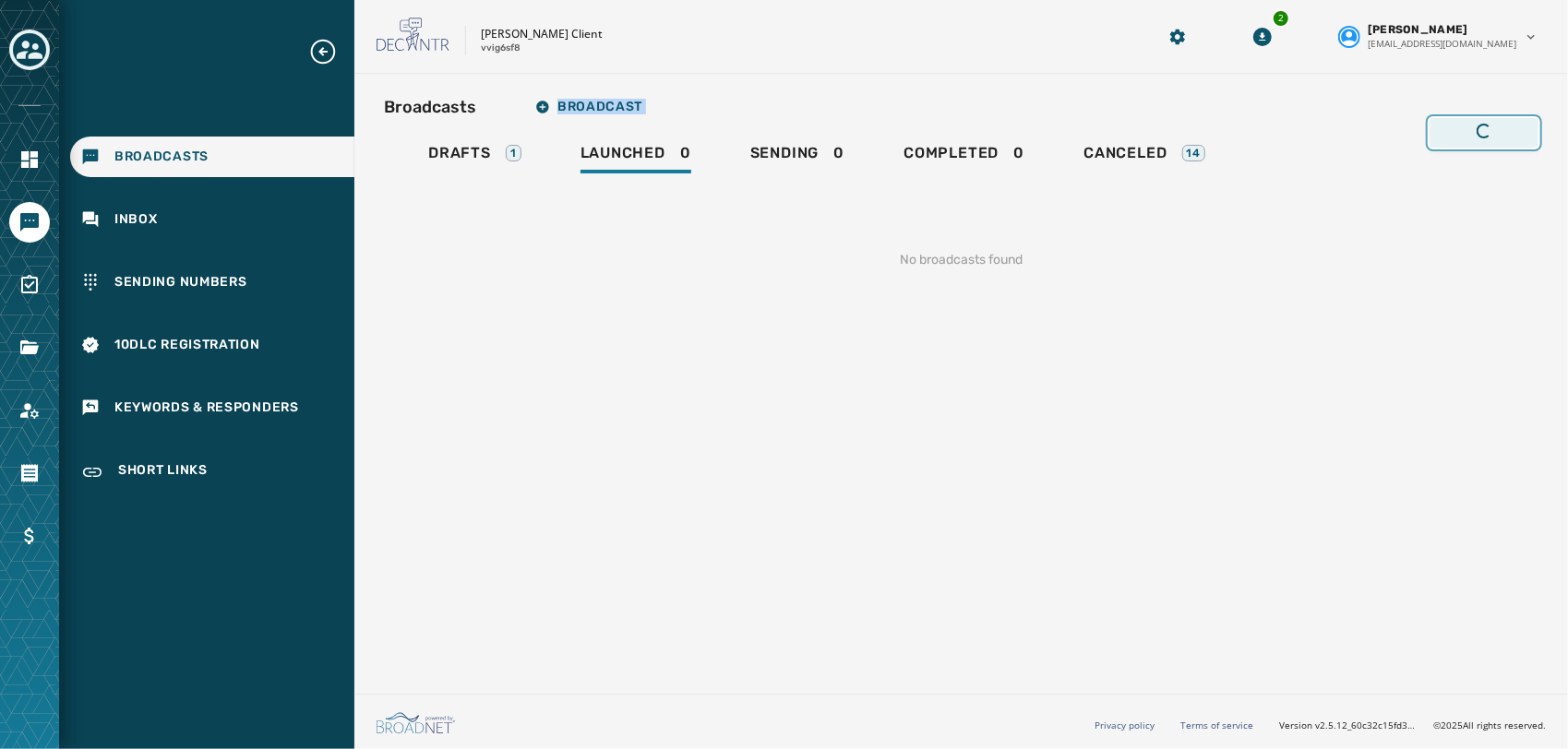
click at [1503, 128] on div "Refresh" at bounding box center [1484, 133] width 79 height 19
click at [1503, 128] on div "Broadcasts Broadcast Drafts 1 Launched 0 Sending 0 Completed 0 Canceled 14 Load…" at bounding box center [961, 194] width 1155 height 211
click at [1377, 375] on div "Broadcasts Broadcast Drafts 1 Launched 0 Sending 0 Completed 0 Canceled 14 Refr…" at bounding box center [961, 380] width 1214 height 612
click at [1486, 120] on button "Refresh" at bounding box center [1484, 133] width 109 height 30
click at [1473, 122] on button "Refresh" at bounding box center [1484, 133] width 109 height 30
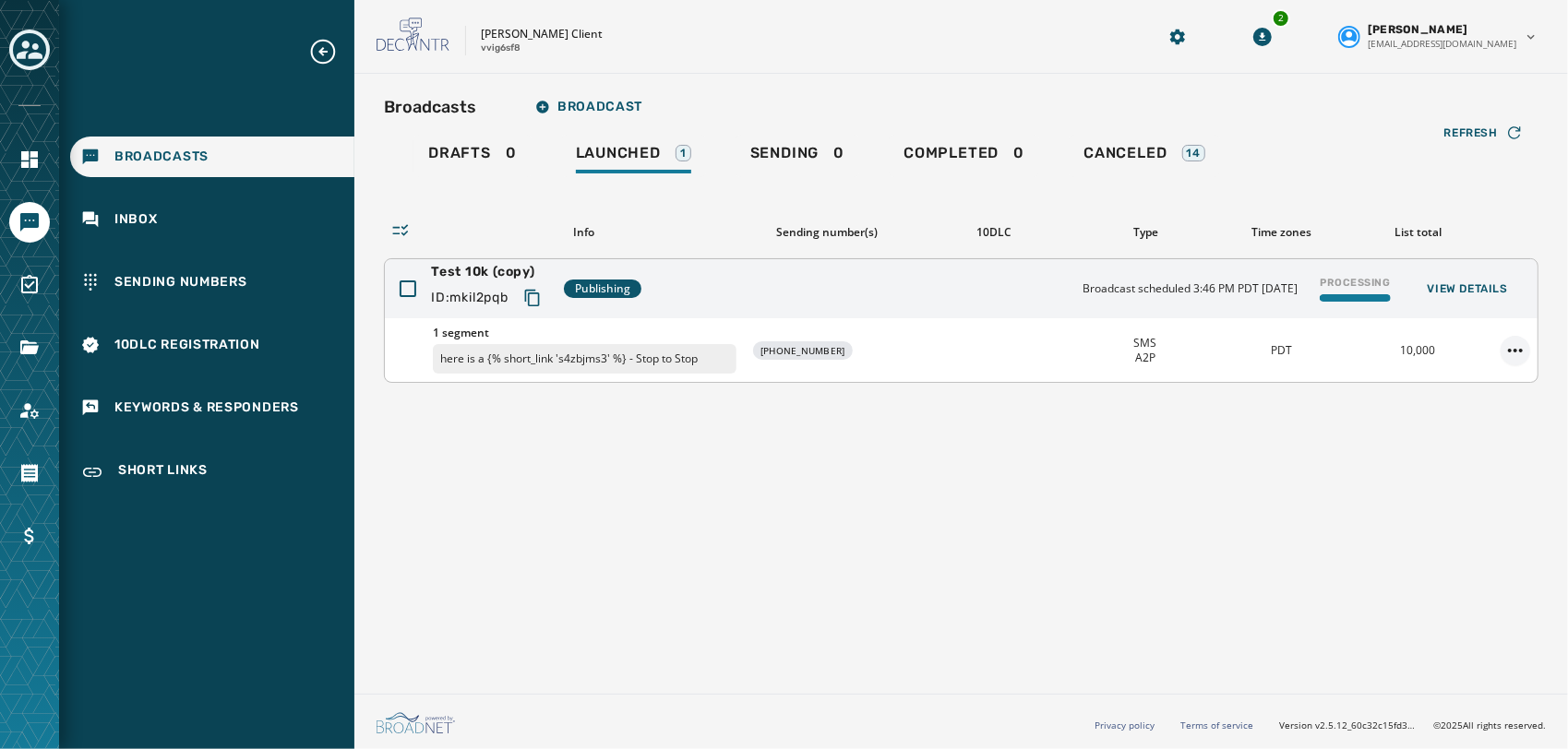
click at [1515, 358] on html "Broadcasts Inbox Sending Numbers 10DLC Registration Keywords & Responders Short…" at bounding box center [784, 374] width 1568 height 749
click at [1449, 411] on div "Delete broadcast" at bounding box center [1465, 409] width 134 height 30
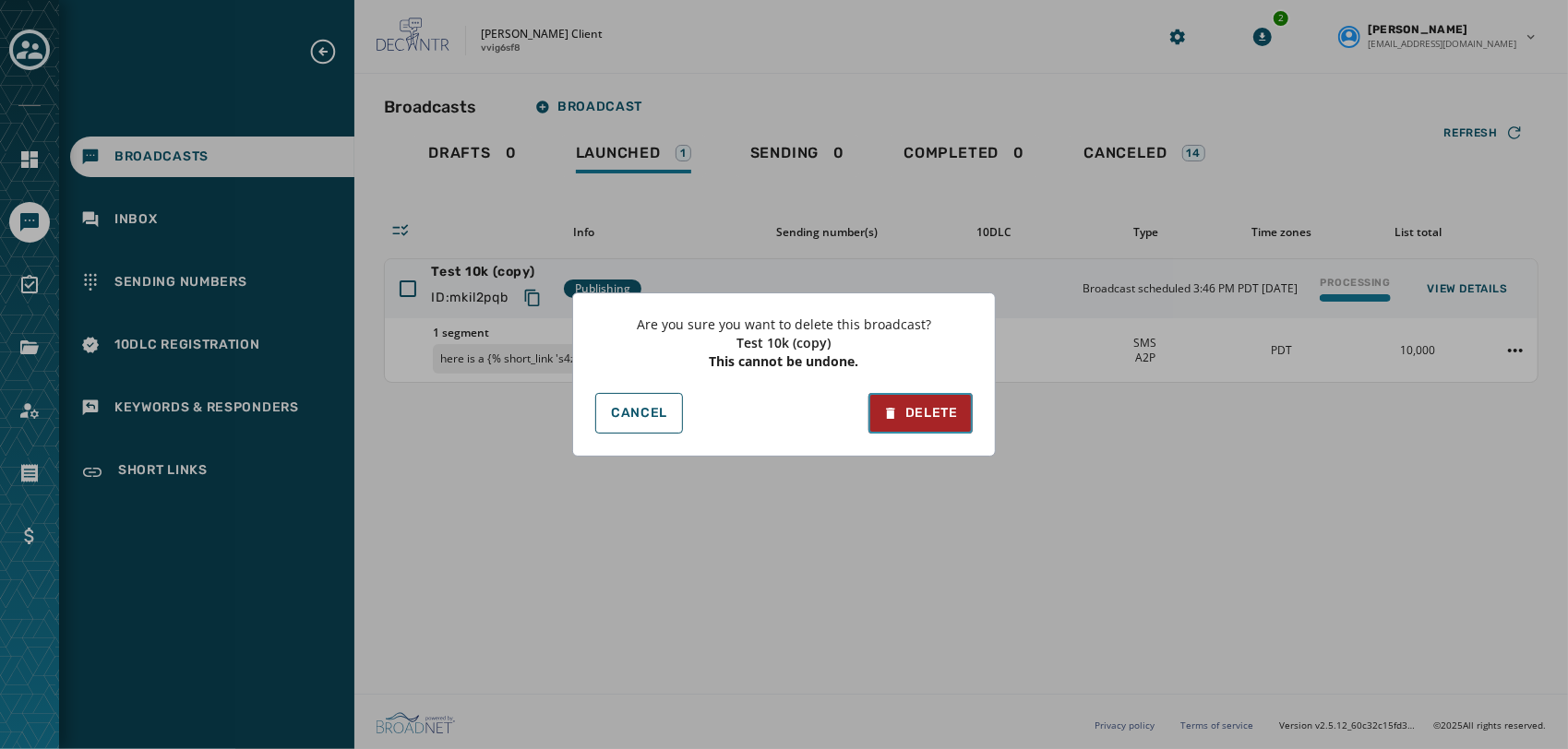
click at [896, 395] on button "Delete" at bounding box center [921, 413] width 104 height 41
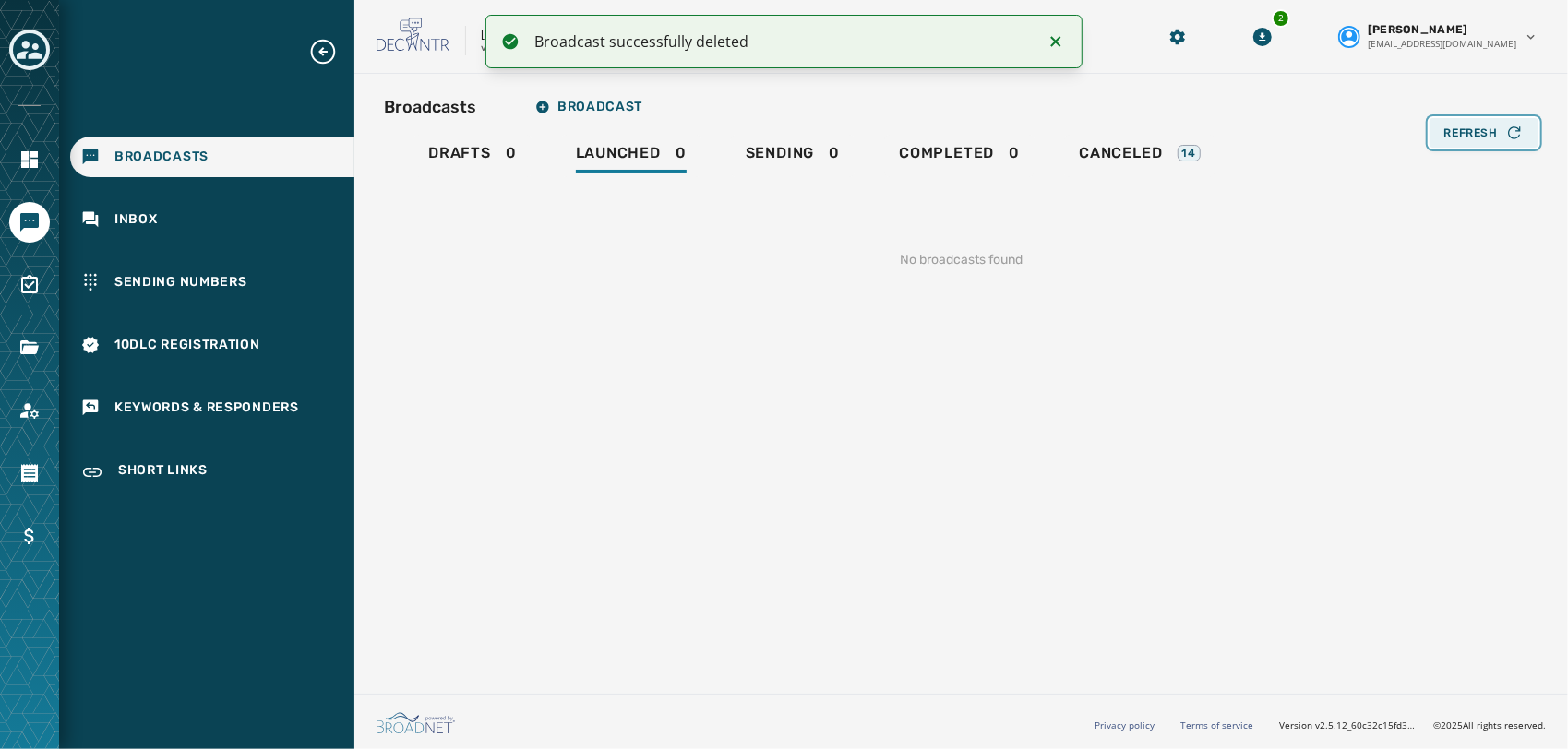
click at [1460, 130] on span "Refresh" at bounding box center [1471, 133] width 53 height 15
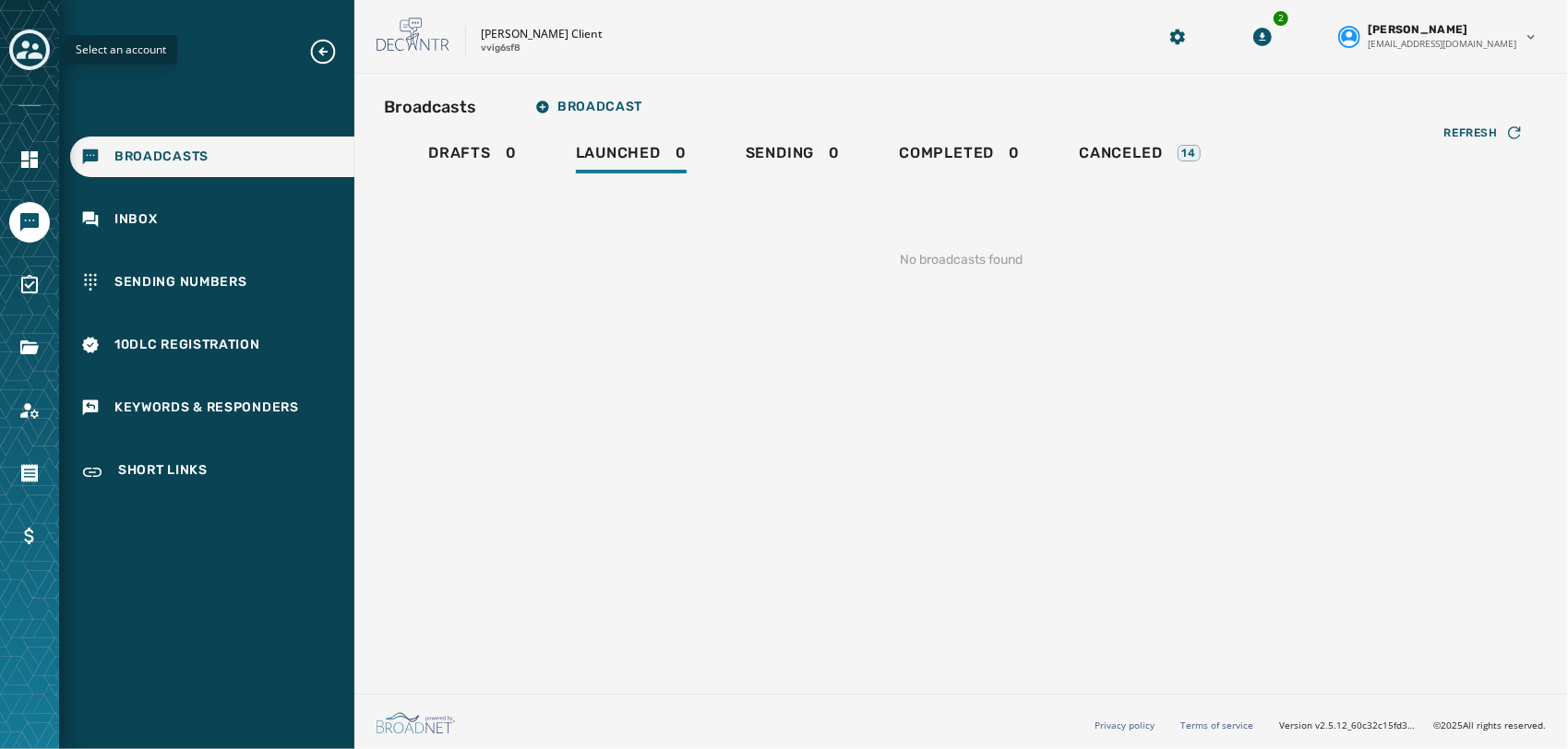
click at [33, 55] on icon "Toggle account select drawer" at bounding box center [30, 49] width 26 height 19
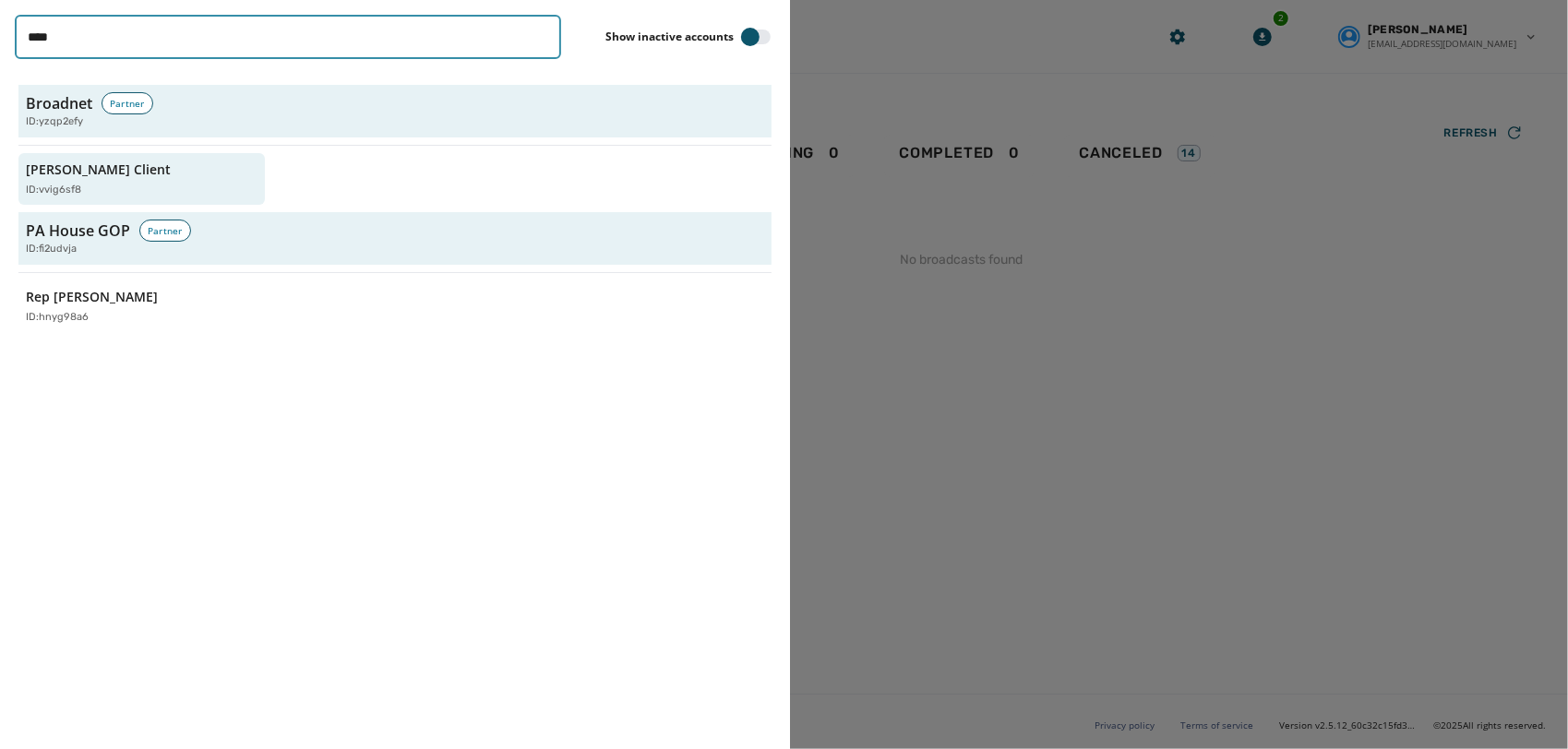
drag, startPoint x: 321, startPoint y: 38, endPoint x: 0, endPoint y: 4, distance: 322.8
click at [0, 4] on html "Broadcasts Inbox Sending Numbers 10DLC Registration Keywords & Responders Short…" at bounding box center [784, 374] width 1568 height 749
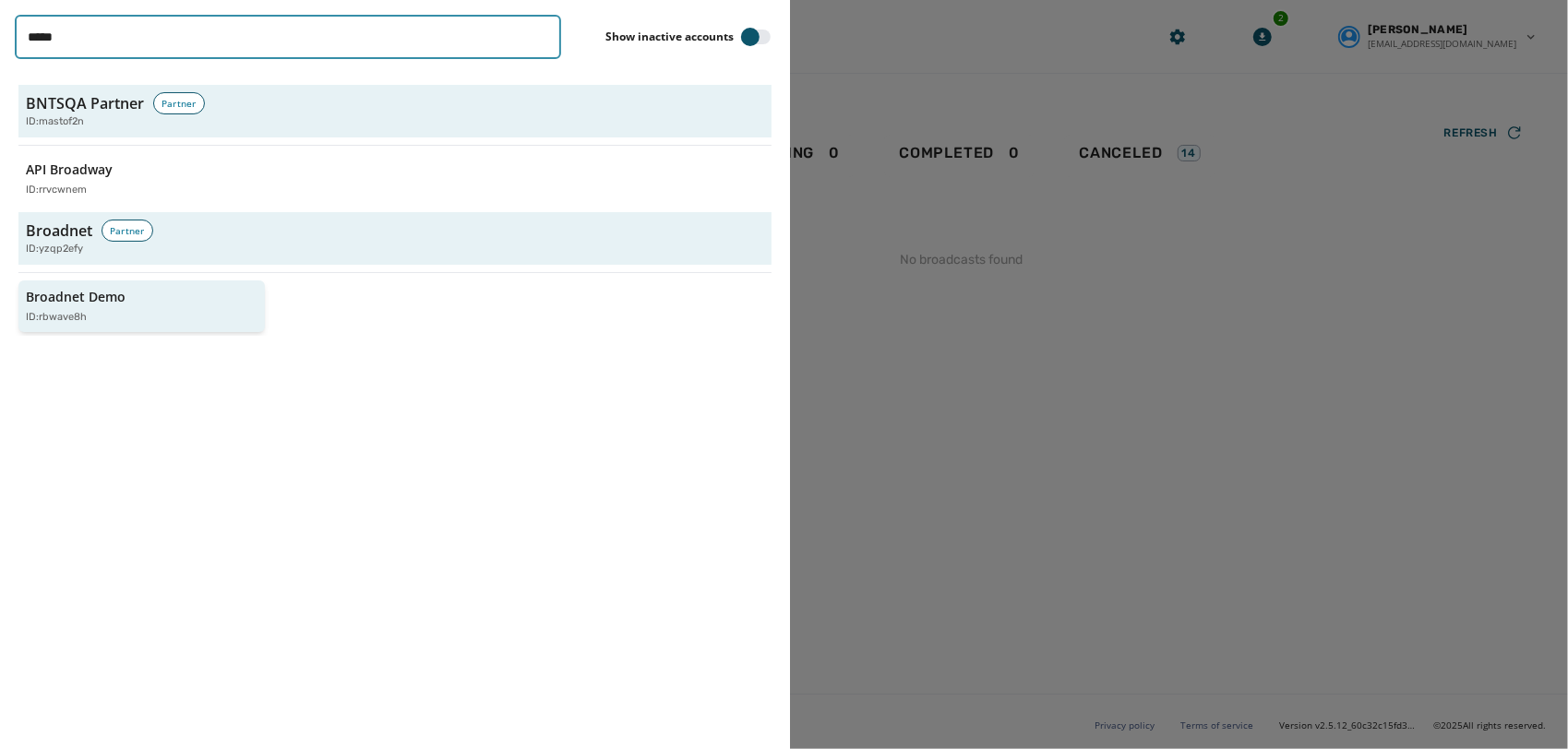
type input "*****"
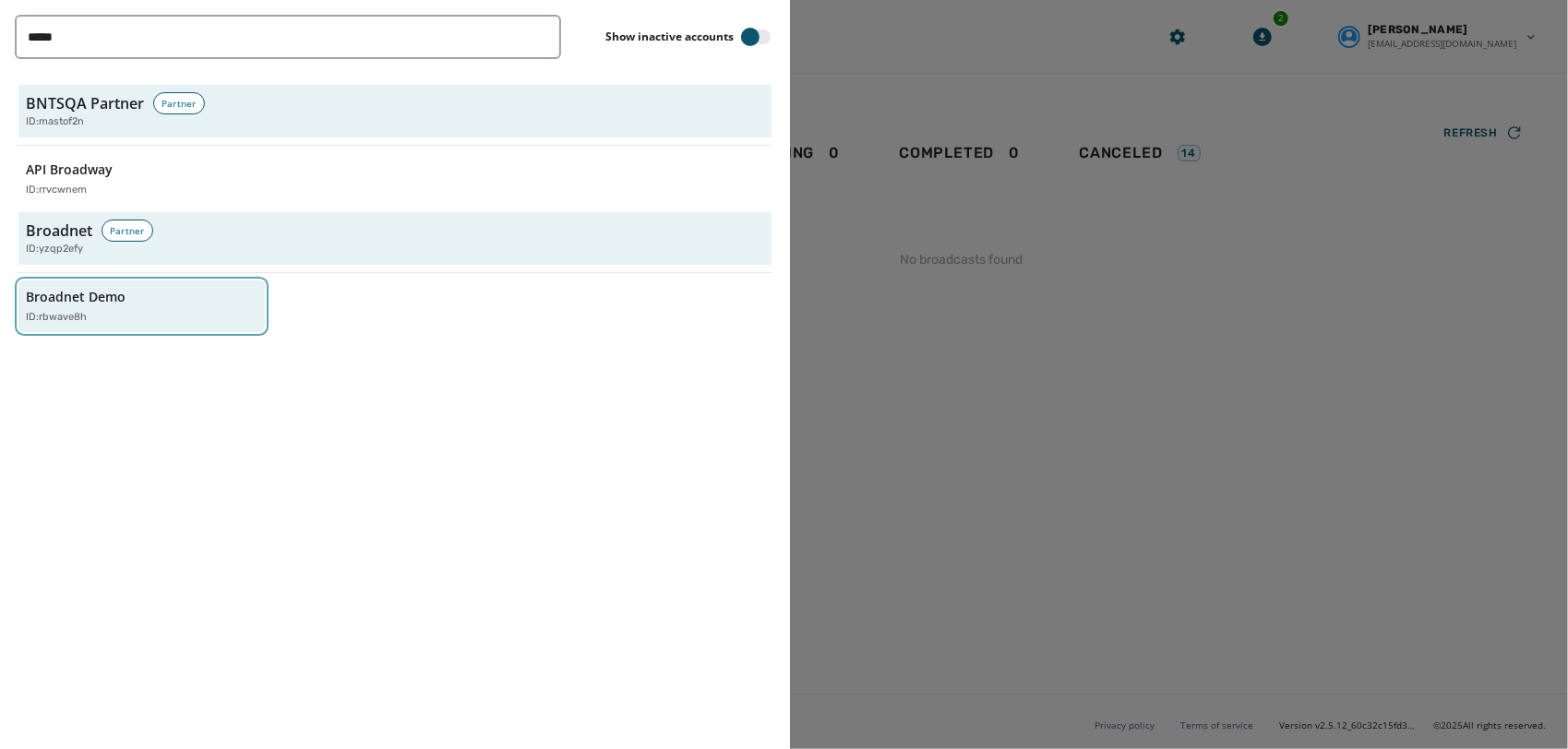
click at [137, 324] on button "Broadnet Demo ID: rbwave8h" at bounding box center [142, 306] width 246 height 52
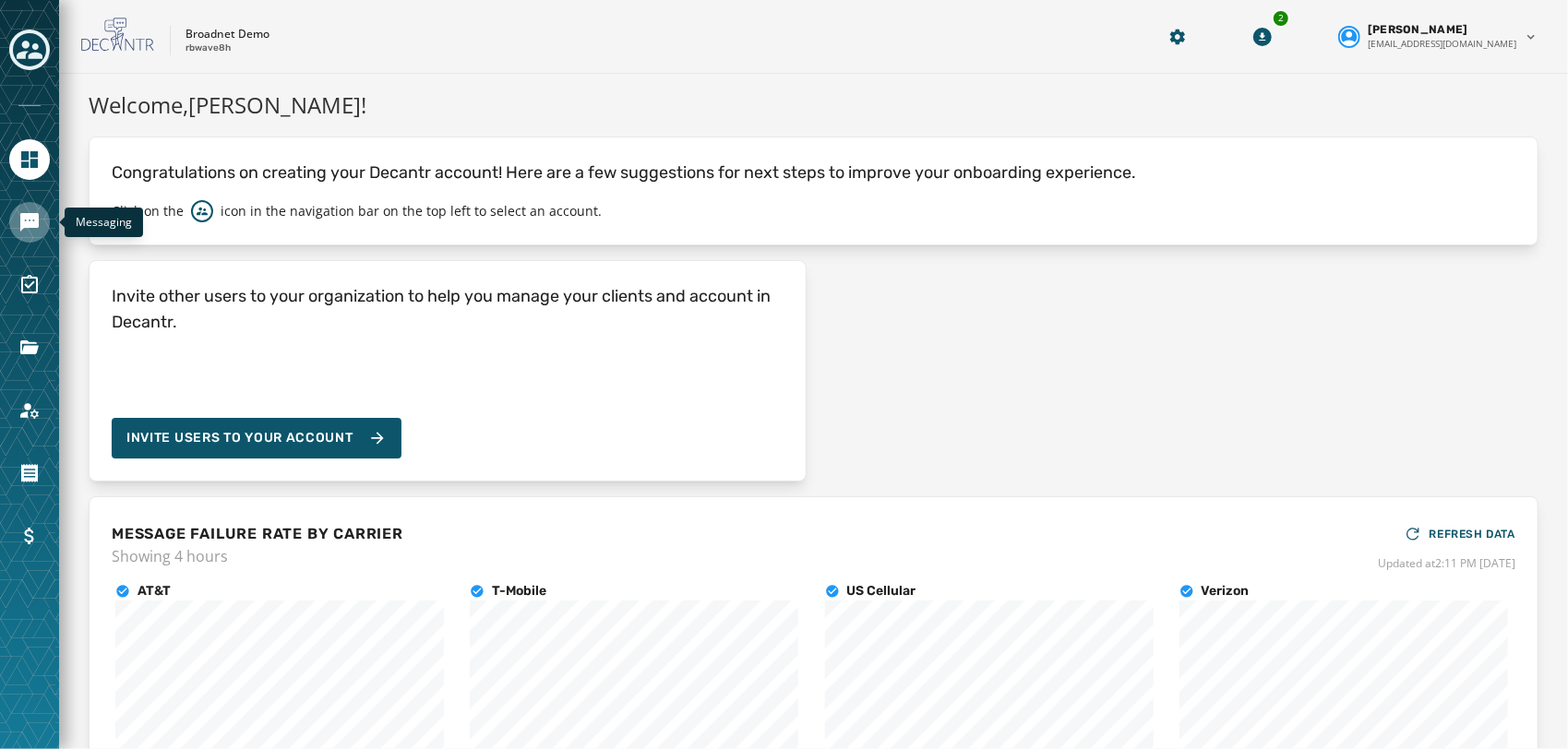
click at [34, 229] on icon "Navigate to Messaging" at bounding box center [30, 223] width 22 height 22
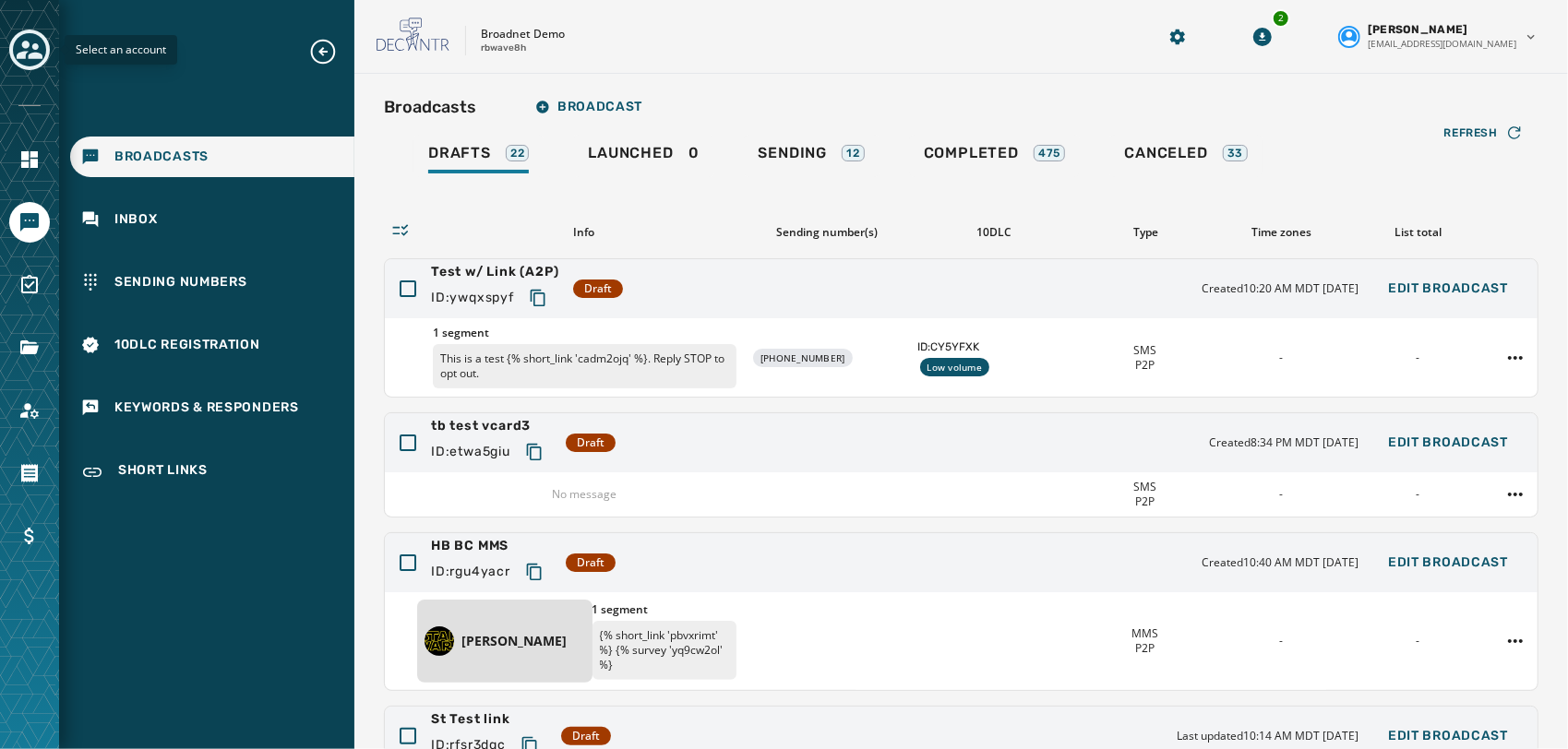
click at [32, 51] on icon "Toggle account select drawer" at bounding box center [30, 49] width 26 height 26
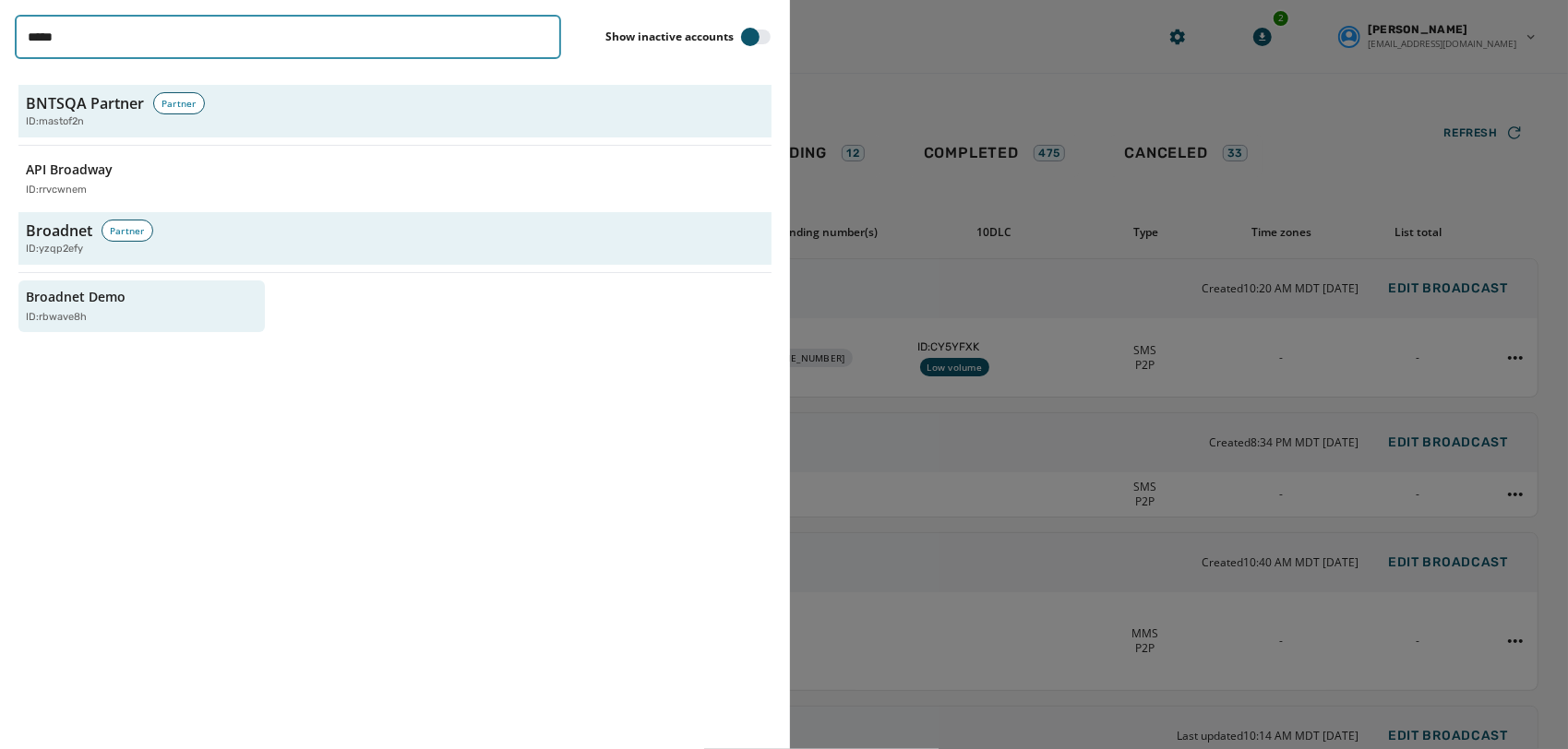
drag, startPoint x: 310, startPoint y: 35, endPoint x: 0, endPoint y: 7, distance: 311.3
click at [0, 7] on html "Broadcasts Inbox Sending Numbers 10DLC Registration Keywords & Responders Short…" at bounding box center [784, 374] width 1568 height 749
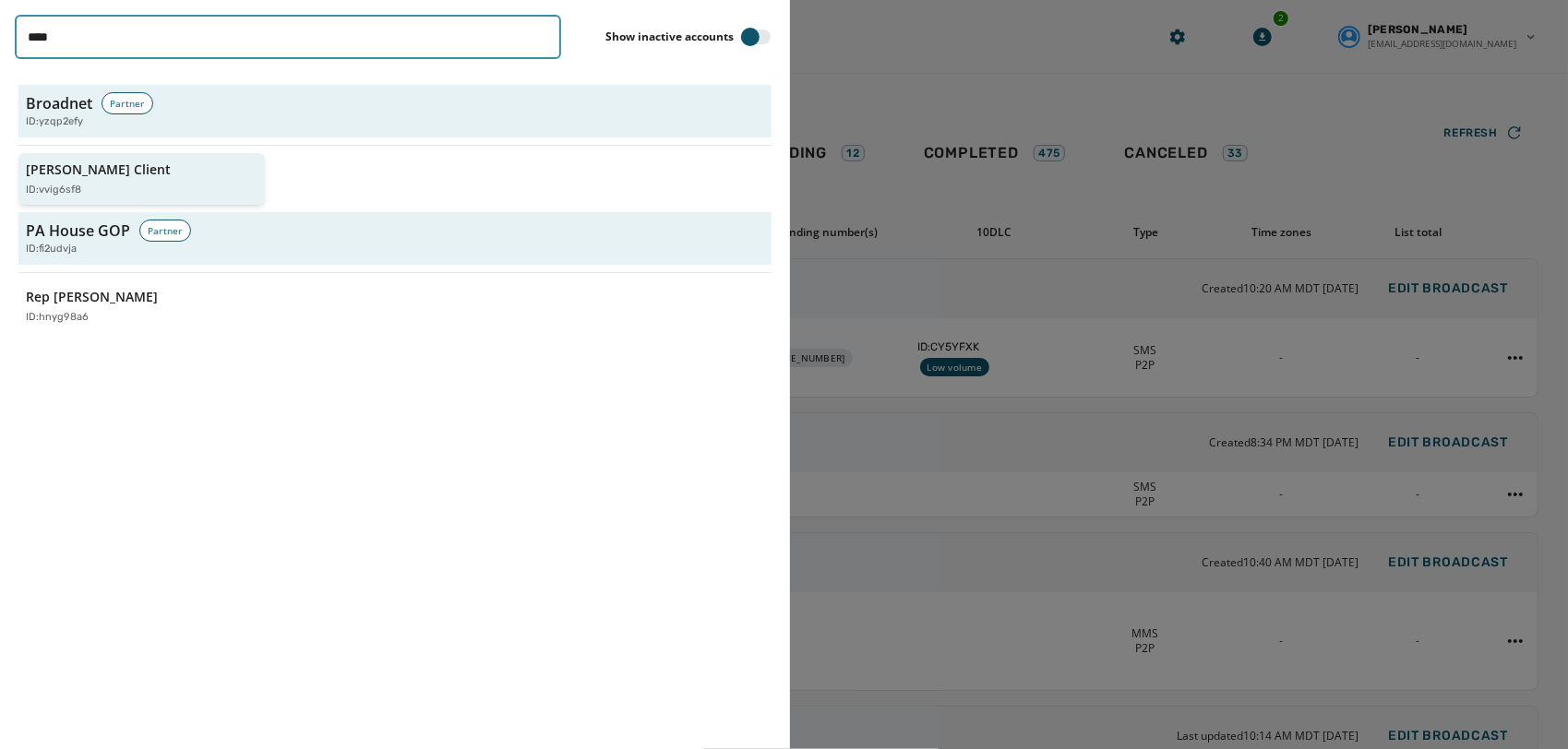
type input "****"
click at [83, 183] on div "ID: vvig6sf8" at bounding box center [132, 191] width 213 height 16
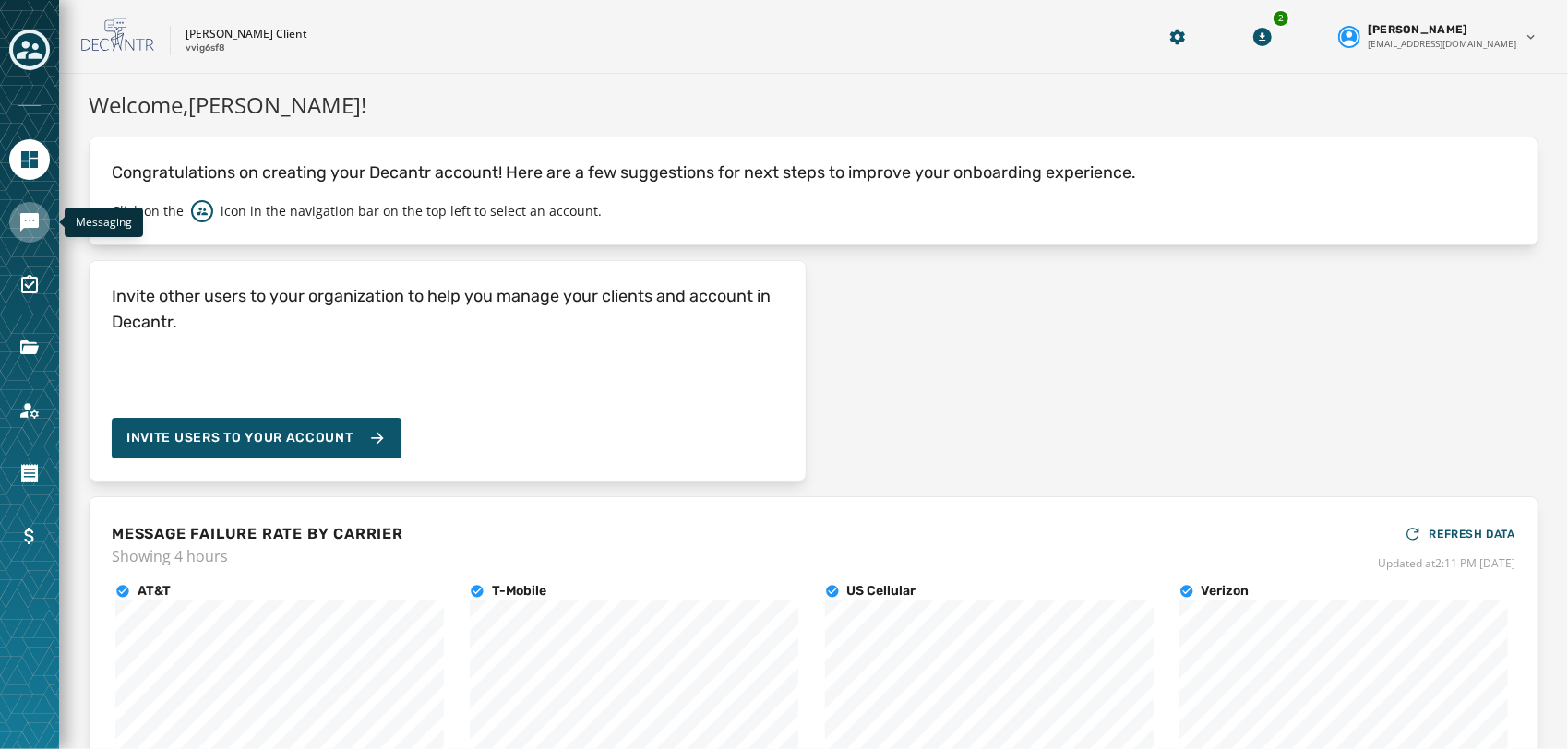
click at [13, 216] on link "Navigate to Messaging" at bounding box center [29, 222] width 41 height 41
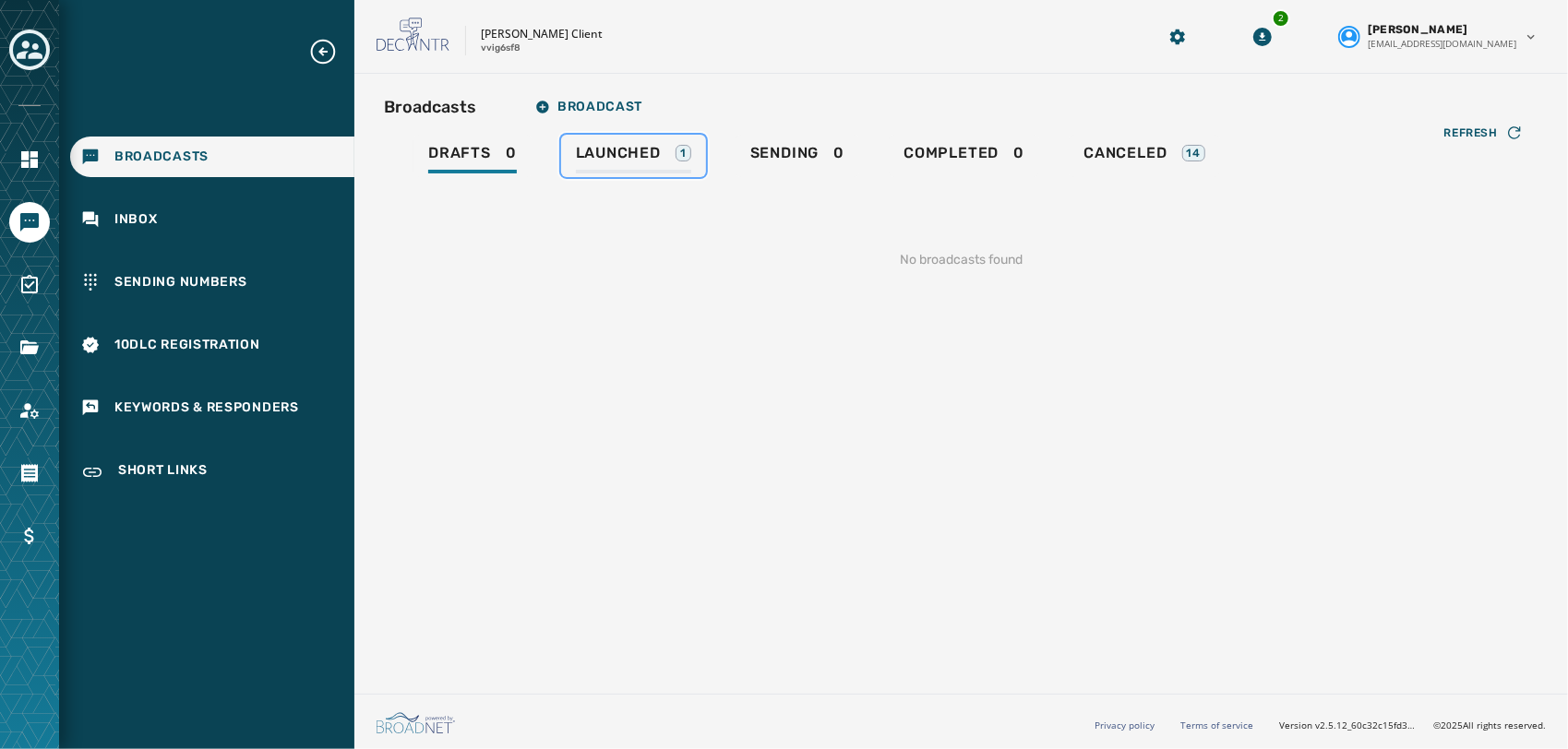
click at [637, 162] on div "Launched 1" at bounding box center [634, 158] width 116 height 30
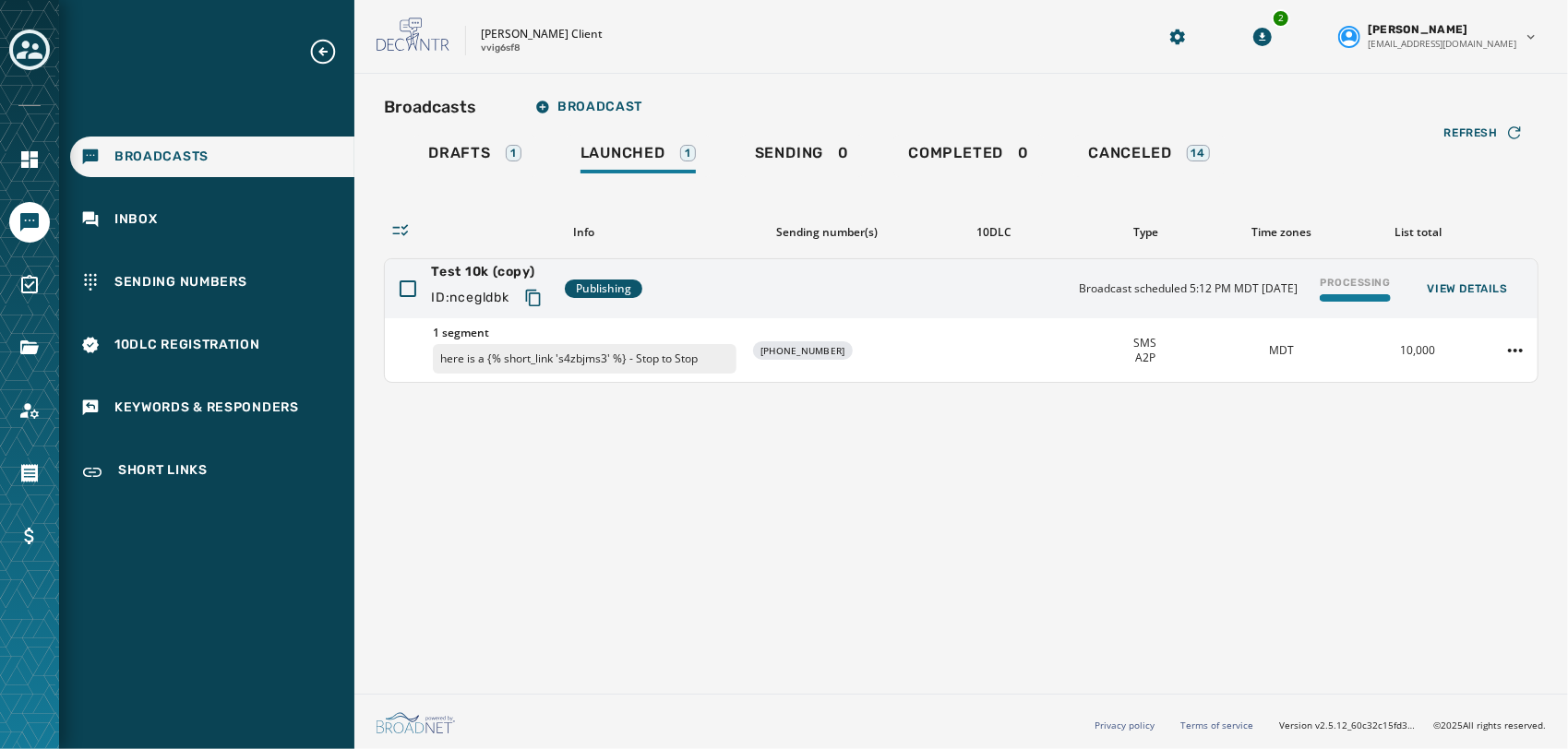
click at [1499, 115] on div "Broadcasts Broadcast" at bounding box center [961, 107] width 1155 height 37
click at [1473, 130] on span "Refresh" at bounding box center [1471, 133] width 53 height 15
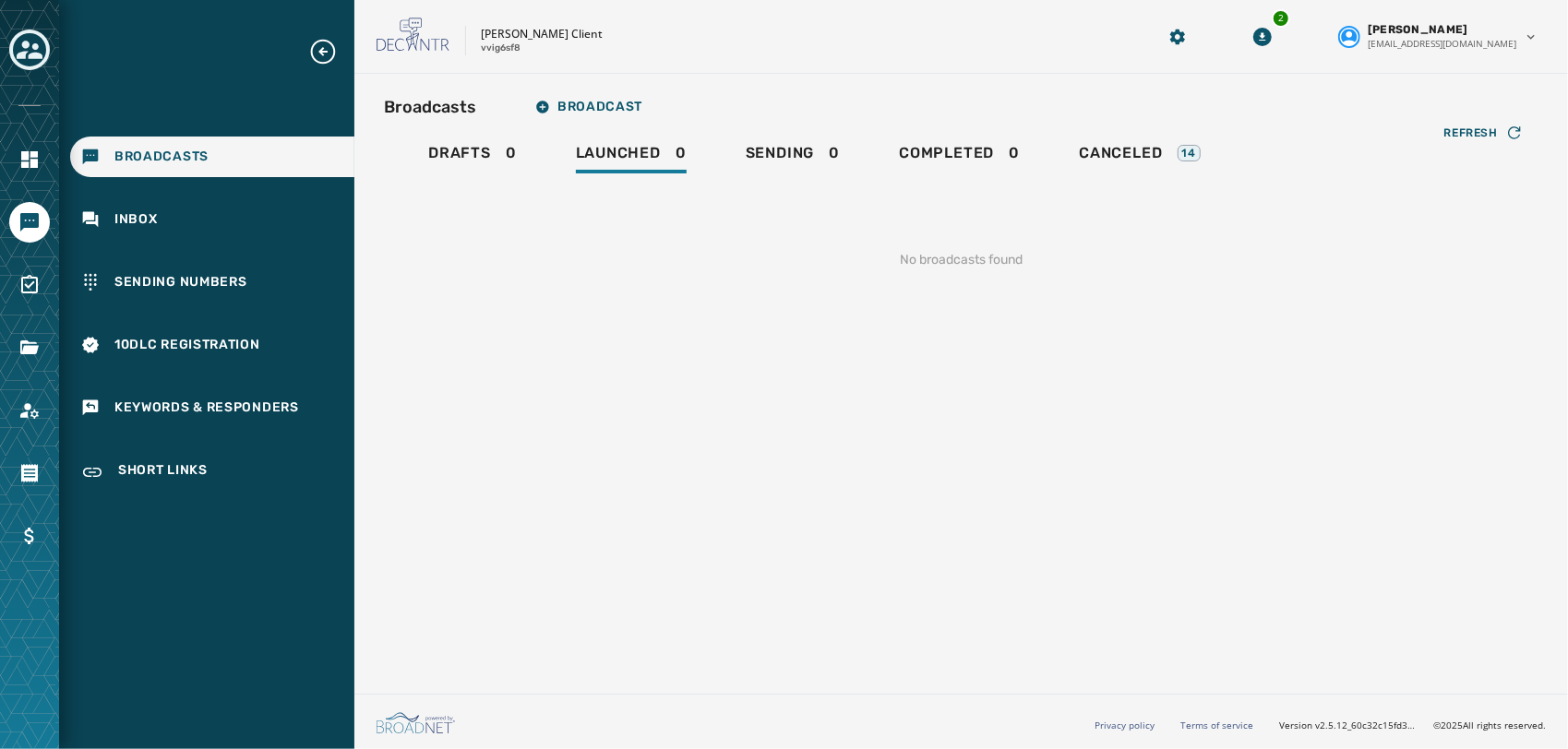
click at [40, 47] on icon "Toggle account select drawer" at bounding box center [30, 49] width 26 height 26
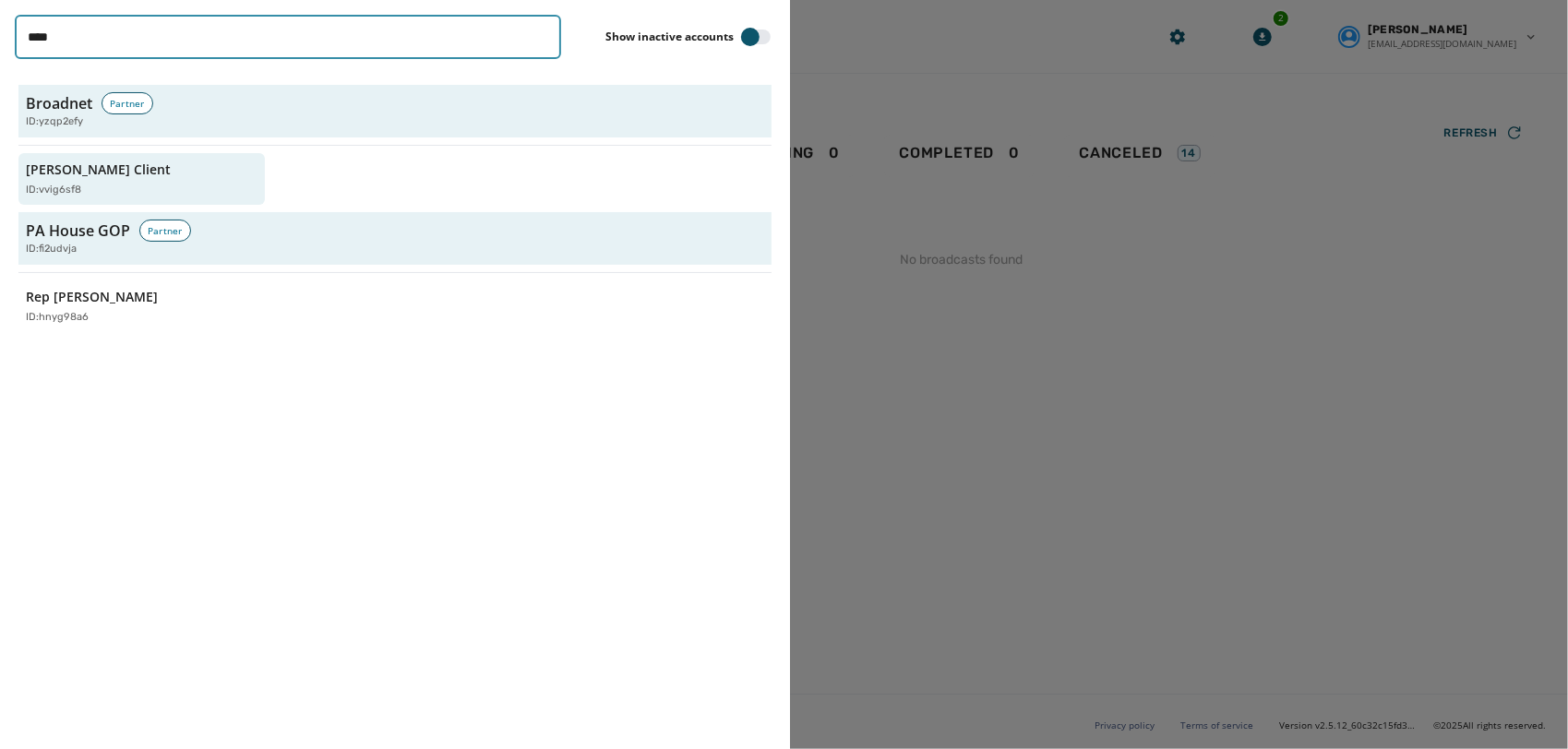
drag, startPoint x: 192, startPoint y: 30, endPoint x: -4, endPoint y: -32, distance: 205.6
click at [0, 0] on html "Broadcasts Inbox Sending Numbers 10DLC Registration Keywords & Responders Short…" at bounding box center [784, 374] width 1568 height 749
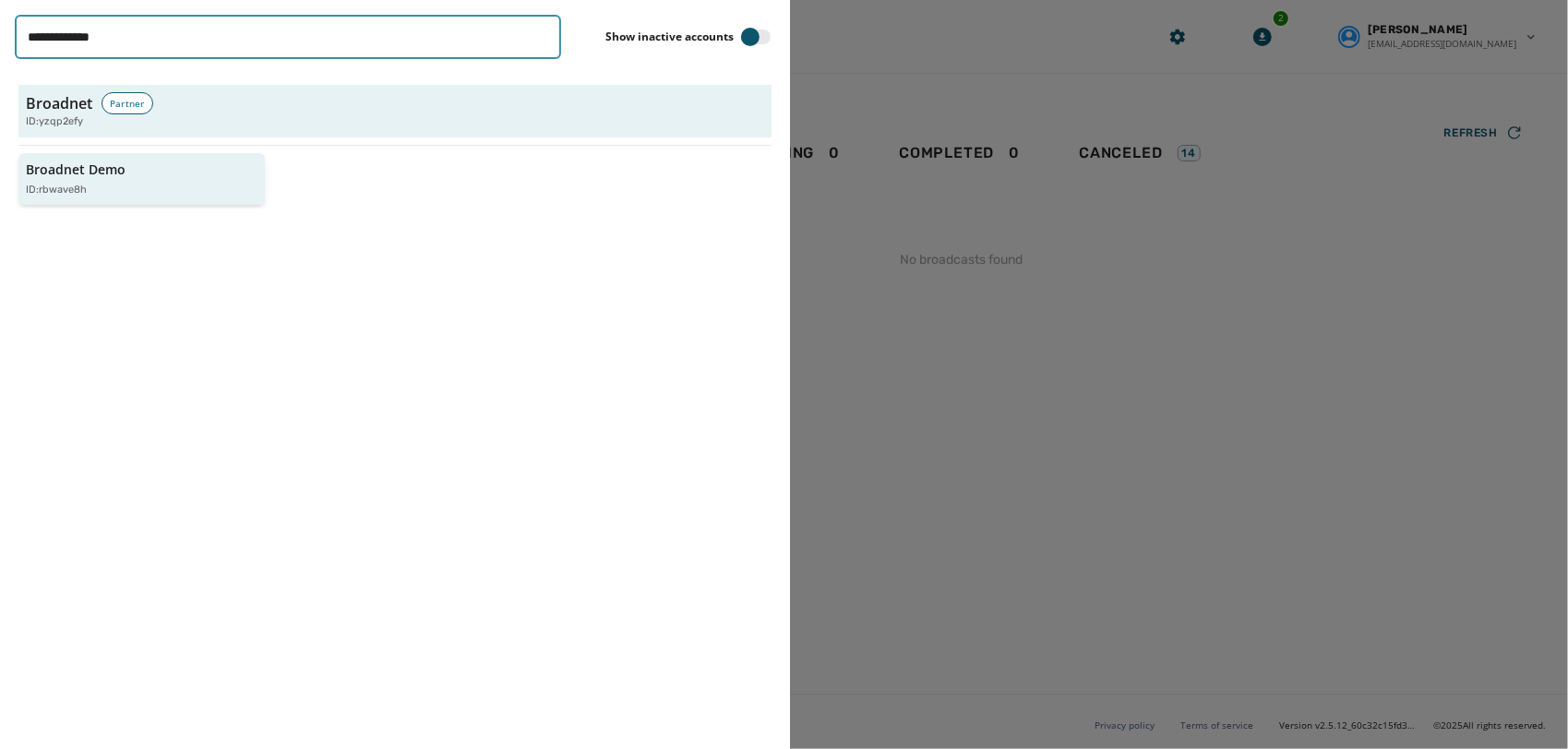
type input "**********"
click at [128, 199] on button "Broadnet Demo ID: rbwave8h" at bounding box center [142, 179] width 246 height 52
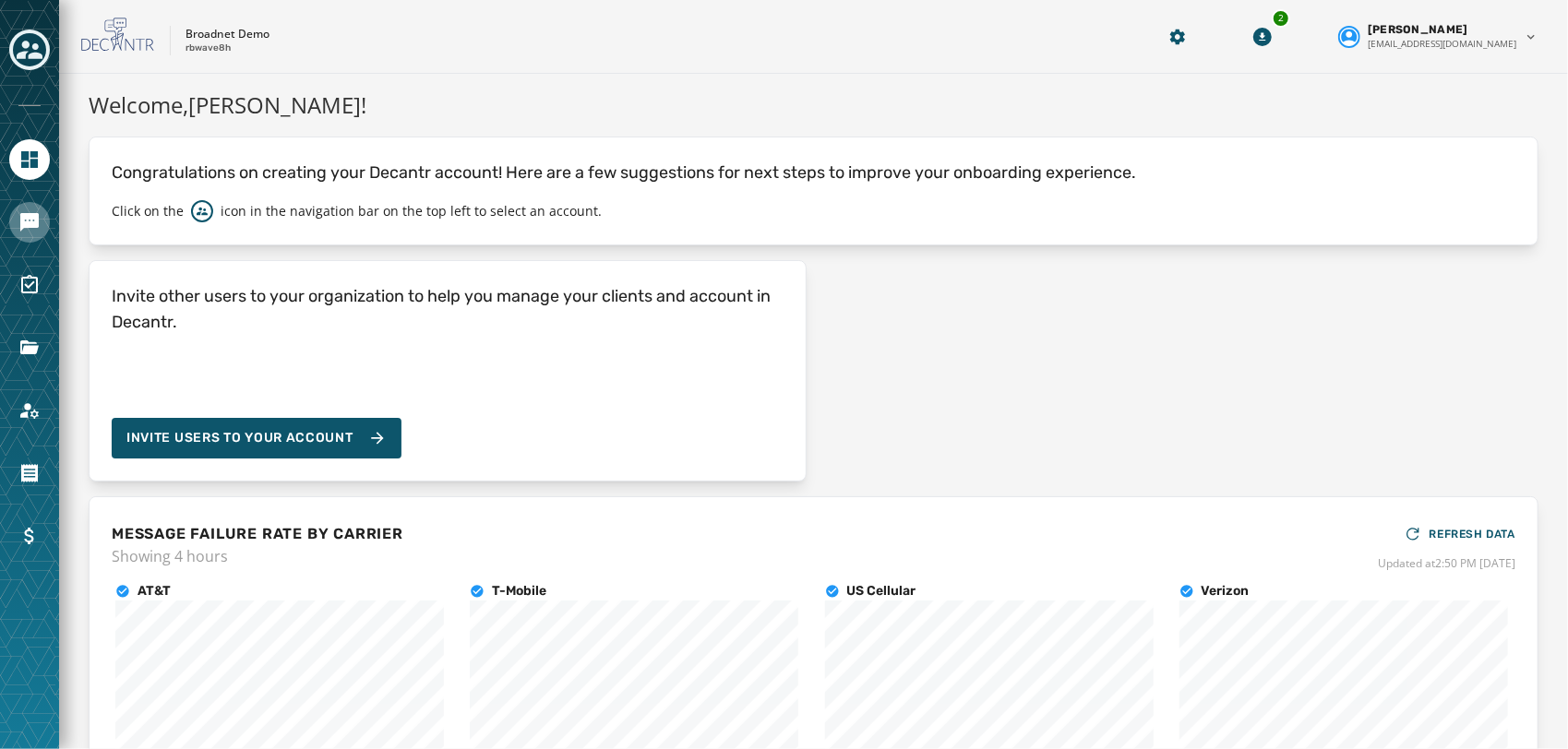
click at [44, 220] on link "Navigate to Messaging" at bounding box center [29, 222] width 41 height 41
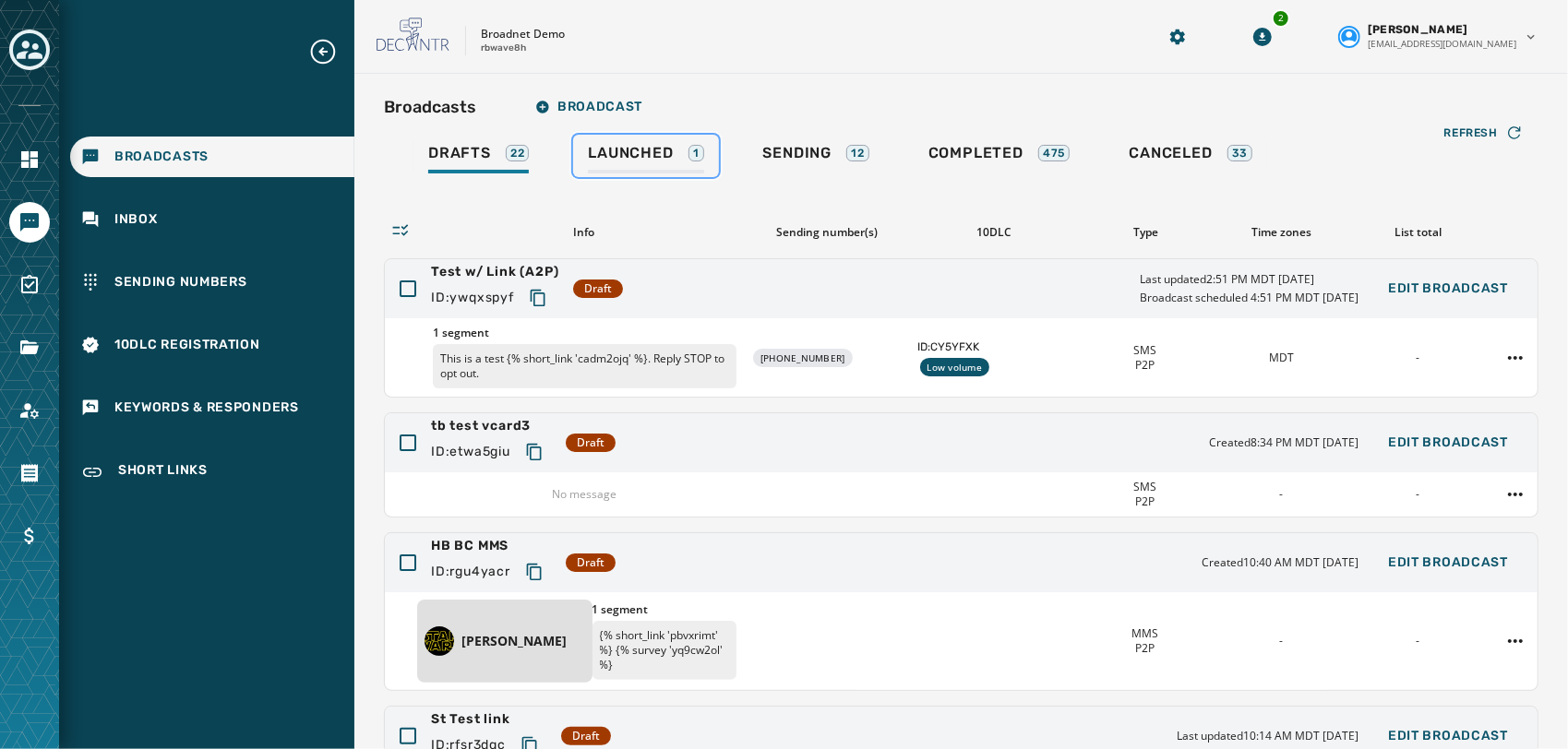
click at [658, 160] on span "Launched" at bounding box center [631, 152] width 85 height 19
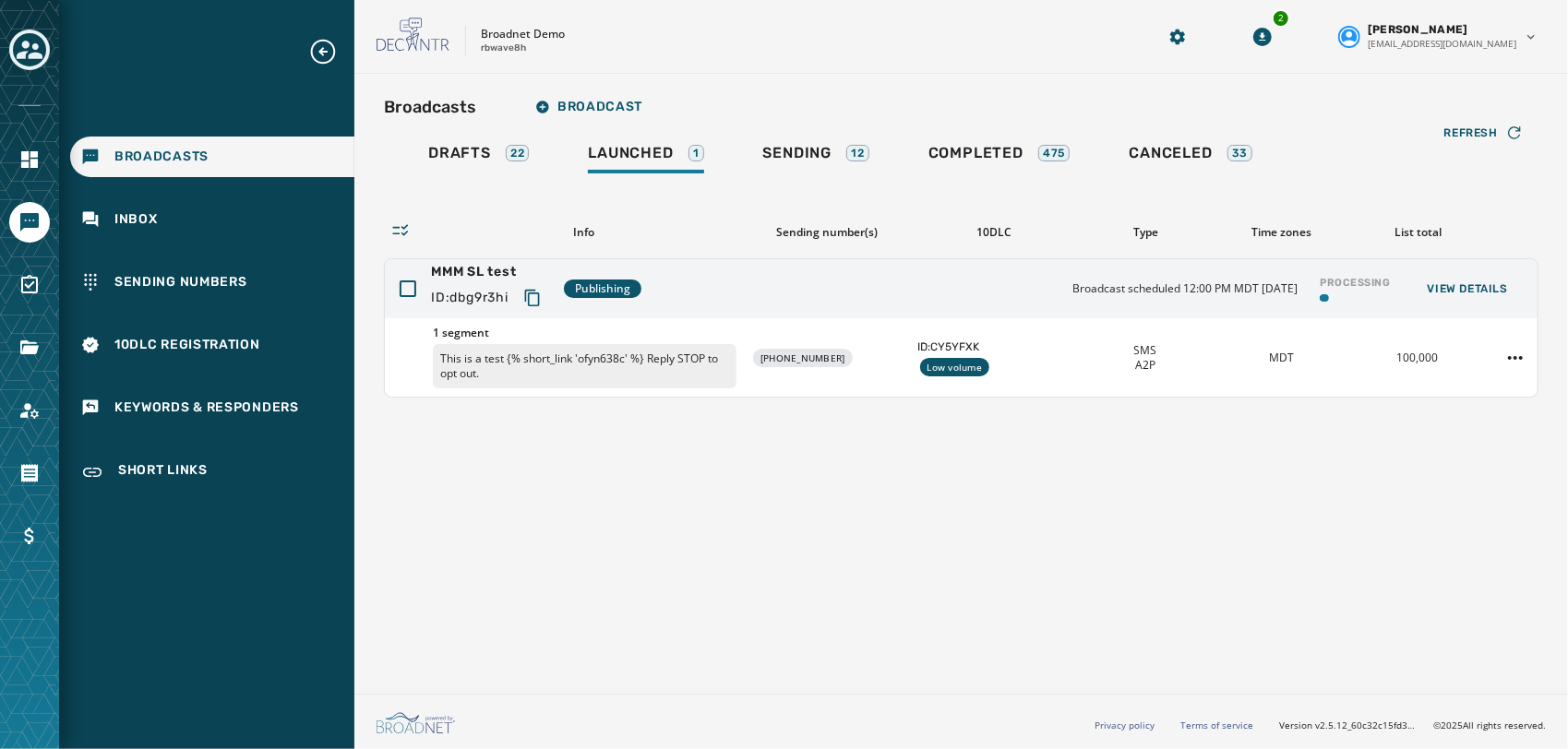
click at [674, 574] on div "Broadcasts Broadcast Drafts 22 Launched 1 Sending 12 Completed 475 Canceled 33 …" at bounding box center [961, 380] width 1214 height 612
click at [1519, 361] on html "Broadcasts Inbox Sending Numbers 10DLC Registration Keywords & Responders Short…" at bounding box center [784, 374] width 1568 height 749
click at [1276, 491] on html "Broadcasts Inbox Sending Numbers 10DLC Registration Keywords & Responders Short…" at bounding box center [784, 374] width 1568 height 749
click at [641, 748] on html "Broadcasts Inbox Sending Numbers 10DLC Registration Keywords & Responders Short…" at bounding box center [784, 374] width 1568 height 749
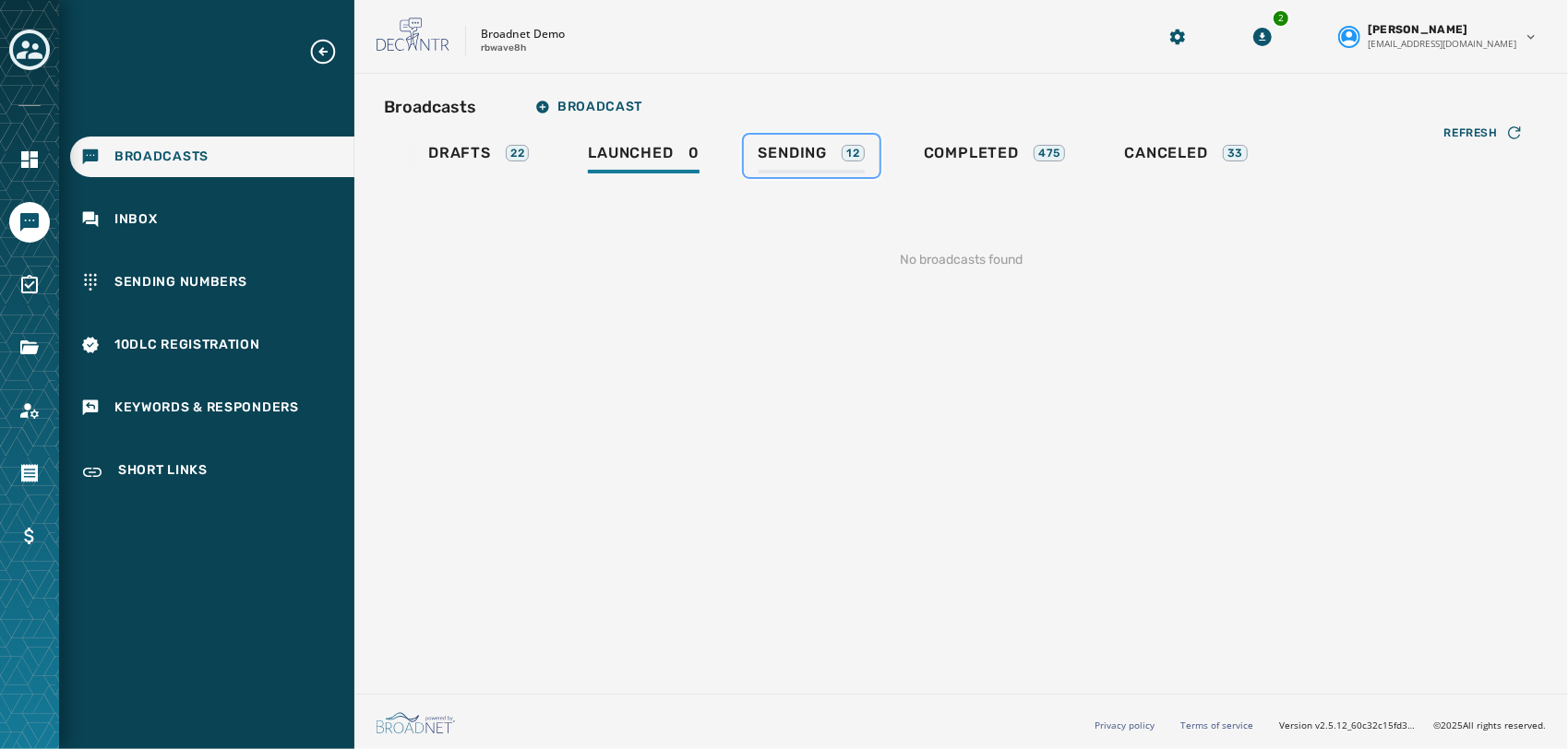
click at [814, 143] on link "Sending 12" at bounding box center [812, 155] width 136 height 43
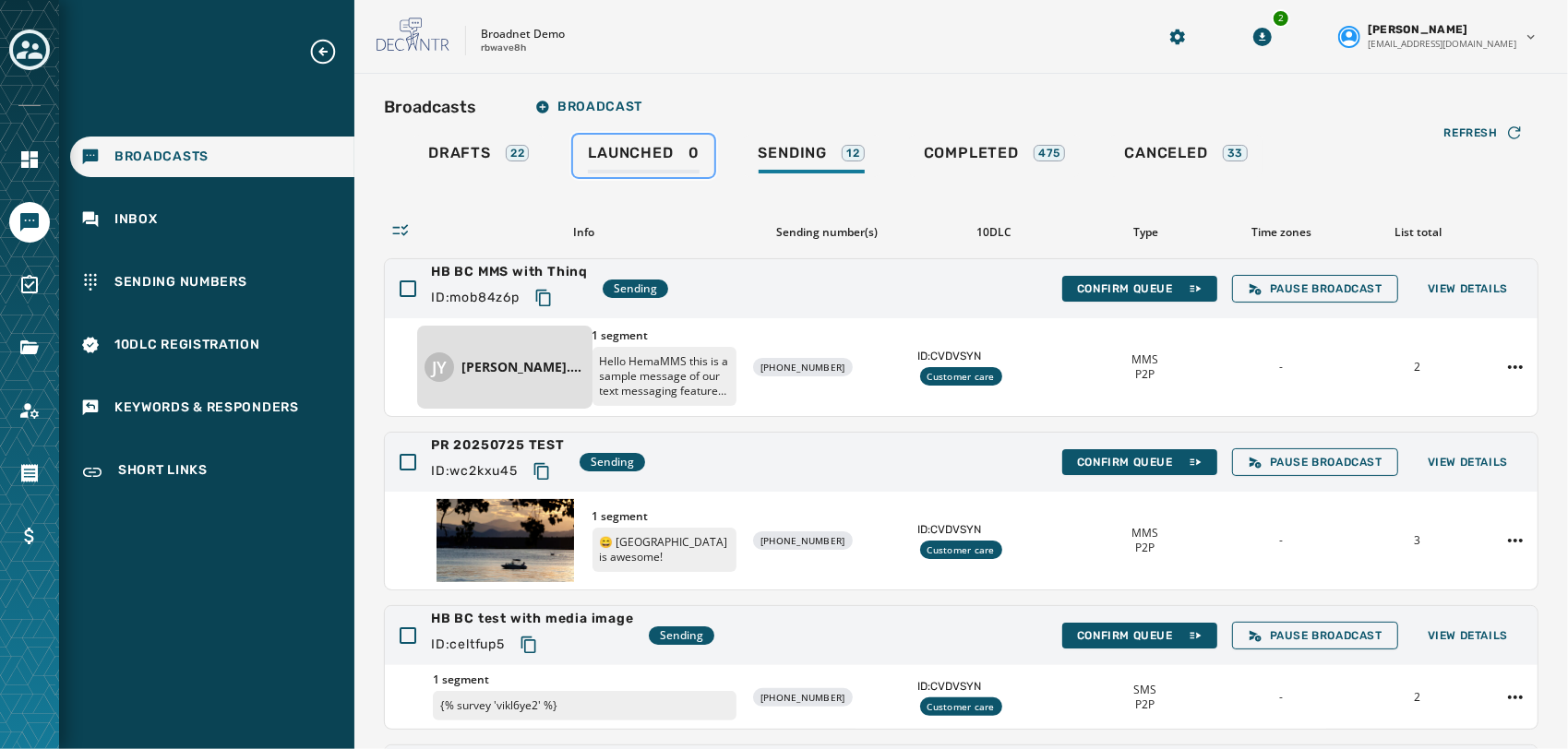
click at [680, 151] on div "Launched 0" at bounding box center [643, 158] width 111 height 30
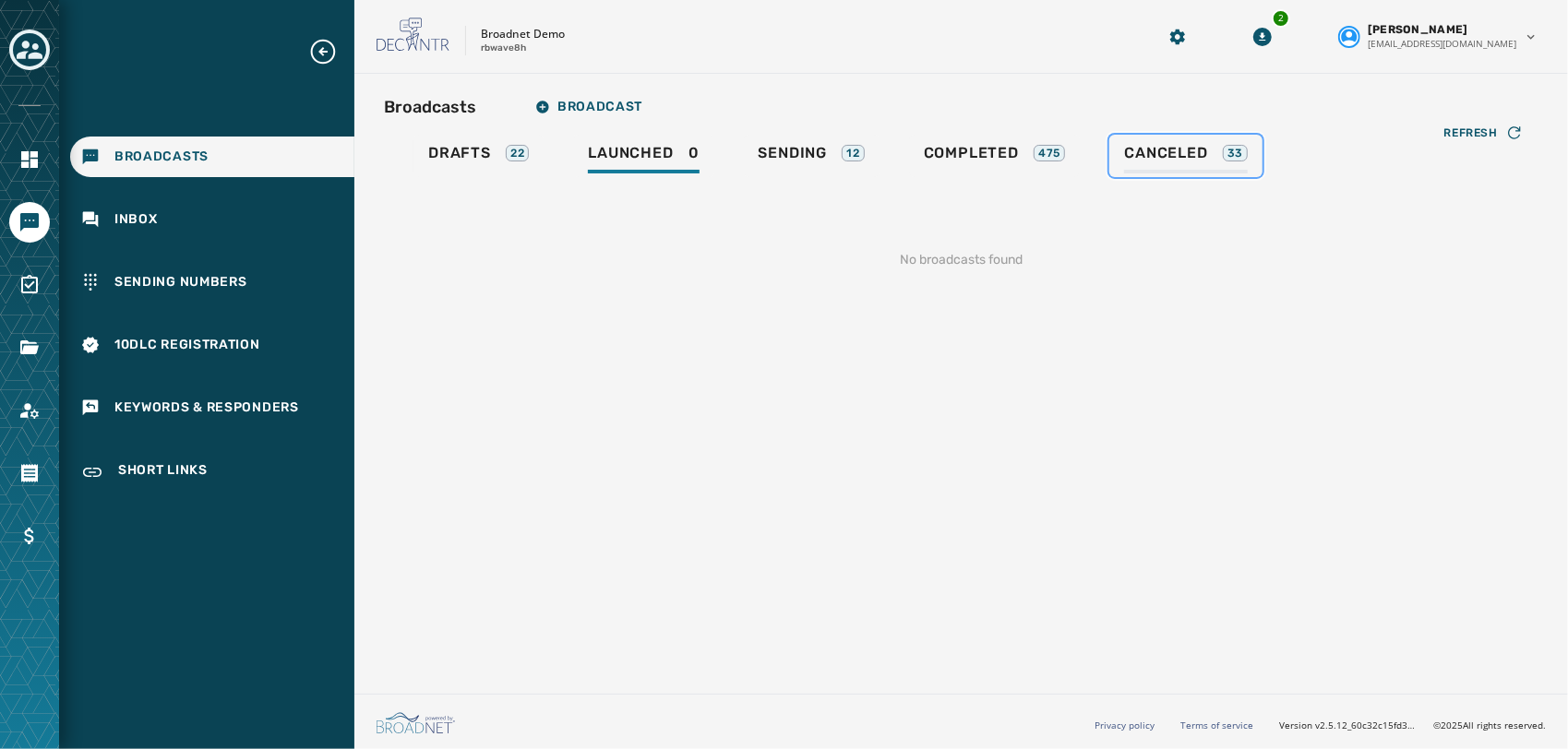
click at [1150, 163] on div "Canceled 33" at bounding box center [1186, 158] width 124 height 30
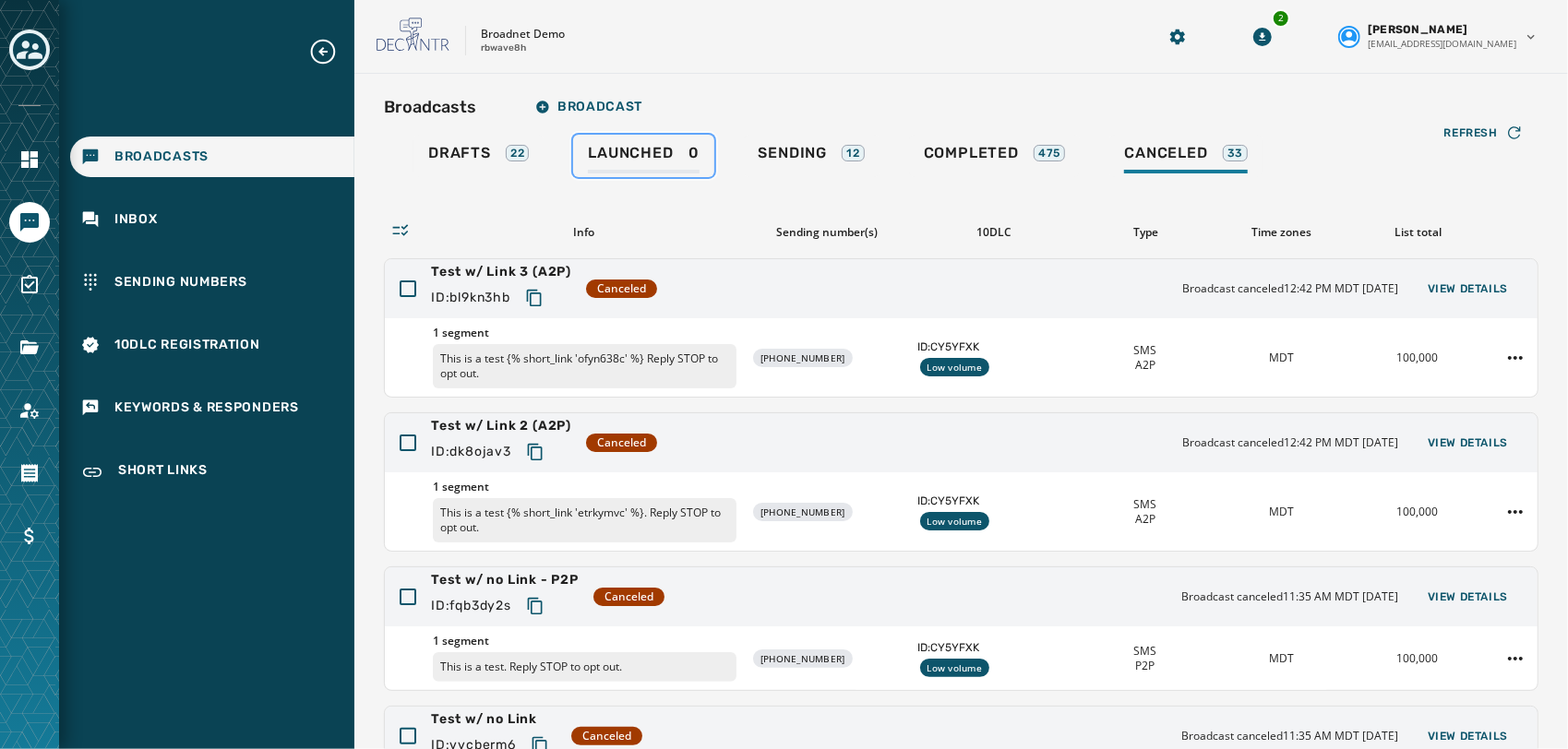
click at [650, 148] on span "Launched" at bounding box center [631, 152] width 85 height 19
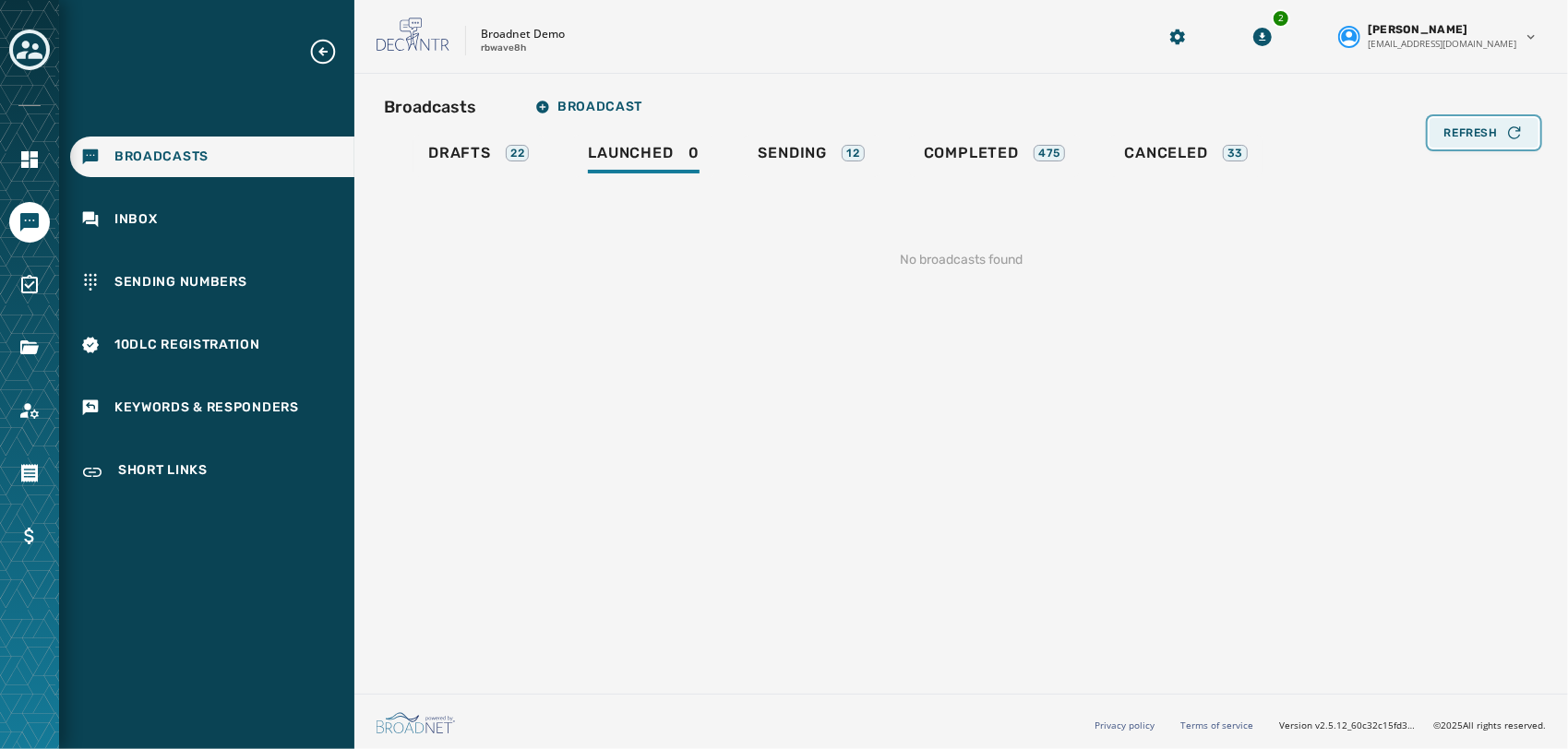
click at [1468, 128] on span "Refresh" at bounding box center [1471, 133] width 53 height 15
click at [1454, 139] on span "Refresh" at bounding box center [1471, 133] width 53 height 15
click at [25, 57] on icon "Toggle account select drawer" at bounding box center [30, 49] width 26 height 19
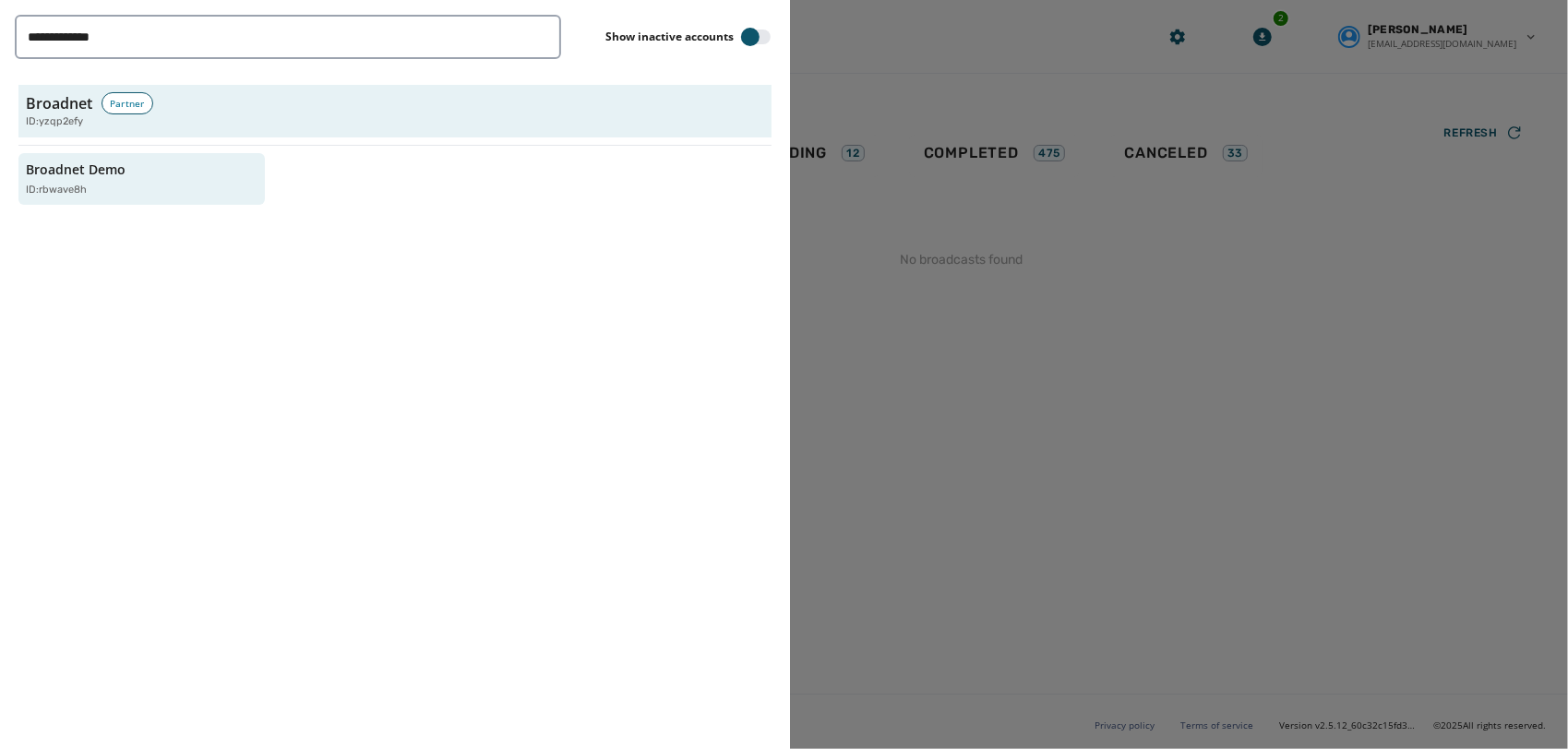
click at [1063, 512] on div at bounding box center [784, 374] width 1568 height 749
